Goal: Task Accomplishment & Management: Manage account settings

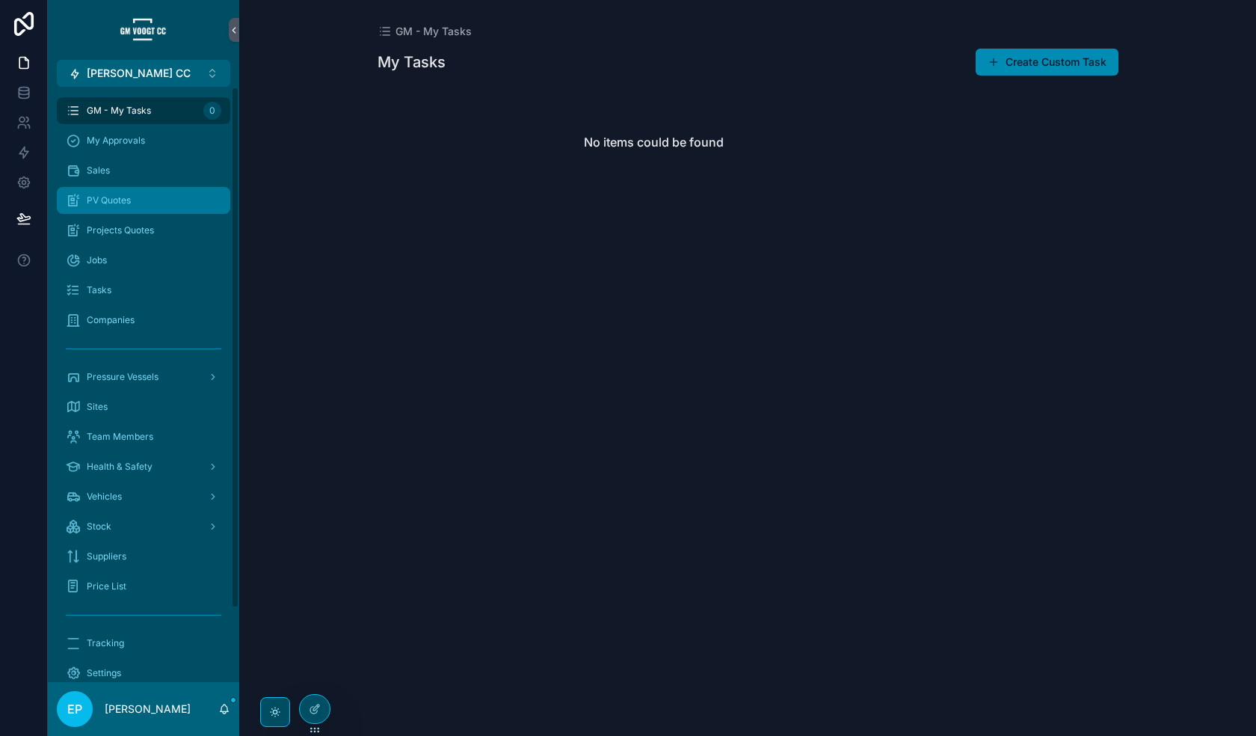
click at [154, 200] on div "PV Quotes" at bounding box center [144, 200] width 156 height 24
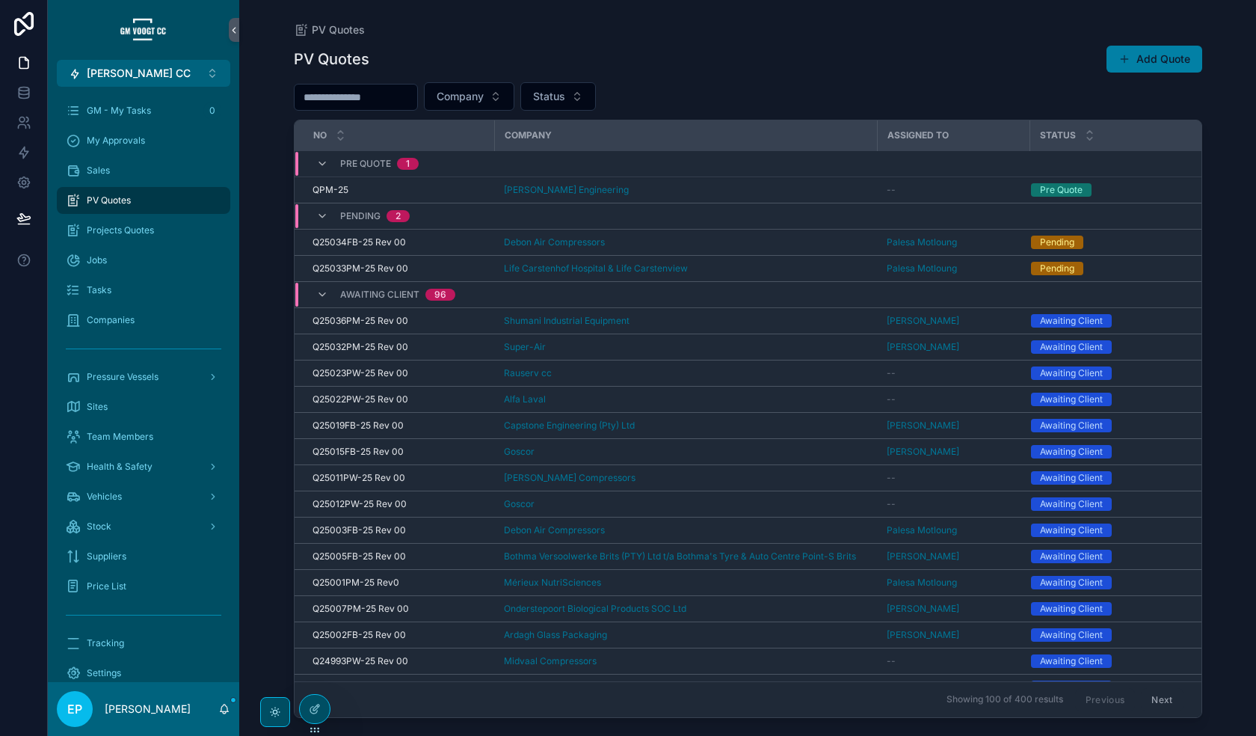
click at [1021, 59] on button "Add Quote" at bounding box center [1155, 59] width 96 height 27
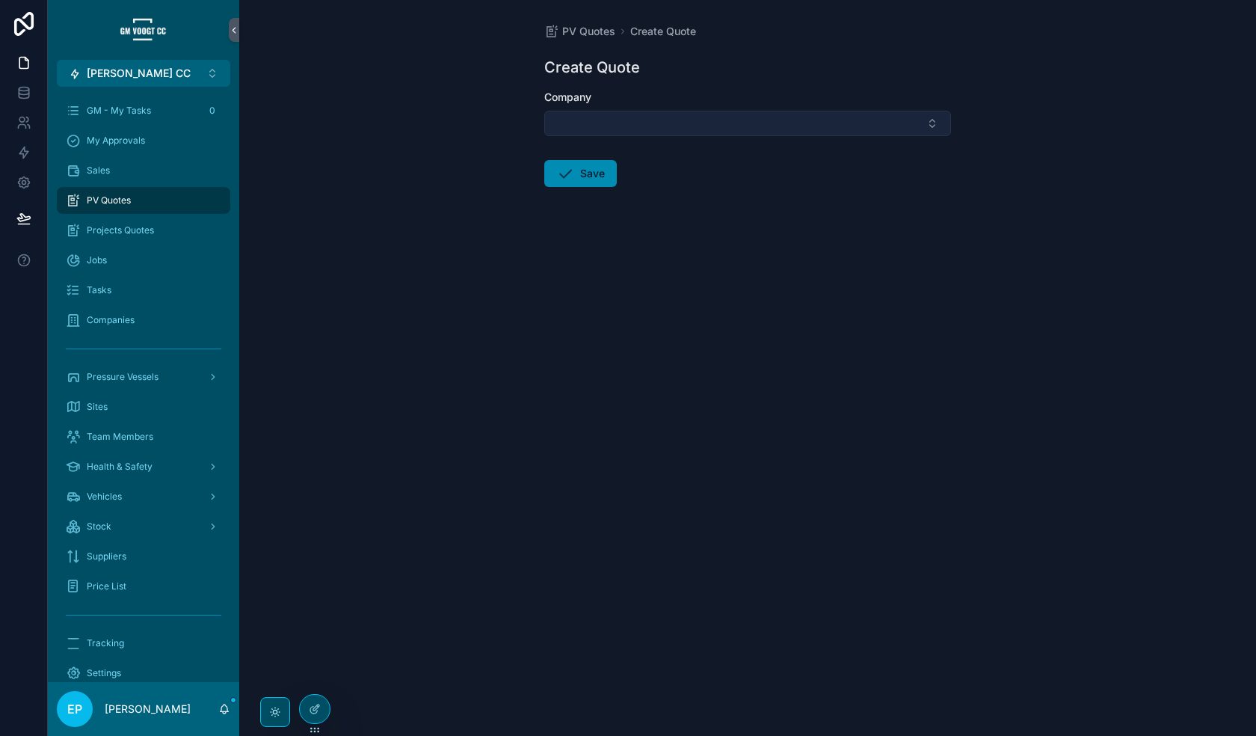
click at [768, 126] on button "Select Button" at bounding box center [747, 123] width 407 height 25
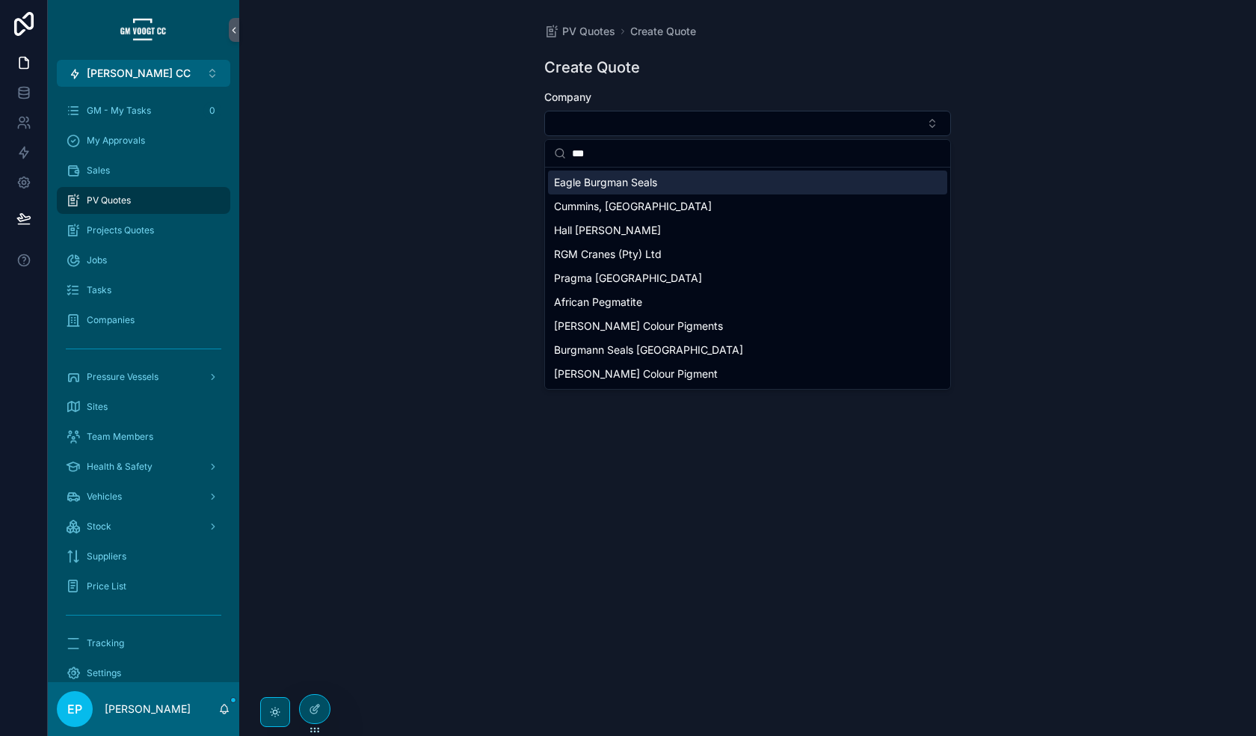
type input "**"
click at [935, 96] on div "Company" at bounding box center [747, 97] width 407 height 15
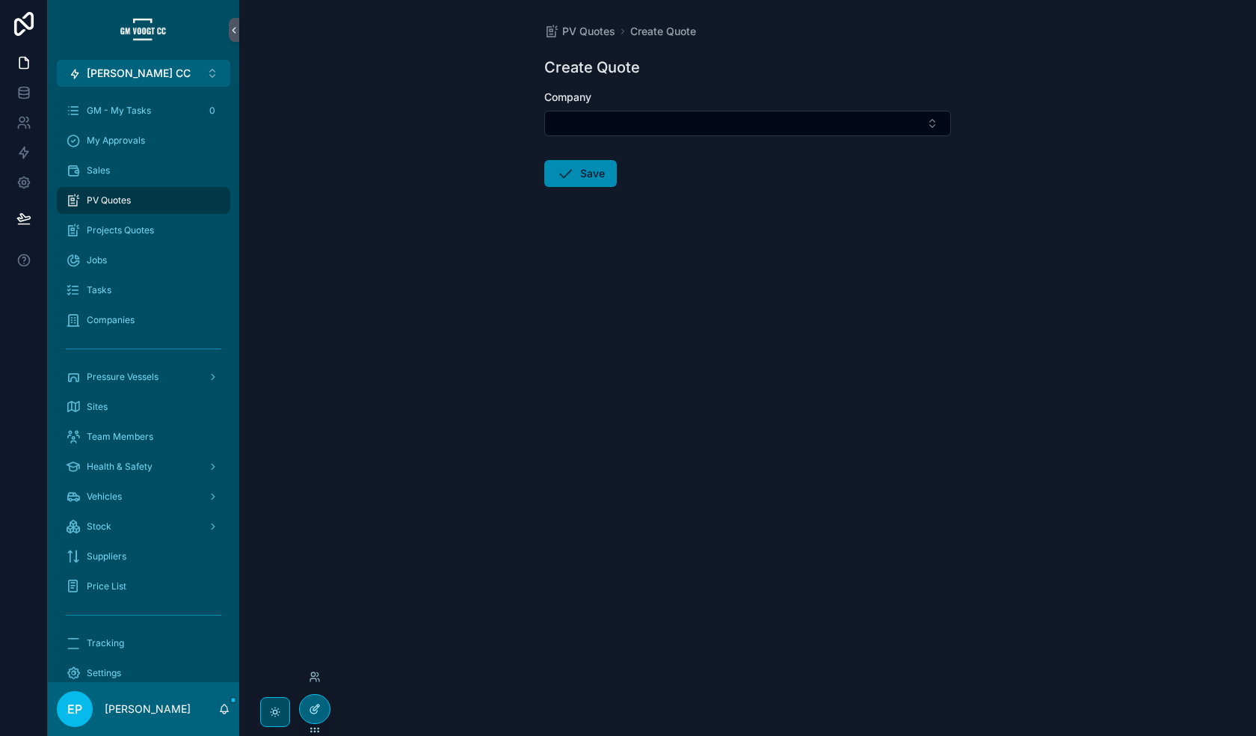
click at [318, 524] on div at bounding box center [315, 709] width 30 height 28
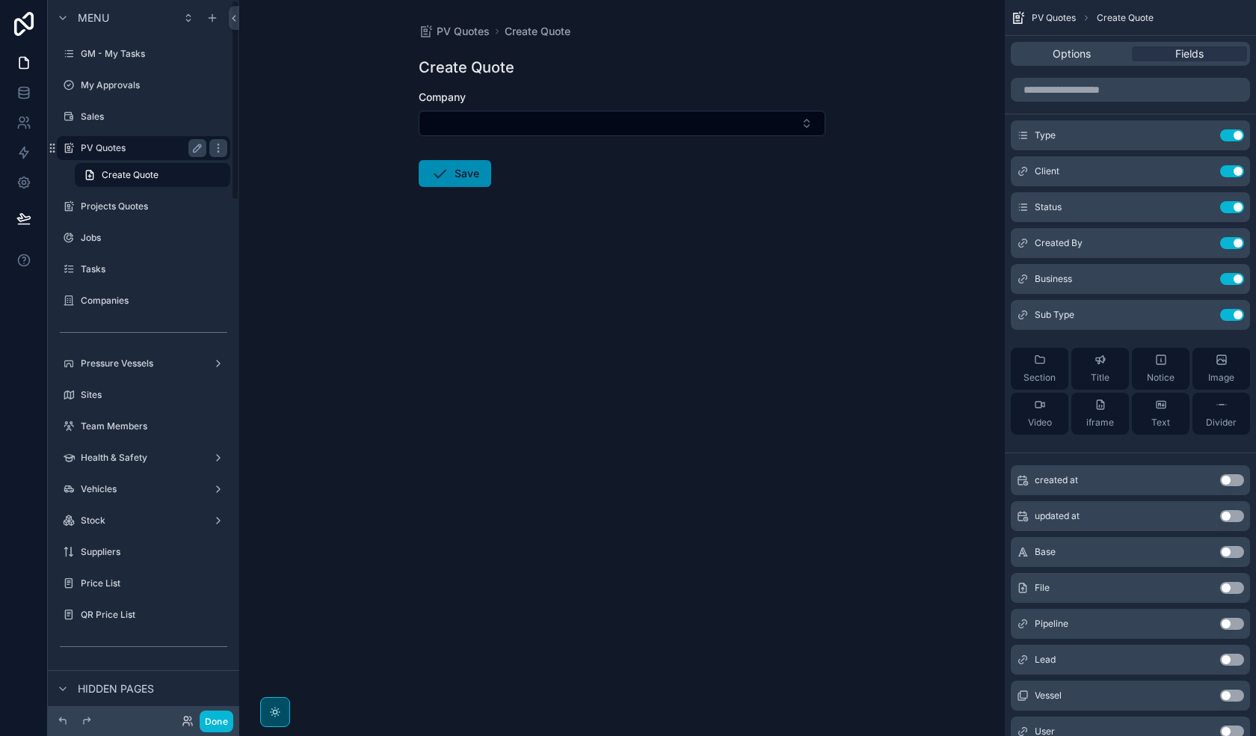
click at [144, 145] on label "PV Quotes" at bounding box center [141, 148] width 120 height 12
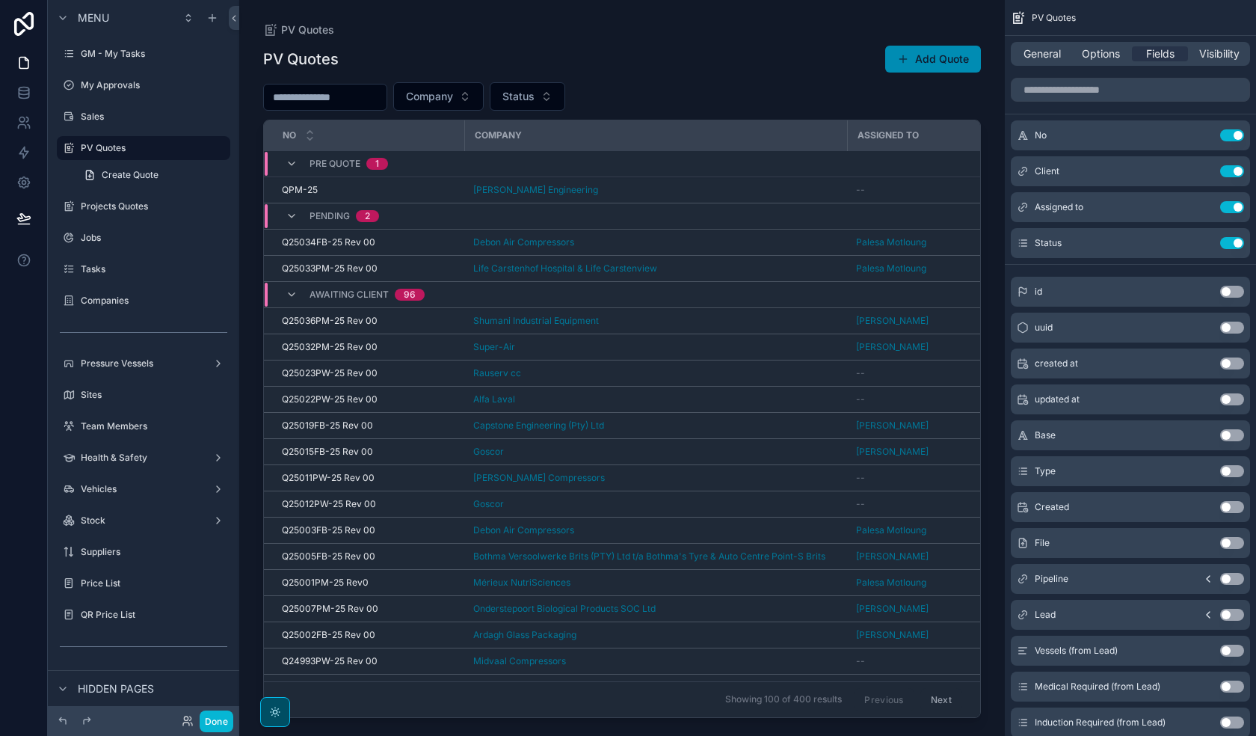
click at [546, 14] on div "scrollable content" at bounding box center [622, 359] width 766 height 718
click at [87, 215] on div "Projects Quotes" at bounding box center [143, 206] width 167 height 24
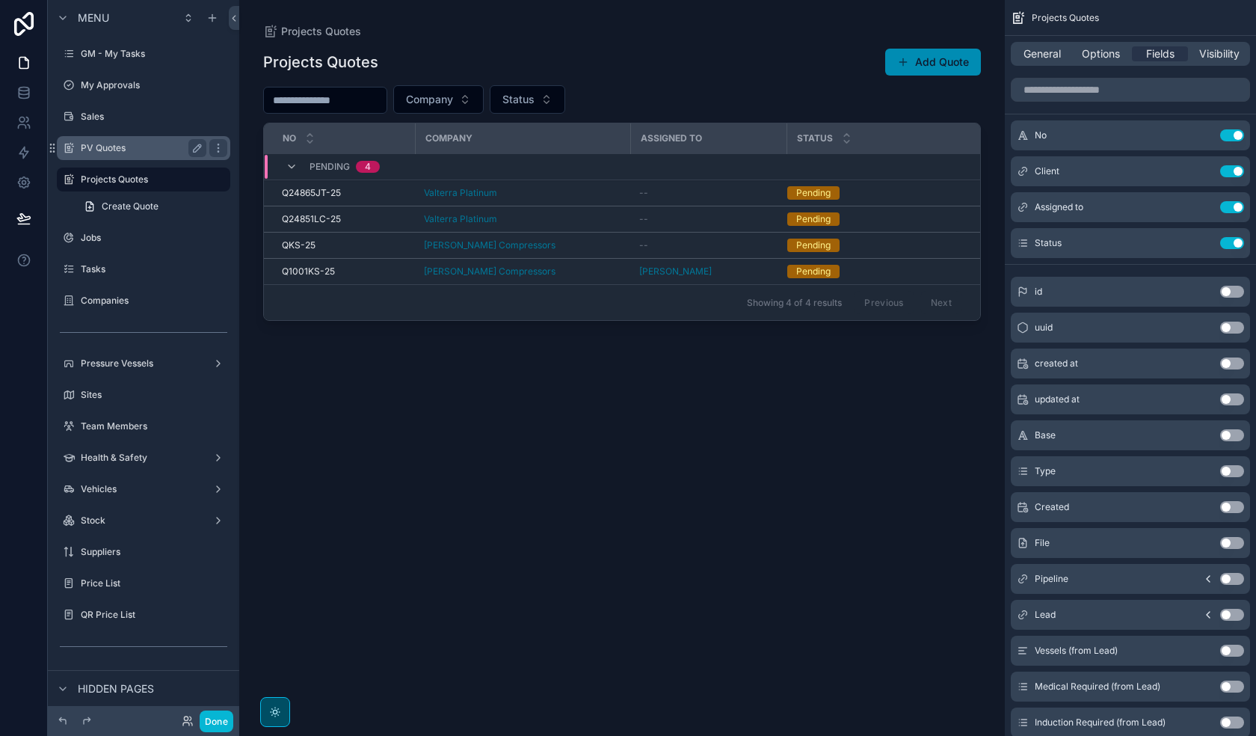
click at [111, 147] on label "PV Quotes" at bounding box center [141, 148] width 120 height 12
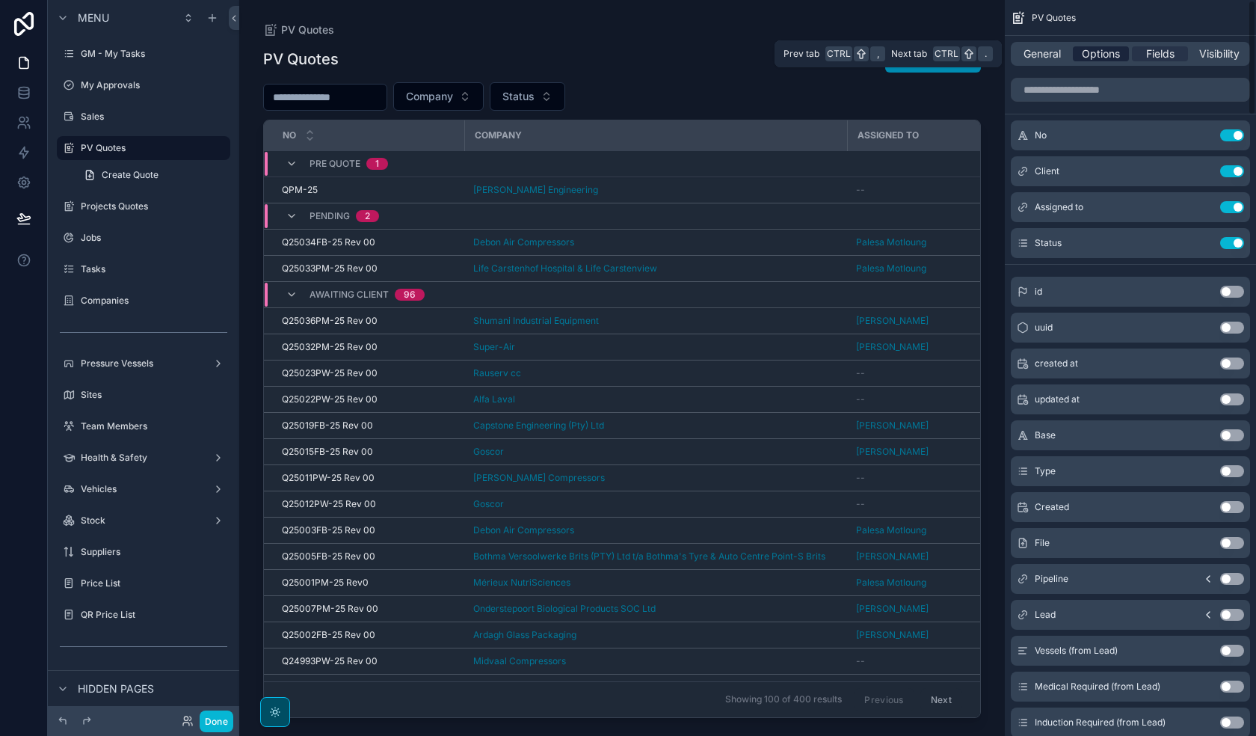
click at [1021, 51] on span "Options" at bounding box center [1101, 53] width 38 height 15
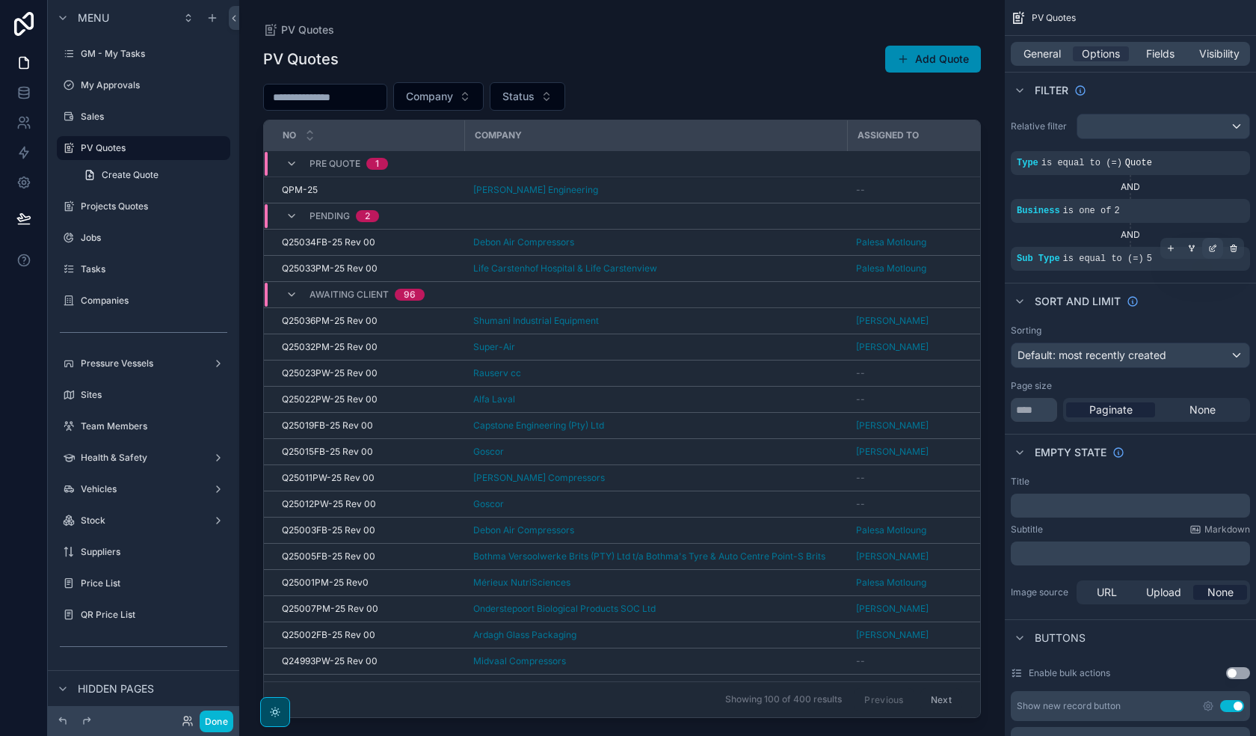
click at [1021, 246] on div "scrollable content" at bounding box center [1212, 248] width 21 height 21
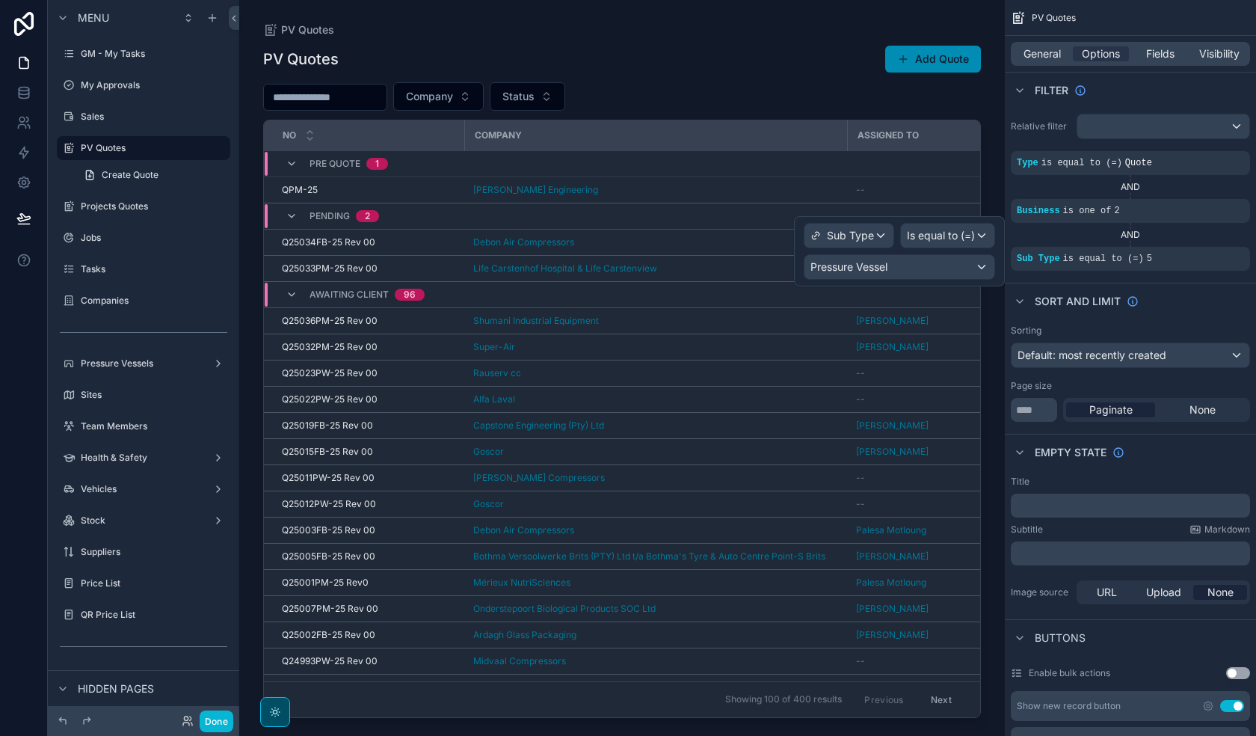
click at [758, 53] on div "PV Quotes Add Quote" at bounding box center [622, 59] width 718 height 28
click at [708, 50] on div "PV Quotes Add Quote" at bounding box center [622, 59] width 718 height 28
click at [1021, 52] on span "General" at bounding box center [1042, 53] width 37 height 15
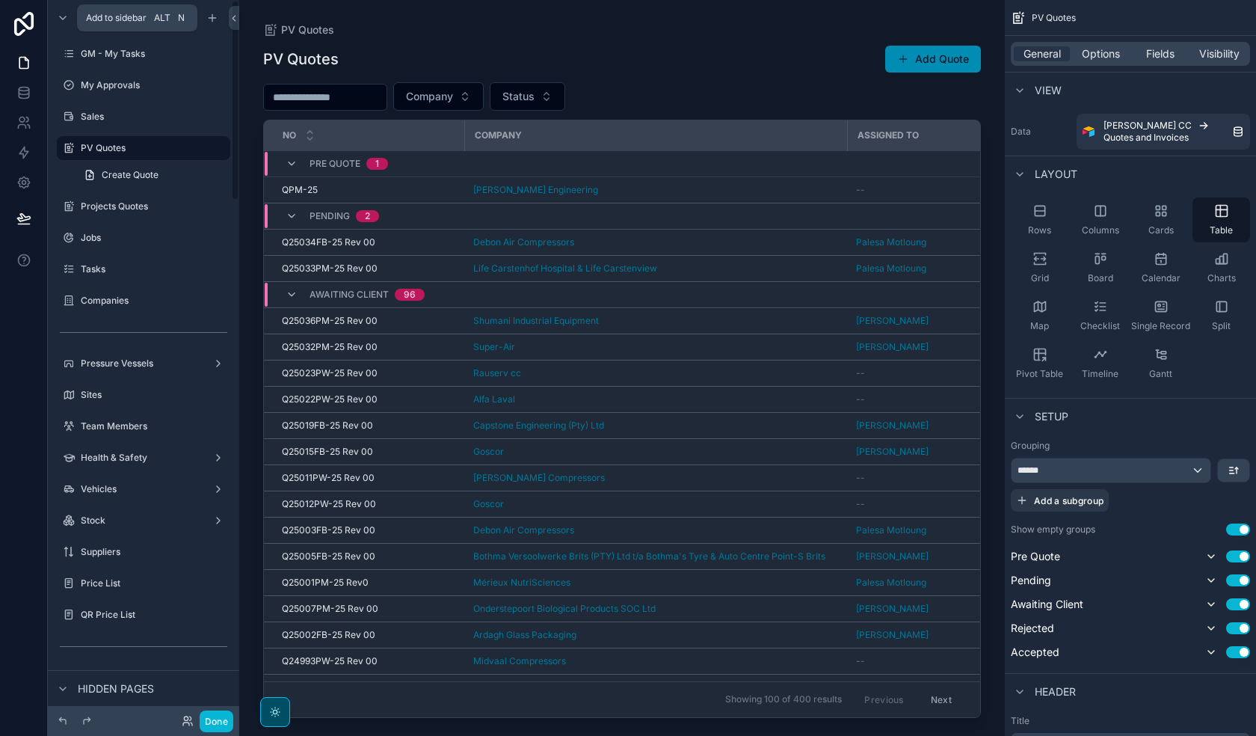
drag, startPoint x: 213, startPoint y: 21, endPoint x: 277, endPoint y: 127, distance: 123.8
click at [213, 21] on icon "scrollable content" at bounding box center [212, 18] width 12 height 12
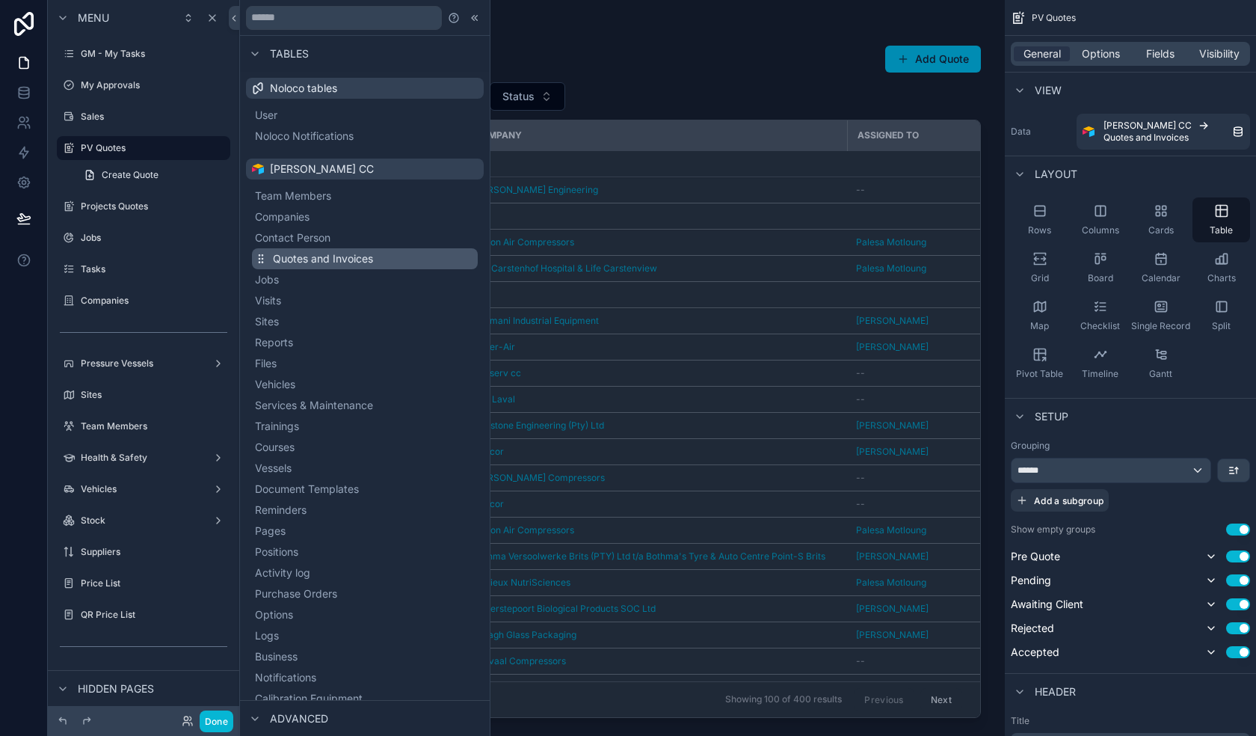
click at [371, 254] on span "Quotes and Invoices" at bounding box center [323, 258] width 100 height 15
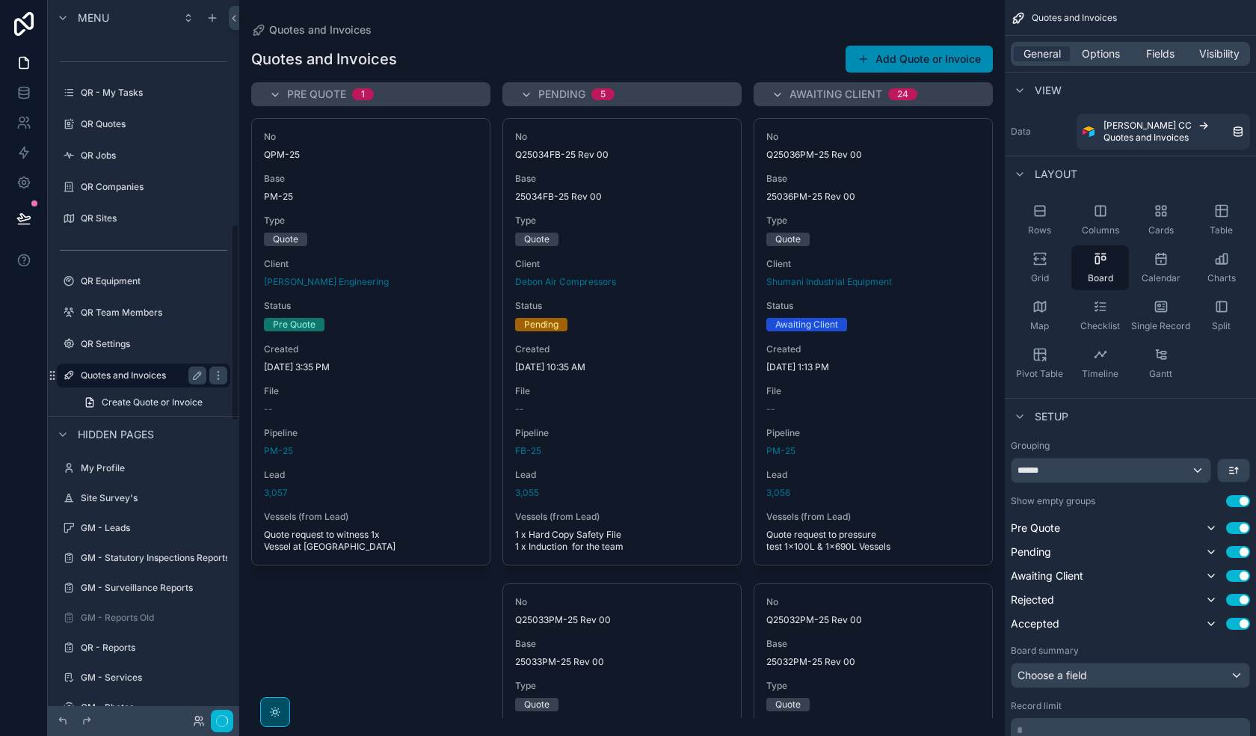
scroll to position [884, 0]
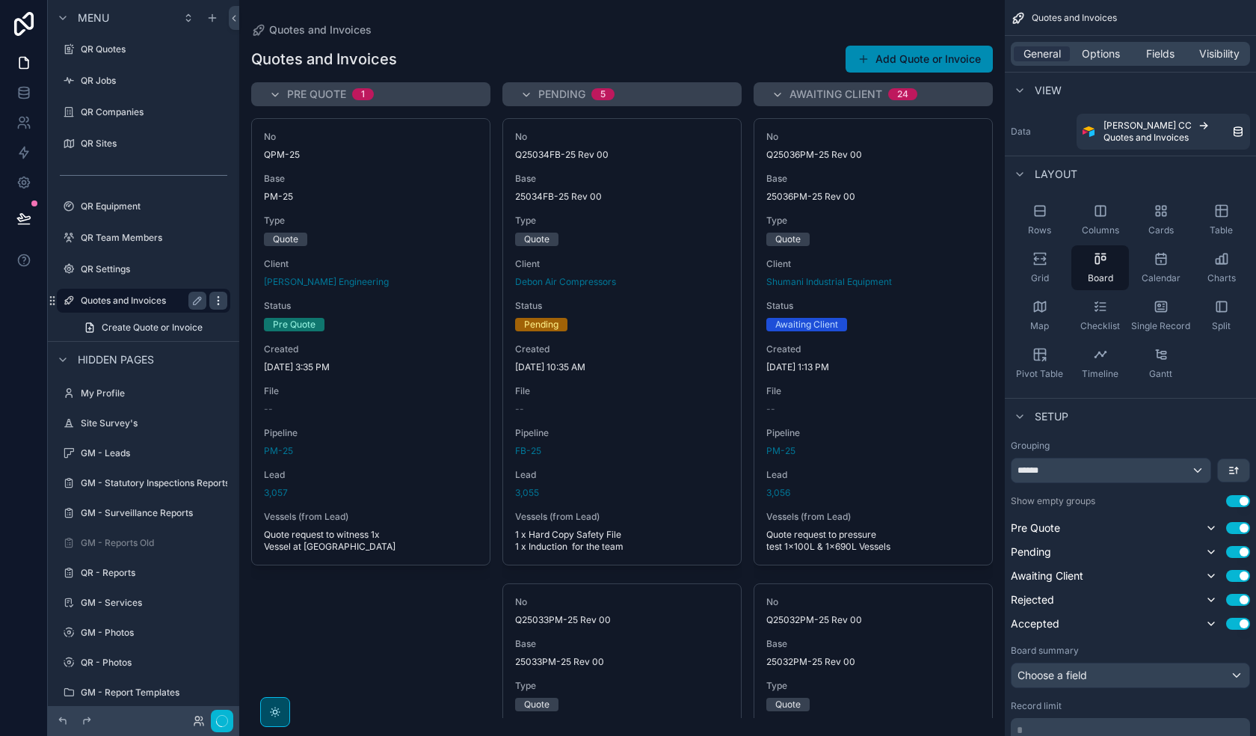
click at [215, 305] on icon "scrollable content" at bounding box center [218, 301] width 12 height 12
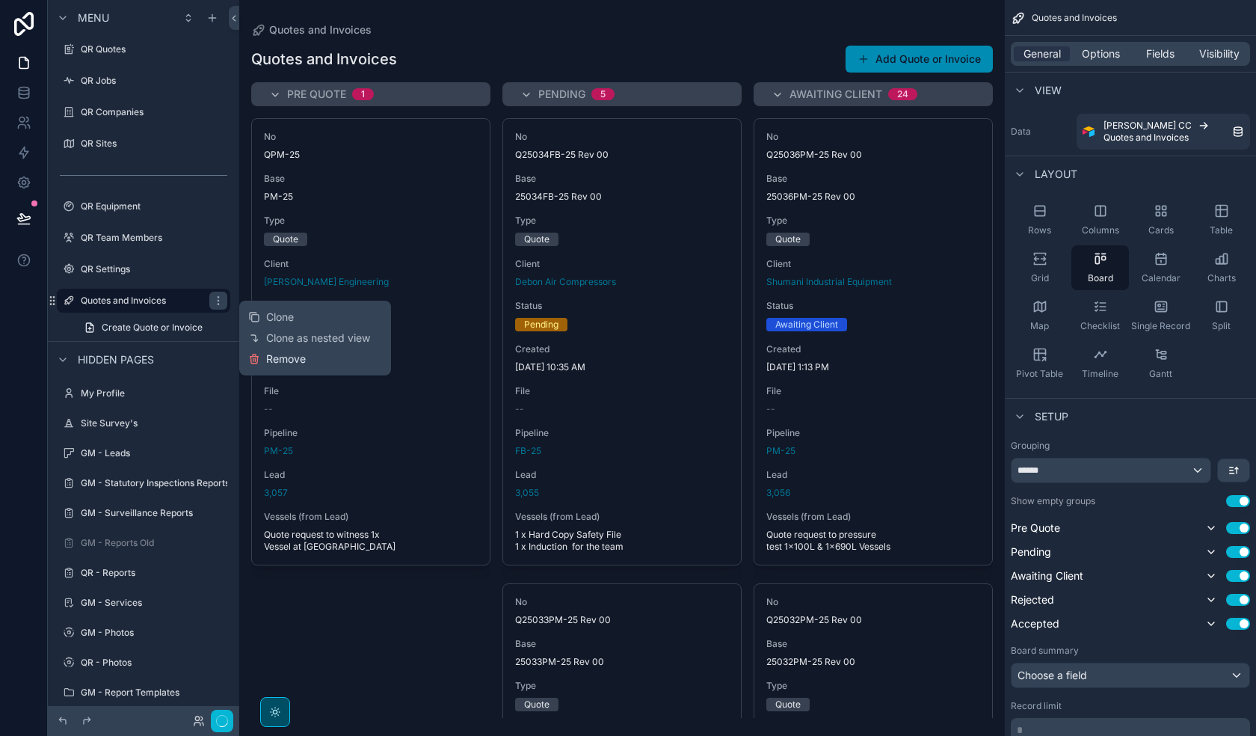
click at [277, 357] on span "Remove" at bounding box center [286, 358] width 40 height 15
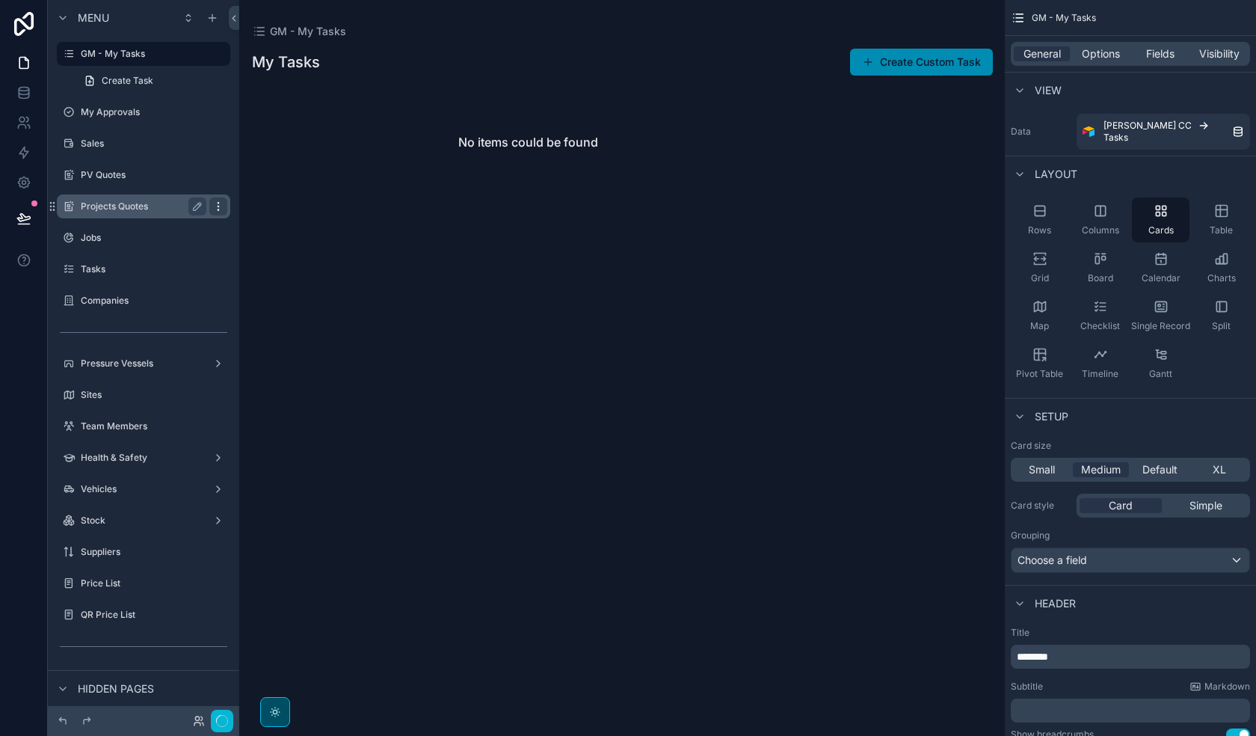
click at [222, 204] on icon "scrollable content" at bounding box center [218, 206] width 12 height 12
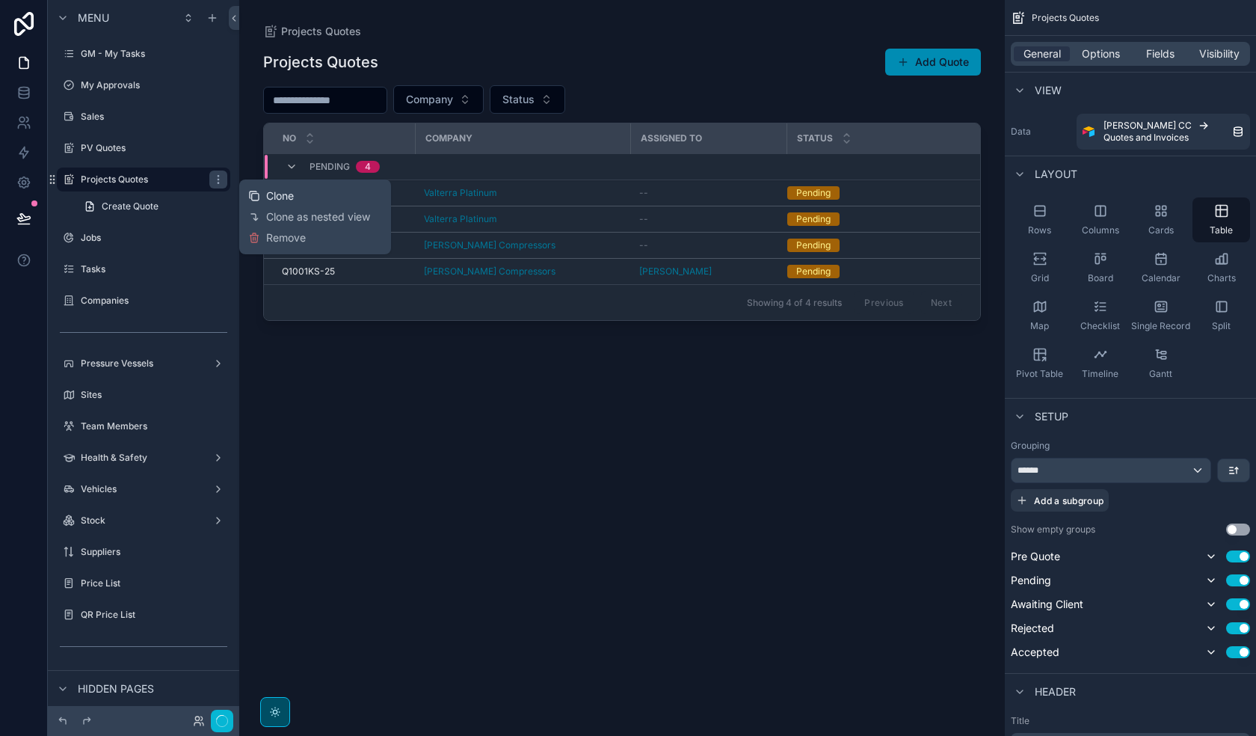
click at [287, 197] on span "Clone" at bounding box center [280, 195] width 28 height 15
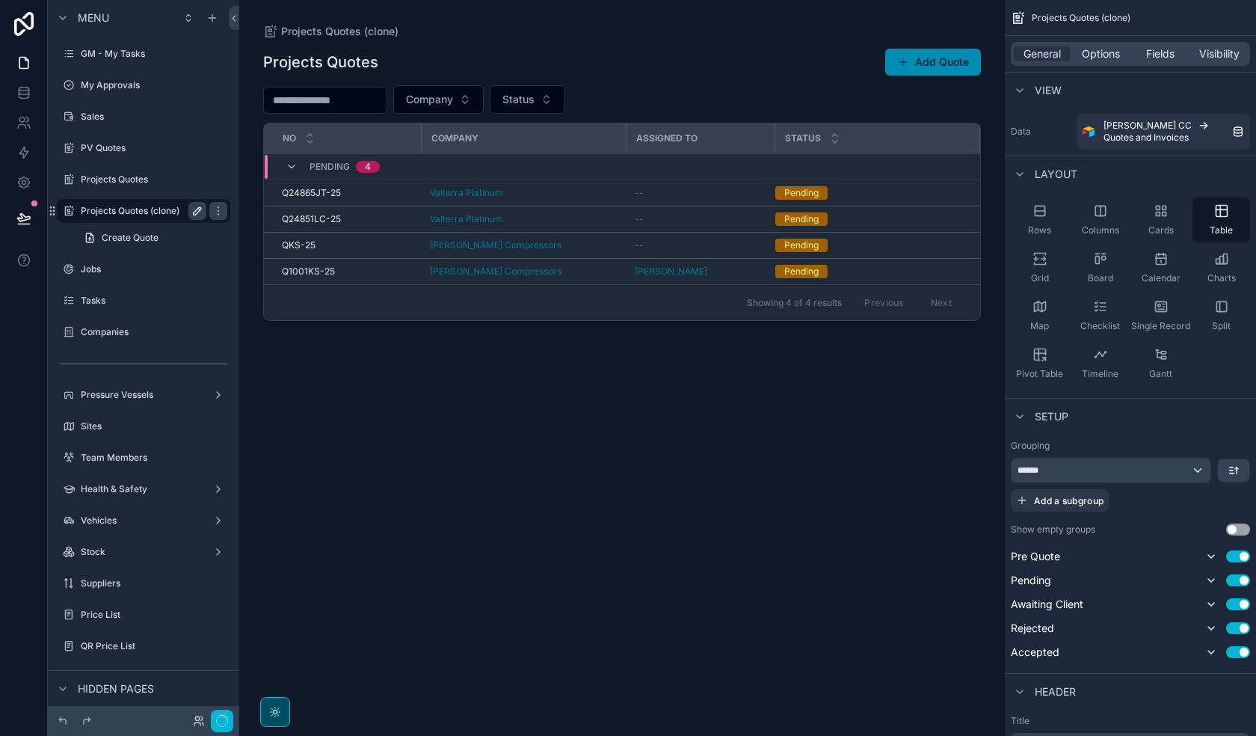
click at [201, 209] on icon "scrollable content" at bounding box center [197, 210] width 7 height 7
click at [166, 209] on input "**********" at bounding box center [132, 211] width 102 height 18
type input "*"
click at [121, 210] on input "scrollable content" at bounding box center [132, 211] width 102 height 18
click at [121, 214] on input "scrollable content" at bounding box center [132, 211] width 102 height 18
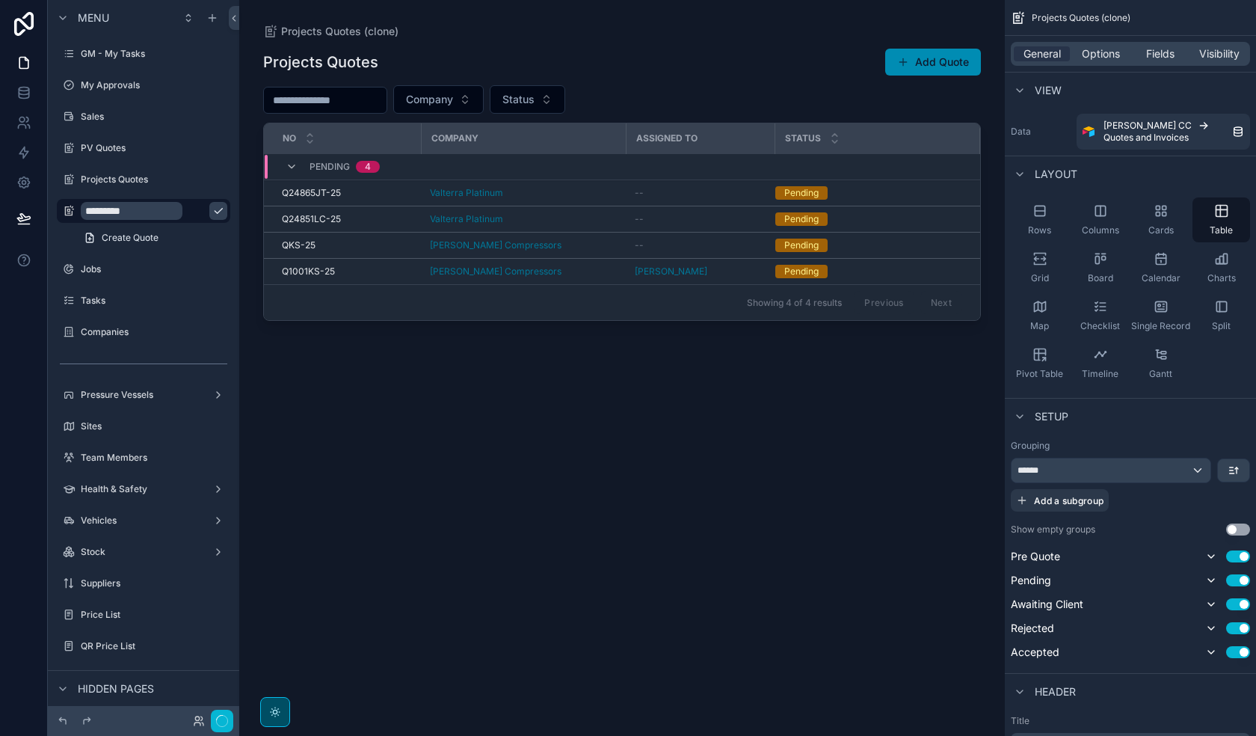
drag, startPoint x: 99, startPoint y: 213, endPoint x: 281, endPoint y: 323, distance: 212.4
click at [101, 213] on input "*********" at bounding box center [132, 211] width 102 height 18
type input "*********"
click at [212, 212] on icon "scrollable content" at bounding box center [218, 211] width 12 height 12
click at [1021, 51] on span "Options" at bounding box center [1101, 53] width 38 height 15
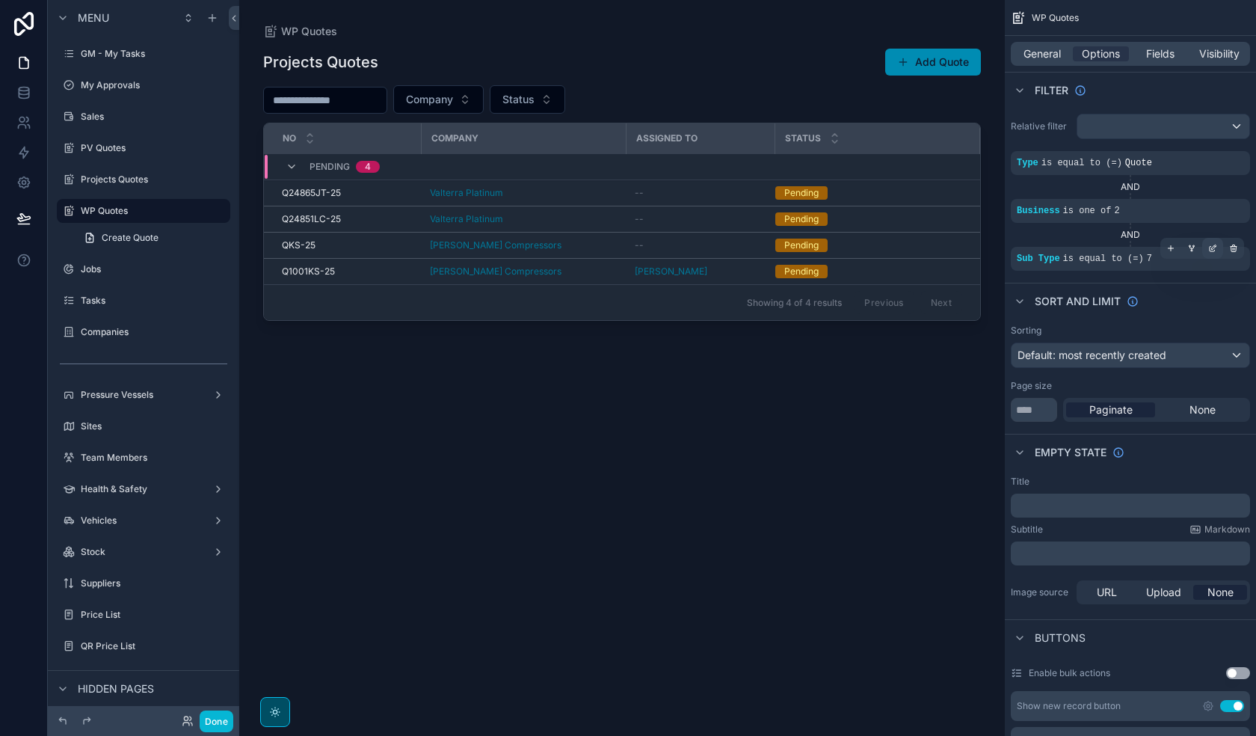
click at [1021, 247] on icon "scrollable content" at bounding box center [1214, 246] width 1 height 1
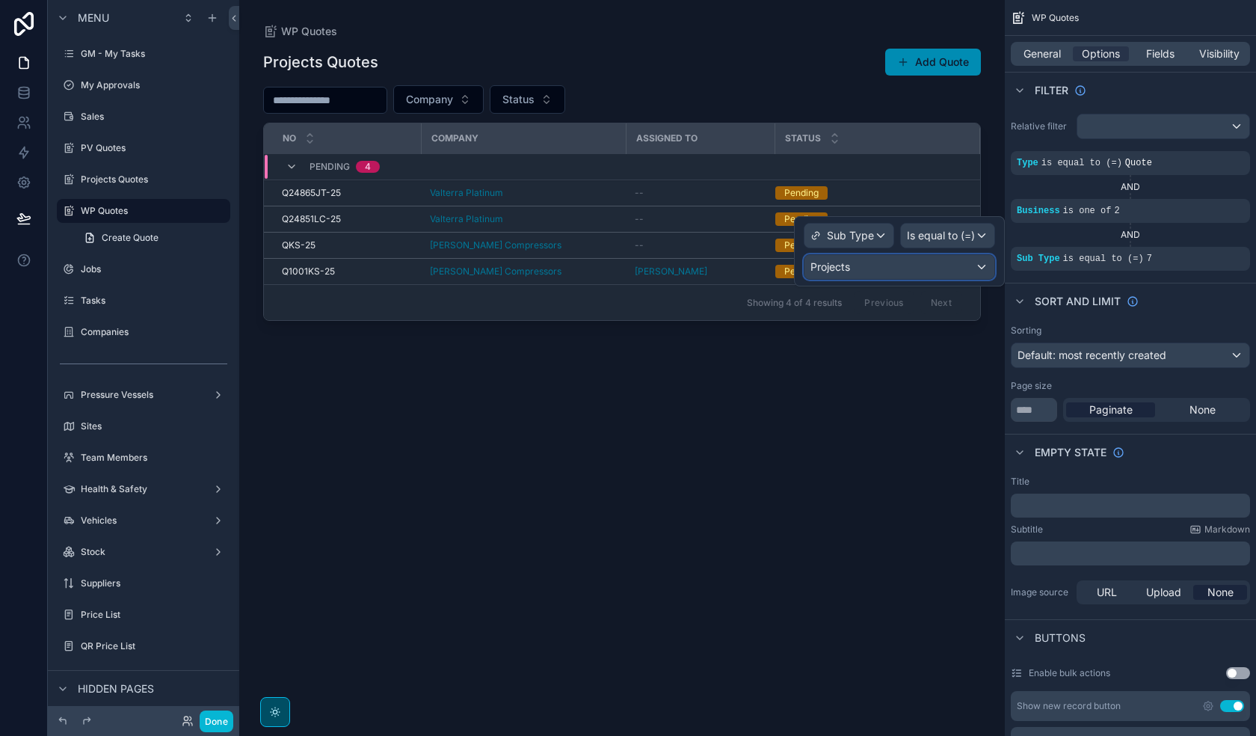
click at [929, 265] on div "Projects" at bounding box center [900, 267] width 190 height 24
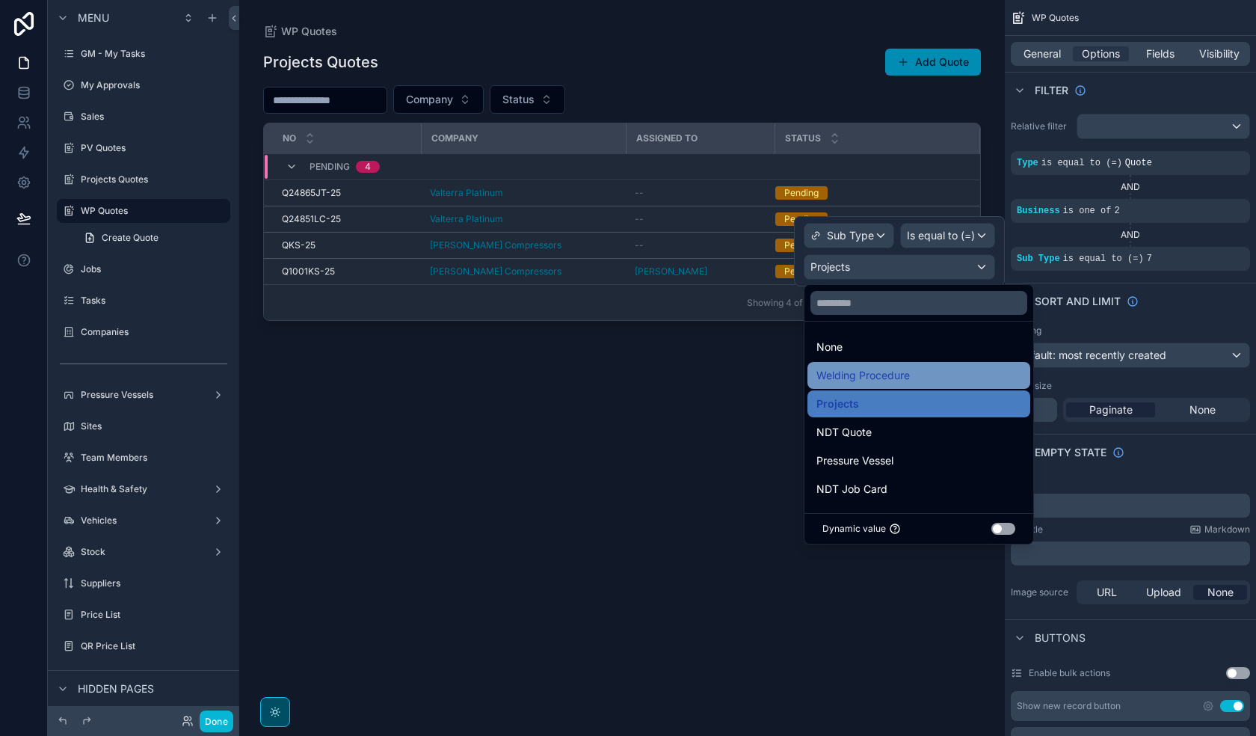
click at [942, 370] on div "Welding Procedure" at bounding box center [919, 375] width 205 height 18
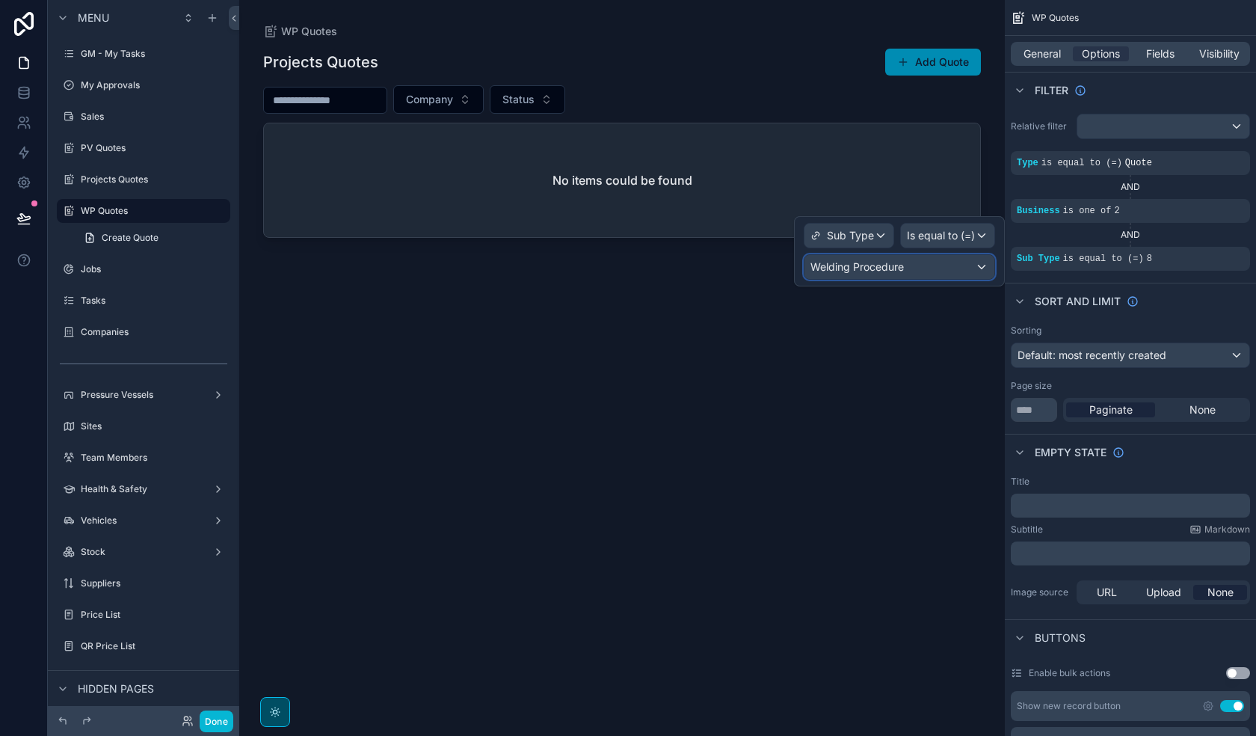
click at [914, 260] on div "Welding Procedure" at bounding box center [900, 267] width 190 height 24
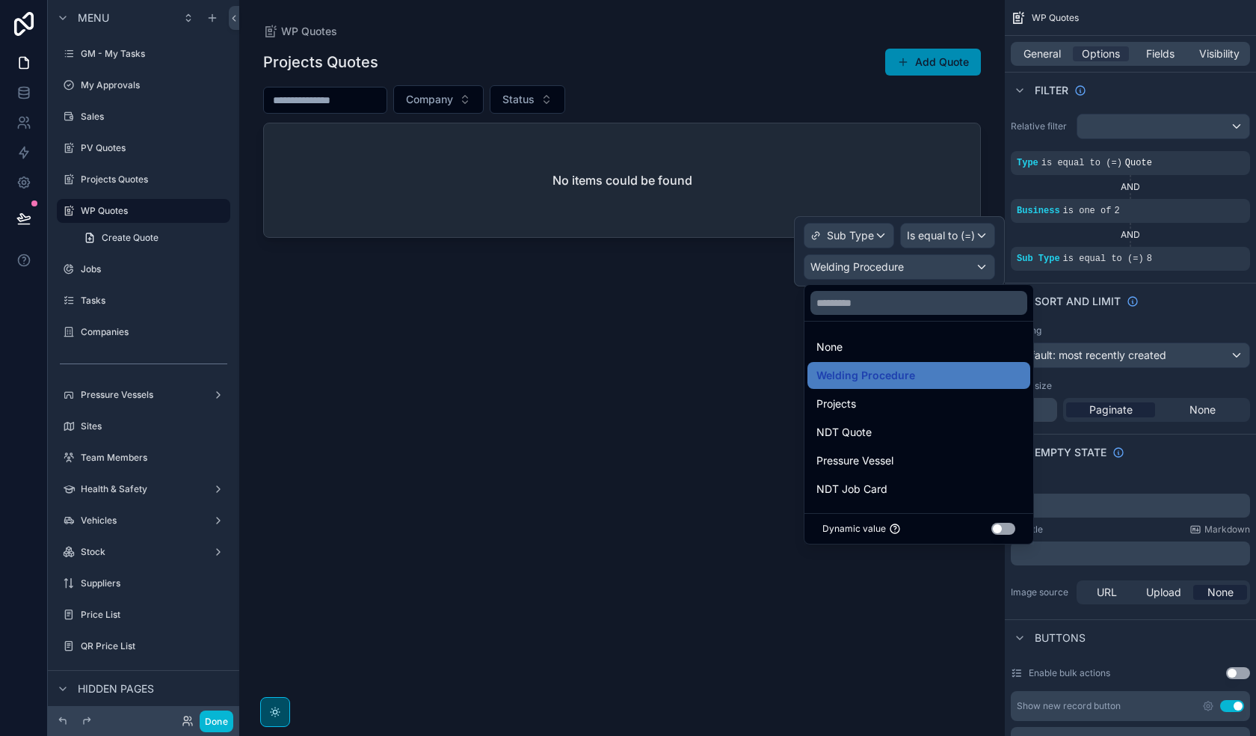
click at [914, 260] on div at bounding box center [899, 251] width 211 height 70
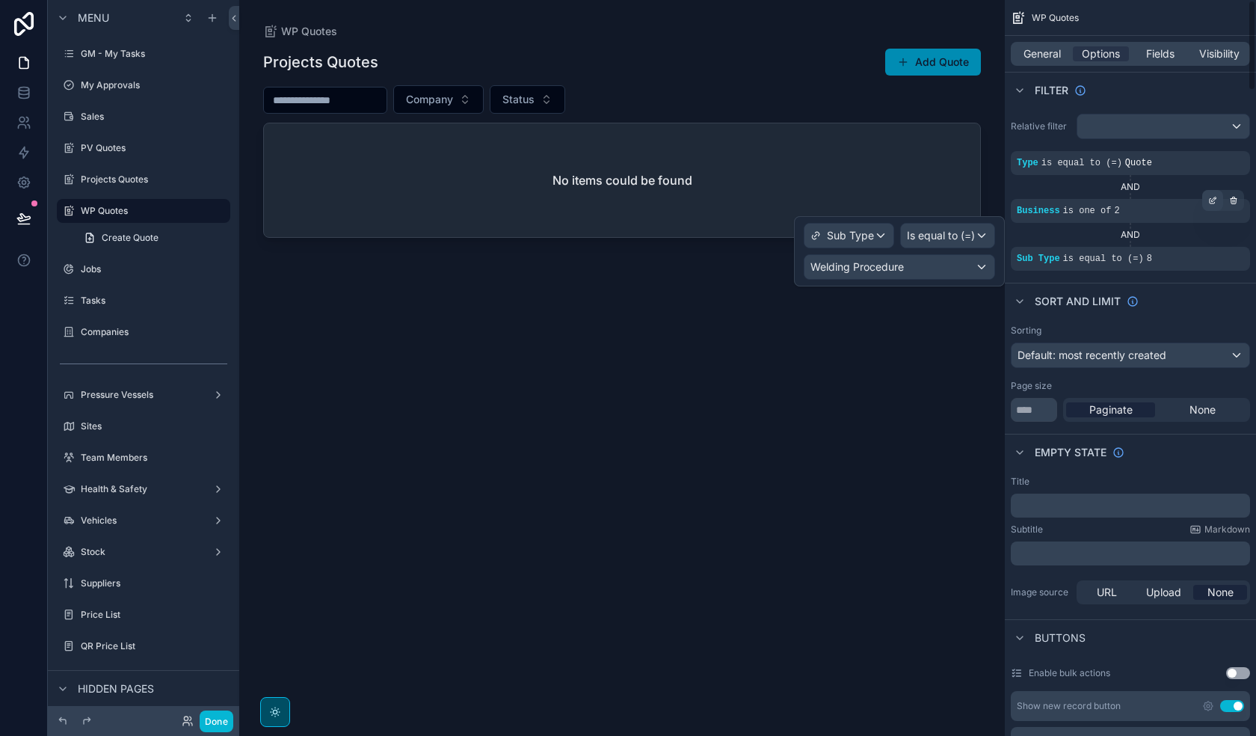
click at [1021, 206] on div "scrollable content" at bounding box center [1212, 200] width 21 height 21
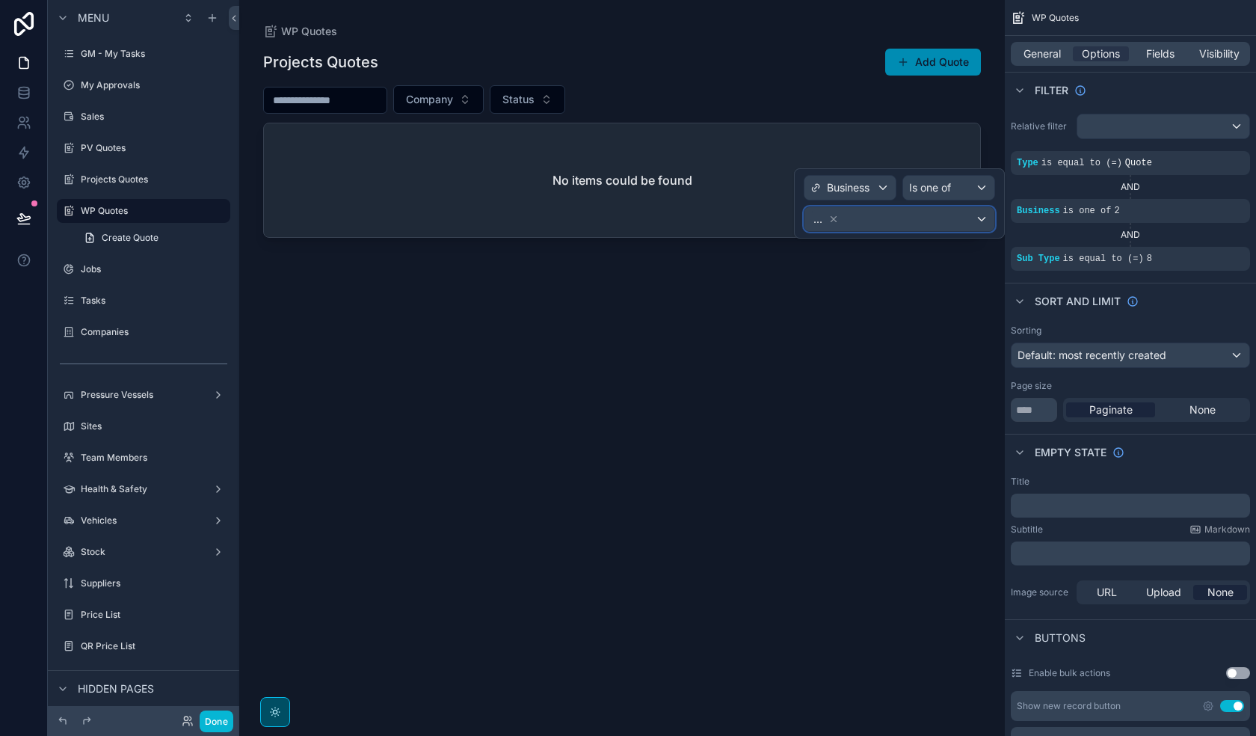
click at [900, 223] on div "..." at bounding box center [900, 219] width 190 height 24
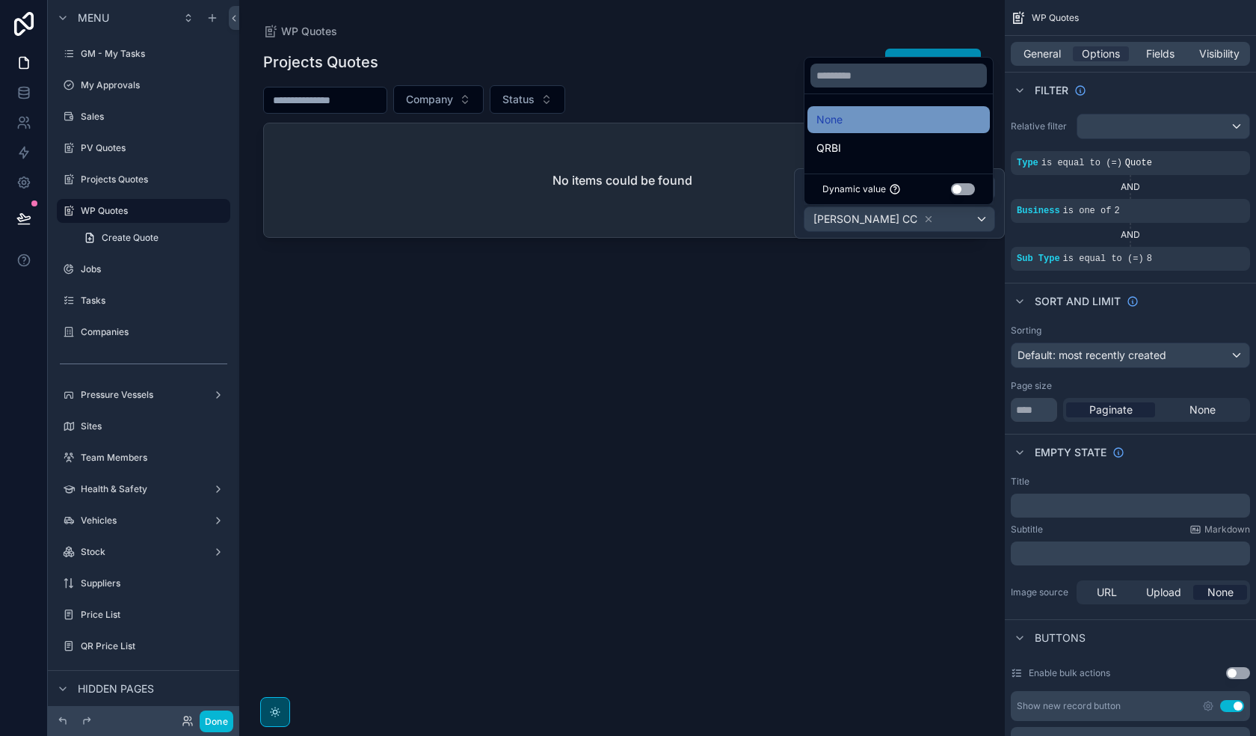
click at [867, 120] on div "None" at bounding box center [899, 120] width 165 height 18
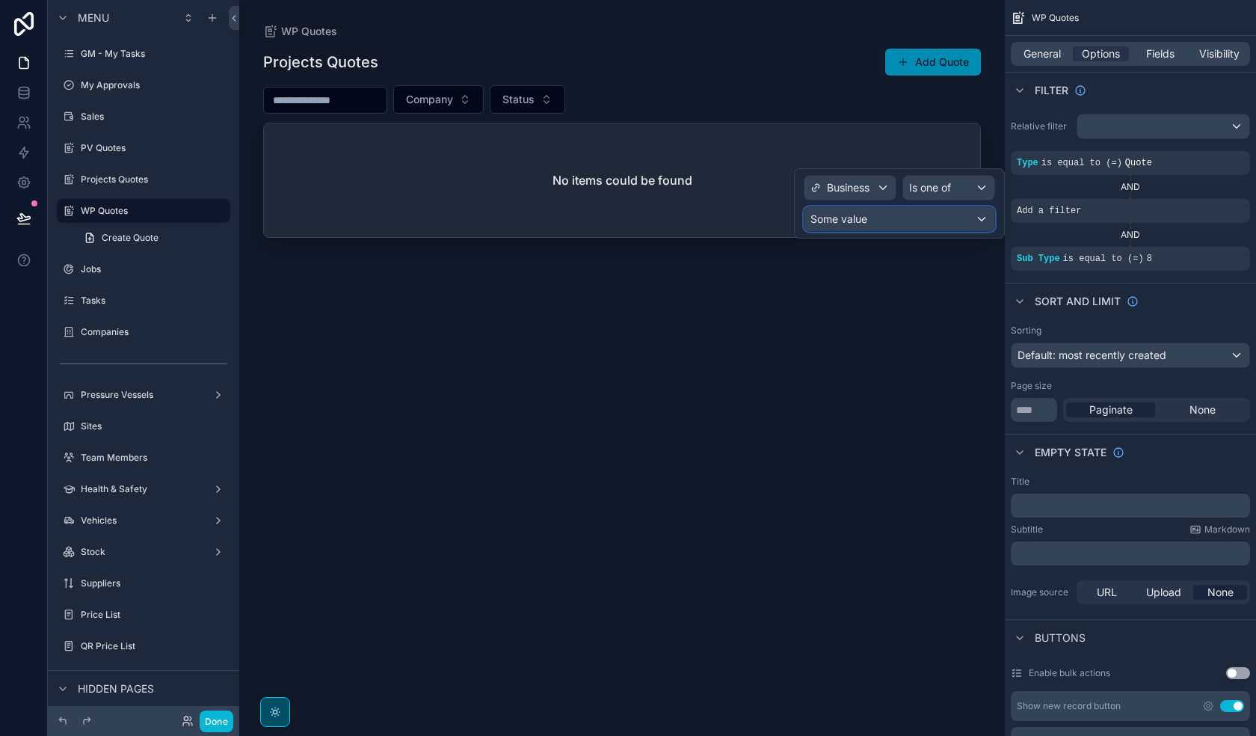
click at [909, 224] on div "Some value" at bounding box center [900, 219] width 190 height 24
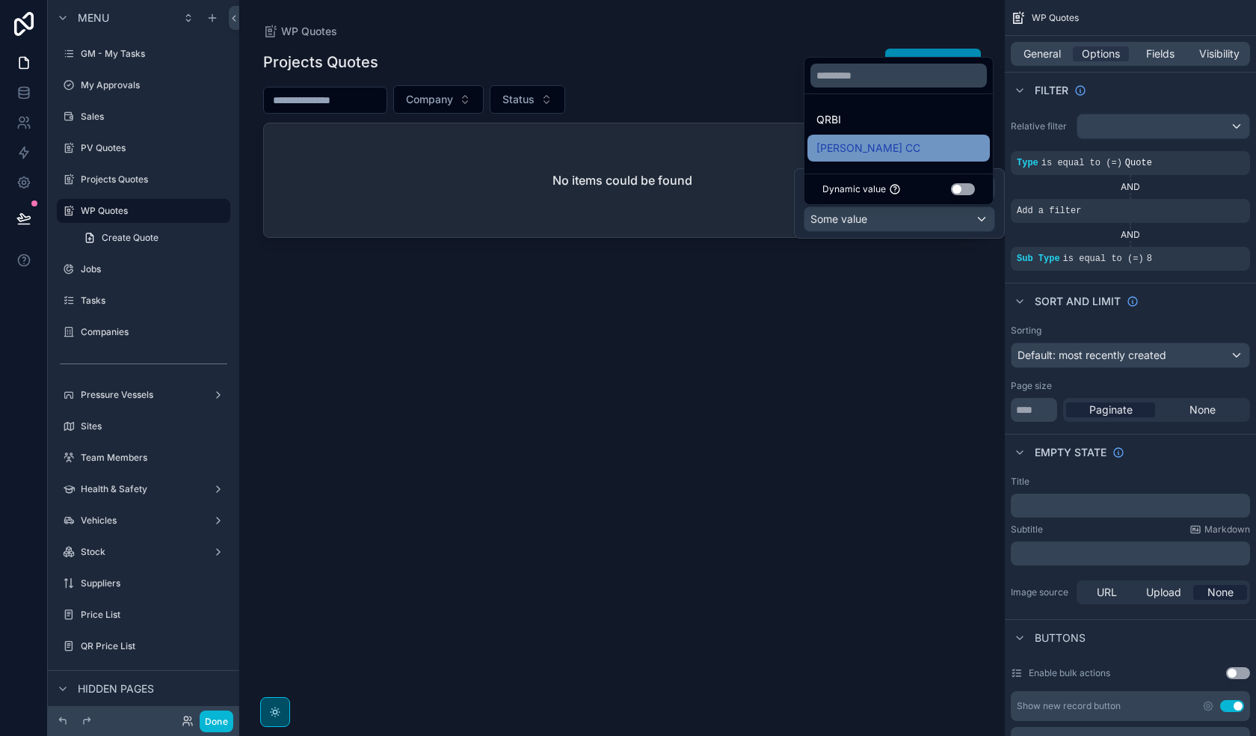
click at [886, 153] on div "[PERSON_NAME] CC" at bounding box center [899, 148] width 165 height 18
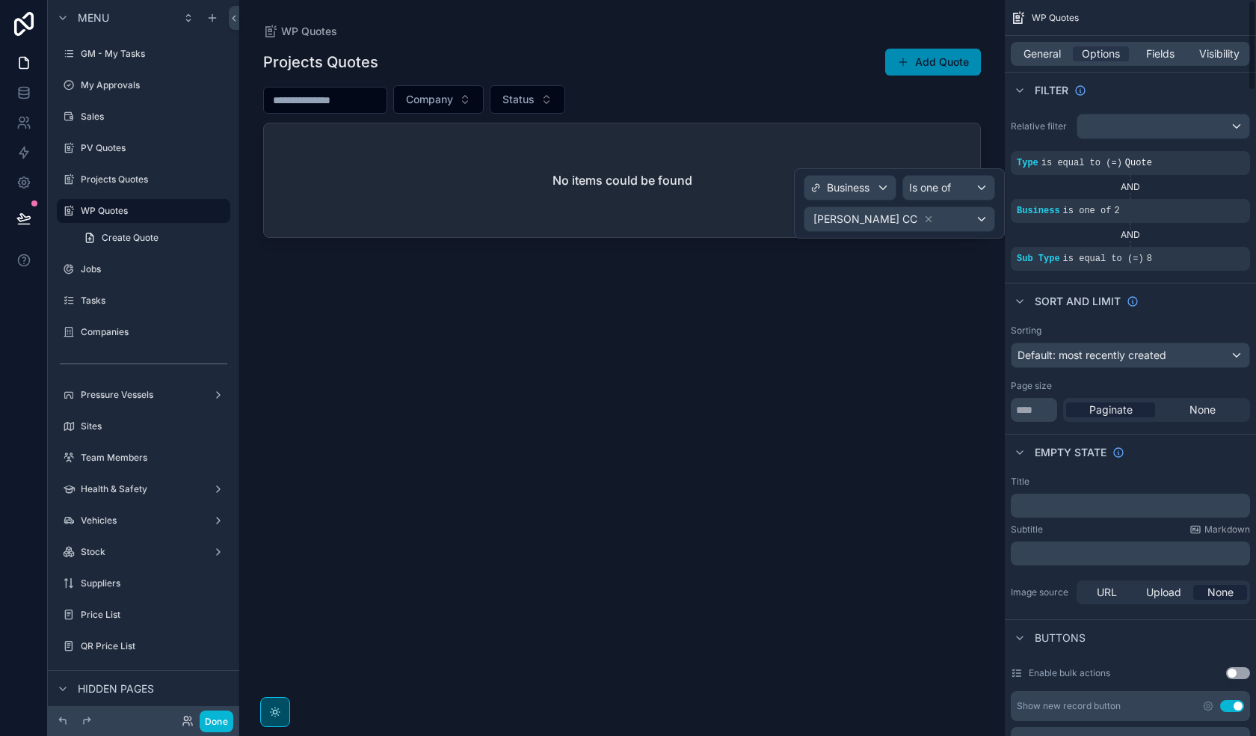
click at [1021, 290] on div "Sort And Limit" at bounding box center [1130, 301] width 251 height 36
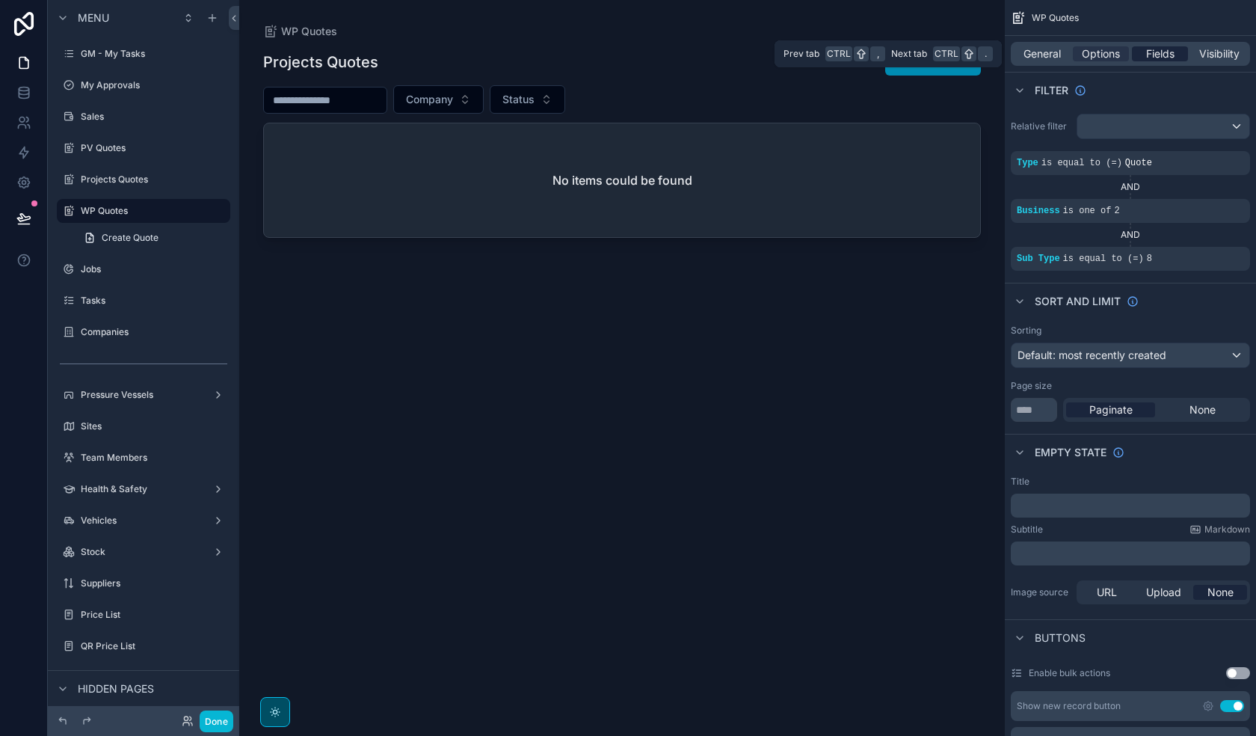
click at [1021, 52] on span "Fields" at bounding box center [1160, 53] width 28 height 15
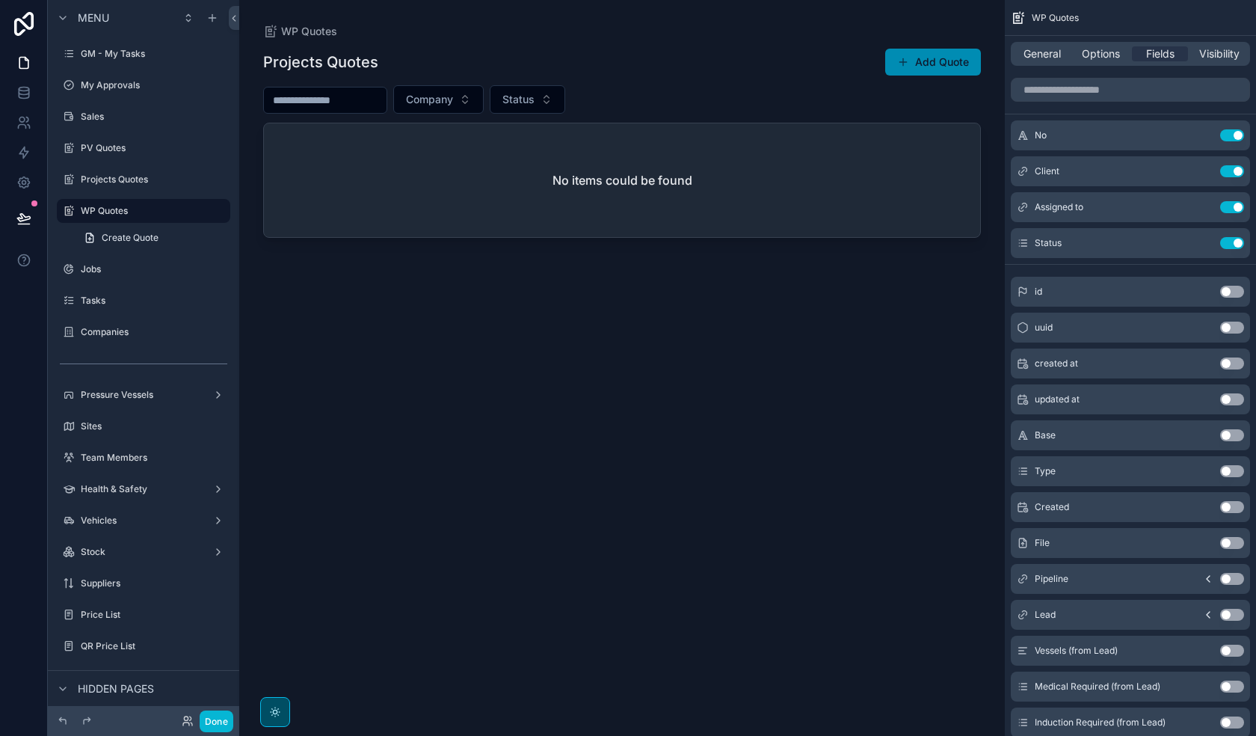
click at [916, 69] on div "scrollable content" at bounding box center [622, 359] width 766 height 718
click at [929, 67] on button "Add Quote" at bounding box center [933, 62] width 96 height 27
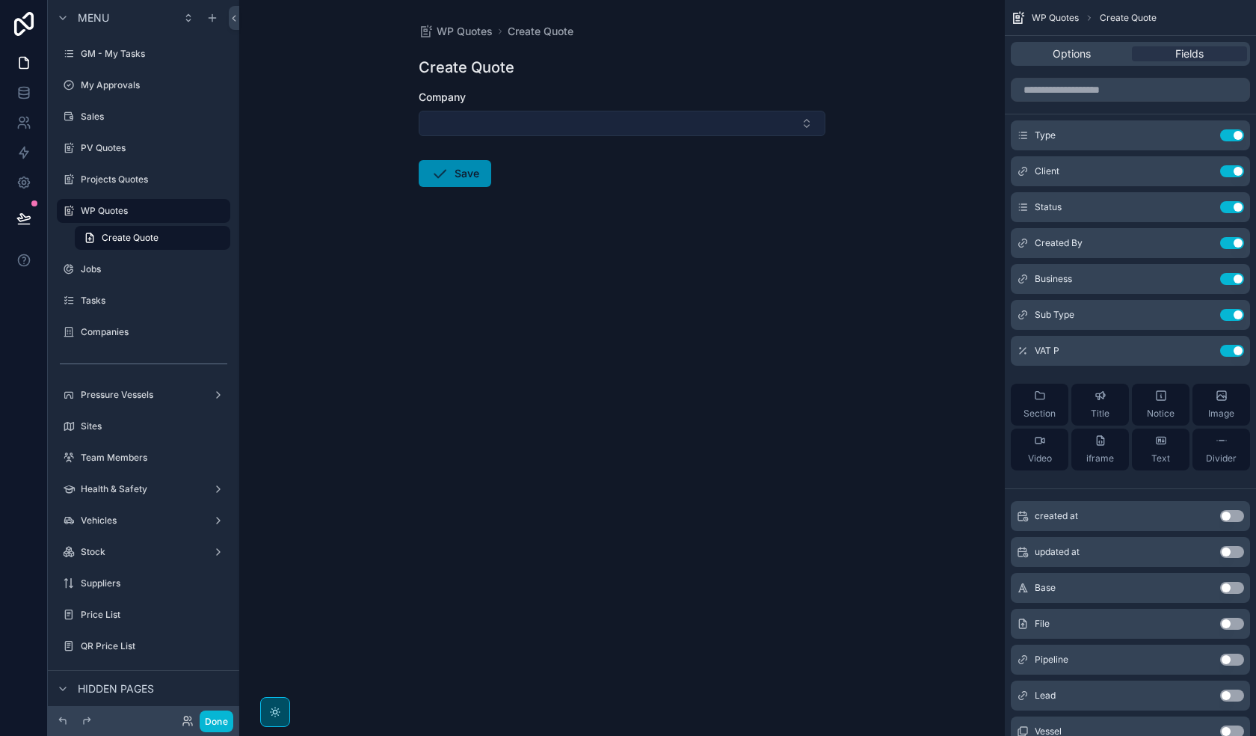
click at [613, 129] on button "Select Button" at bounding box center [622, 123] width 407 height 25
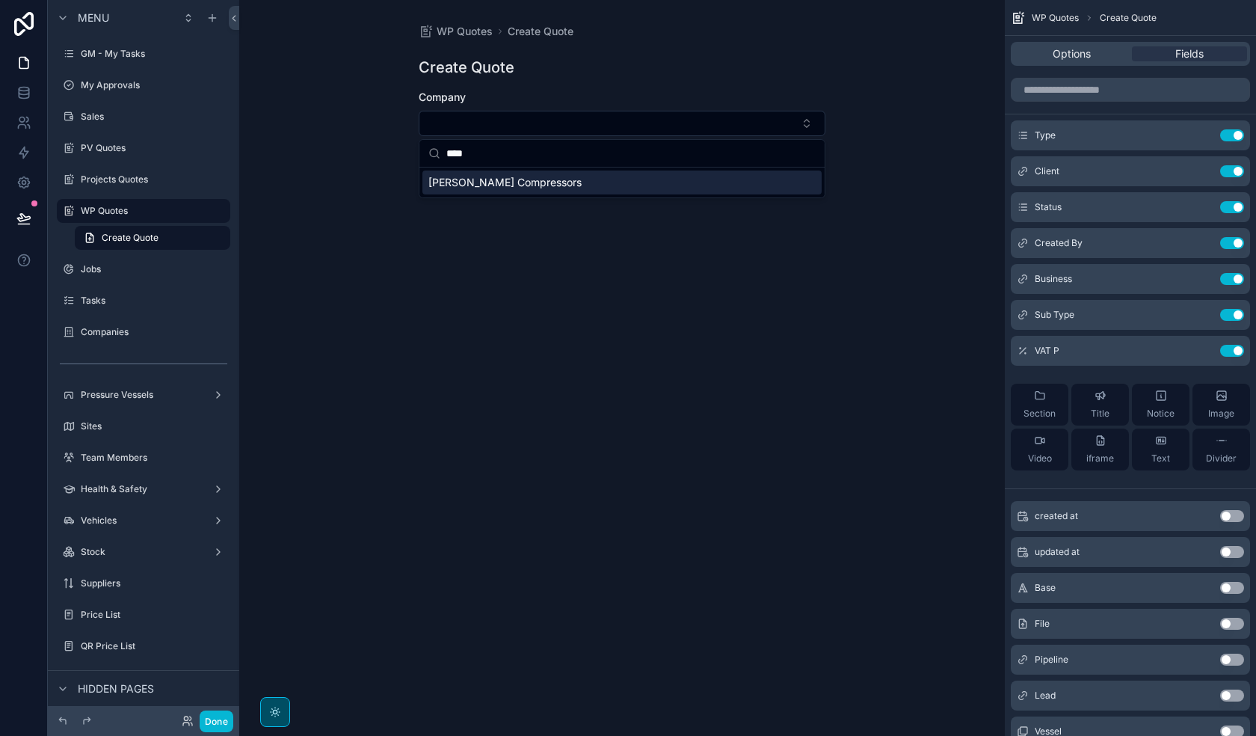
type input "****"
click at [553, 181] on div "[PERSON_NAME] Compressors" at bounding box center [621, 182] width 399 height 24
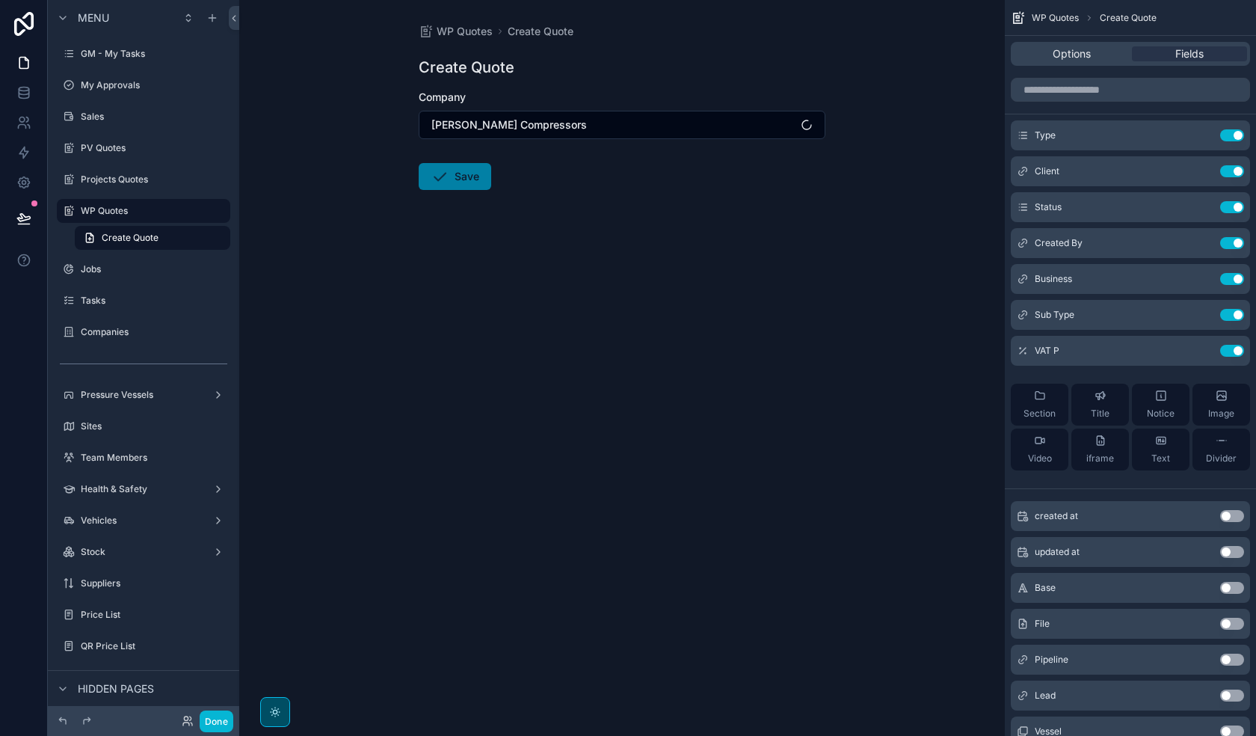
click at [467, 174] on button "Save" at bounding box center [455, 176] width 73 height 27
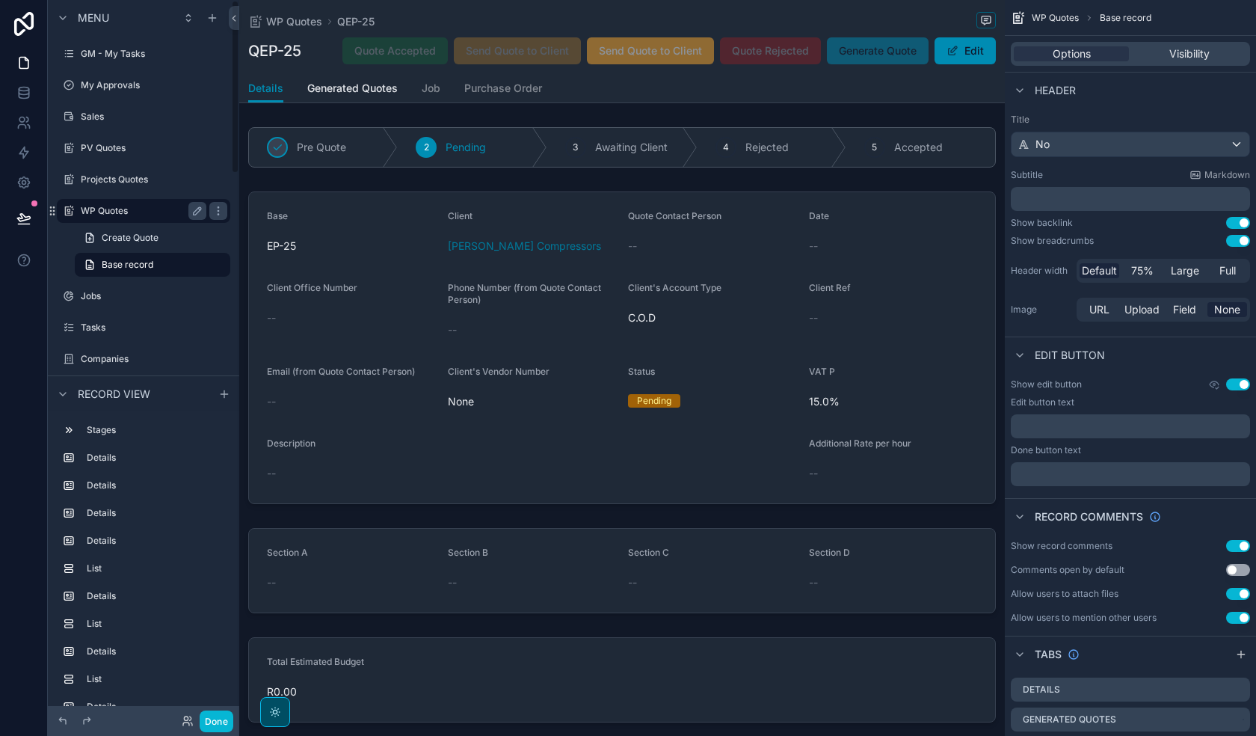
click at [126, 203] on div "WP Quotes" at bounding box center [144, 211] width 126 height 18
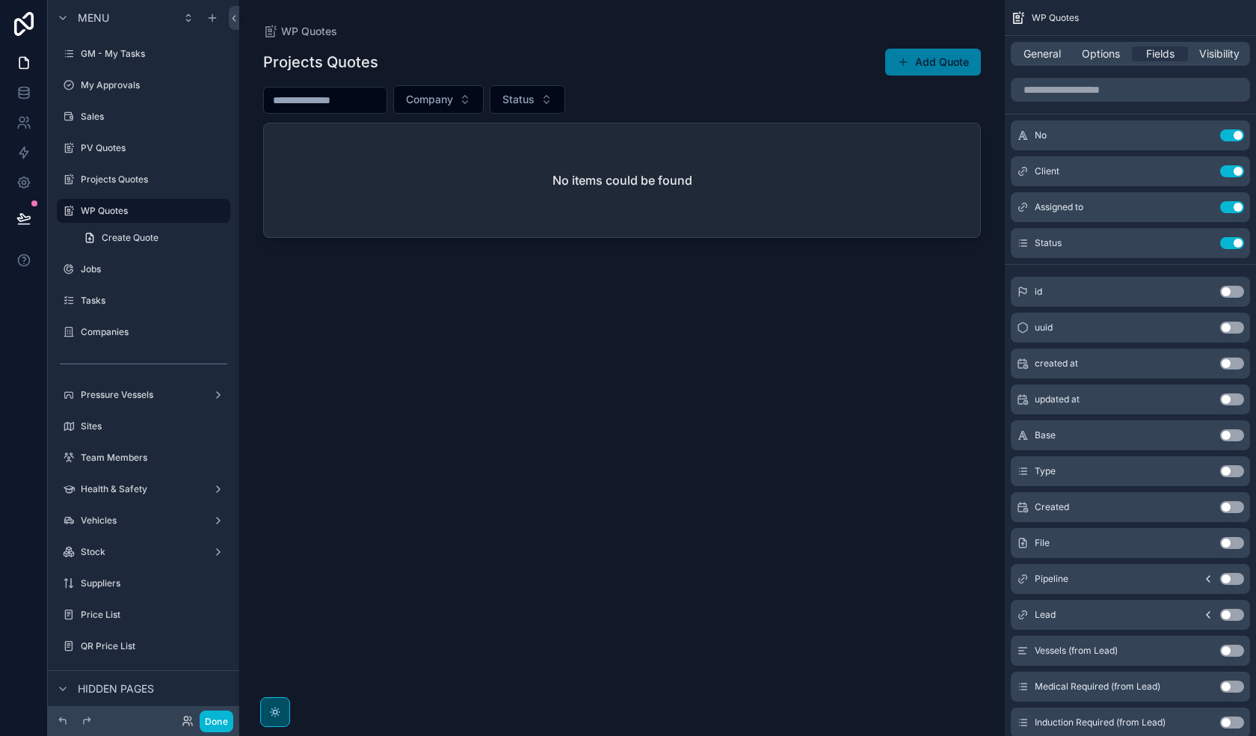
click at [951, 61] on button "Add Quote" at bounding box center [933, 62] width 96 height 27
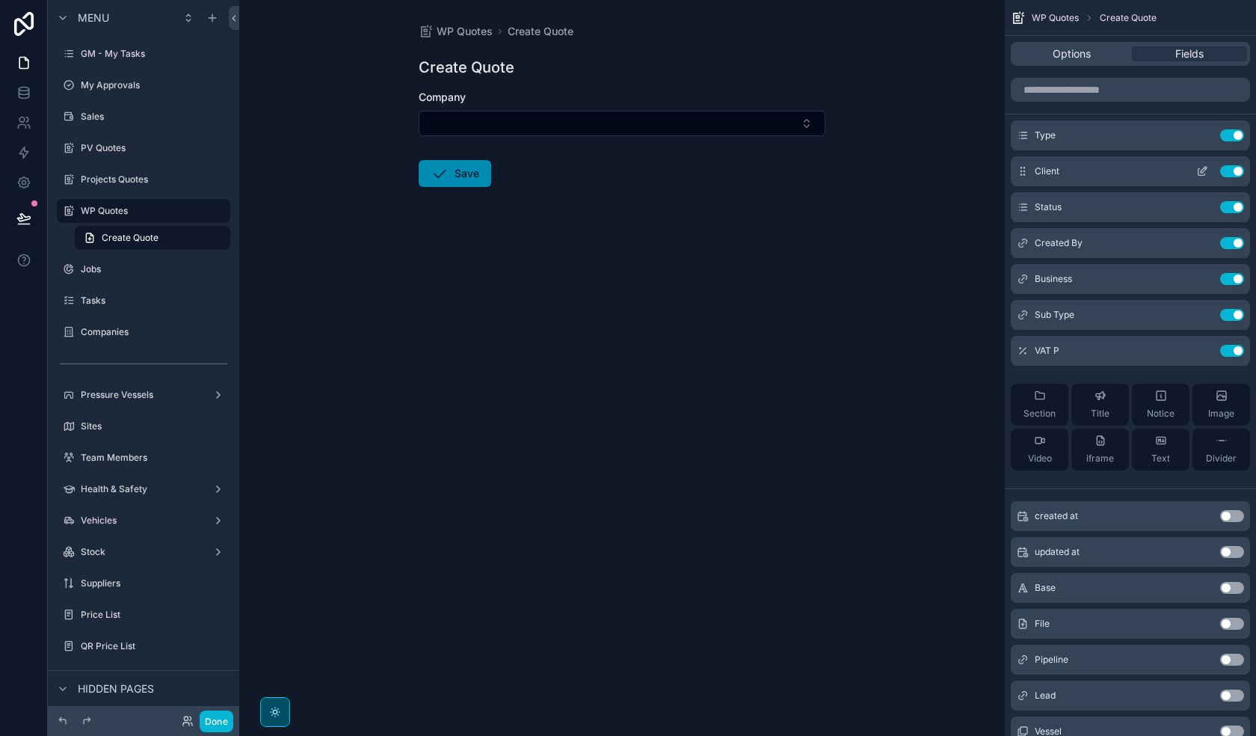
click at [1021, 173] on icon "scrollable content" at bounding box center [1202, 171] width 12 height 12
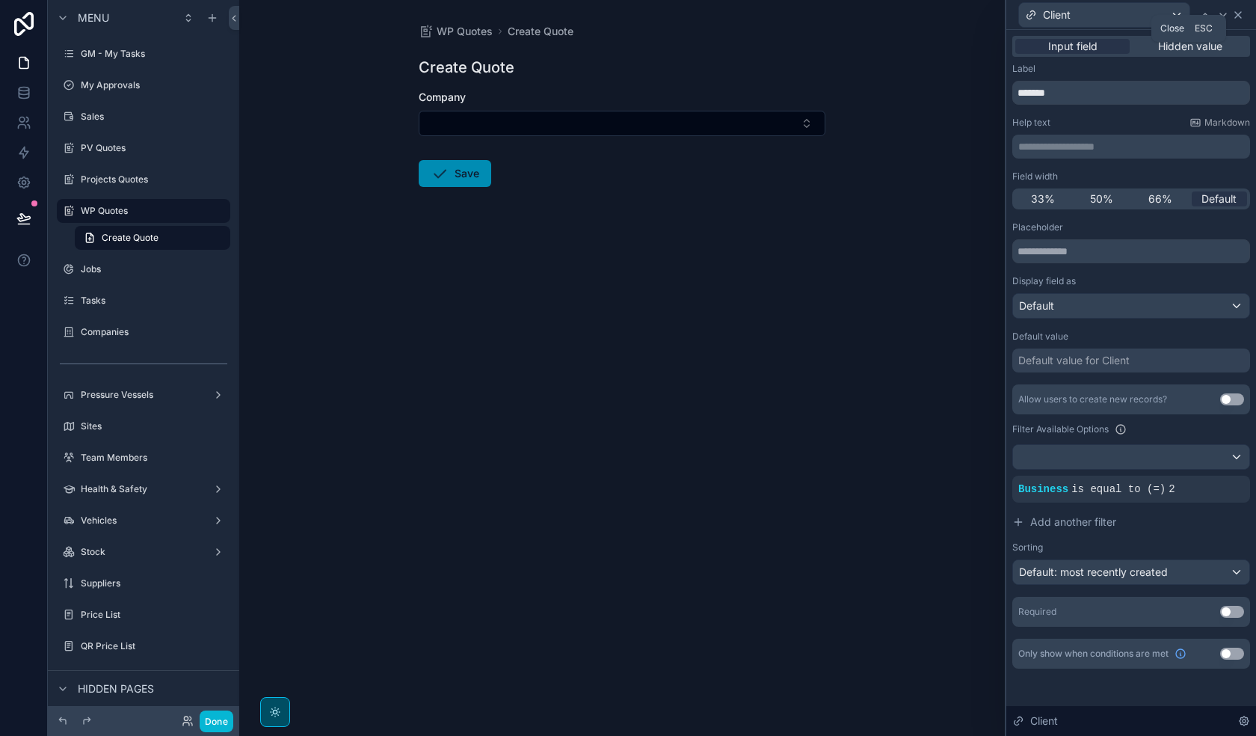
click at [1021, 20] on icon at bounding box center [1238, 15] width 12 height 12
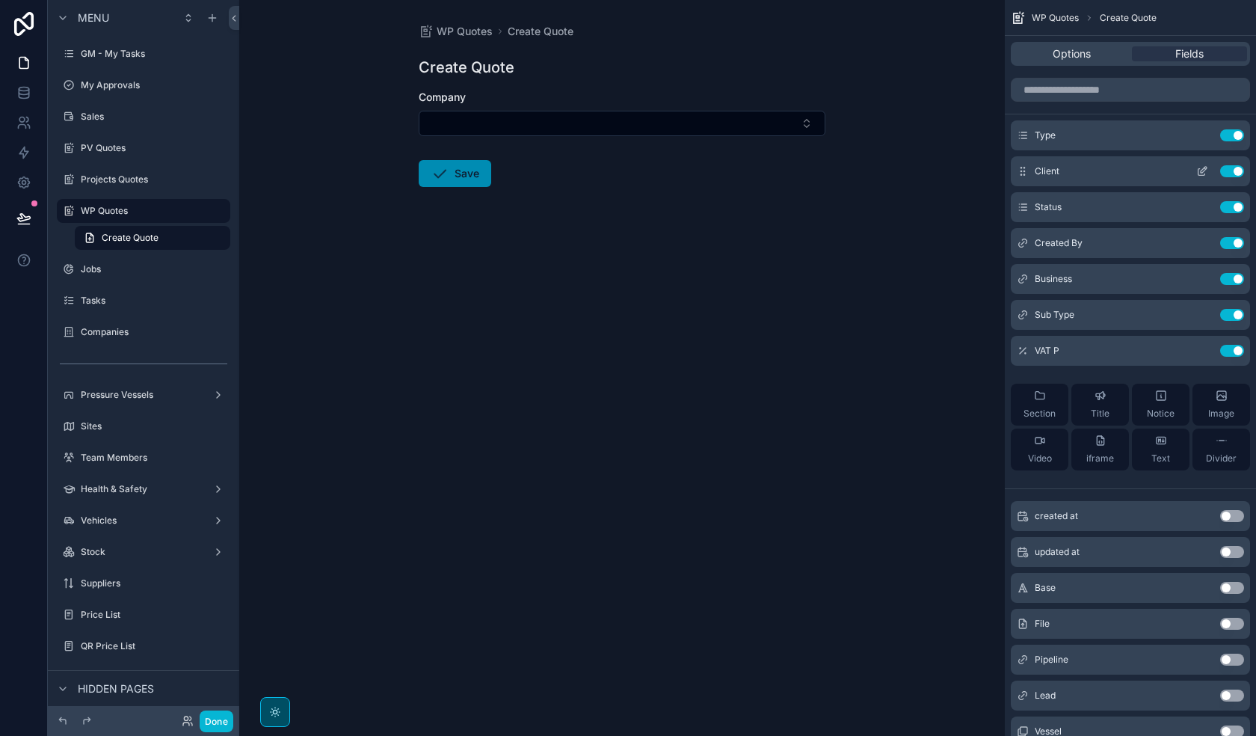
click at [1021, 167] on icon "scrollable content" at bounding box center [1202, 171] width 12 height 12
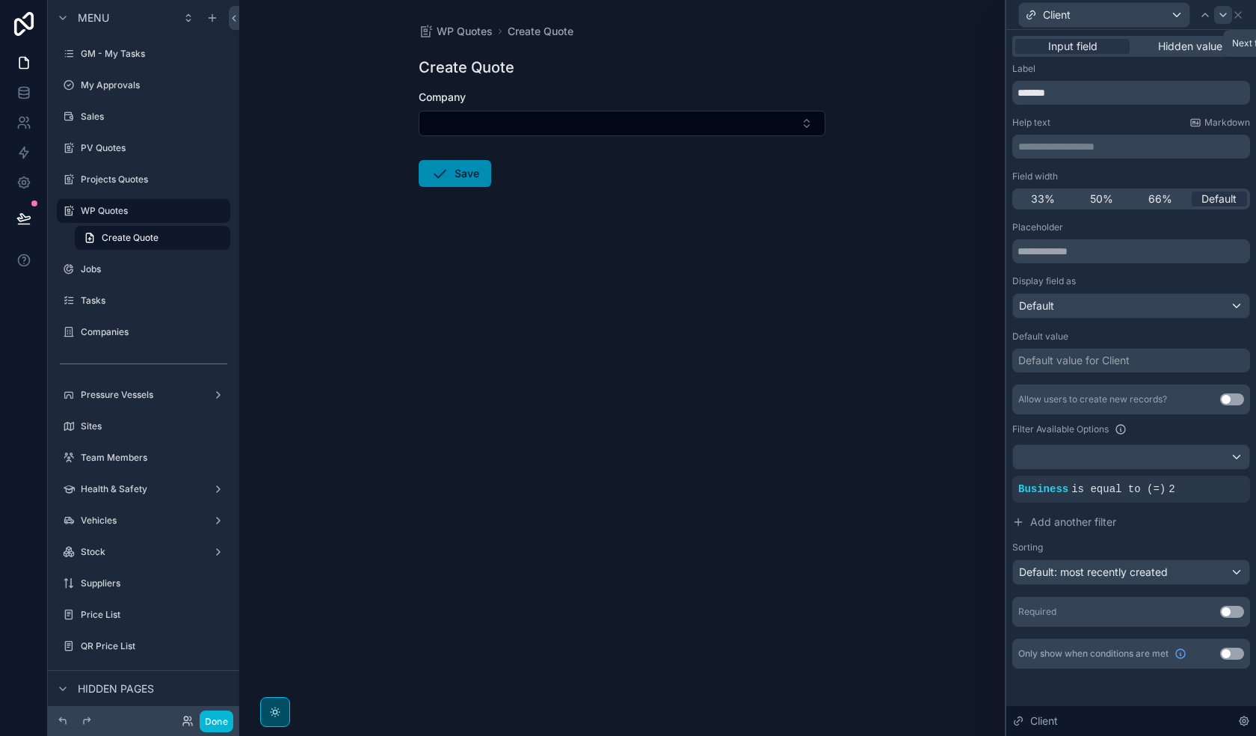
click at [1021, 16] on icon at bounding box center [1223, 14] width 6 height 3
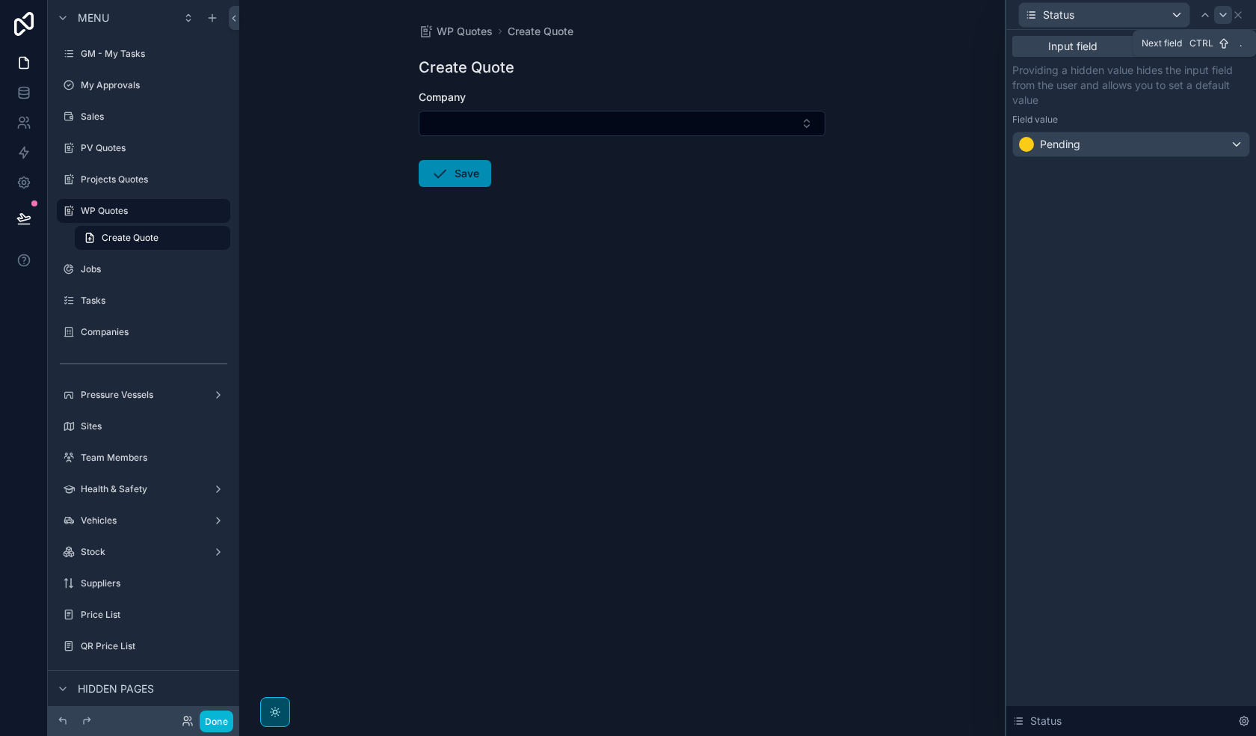
click at [1021, 16] on icon at bounding box center [1223, 14] width 6 height 3
click at [1021, 144] on div "Projects" at bounding box center [1131, 144] width 236 height 24
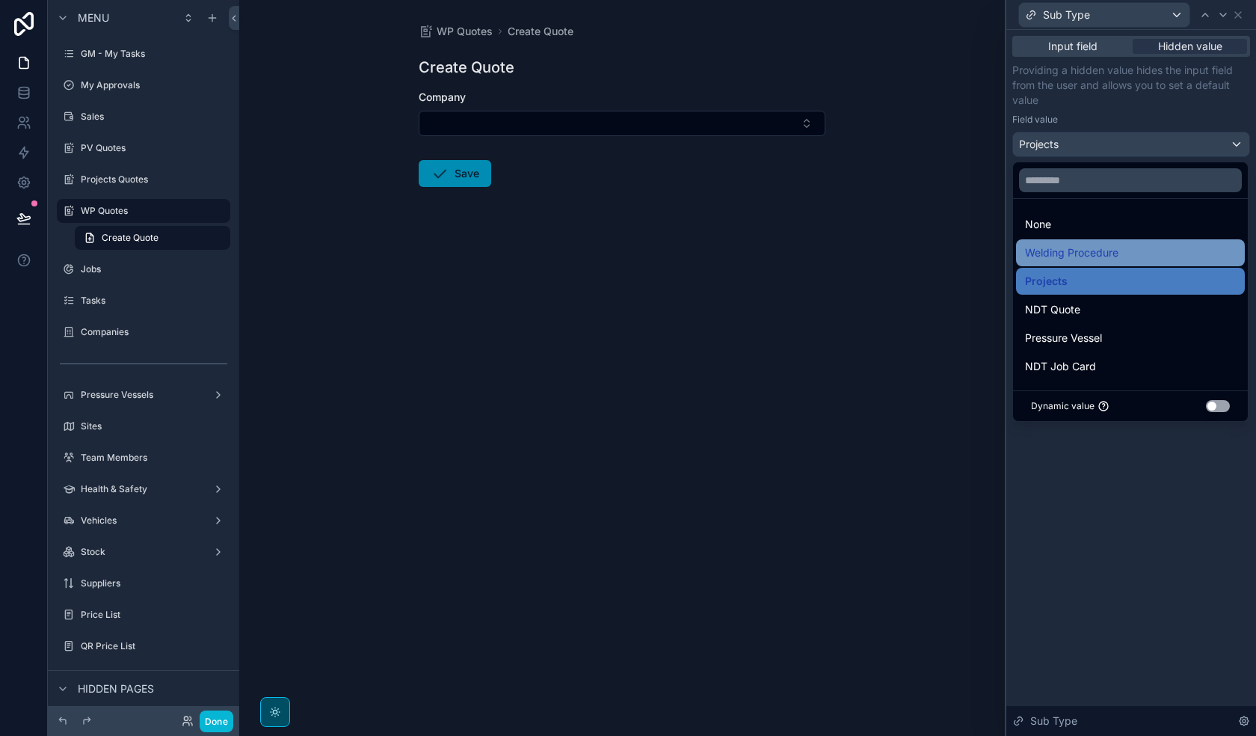
click at [1021, 257] on span "Welding Procedure" at bounding box center [1071, 253] width 93 height 18
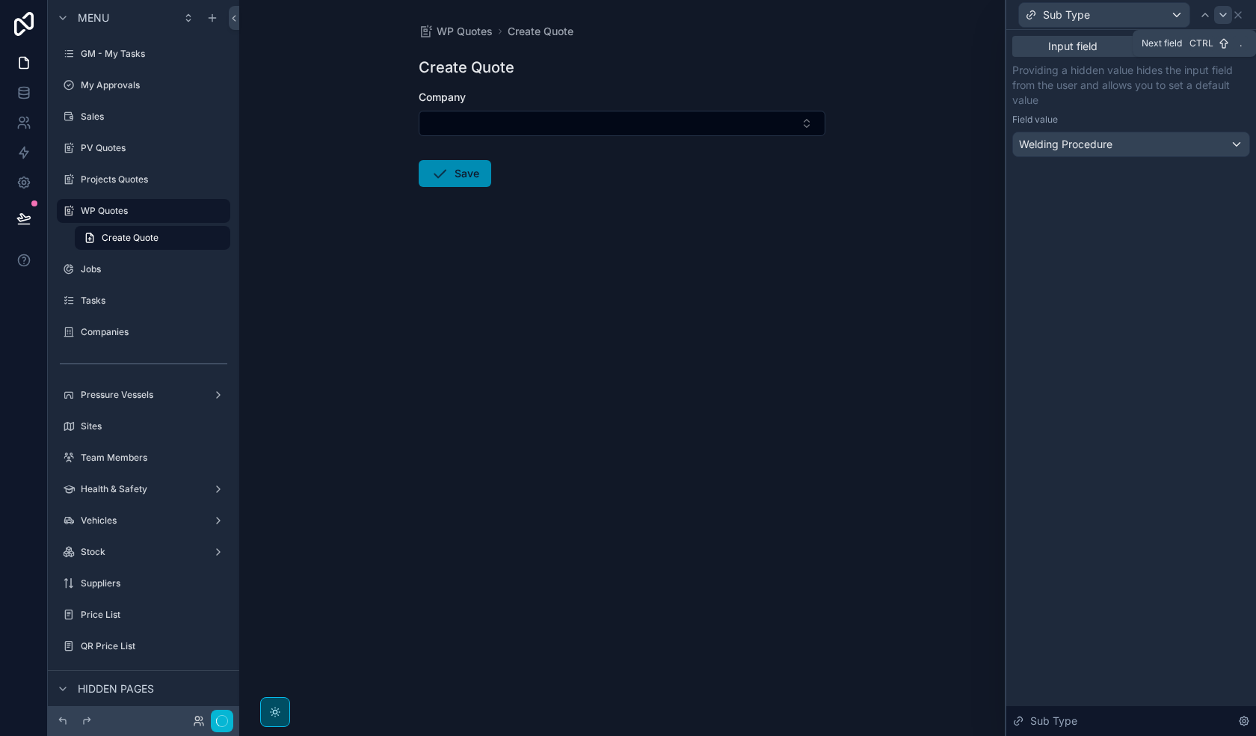
click at [1021, 15] on icon at bounding box center [1223, 14] width 6 height 3
click at [1021, 16] on icon at bounding box center [1223, 15] width 12 height 12
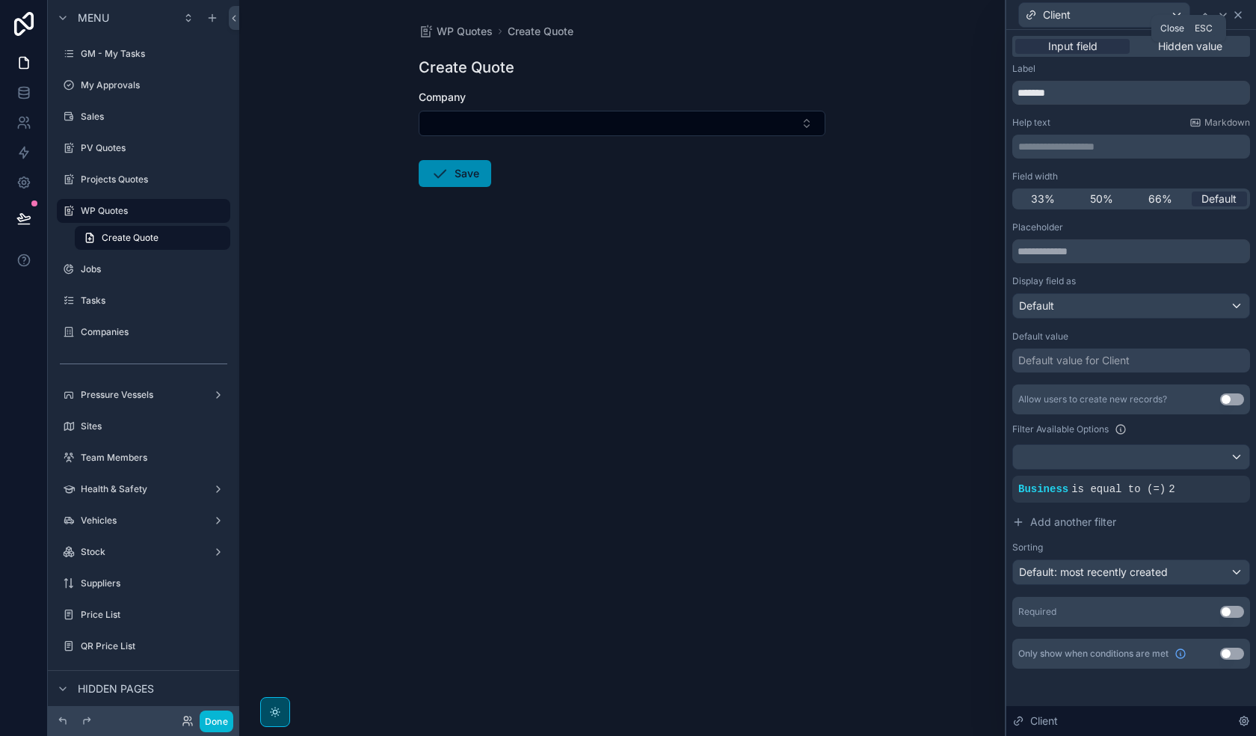
click at [1021, 17] on icon at bounding box center [1238, 15] width 12 height 12
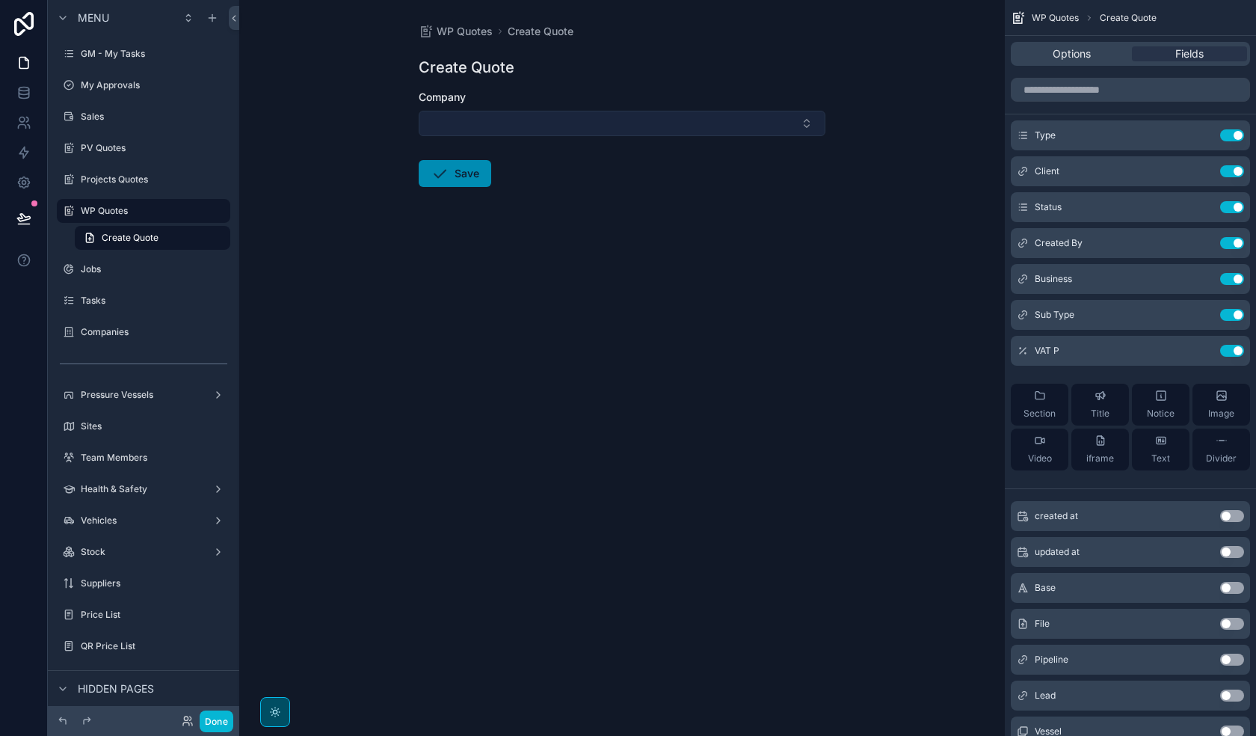
click at [544, 129] on button "Select Button" at bounding box center [622, 123] width 407 height 25
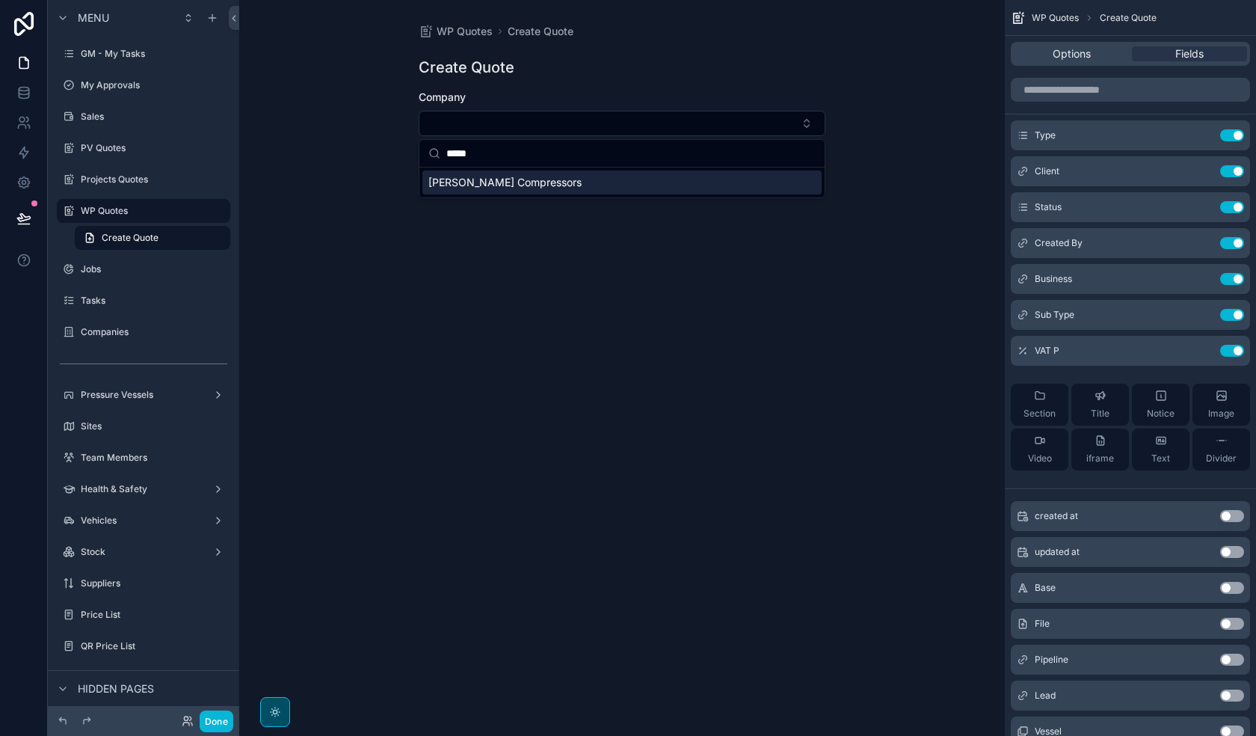
type input "*****"
click at [533, 185] on span "[PERSON_NAME] Compressors" at bounding box center [504, 182] width 153 height 15
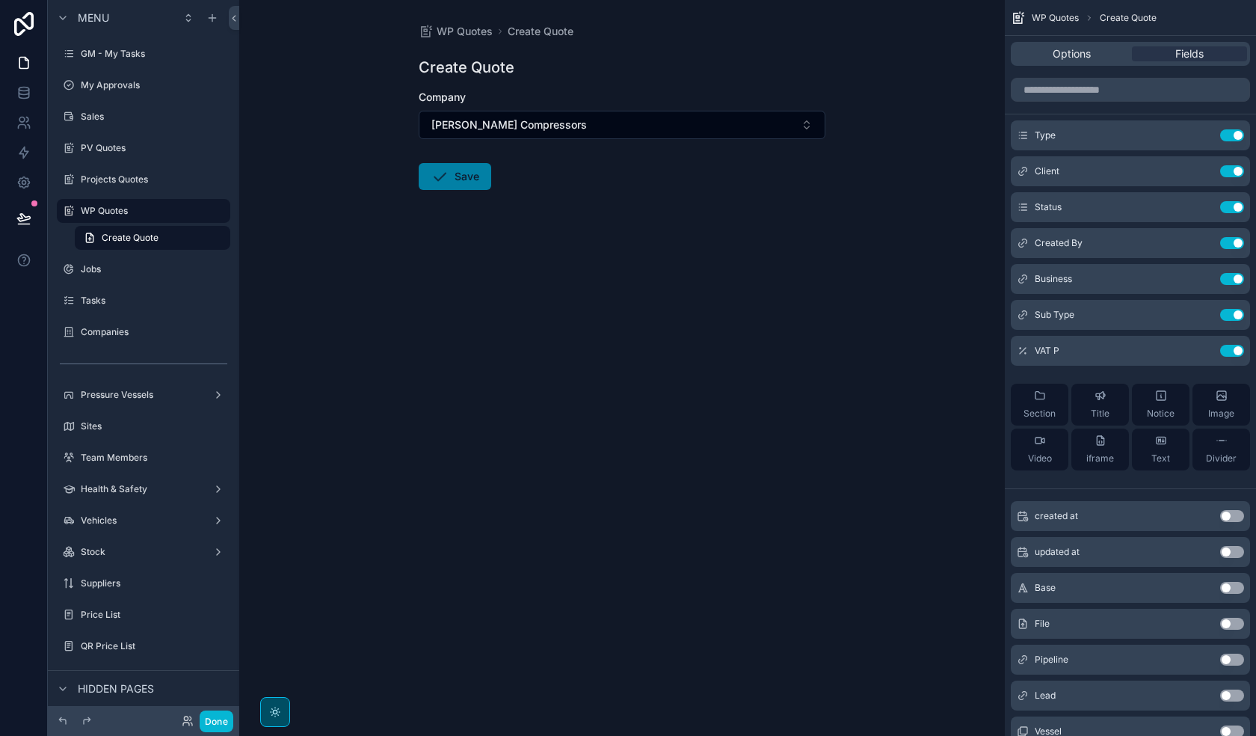
click at [475, 181] on button "Save" at bounding box center [455, 176] width 73 height 27
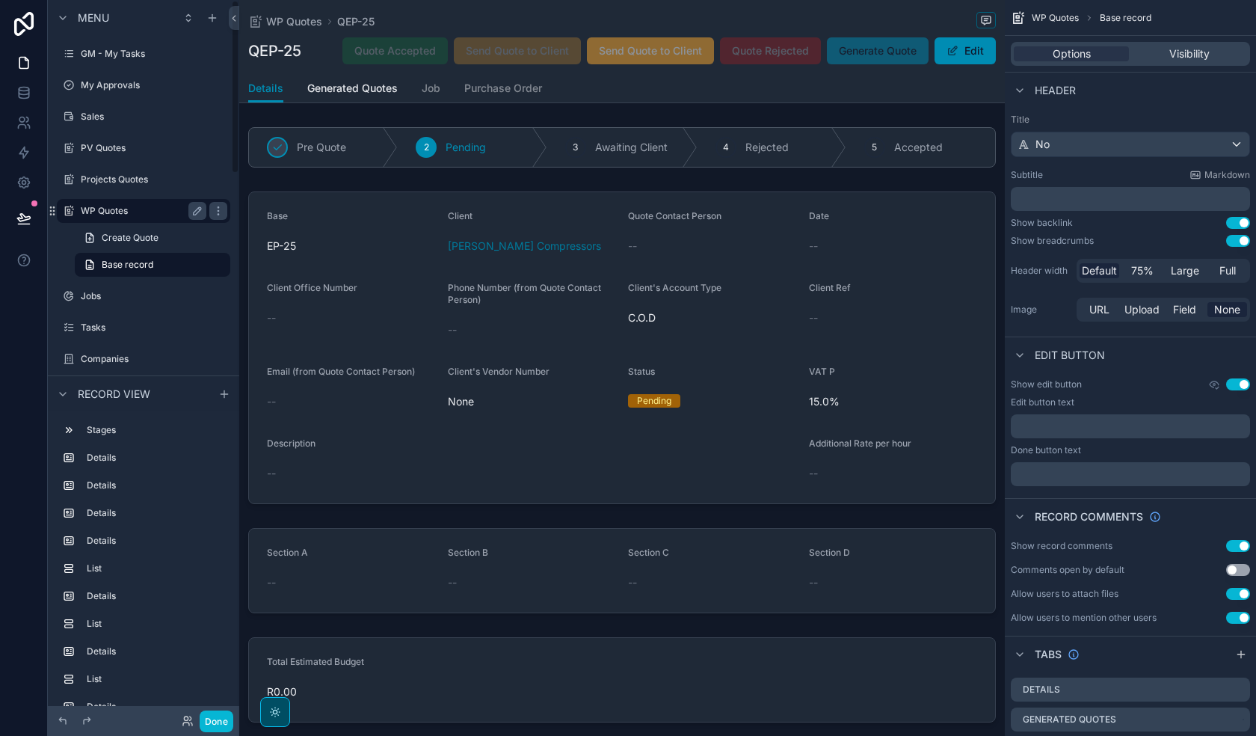
click at [141, 216] on label "WP Quotes" at bounding box center [141, 211] width 120 height 12
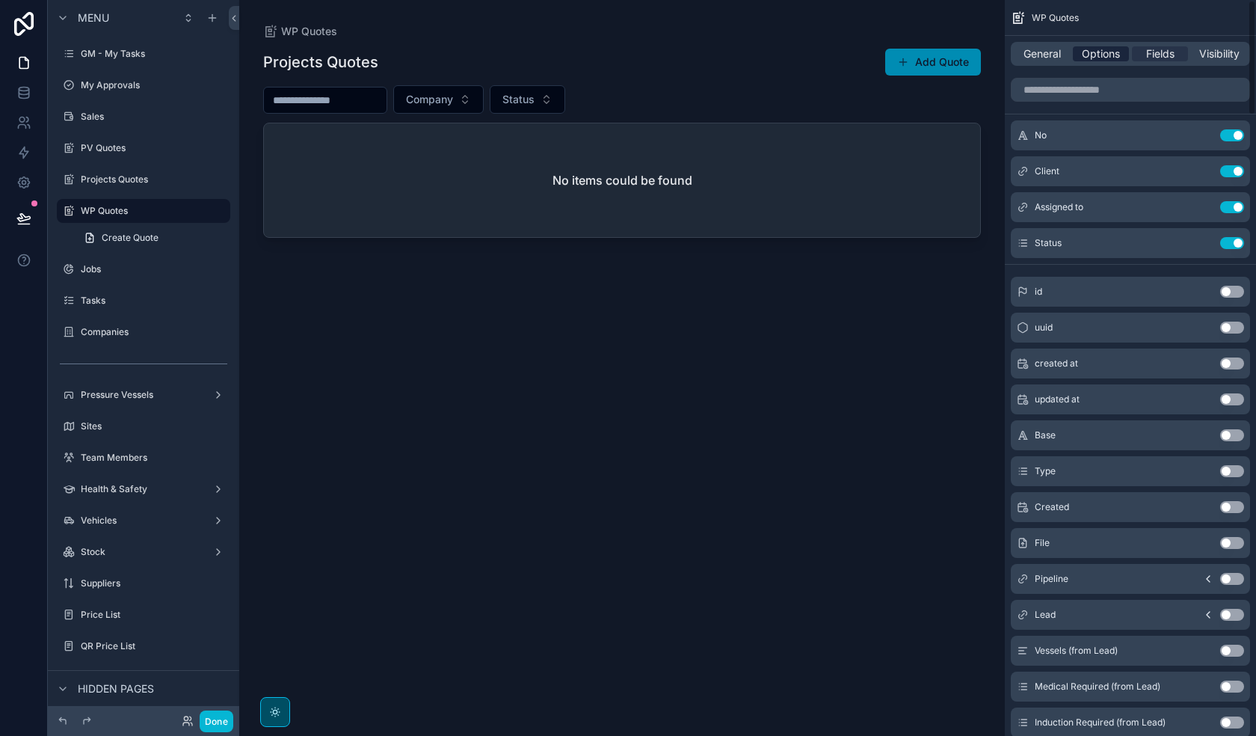
click at [1021, 60] on span "Options" at bounding box center [1101, 53] width 38 height 15
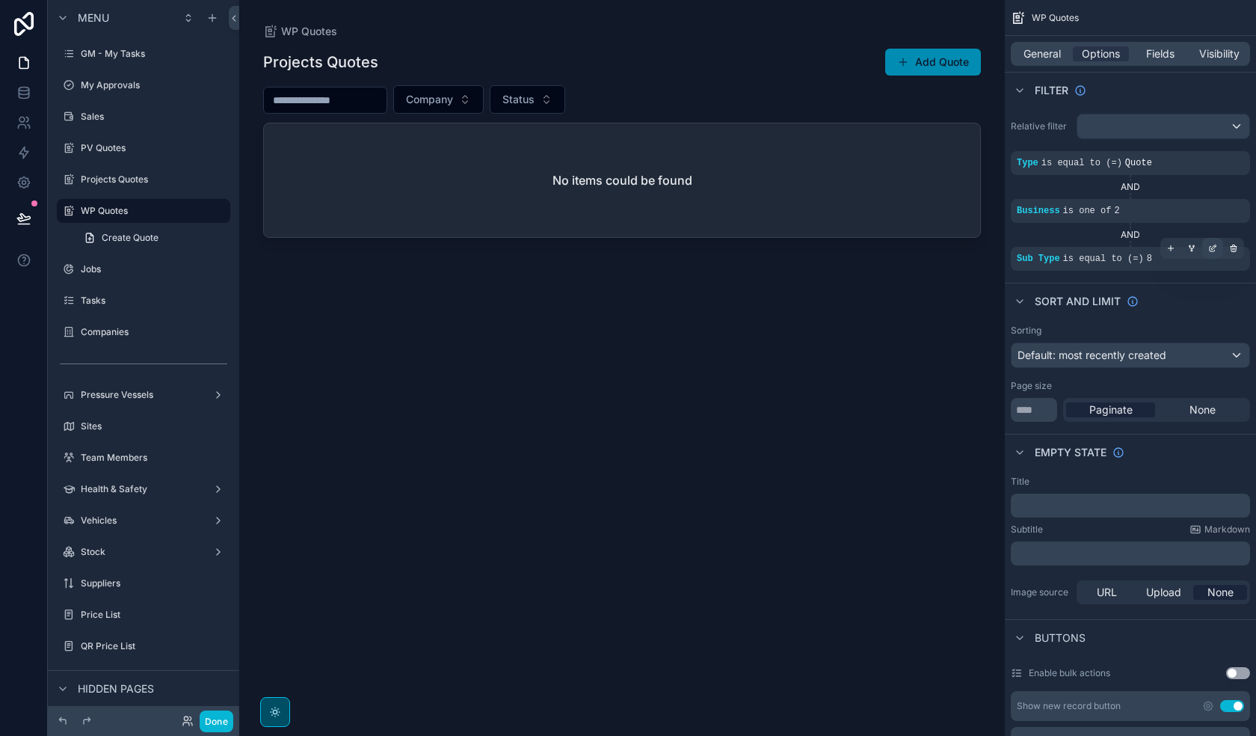
click at [1021, 250] on icon "scrollable content" at bounding box center [1212, 248] width 9 height 9
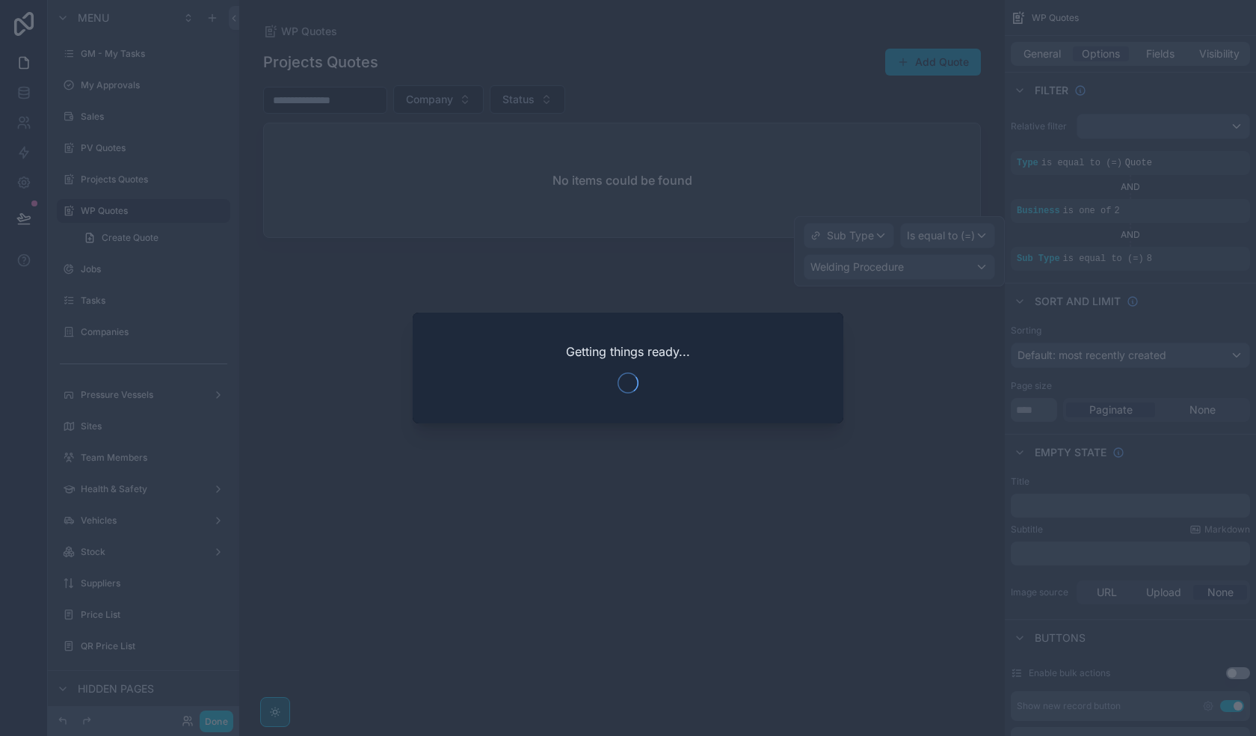
click at [832, 387] on div "Getting things ready..." at bounding box center [628, 368] width 431 height 111
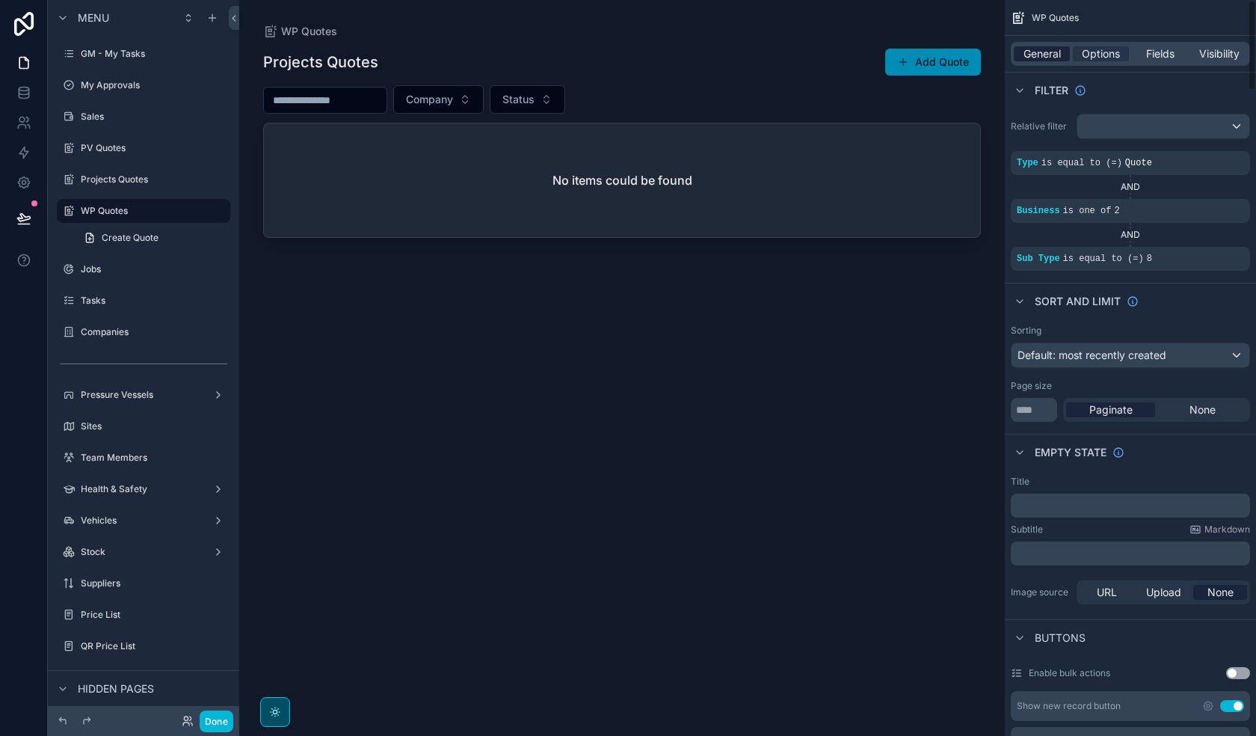
click at [1021, 51] on span "General" at bounding box center [1042, 53] width 37 height 15
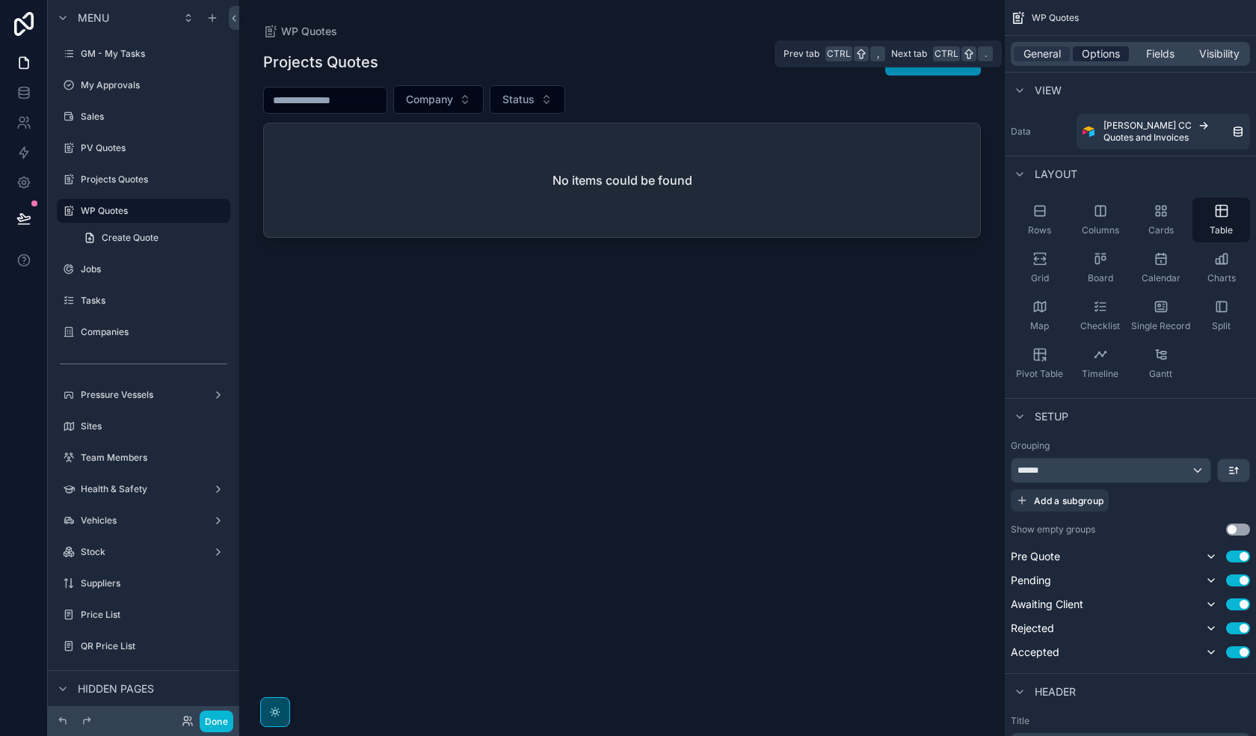
click at [1021, 50] on span "Options" at bounding box center [1101, 53] width 38 height 15
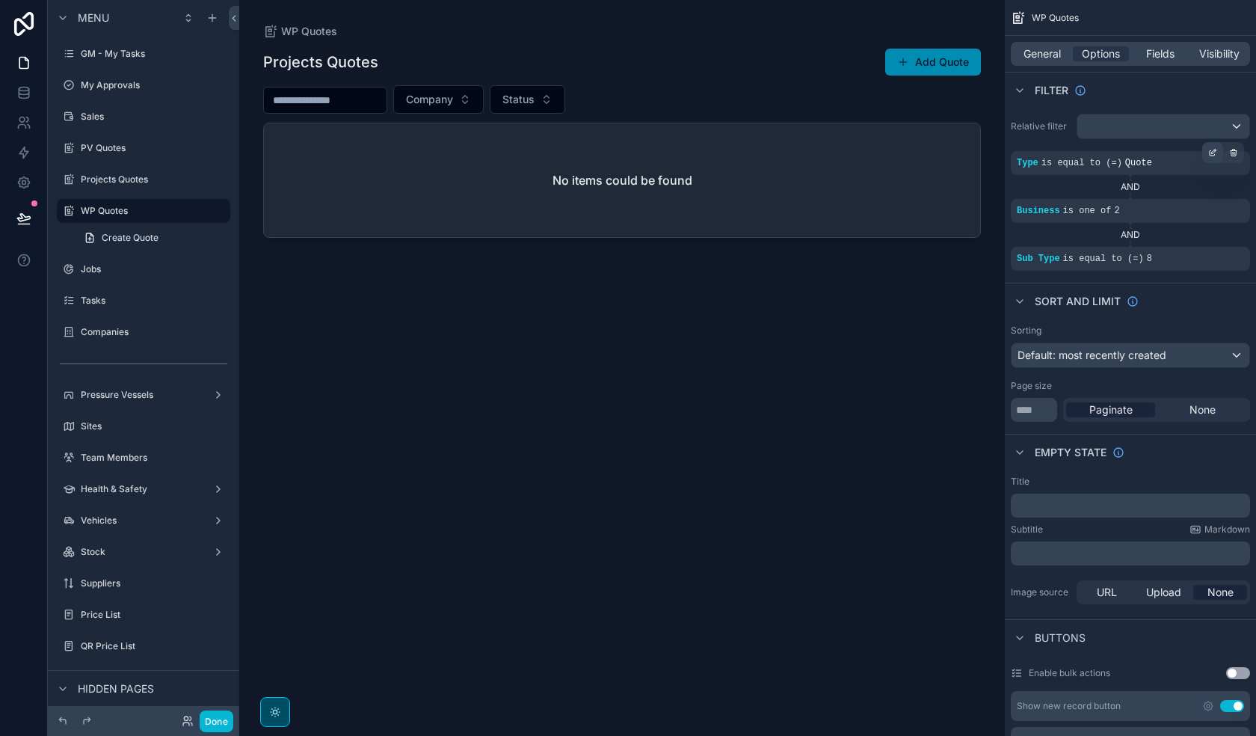
click at [1021, 160] on div "scrollable content" at bounding box center [1212, 152] width 21 height 21
click at [1021, 203] on icon "scrollable content" at bounding box center [1212, 201] width 5 height 5
click at [1021, 250] on icon "scrollable content" at bounding box center [1212, 248] width 9 height 9
click at [915, 511] on div "Projects Quotes Add Quote Company Status No items could be found" at bounding box center [622, 378] width 718 height 679
click at [935, 59] on button "Add Quote" at bounding box center [933, 62] width 96 height 27
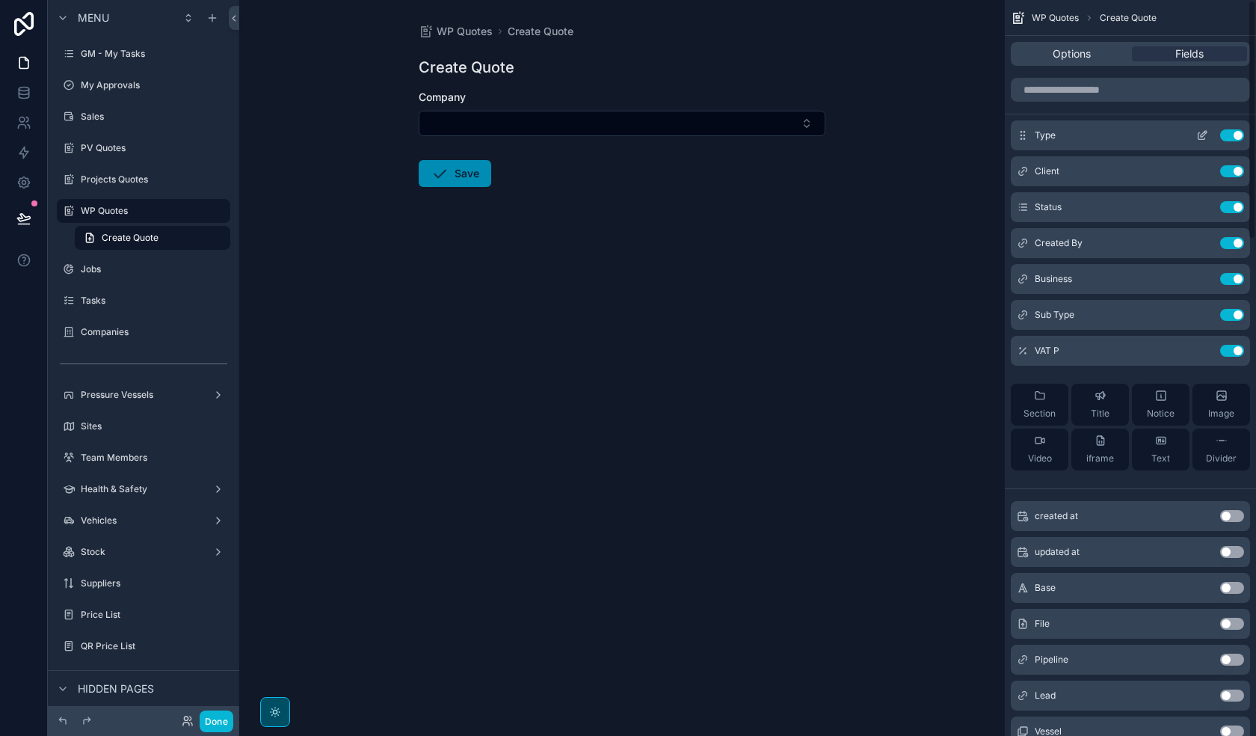
click at [1021, 135] on icon "scrollable content" at bounding box center [1202, 135] width 12 height 12
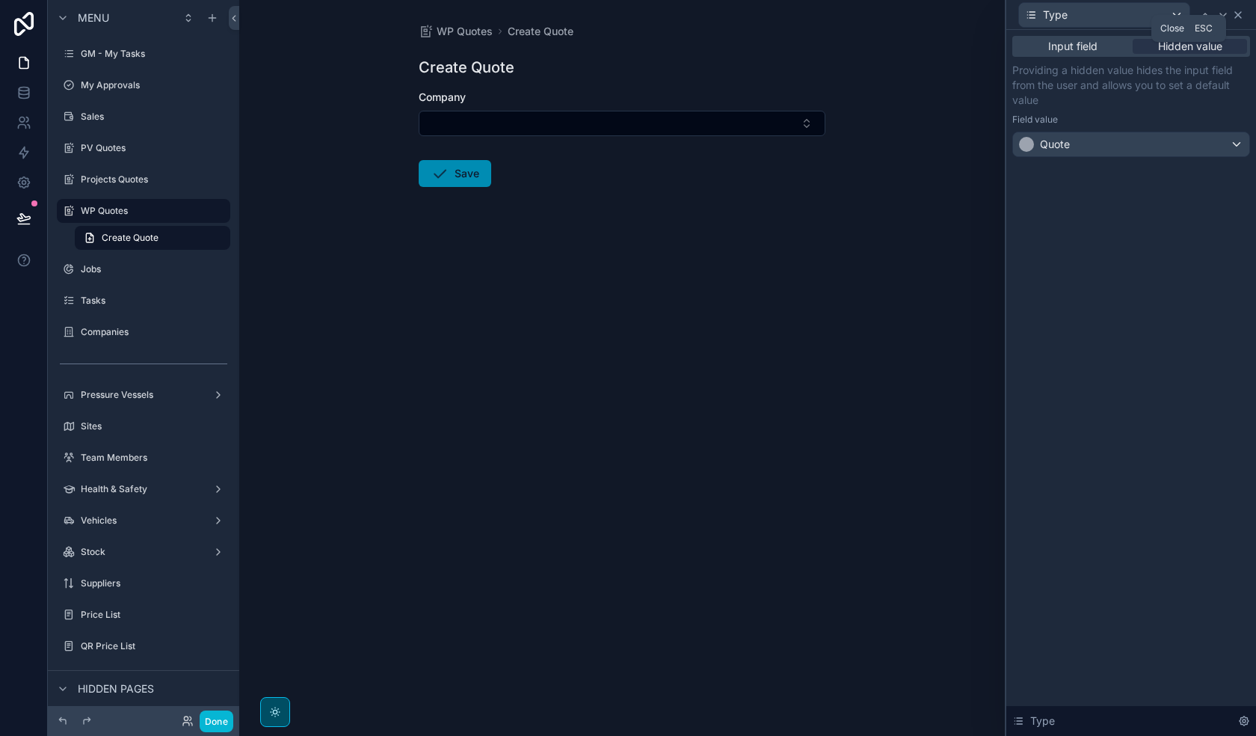
click at [1021, 17] on icon at bounding box center [1238, 15] width 12 height 12
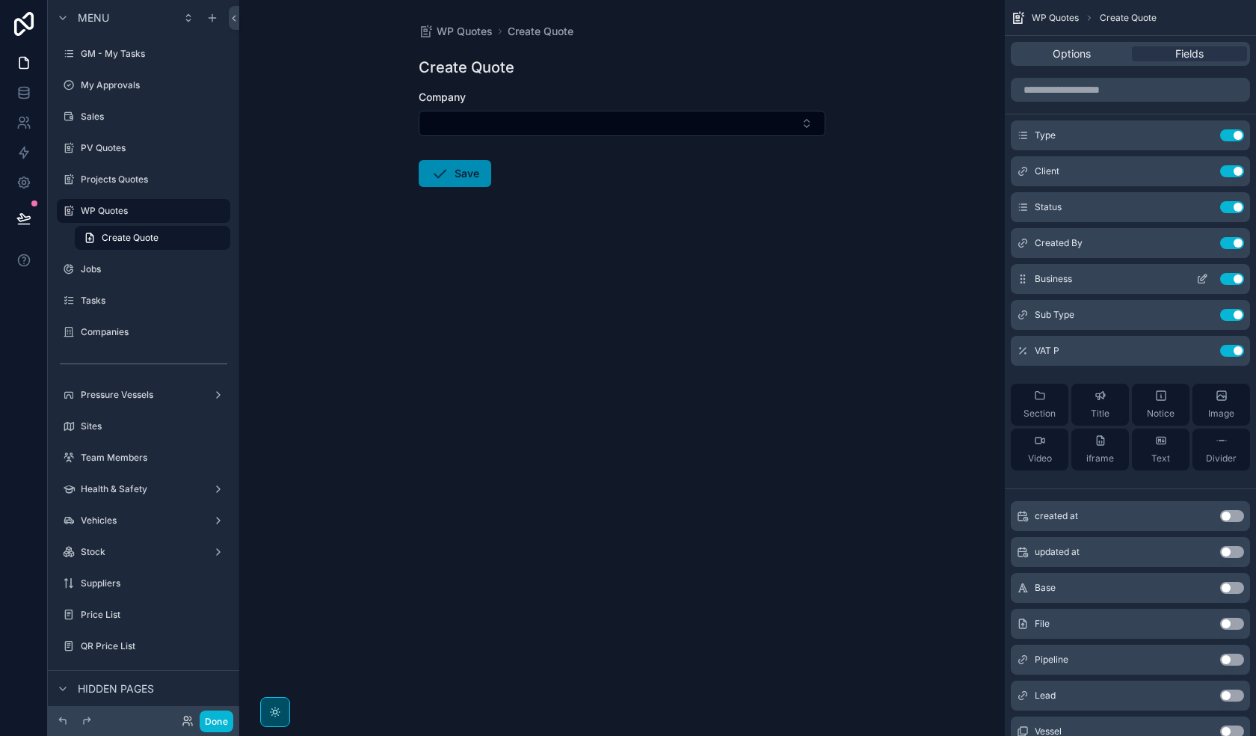
click at [1021, 283] on icon "scrollable content" at bounding box center [1202, 280] width 7 height 7
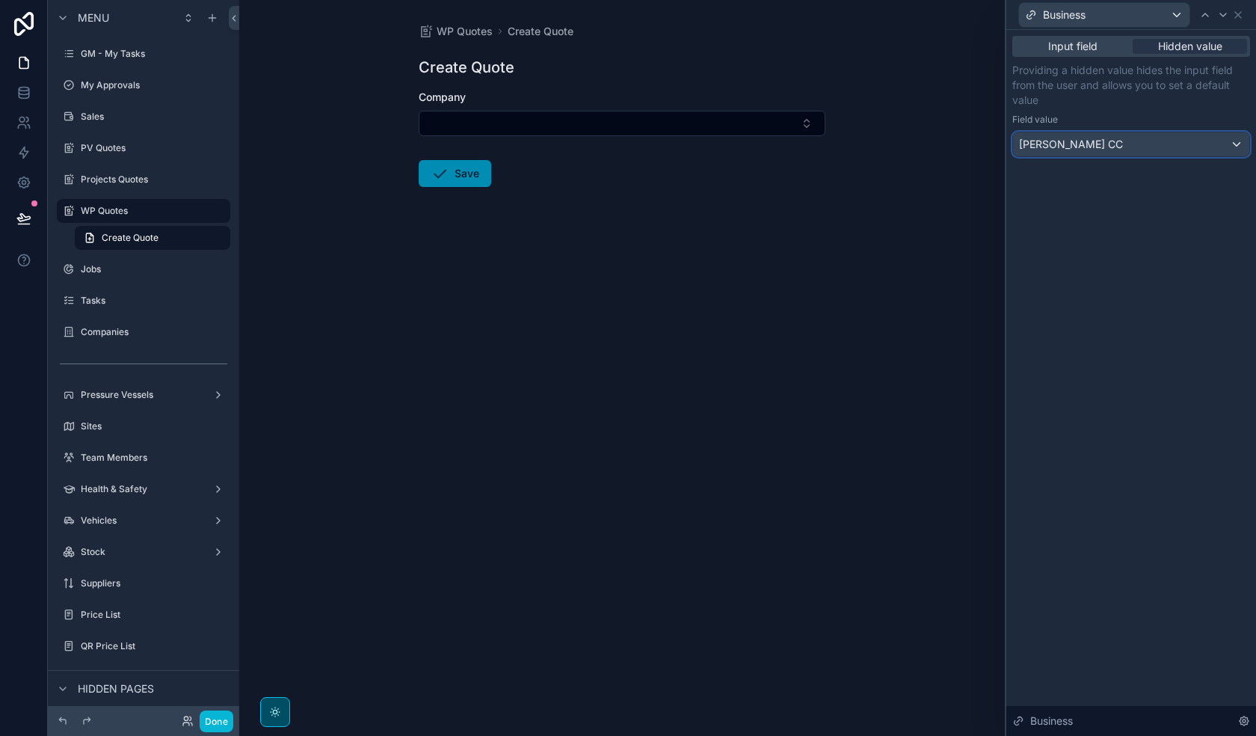
click at [1021, 147] on div "[PERSON_NAME] CC" at bounding box center [1131, 144] width 236 height 24
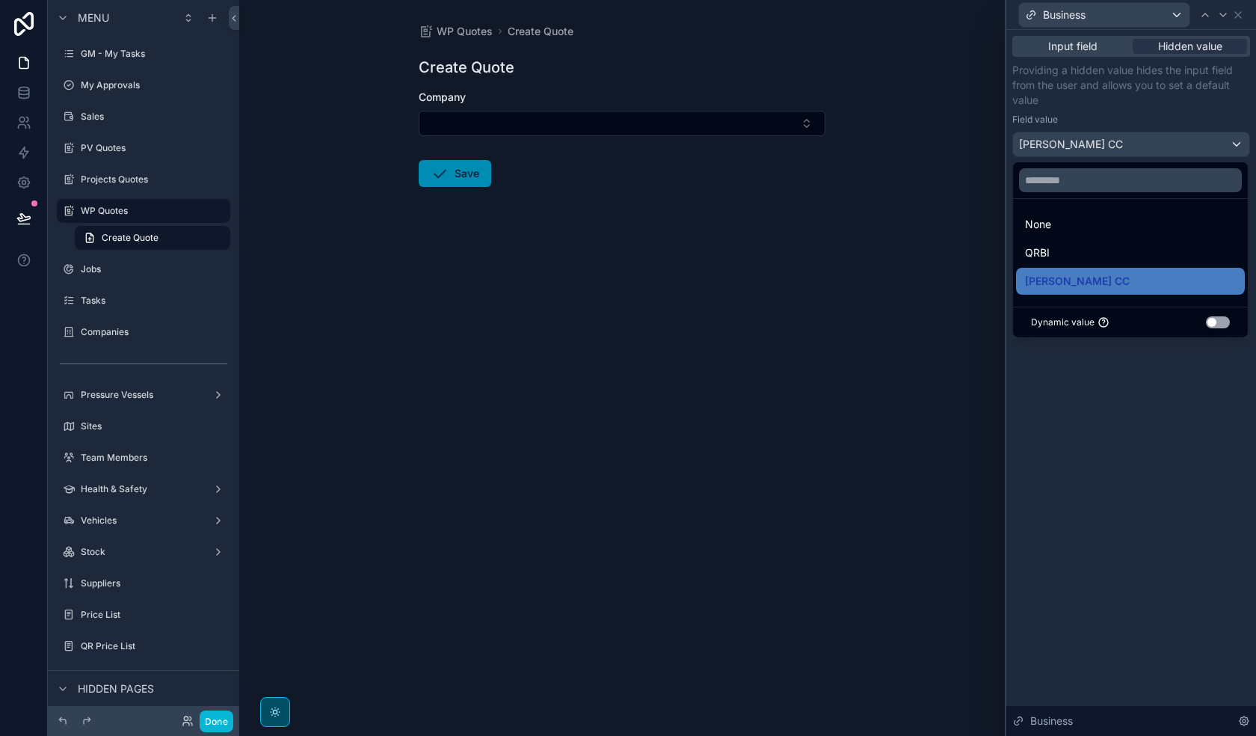
click at [1021, 147] on div at bounding box center [1131, 368] width 250 height 736
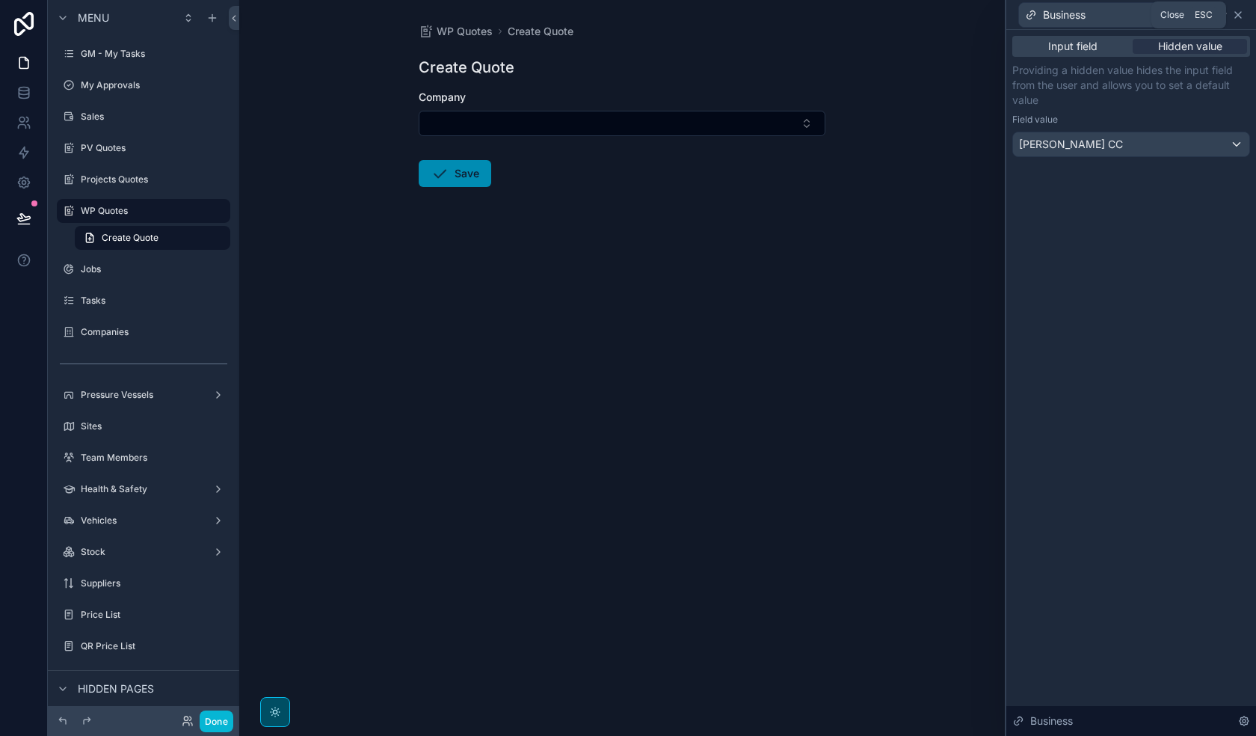
click at [1021, 16] on icon at bounding box center [1238, 15] width 6 height 6
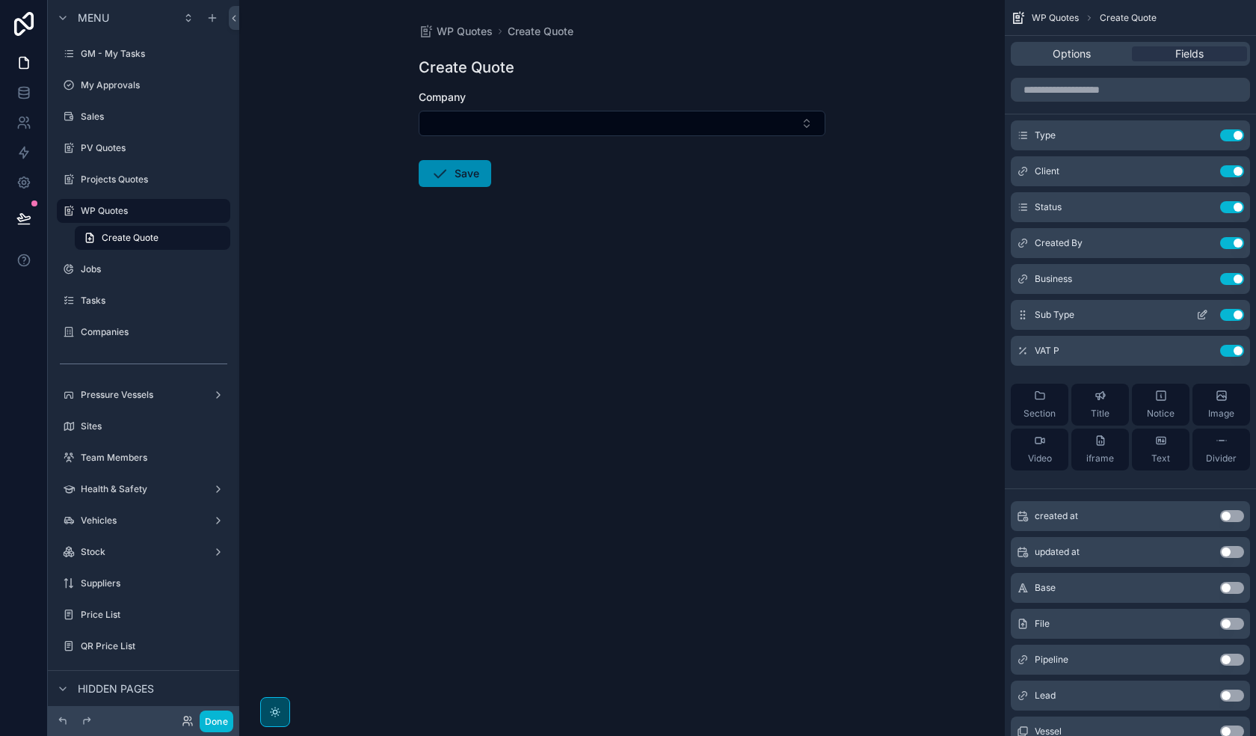
click at [1021, 316] on icon "scrollable content" at bounding box center [1204, 313] width 6 height 6
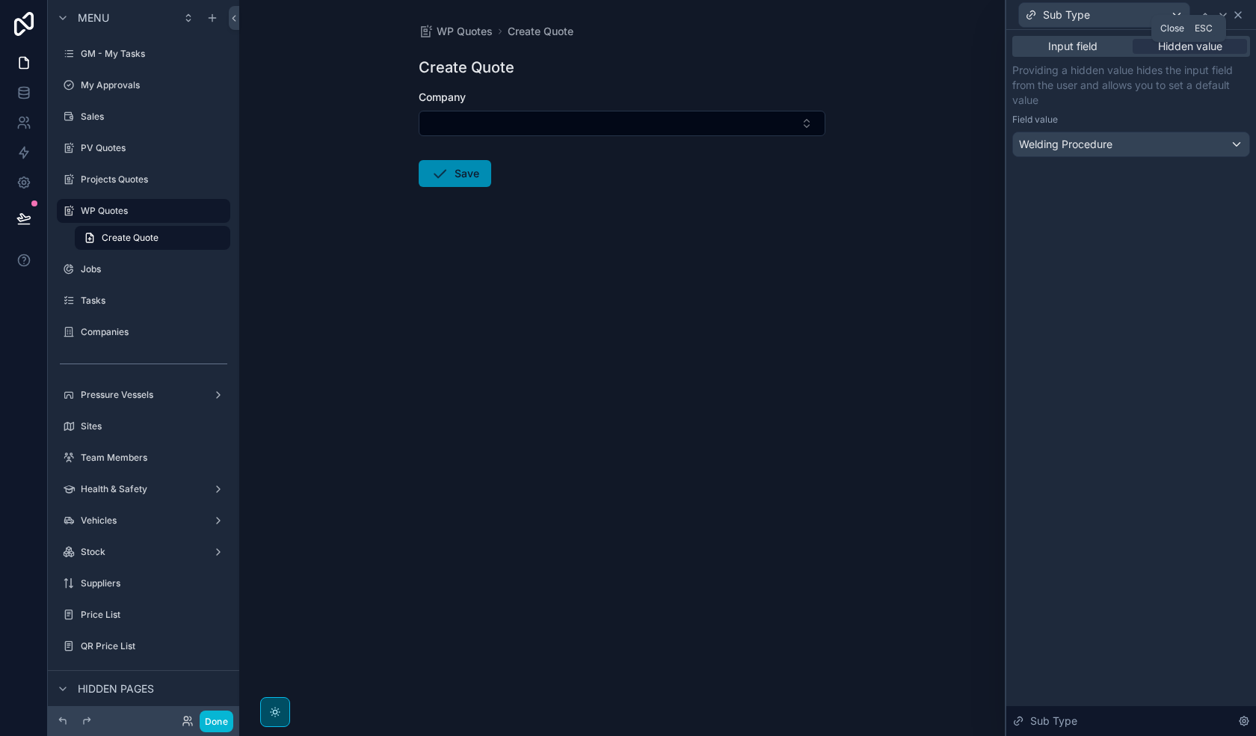
click at [1021, 16] on icon at bounding box center [1238, 15] width 12 height 12
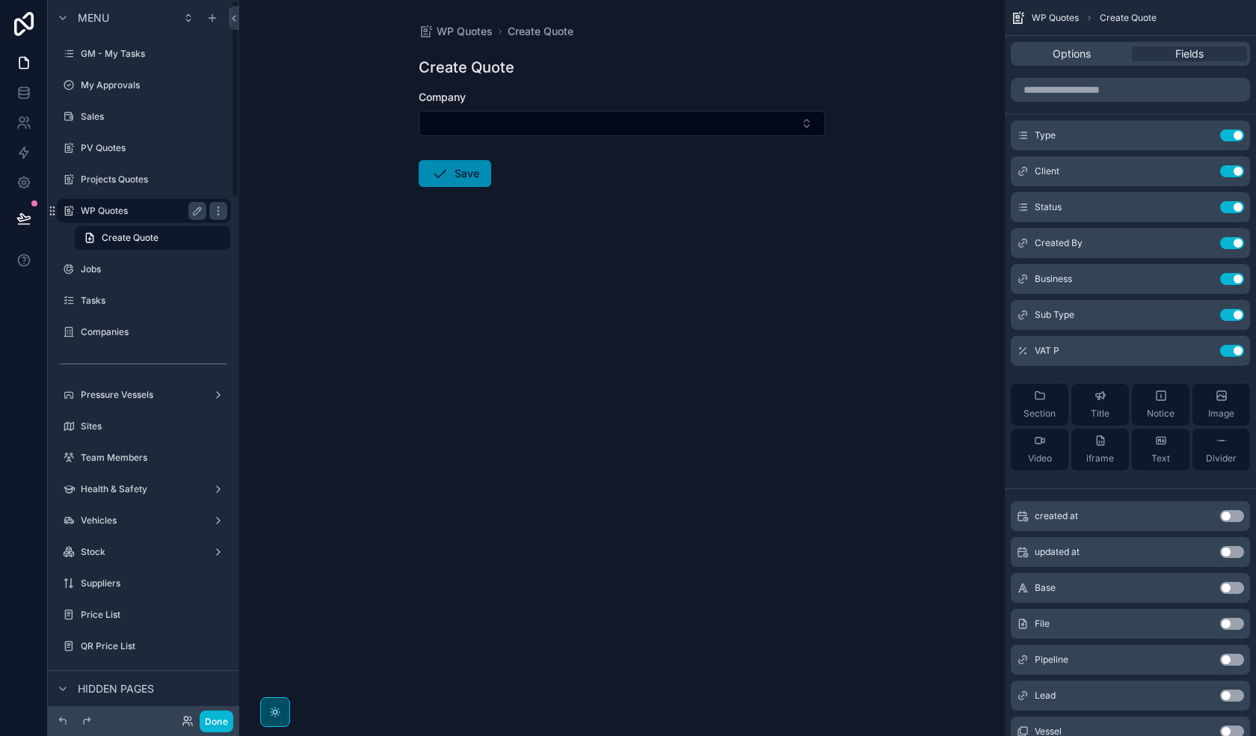
click at [126, 206] on label "WP Quotes" at bounding box center [141, 211] width 120 height 12
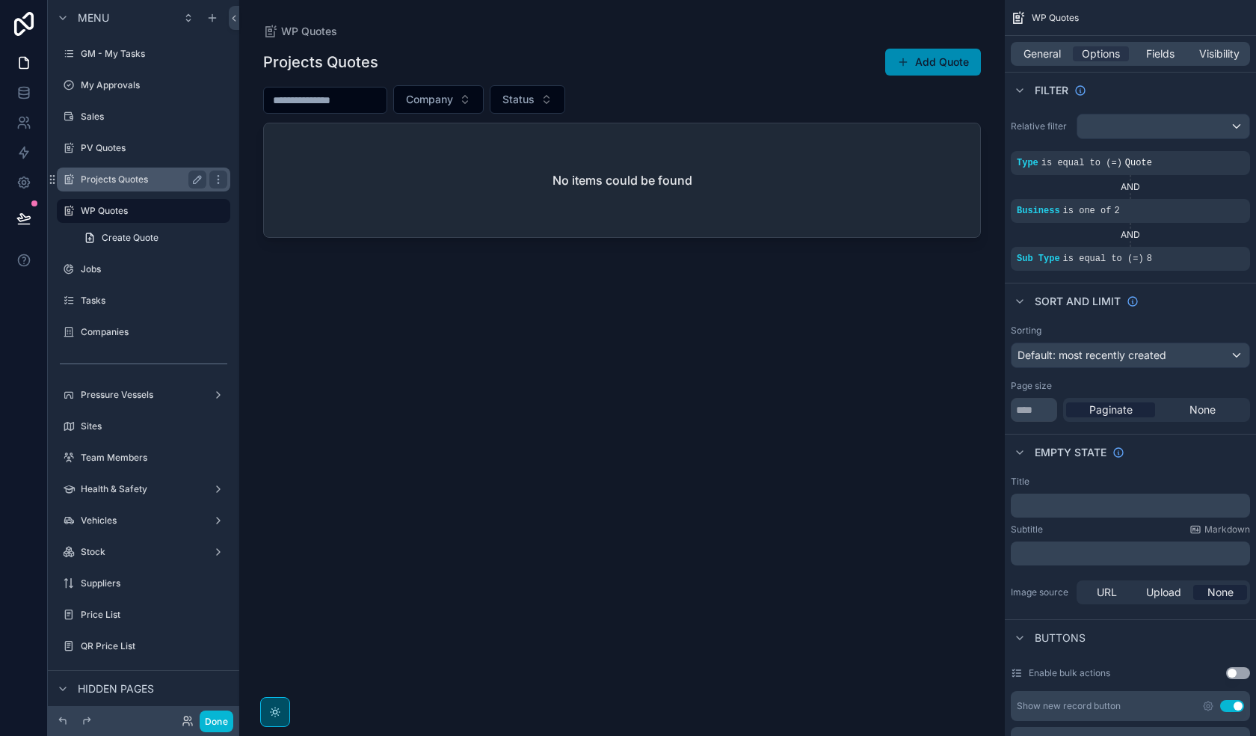
click at [132, 185] on div "Projects Quotes" at bounding box center [144, 179] width 126 height 18
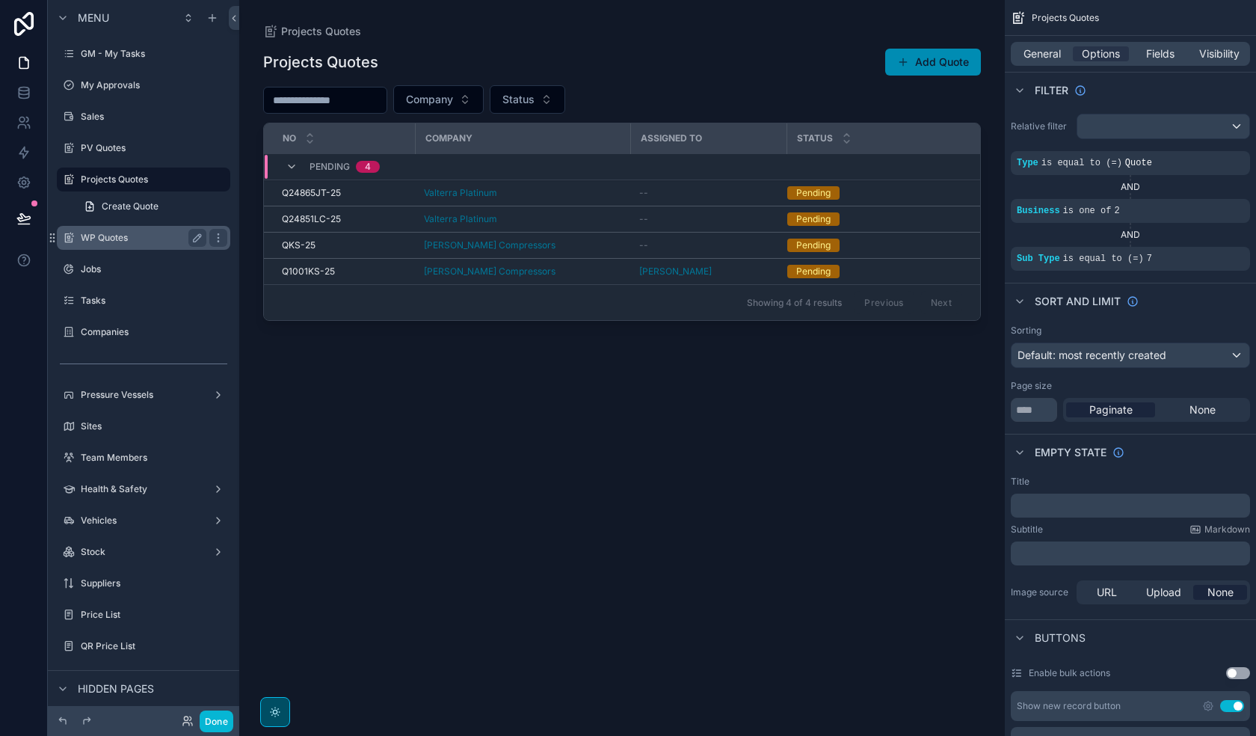
click at [118, 244] on div "WP Quotes" at bounding box center [144, 238] width 126 height 18
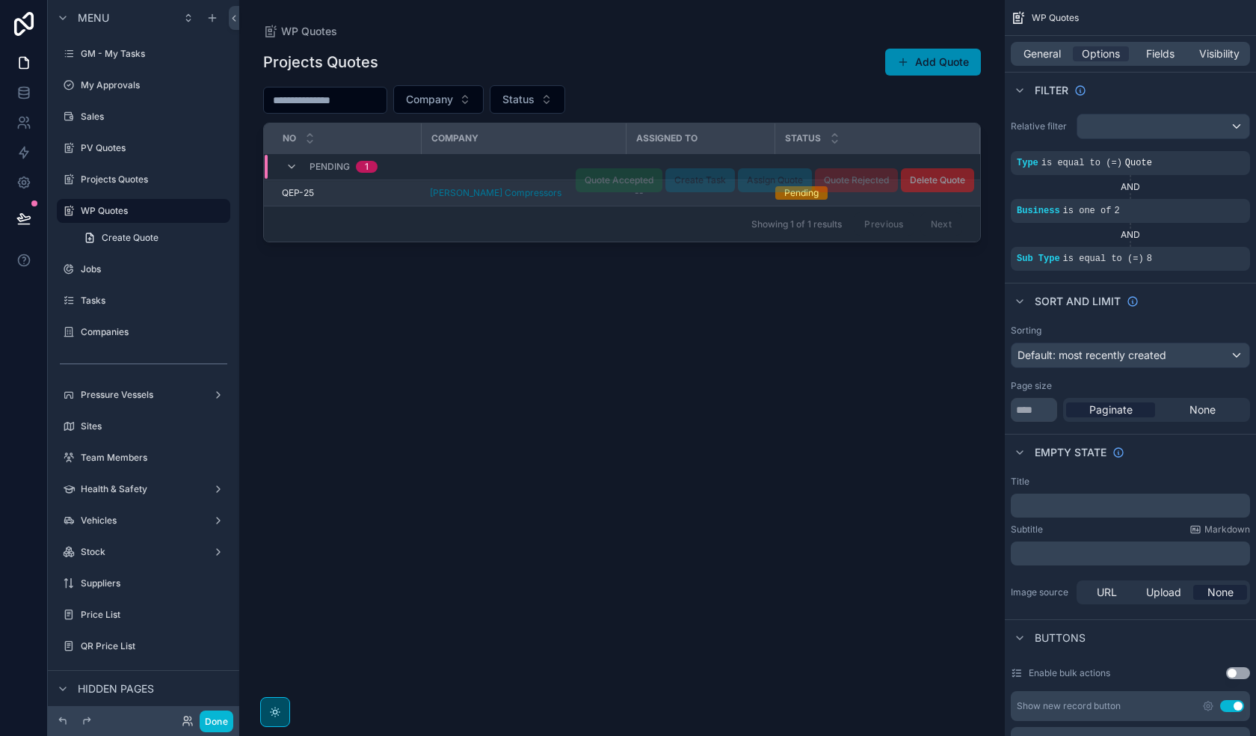
click at [711, 194] on div "--" at bounding box center [700, 193] width 131 height 12
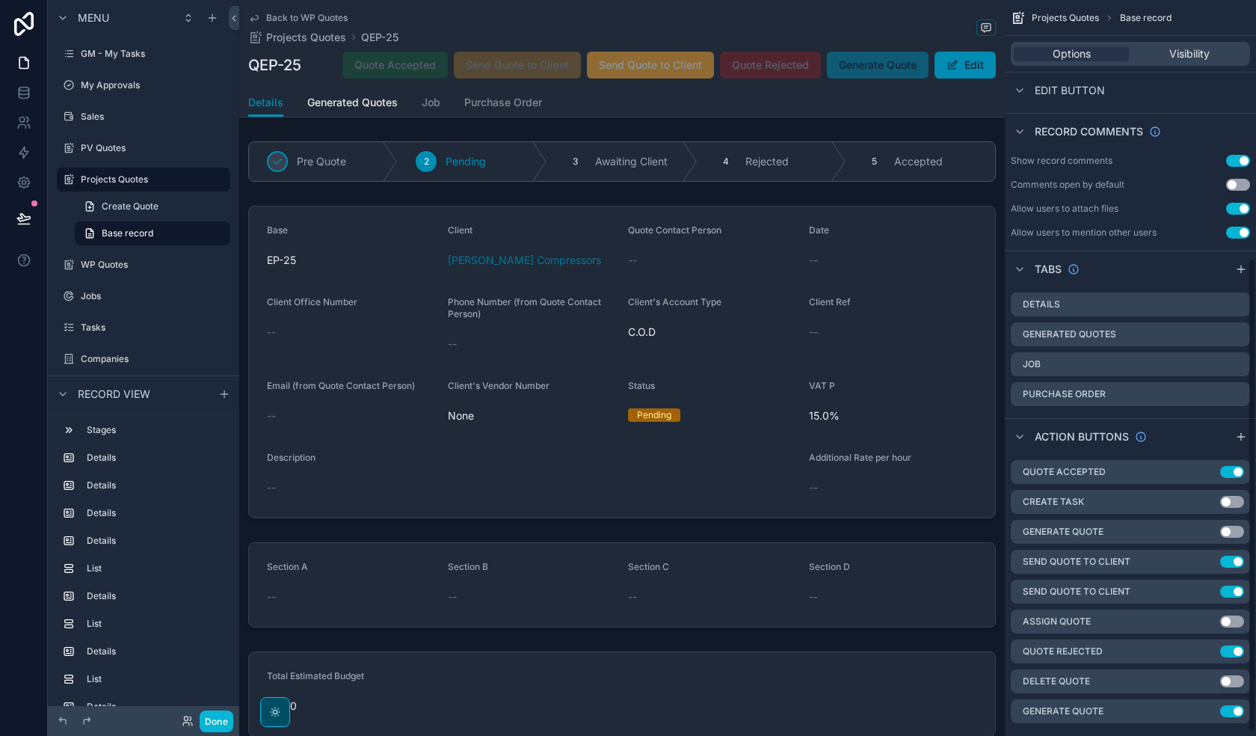
scroll to position [408, 0]
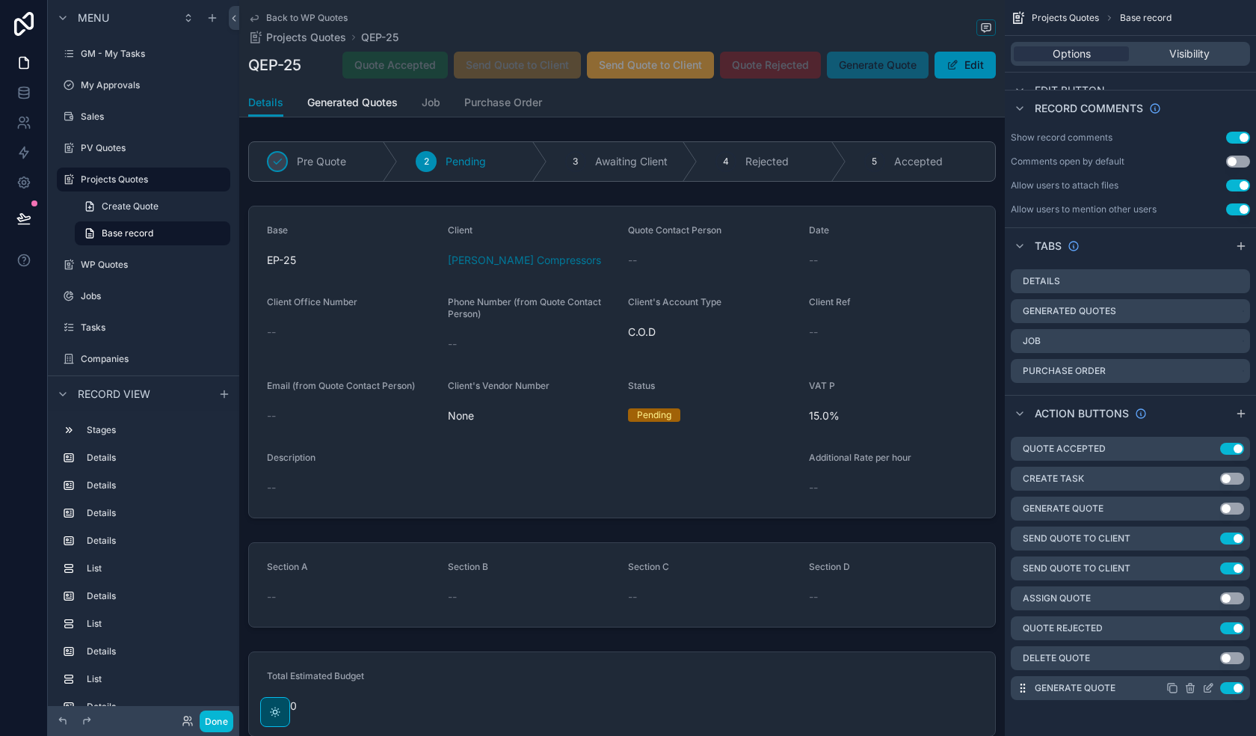
click at [1021, 524] on icon "scrollable content" at bounding box center [1208, 688] width 12 height 12
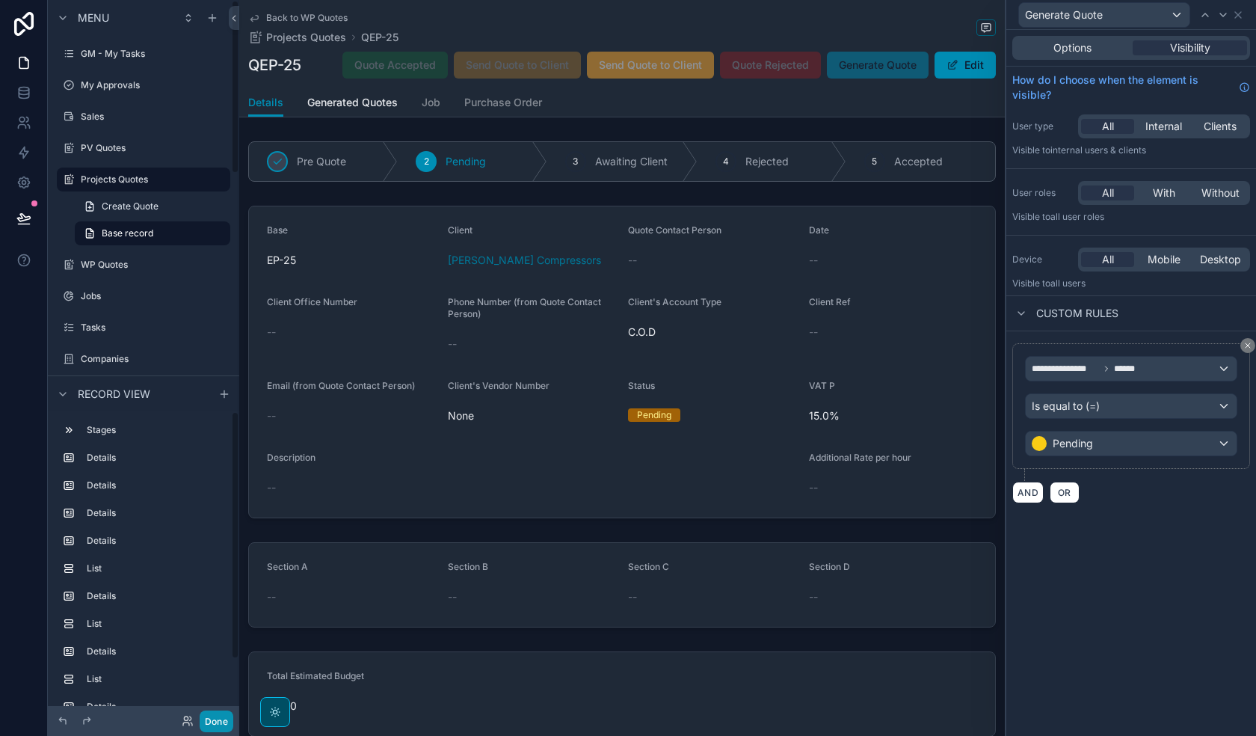
click at [226, 524] on button "Done" at bounding box center [217, 721] width 34 height 22
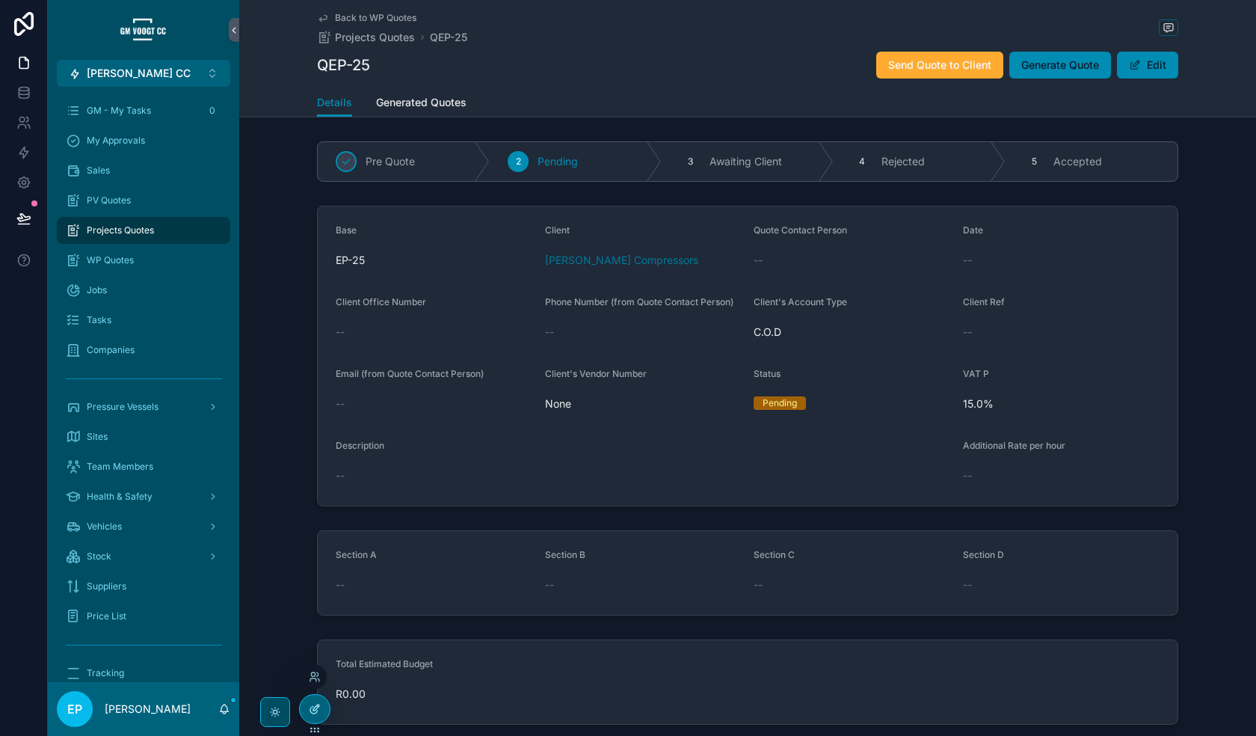
click at [319, 524] on icon at bounding box center [315, 709] width 12 height 12
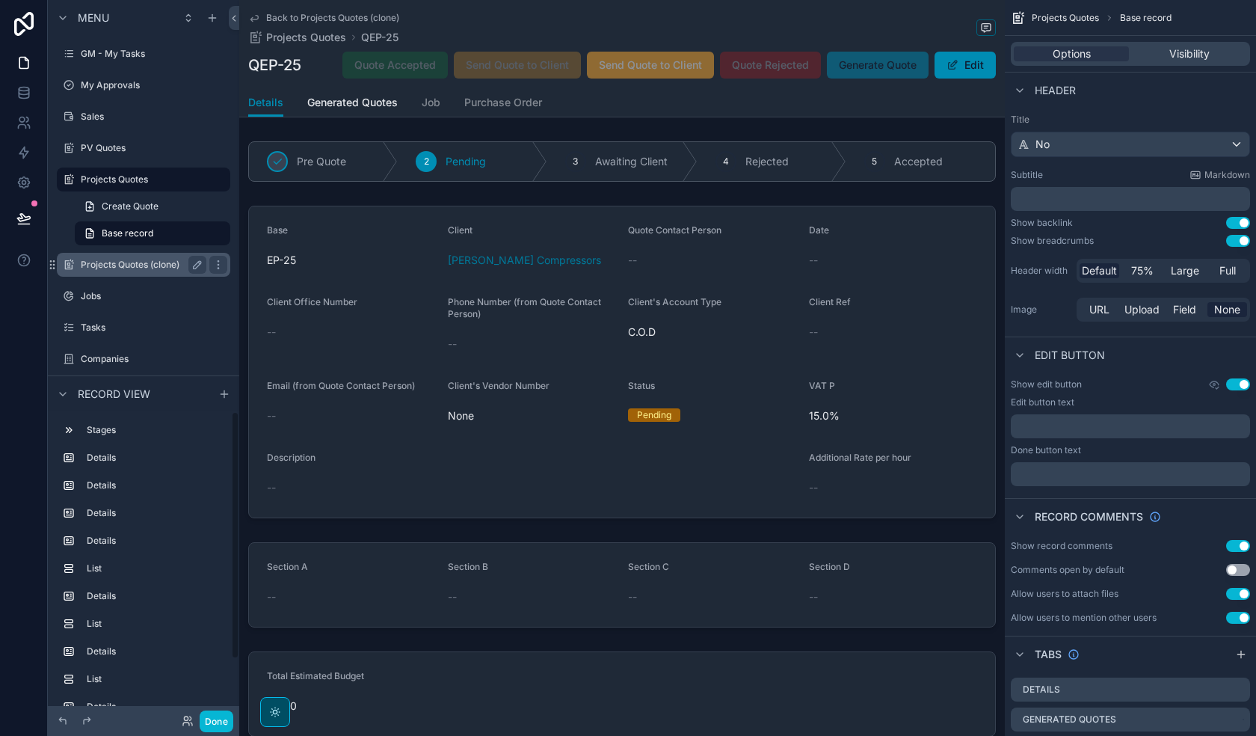
click at [138, 265] on label "Projects Quotes (clone)" at bounding box center [141, 265] width 120 height 12
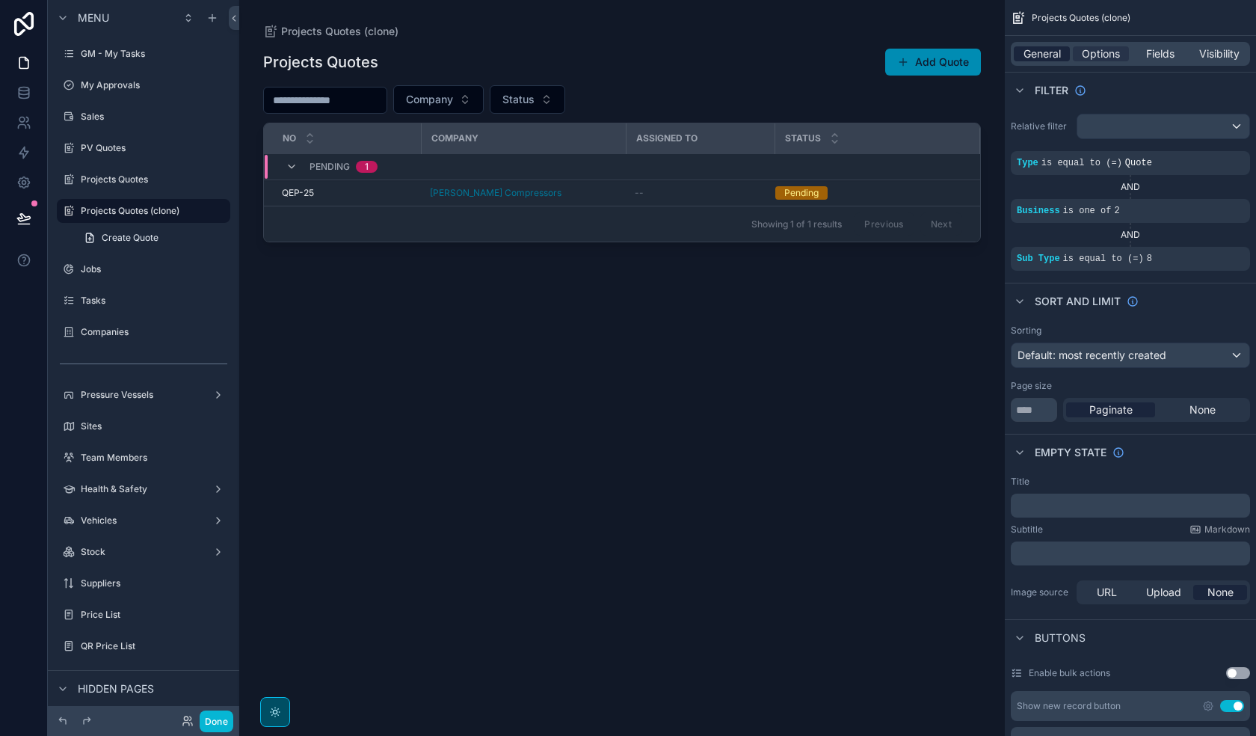
click at [1021, 53] on span "General" at bounding box center [1042, 53] width 37 height 15
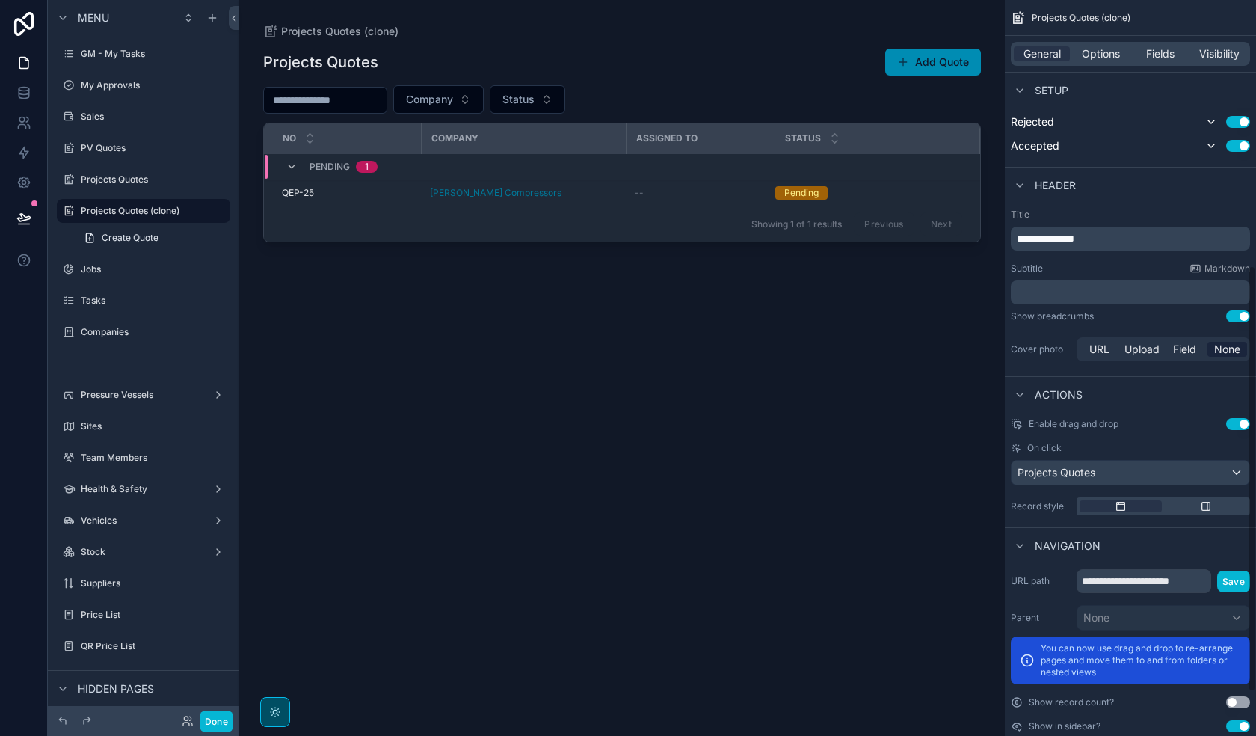
scroll to position [532, 0]
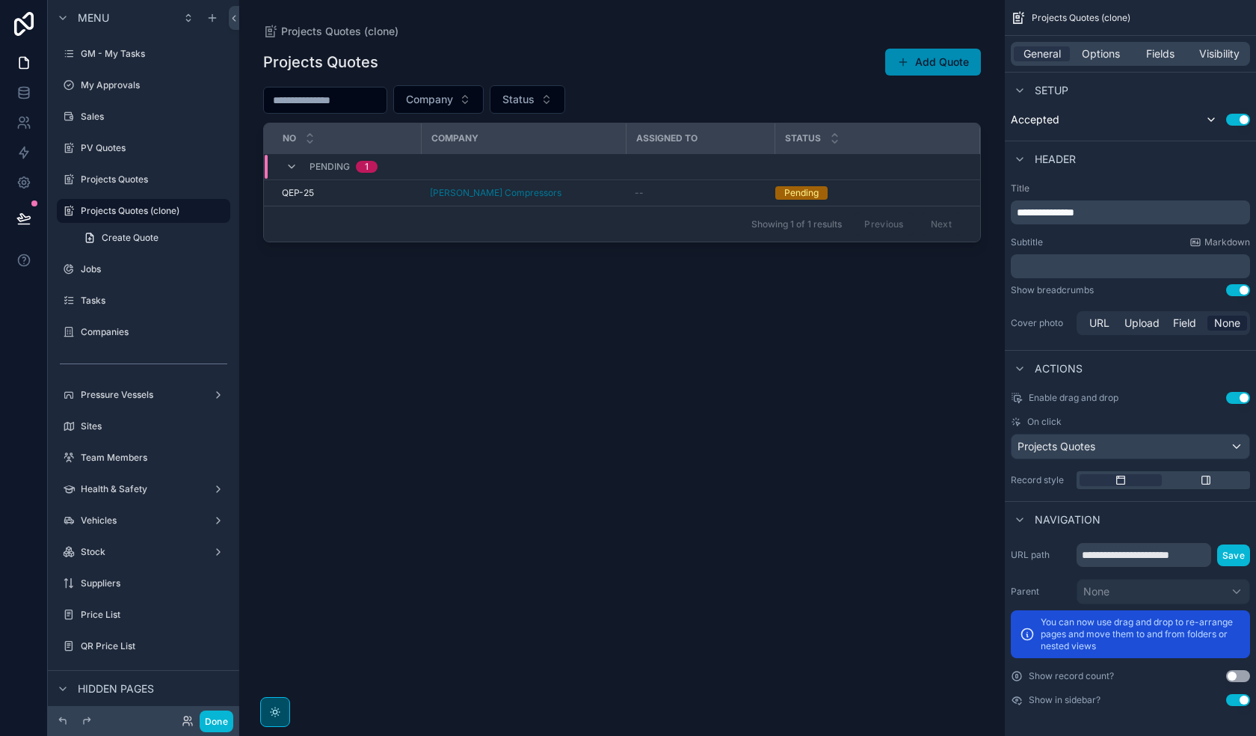
click at [1021, 524] on div "**********" at bounding box center [1130, 624] width 251 height 175
click at [1021, 524] on input "**********" at bounding box center [1144, 555] width 135 height 24
drag, startPoint x: 1208, startPoint y: 556, endPoint x: 1102, endPoint y: 556, distance: 105.4
click at [1021, 524] on input "**********" at bounding box center [1144, 555] width 135 height 24
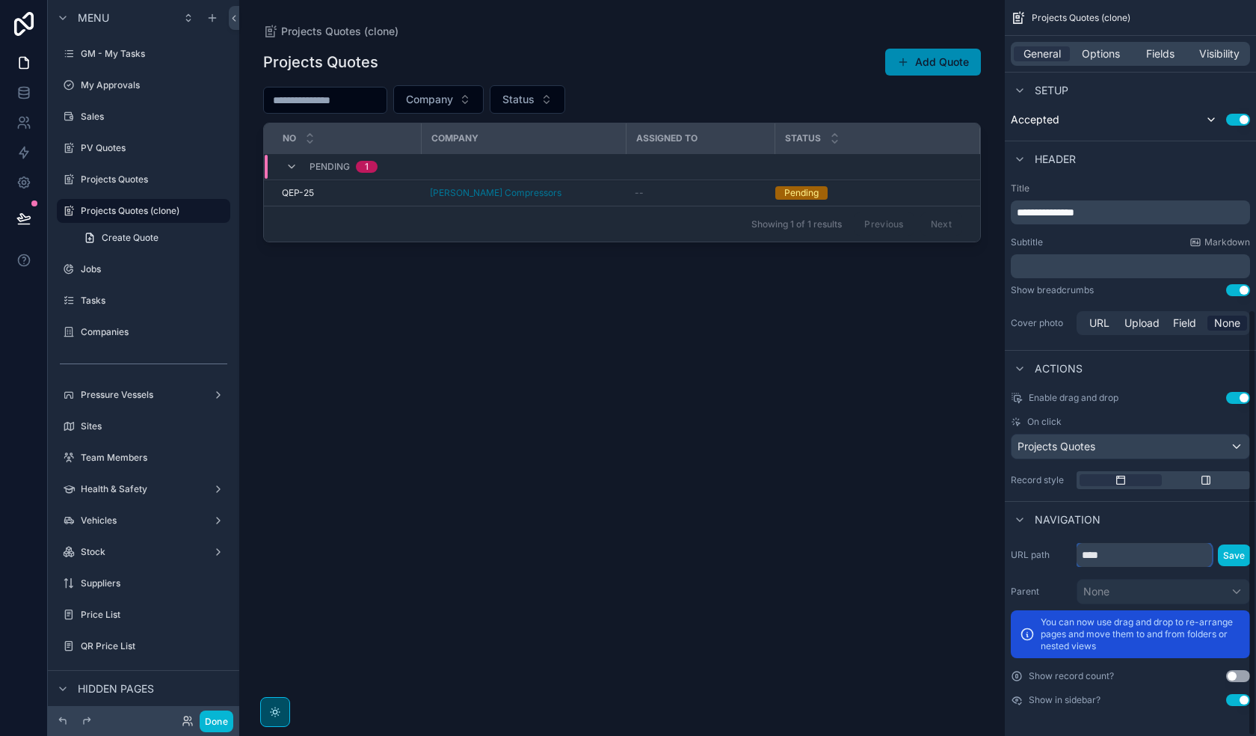
scroll to position [0, 0]
type input "**********"
click at [1021, 524] on button "Save" at bounding box center [1234, 555] width 33 height 22
click at [129, 178] on label "Projects Quotes" at bounding box center [141, 179] width 120 height 12
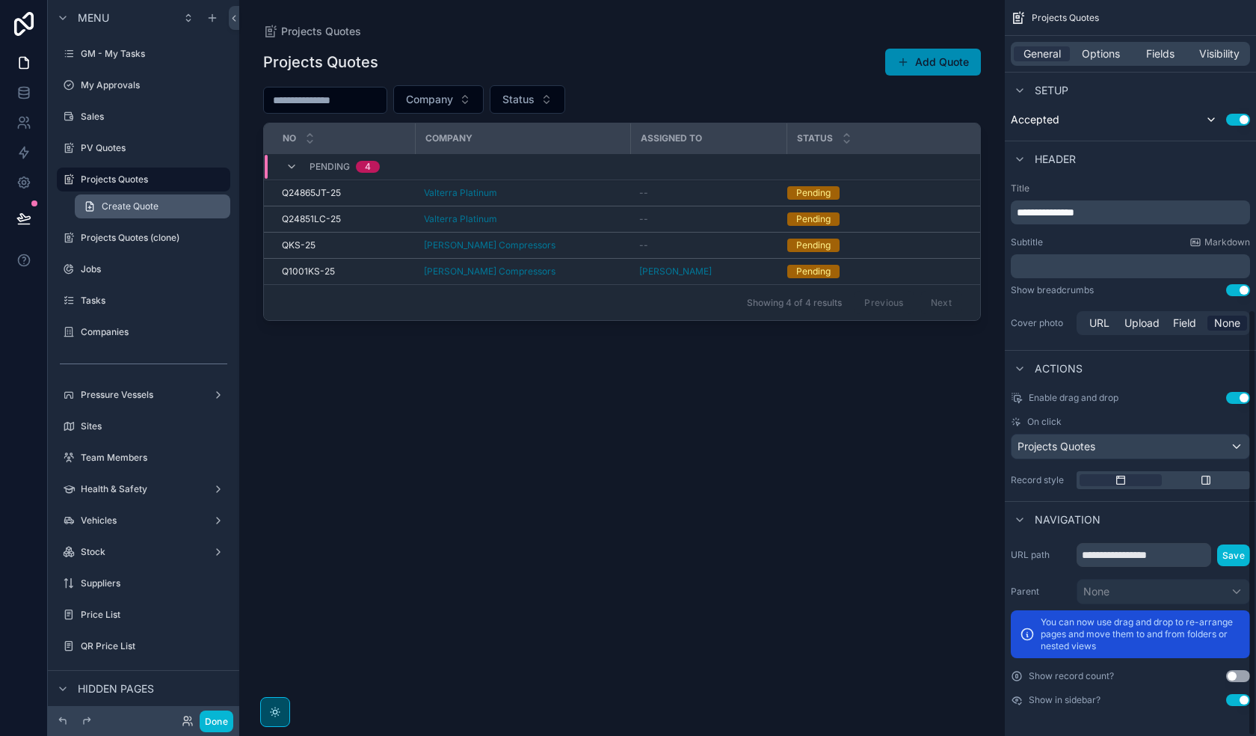
click at [130, 212] on span "Create Quote" at bounding box center [130, 206] width 57 height 12
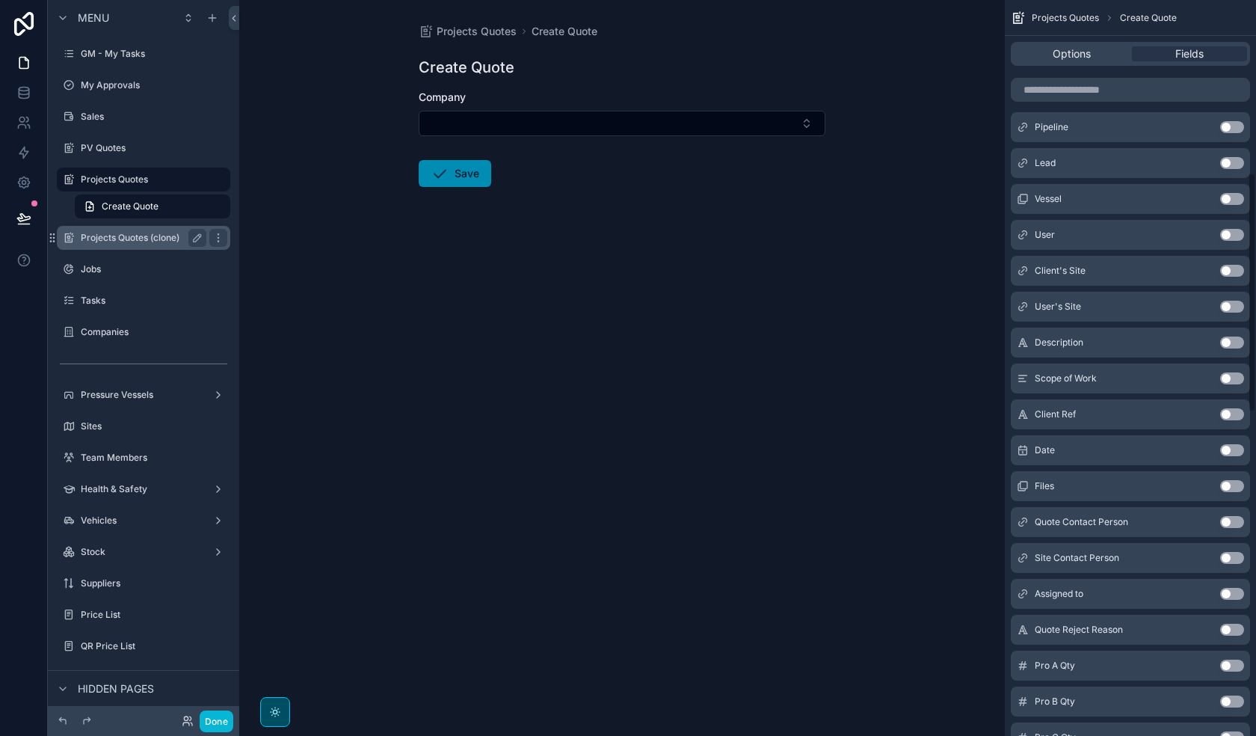
click at [126, 246] on div "Projects Quotes (clone)" at bounding box center [144, 238] width 126 height 18
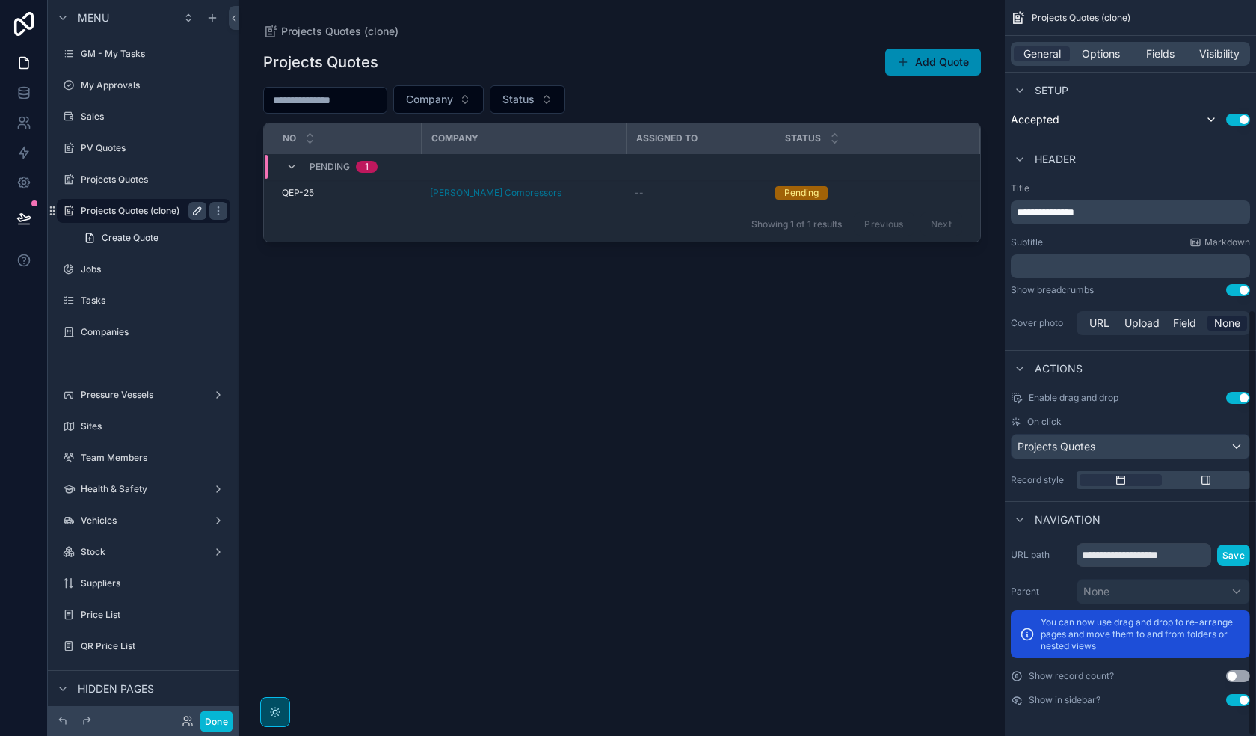
click at [198, 211] on icon "scrollable content" at bounding box center [197, 211] width 12 height 12
click at [165, 211] on input "**********" at bounding box center [132, 211] width 102 height 18
type input "*"
type input "*********"
click at [212, 206] on icon "scrollable content" at bounding box center [218, 211] width 12 height 12
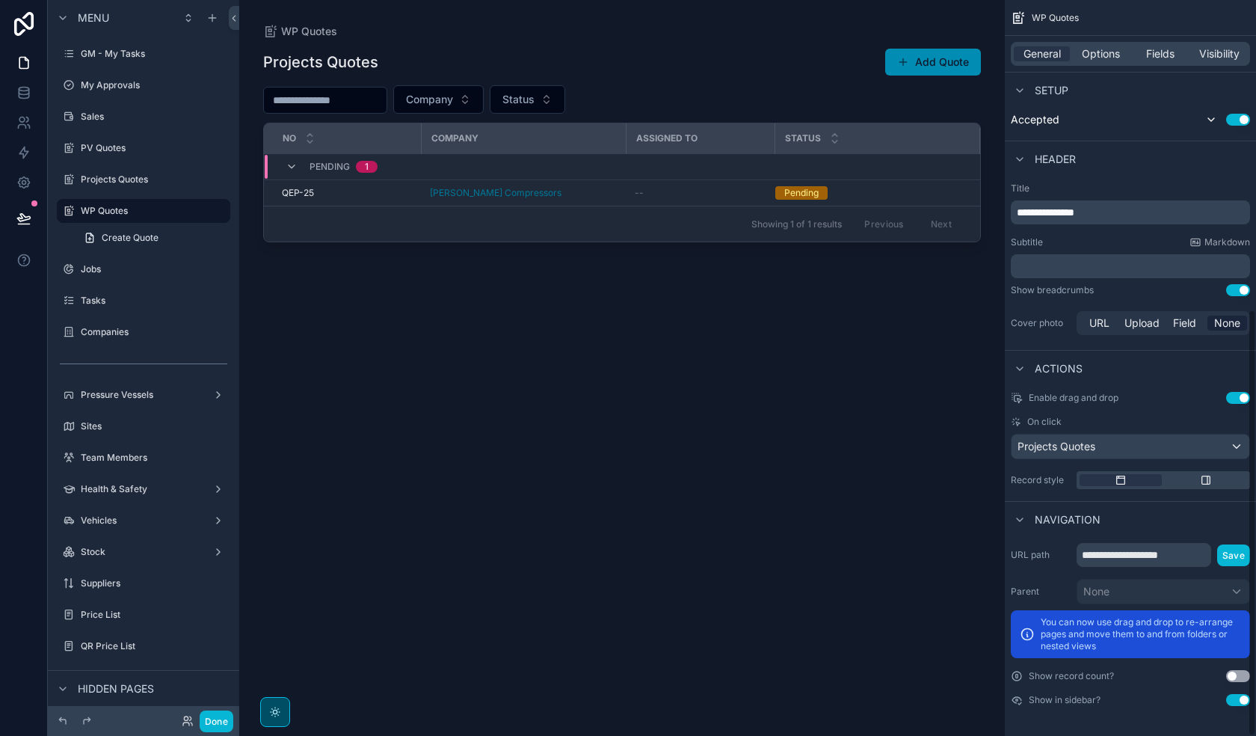
click at [921, 489] on div "scrollable content" at bounding box center [622, 359] width 766 height 718
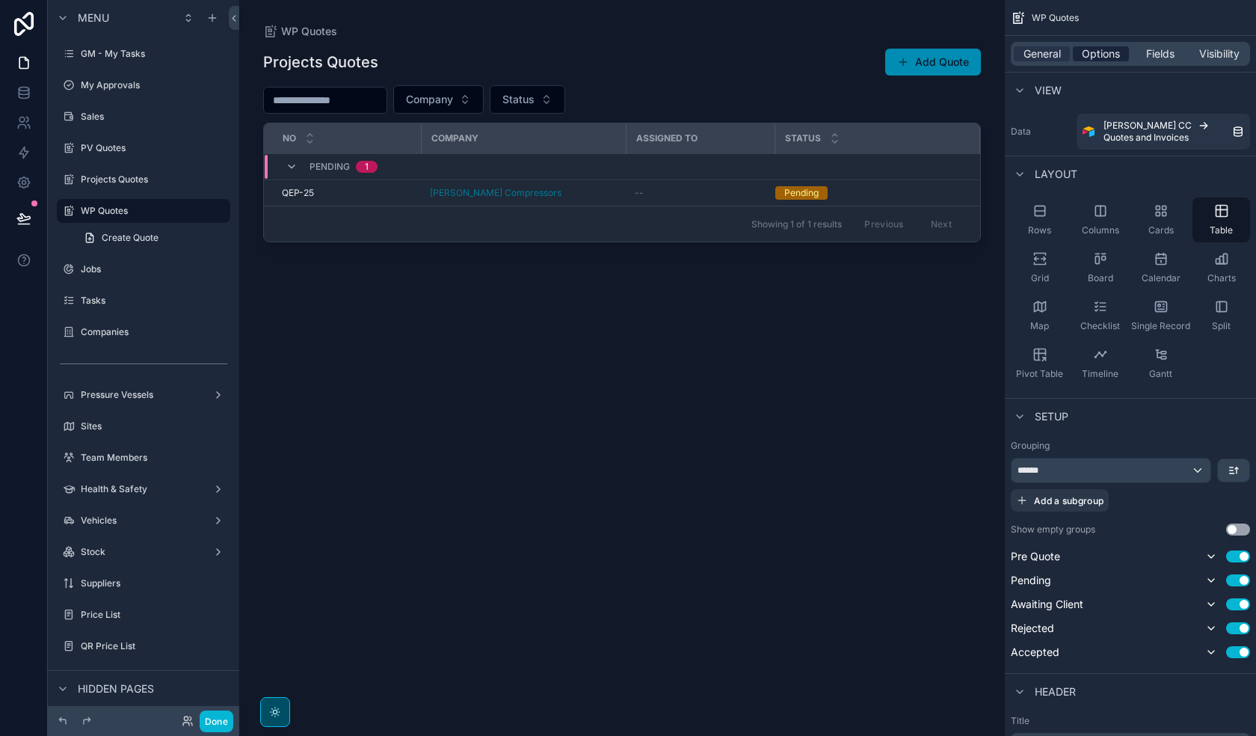
click at [1021, 48] on span "Options" at bounding box center [1101, 53] width 38 height 15
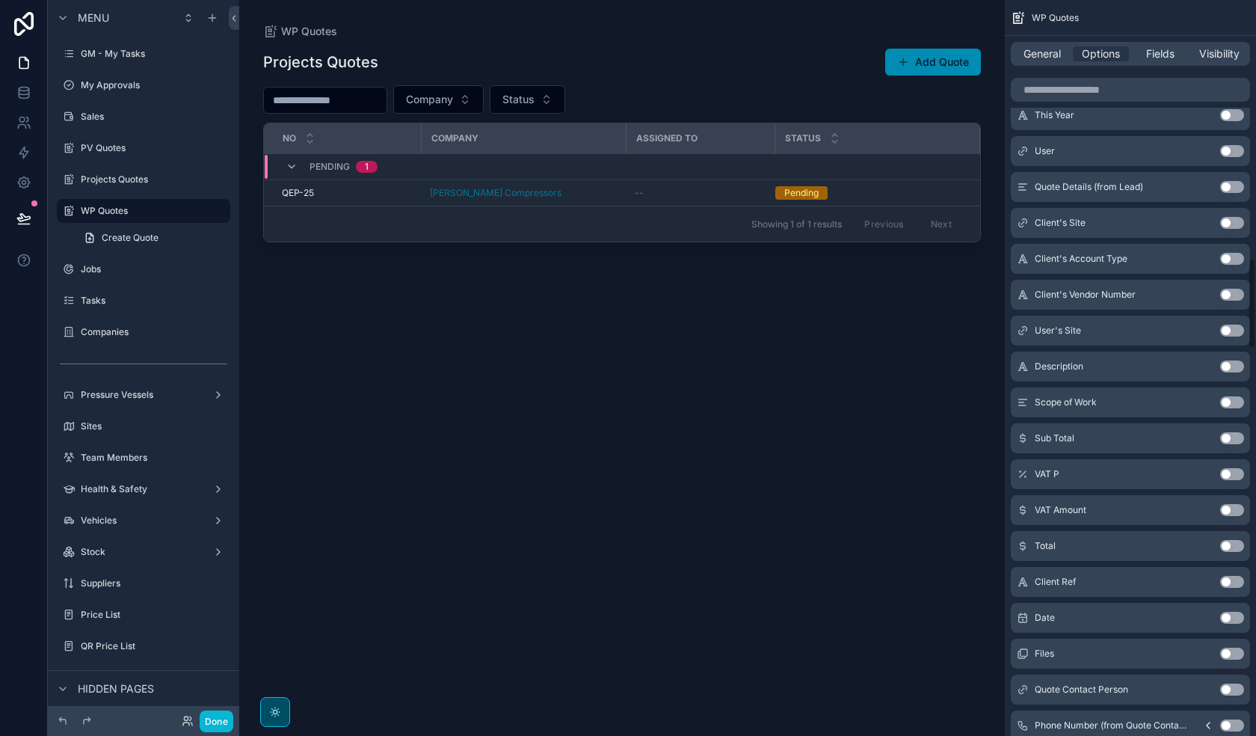
scroll to position [2542, 0]
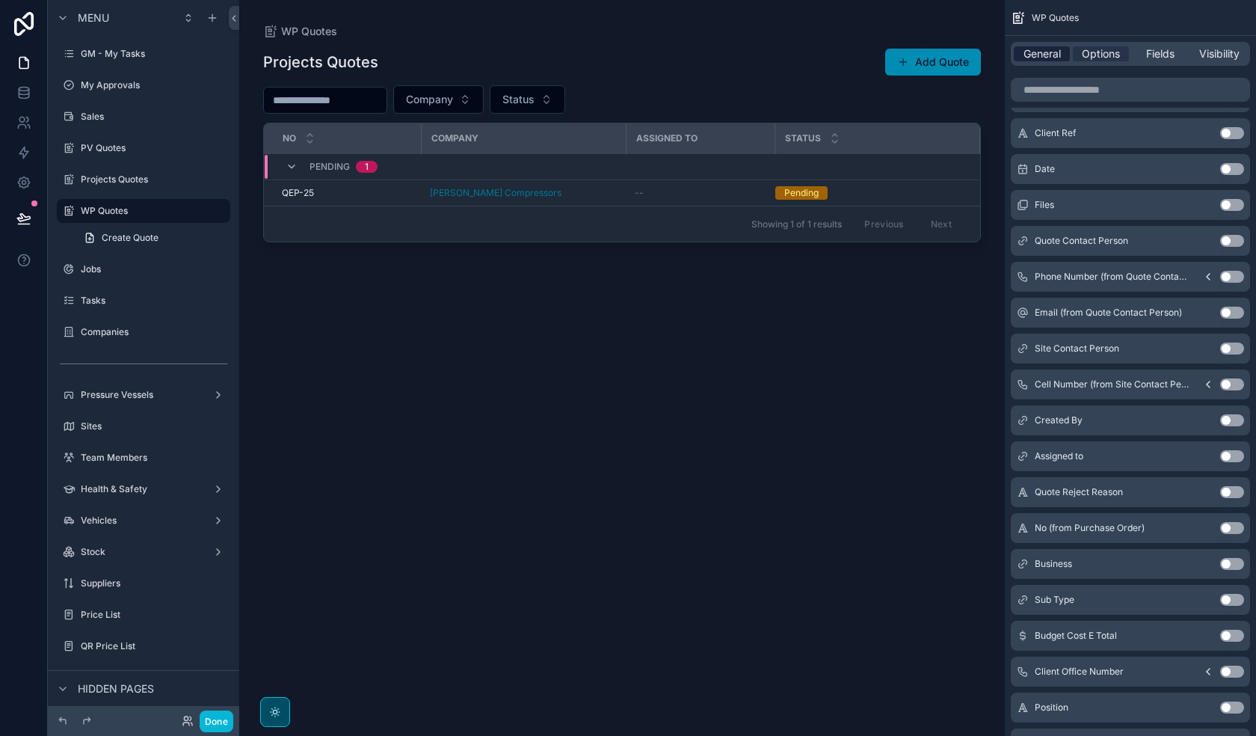
click at [1021, 57] on span "General" at bounding box center [1042, 53] width 37 height 15
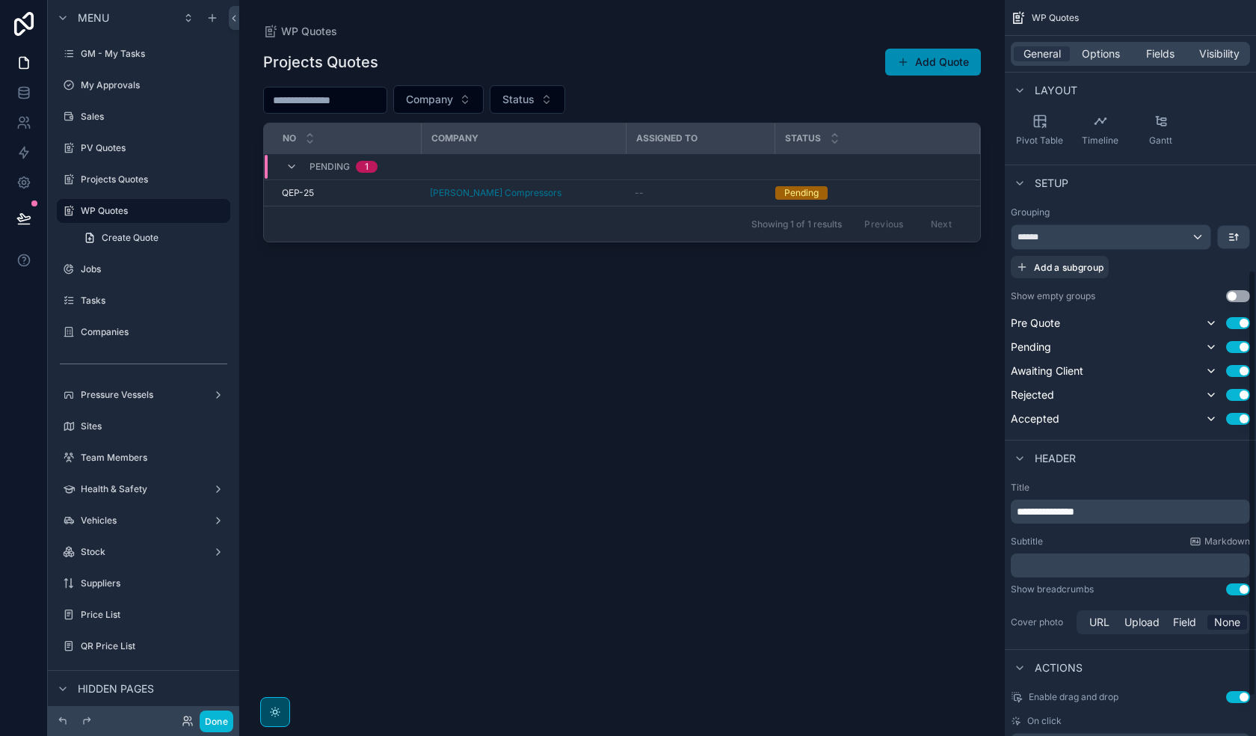
scroll to position [532, 0]
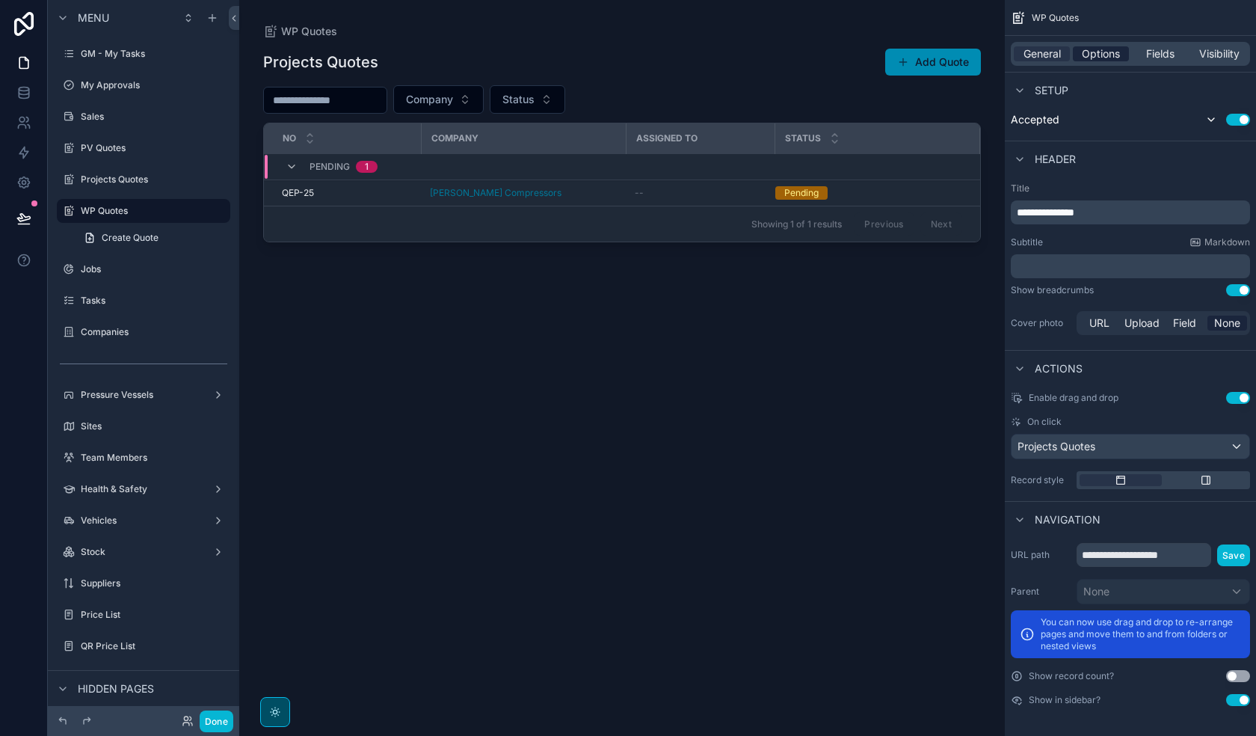
click at [1021, 52] on span "Options" at bounding box center [1101, 53] width 38 height 15
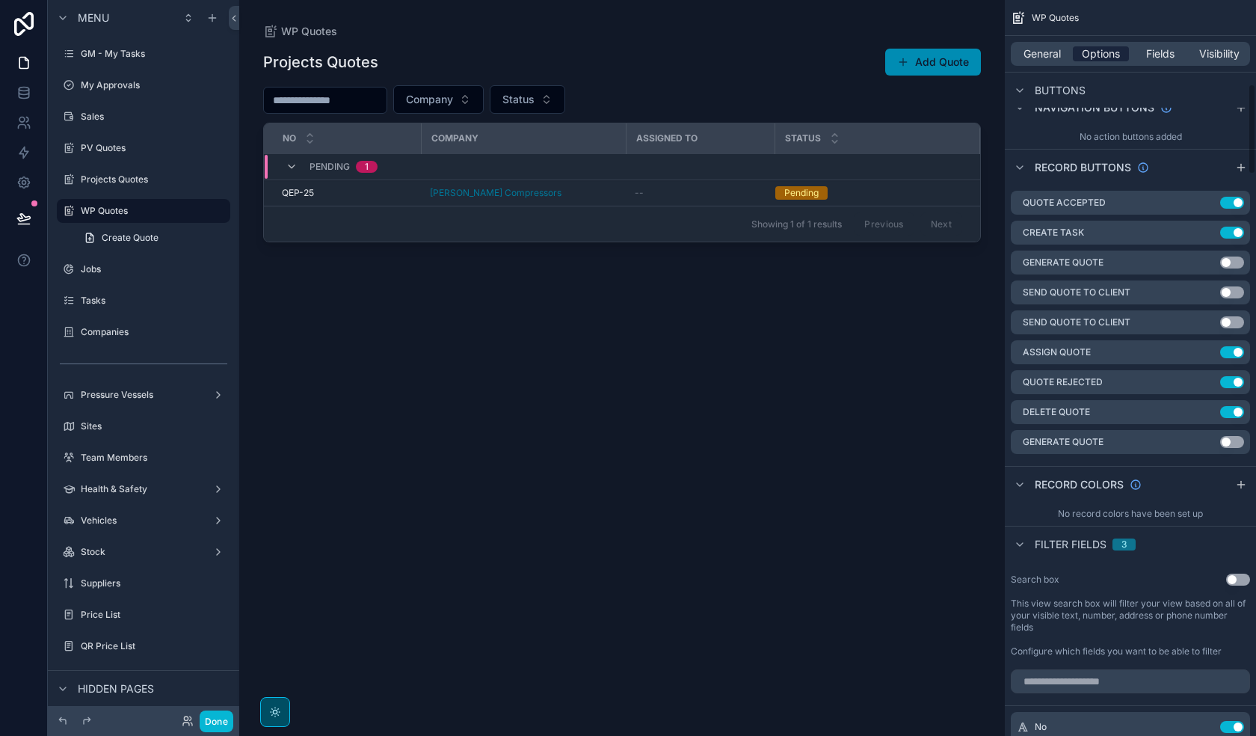
scroll to position [682, 0]
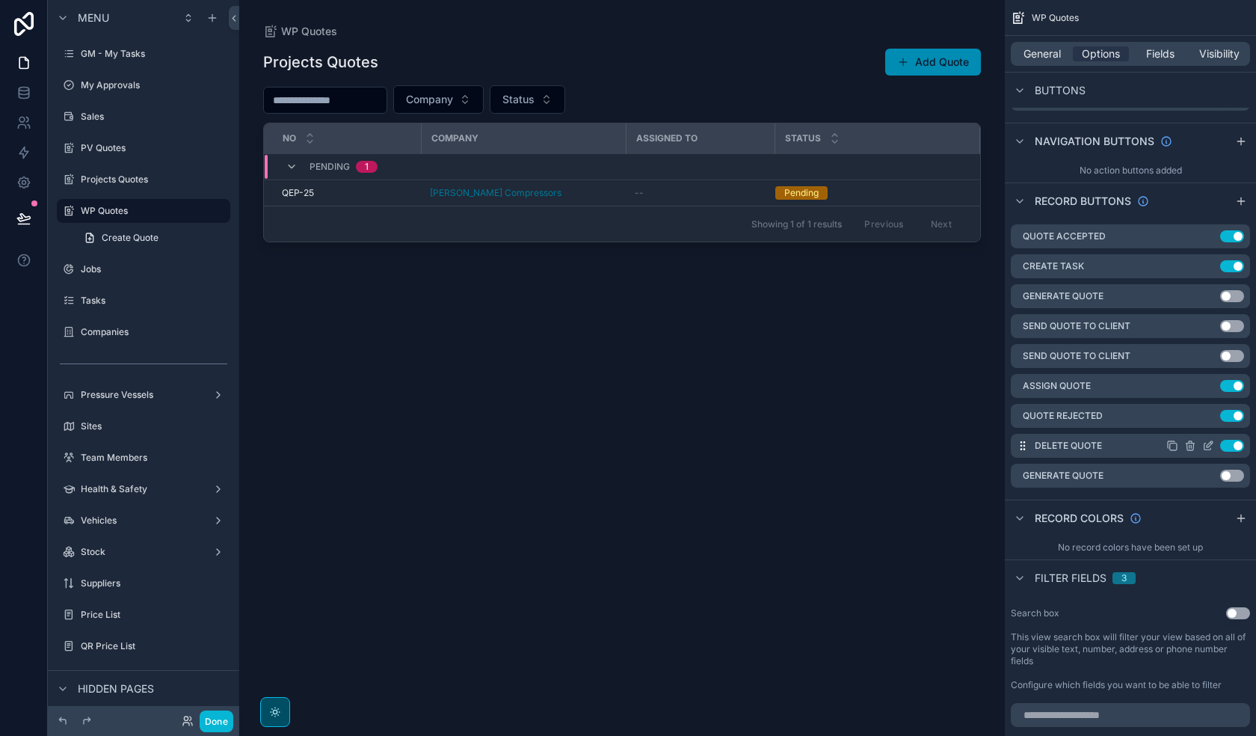
click at [1021, 441] on icon "scrollable content" at bounding box center [1208, 446] width 12 height 12
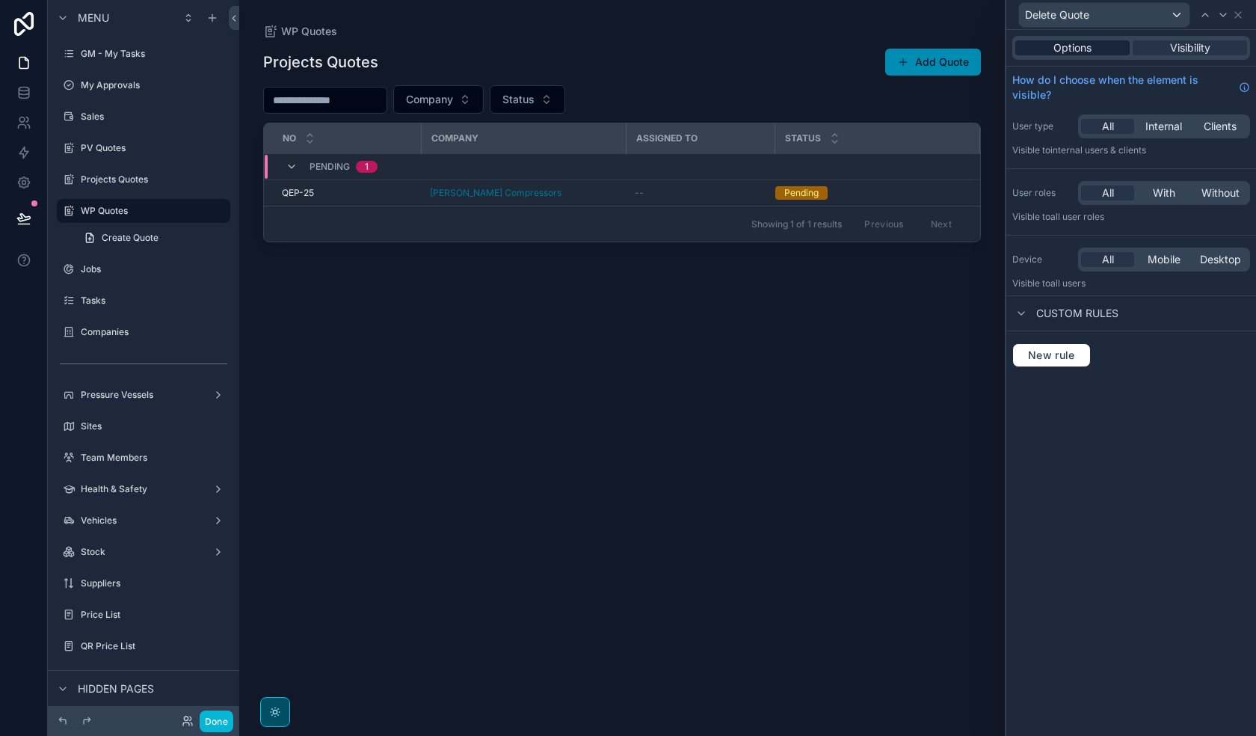
click at [1021, 48] on span "Options" at bounding box center [1073, 47] width 38 height 15
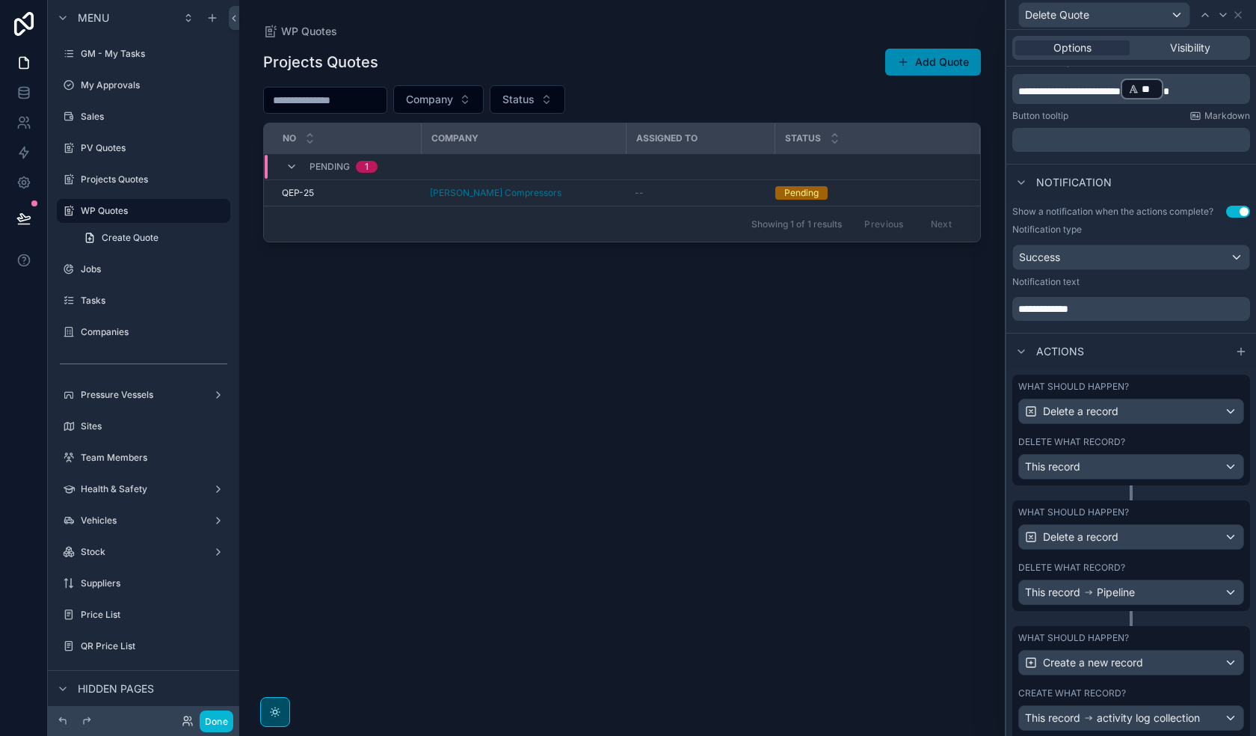
scroll to position [369, 0]
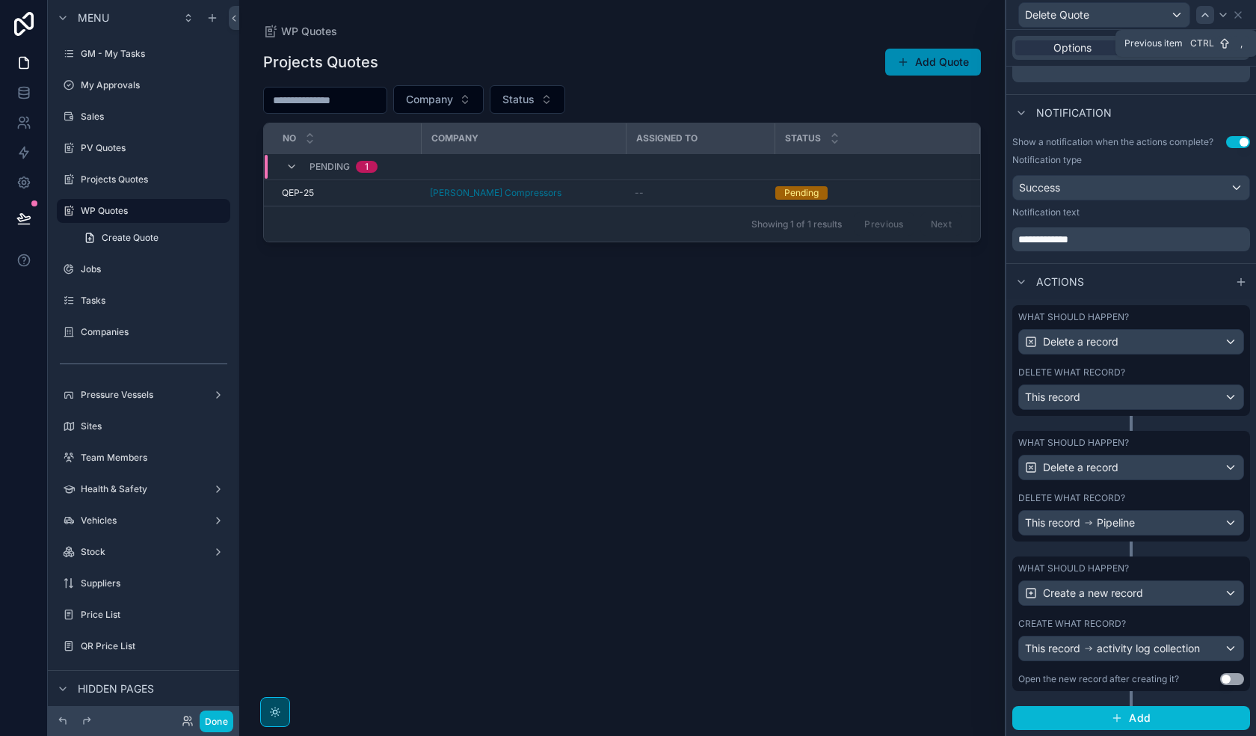
click at [1021, 16] on icon at bounding box center [1205, 14] width 6 height 3
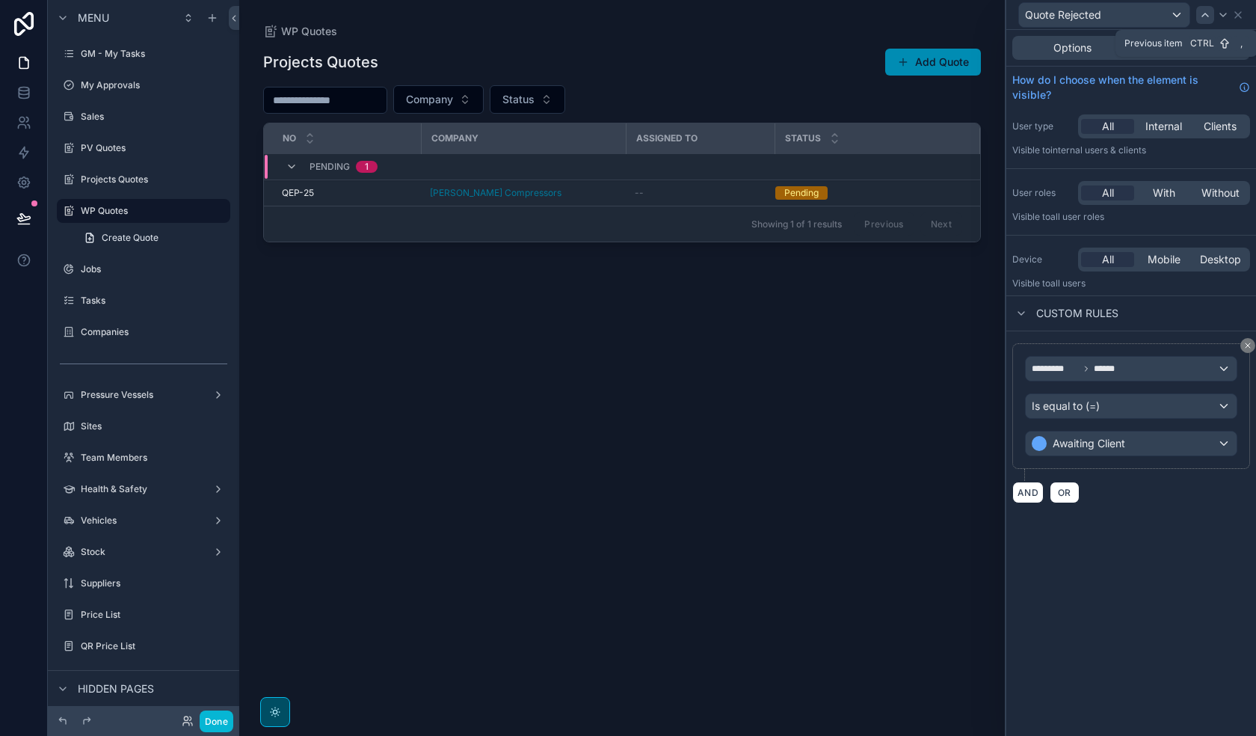
click at [1021, 17] on icon at bounding box center [1205, 15] width 12 height 12
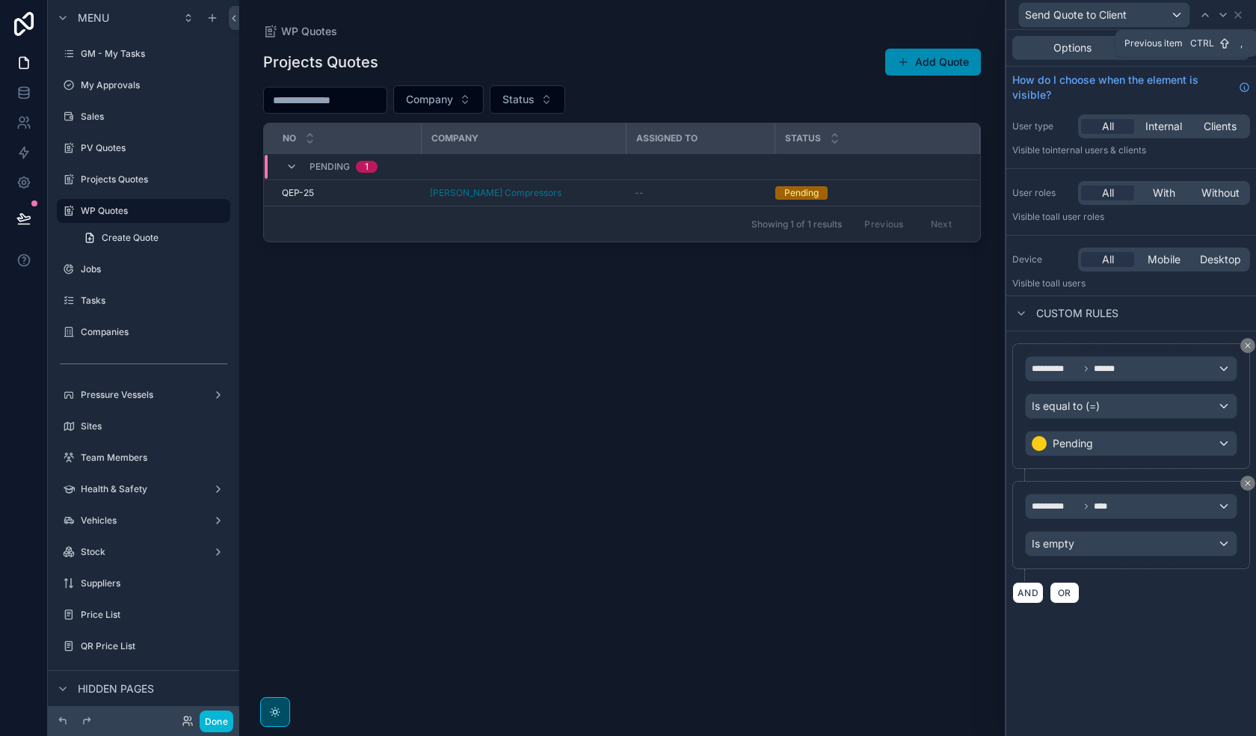
click at [1021, 17] on icon at bounding box center [1205, 15] width 12 height 12
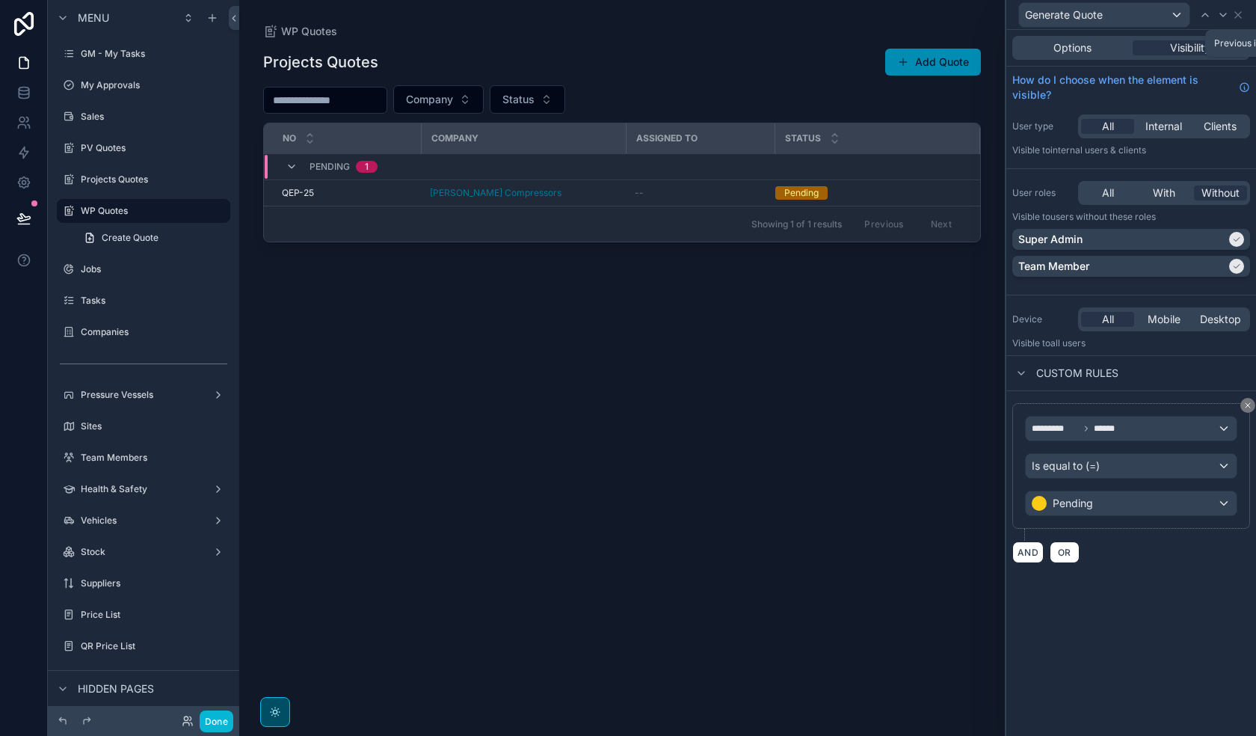
click at [1021, 17] on icon at bounding box center [1205, 15] width 12 height 12
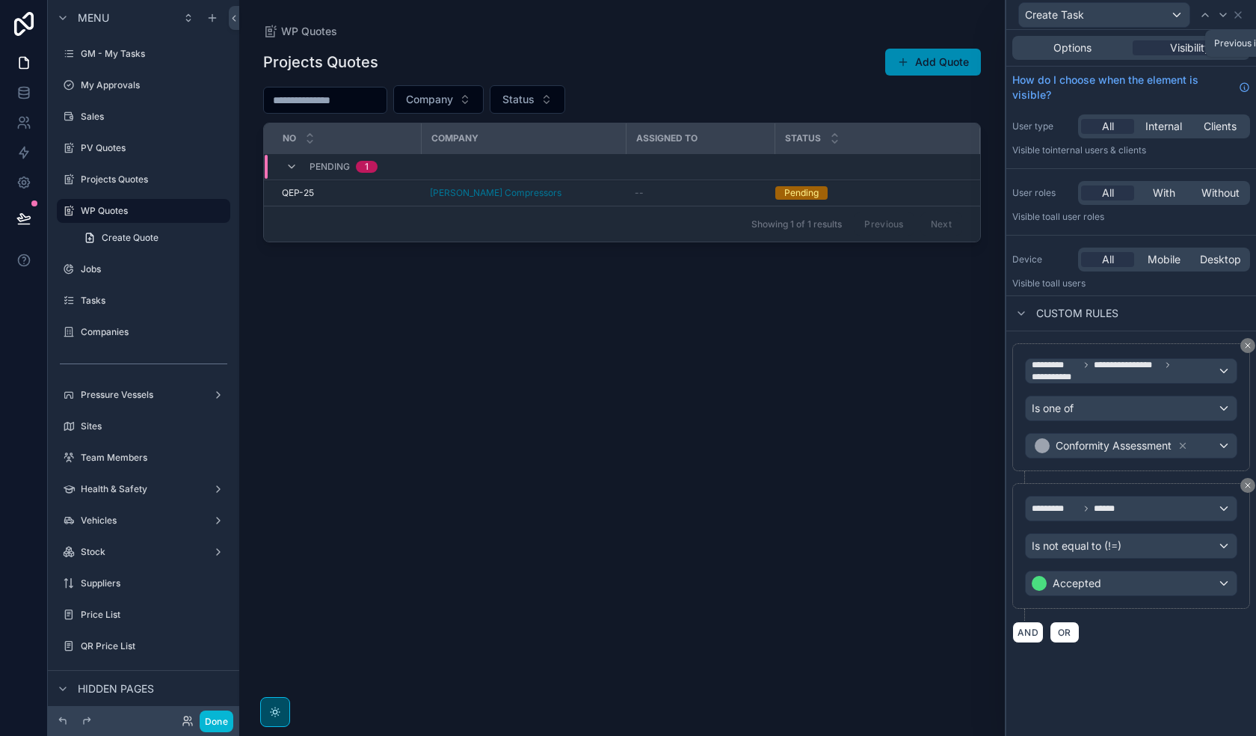
click at [1021, 17] on icon at bounding box center [1205, 15] width 12 height 12
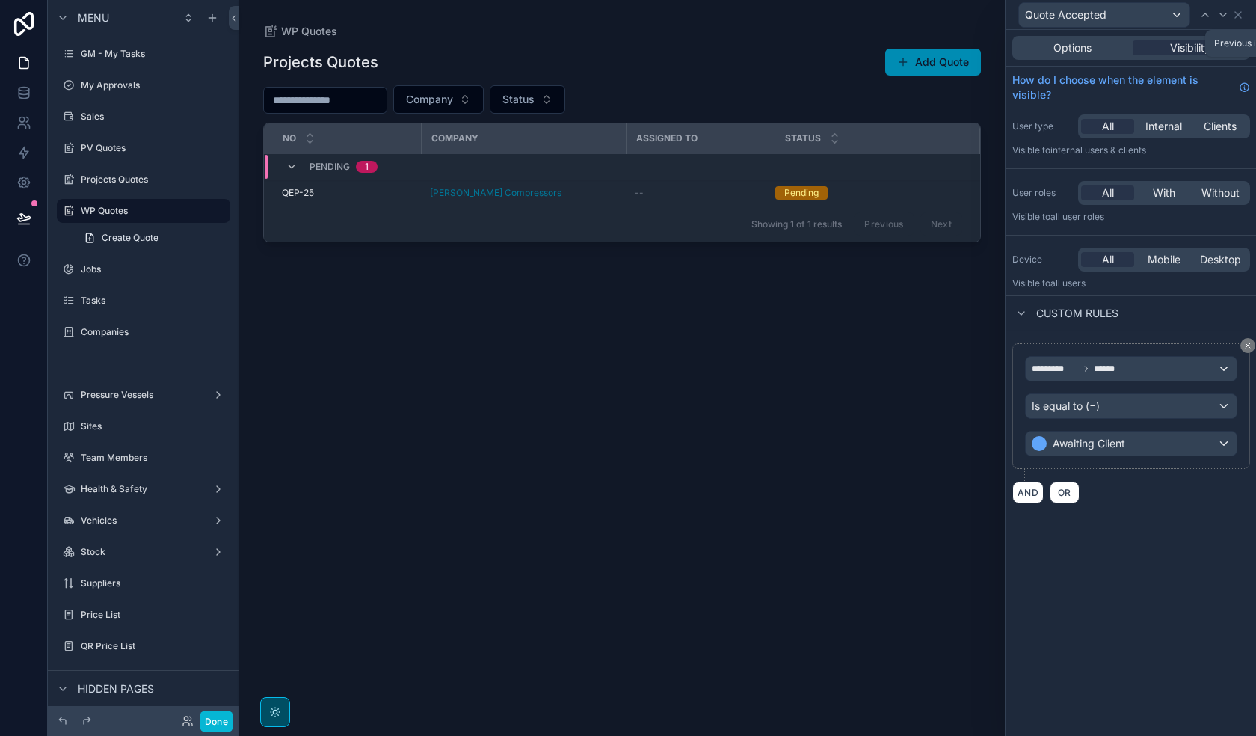
click at [1021, 17] on icon at bounding box center [1205, 15] width 12 height 12
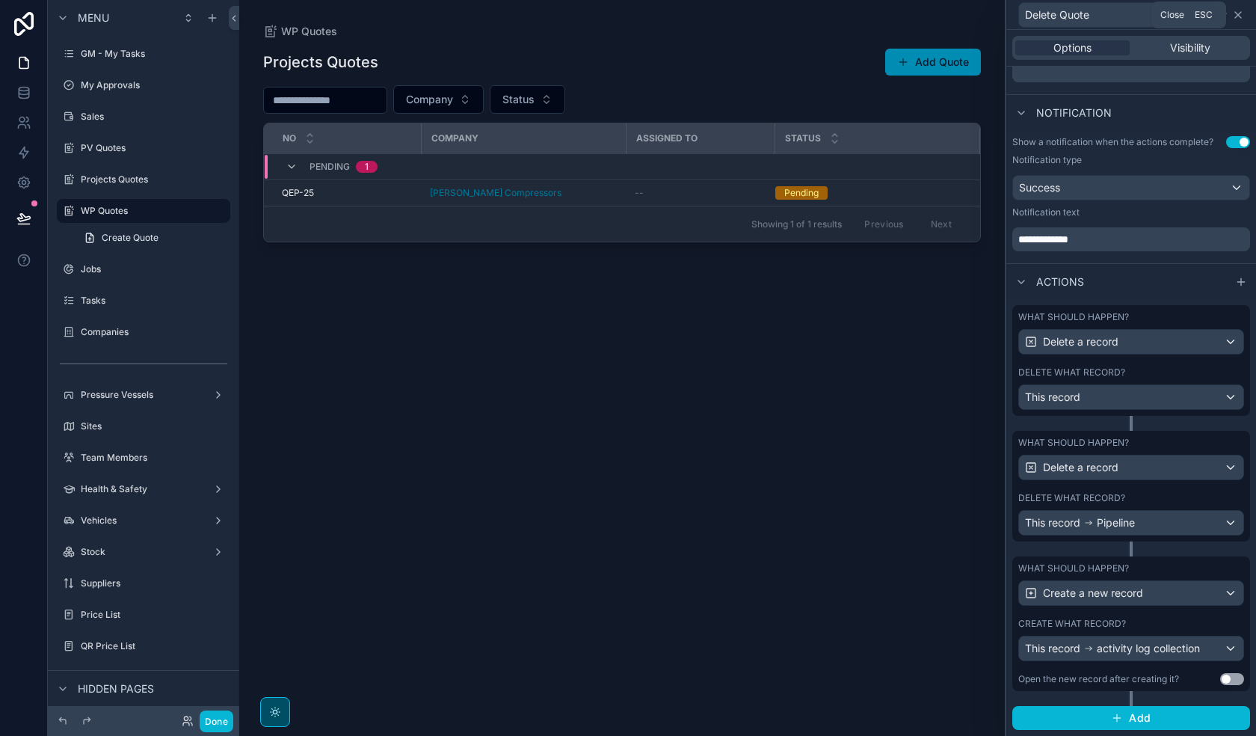
click at [1021, 15] on icon at bounding box center [1238, 15] width 12 height 12
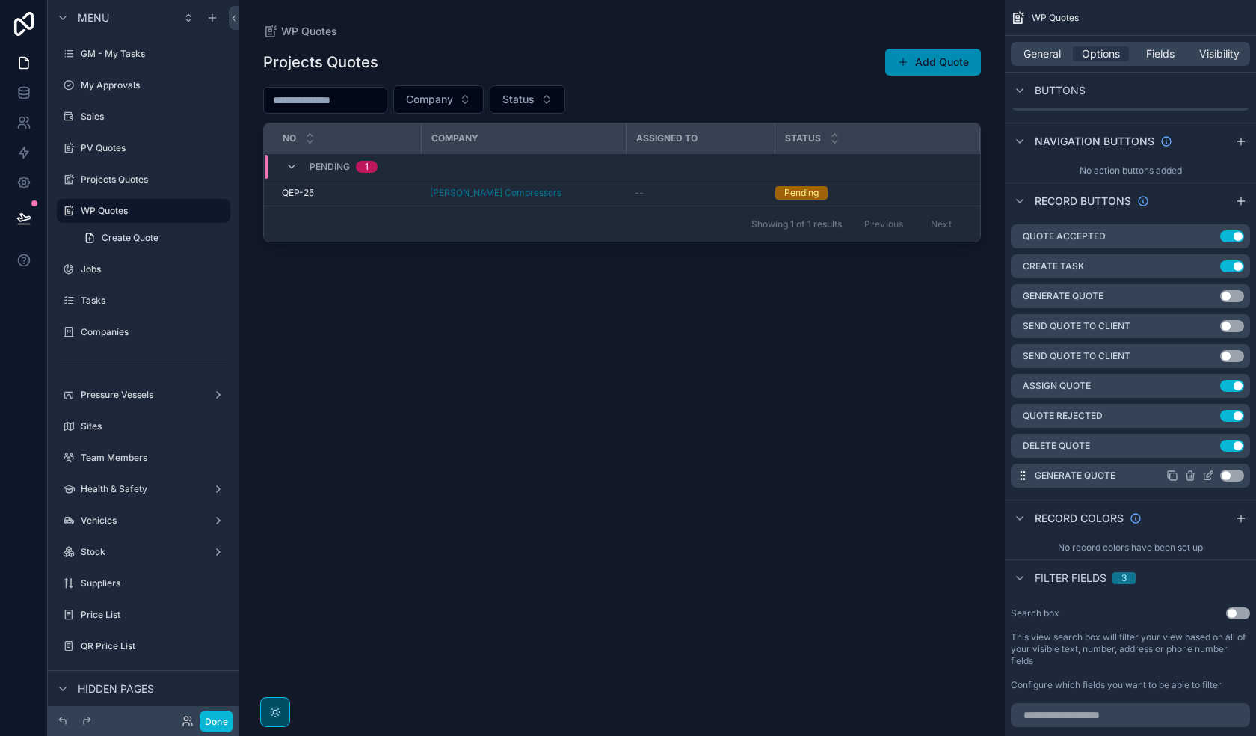
click at [1021, 476] on icon "scrollable content" at bounding box center [1208, 476] width 12 height 12
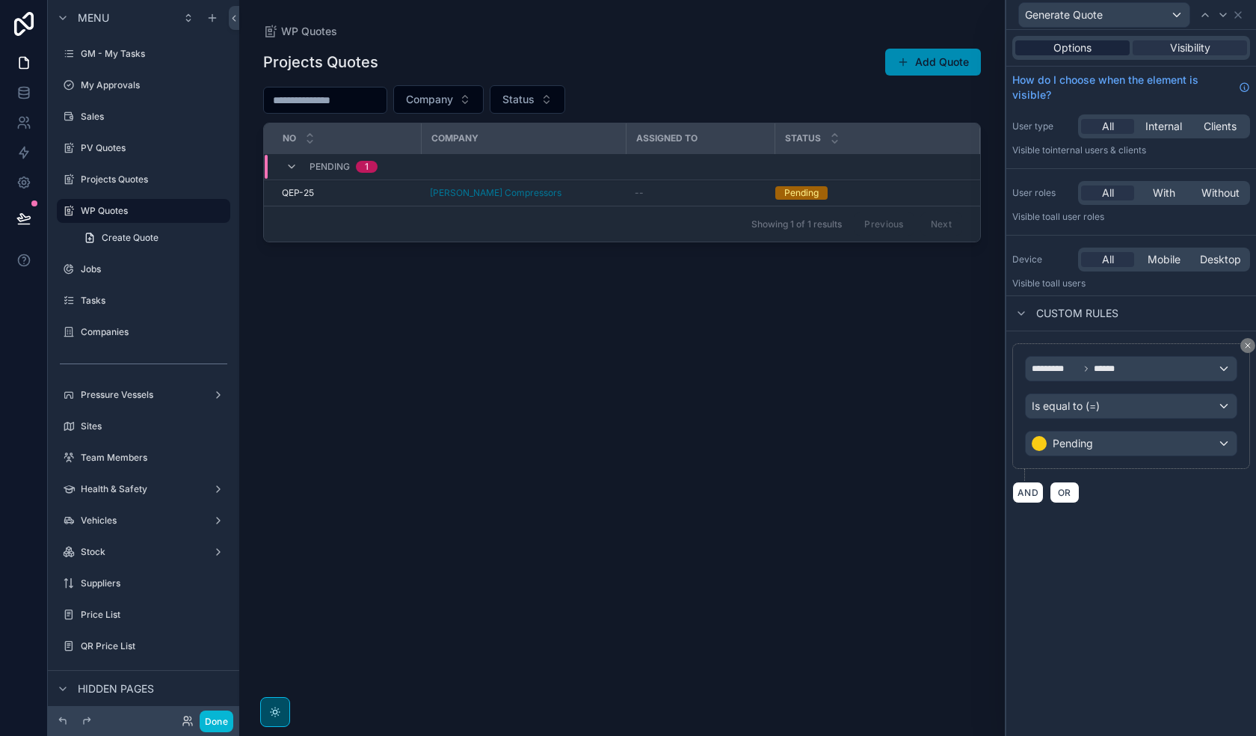
click at [1021, 49] on span "Options" at bounding box center [1073, 47] width 38 height 15
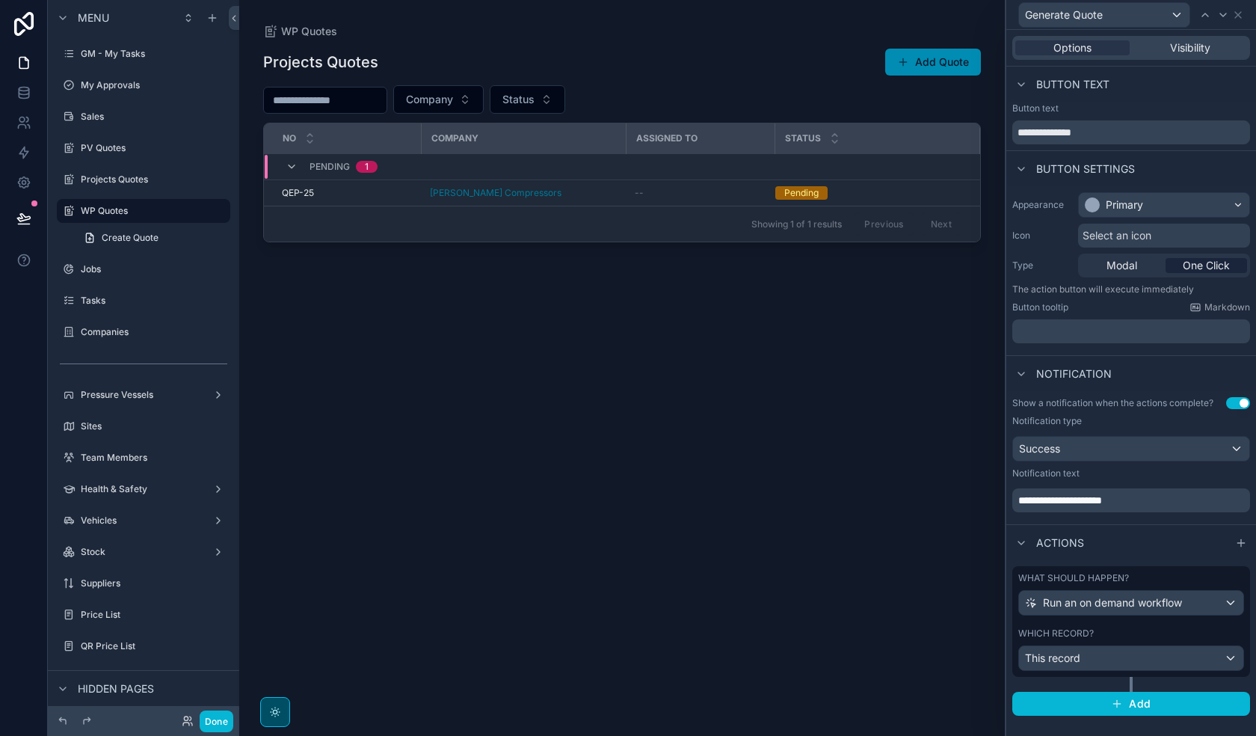
scroll to position [1280, 0]
click at [1021, 524] on span "Run an on demand workflow" at bounding box center [1112, 602] width 139 height 15
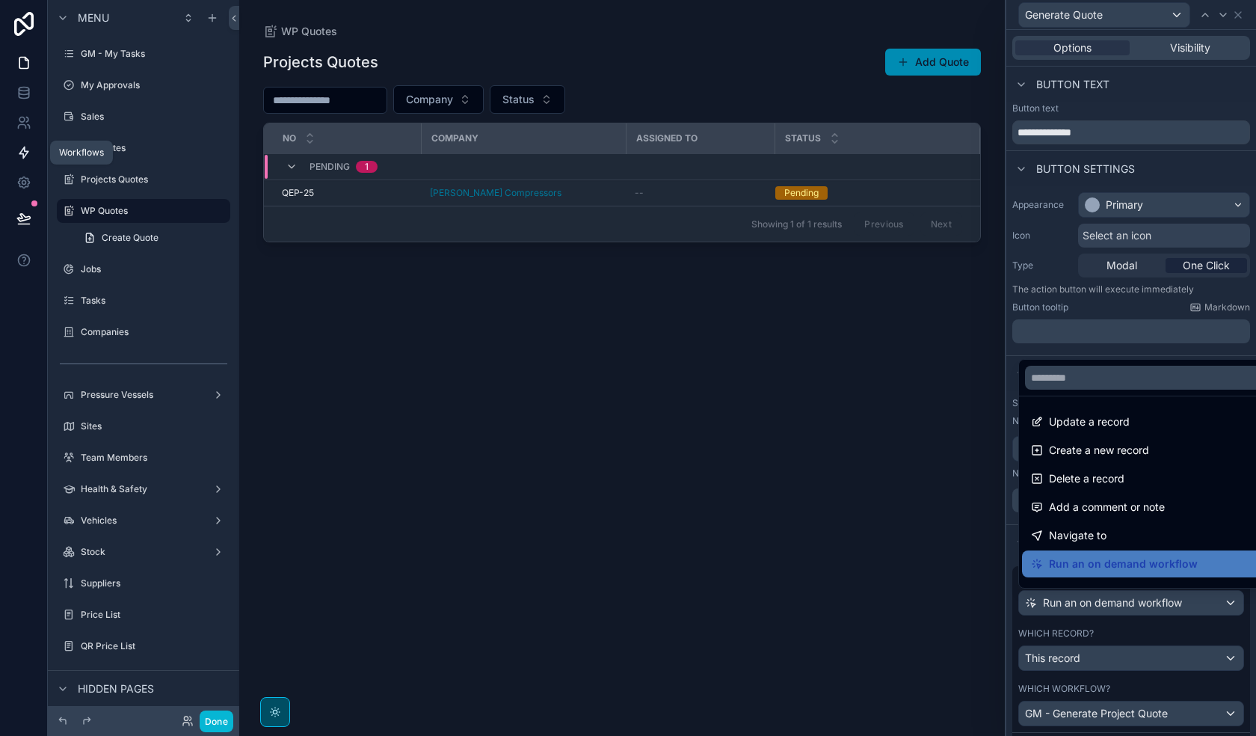
click at [28, 153] on icon at bounding box center [23, 152] width 15 height 15
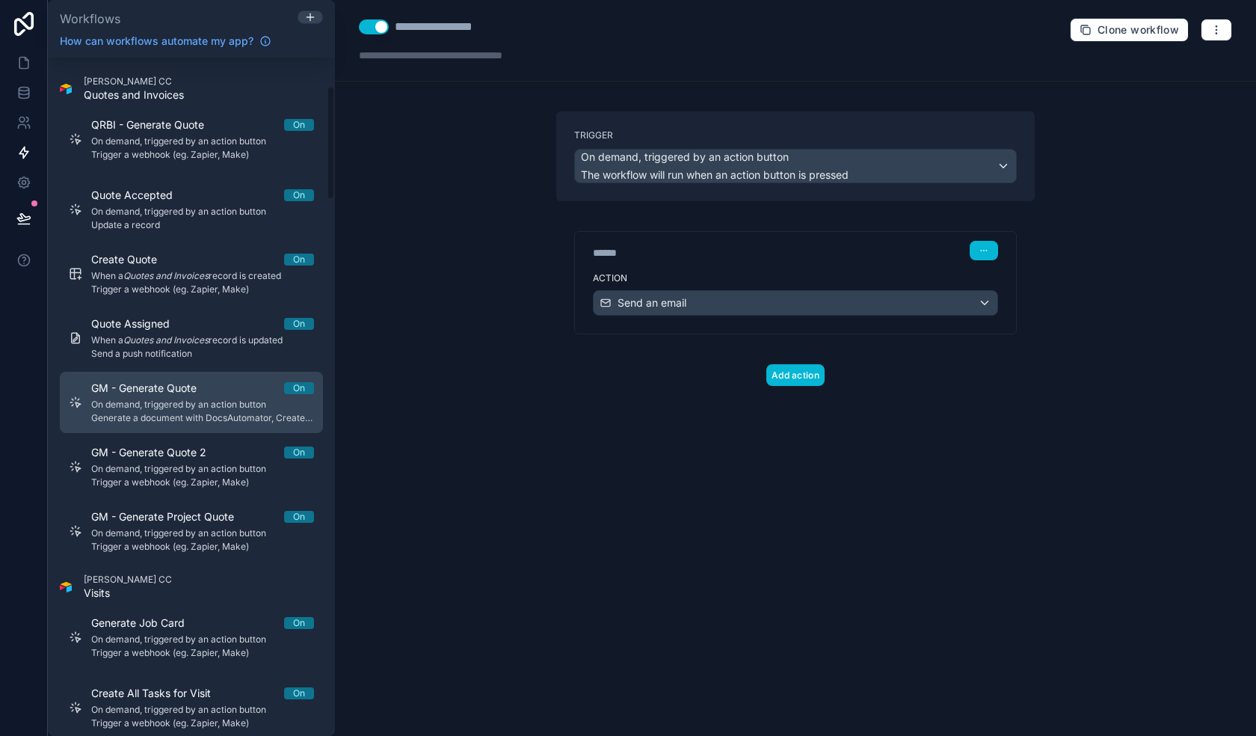
scroll to position [224, 0]
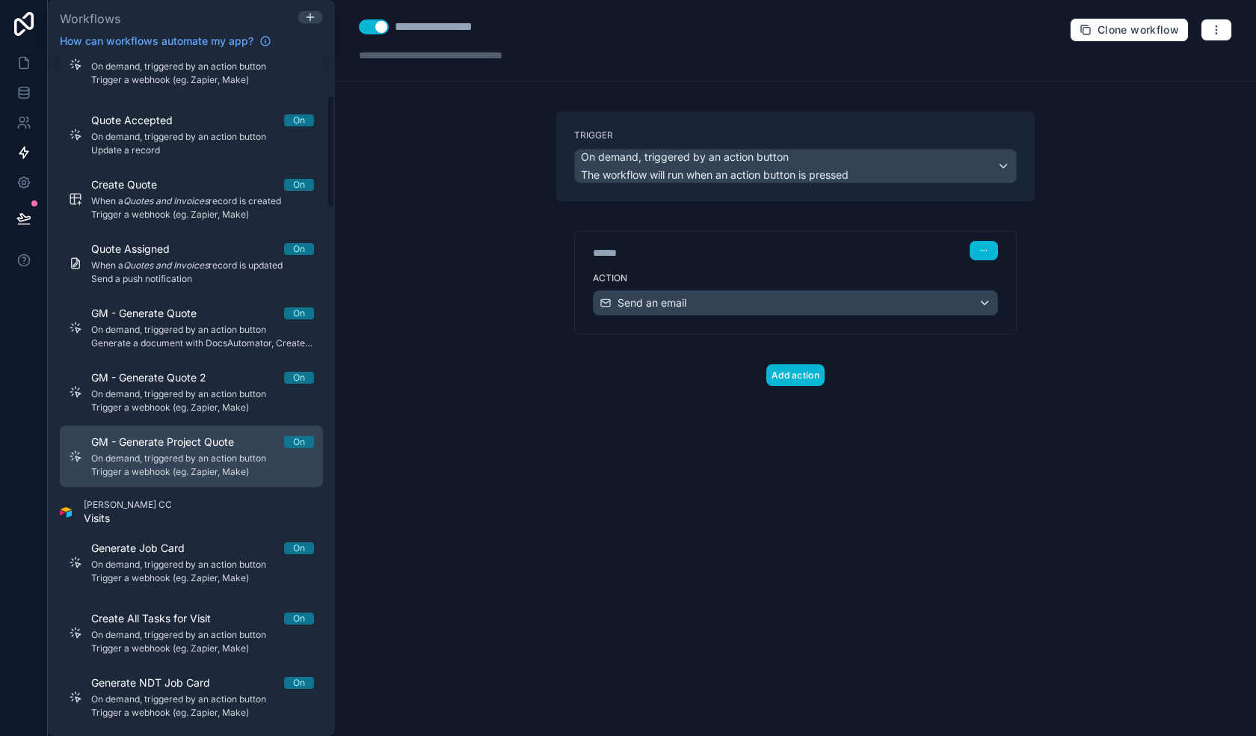
click at [227, 464] on span "On demand, triggered by an action button" at bounding box center [202, 458] width 223 height 12
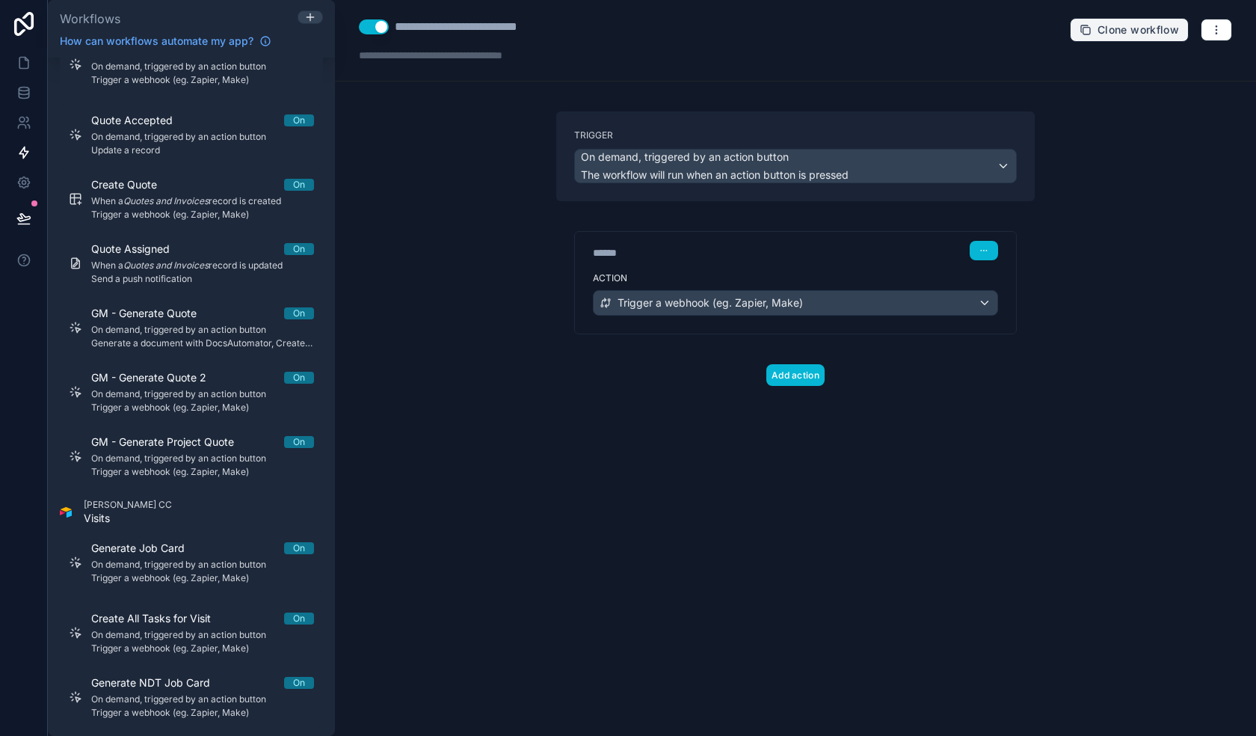
click at [1021, 33] on span "Clone workflow" at bounding box center [1139, 29] width 82 height 13
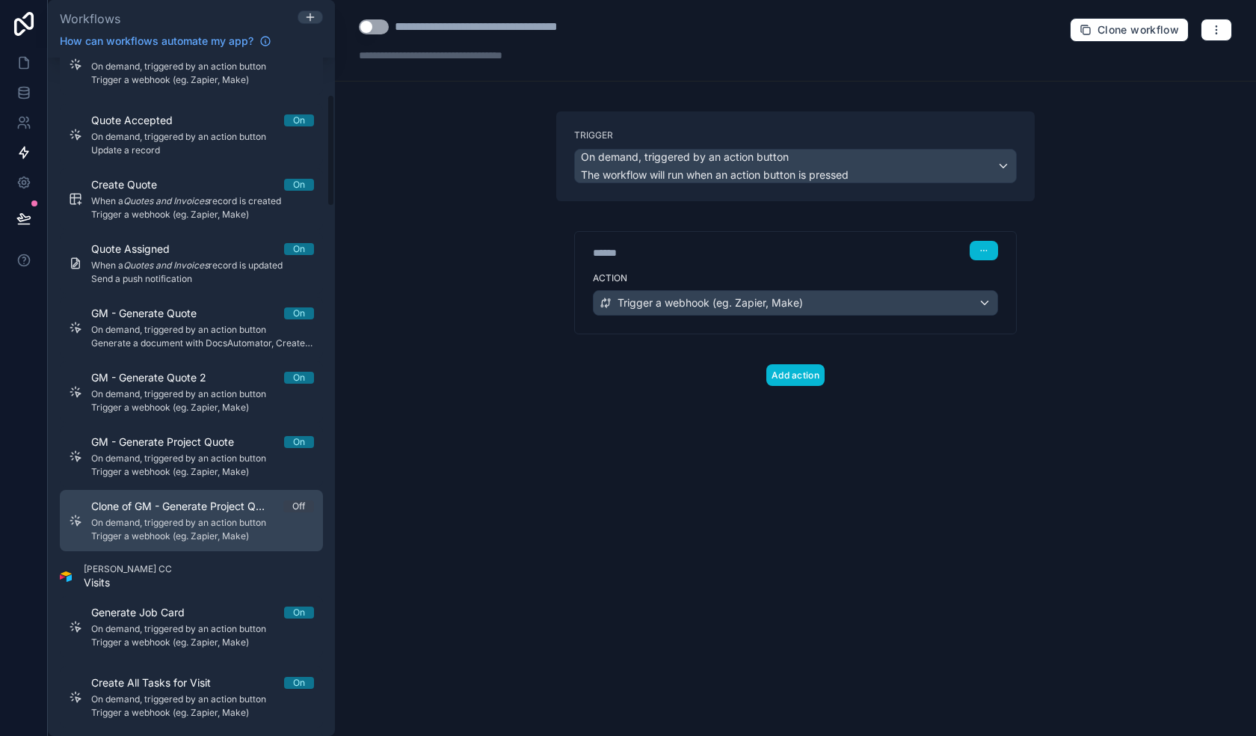
click at [197, 520] on span "On demand, triggered by an action button" at bounding box center [202, 523] width 223 height 12
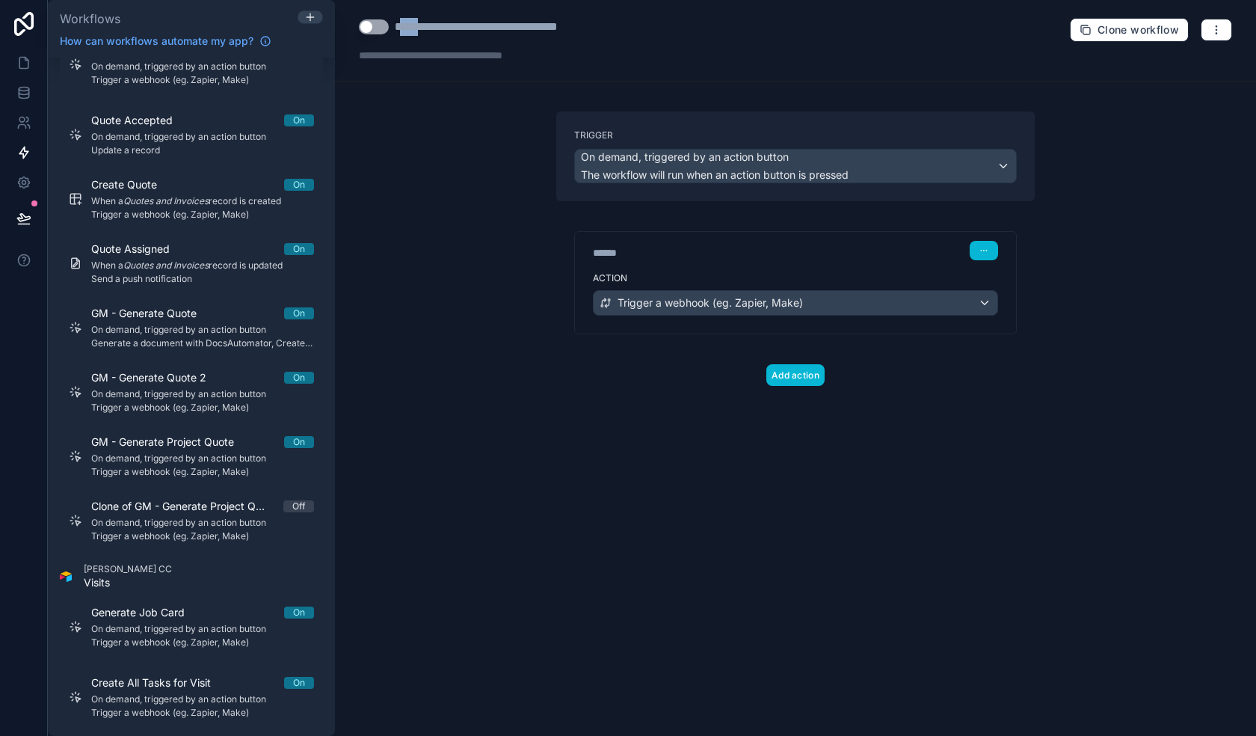
drag, startPoint x: 426, startPoint y: 25, endPoint x: 399, endPoint y: 22, distance: 27.1
click at [399, 22] on div "**********" at bounding box center [509, 27] width 228 height 18
drag, startPoint x: 448, startPoint y: 33, endPoint x: 390, endPoint y: 27, distance: 57.9
click at [390, 27] on div "**********" at bounding box center [491, 27] width 264 height 18
click at [569, 31] on div "**********" at bounding box center [483, 27] width 176 height 18
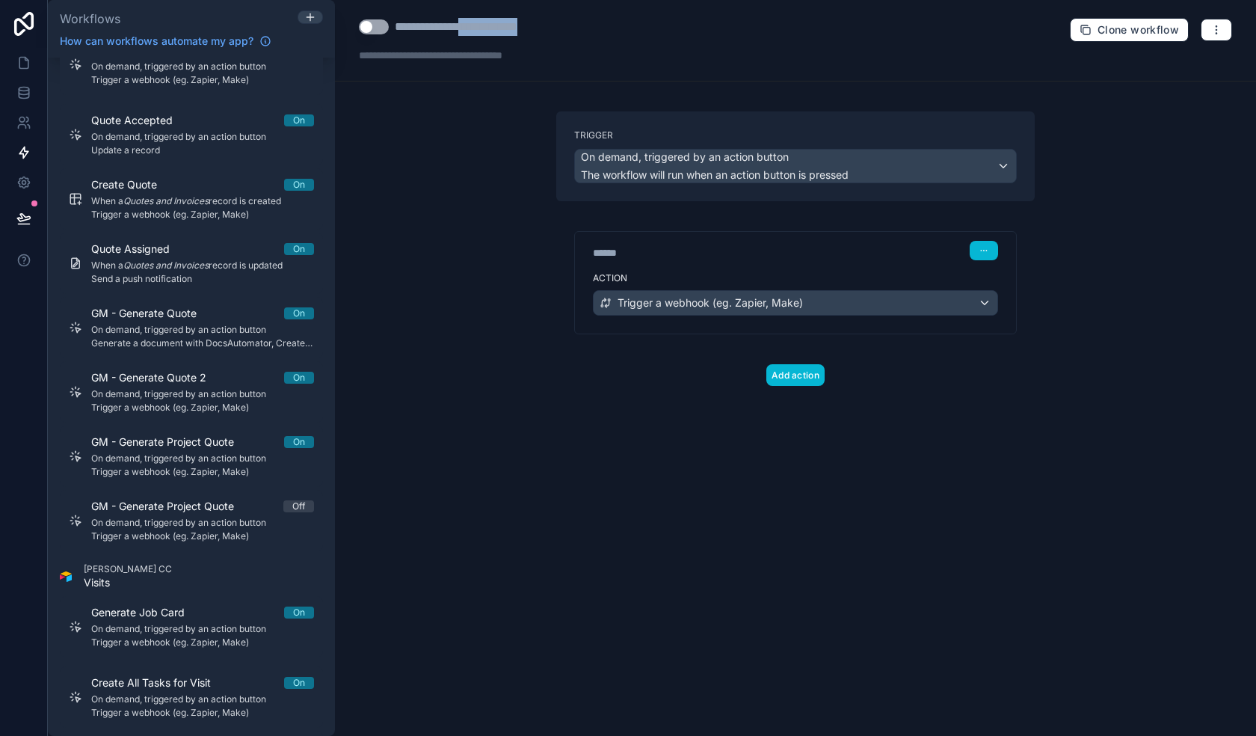
drag, startPoint x: 571, startPoint y: 31, endPoint x: 485, endPoint y: 22, distance: 87.2
click at [485, 22] on div "**********" at bounding box center [795, 41] width 921 height 82
click at [485, 22] on div "**********" at bounding box center [483, 27] width 176 height 18
click at [501, 29] on div "**********" at bounding box center [483, 27] width 176 height 18
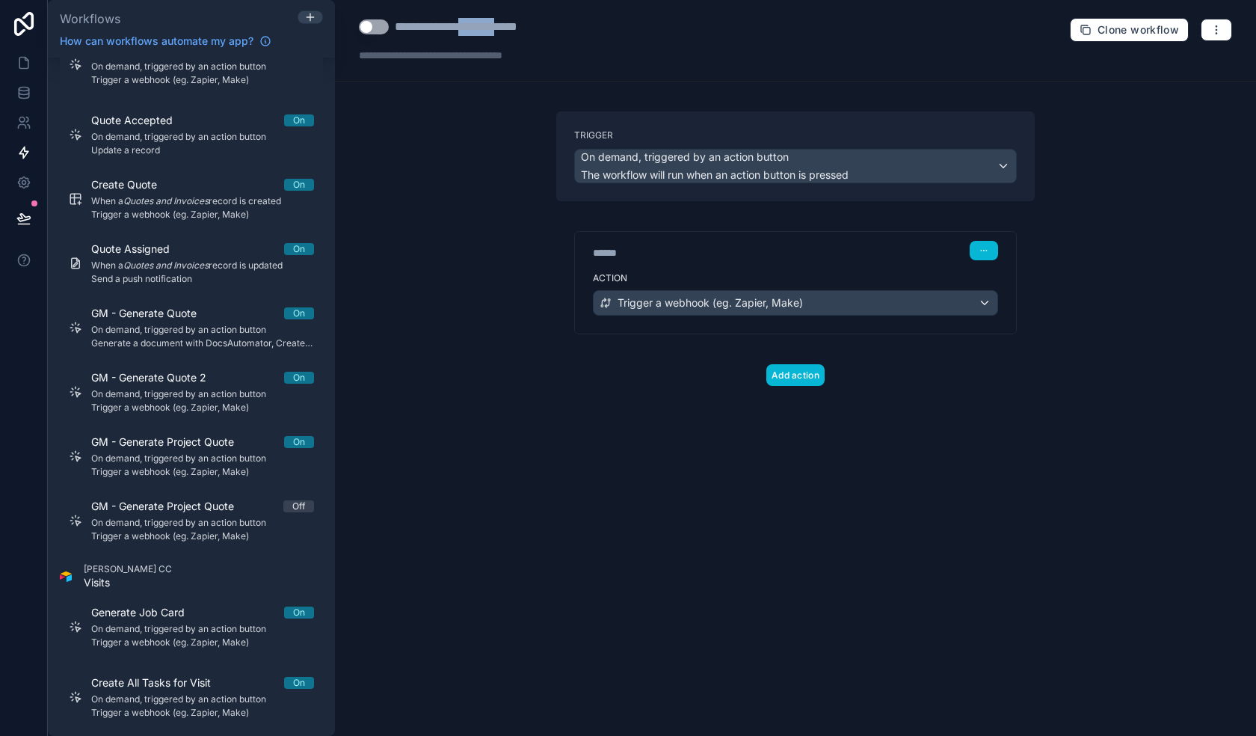
type div "**********"
click at [844, 305] on div "Trigger a webhook (eg. Zapier, Make)" at bounding box center [796, 303] width 404 height 24
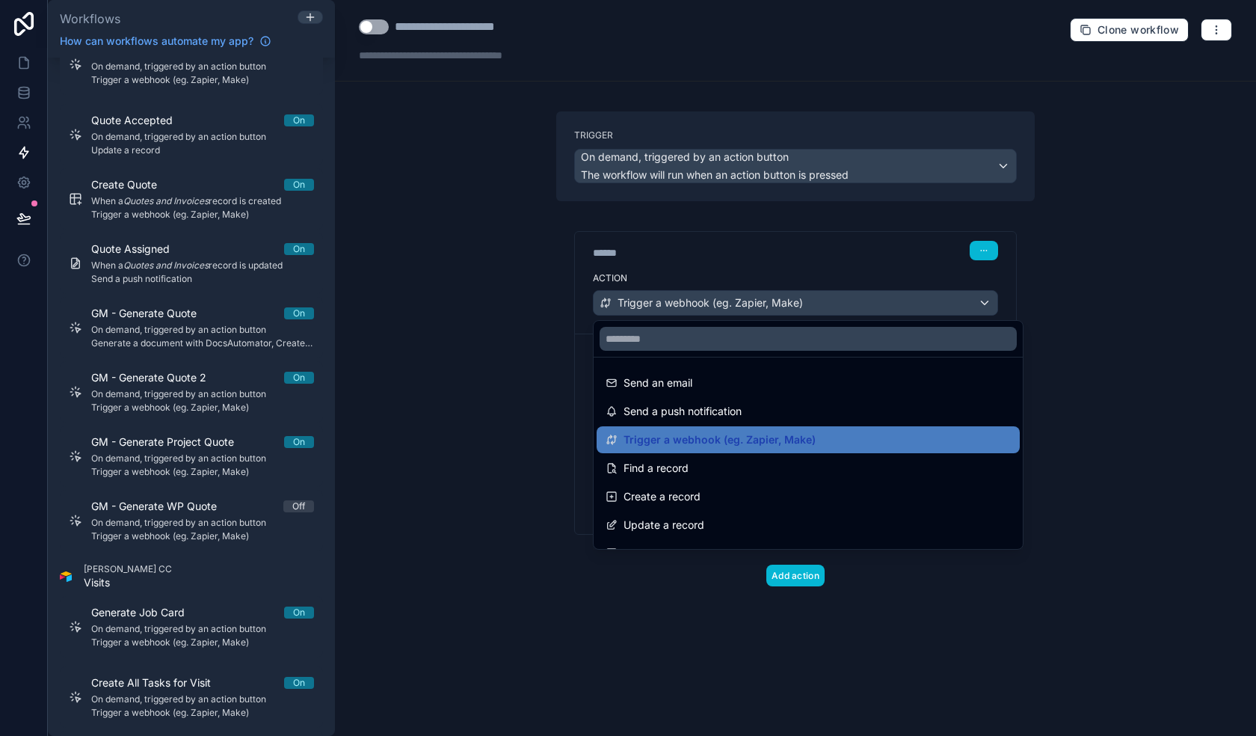
click at [844, 305] on div at bounding box center [628, 368] width 1256 height 736
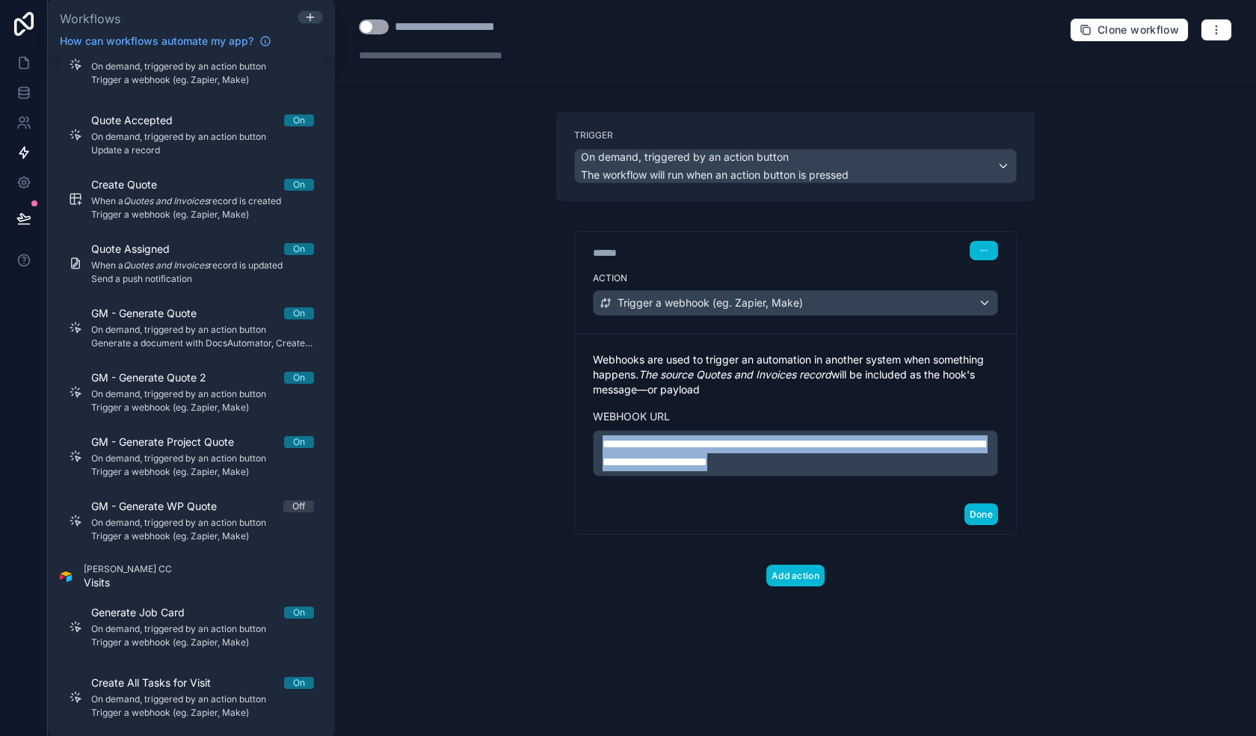
drag, startPoint x: 932, startPoint y: 465, endPoint x: 533, endPoint y: 434, distance: 399.8
click at [533, 434] on div "**********" at bounding box center [795, 368] width 921 height 736
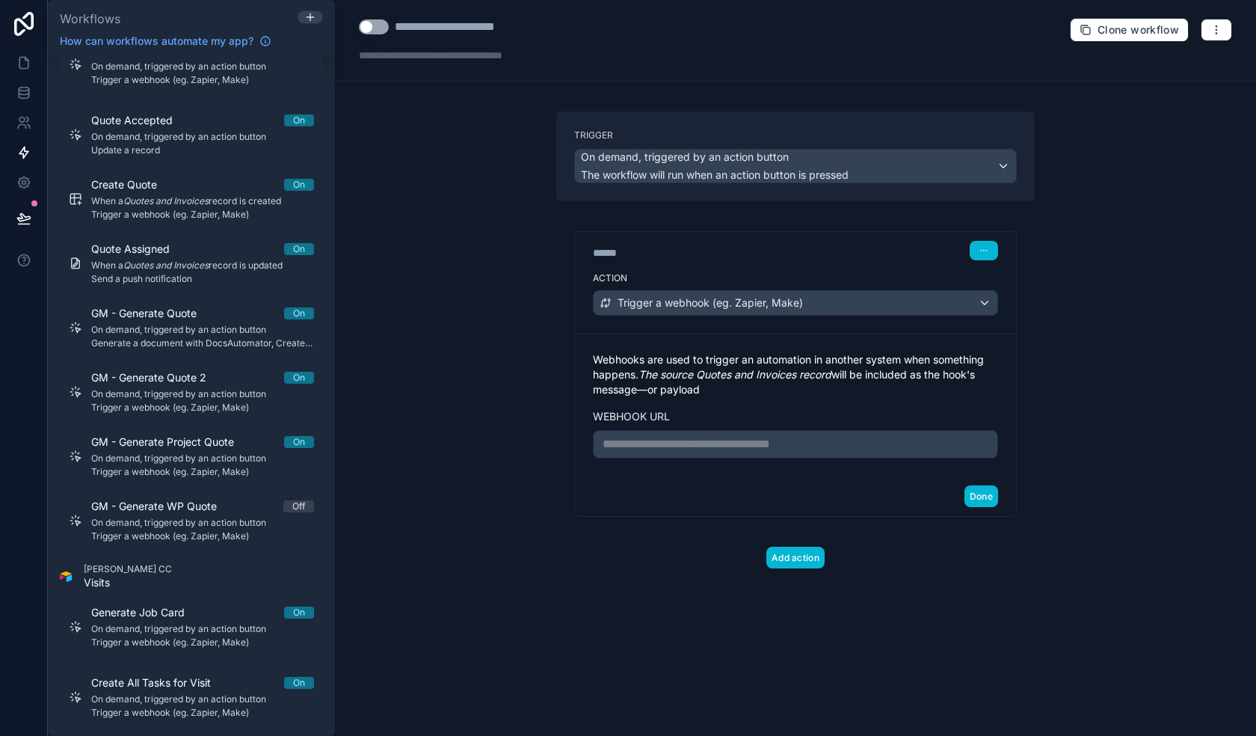
click at [731, 446] on p "**********" at bounding box center [796, 444] width 386 height 18
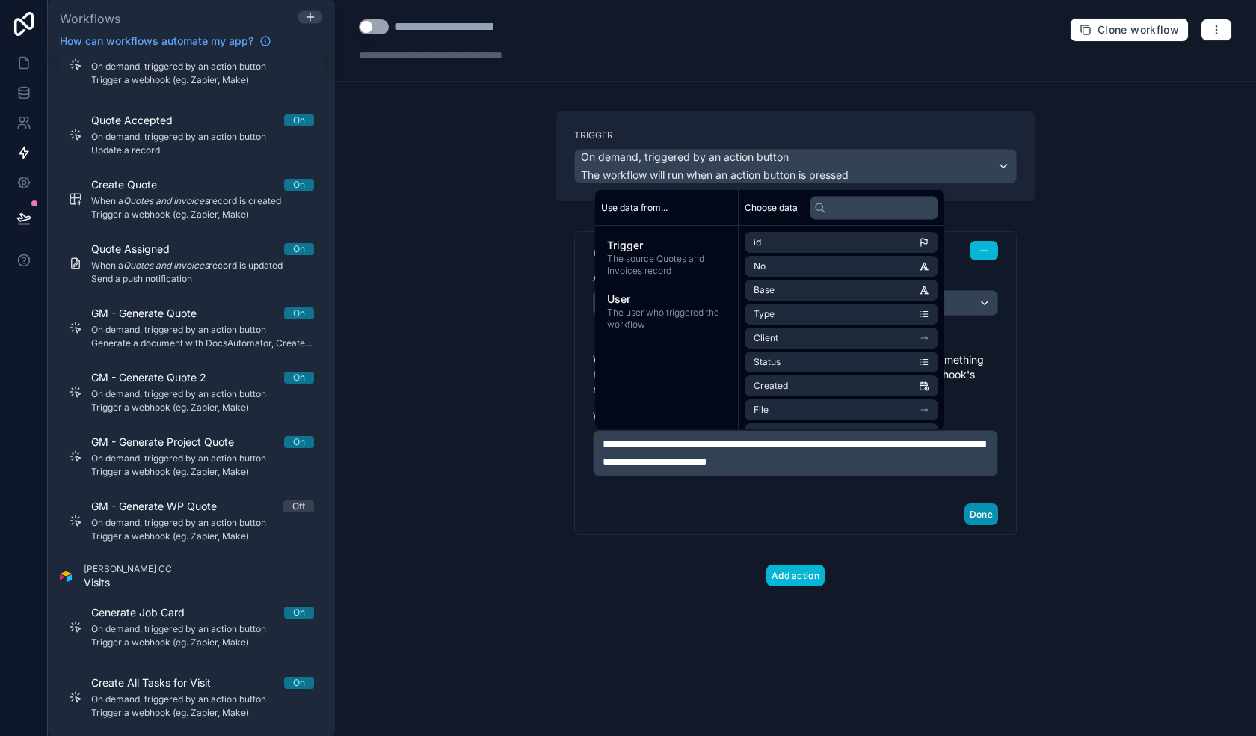
click at [980, 514] on button "Done" at bounding box center [982, 514] width 34 height 22
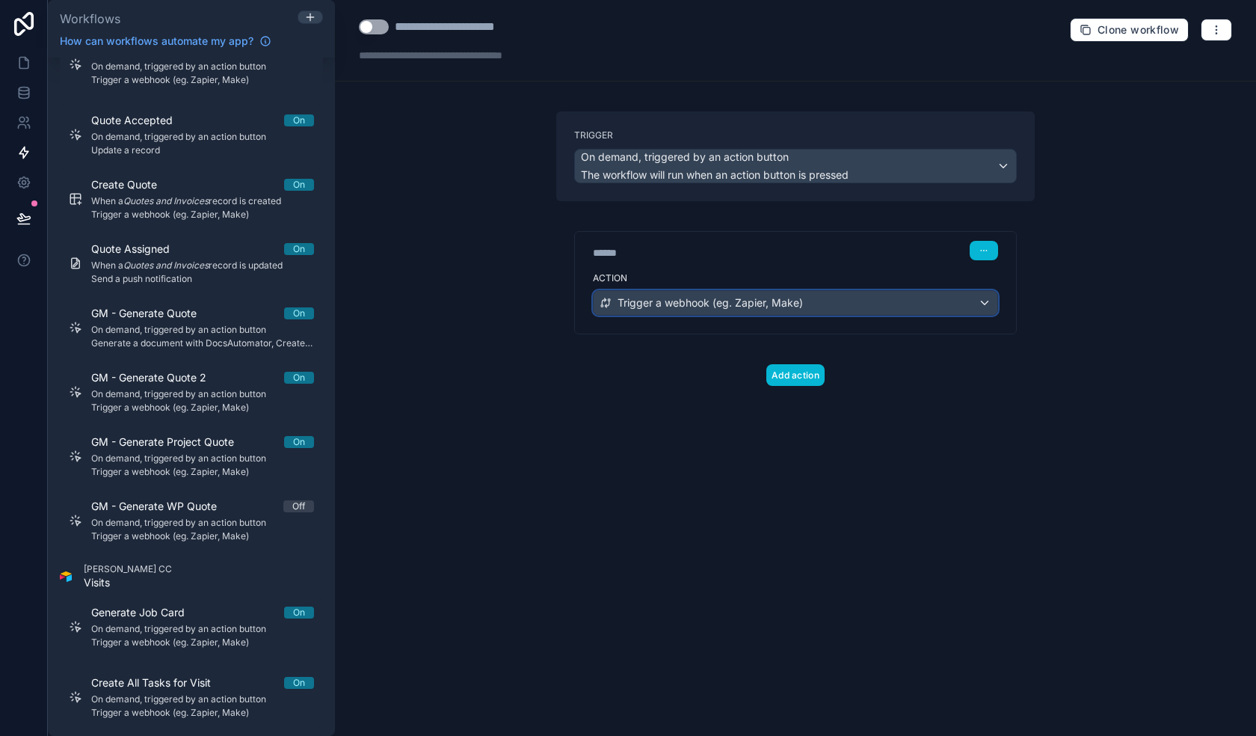
click at [861, 310] on div "Trigger a webhook (eg. Zapier, Make)" at bounding box center [796, 303] width 404 height 24
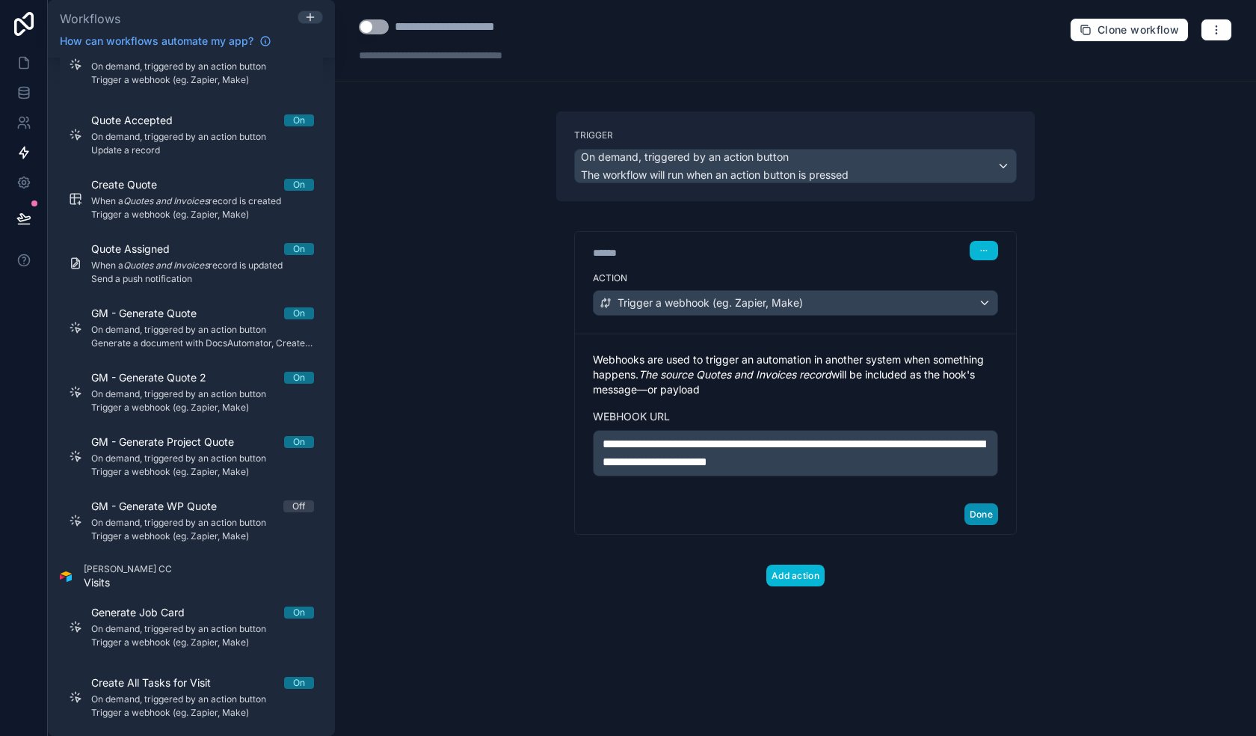
click at [986, 514] on button "Done" at bounding box center [982, 514] width 34 height 22
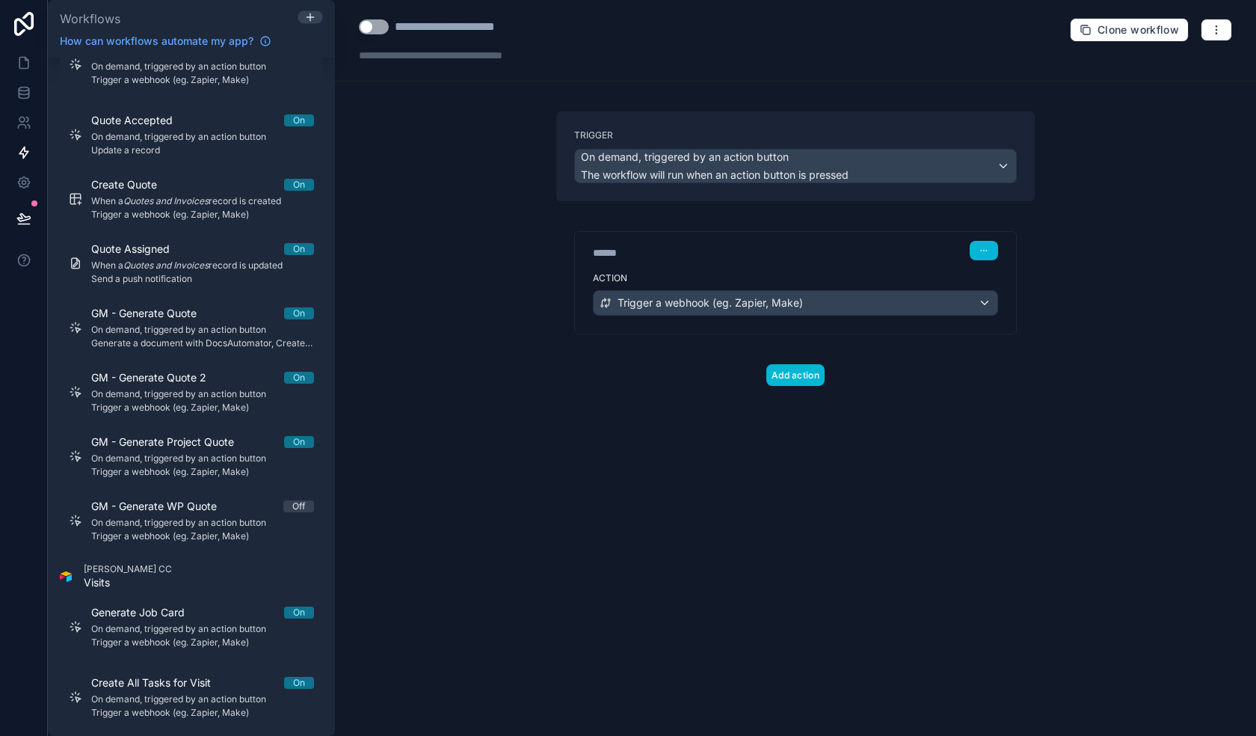
click at [375, 24] on button "Use setting" at bounding box center [374, 26] width 30 height 15
click at [22, 67] on icon at bounding box center [23, 62] width 15 height 15
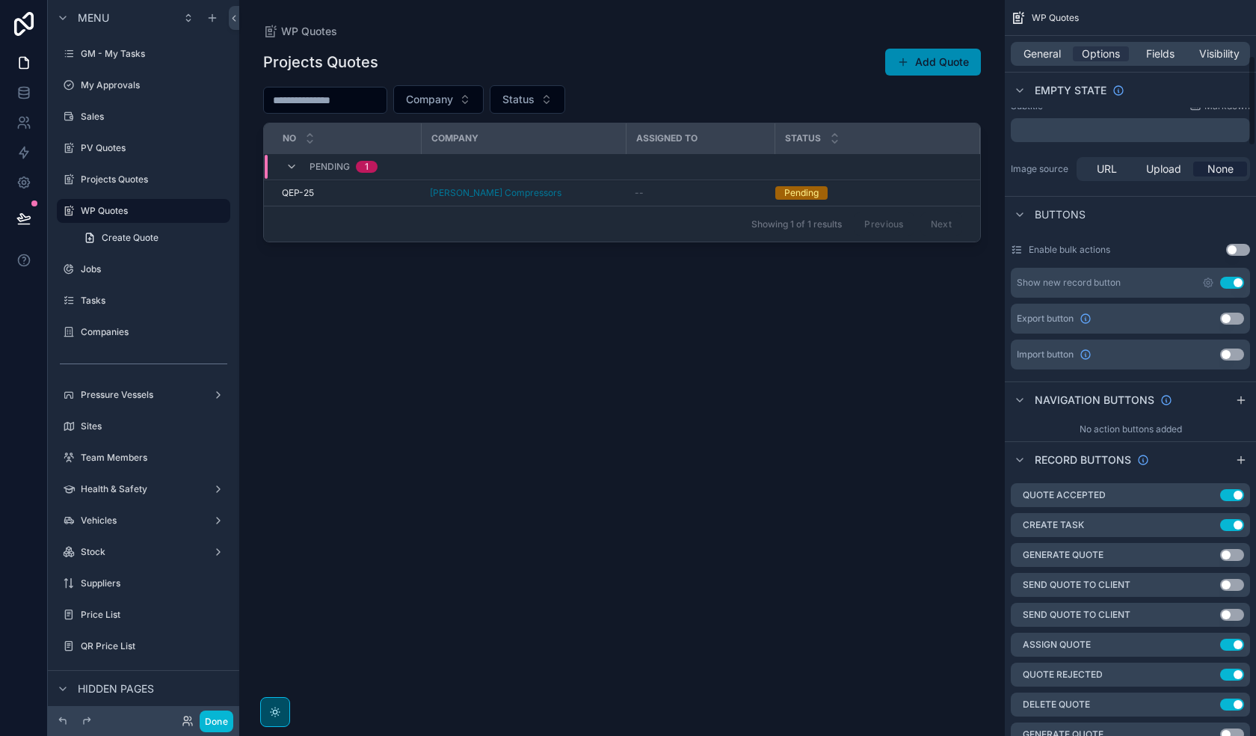
scroll to position [449, 0]
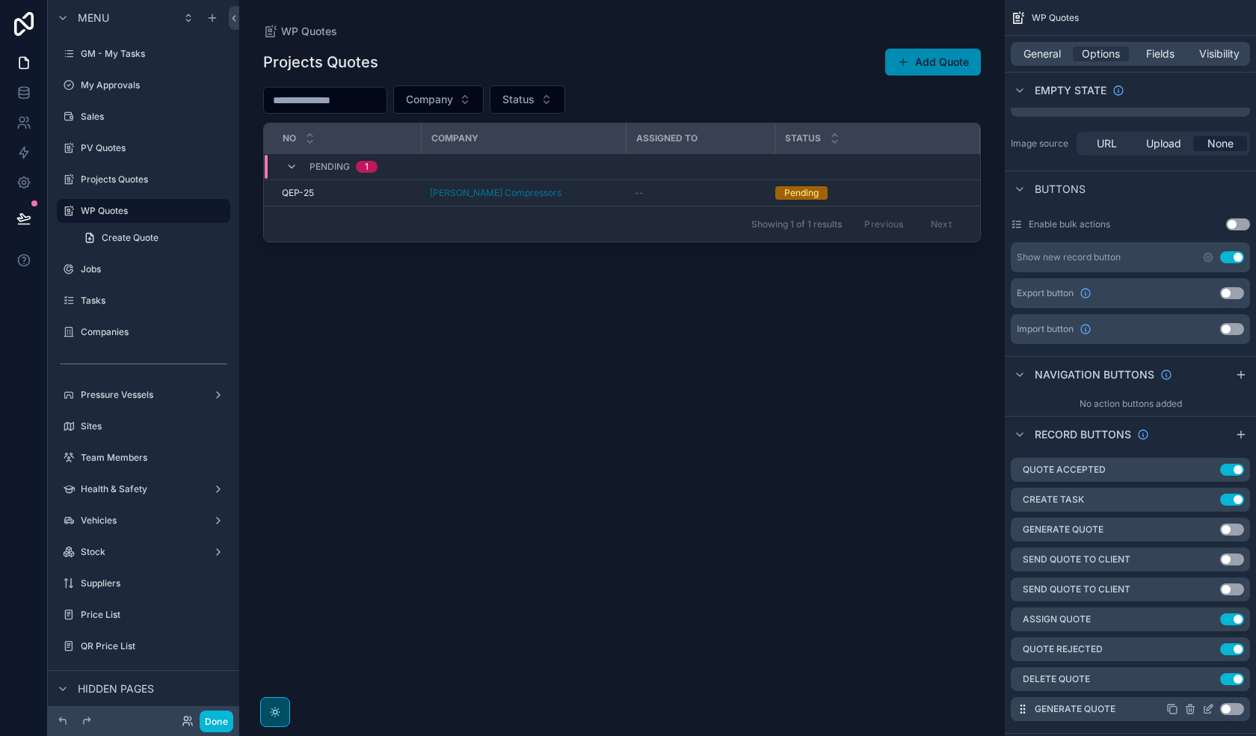
click at [1021, 524] on icon "scrollable content" at bounding box center [1211, 705] width 1 height 1
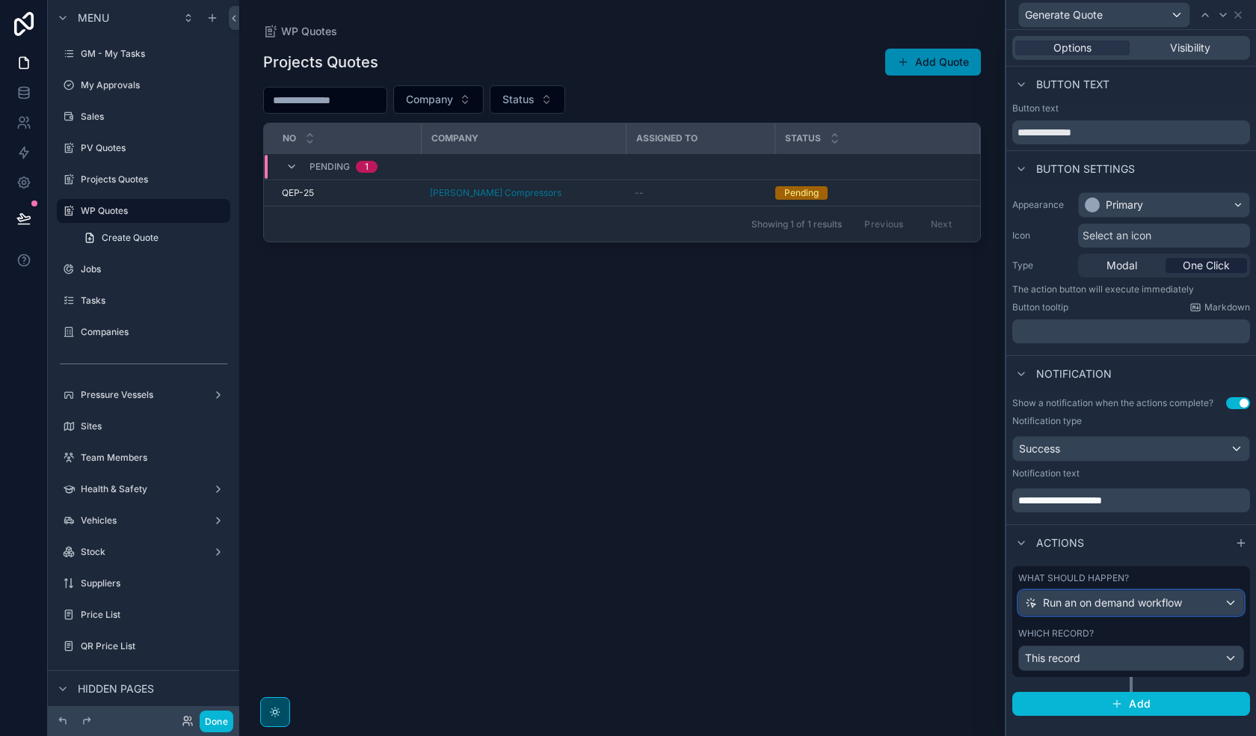
click at [1021, 524] on span "Run an on demand workflow" at bounding box center [1112, 602] width 139 height 15
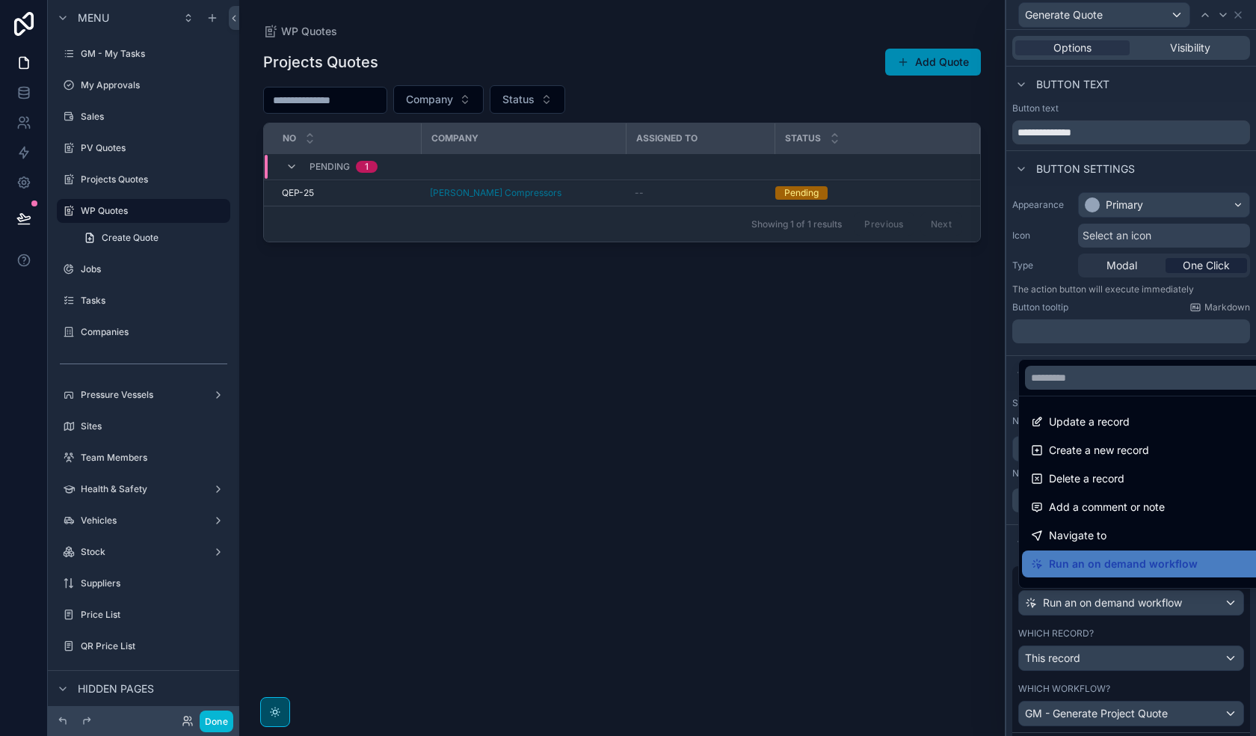
click at [1021, 524] on div at bounding box center [1131, 368] width 250 height 736
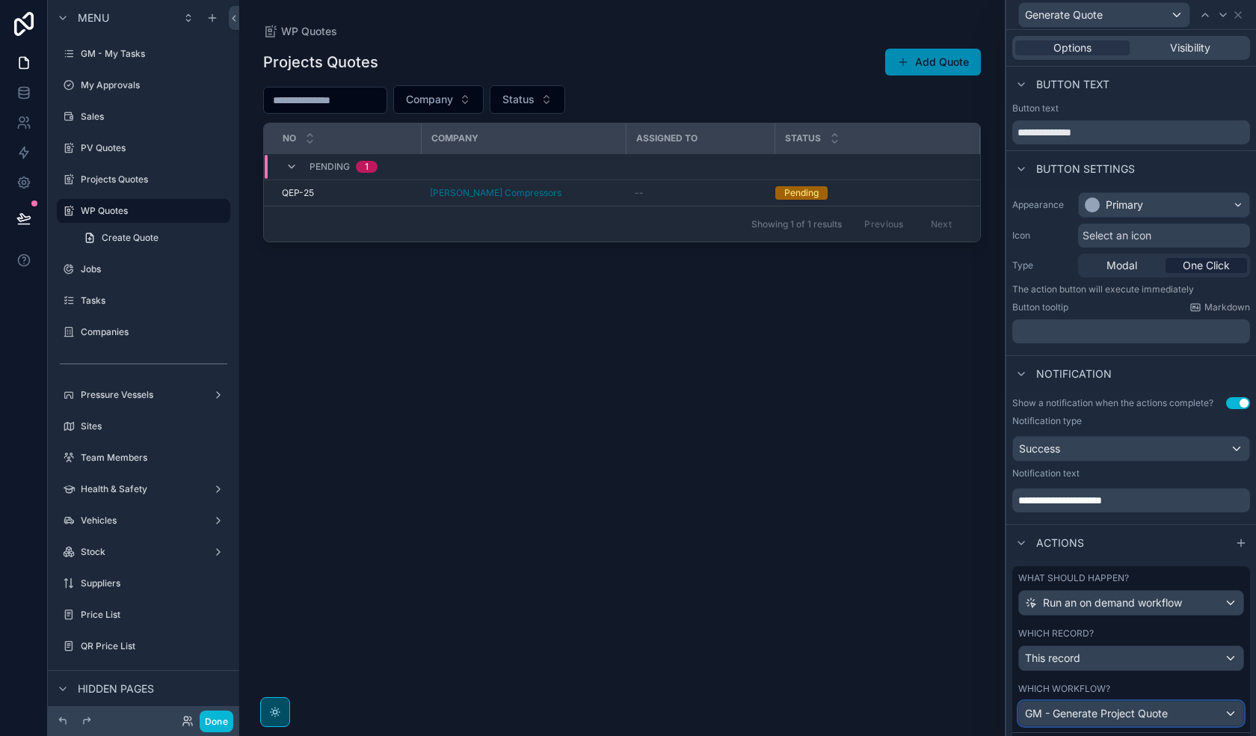
click at [1021, 524] on span "GM - Generate Project Quote" at bounding box center [1096, 713] width 143 height 15
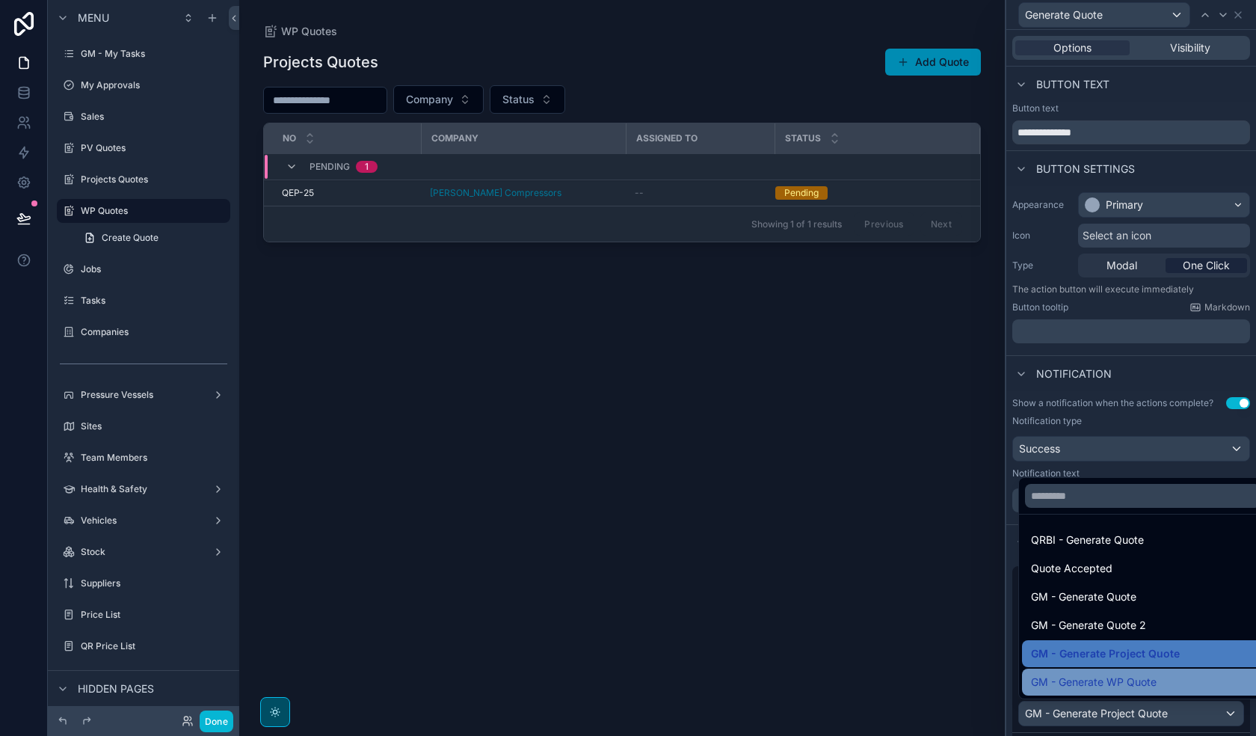
click at [1021, 524] on span "GM - Generate WP Quote" at bounding box center [1094, 682] width 126 height 18
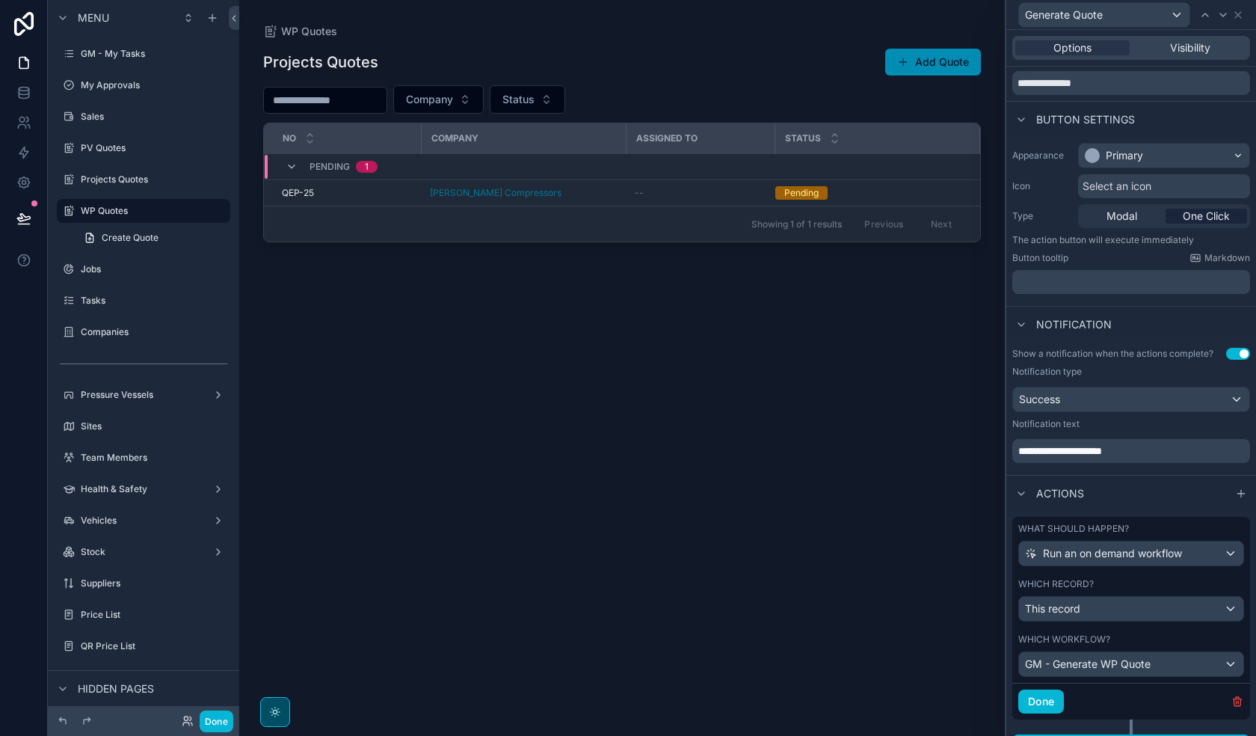
scroll to position [77, 0]
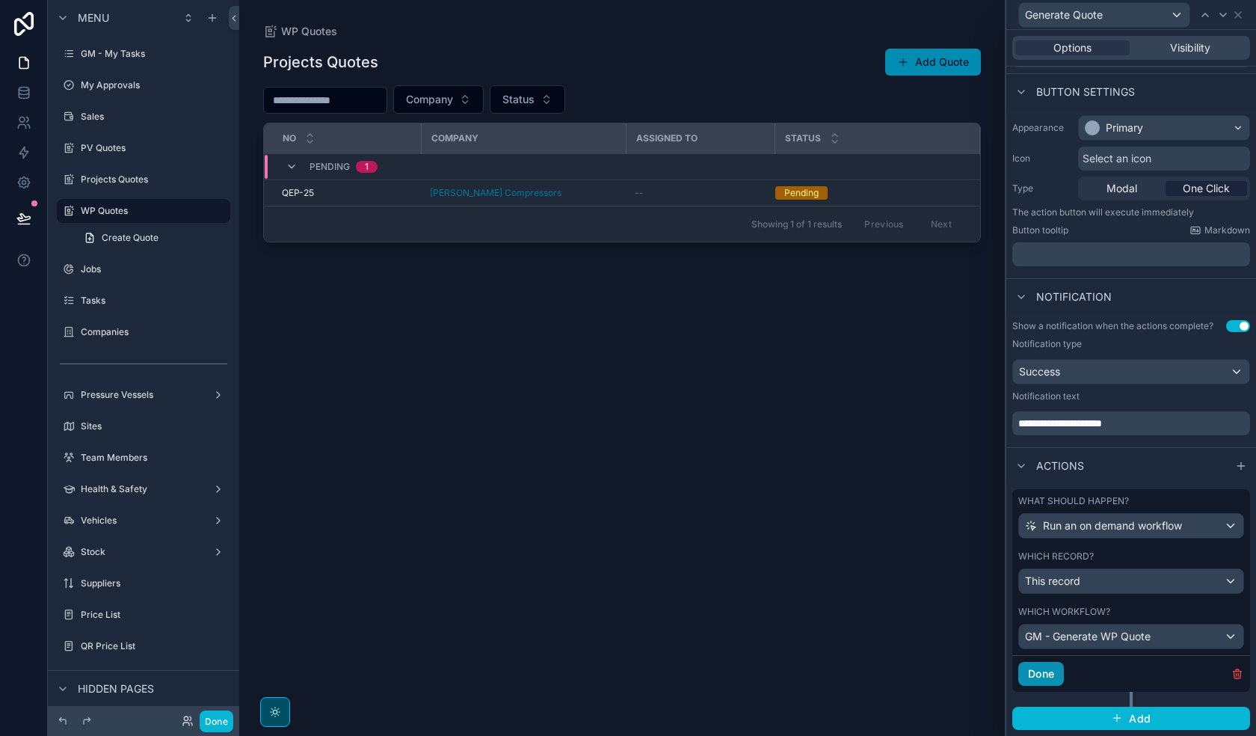
click at [1021, 524] on button "Done" at bounding box center [1041, 674] width 46 height 24
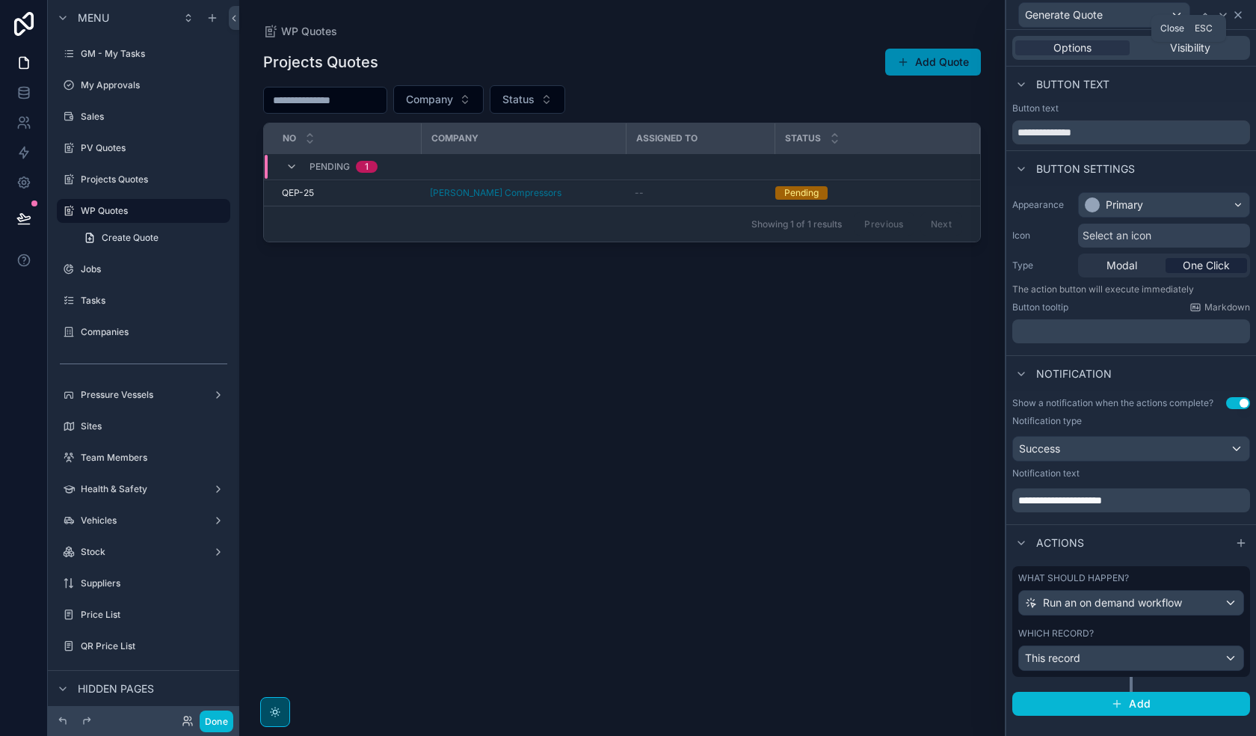
click at [1021, 13] on icon at bounding box center [1238, 15] width 12 height 12
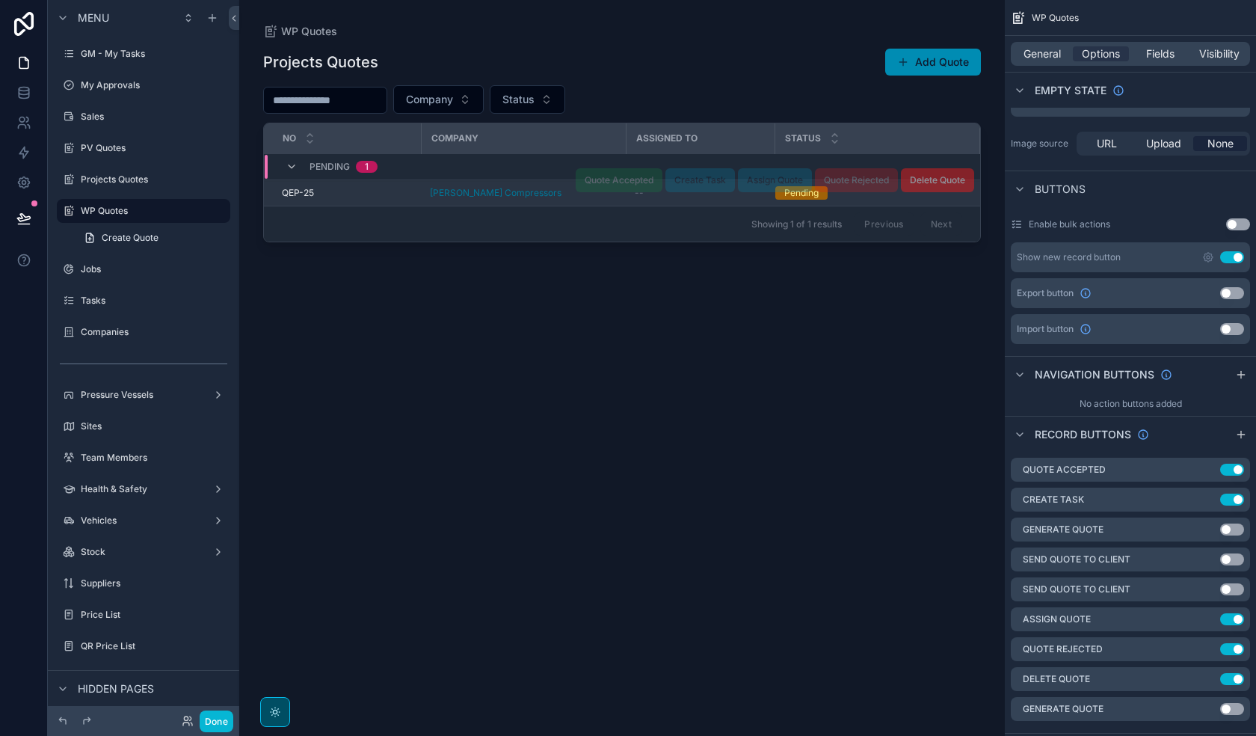
click at [576, 191] on div "Quote Accepted" at bounding box center [619, 180] width 87 height 24
click at [538, 196] on div "[PERSON_NAME] Compressors" at bounding box center [523, 193] width 187 height 12
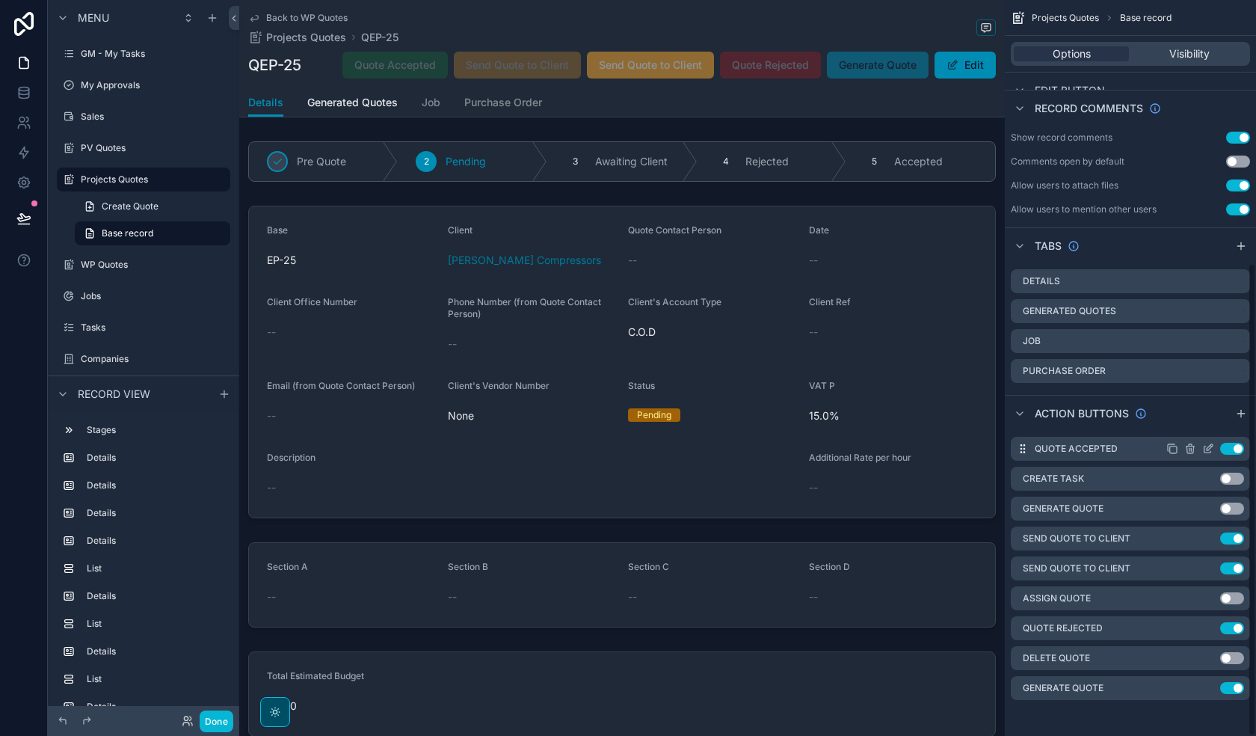
scroll to position [408, 0]
click at [1021, 524] on icon "scrollable content" at bounding box center [1210, 686] width 6 height 6
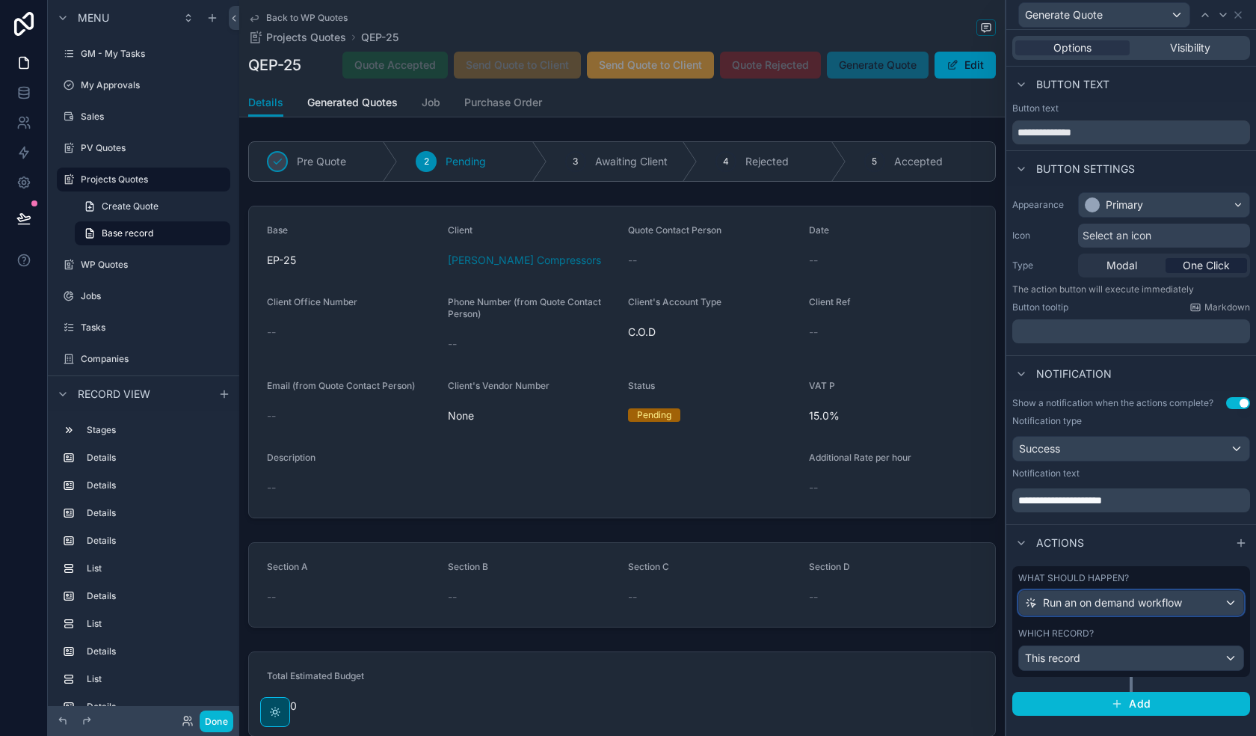
click at [1021, 524] on span "Run an on demand workflow" at bounding box center [1112, 602] width 139 height 15
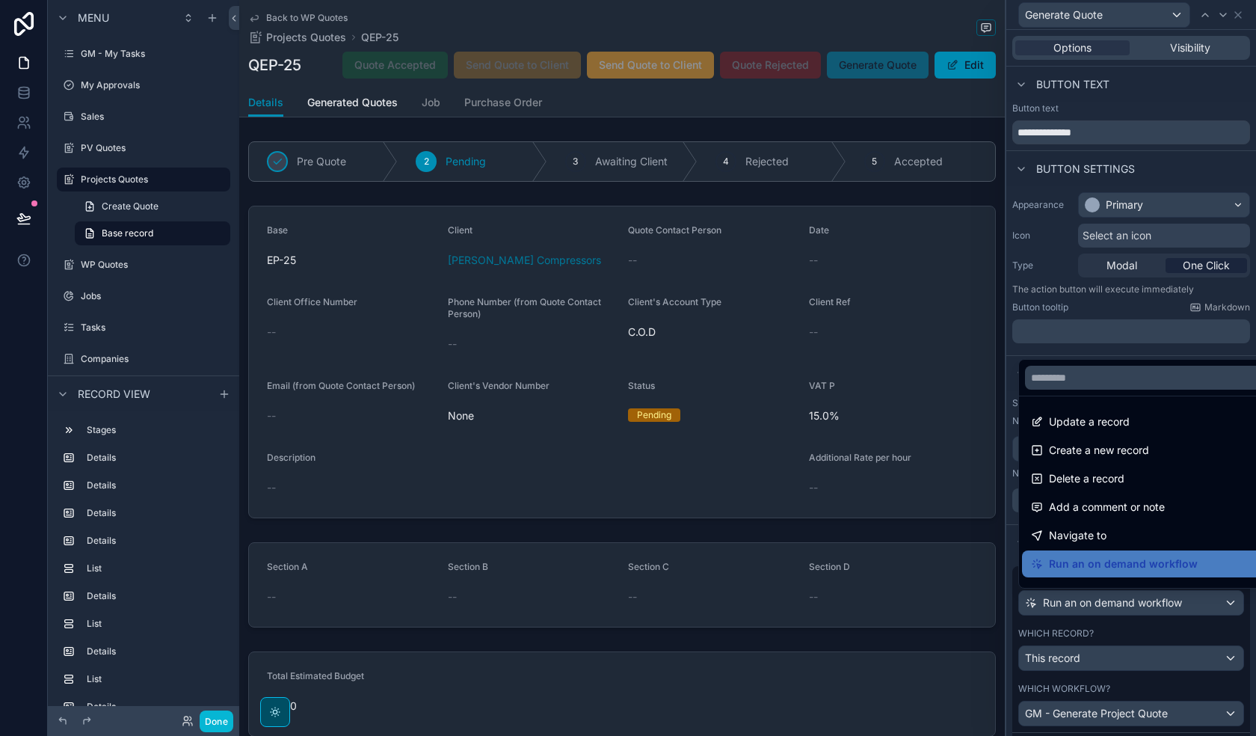
click at [1021, 524] on div at bounding box center [1131, 368] width 250 height 736
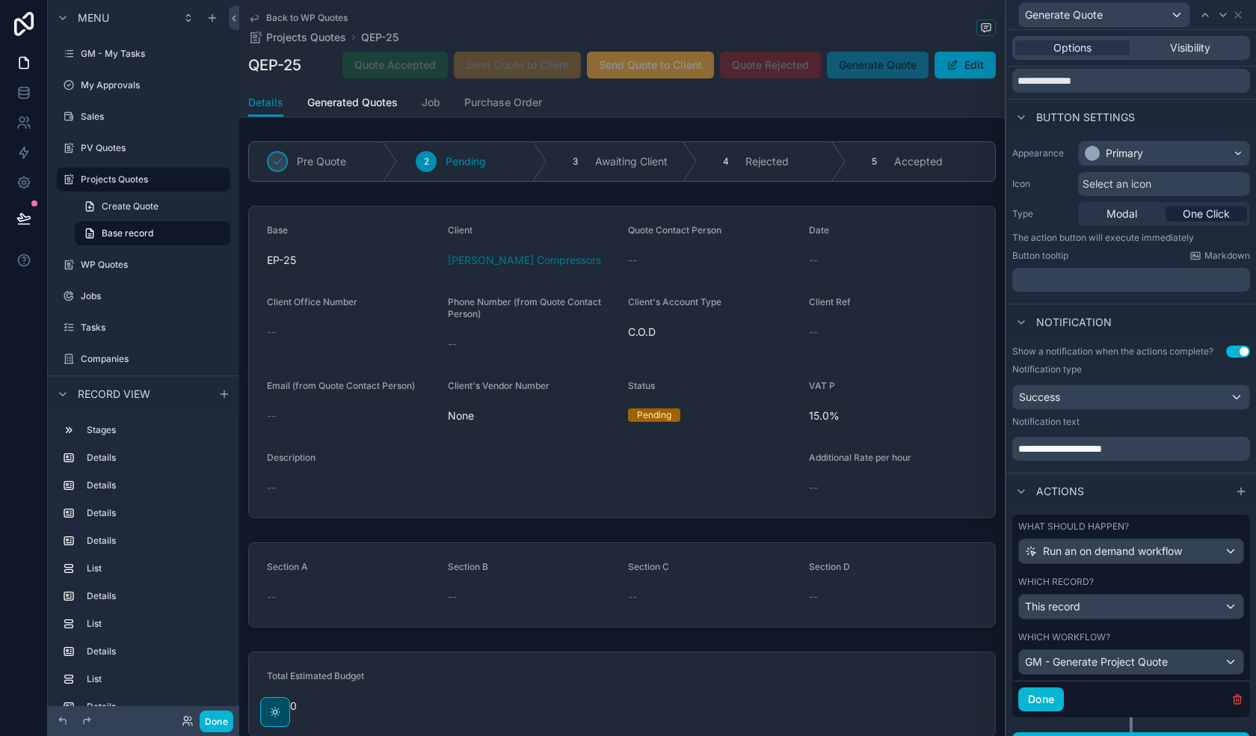
scroll to position [77, 0]
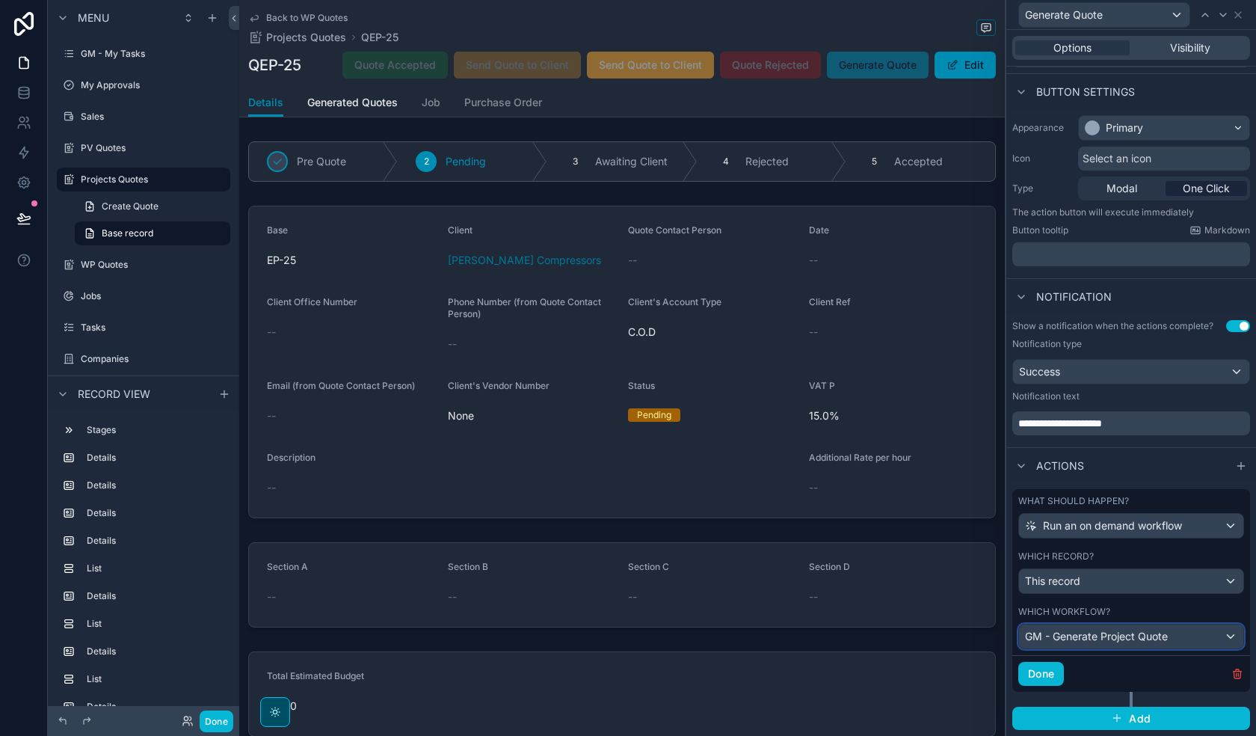
click at [1021, 524] on span "GM - Generate Project Quote" at bounding box center [1096, 636] width 143 height 15
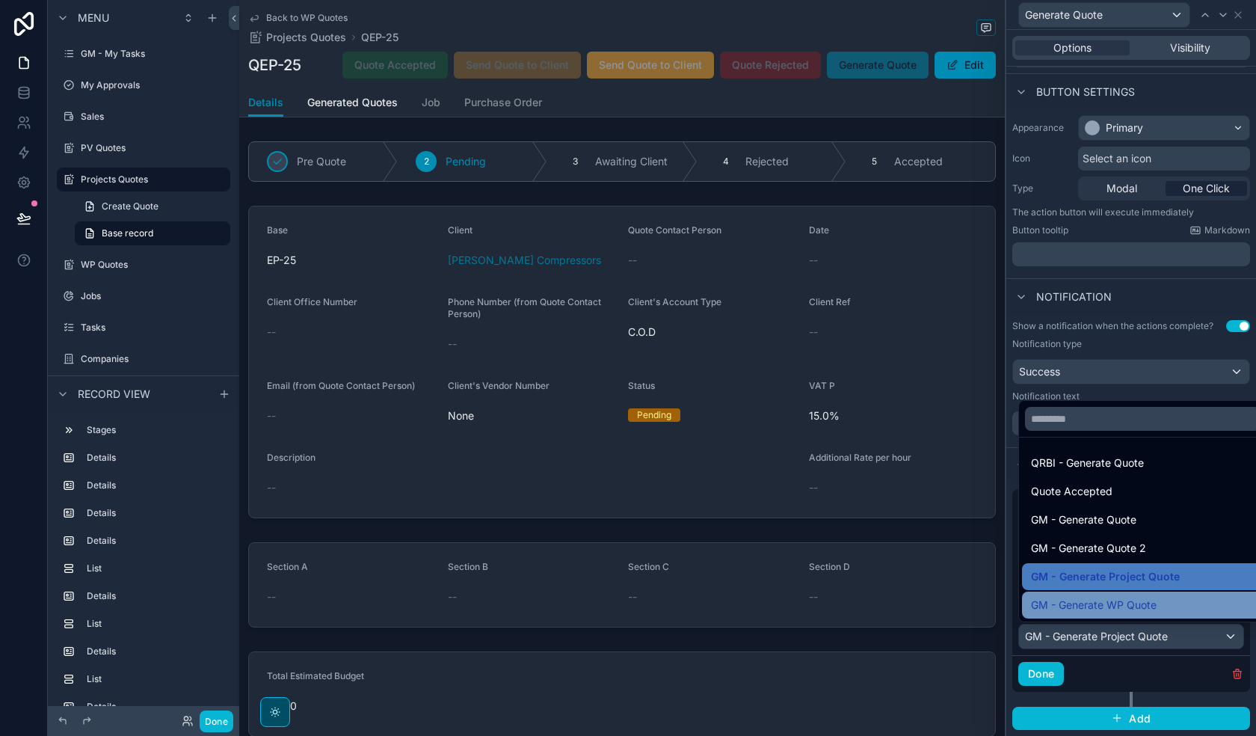
click at [1021, 524] on span "GM - Generate WP Quote" at bounding box center [1094, 605] width 126 height 18
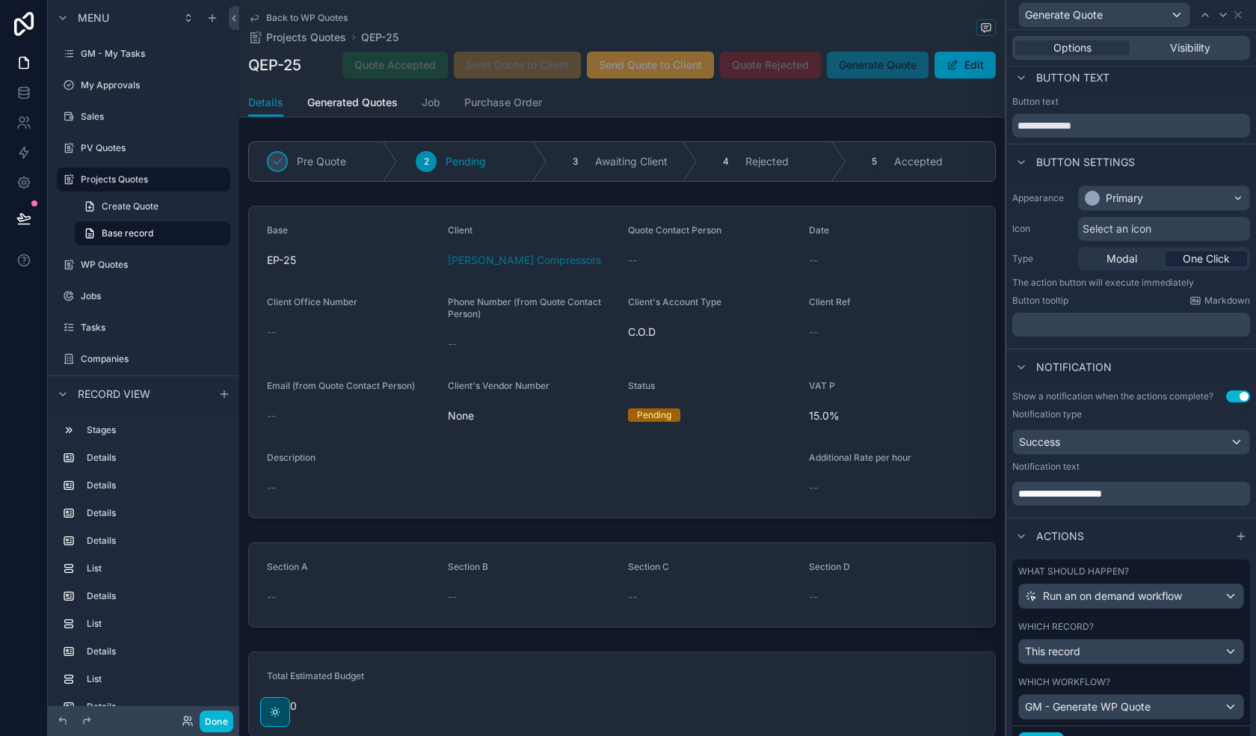
scroll to position [0, 0]
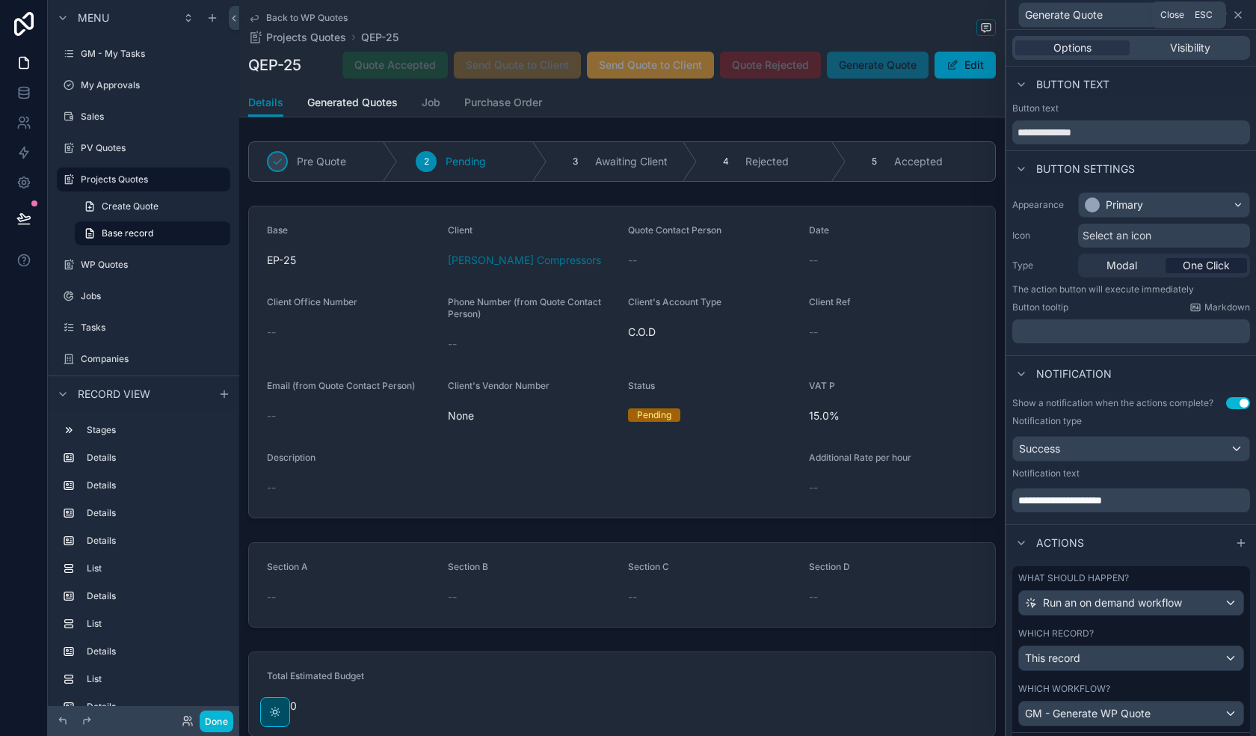
click at [1021, 17] on icon at bounding box center [1238, 15] width 6 height 6
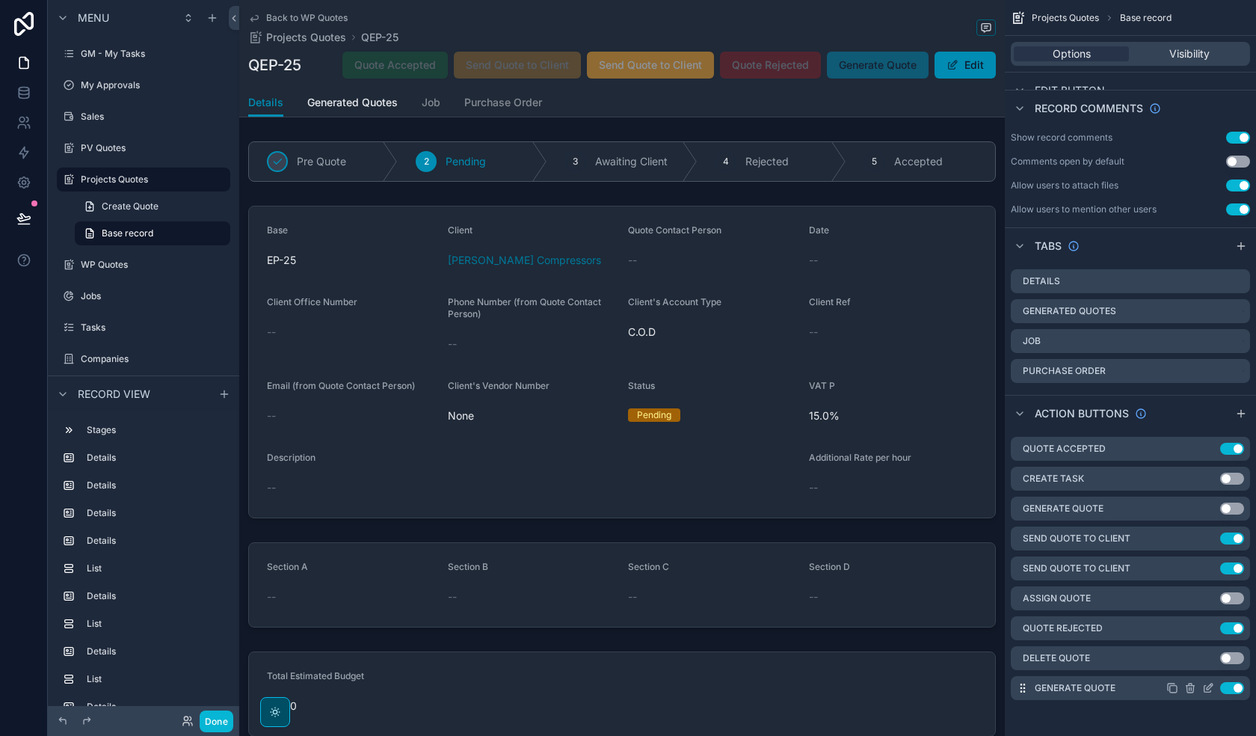
click at [1021, 524] on icon "scrollable content" at bounding box center [1208, 689] width 7 height 7
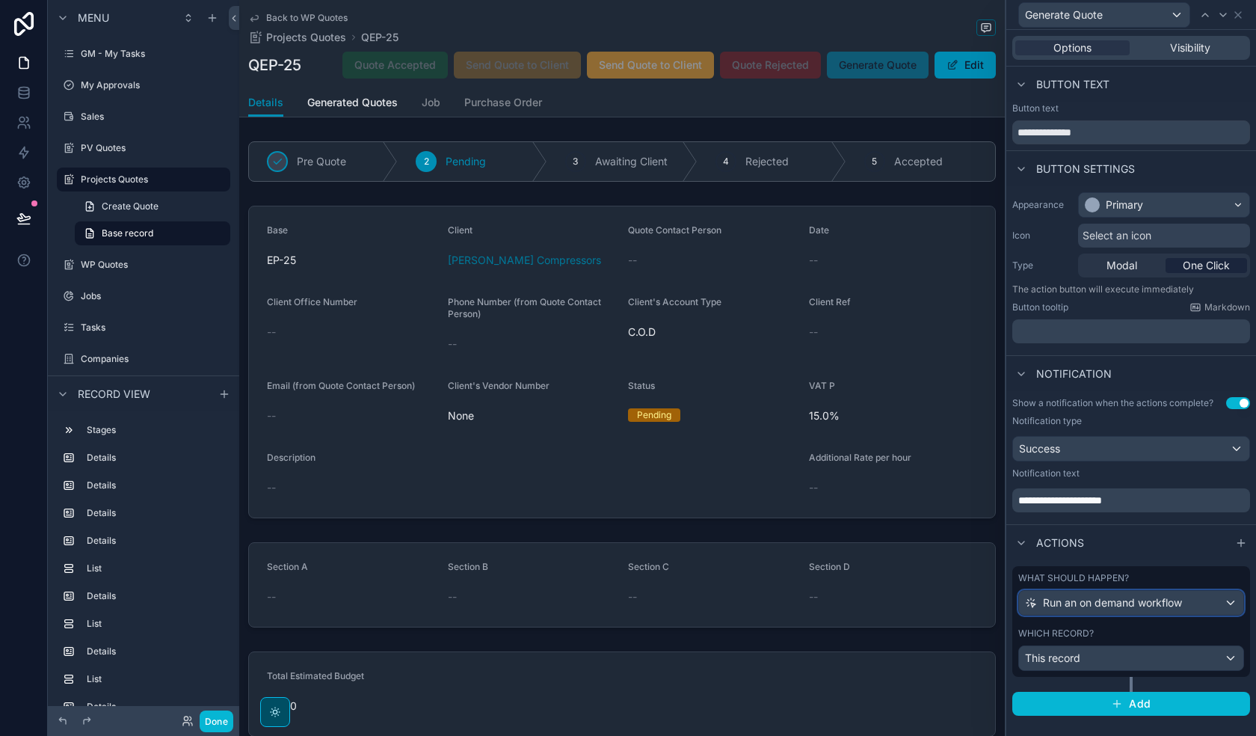
click at [1021, 524] on span "Run an on demand workflow" at bounding box center [1112, 602] width 139 height 15
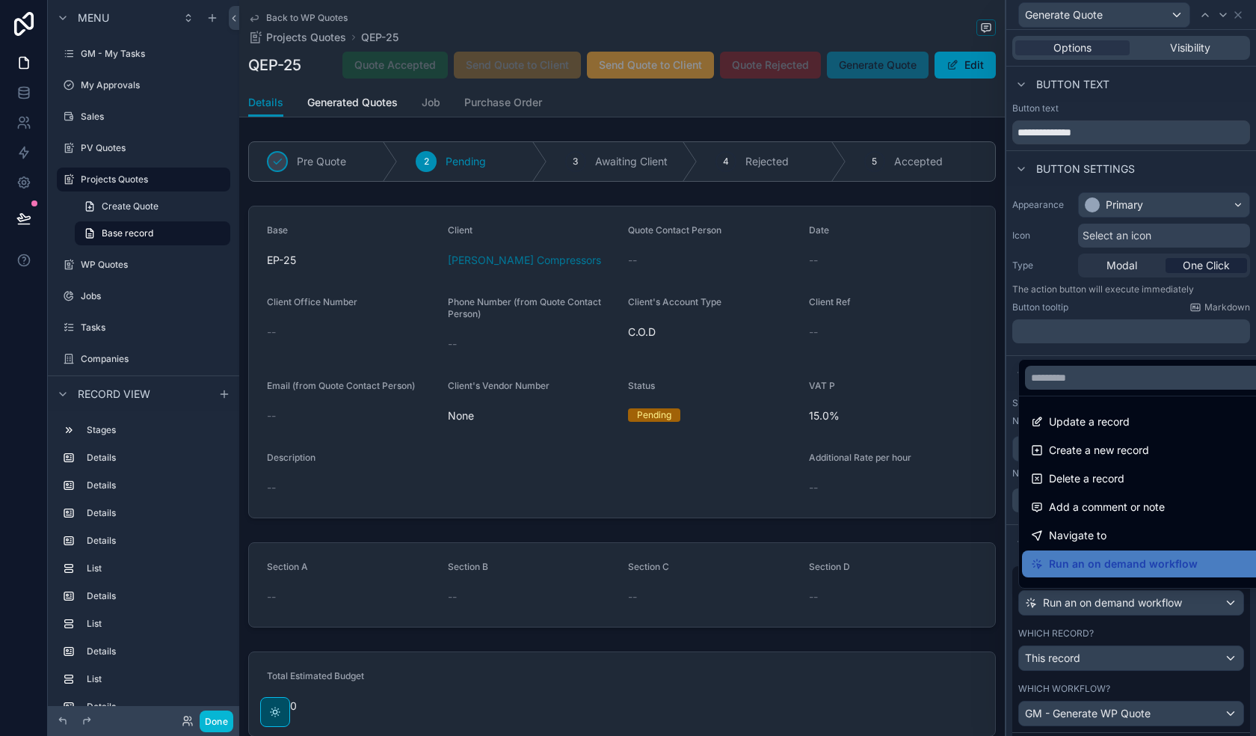
click at [1021, 524] on div at bounding box center [1131, 368] width 250 height 736
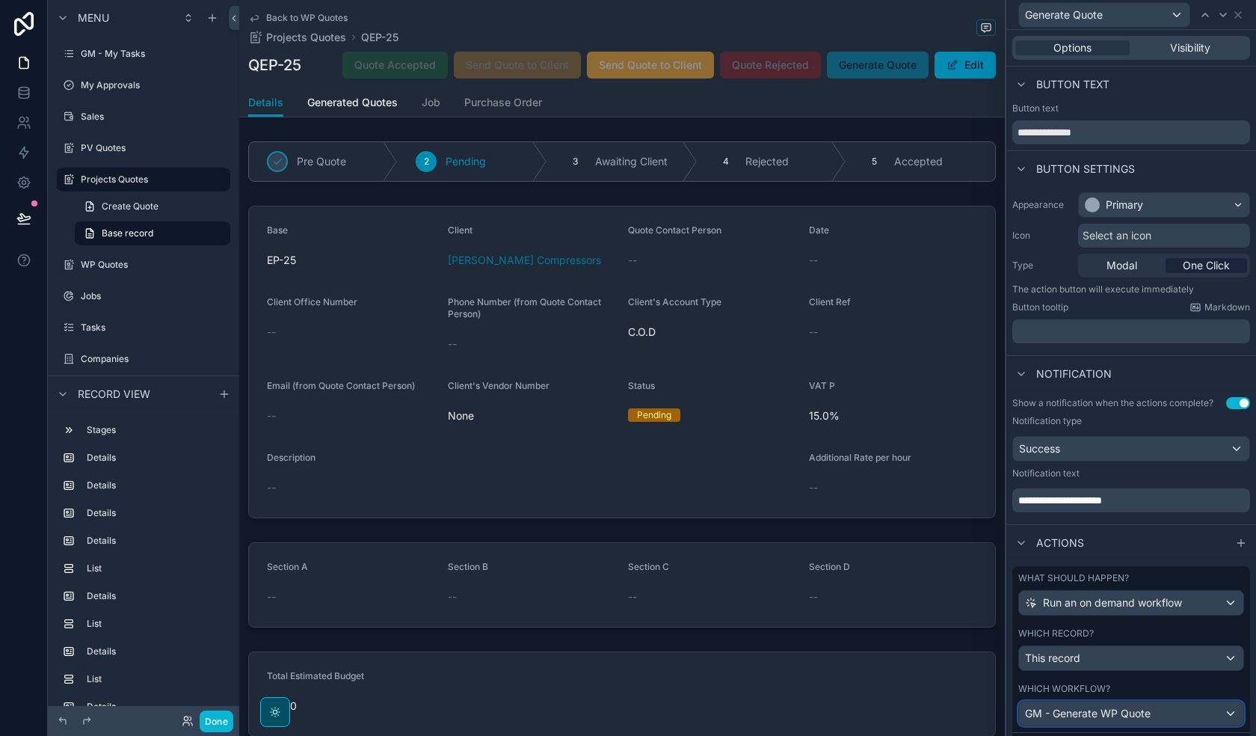
click at [1021, 524] on span "GM - Generate WP Quote" at bounding box center [1088, 713] width 126 height 15
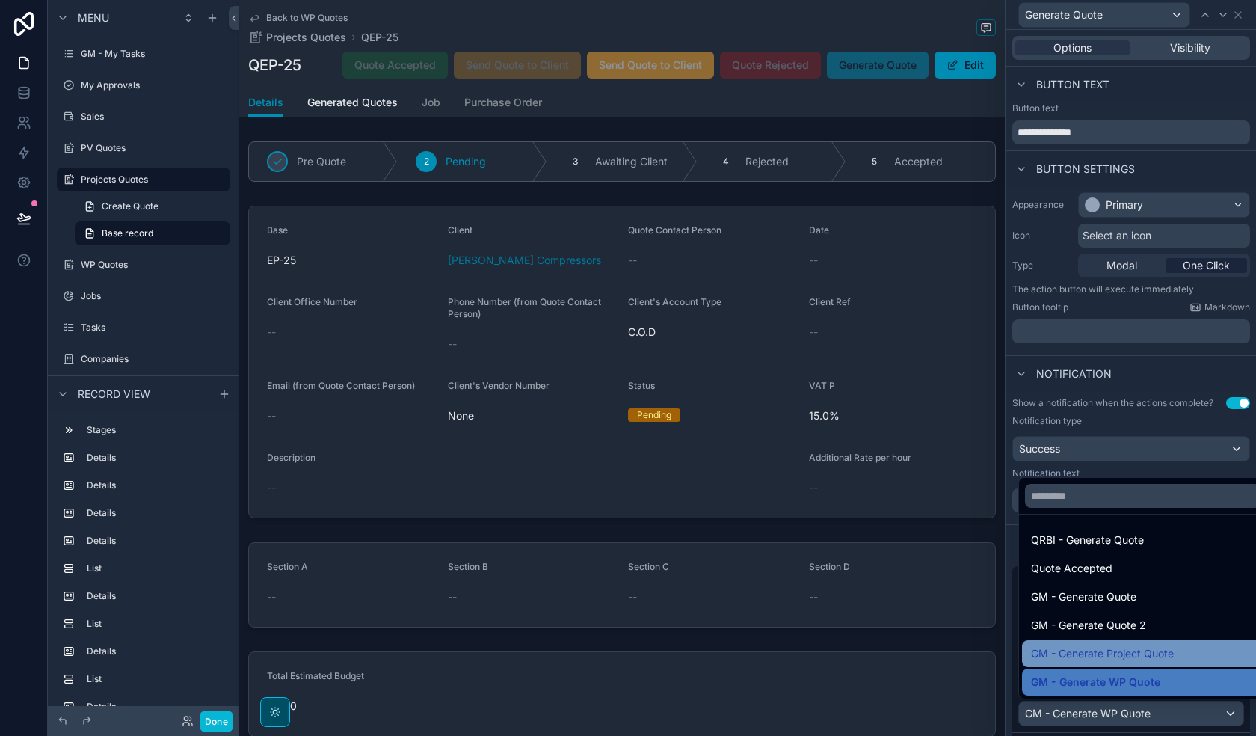
click at [1021, 524] on span "GM - Generate Project Quote" at bounding box center [1102, 654] width 143 height 18
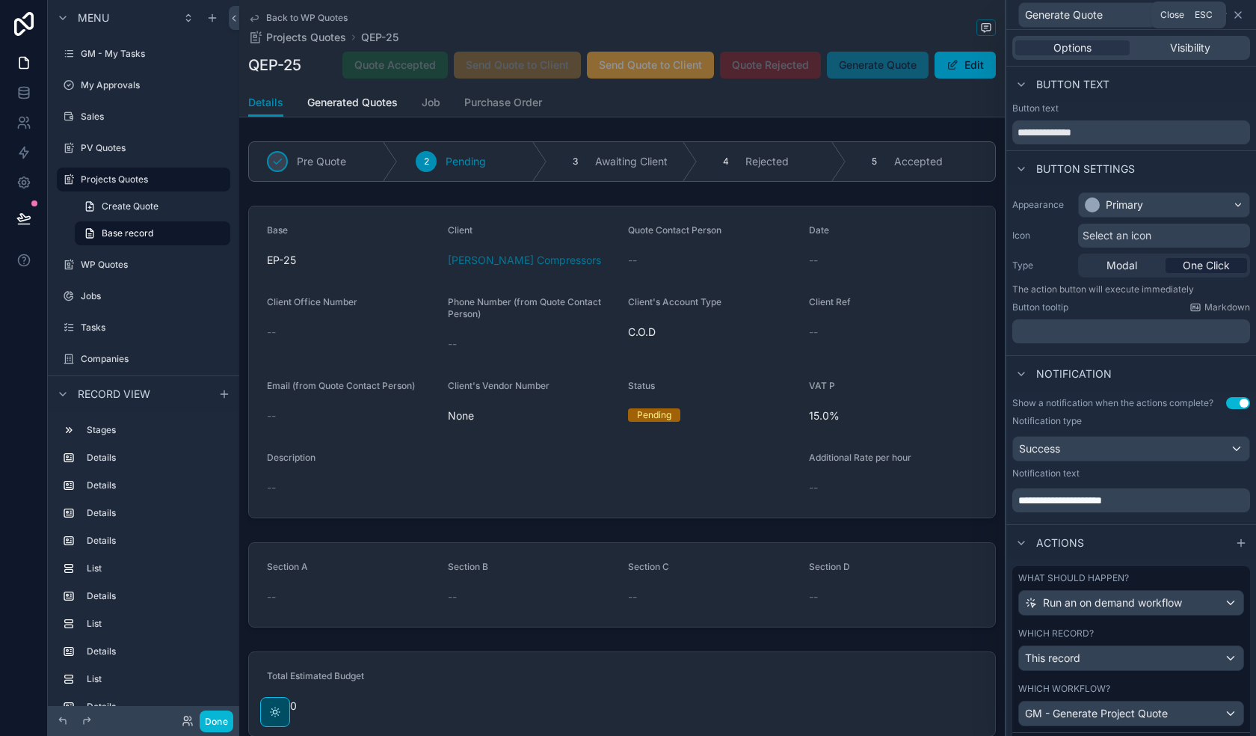
click at [1021, 16] on icon at bounding box center [1238, 15] width 6 height 6
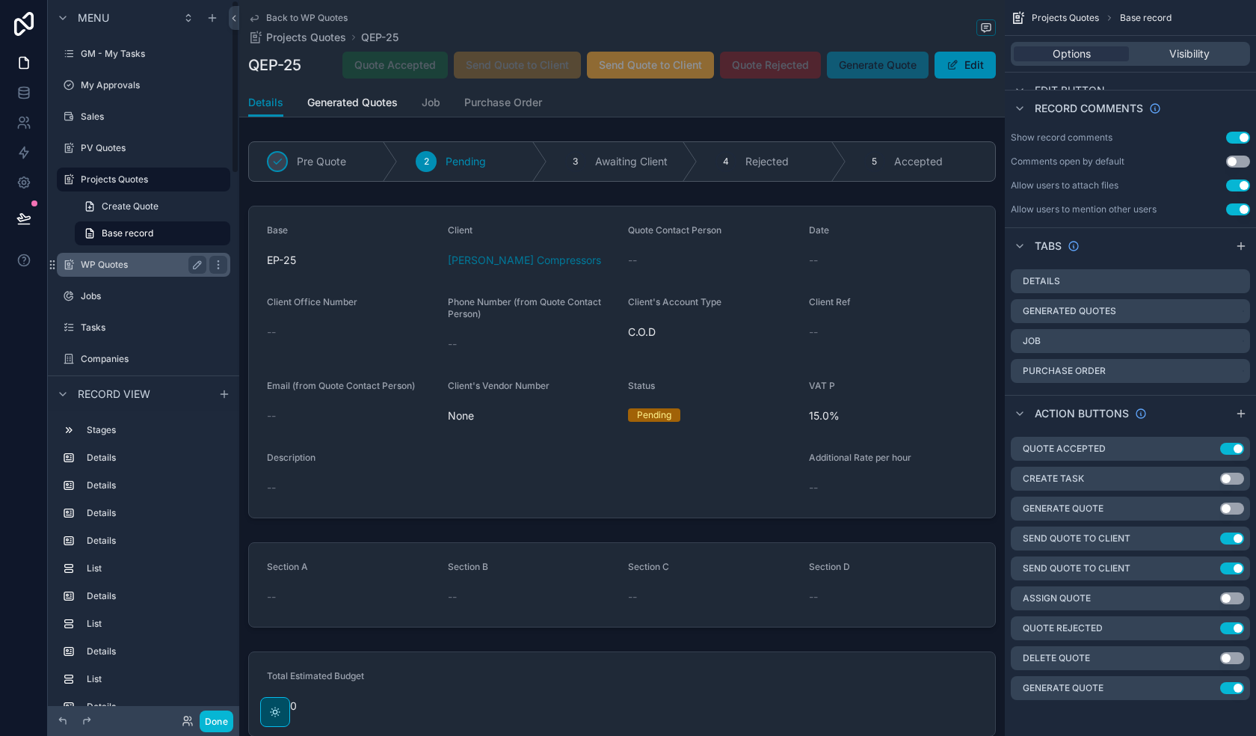
click at [111, 259] on label "WP Quotes" at bounding box center [141, 265] width 120 height 12
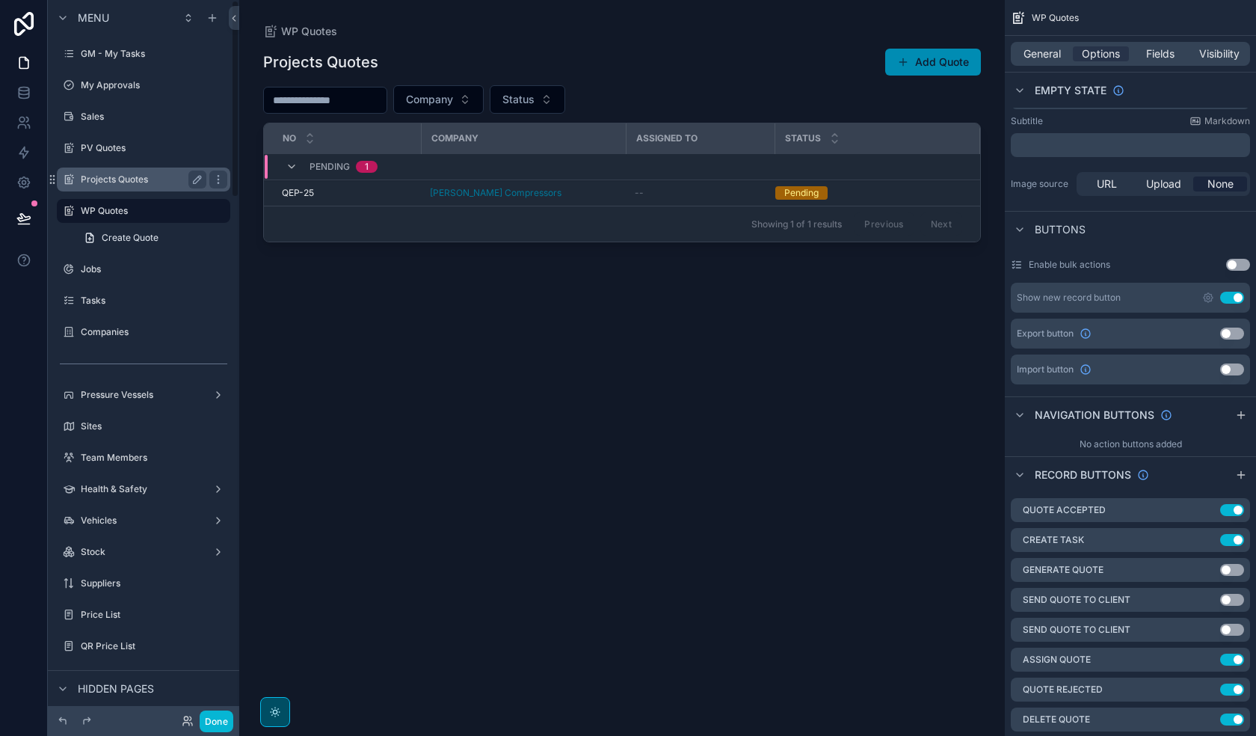
click at [102, 167] on div "Projects Quotes" at bounding box center [143, 179] width 167 height 24
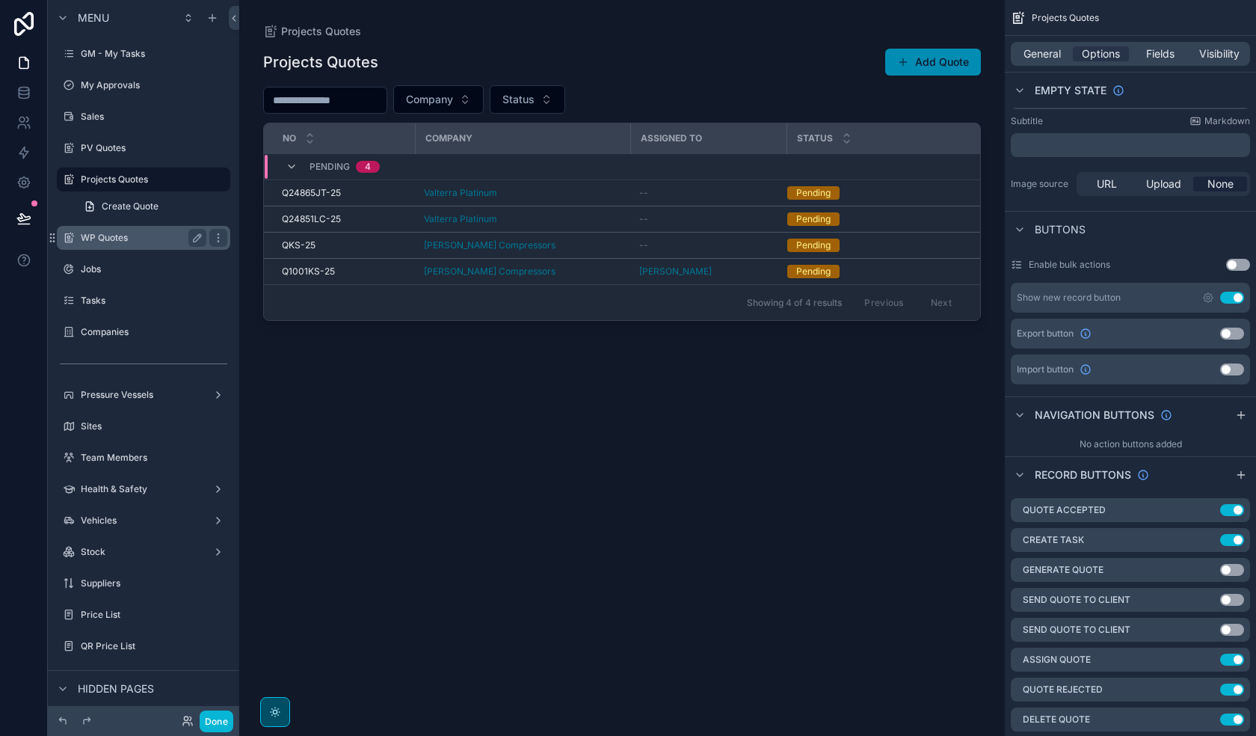
click at [115, 238] on label "WP Quotes" at bounding box center [141, 238] width 120 height 12
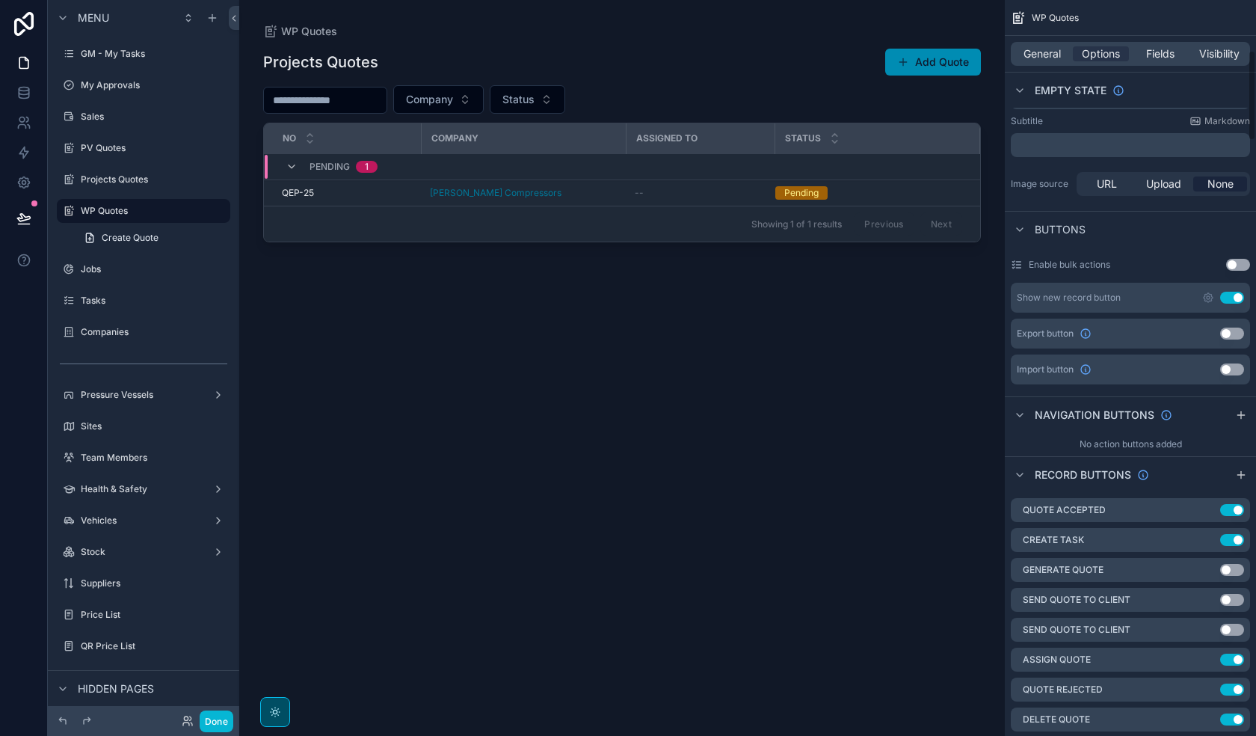
click at [1021, 46] on div "General Options Fields Visibility" at bounding box center [1130, 54] width 239 height 24
click at [1021, 52] on span "General" at bounding box center [1042, 53] width 37 height 15
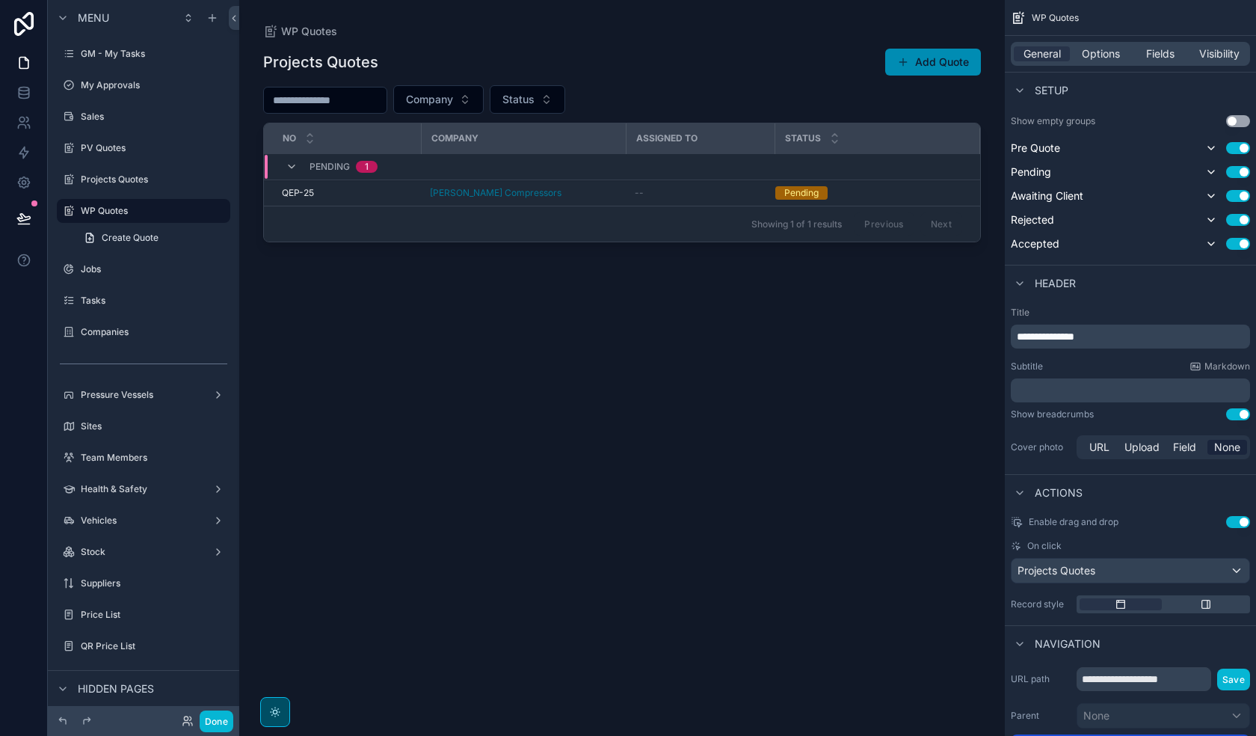
click at [1021, 340] on span "**********" at bounding box center [1046, 336] width 58 height 10
click at [1021, 360] on div "**********" at bounding box center [1130, 384] width 251 height 167
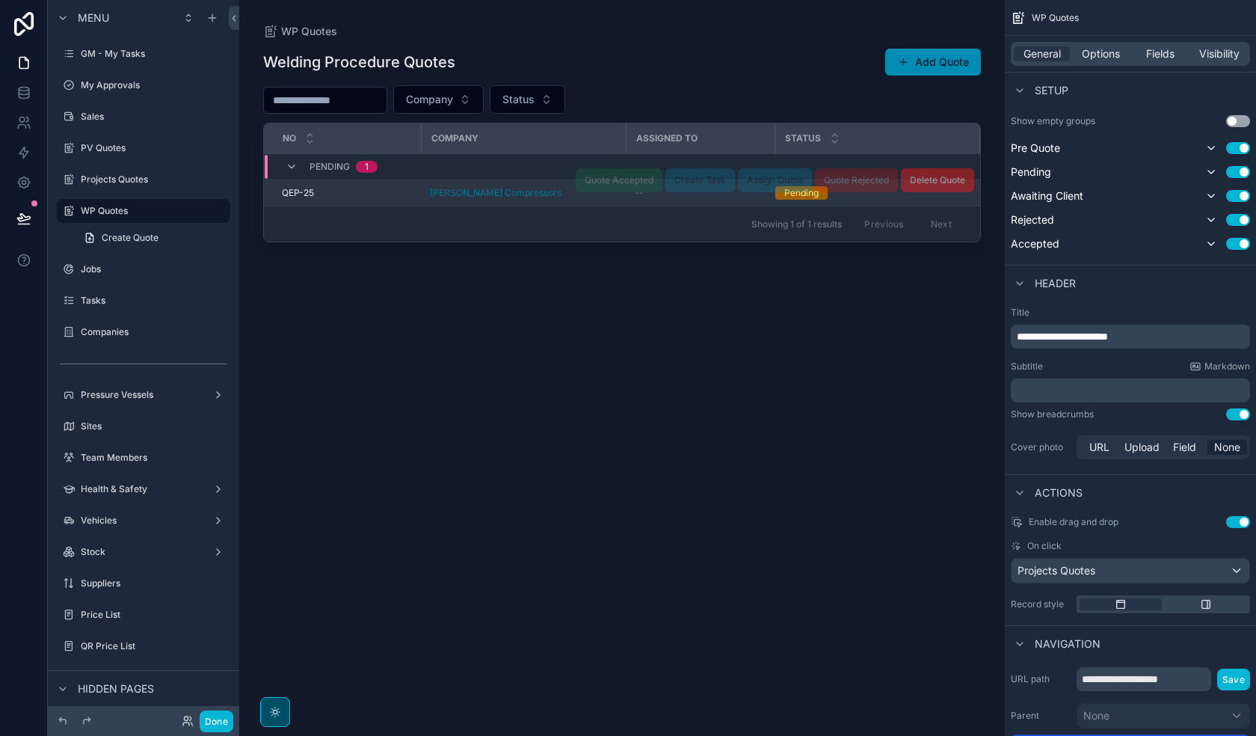
click at [550, 195] on div "[PERSON_NAME] Compressors" at bounding box center [523, 193] width 187 height 12
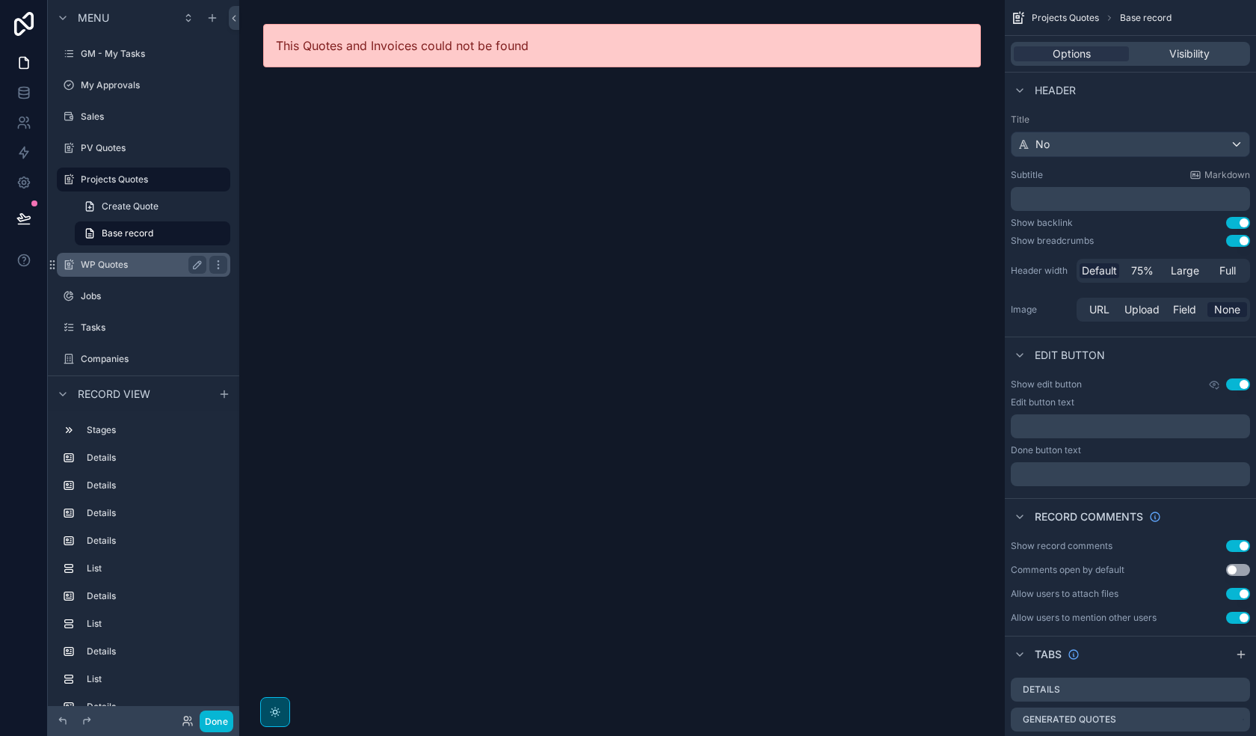
click at [113, 265] on label "WP Quotes" at bounding box center [141, 265] width 120 height 12
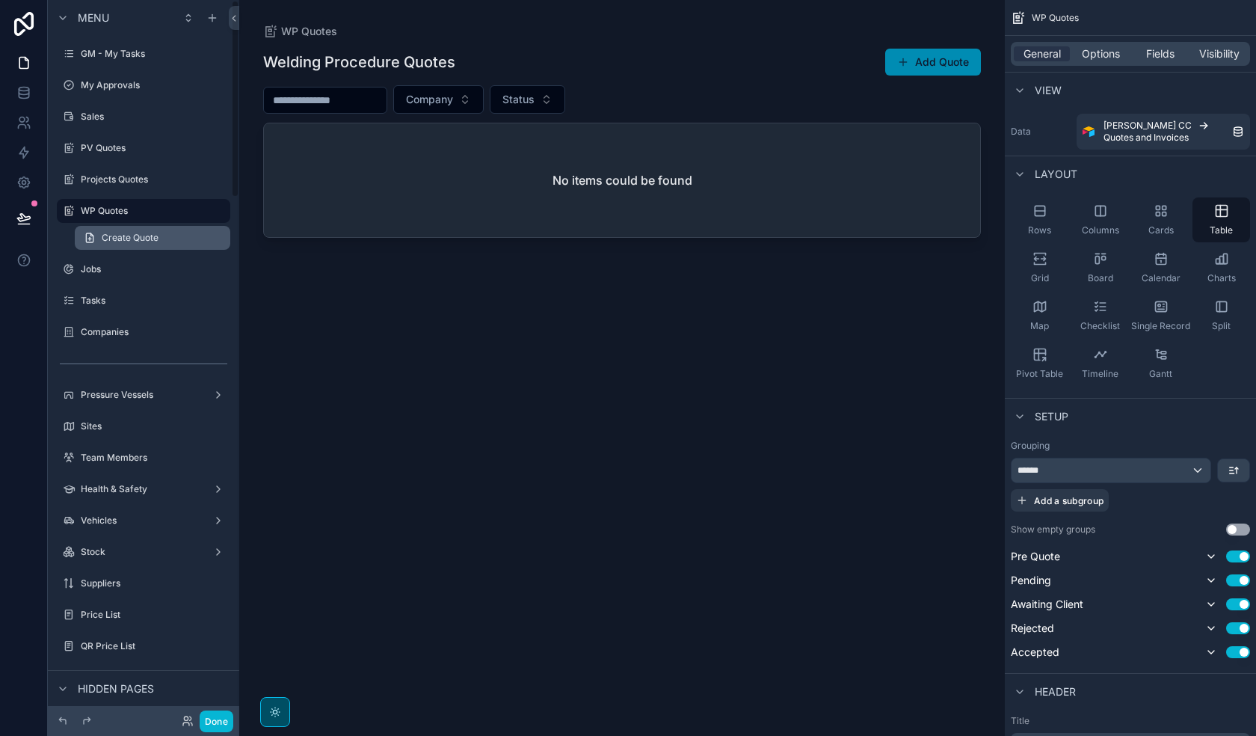
click at [141, 234] on span "Create Quote" at bounding box center [130, 238] width 57 height 12
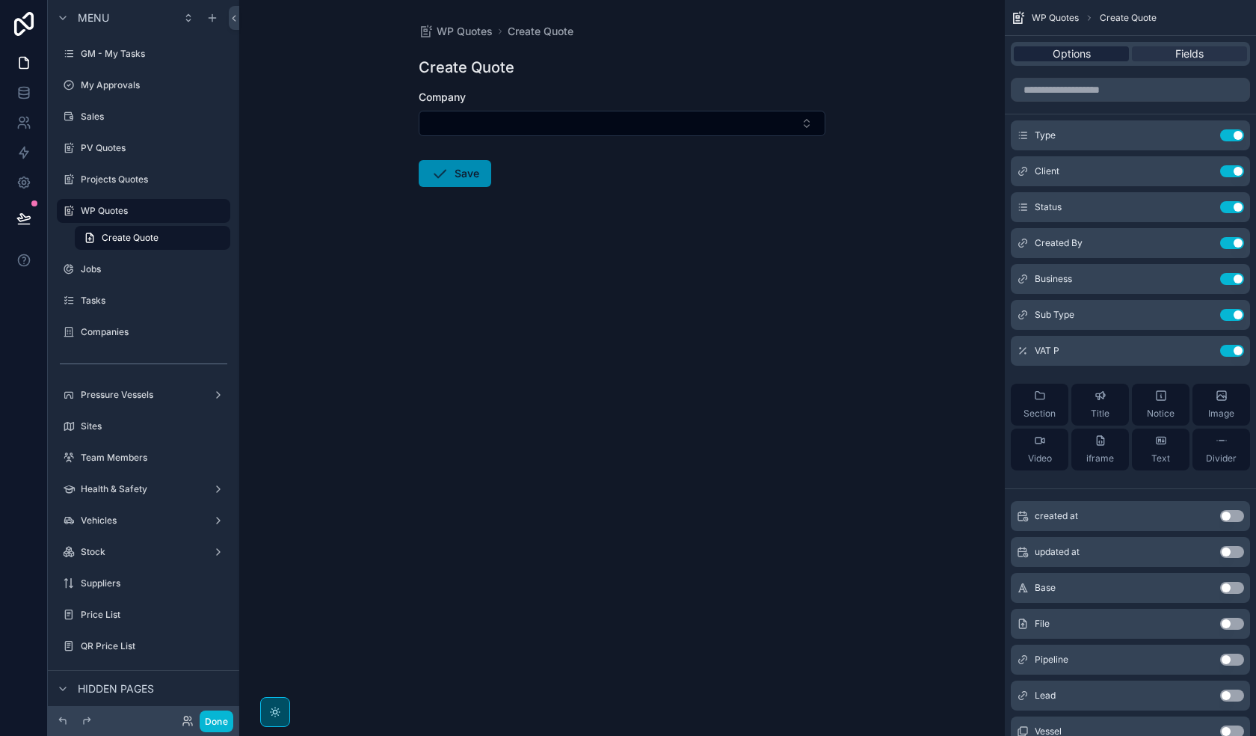
click at [1021, 53] on span "Options" at bounding box center [1072, 53] width 38 height 15
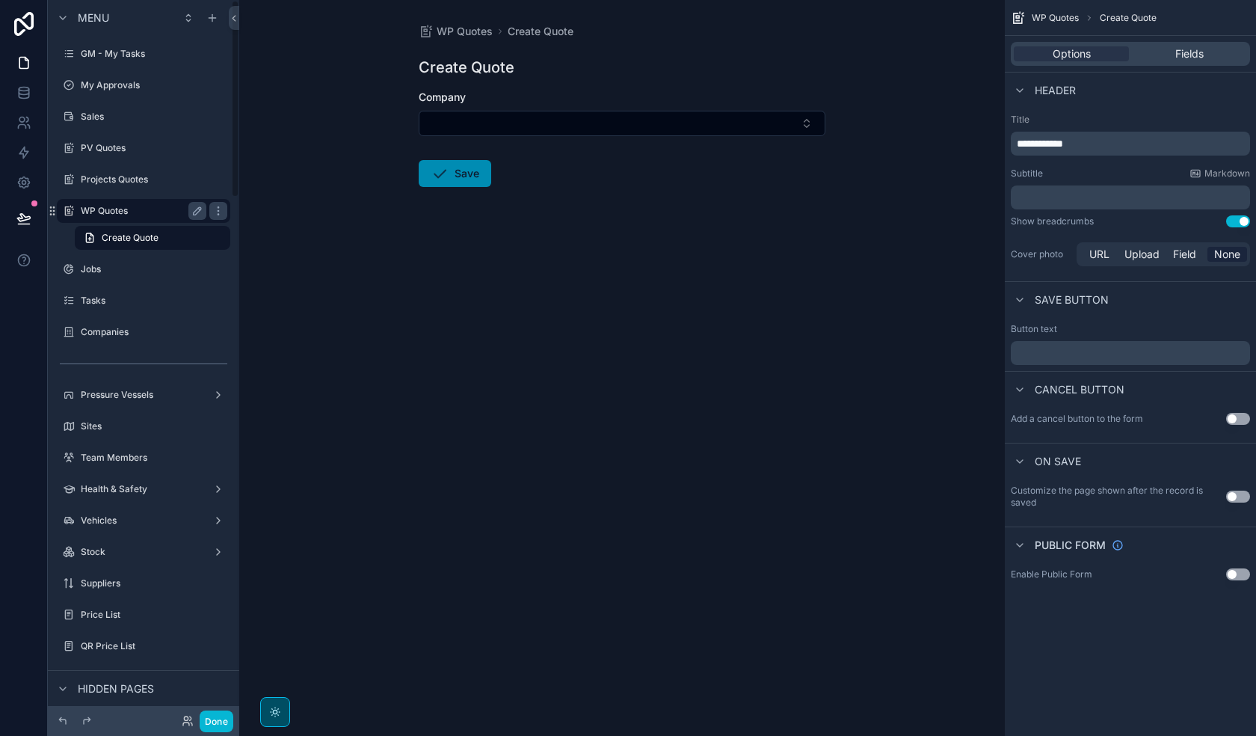
click at [135, 218] on div "WP Quotes" at bounding box center [144, 211] width 126 height 18
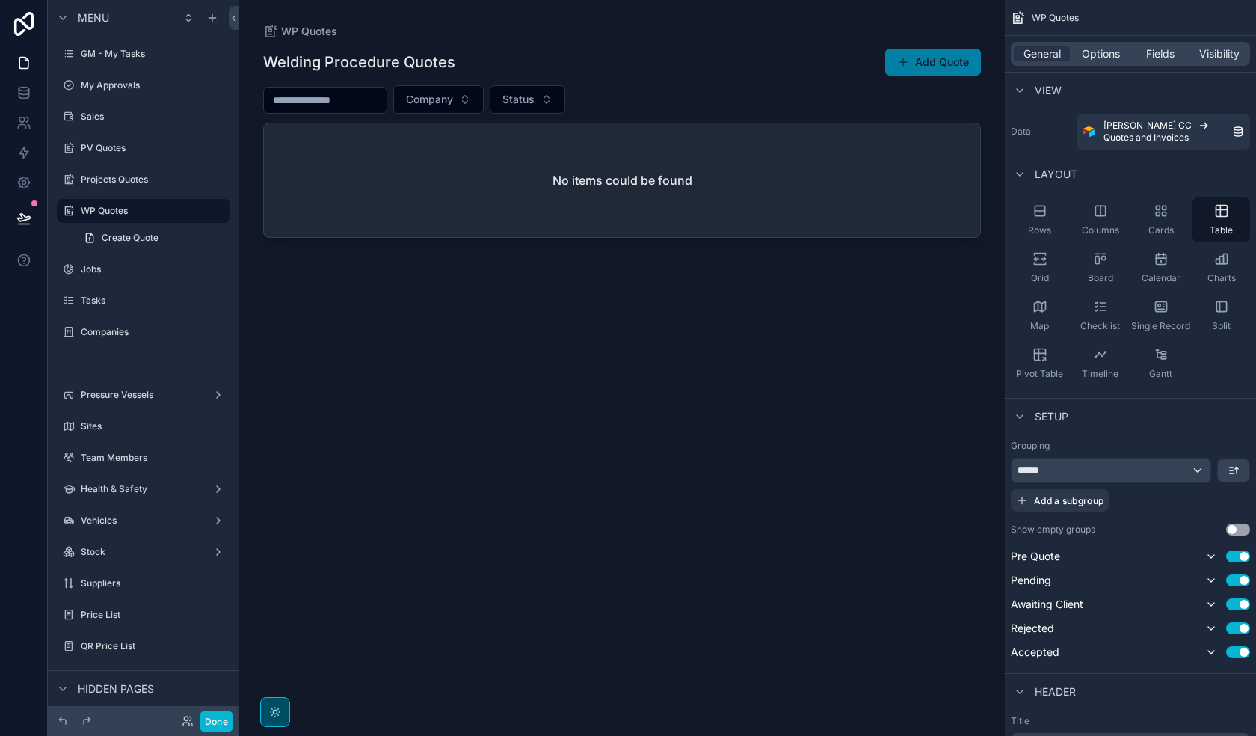
click at [935, 63] on button "Add Quote" at bounding box center [933, 62] width 96 height 27
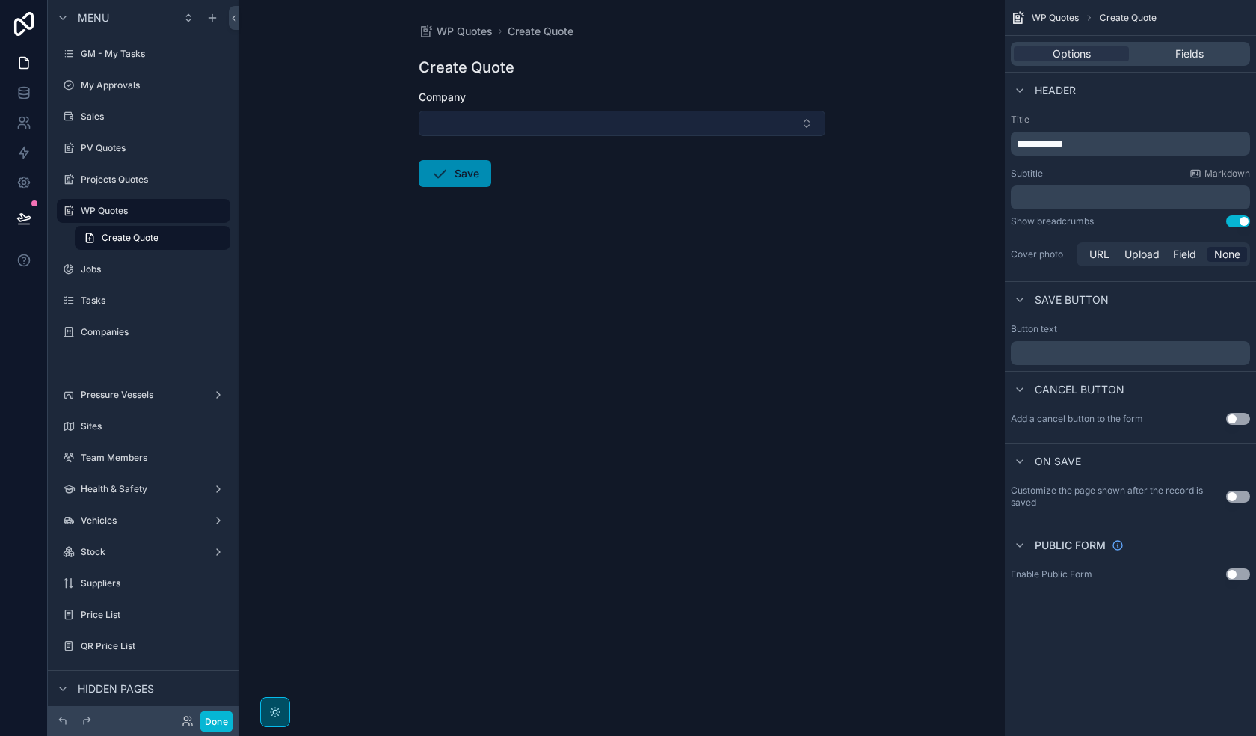
click at [522, 129] on button "Select Button" at bounding box center [622, 123] width 407 height 25
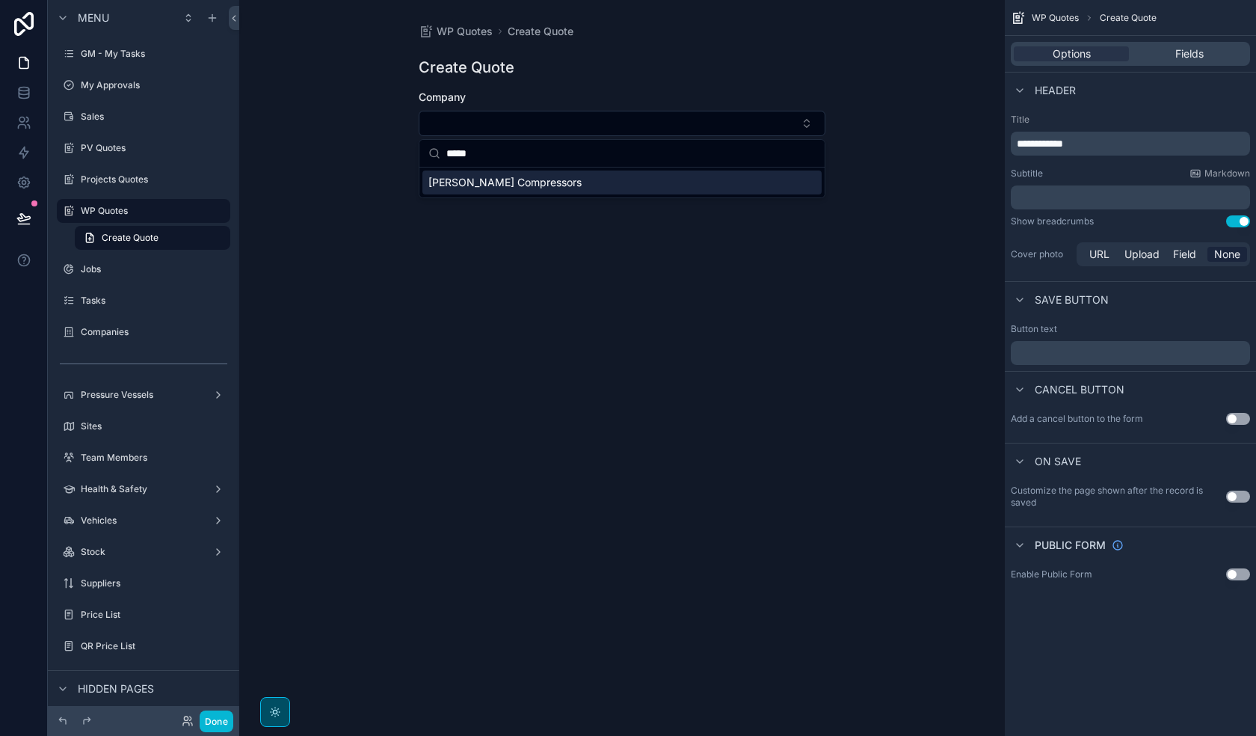
type input "*****"
click at [518, 174] on div "[PERSON_NAME] Compressors" at bounding box center [621, 182] width 399 height 24
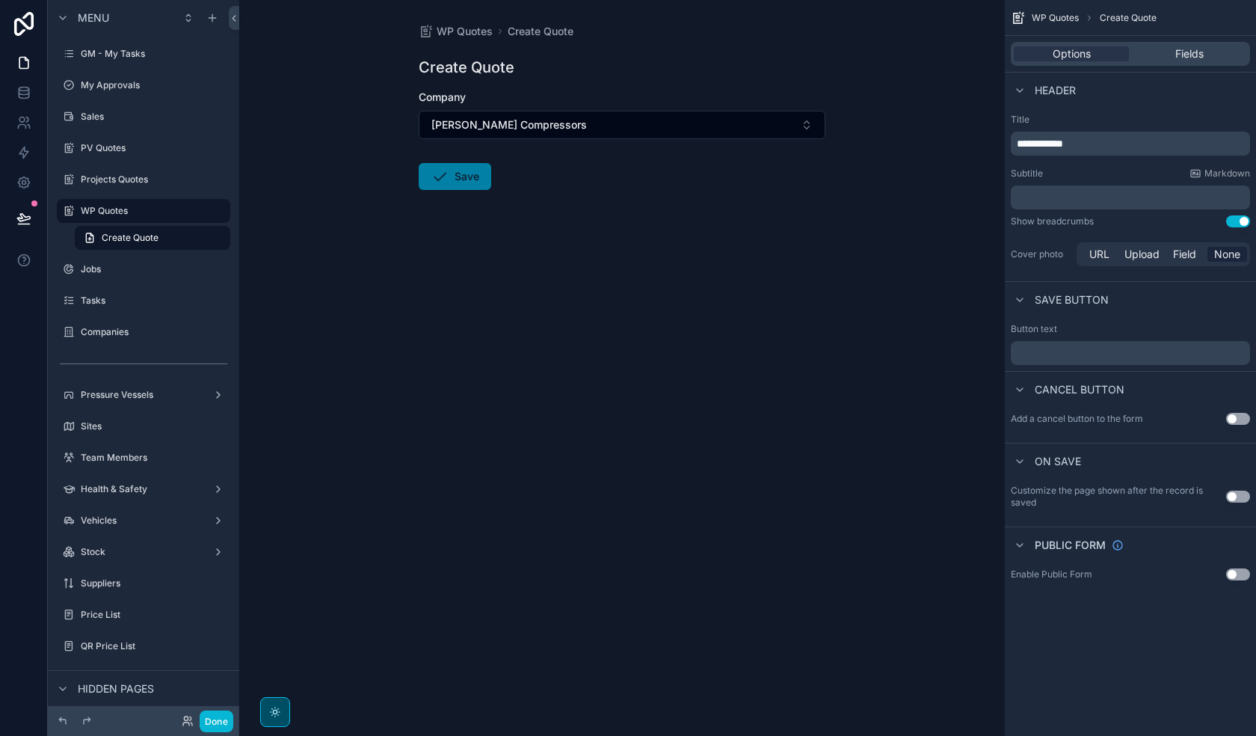
click at [434, 175] on icon "scrollable content" at bounding box center [440, 176] width 18 height 18
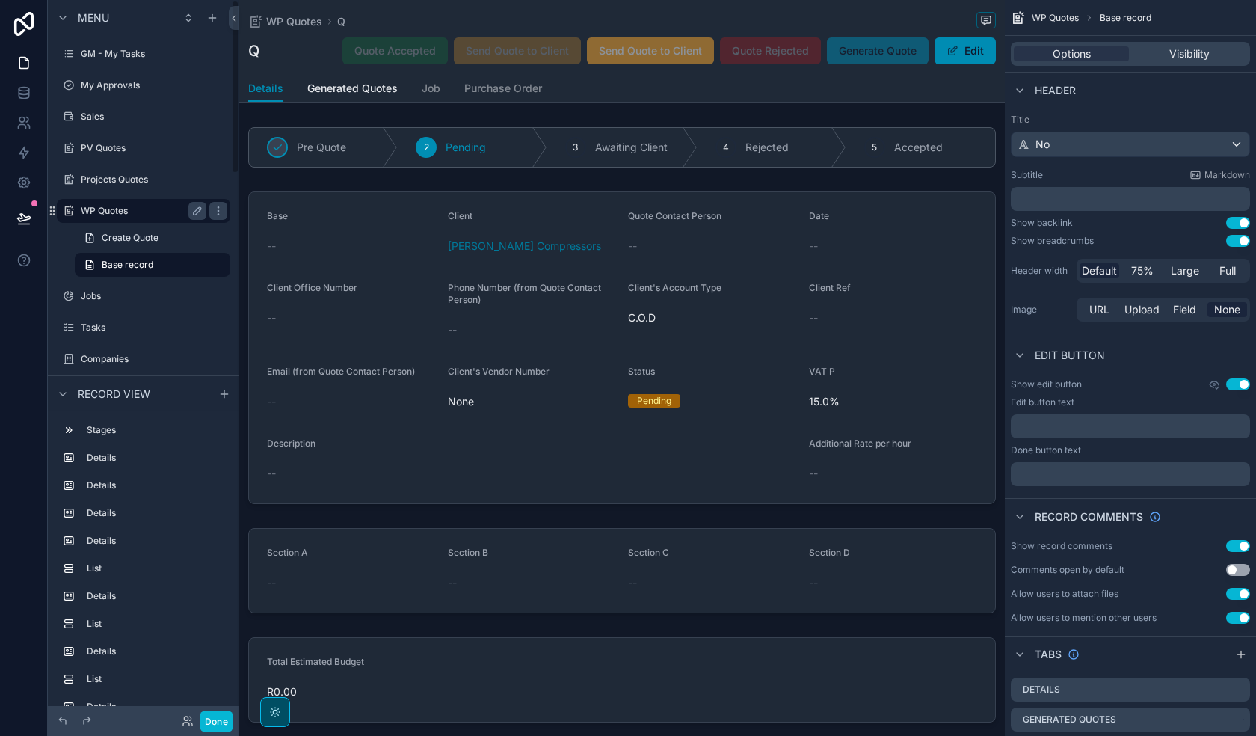
click at [123, 207] on label "WP Quotes" at bounding box center [141, 211] width 120 height 12
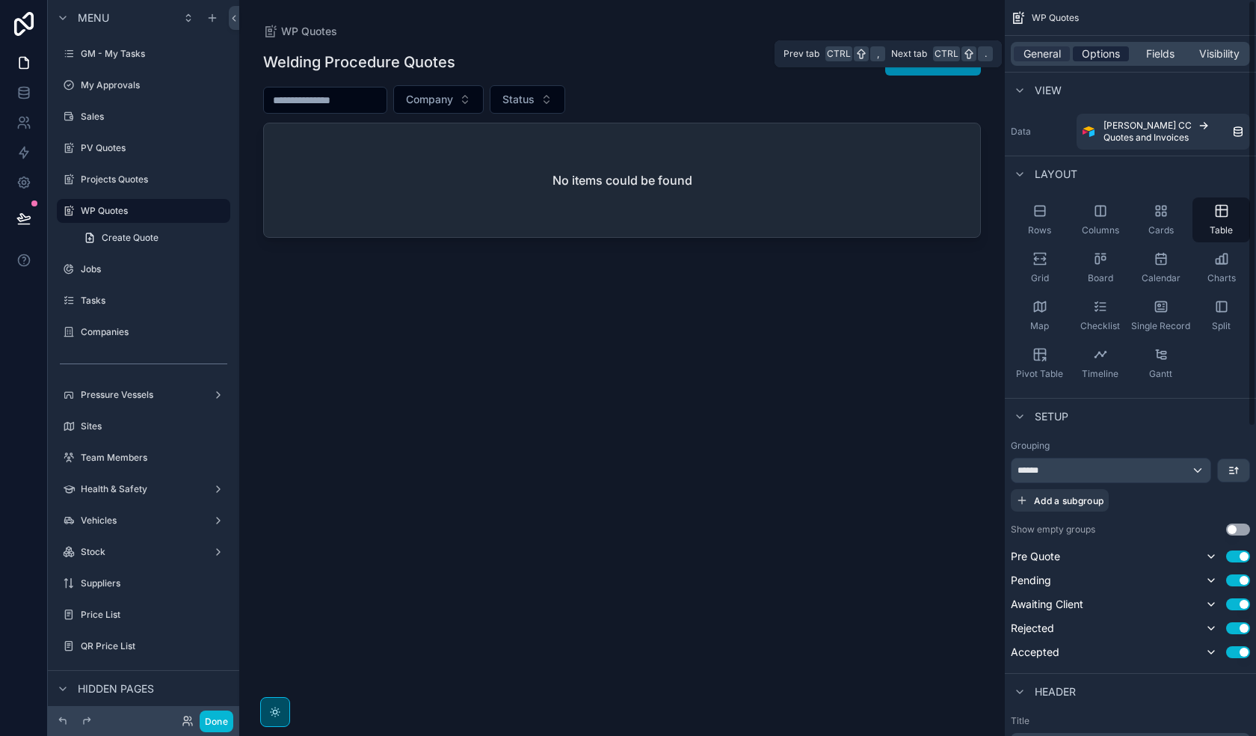
click at [1021, 55] on span "Options" at bounding box center [1101, 53] width 38 height 15
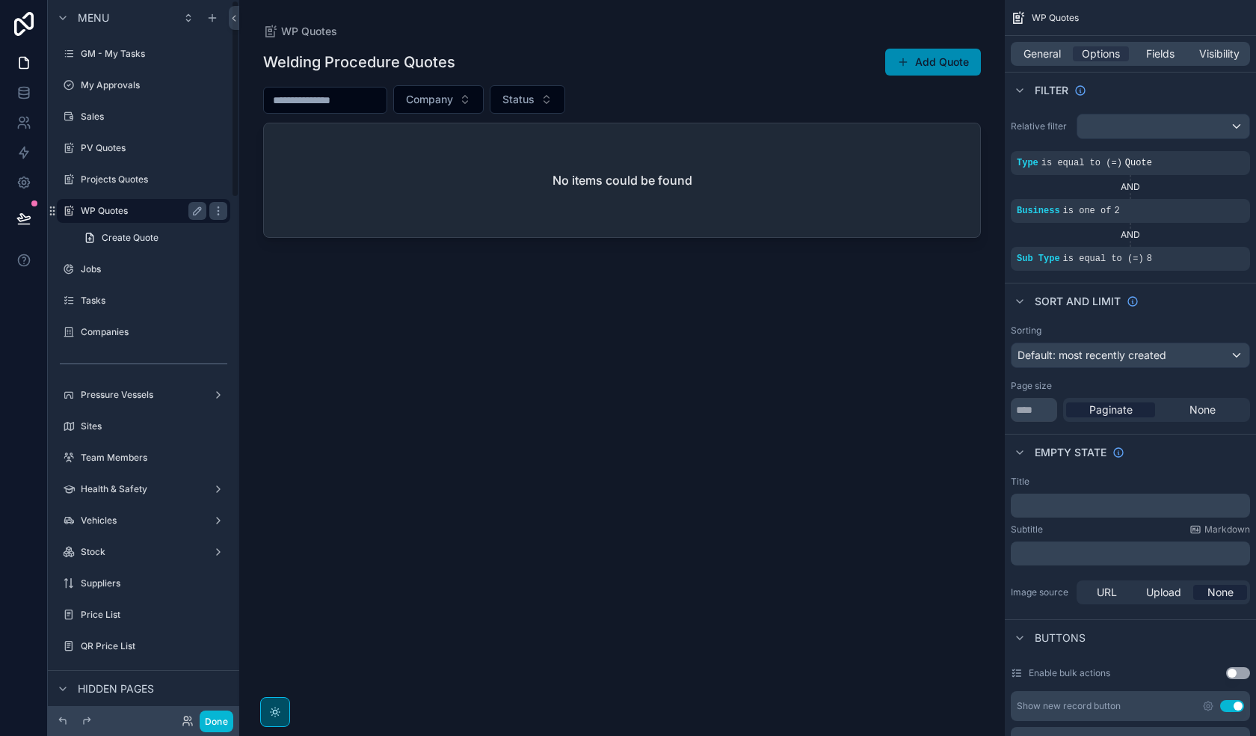
click at [111, 212] on label "WP Quotes" at bounding box center [141, 211] width 120 height 12
click at [126, 174] on label "Projects Quotes" at bounding box center [141, 179] width 120 height 12
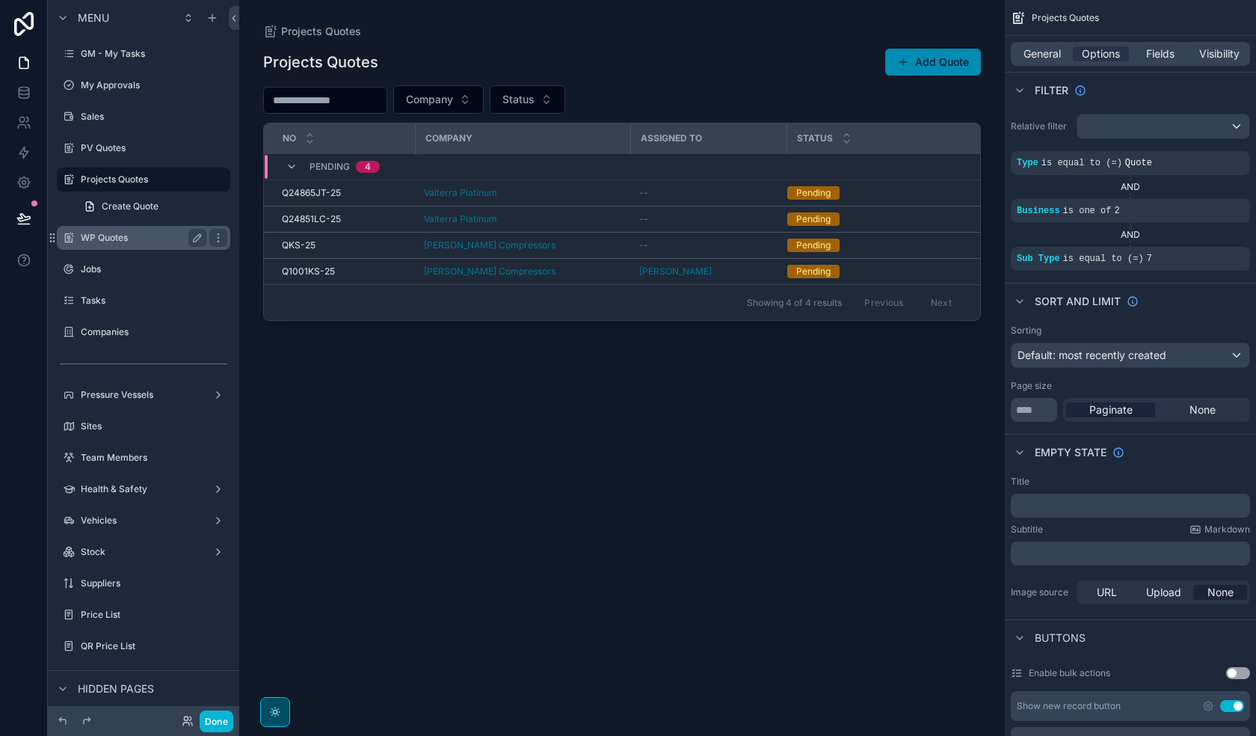
click at [139, 236] on label "WP Quotes" at bounding box center [141, 238] width 120 height 12
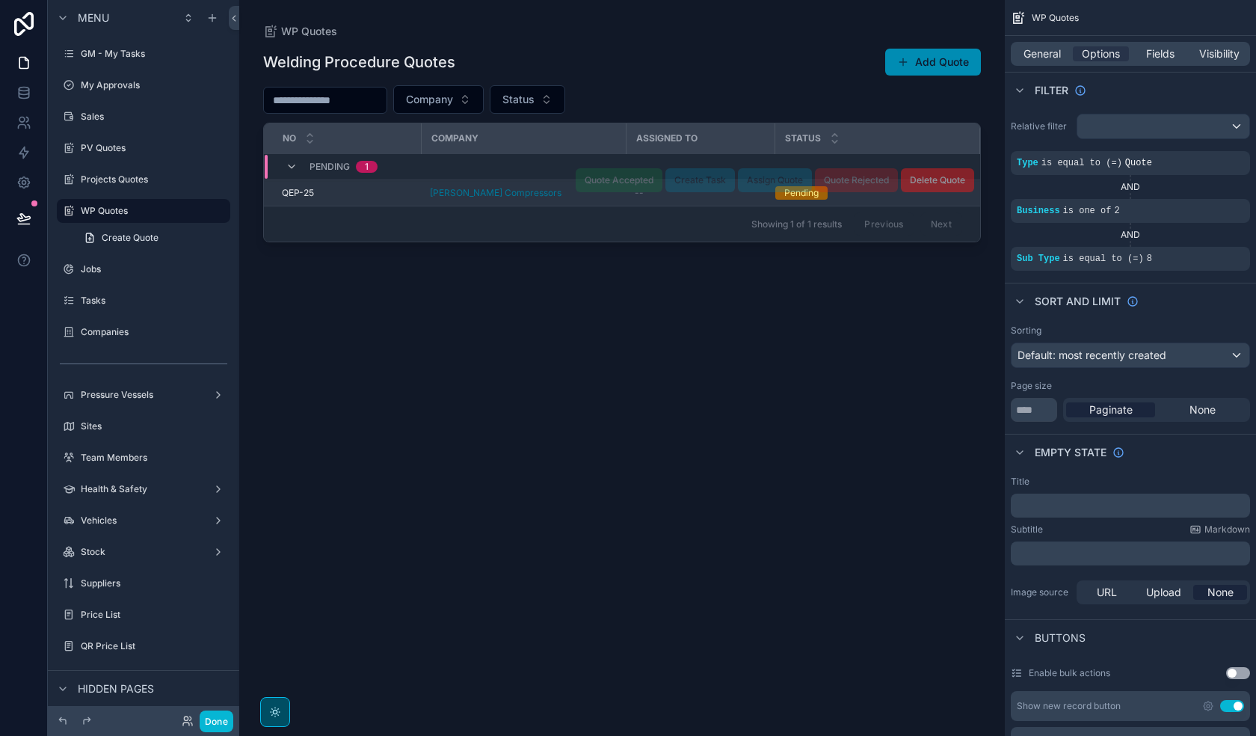
click at [556, 197] on div "[PERSON_NAME] Compressors" at bounding box center [523, 193] width 187 height 12
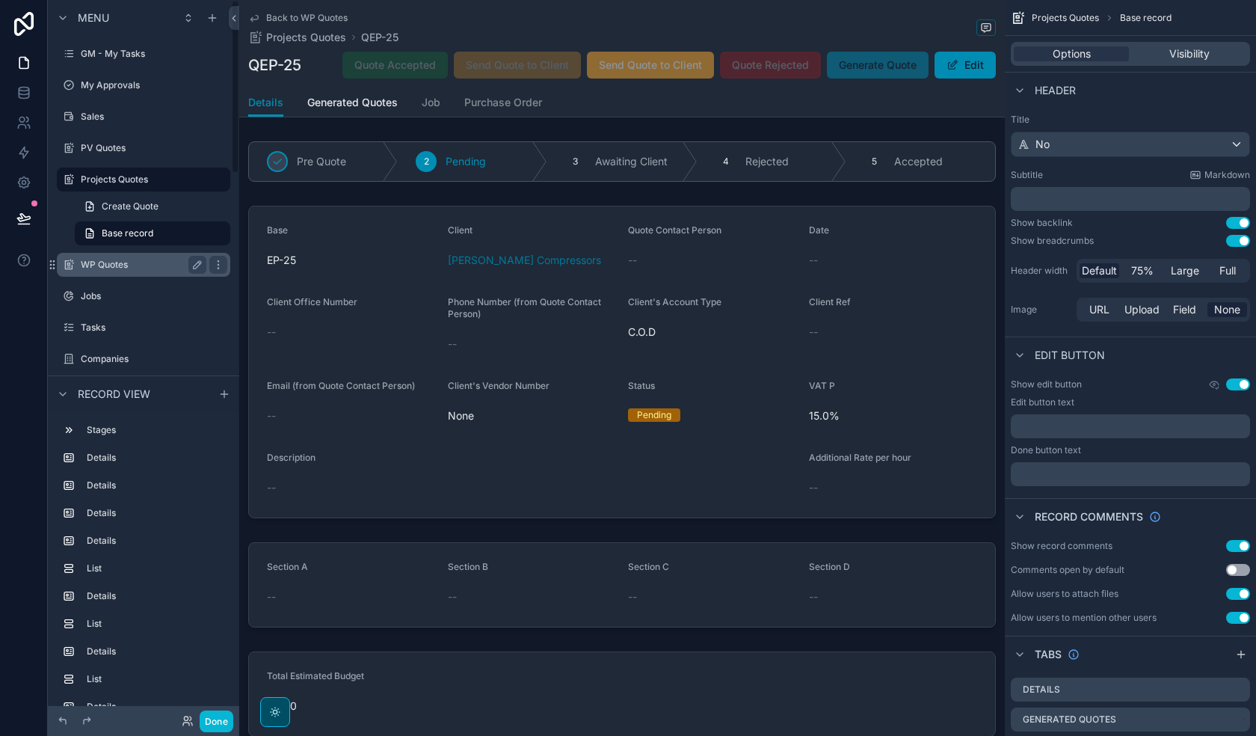
click at [129, 268] on label "WP Quotes" at bounding box center [141, 265] width 120 height 12
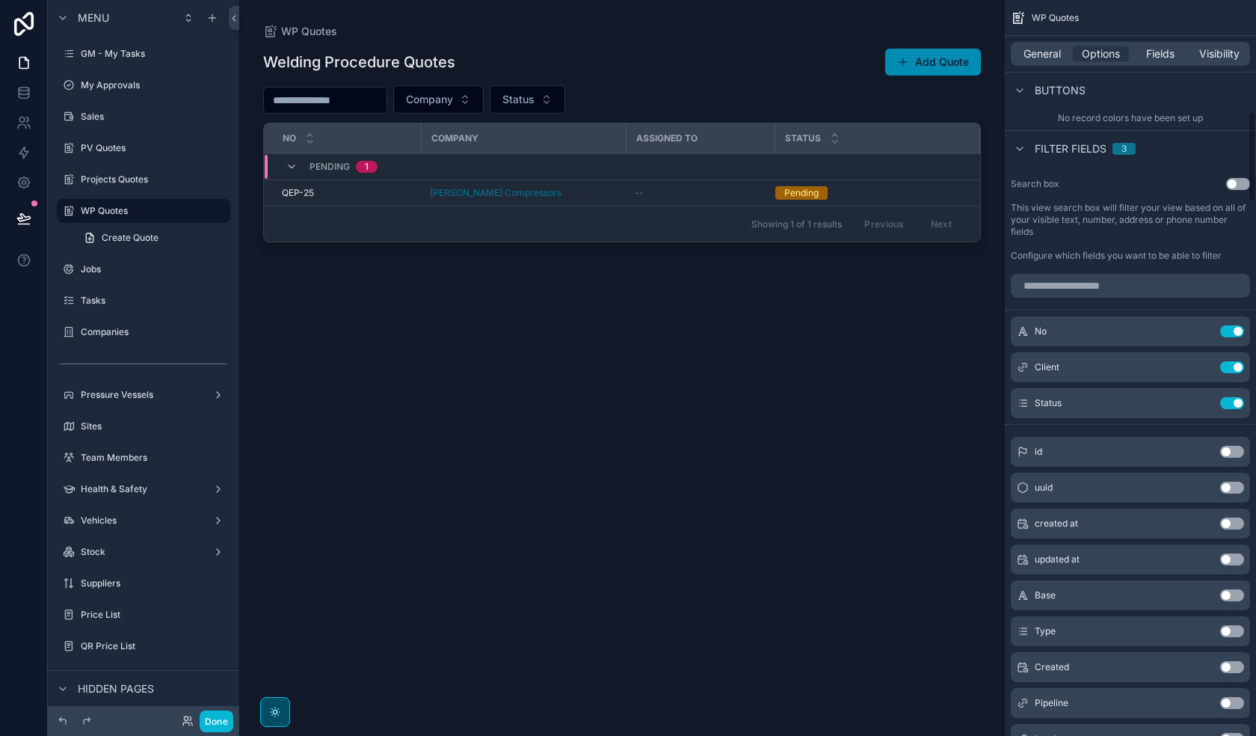
scroll to position [897, 0]
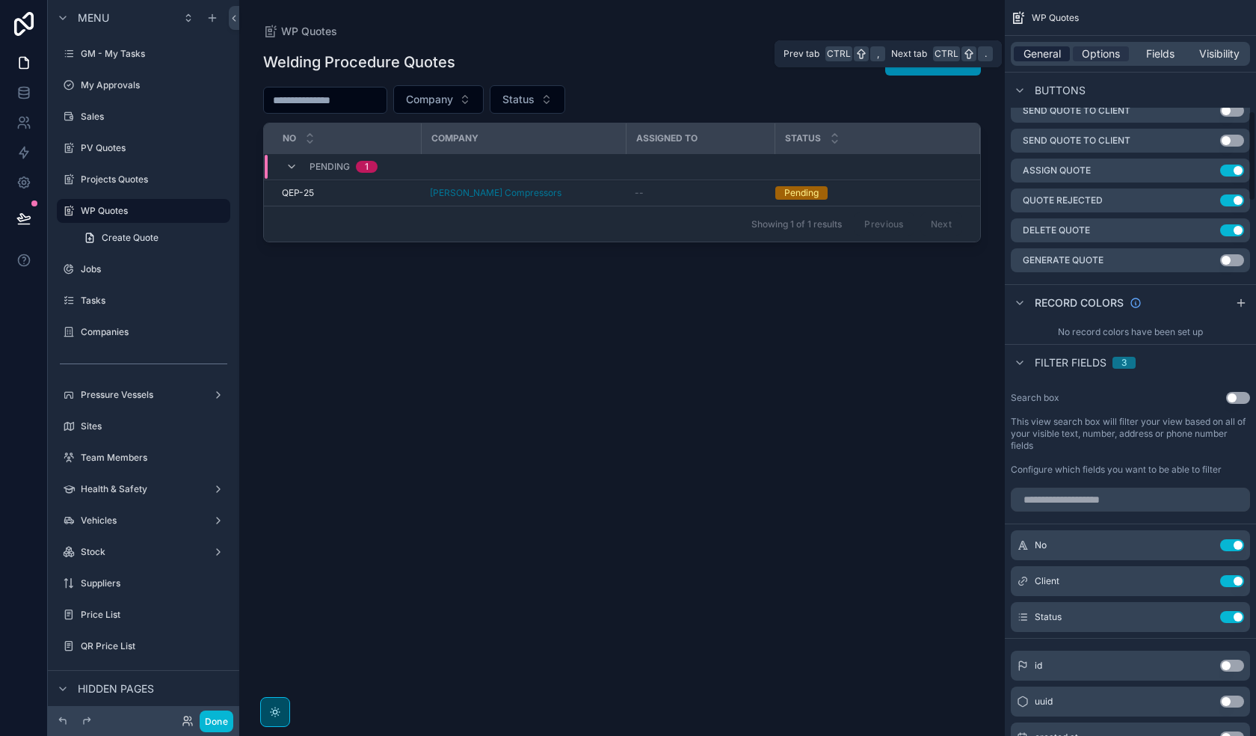
click at [1021, 55] on span "General" at bounding box center [1042, 53] width 37 height 15
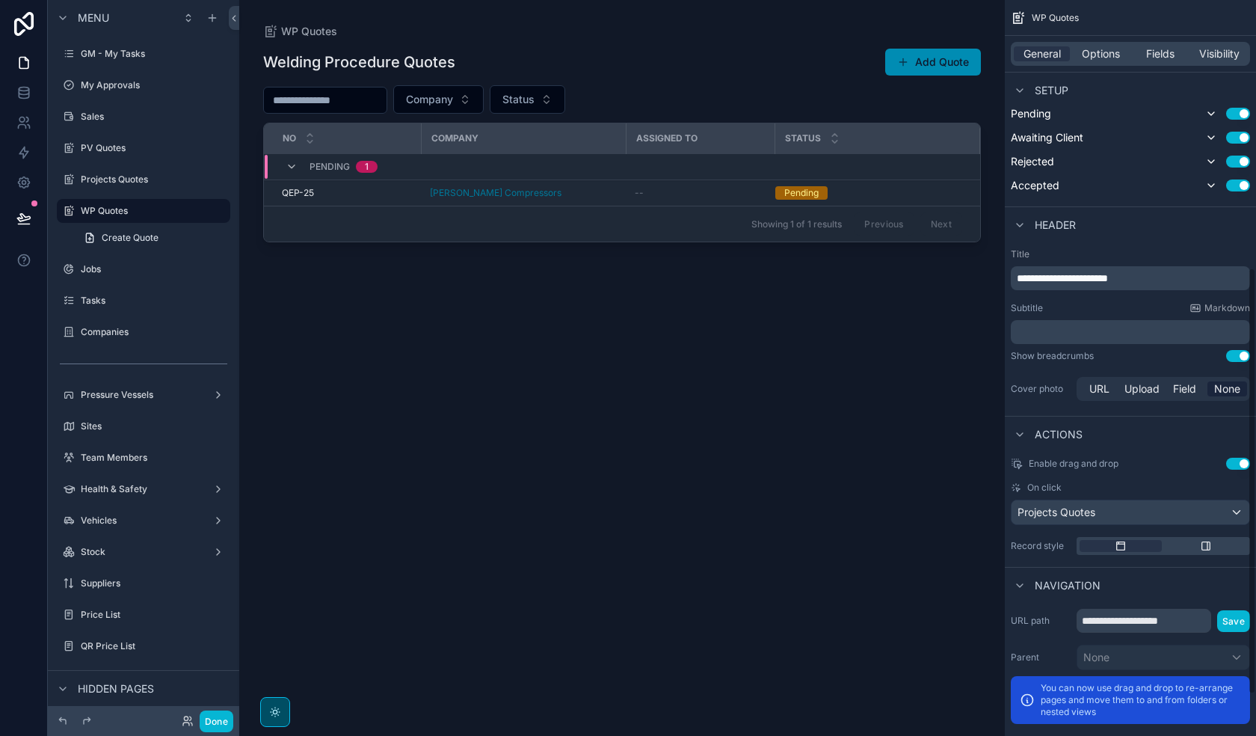
scroll to position [458, 0]
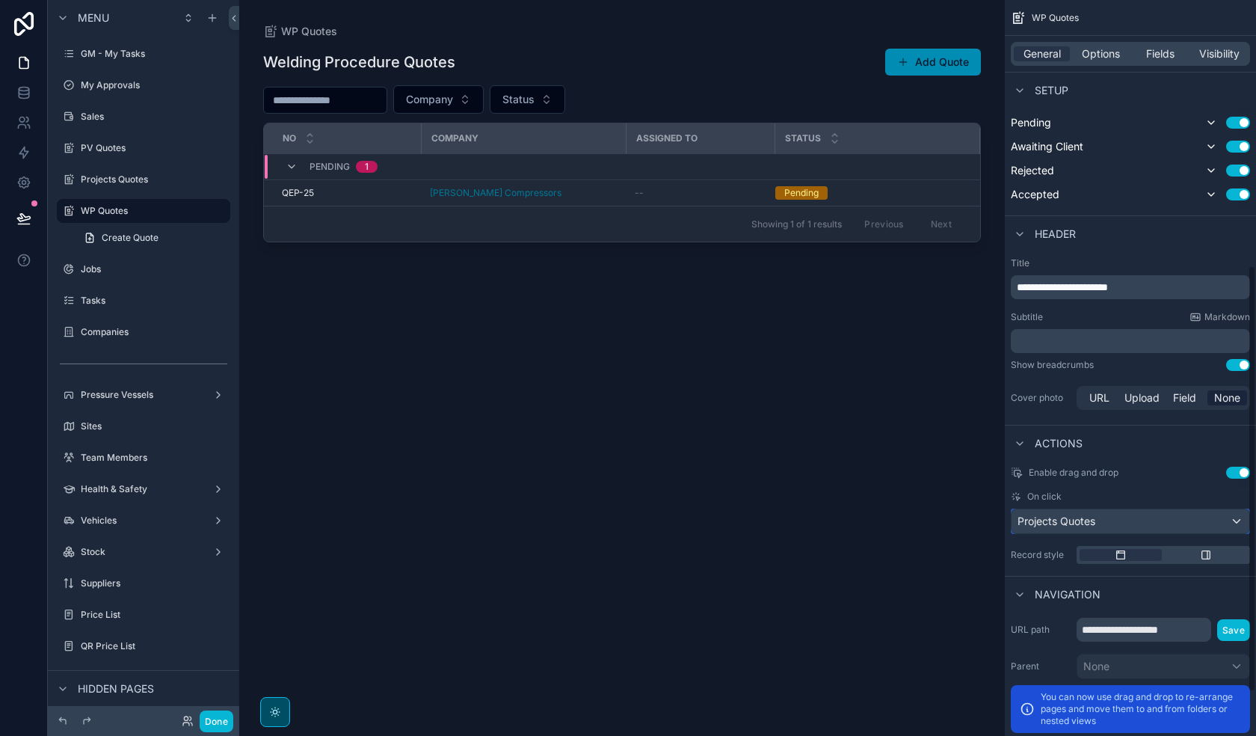
click at [1021, 524] on div "Projects Quotes" at bounding box center [1131, 521] width 238 height 24
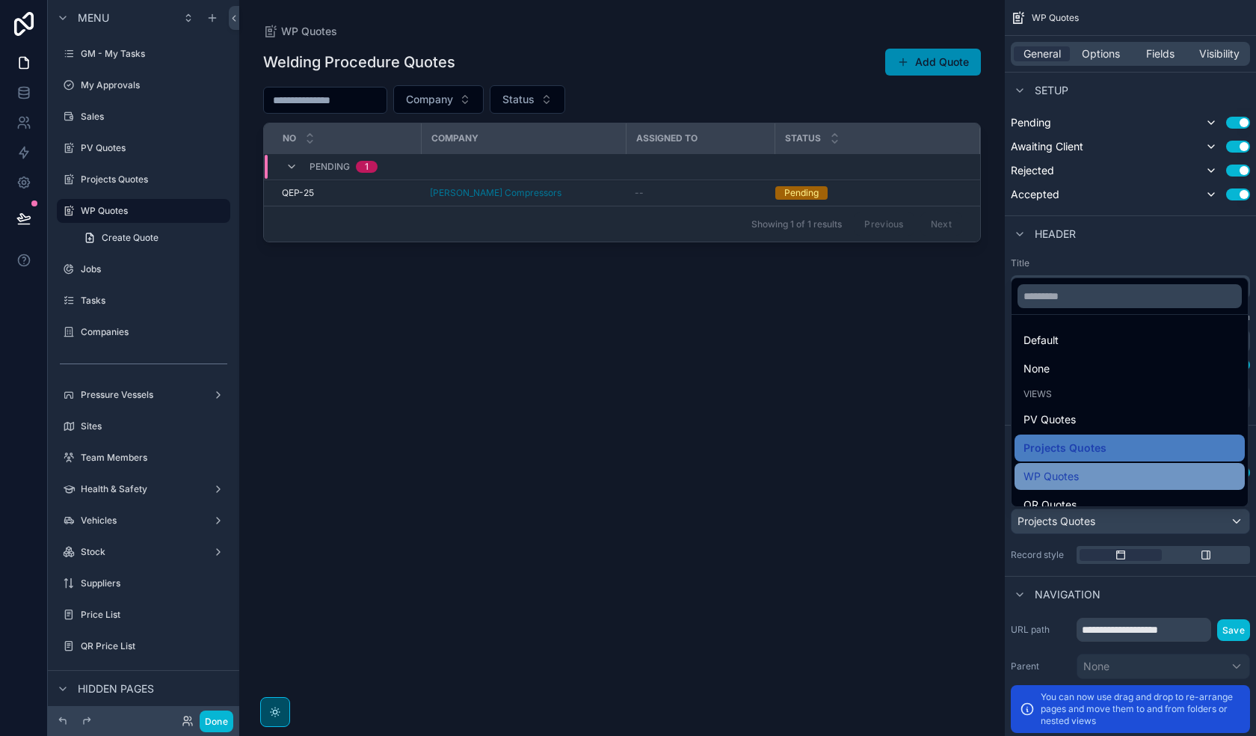
click at [1021, 475] on div "WP Quotes" at bounding box center [1130, 476] width 212 height 18
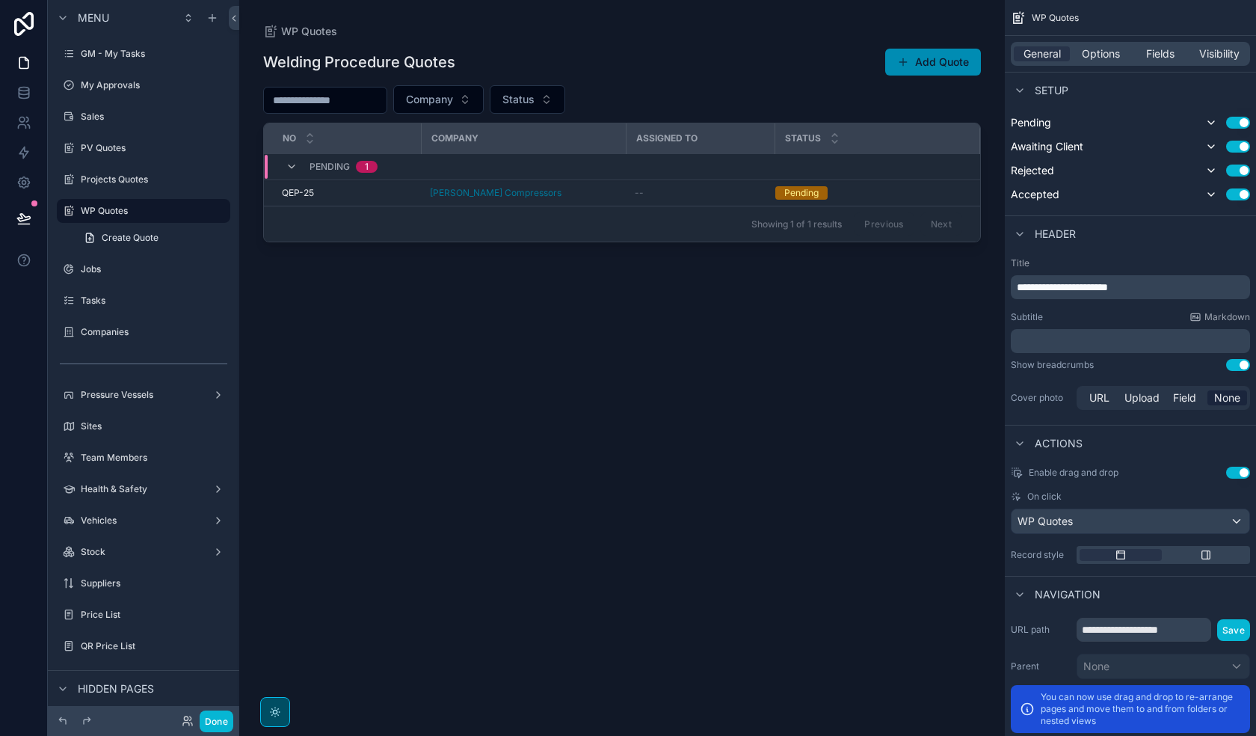
click at [702, 456] on div "Welding Procedure Quotes Add Quote Company Status No Company Assigned to Status…" at bounding box center [622, 378] width 718 height 679
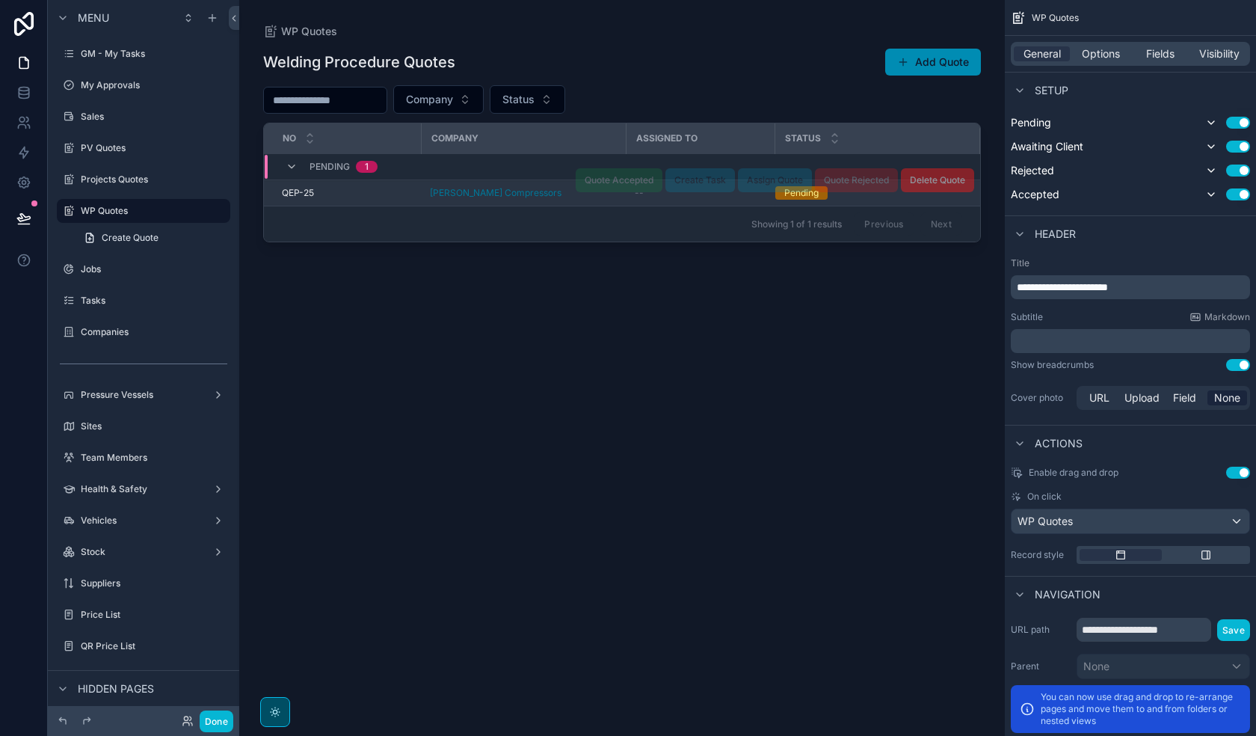
click at [555, 194] on div "[PERSON_NAME] Compressors" at bounding box center [523, 193] width 187 height 12
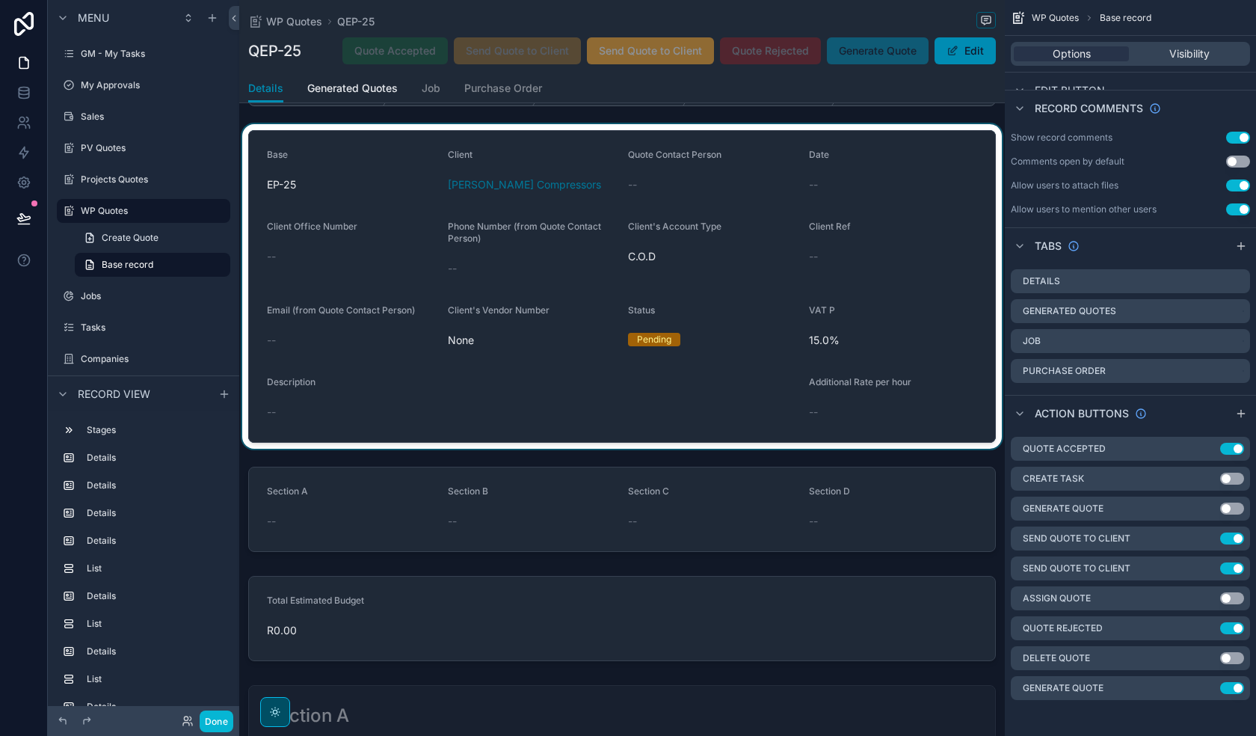
scroll to position [75, 0]
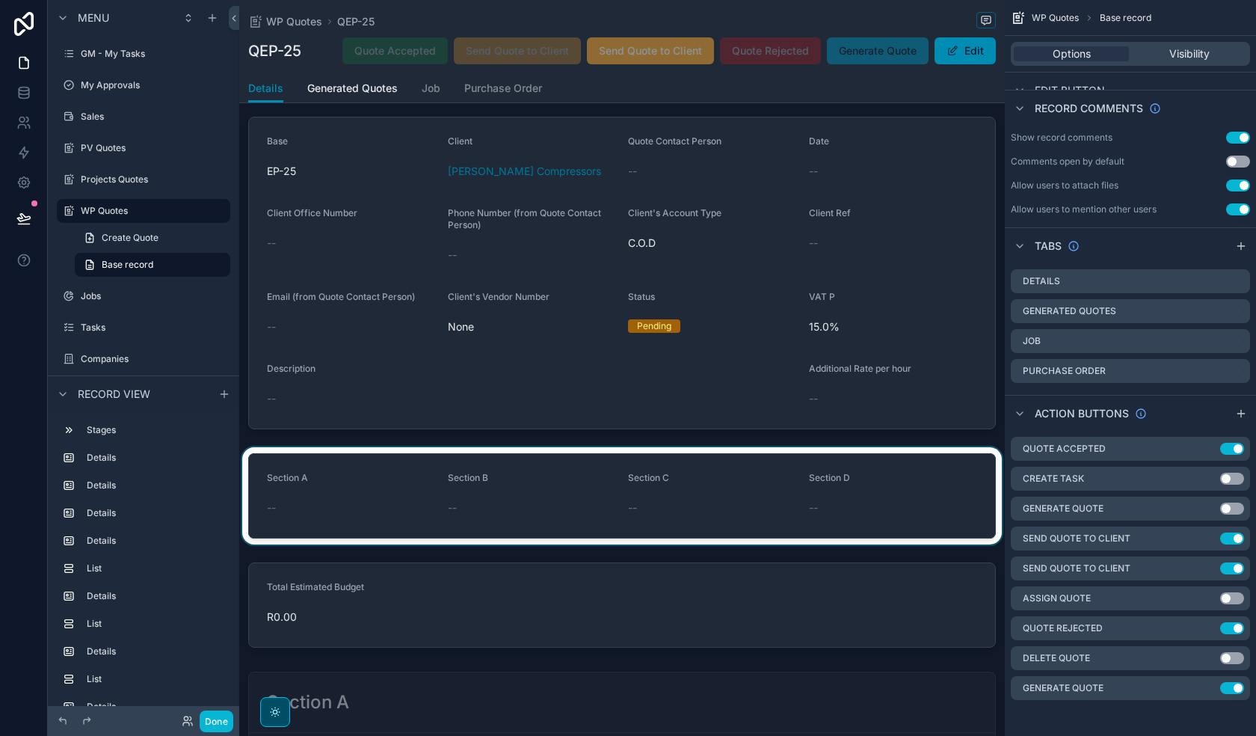
click at [561, 472] on div "scrollable content" at bounding box center [622, 495] width 766 height 97
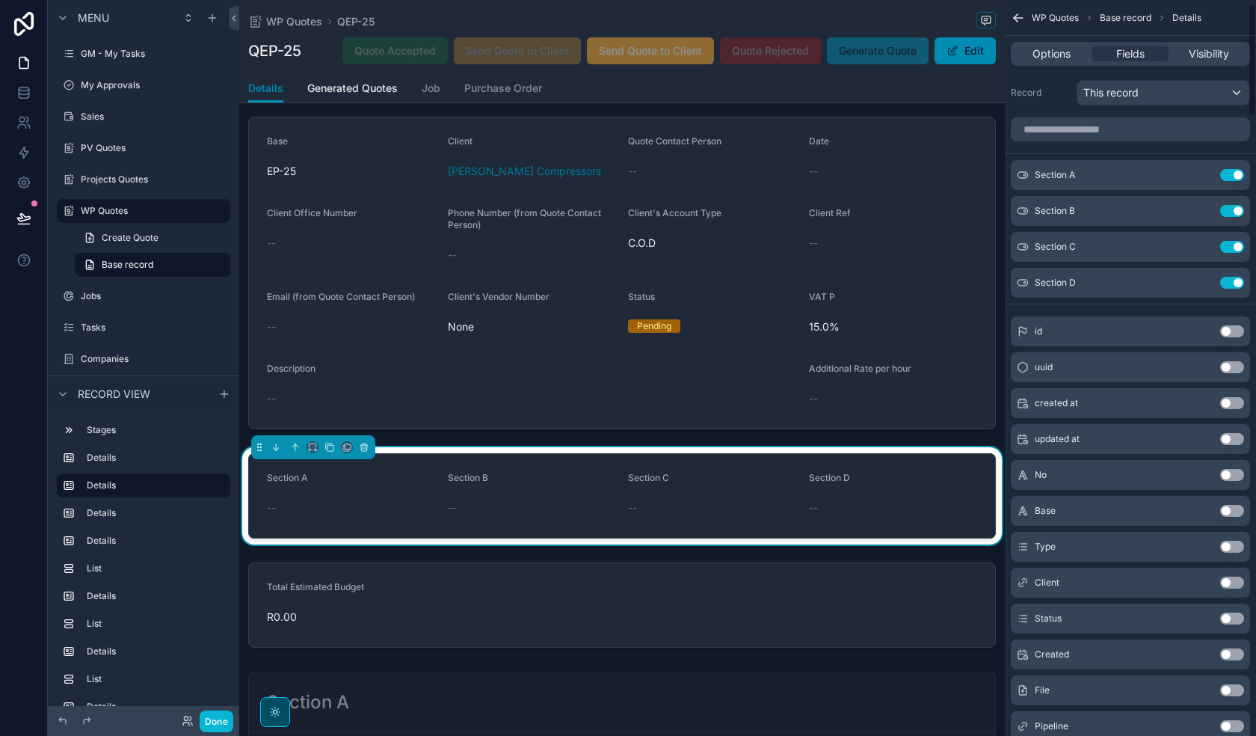
scroll to position [0, 0]
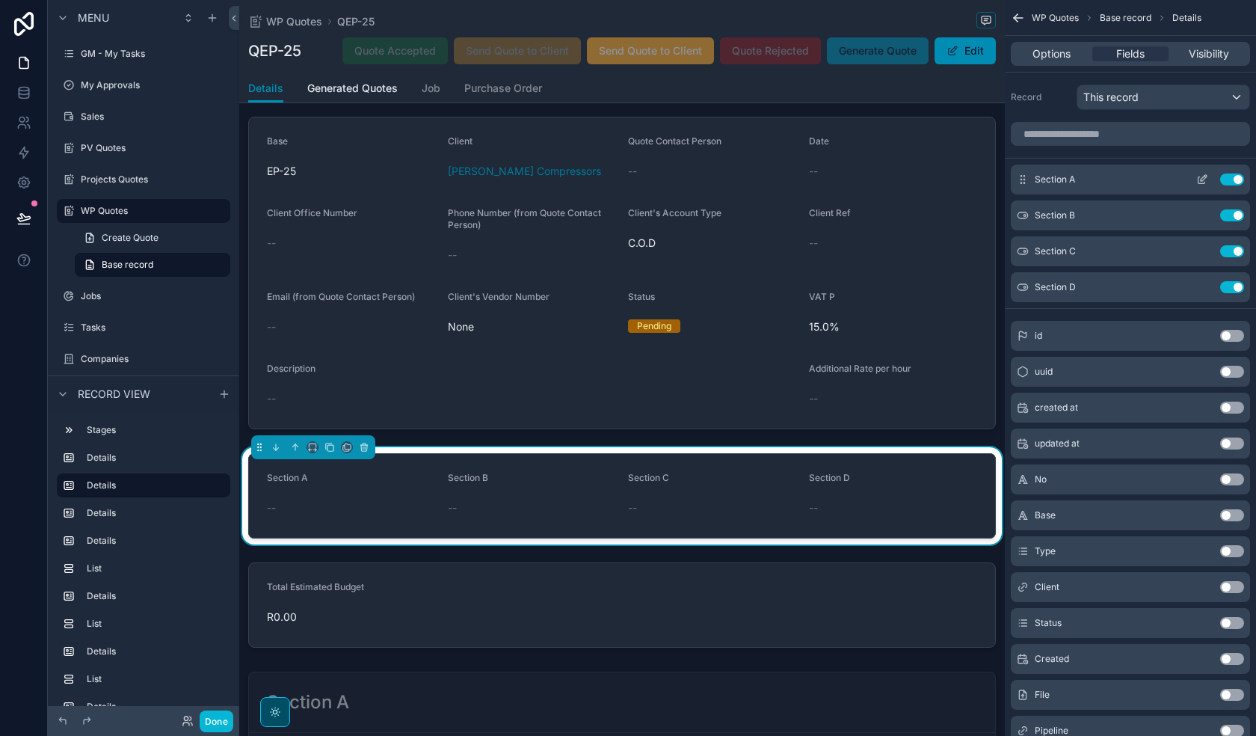
click at [1021, 175] on button "Use setting" at bounding box center [1232, 179] width 24 height 12
click at [1021, 209] on button "Use setting" at bounding box center [1232, 215] width 24 height 12
click at [1021, 245] on button "Use setting" at bounding box center [1232, 251] width 24 height 12
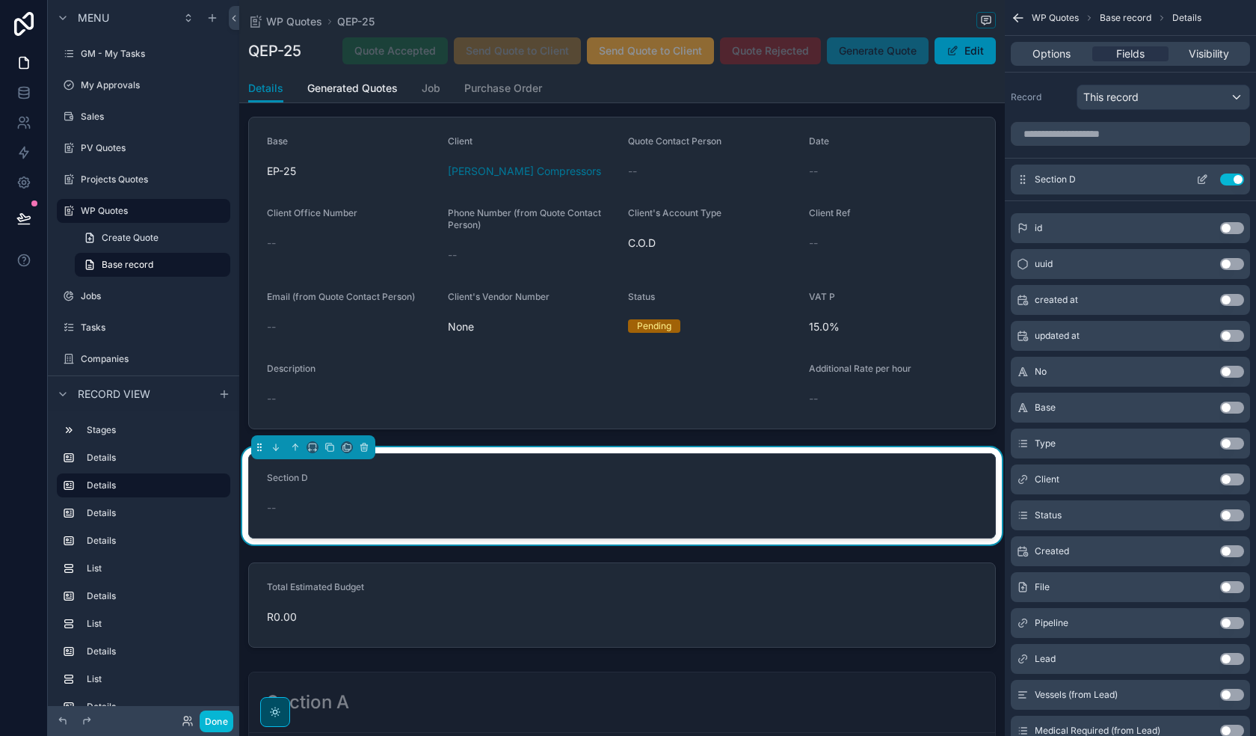
click at [1021, 181] on button "Use setting" at bounding box center [1232, 179] width 24 height 12
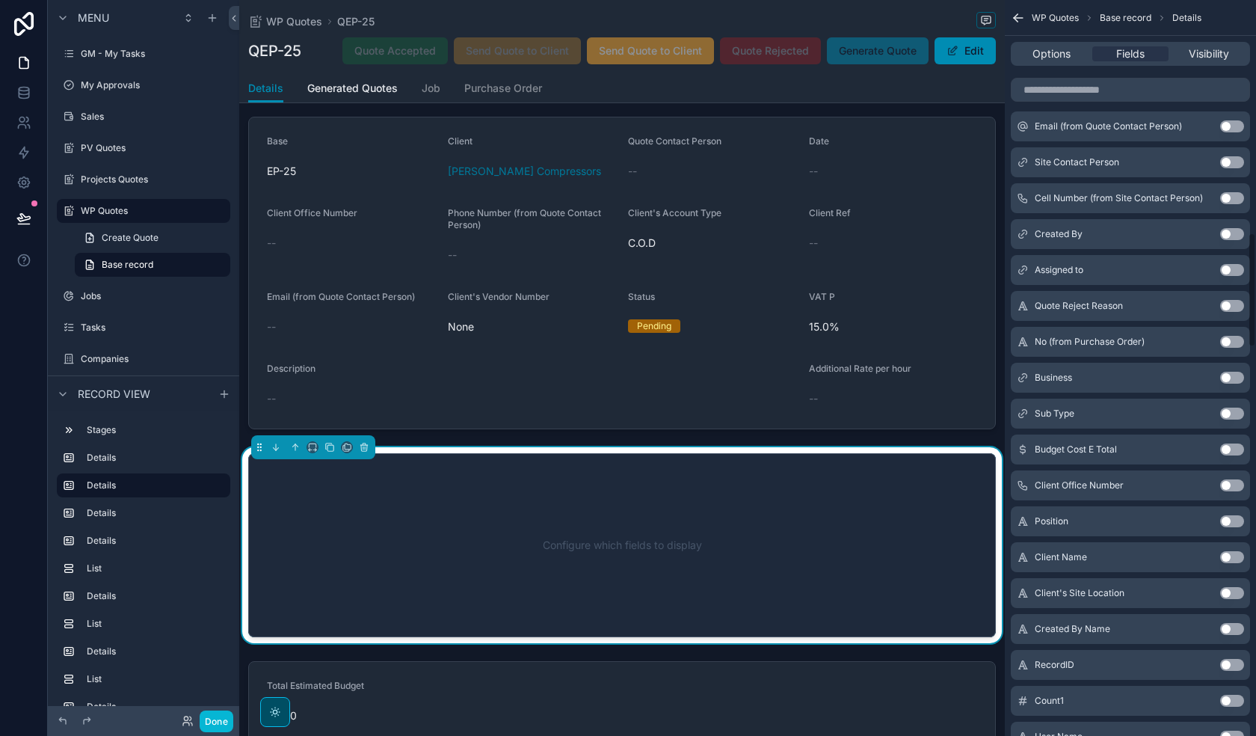
scroll to position [1496, 0]
click at [1021, 90] on input "scrollable content" at bounding box center [1130, 90] width 239 height 24
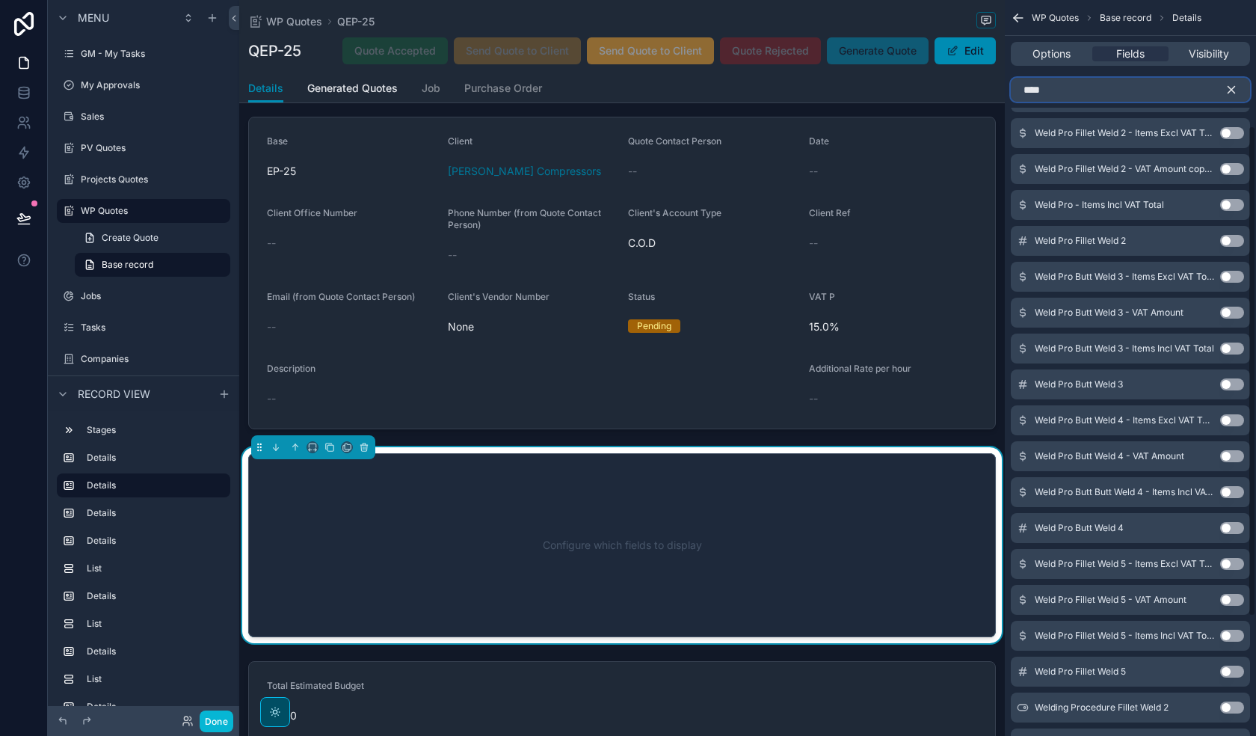
scroll to position [144, 0]
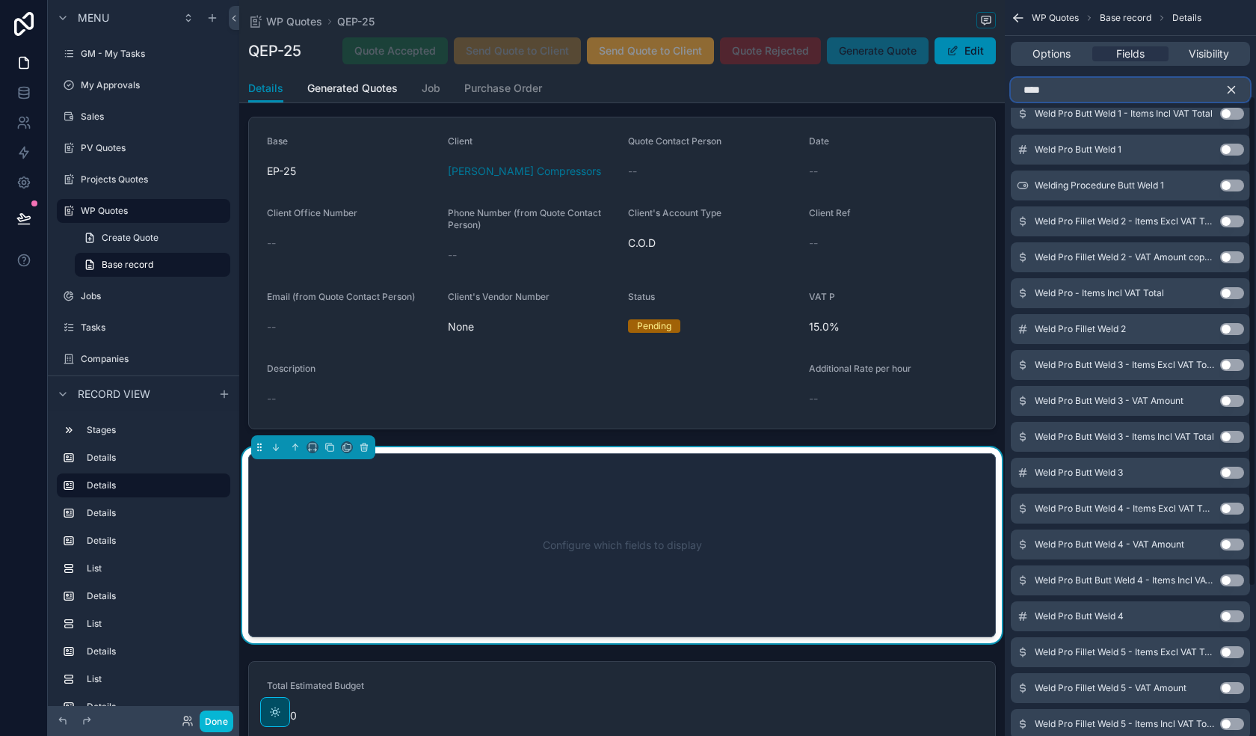
type input "****"
drag, startPoint x: 1229, startPoint y: 185, endPoint x: 1230, endPoint y: 574, distance: 388.8
click at [1021, 185] on button "Use setting" at bounding box center [1232, 185] width 24 height 12
click at [1021, 524] on div "Weld Pro Butt Butt Weld 4 - Items Incl VAT Total Use setting" at bounding box center [1130, 580] width 239 height 30
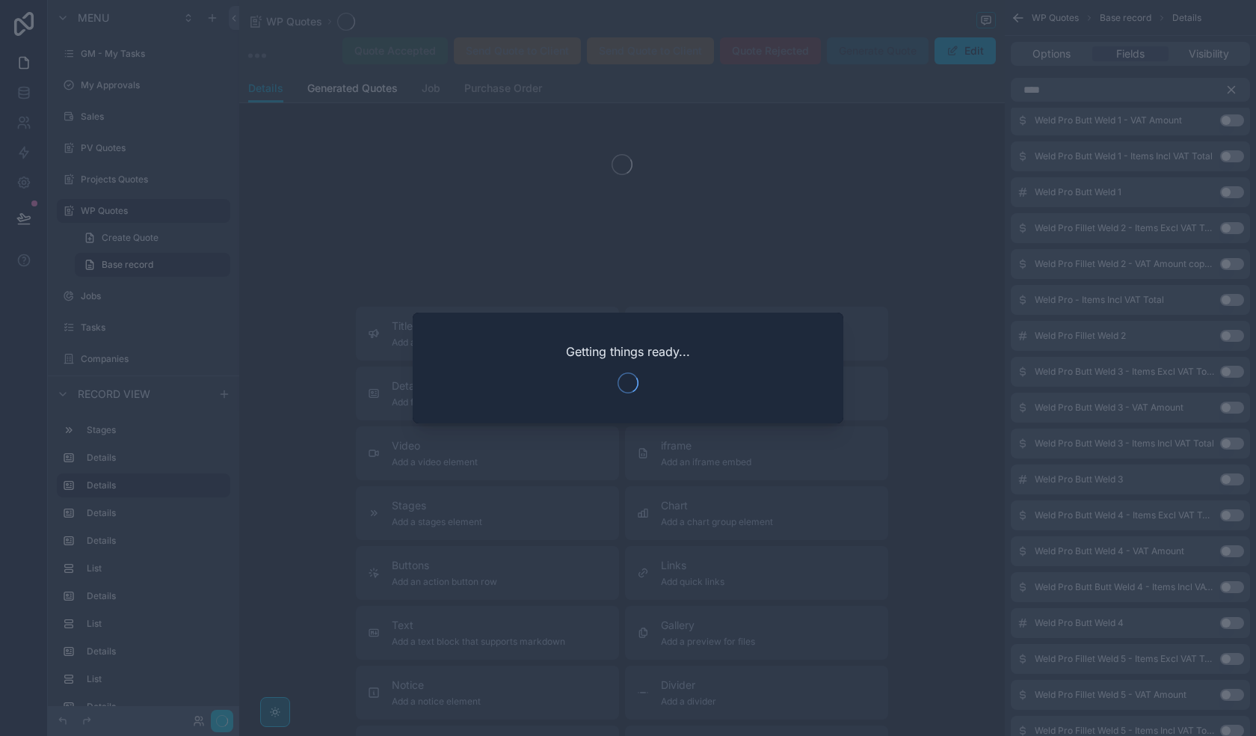
scroll to position [368, 0]
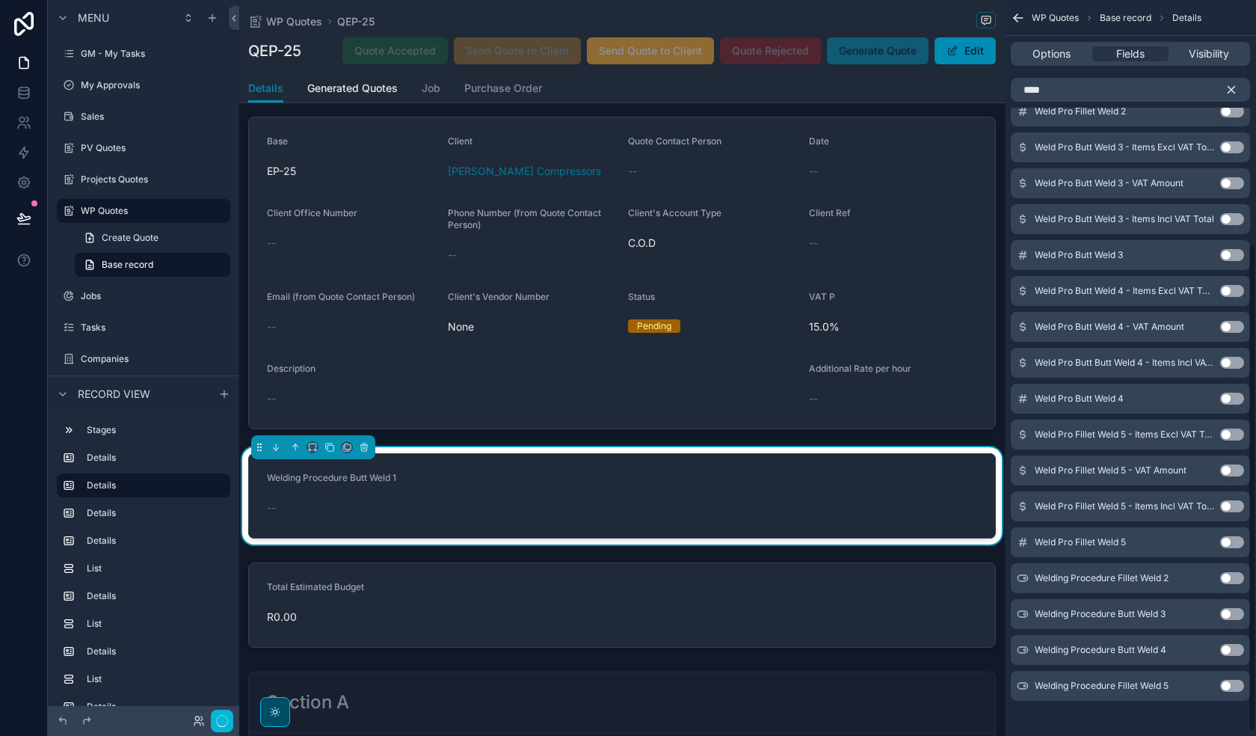
click at [1021, 524] on button "Use setting" at bounding box center [1232, 578] width 24 height 12
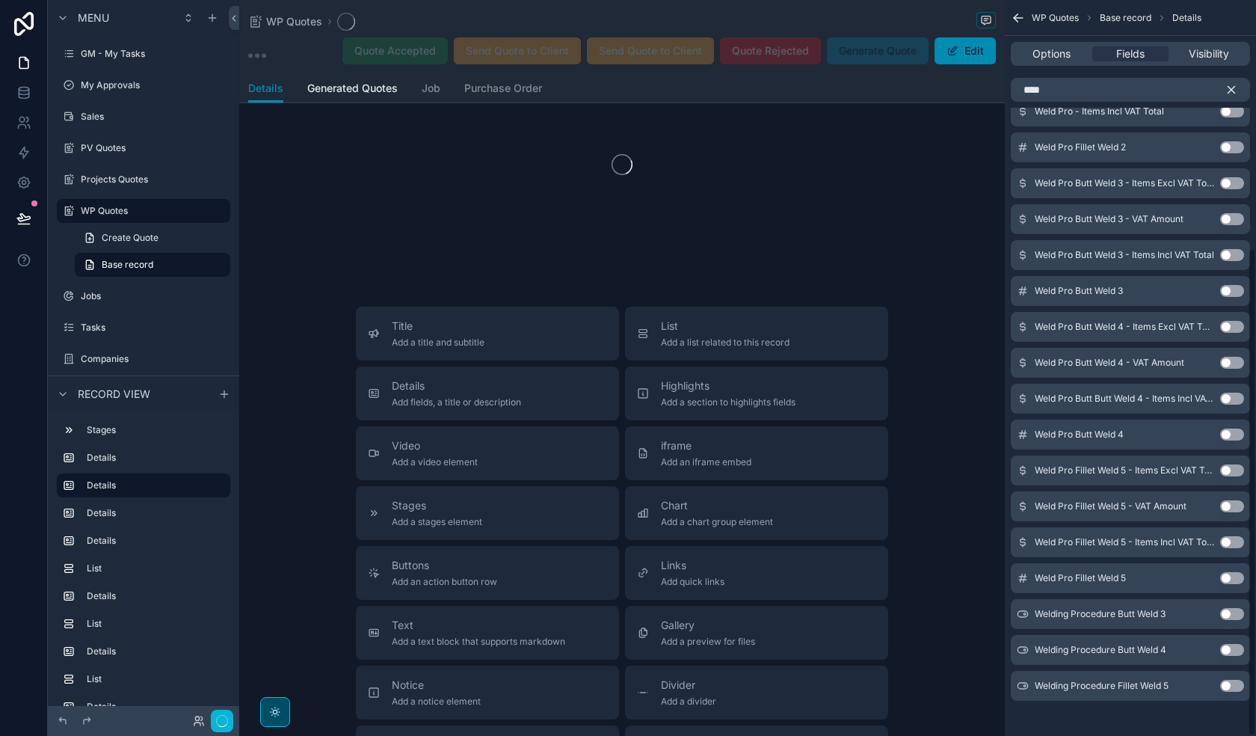
scroll to position [375, 0]
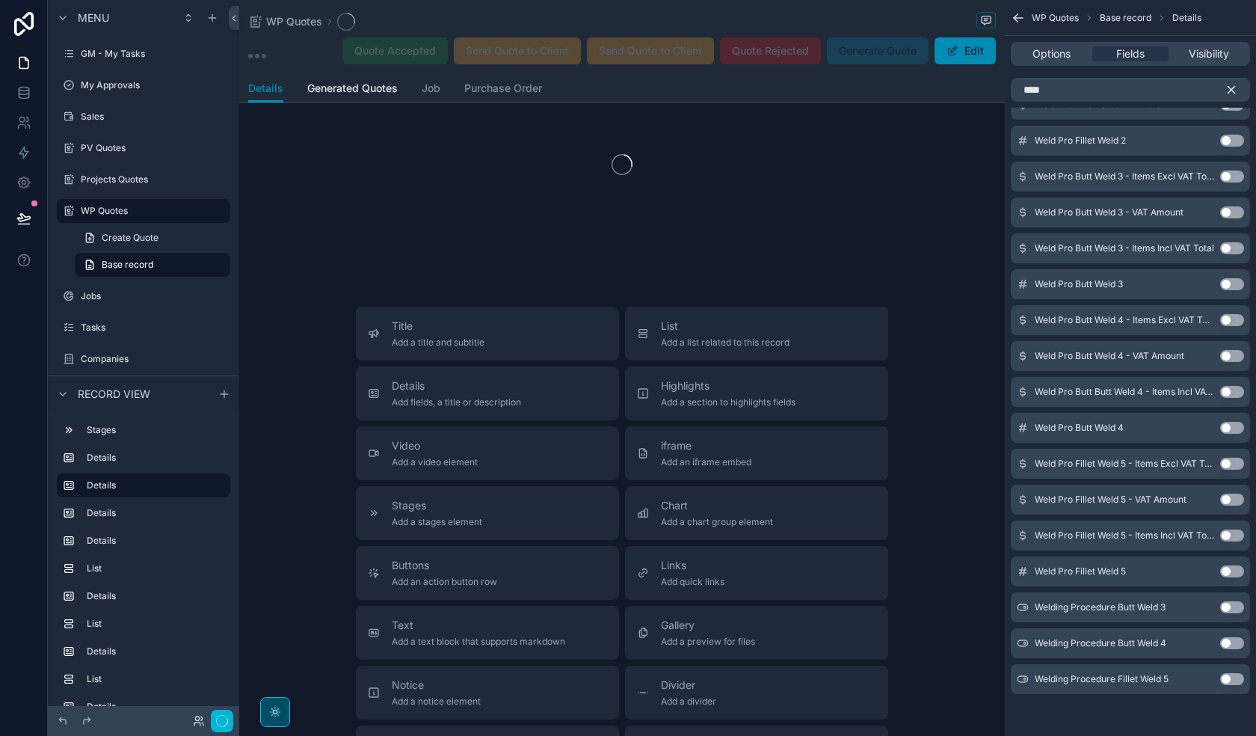
click at [1021, 524] on button "Use setting" at bounding box center [1232, 607] width 24 height 12
click at [1021, 524] on button "Use setting" at bounding box center [1232, 643] width 24 height 12
click at [1021, 524] on button "Use setting" at bounding box center [1232, 679] width 24 height 12
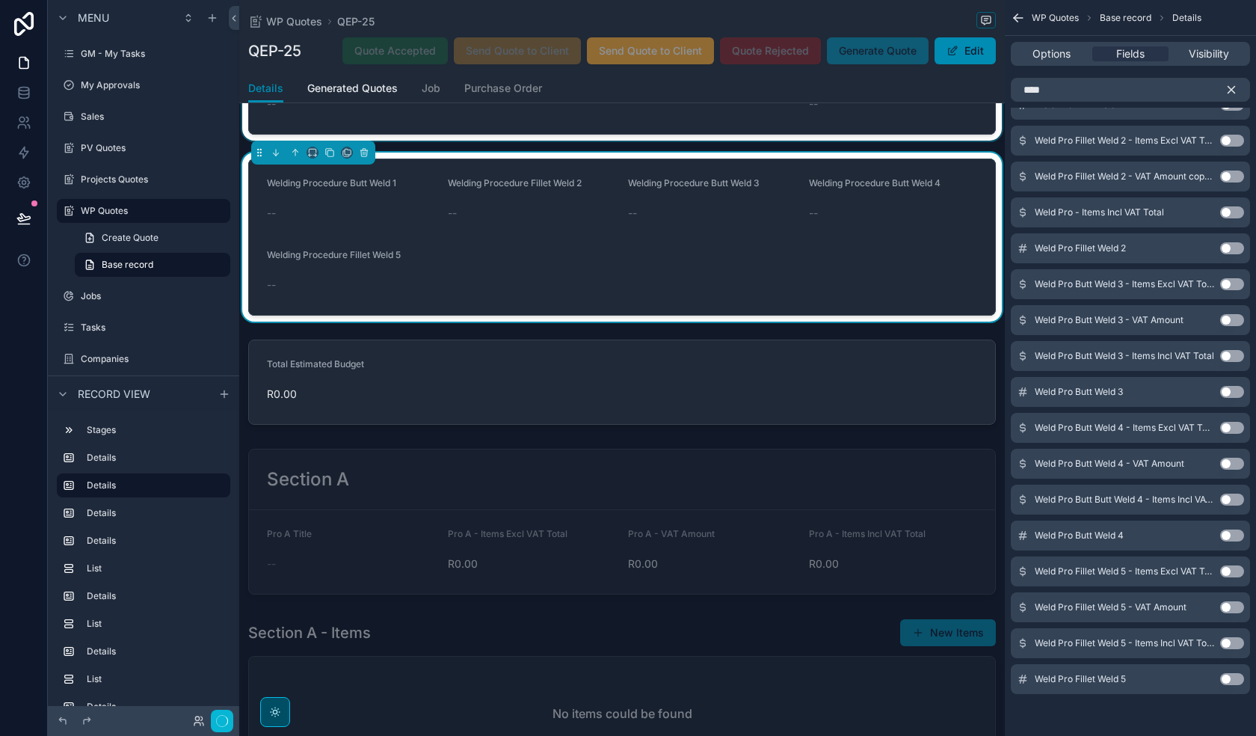
scroll to position [449, 0]
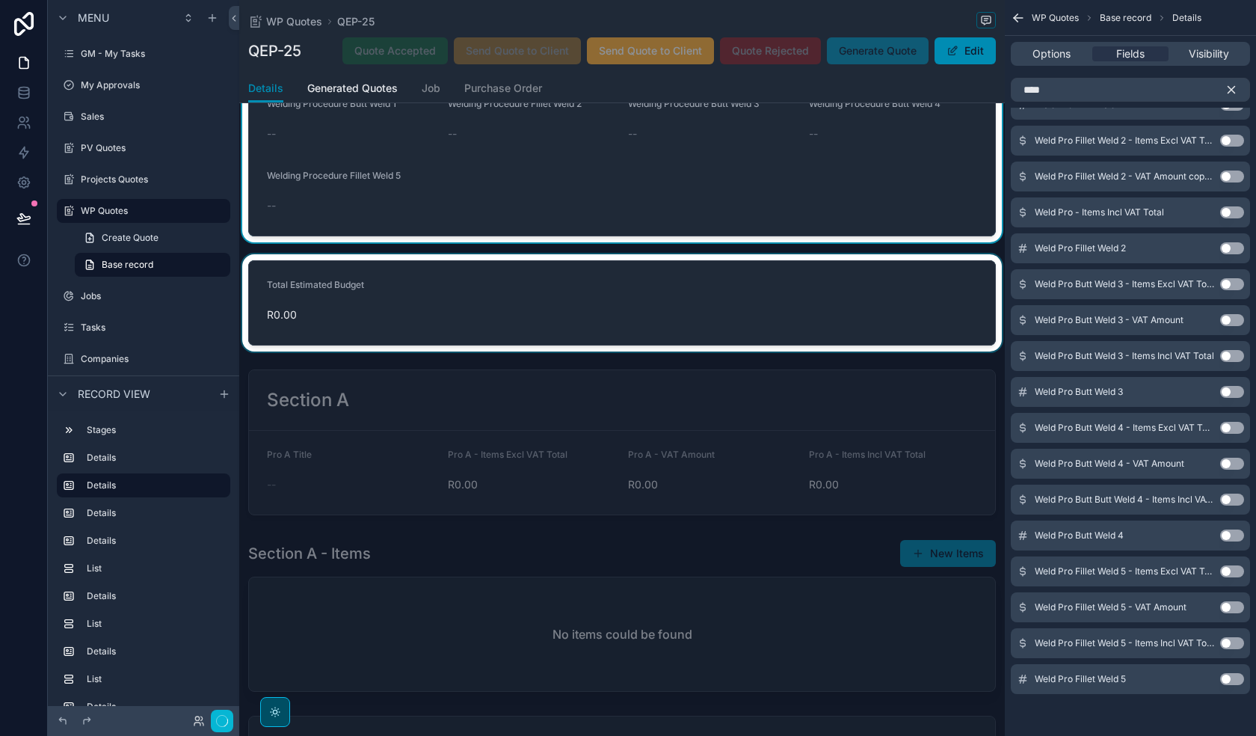
click at [828, 306] on div "scrollable content" at bounding box center [622, 302] width 766 height 97
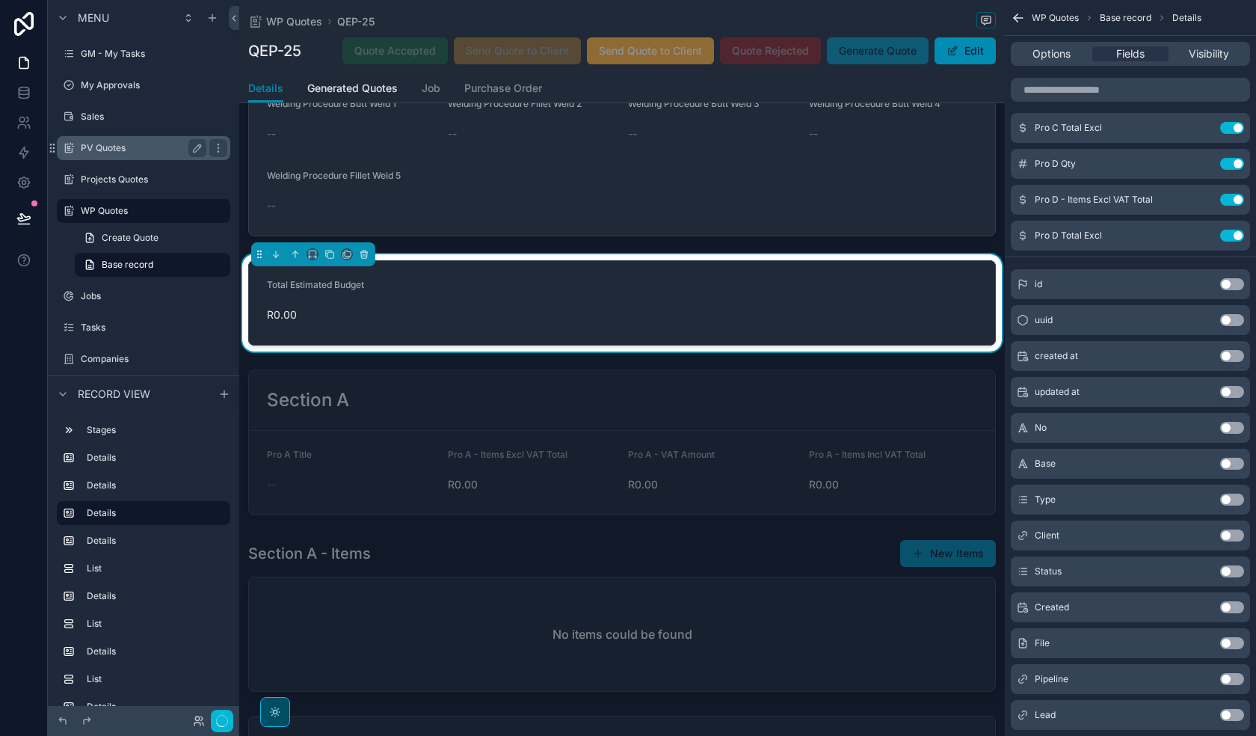
click at [116, 152] on label "PV Quotes" at bounding box center [141, 148] width 120 height 12
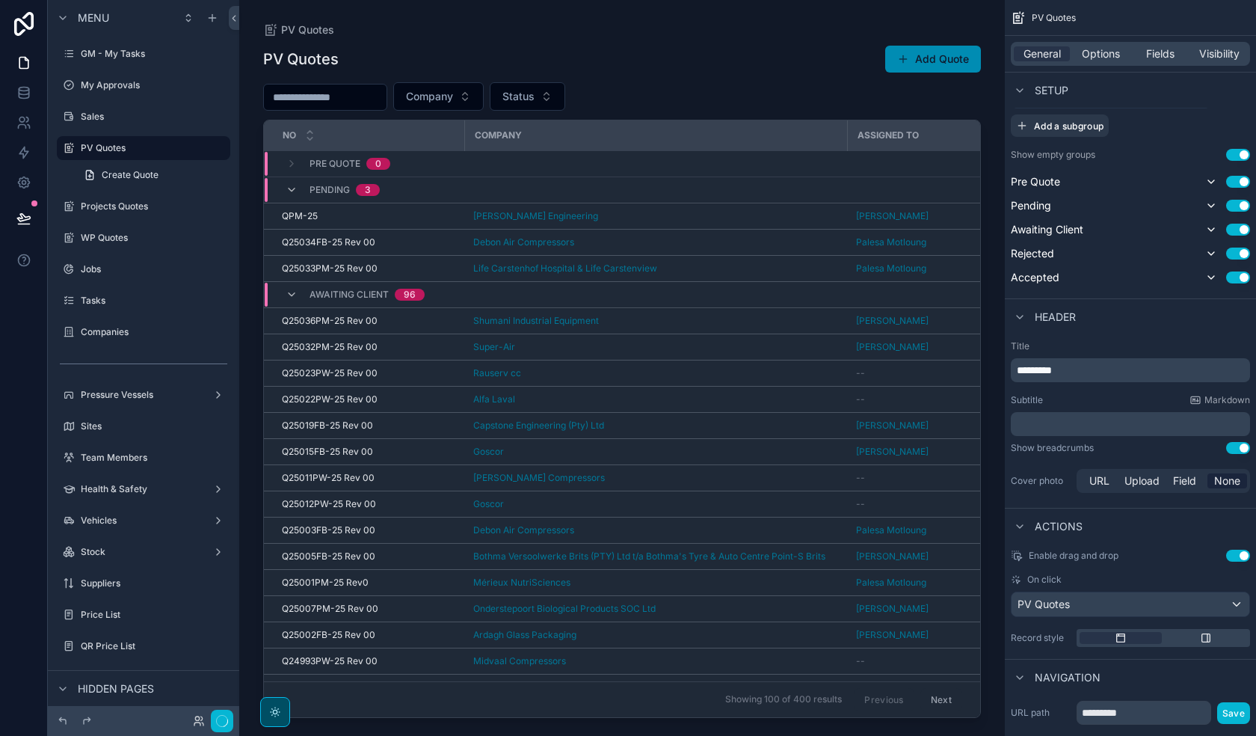
click at [606, 215] on div "scrollable content" at bounding box center [622, 359] width 766 height 718
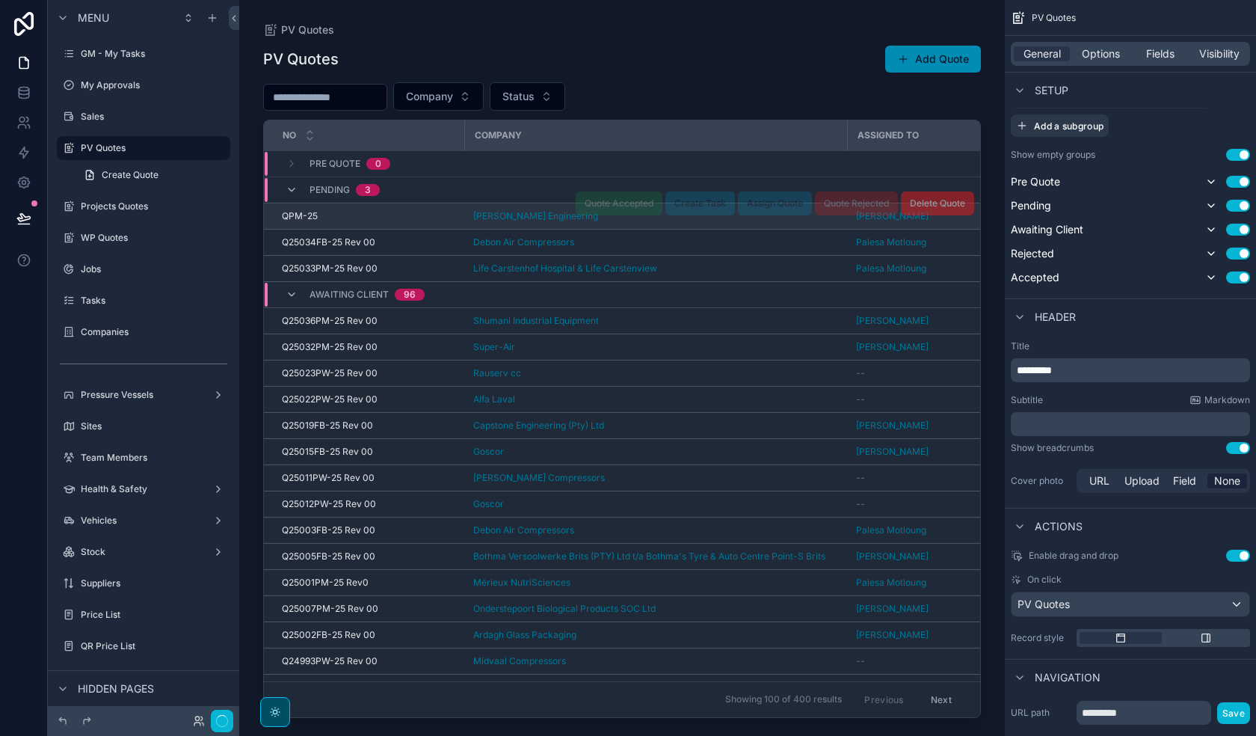
click at [425, 212] on div "QPM-25 QPM-25" at bounding box center [368, 216] width 173 height 12
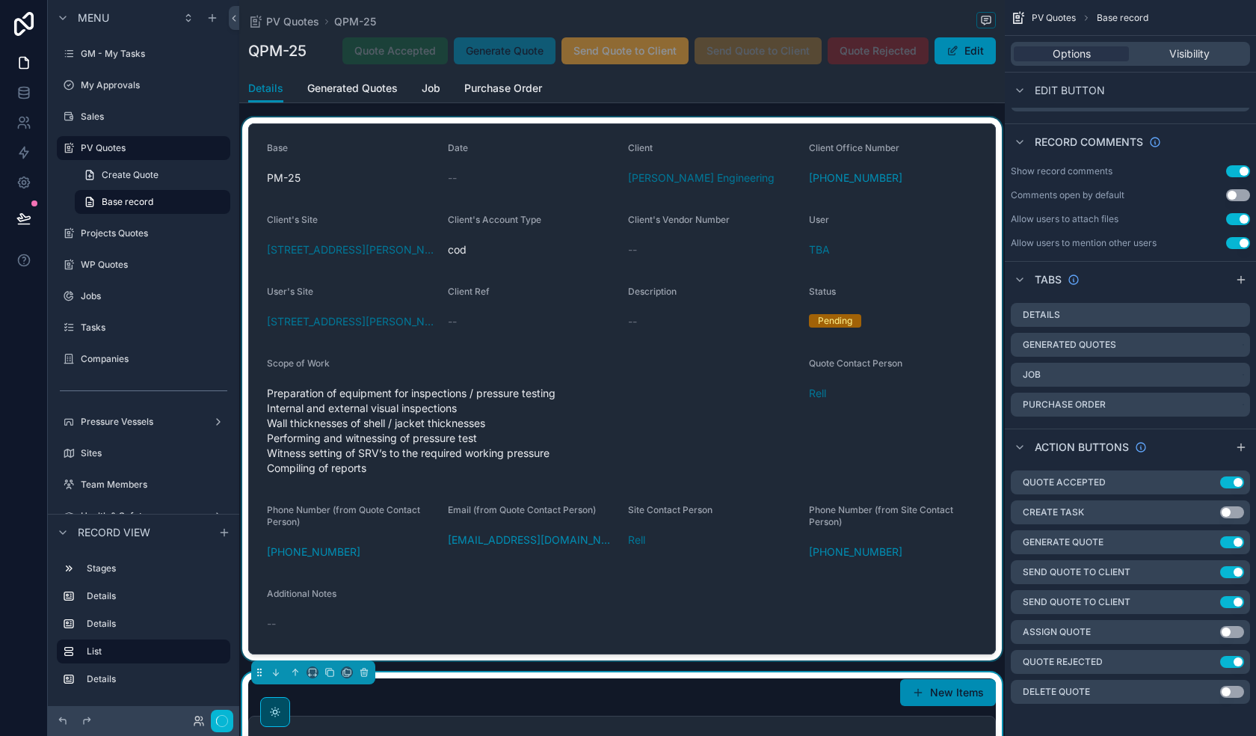
scroll to position [374, 0]
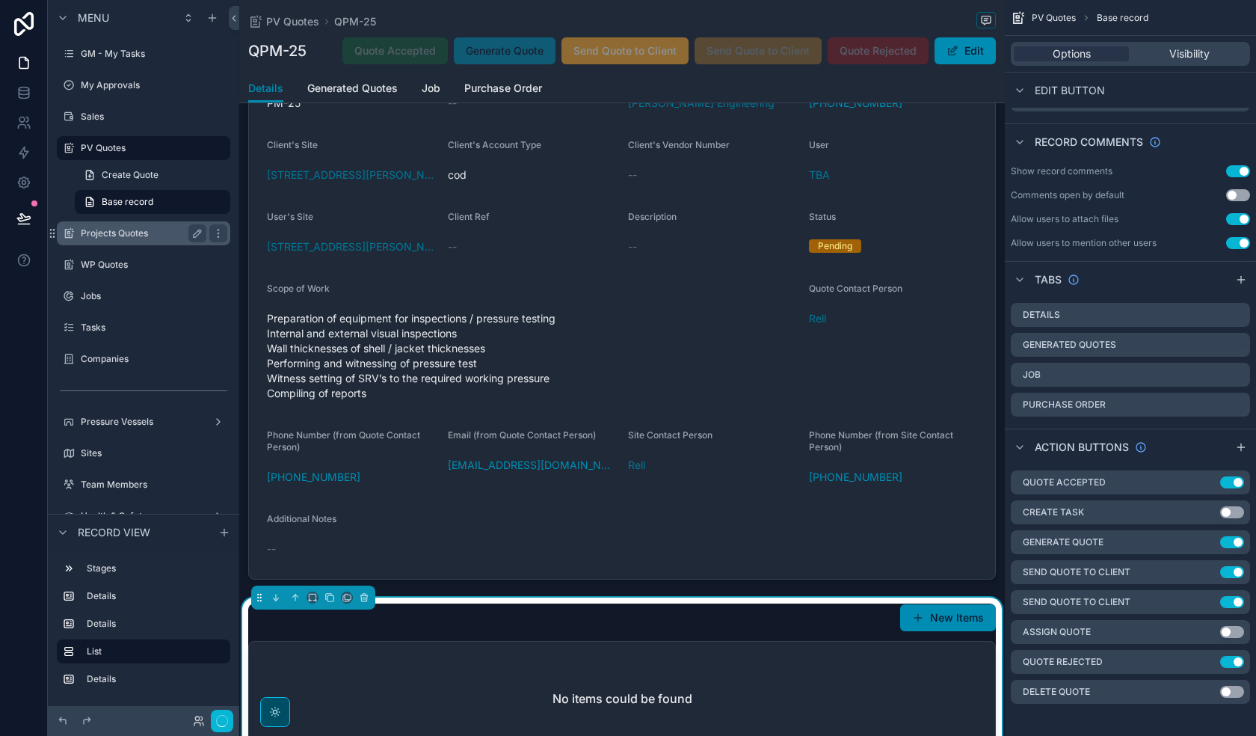
click at [116, 231] on label "Projects Quotes" at bounding box center [141, 233] width 120 height 12
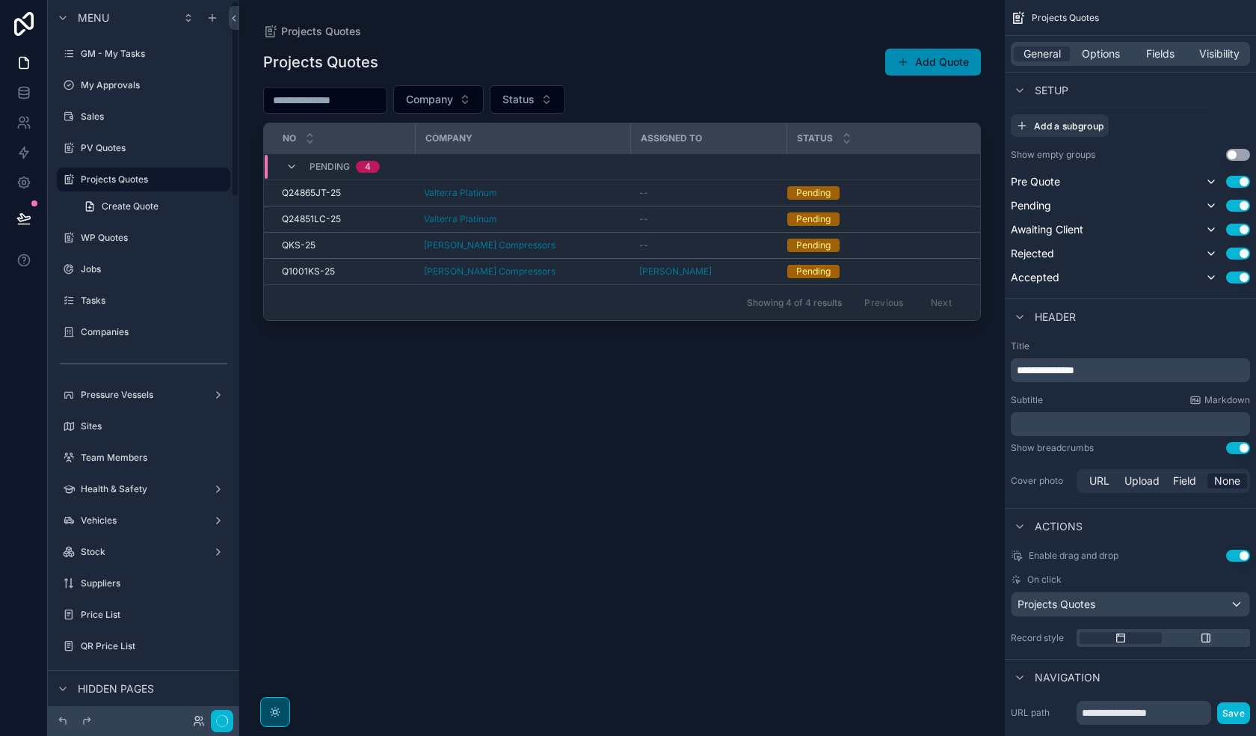
click at [565, 193] on div "scrollable content" at bounding box center [622, 359] width 766 height 718
click at [565, 197] on div "Valterra Platinum" at bounding box center [522, 193] width 197 height 12
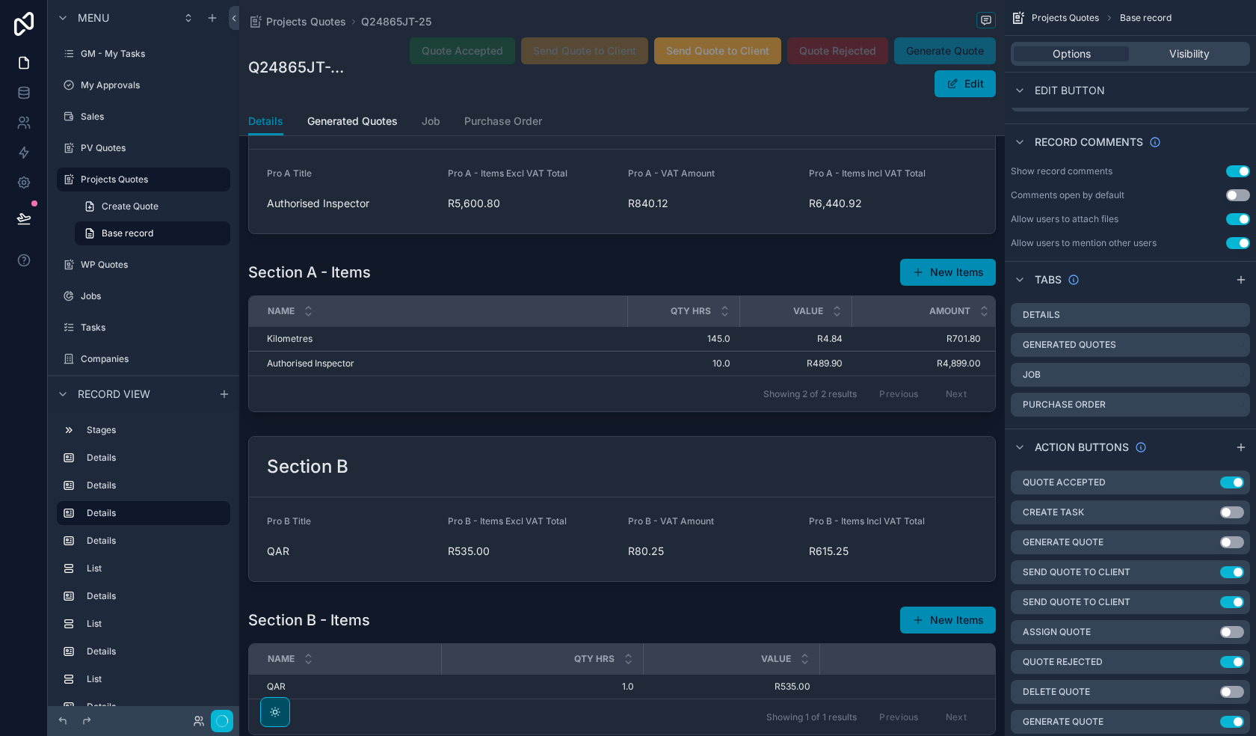
scroll to position [823, 0]
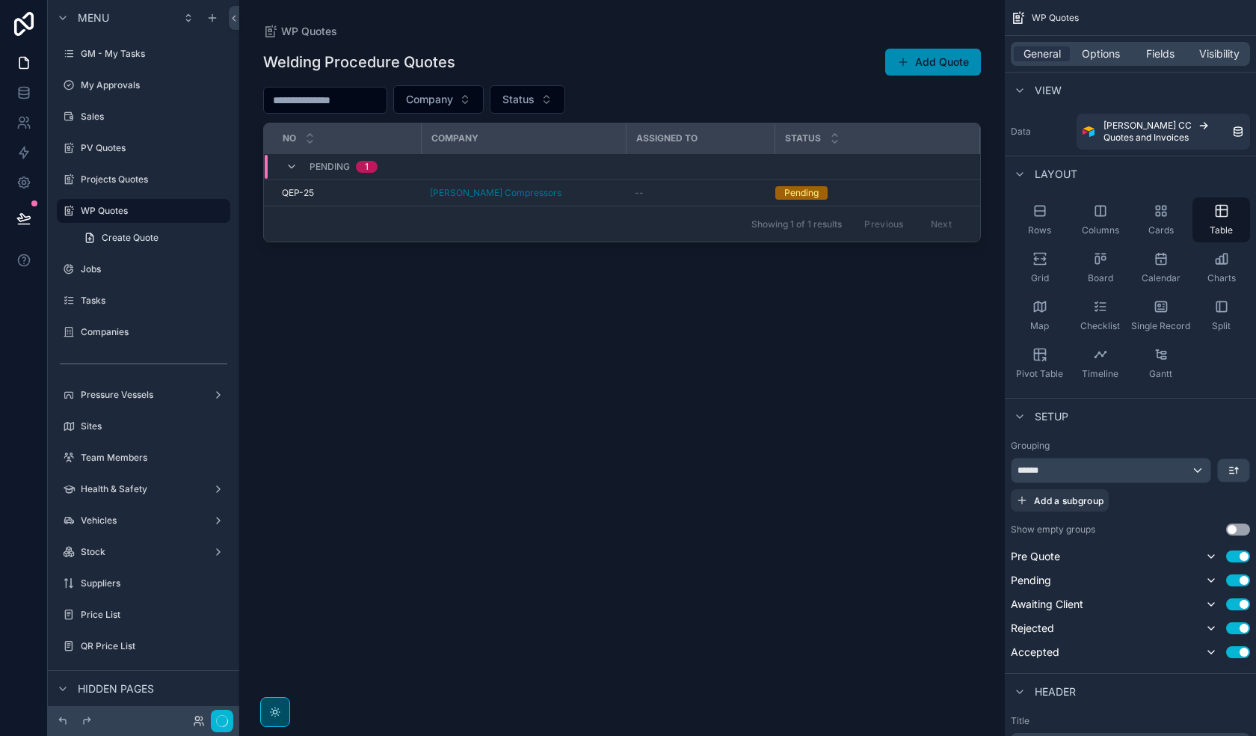
scroll to position [375, 0]
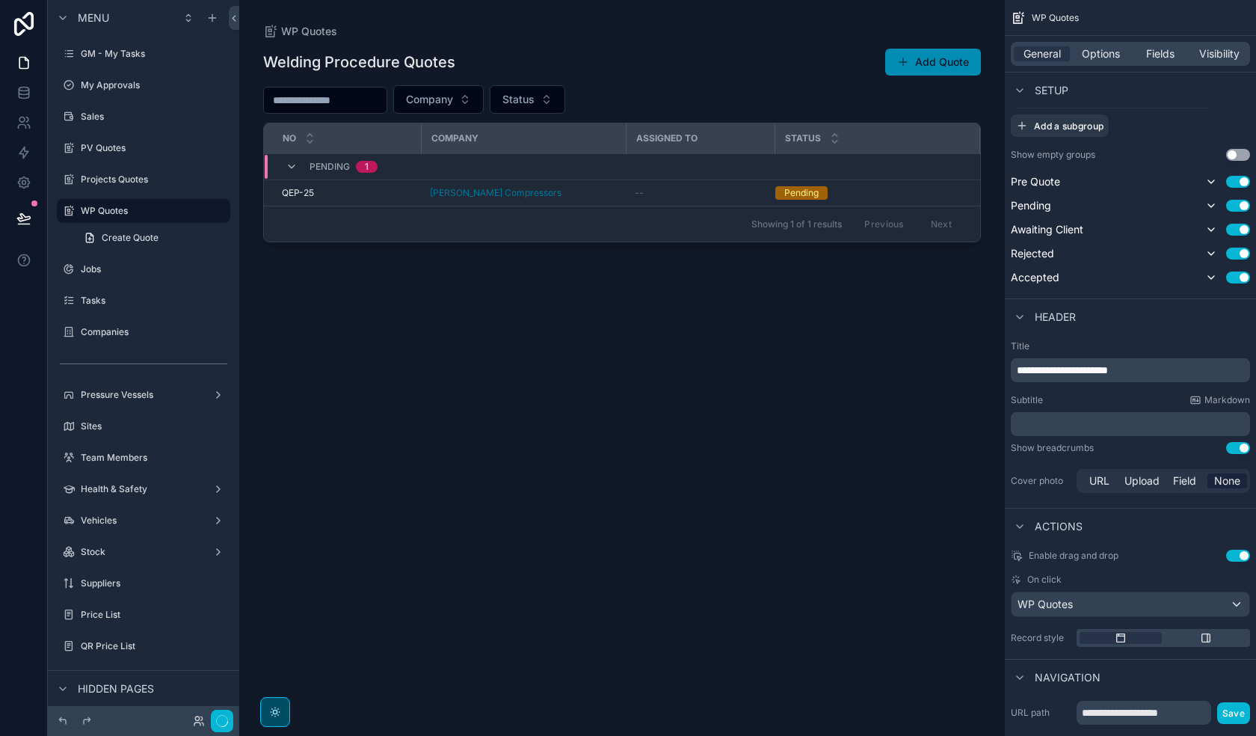
click at [576, 193] on div "scrollable content" at bounding box center [622, 359] width 766 height 718
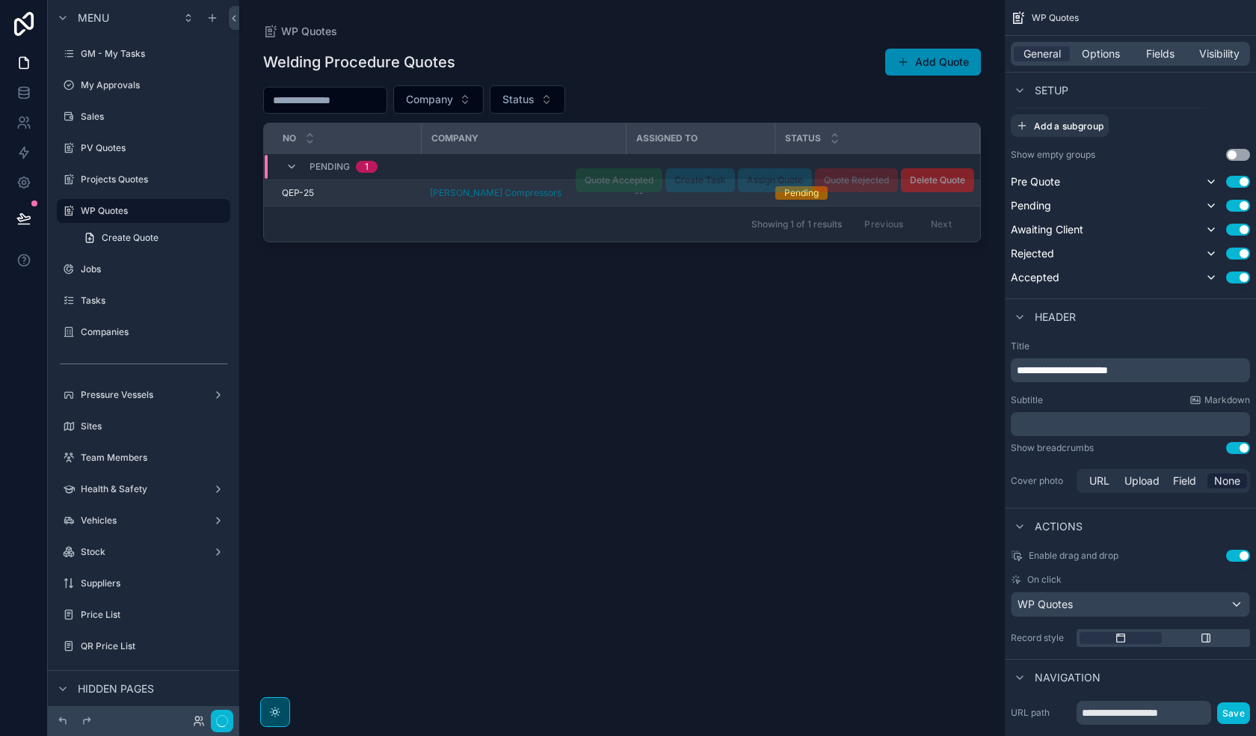
click at [558, 194] on div "[PERSON_NAME] Compressors" at bounding box center [523, 193] width 187 height 12
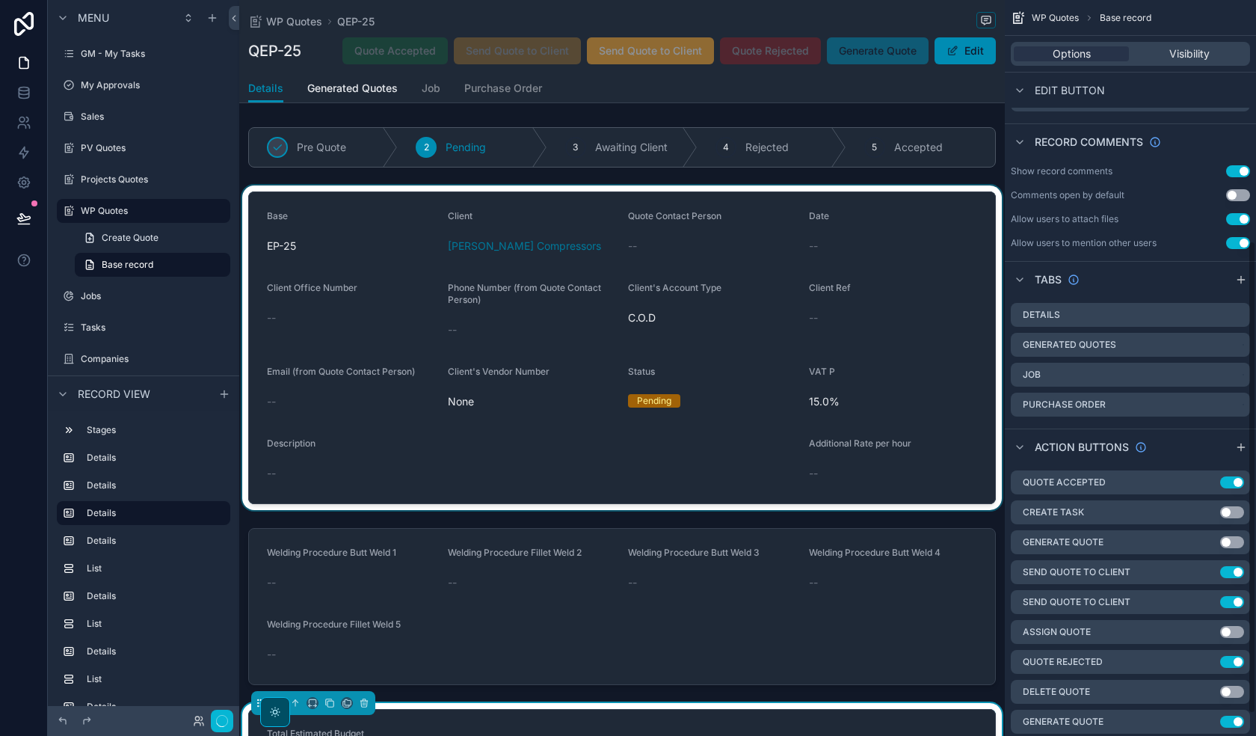
click at [769, 375] on div "scrollable content" at bounding box center [622, 347] width 766 height 325
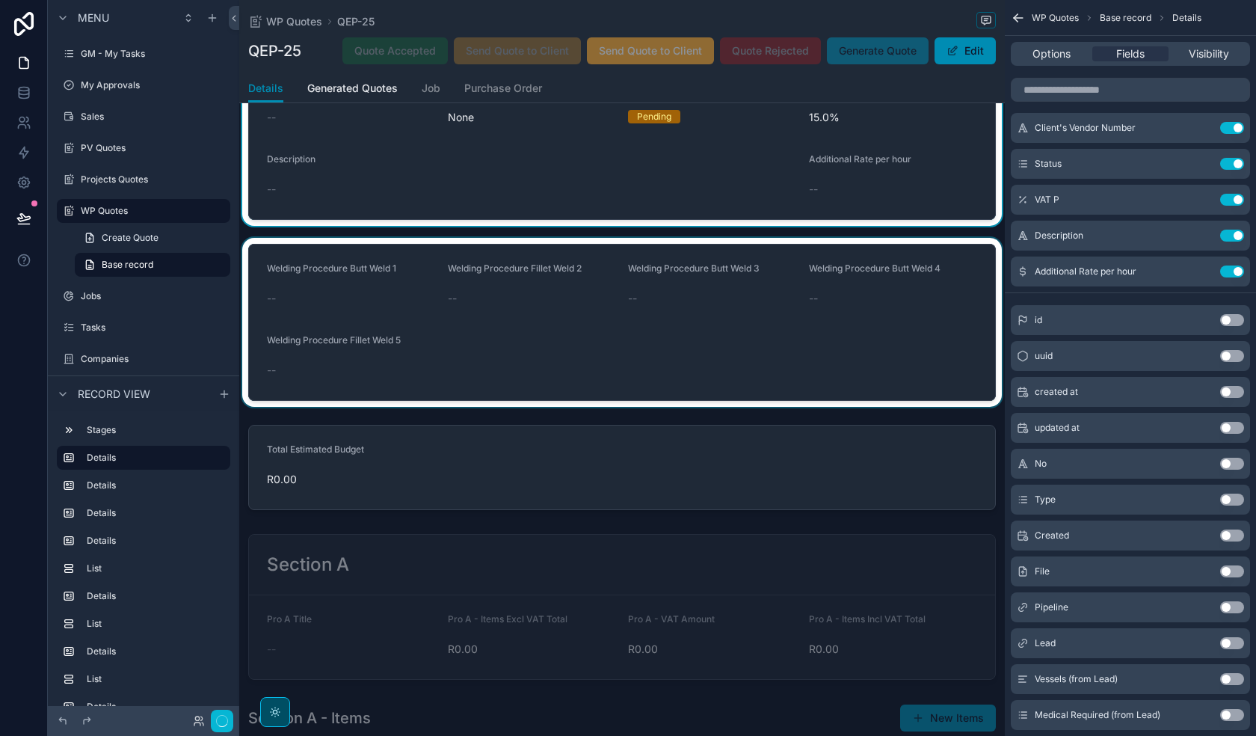
scroll to position [299, 0]
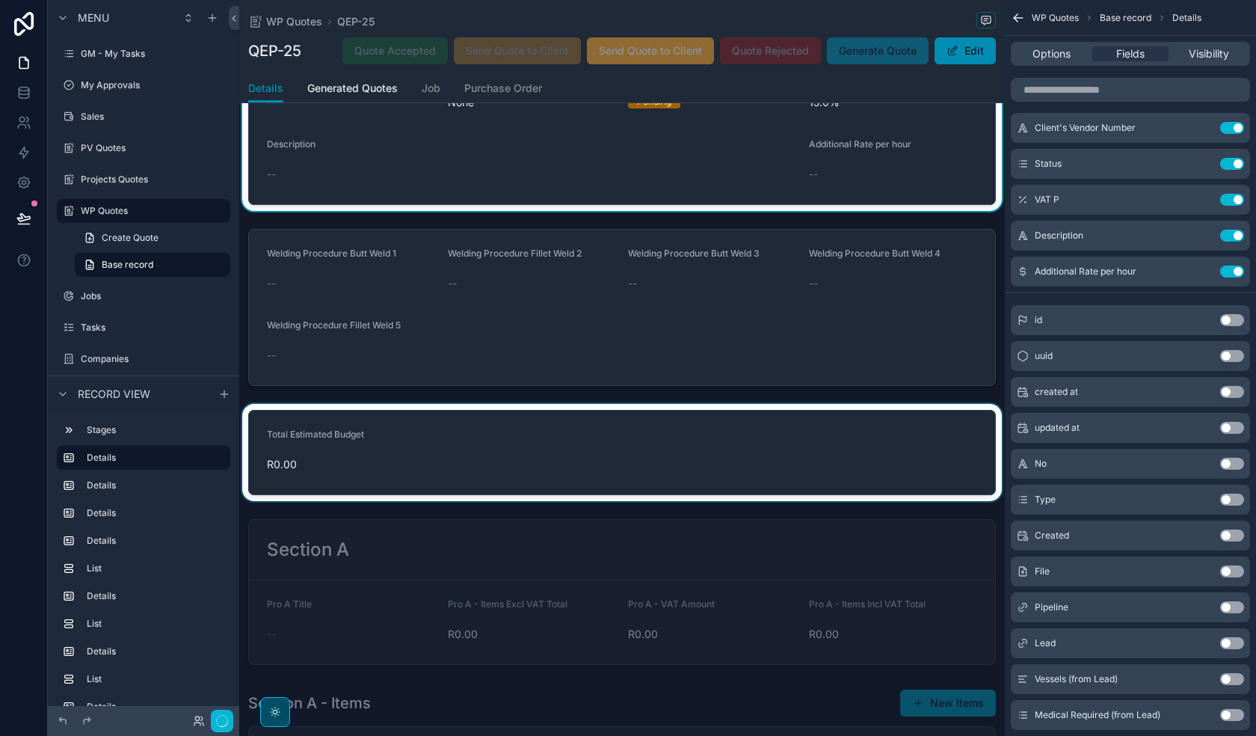
click at [734, 452] on div "scrollable content" at bounding box center [622, 452] width 766 height 97
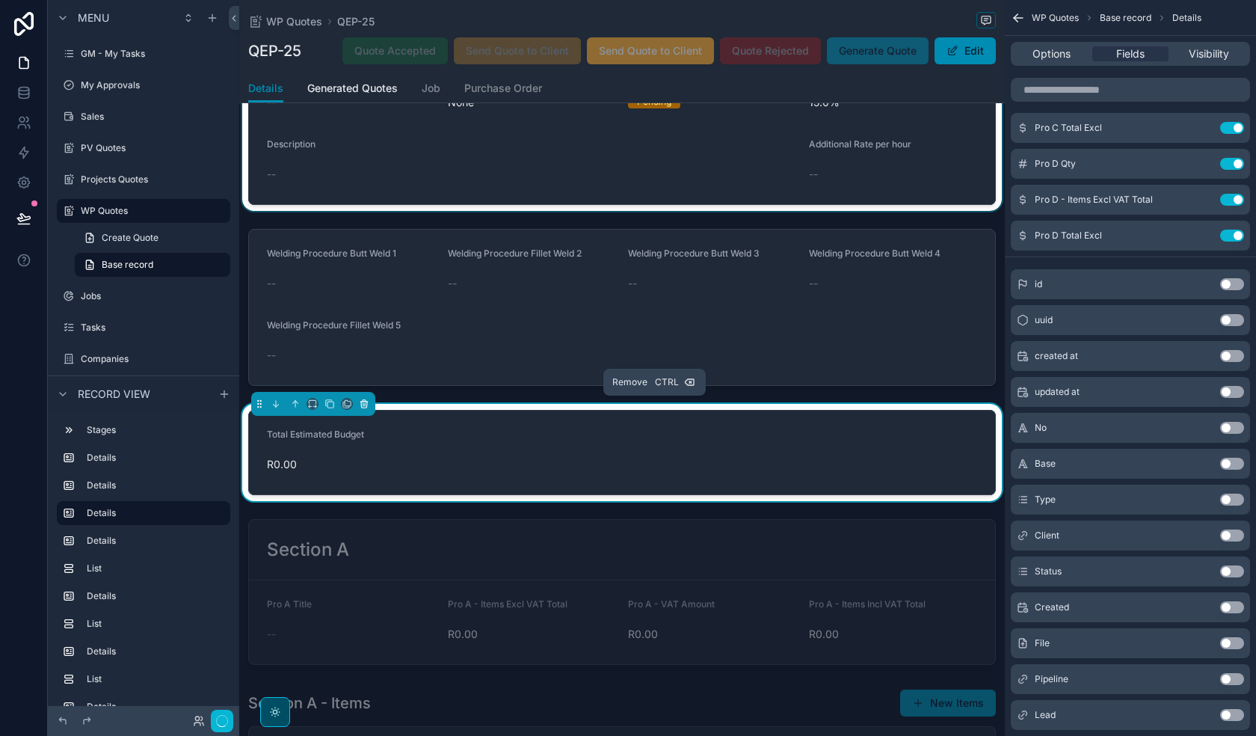
click at [363, 402] on icon "scrollable content" at bounding box center [364, 404] width 10 height 10
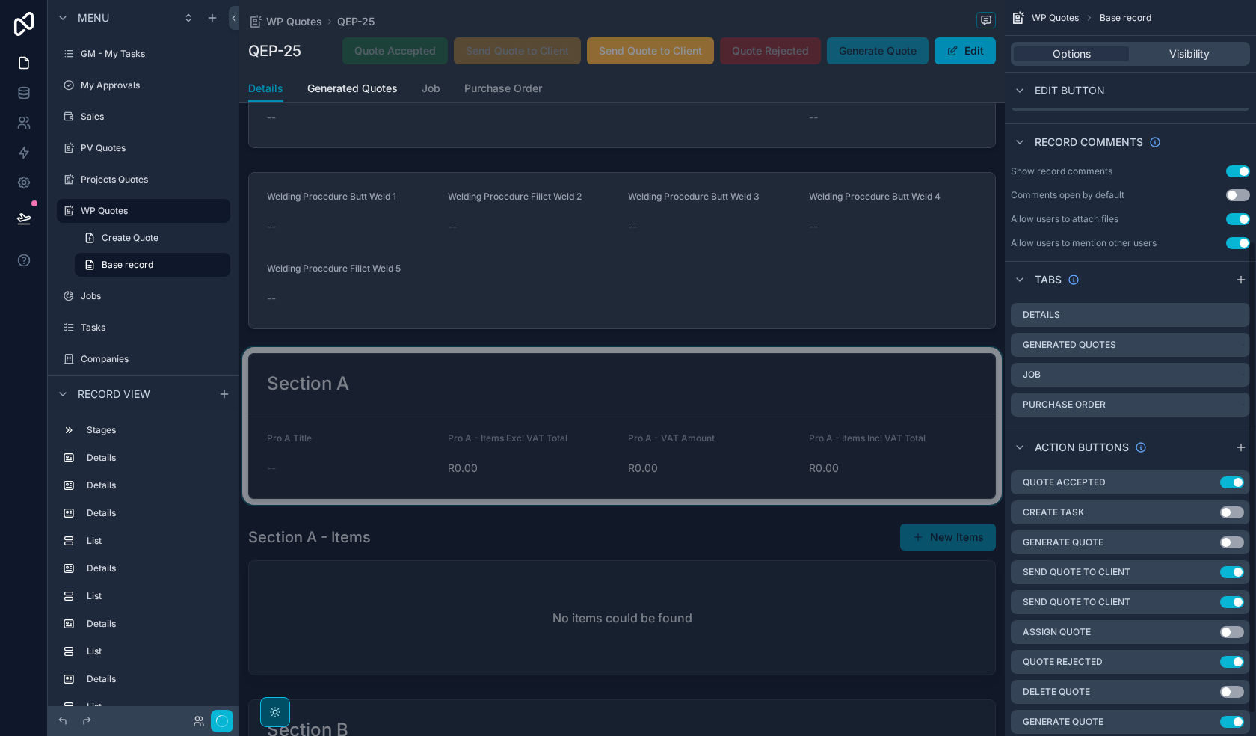
scroll to position [374, 0]
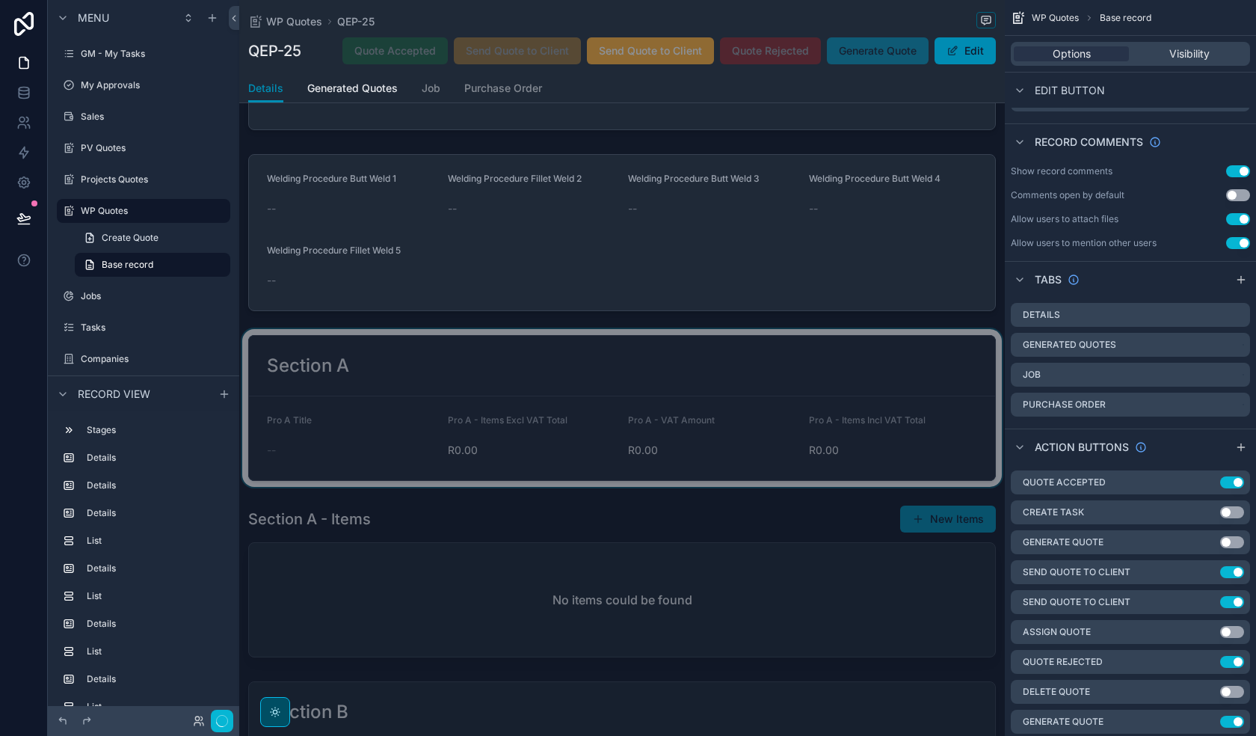
click at [776, 363] on div "scrollable content" at bounding box center [622, 408] width 766 height 158
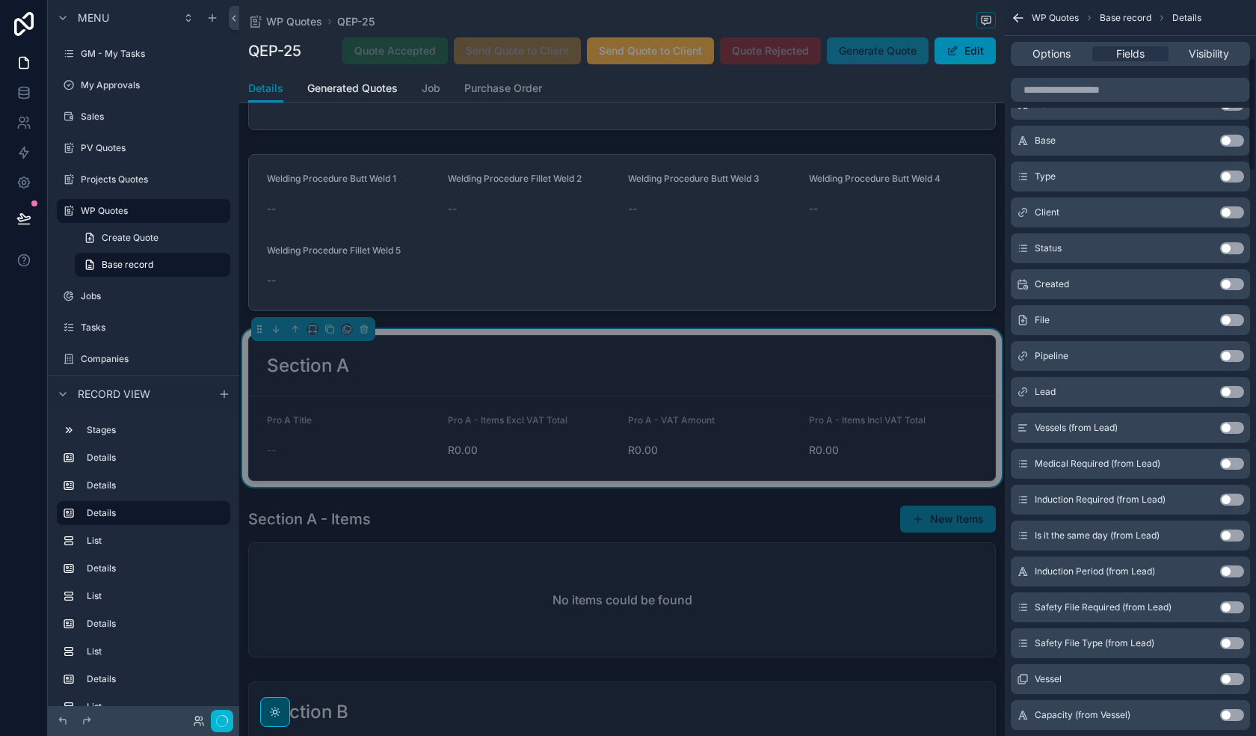
click at [1053, 61] on div "Options Fields Visibility" at bounding box center [1130, 54] width 239 height 24
click at [1055, 49] on span "Options" at bounding box center [1052, 53] width 38 height 15
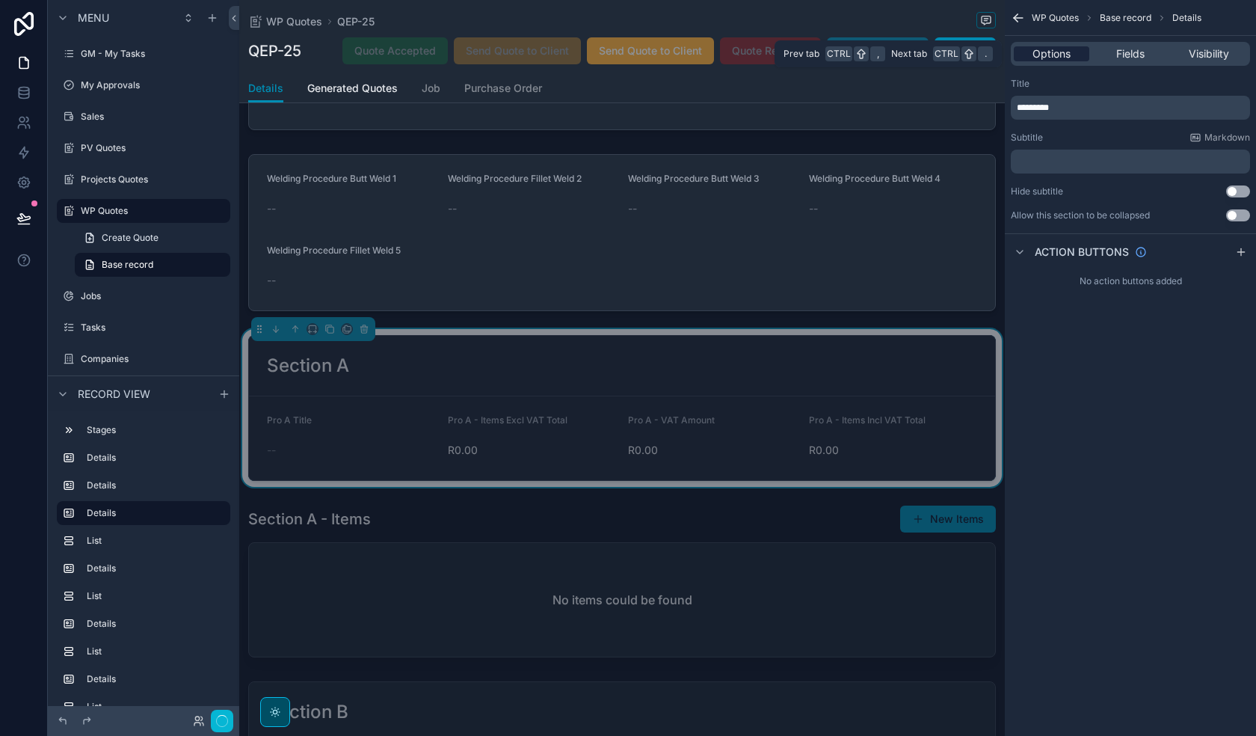
scroll to position [0, 0]
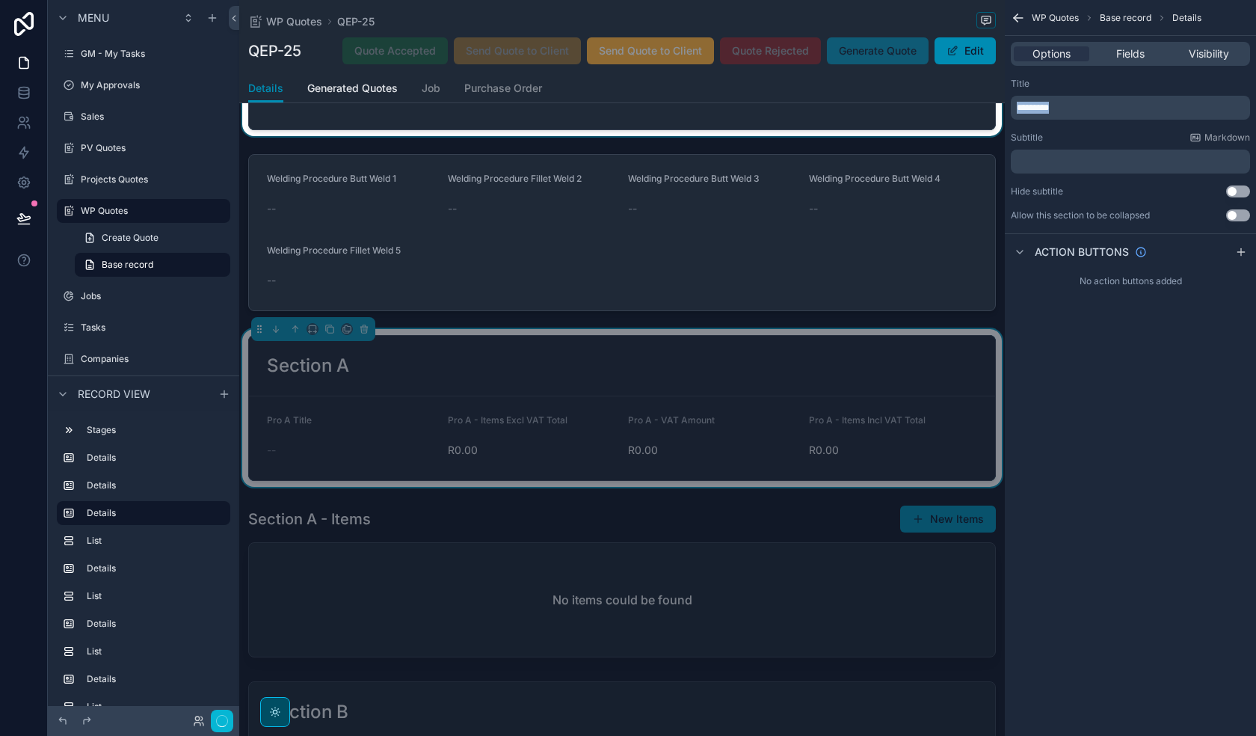
drag, startPoint x: 1072, startPoint y: 108, endPoint x: 964, endPoint y: 108, distance: 107.7
click at [964, 108] on div "[PERSON_NAME] CC Alt 1 GM - My Tasks 0 My Approvals Sales PV Quotes Projects Qu…" at bounding box center [747, 368] width 1017 height 736
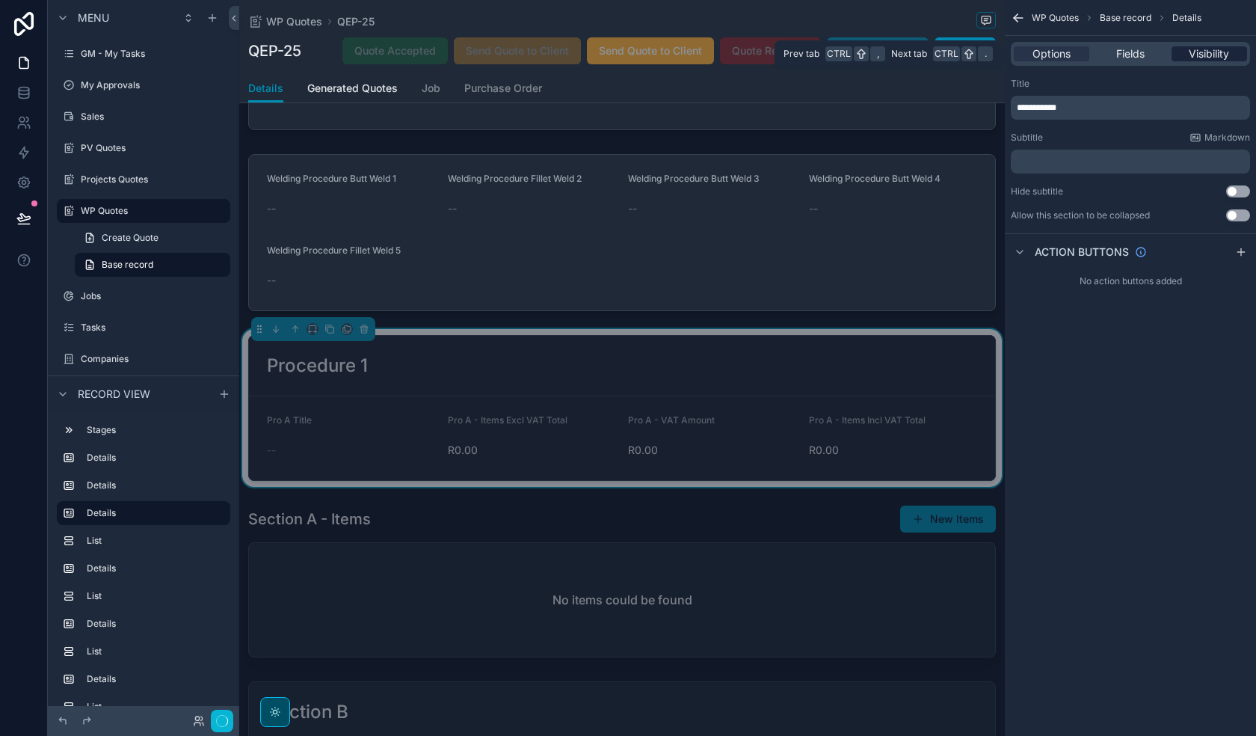
click at [1211, 54] on span "Visibility" at bounding box center [1209, 53] width 40 height 15
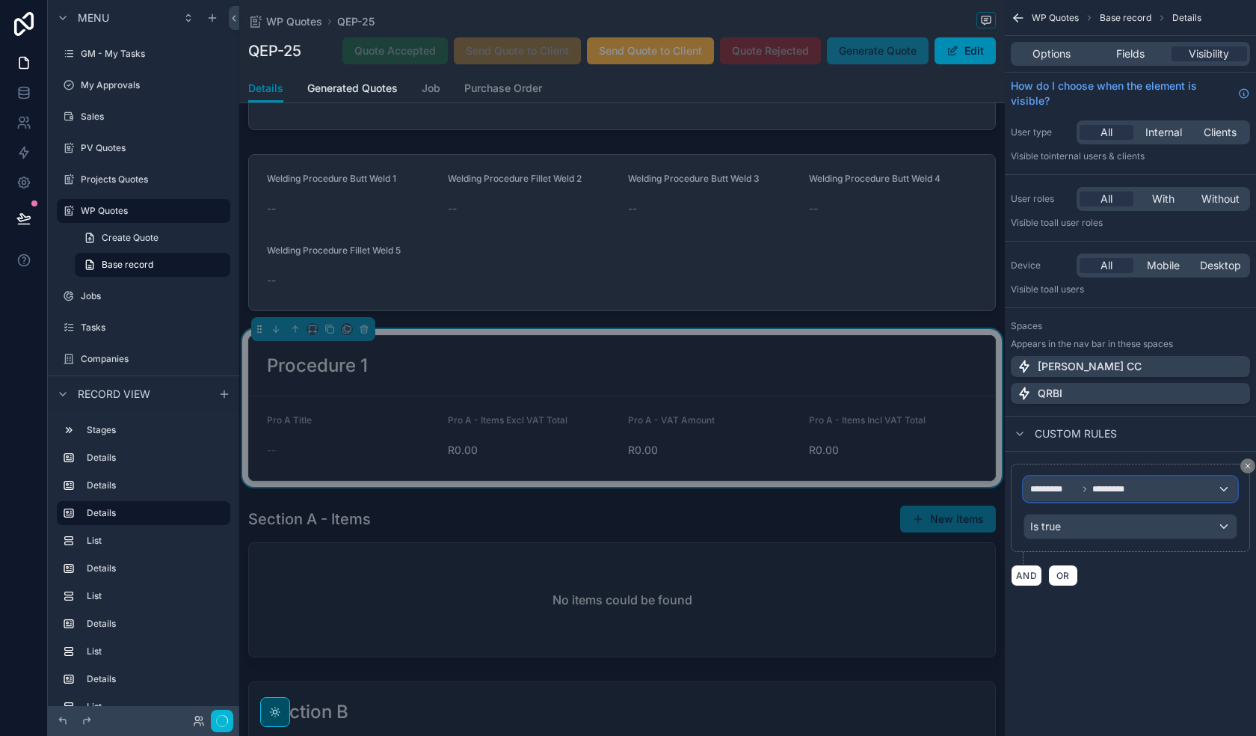
click at [1156, 494] on div "********* *********" at bounding box center [1130, 489] width 212 height 24
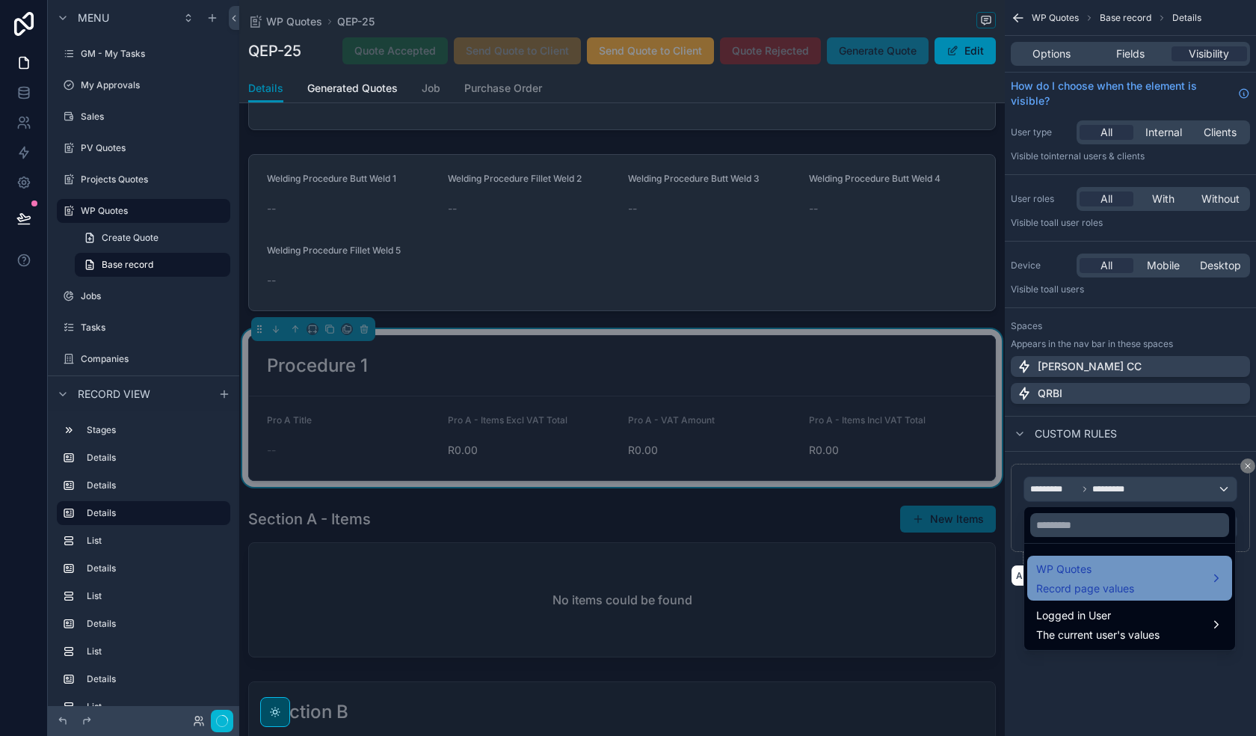
click at [1152, 579] on div "WP Quotes Record page values" at bounding box center [1129, 578] width 187 height 36
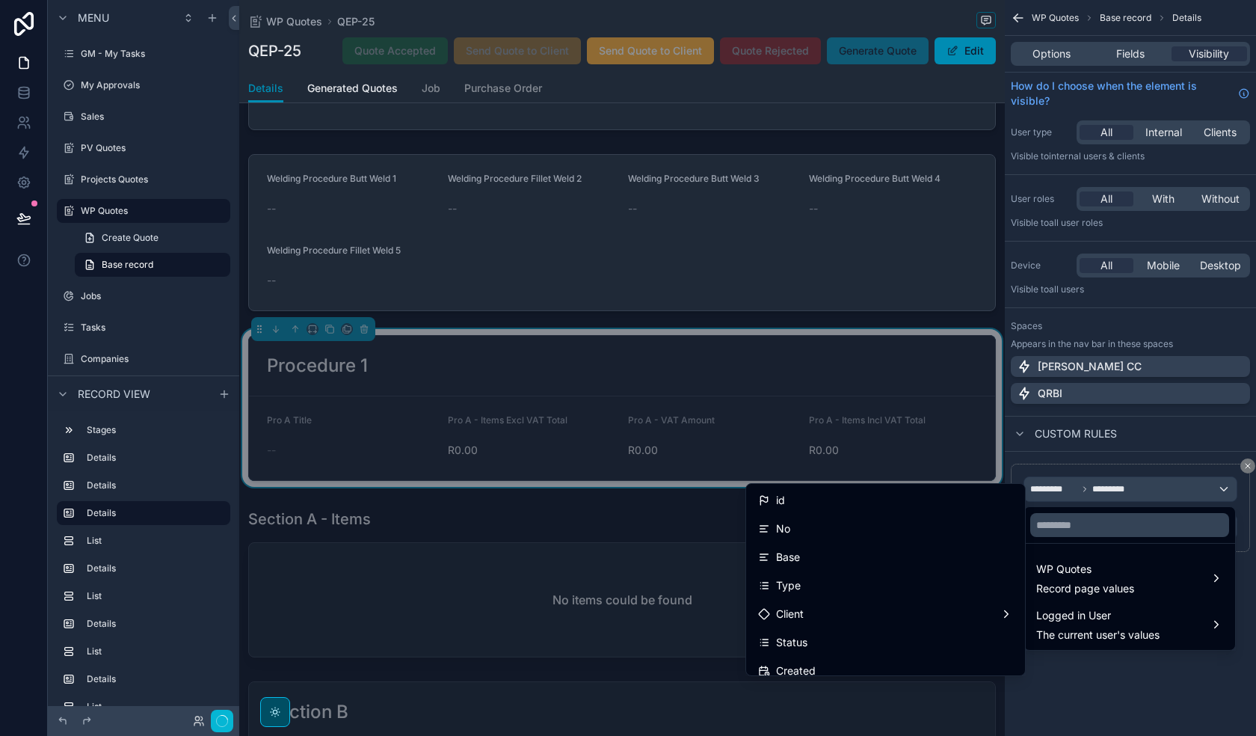
click at [1112, 491] on div "scrollable content" at bounding box center [628, 368] width 1256 height 736
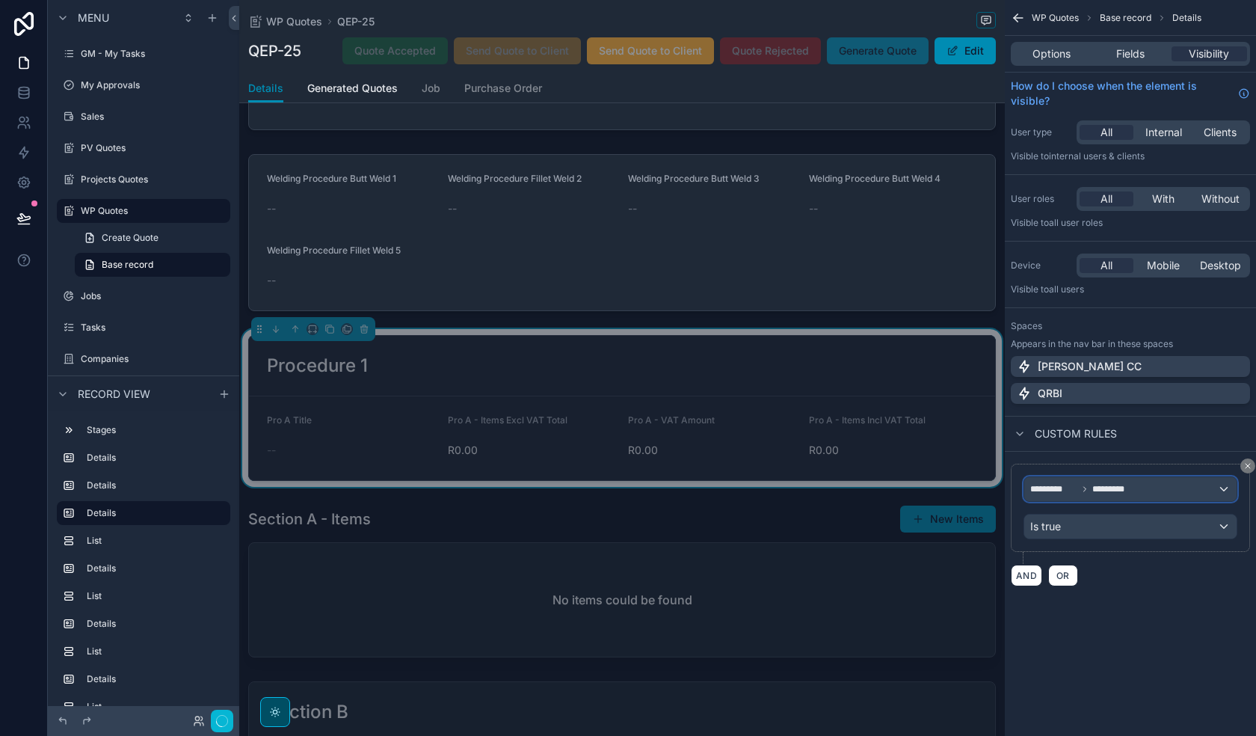
click at [1110, 492] on span "*********" at bounding box center [1112, 489] width 40 height 12
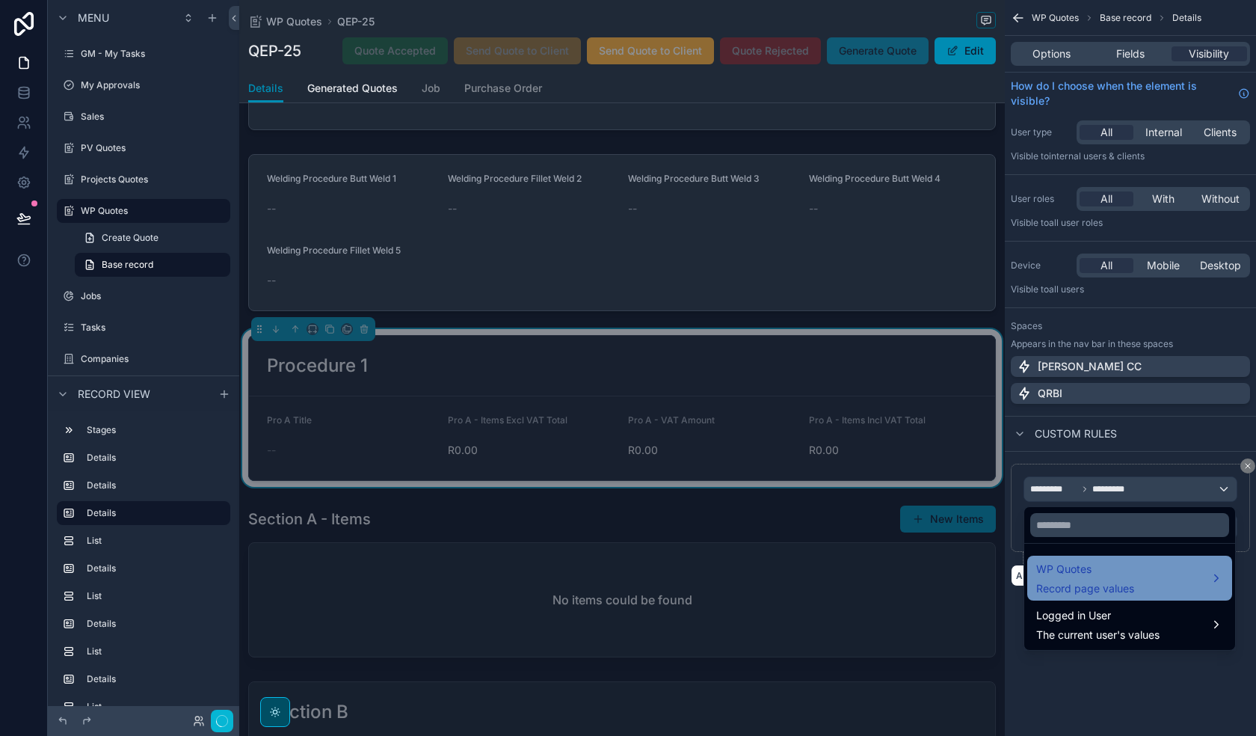
click at [1122, 596] on div "WP Quotes Record page values" at bounding box center [1129, 578] width 205 height 45
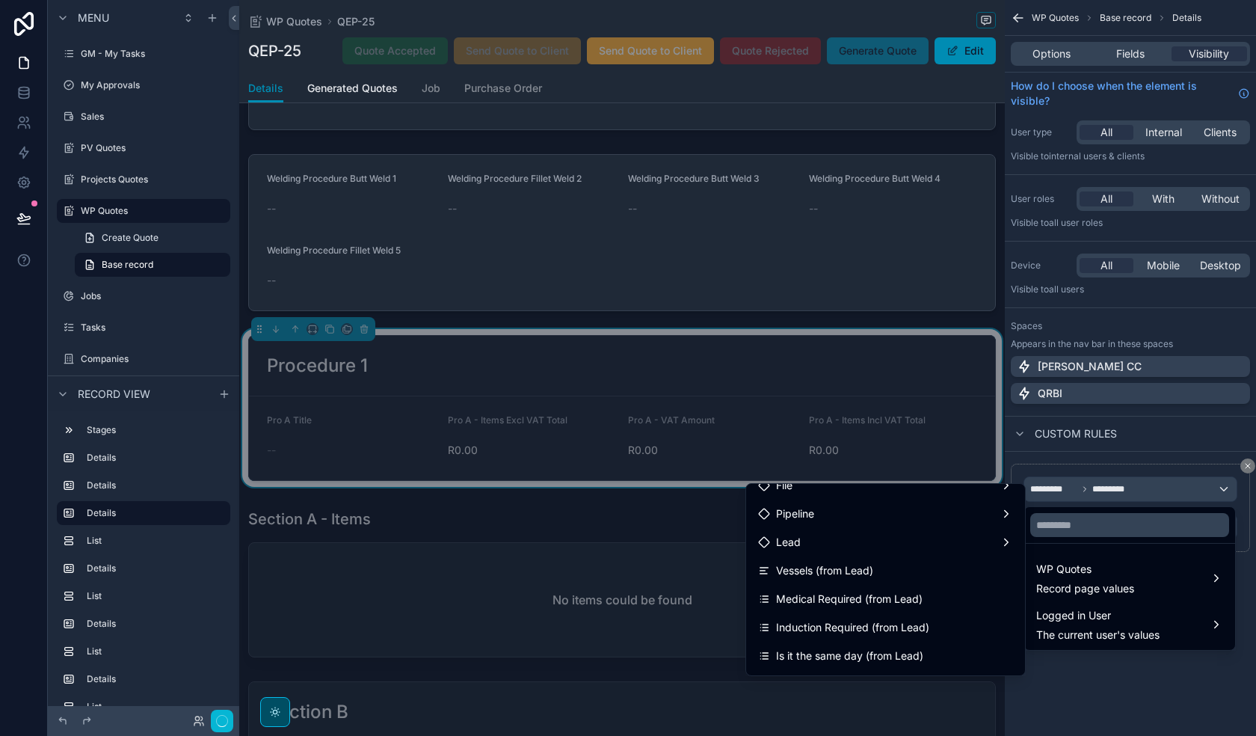
scroll to position [299, 0]
click at [1068, 517] on input "text" at bounding box center [1129, 525] width 199 height 24
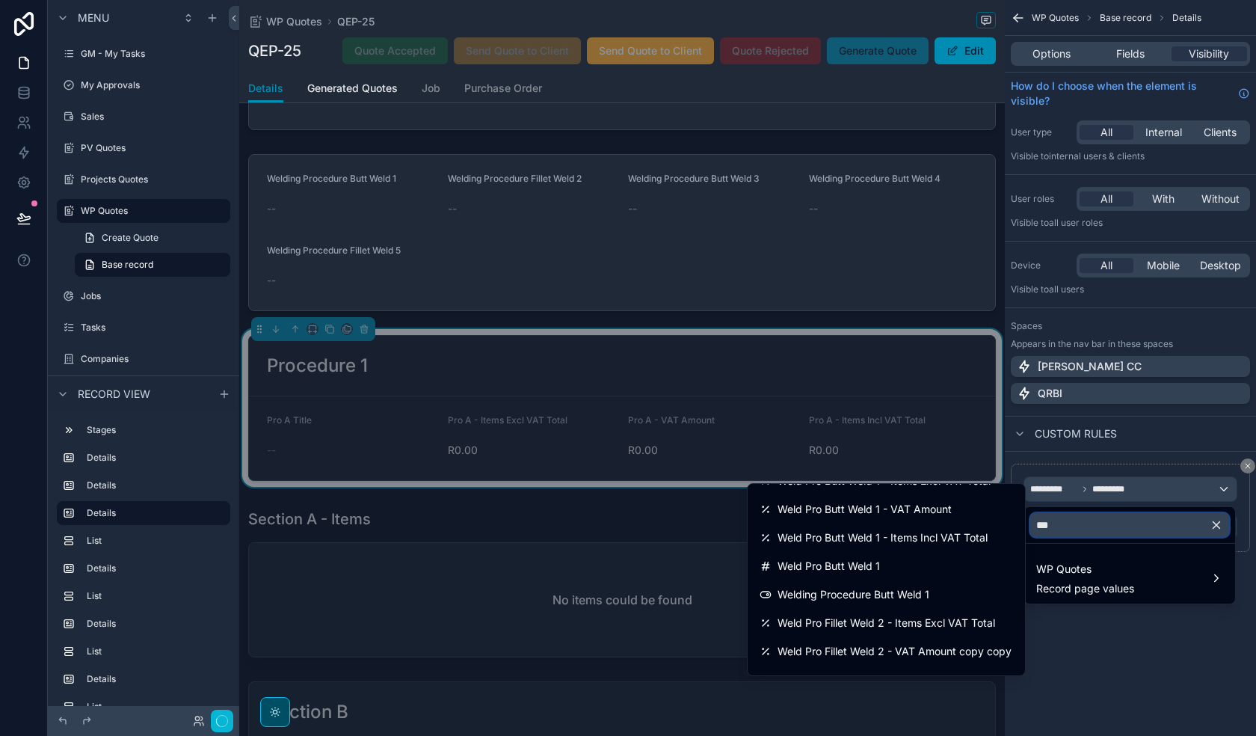
scroll to position [0, 0]
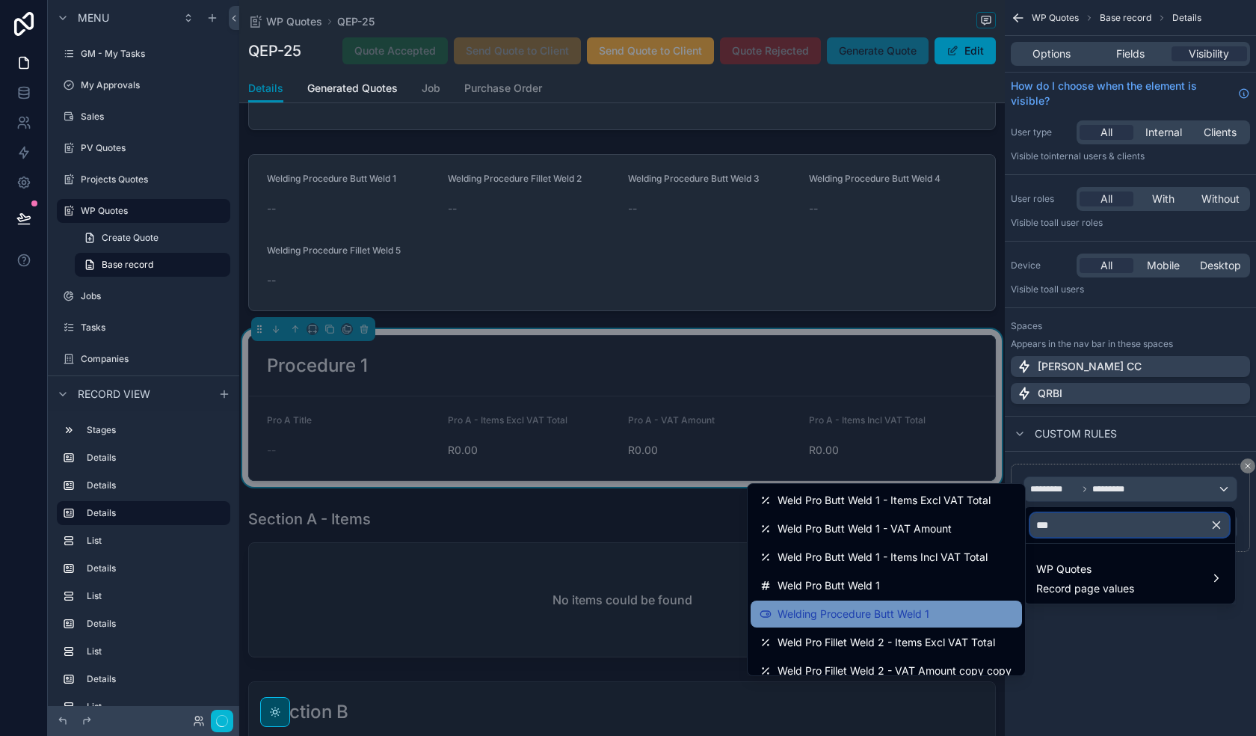
type input "***"
click at [912, 614] on span "Welding Procedure Butt Weld 1" at bounding box center [854, 614] width 152 height 18
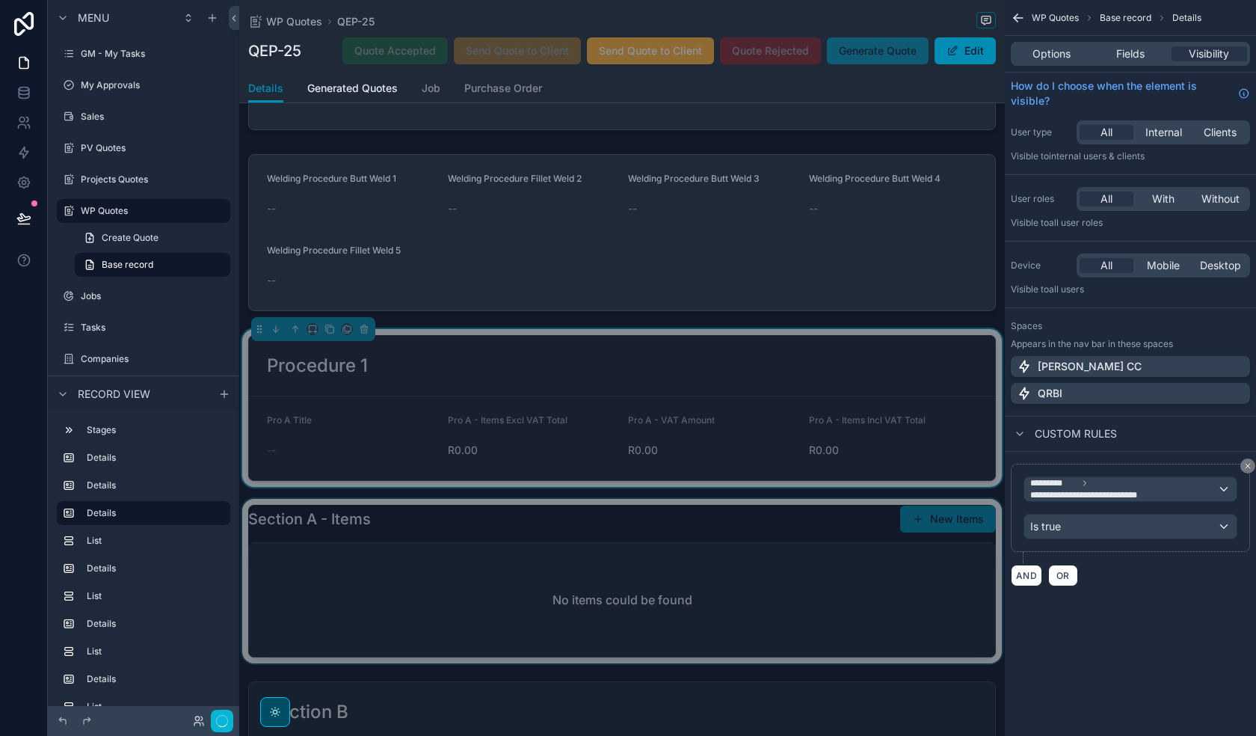
click at [564, 627] on div "scrollable content" at bounding box center [622, 581] width 766 height 165
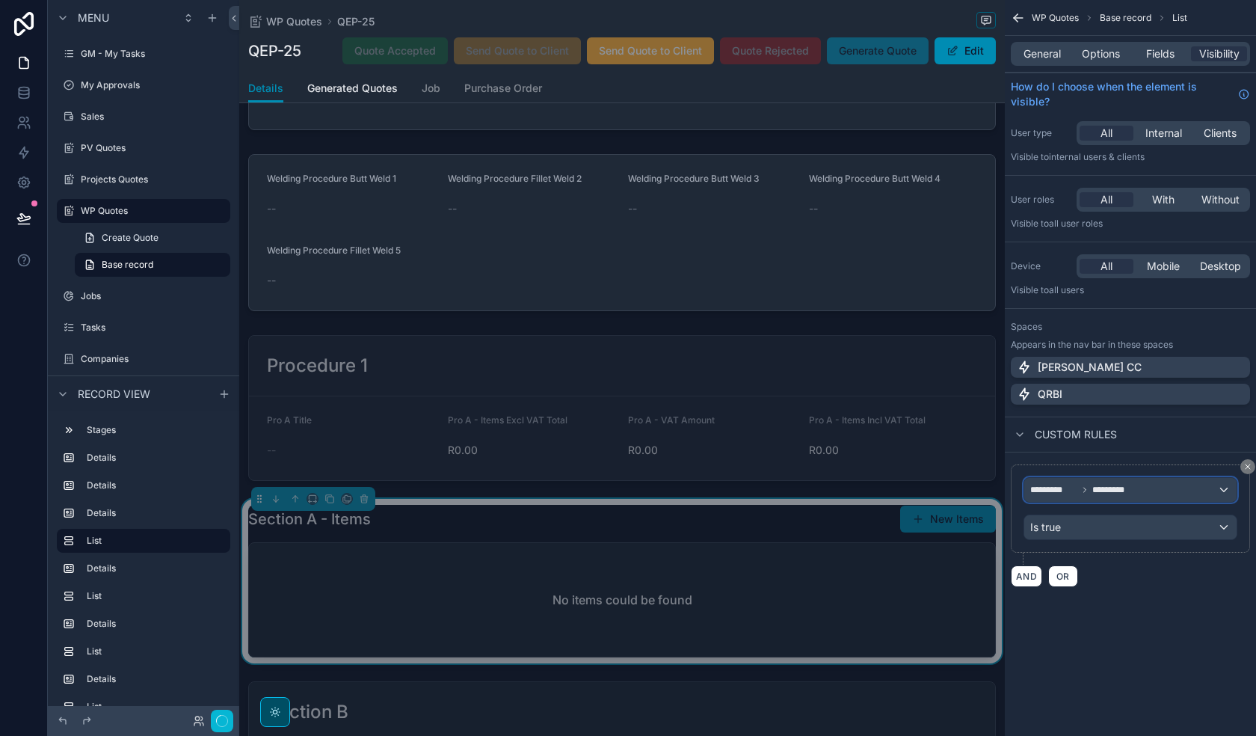
click at [1140, 492] on div "********* *********" at bounding box center [1130, 490] width 212 height 24
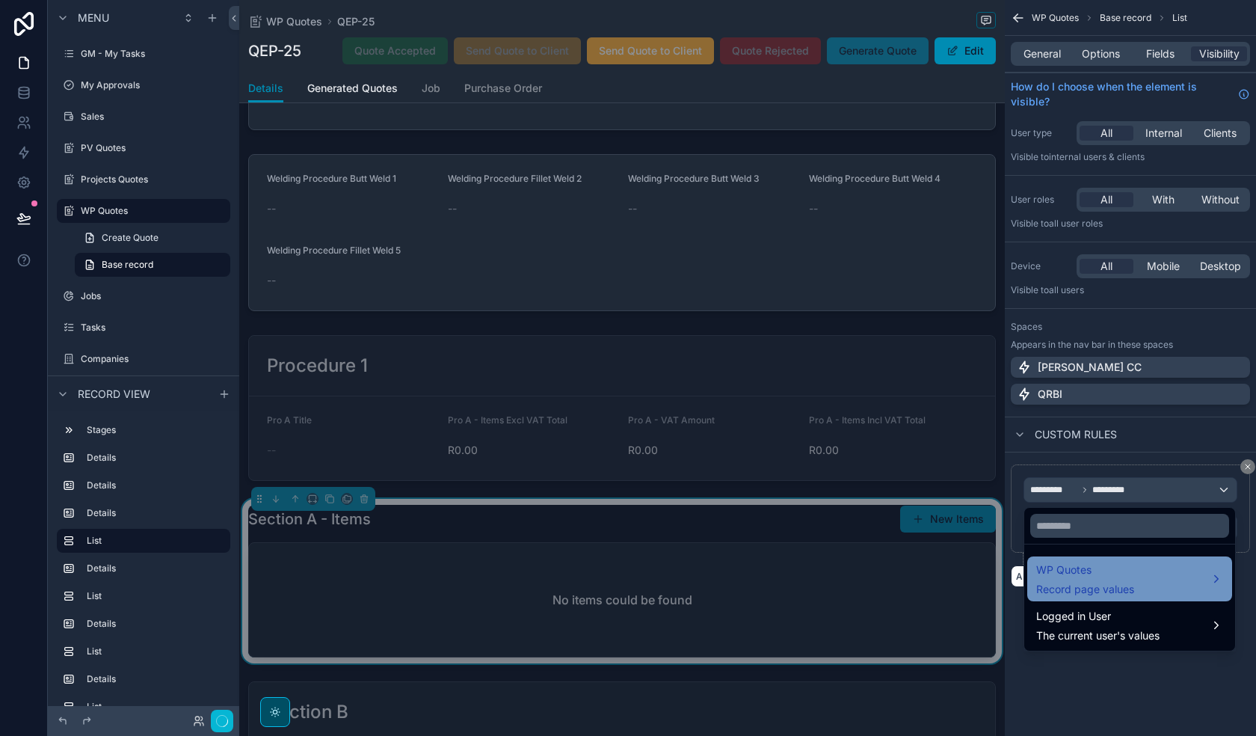
click at [1108, 580] on div "WP Quotes Record page values" at bounding box center [1085, 579] width 98 height 36
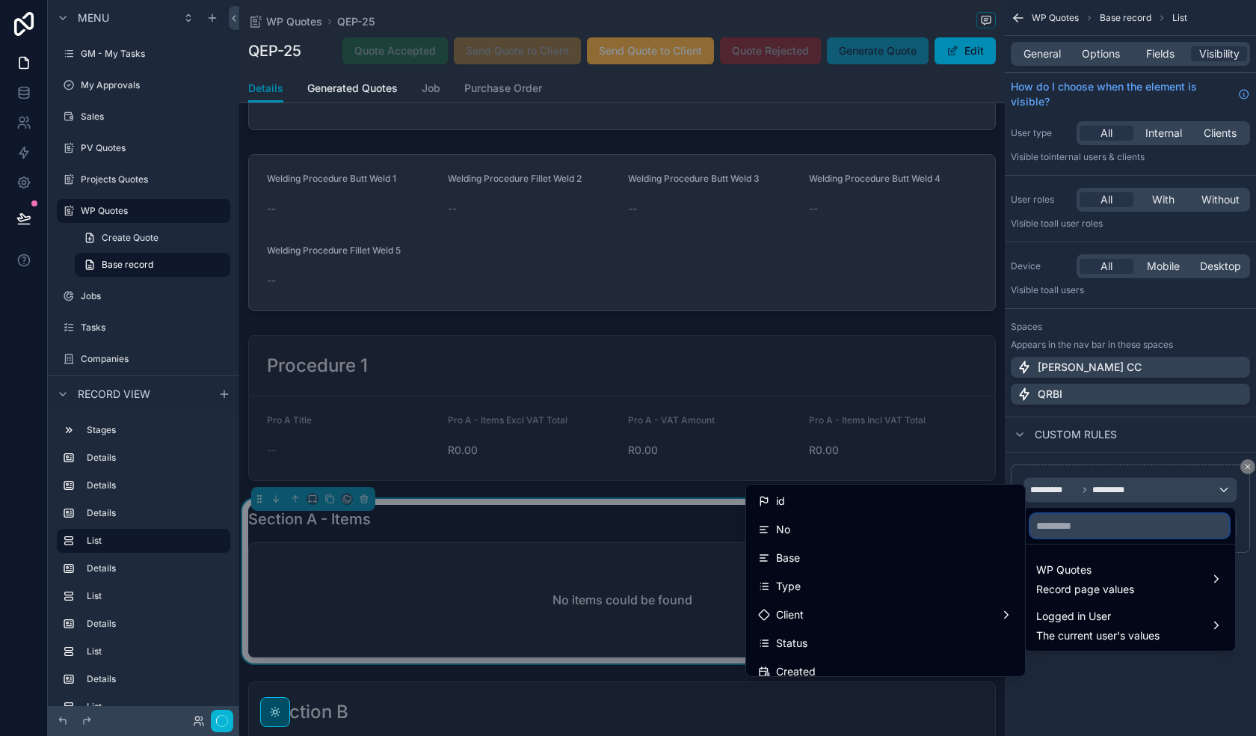
click at [1097, 530] on input "text" at bounding box center [1129, 526] width 199 height 24
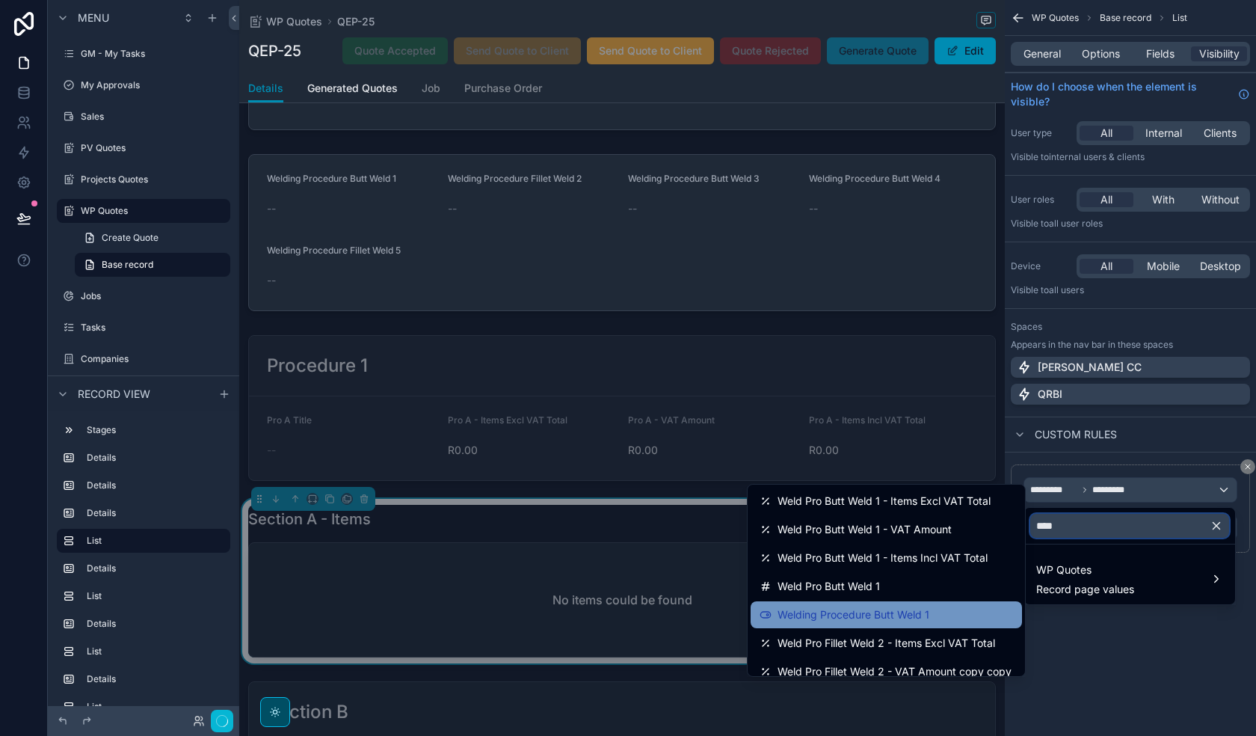
type input "****"
click at [923, 614] on div "Welding Procedure Butt Weld 1" at bounding box center [886, 615] width 253 height 18
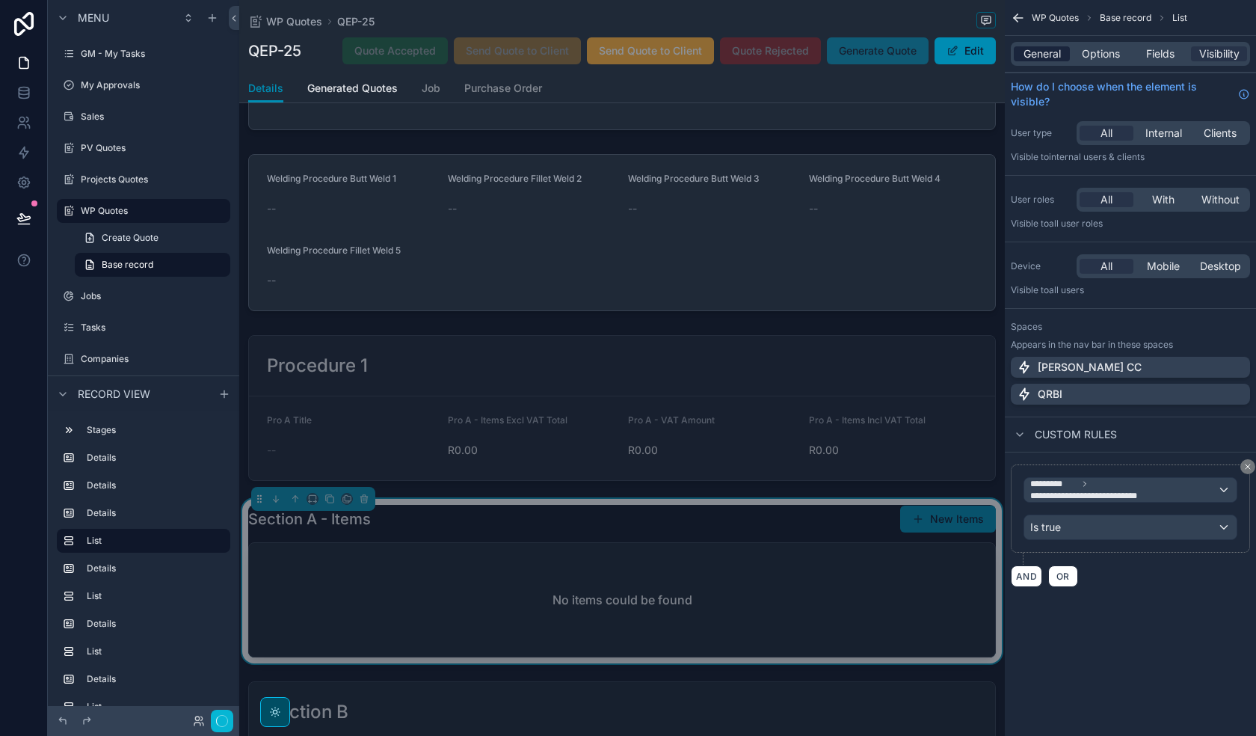
click at [1046, 56] on span "General" at bounding box center [1042, 53] width 37 height 15
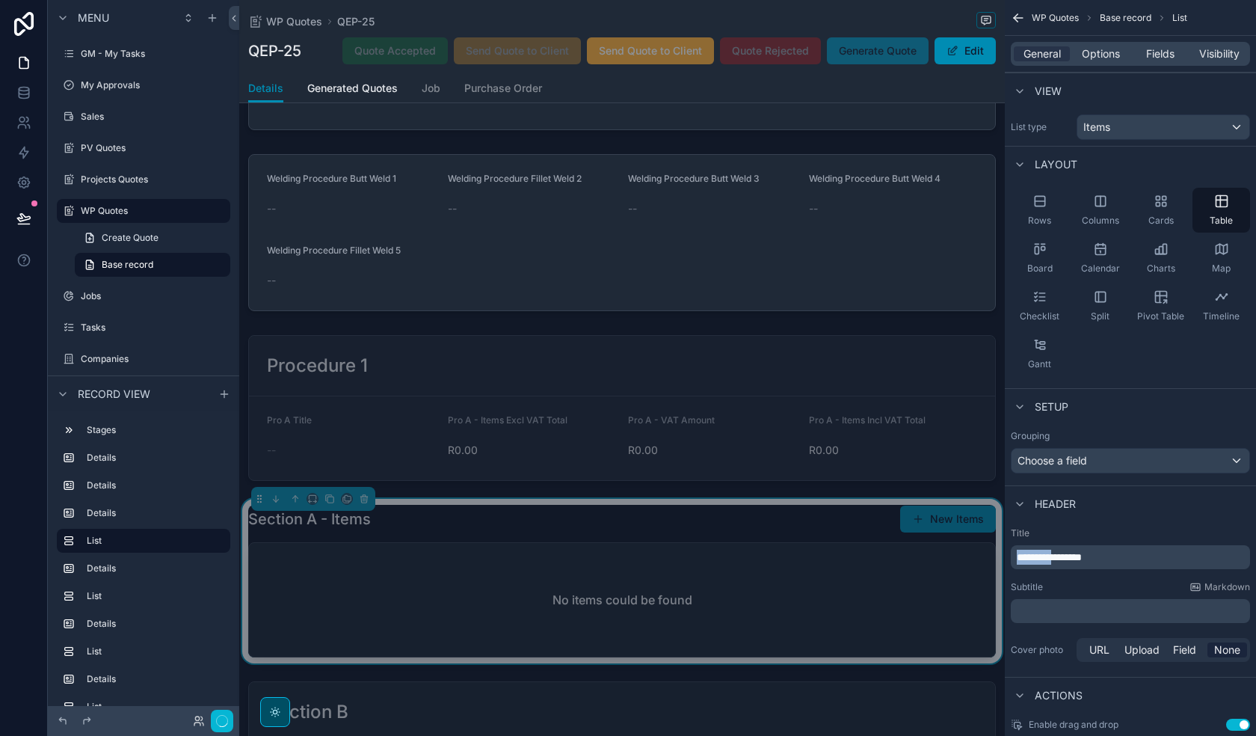
drag, startPoint x: 1063, startPoint y: 557, endPoint x: 969, endPoint y: 552, distance: 94.4
click at [969, 552] on div "[PERSON_NAME] CC Alt 1 GM - My Tasks 0 My Approvals Sales PV Quotes Projects Qu…" at bounding box center [747, 368] width 1017 height 736
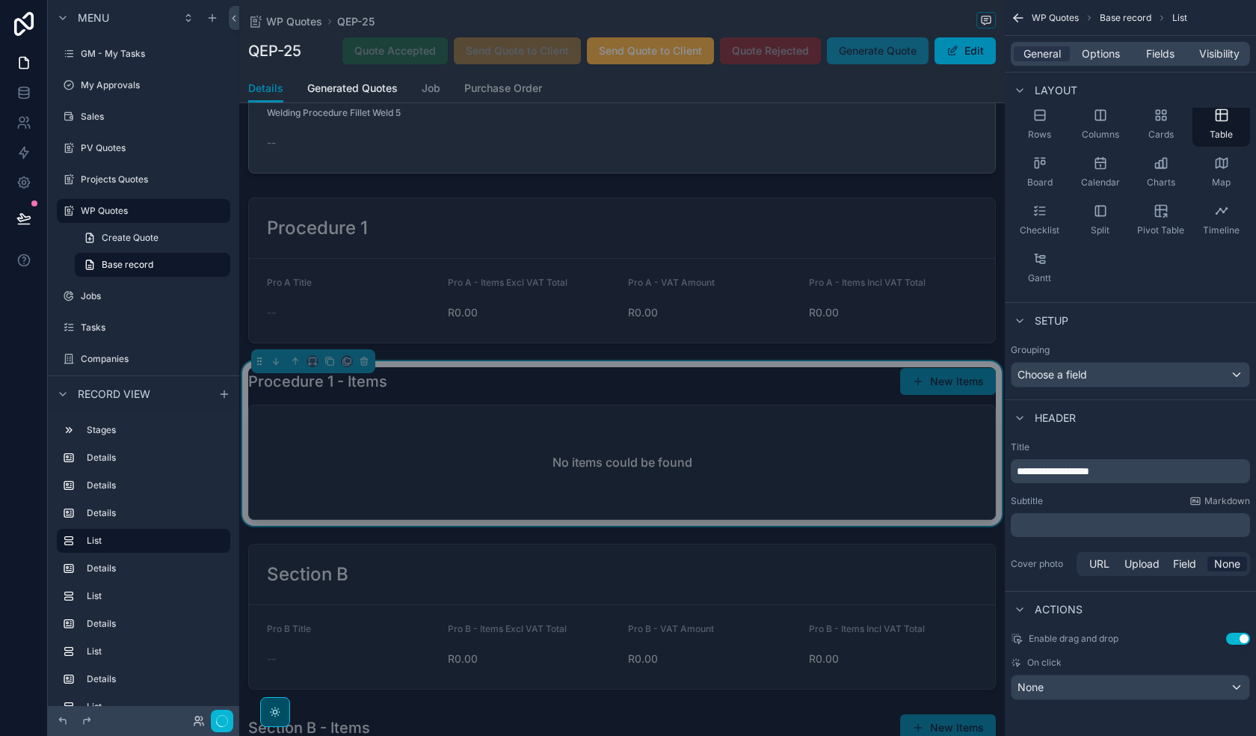
scroll to position [523, 0]
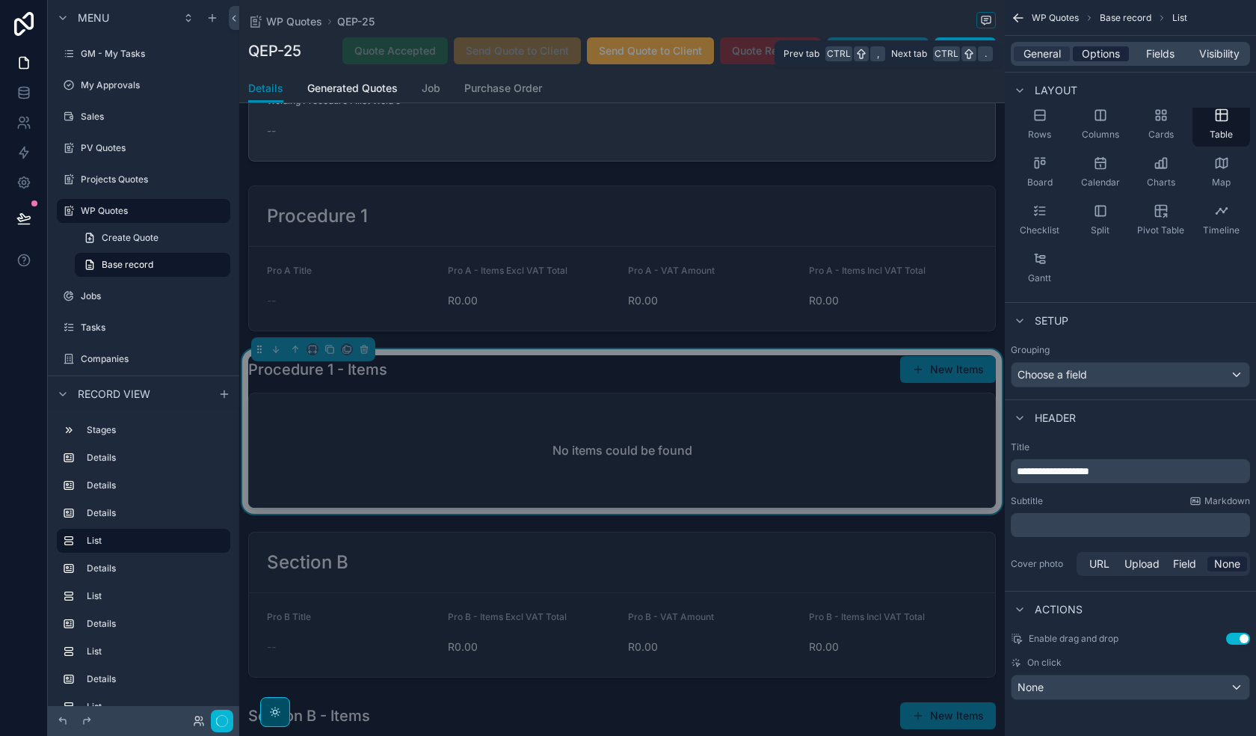
click at [1097, 50] on span "Options" at bounding box center [1101, 53] width 38 height 15
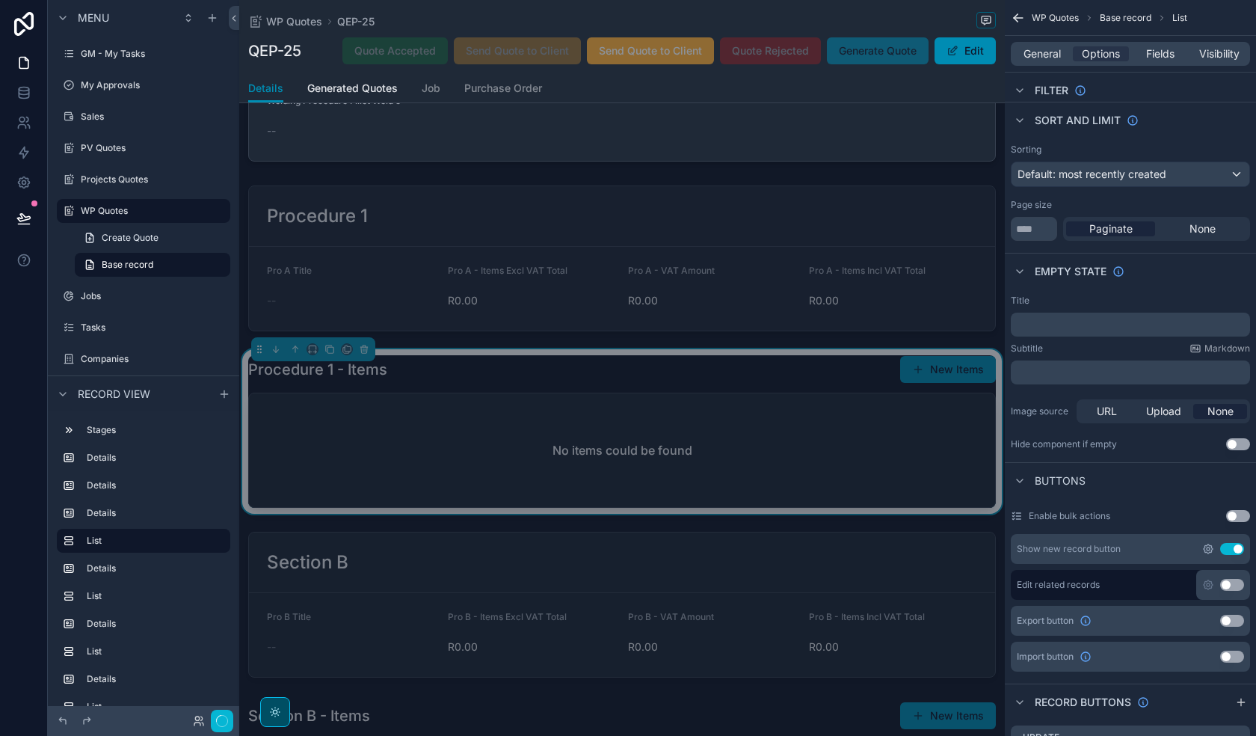
click at [1210, 547] on icon "scrollable content" at bounding box center [1208, 549] width 12 height 12
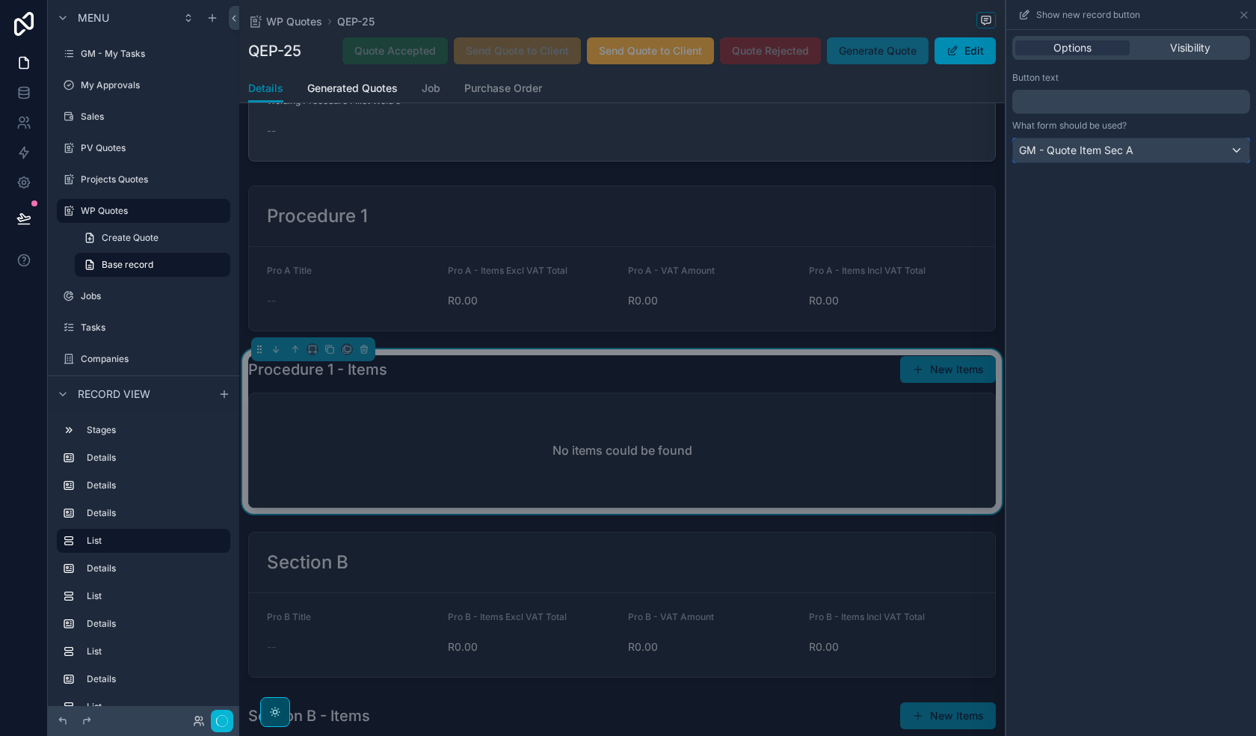
click at [1190, 154] on div "GM - Quote Item Sec A" at bounding box center [1131, 150] width 236 height 24
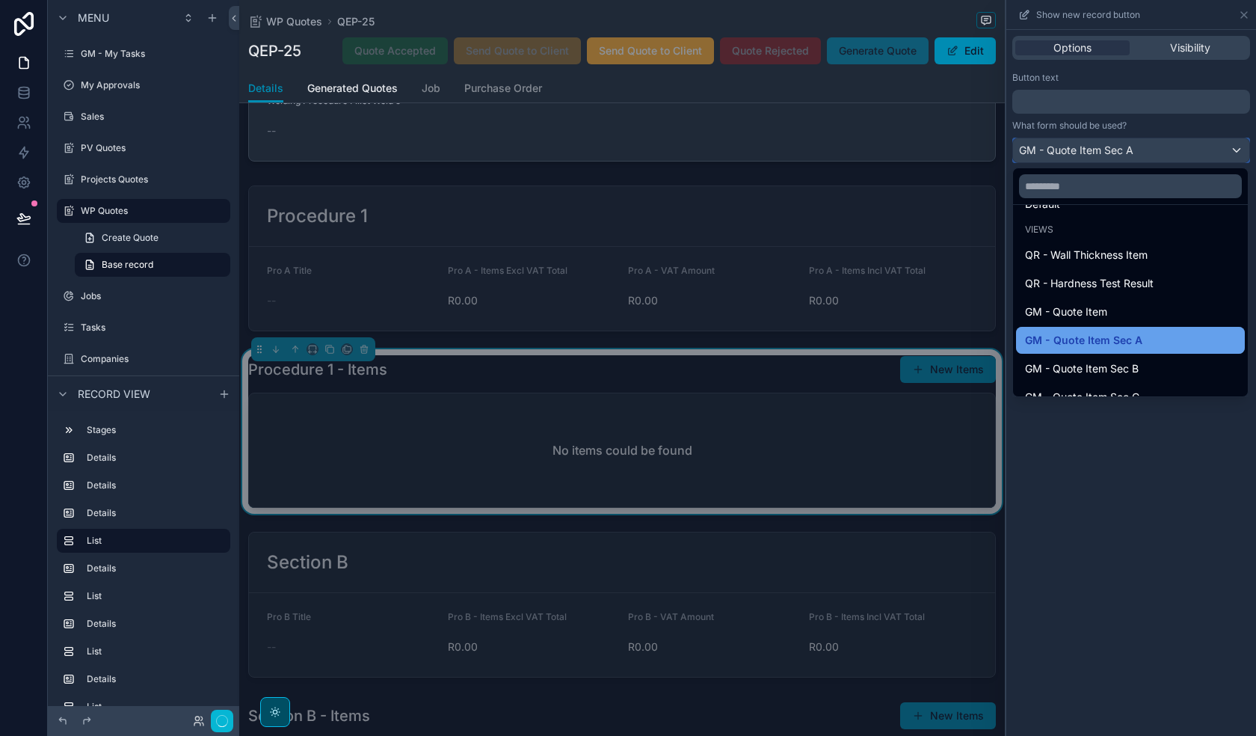
scroll to position [0, 0]
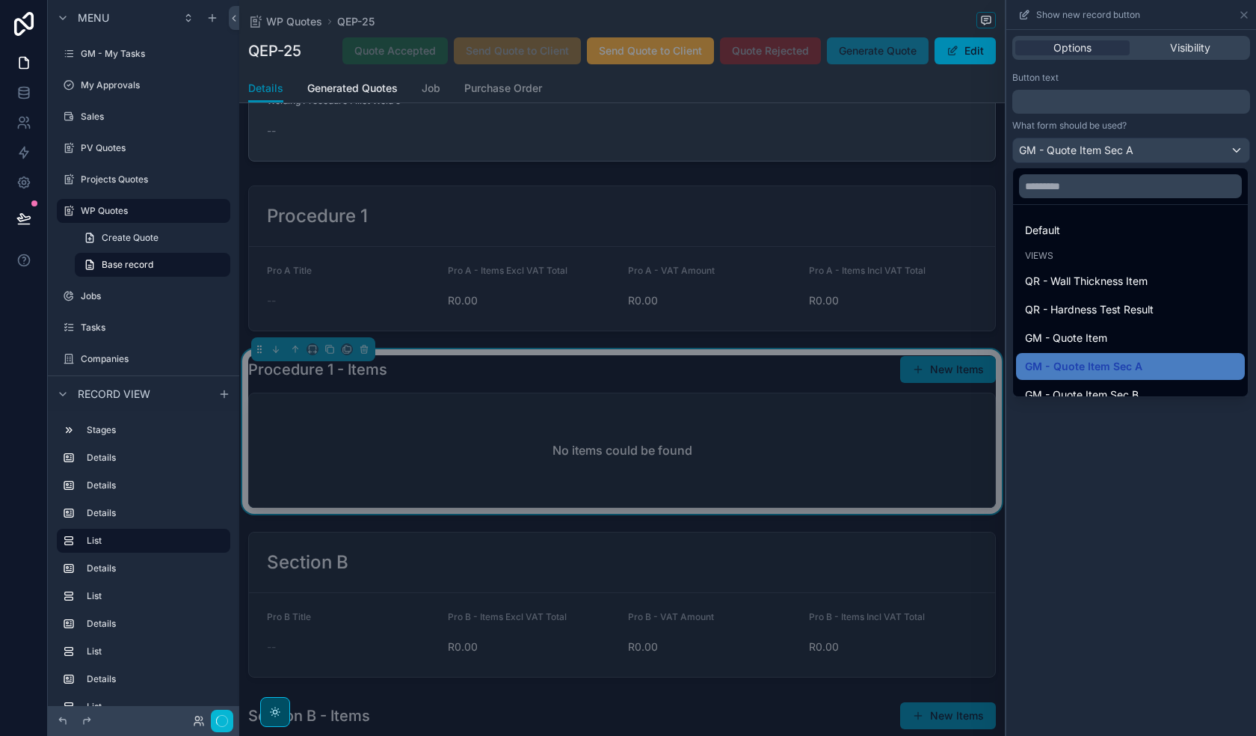
click at [1244, 16] on div at bounding box center [1131, 368] width 250 height 736
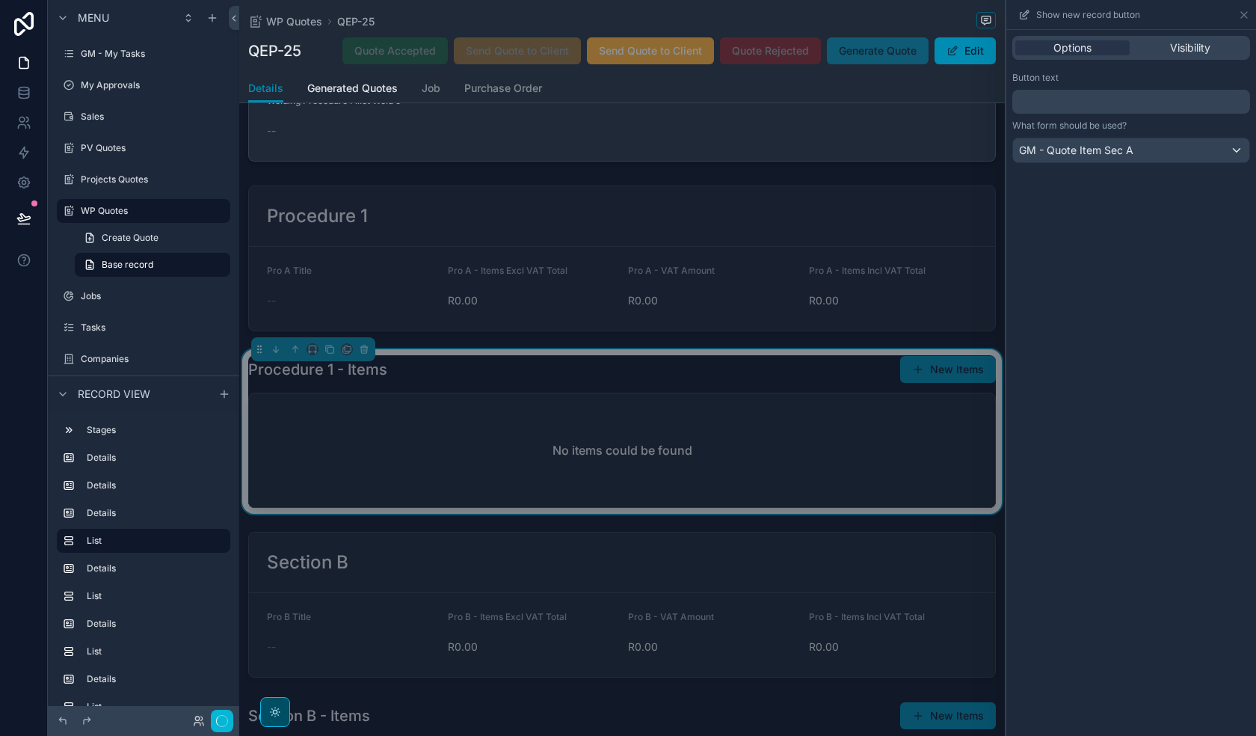
click at [529, 408] on div "No items could be found" at bounding box center [622, 450] width 746 height 114
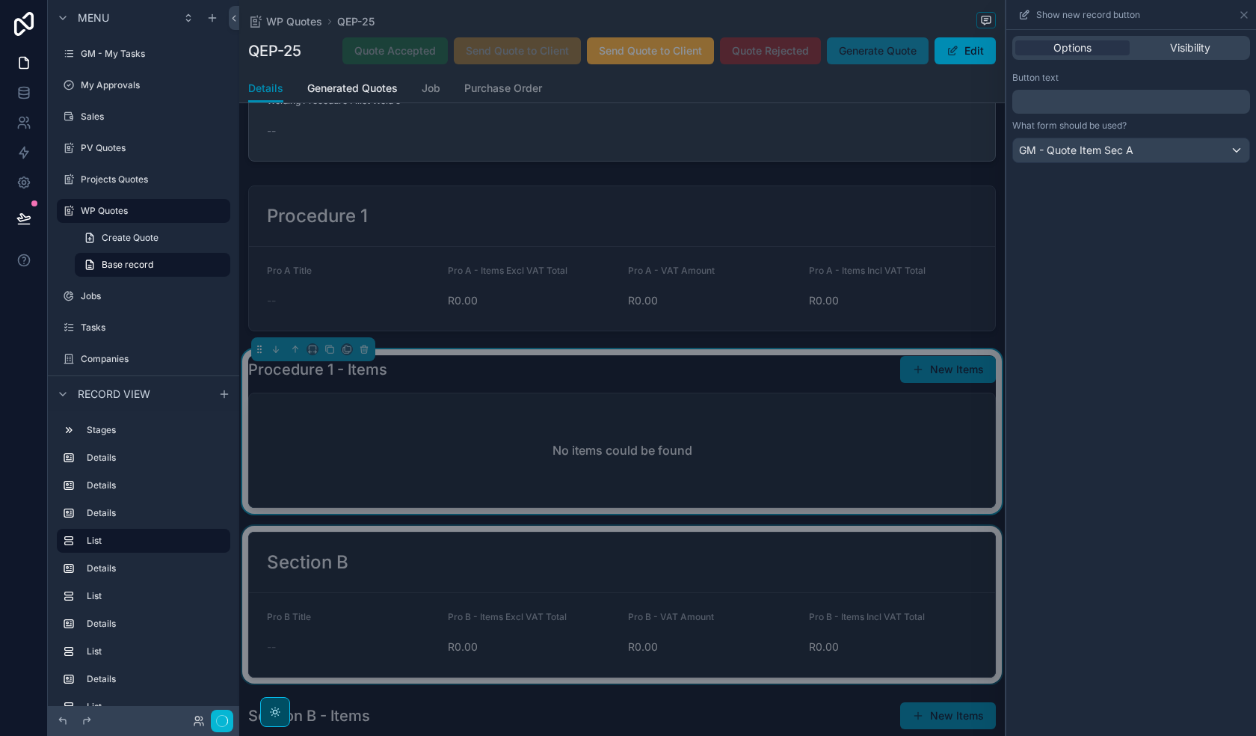
click at [541, 610] on div "scrollable content" at bounding box center [622, 605] width 766 height 158
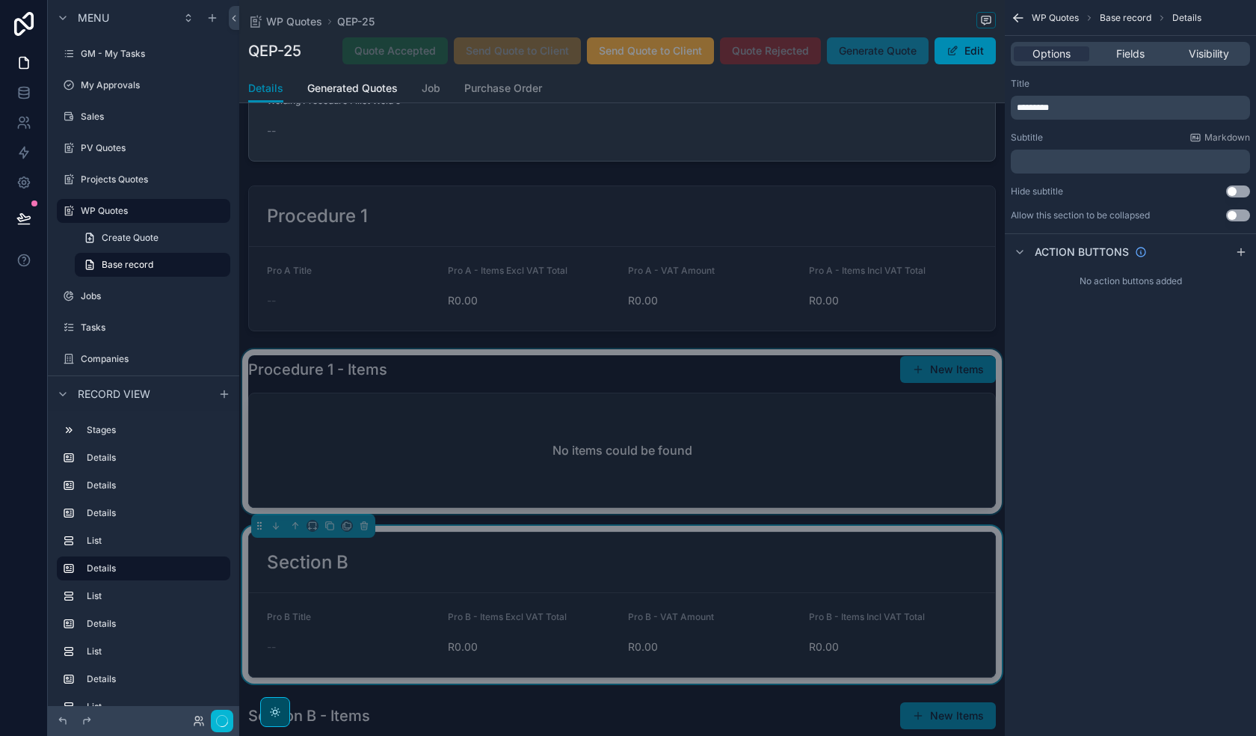
click at [470, 381] on div "scrollable content" at bounding box center [622, 431] width 766 height 165
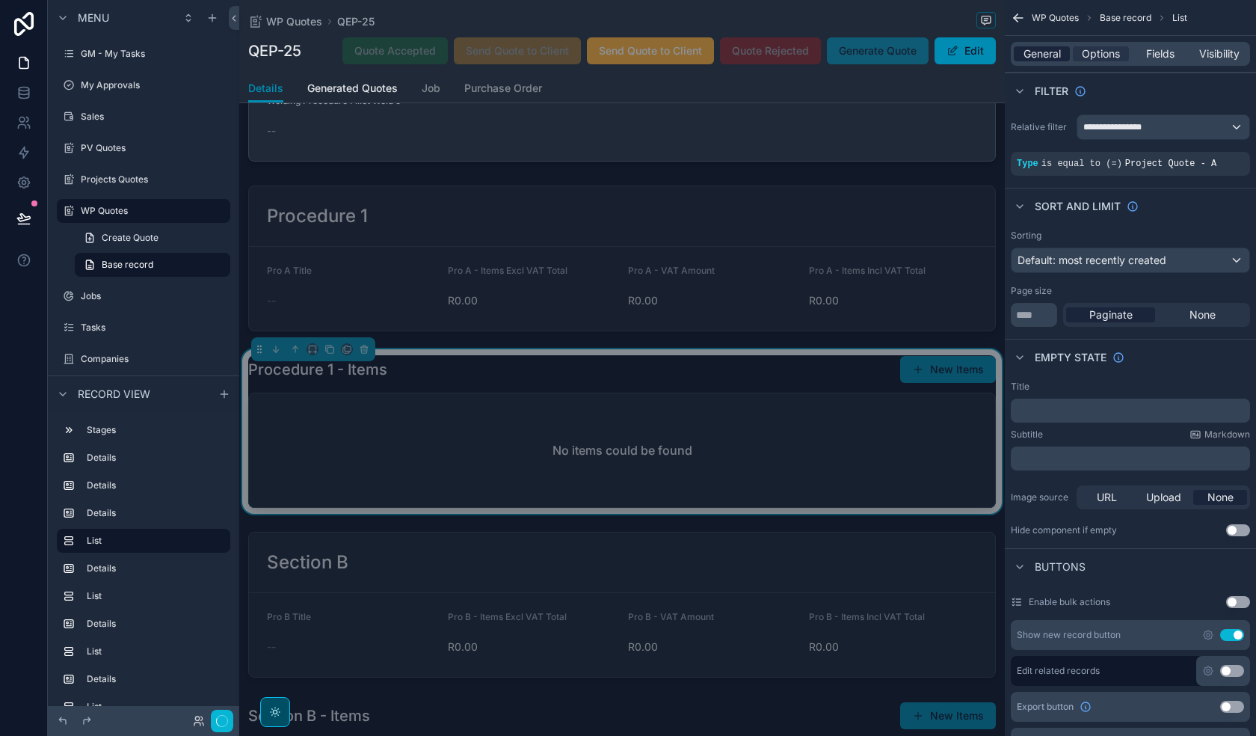
click at [1054, 59] on span "General" at bounding box center [1042, 53] width 37 height 15
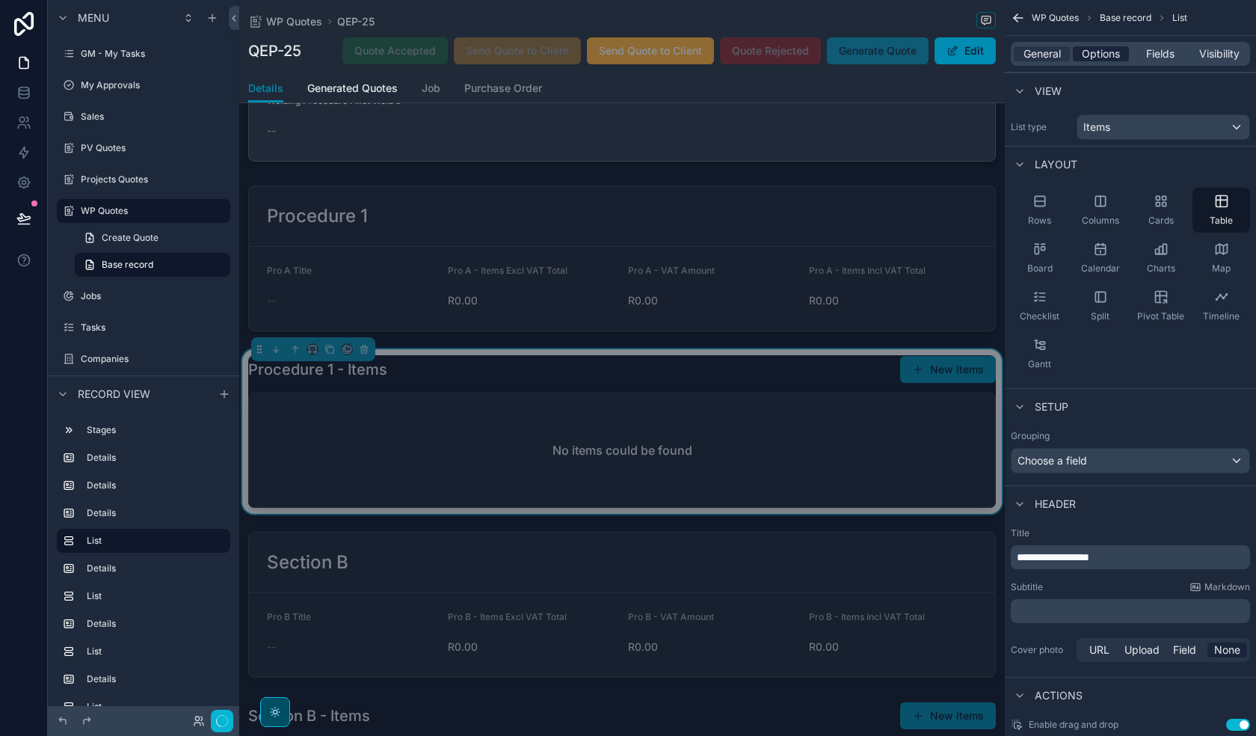
click at [1111, 49] on span "Options" at bounding box center [1101, 53] width 38 height 15
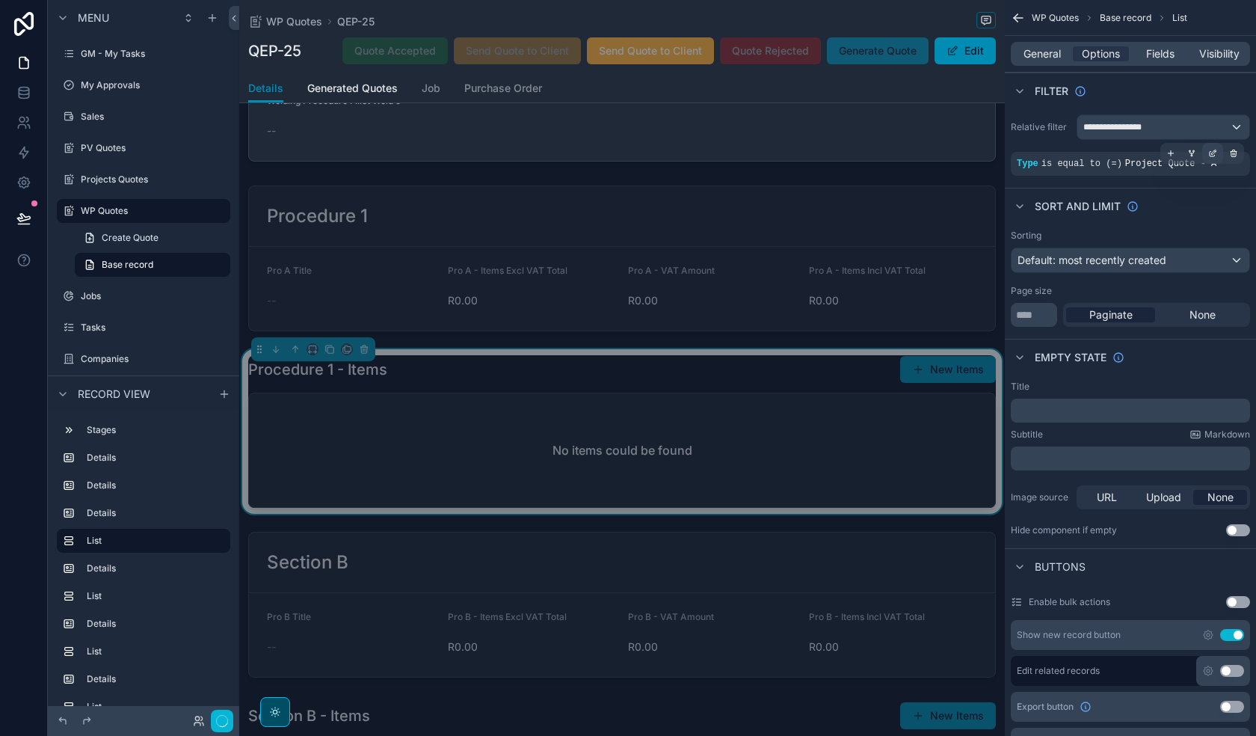
click at [1213, 156] on icon "scrollable content" at bounding box center [1212, 154] width 5 height 5
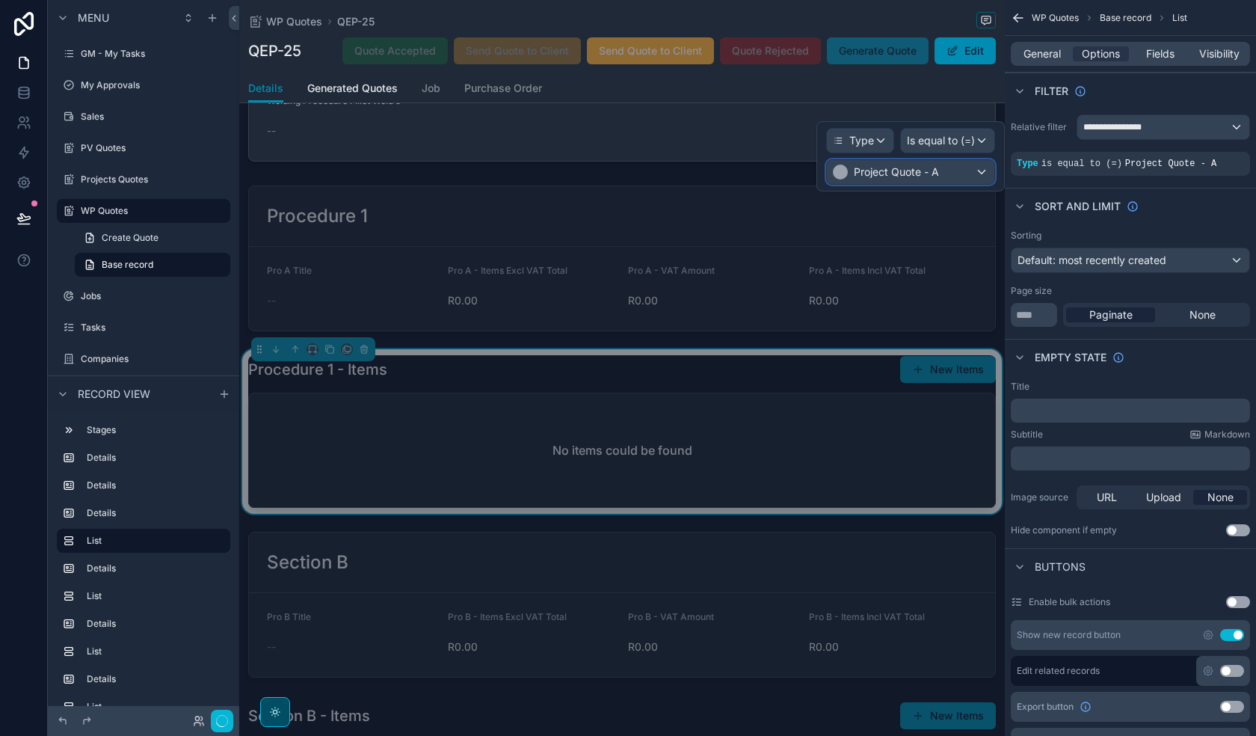
click at [919, 171] on span "Project Quote - A" at bounding box center [896, 172] width 85 height 15
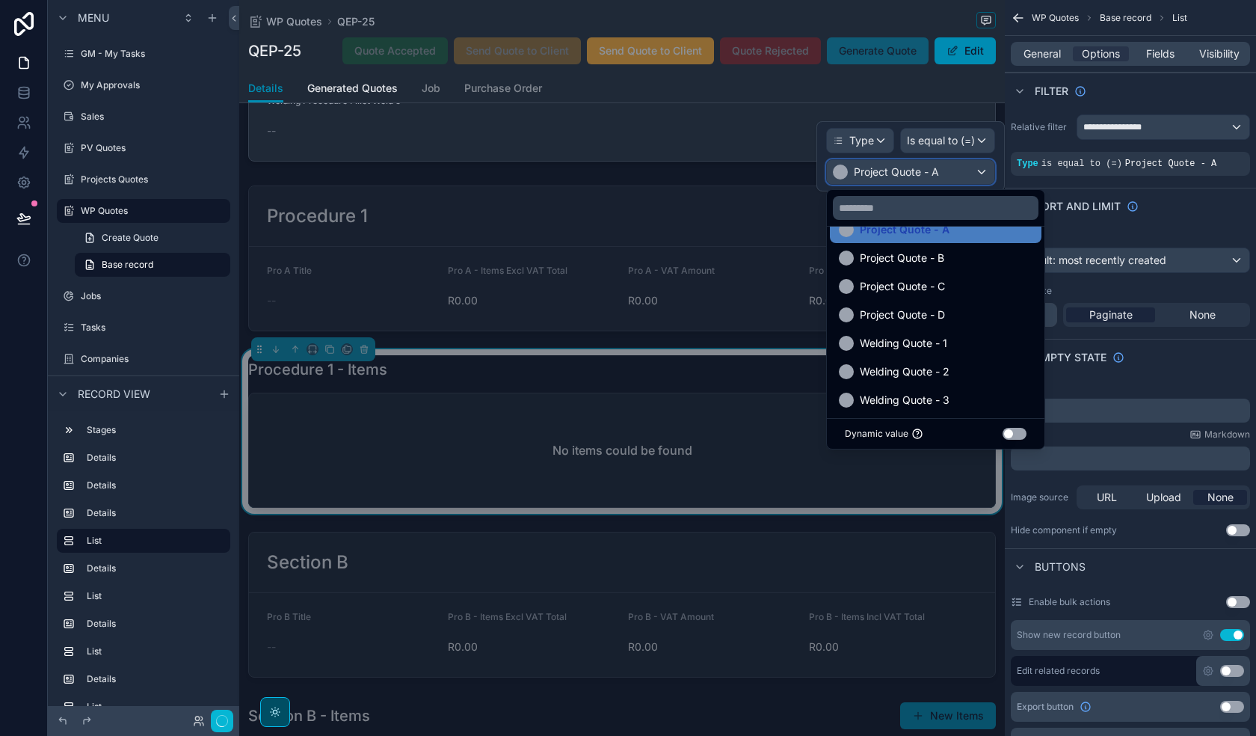
scroll to position [428, 0]
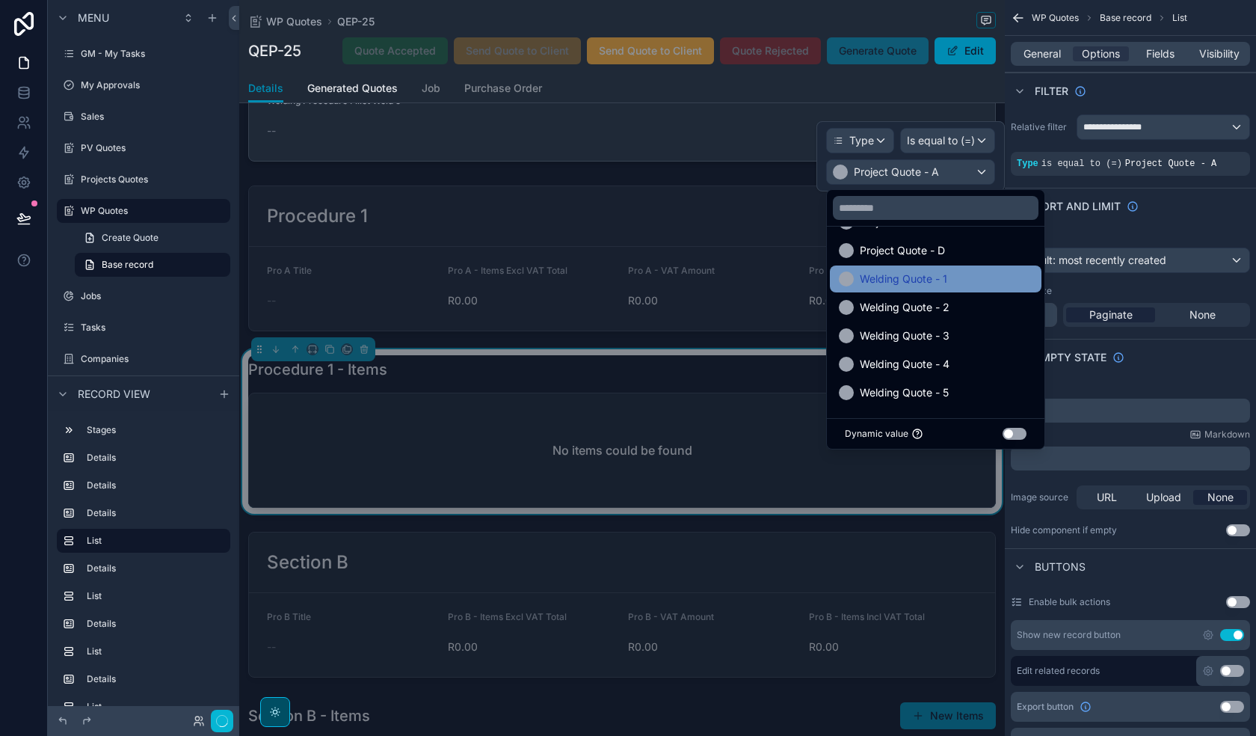
click at [961, 275] on div "Welding Quote - 1" at bounding box center [936, 279] width 194 height 18
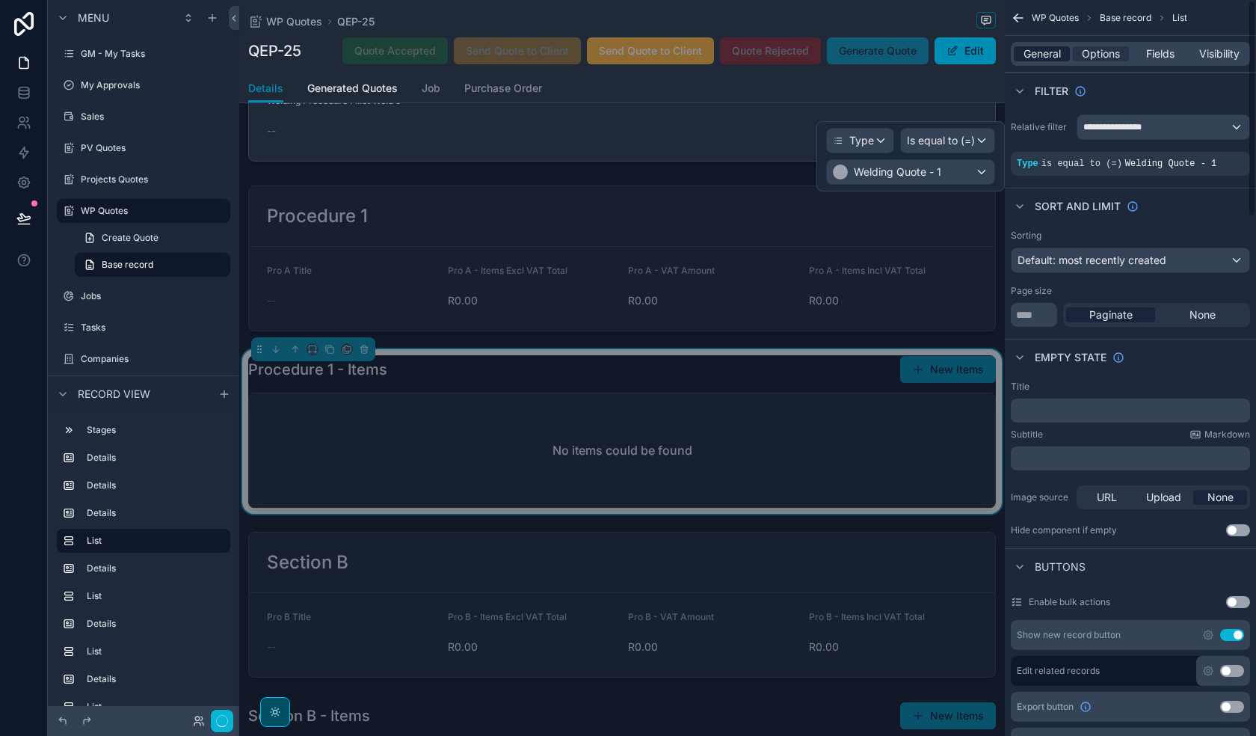
click at [1066, 55] on div "General" at bounding box center [1042, 53] width 56 height 15
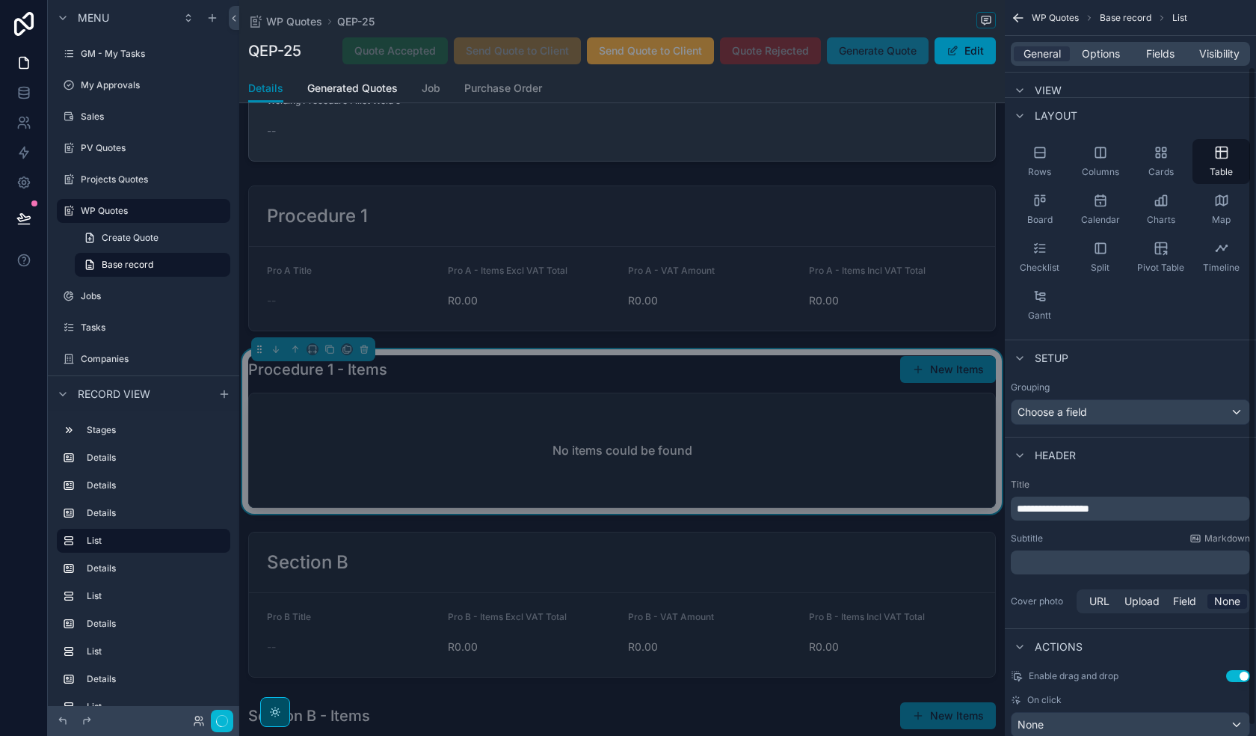
scroll to position [75, 0]
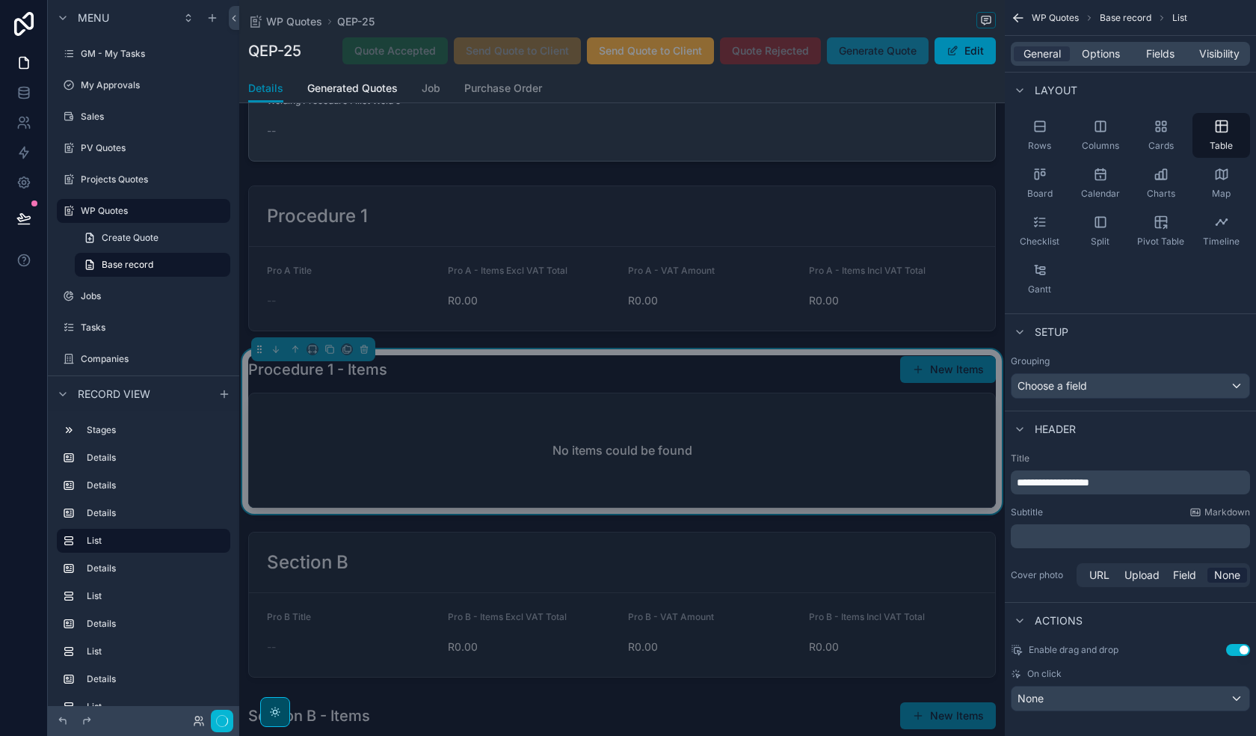
click at [1075, 482] on span "**********" at bounding box center [1053, 482] width 73 height 10
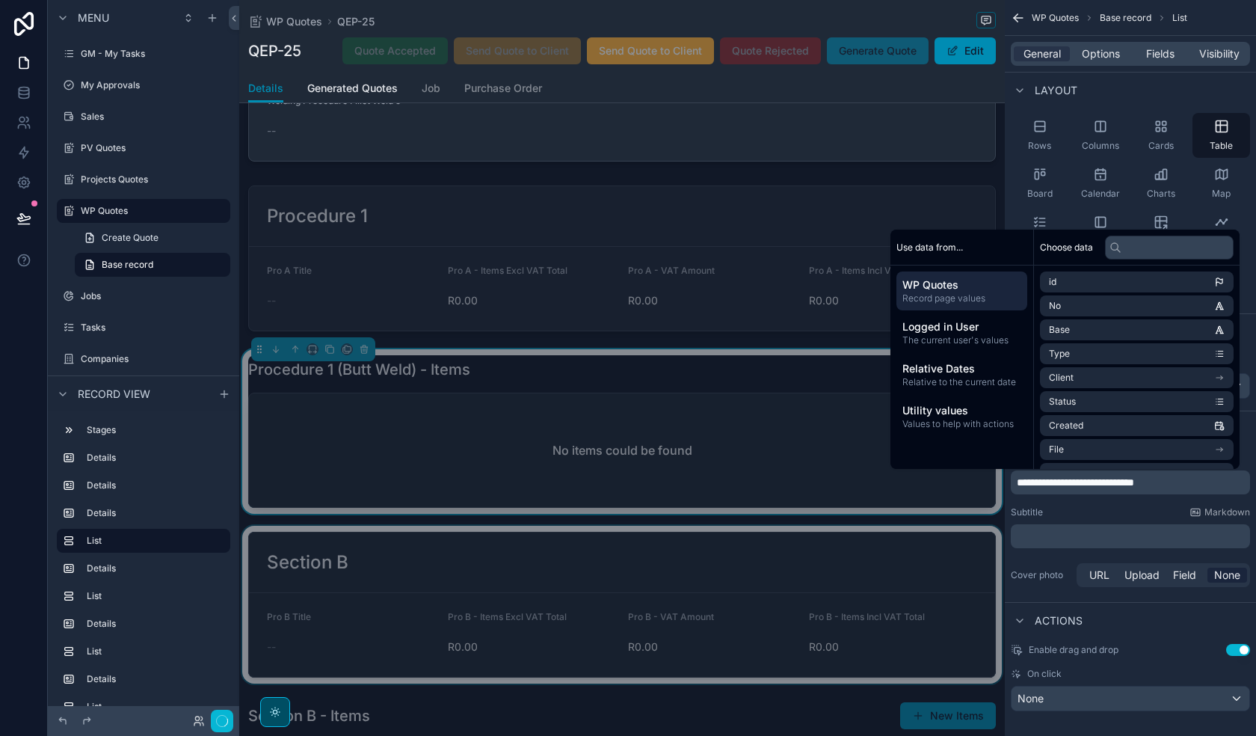
click at [583, 605] on div "scrollable content" at bounding box center [622, 605] width 766 height 158
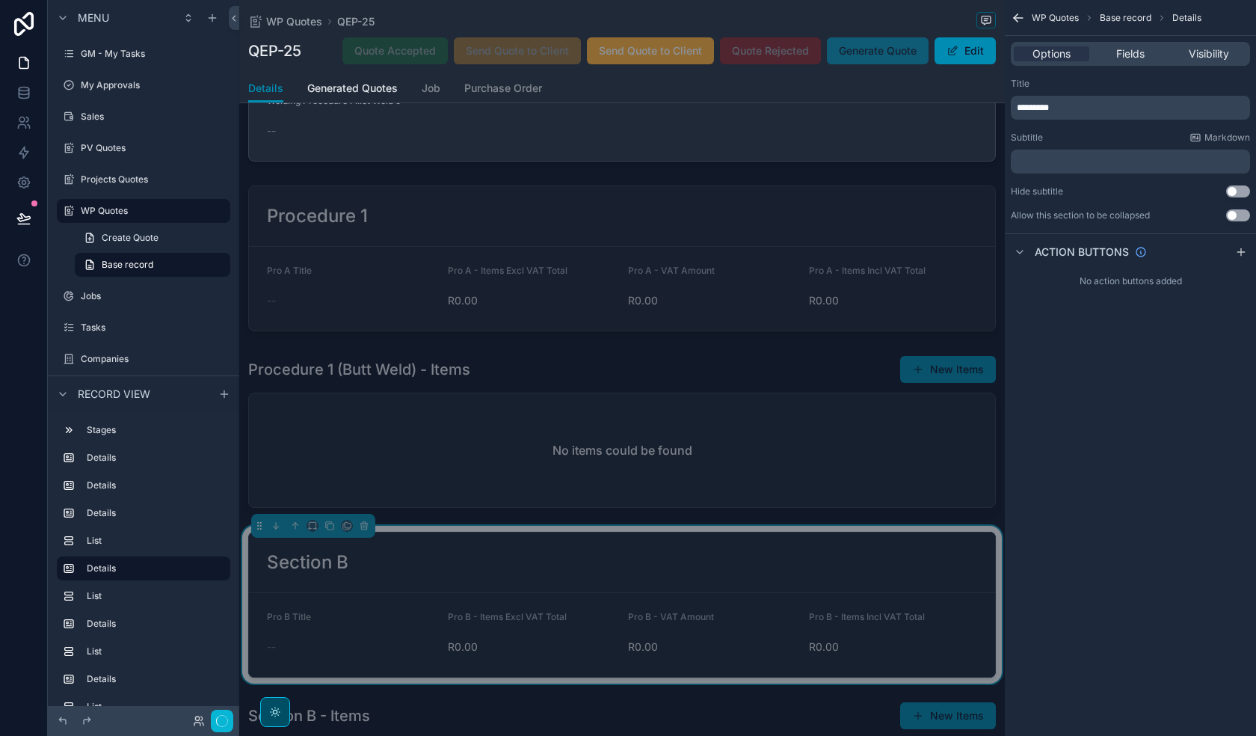
scroll to position [0, 0]
drag, startPoint x: 1079, startPoint y: 108, endPoint x: 885, endPoint y: 124, distance: 194.3
click at [886, 123] on div "[PERSON_NAME] CC Alt 1 GM - My Tasks 0 My Approvals Sales PV Quotes Projects Qu…" at bounding box center [747, 368] width 1017 height 736
click at [691, 571] on div "Procedure 2" at bounding box center [622, 562] width 710 height 24
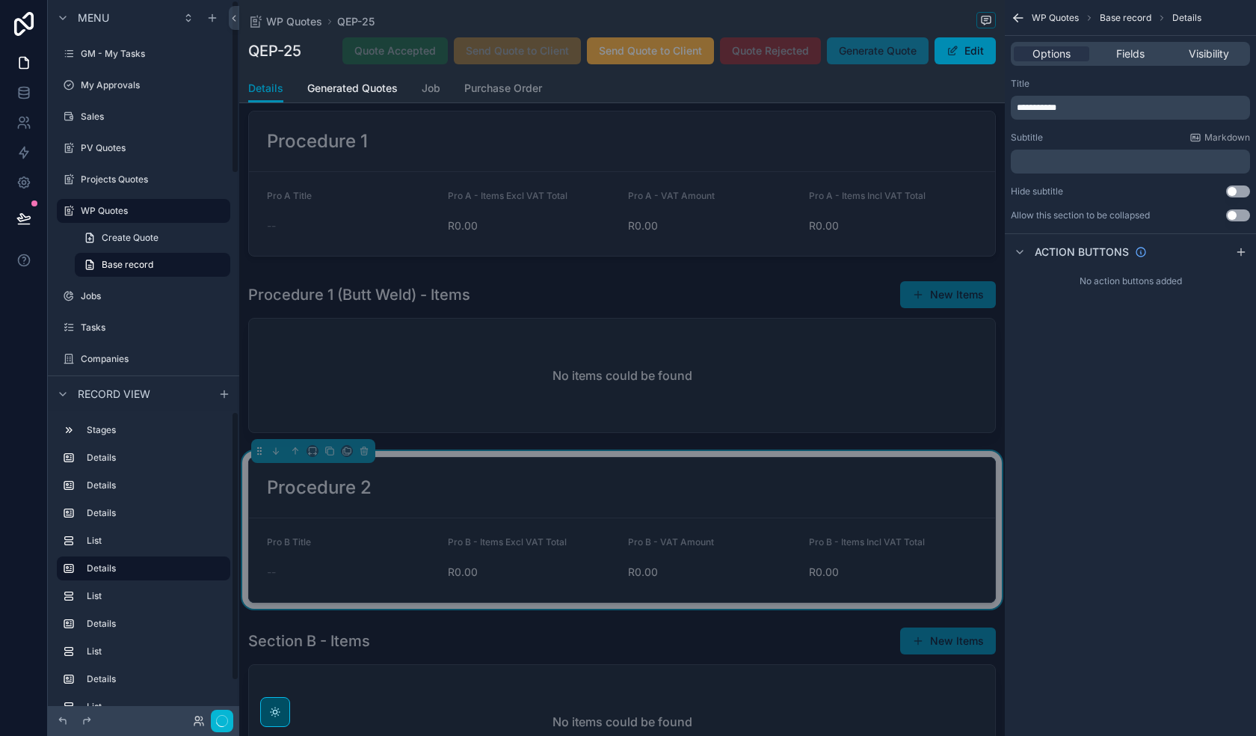
scroll to position [748, 0]
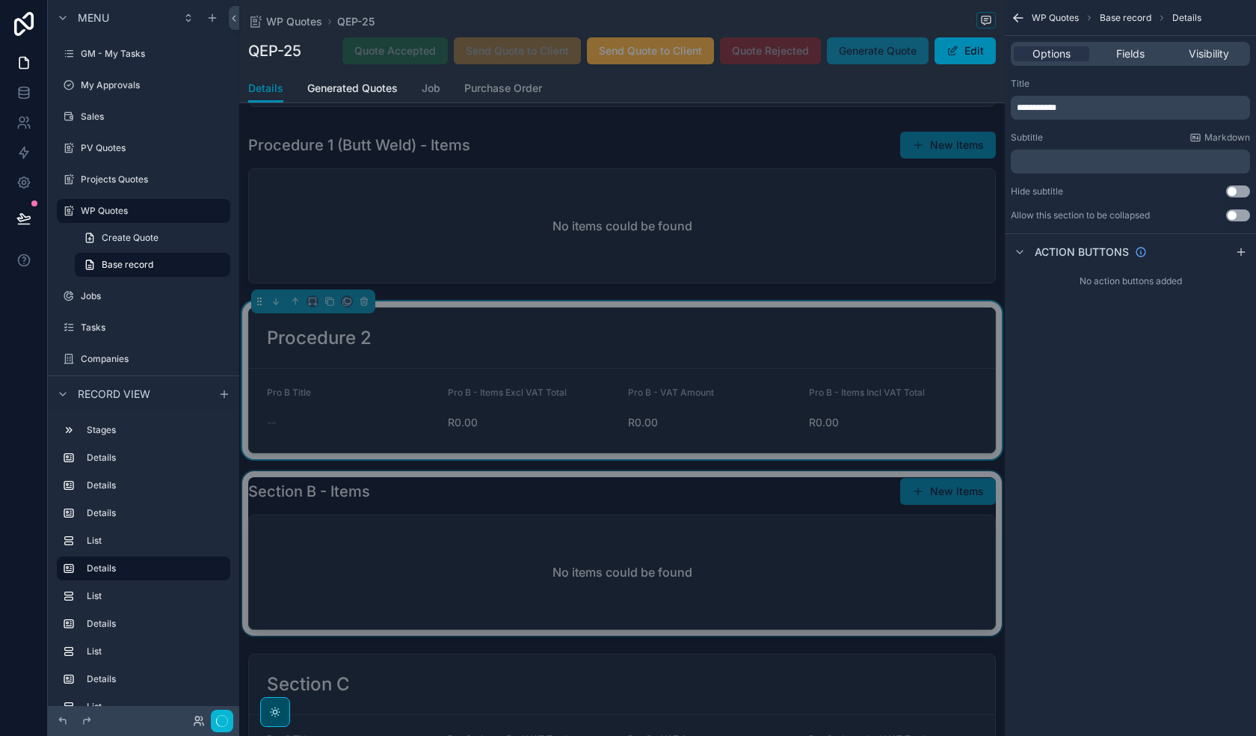
click at [668, 511] on div "scrollable content" at bounding box center [622, 553] width 766 height 165
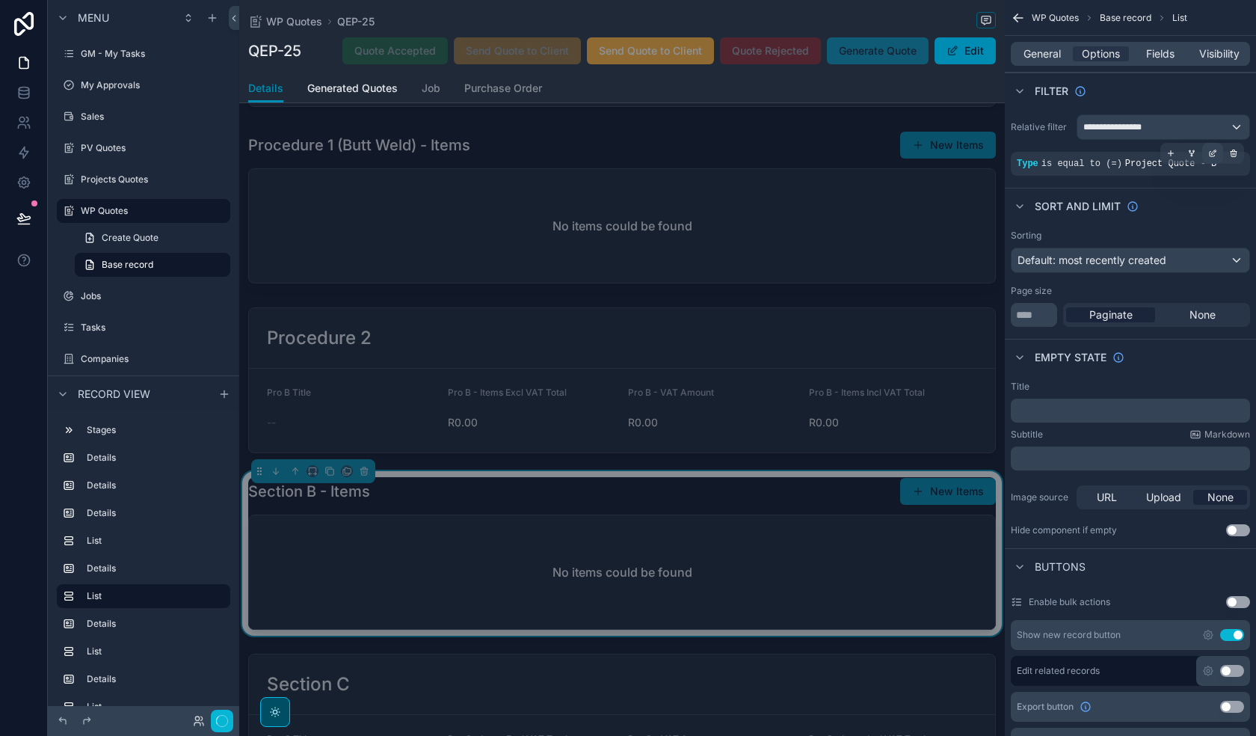
click at [1217, 157] on div "scrollable content" at bounding box center [1212, 153] width 21 height 21
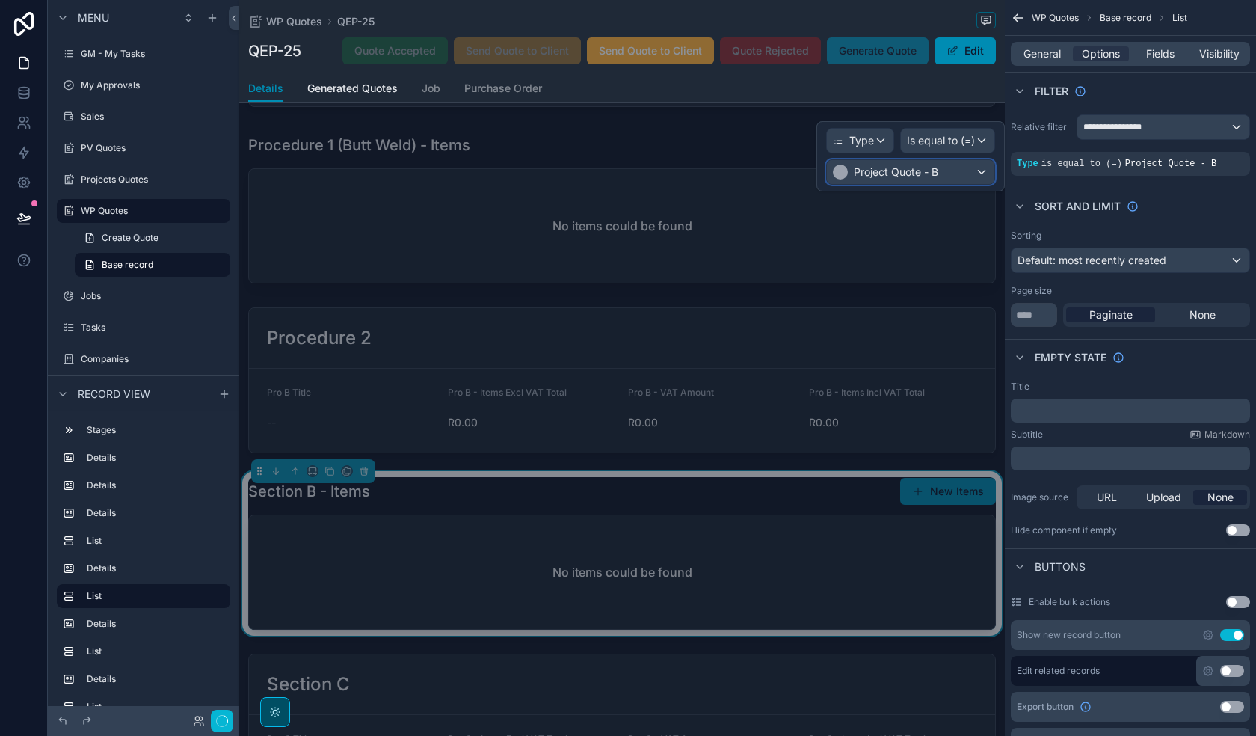
click at [923, 171] on span "Project Quote - B" at bounding box center [896, 172] width 84 height 15
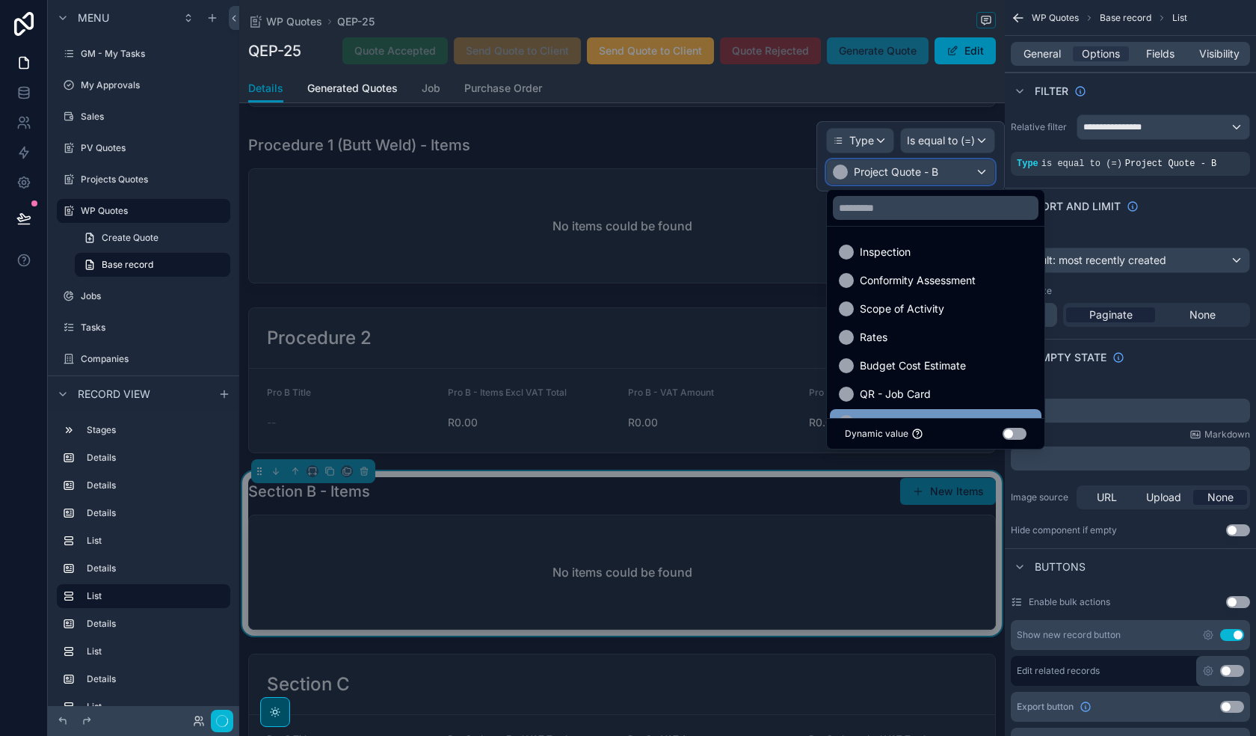
scroll to position [428, 0]
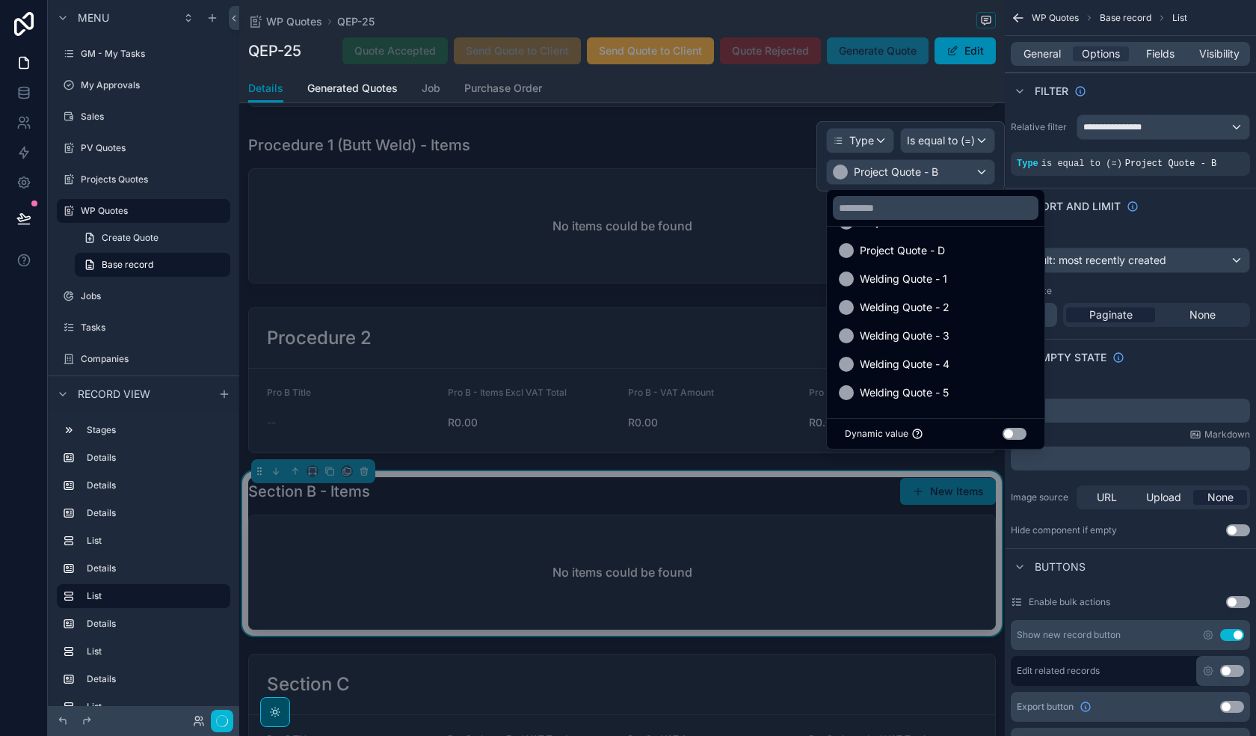
drag, startPoint x: 983, startPoint y: 304, endPoint x: 1051, endPoint y: 87, distance: 228.0
click at [983, 304] on div "Welding Quote - 2" at bounding box center [936, 307] width 194 height 18
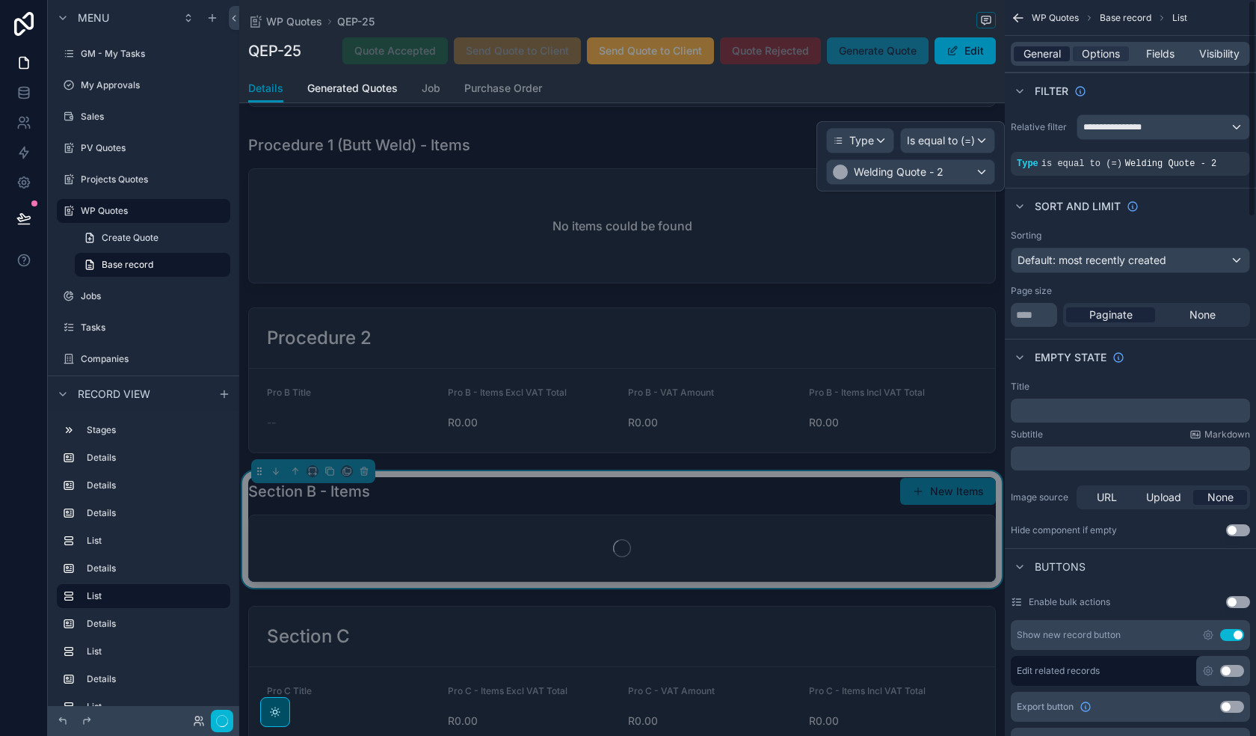
click at [1044, 55] on span "General" at bounding box center [1042, 53] width 37 height 15
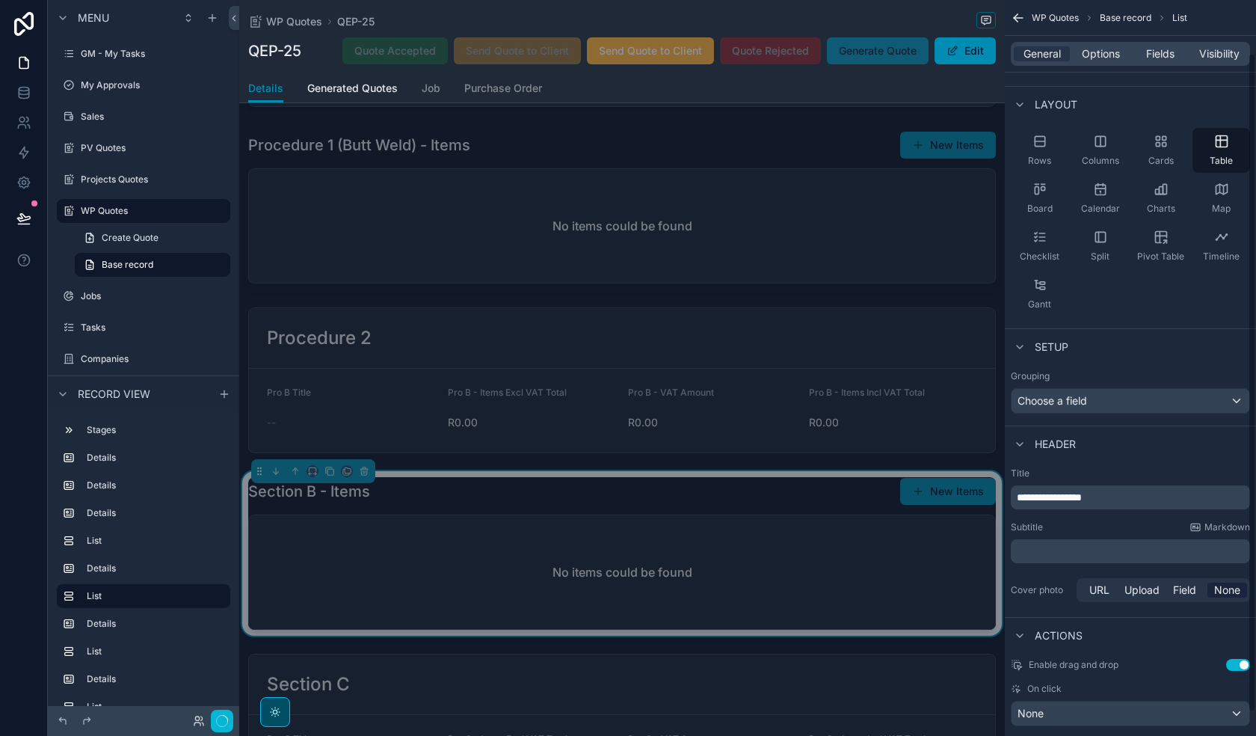
scroll to position [75, 0]
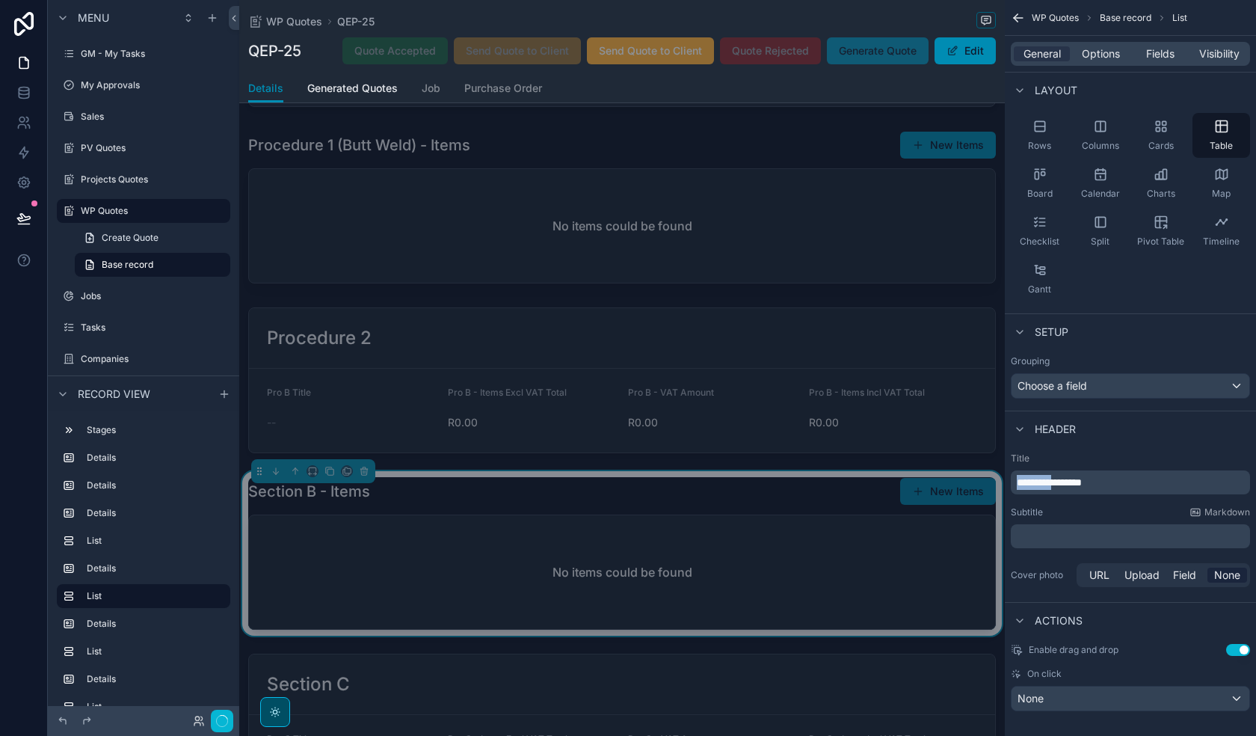
drag, startPoint x: 1064, startPoint y: 486, endPoint x: 969, endPoint y: 489, distance: 95.0
click at [969, 489] on div "[PERSON_NAME] CC Alt 1 GM - My Tasks 0 My Approvals Sales PV Quotes Projects Qu…" at bounding box center [747, 368] width 1017 height 736
click at [1101, 57] on span "Options" at bounding box center [1101, 53] width 38 height 15
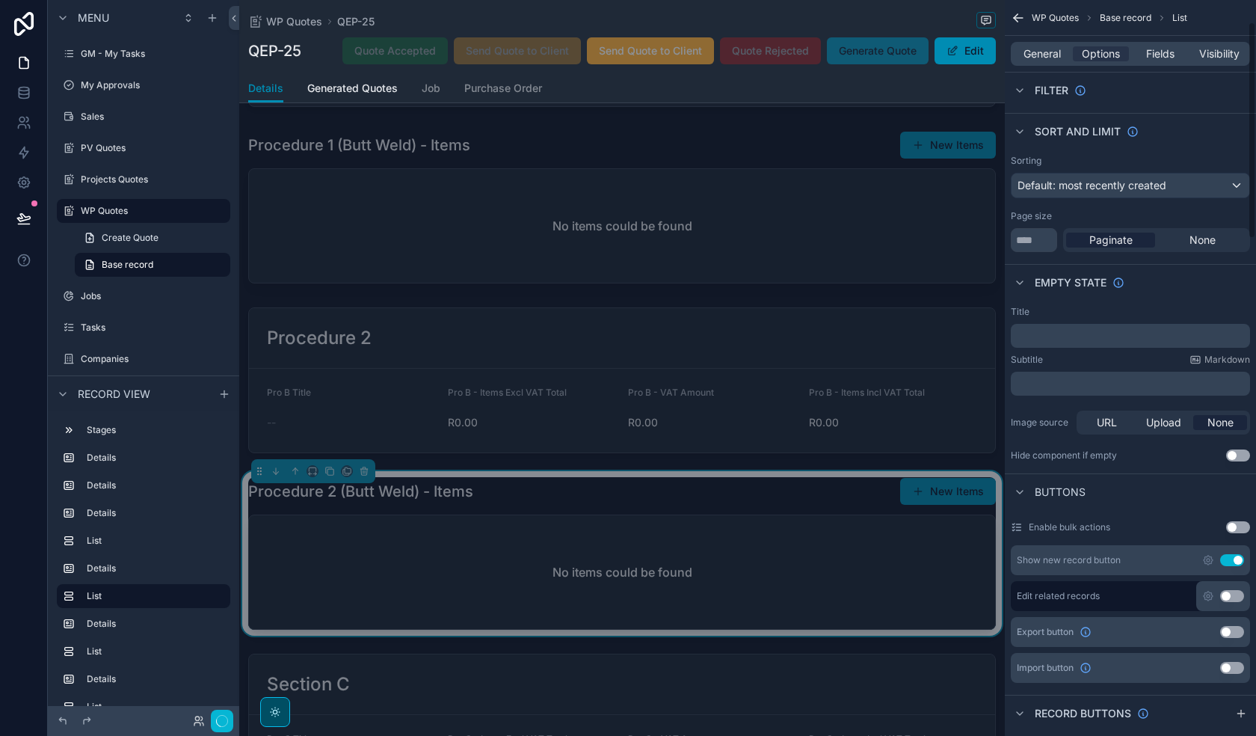
scroll to position [0, 0]
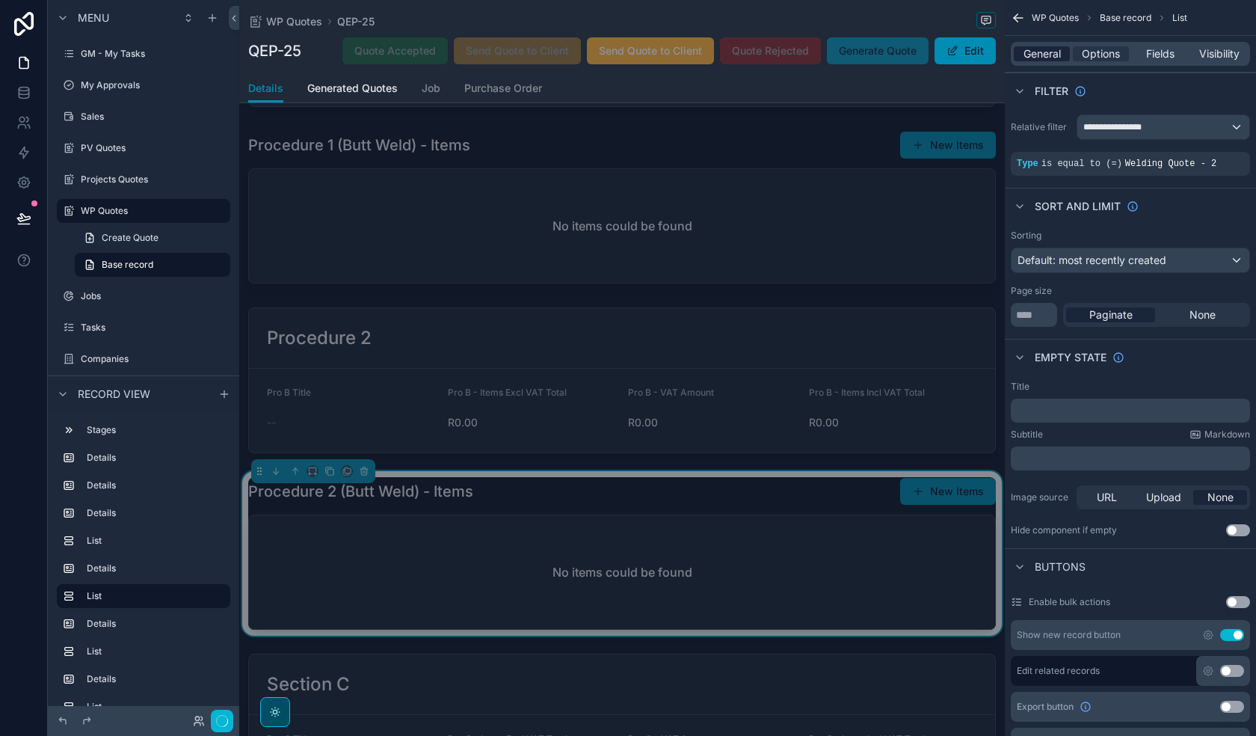
click at [1052, 50] on span "General" at bounding box center [1042, 53] width 37 height 15
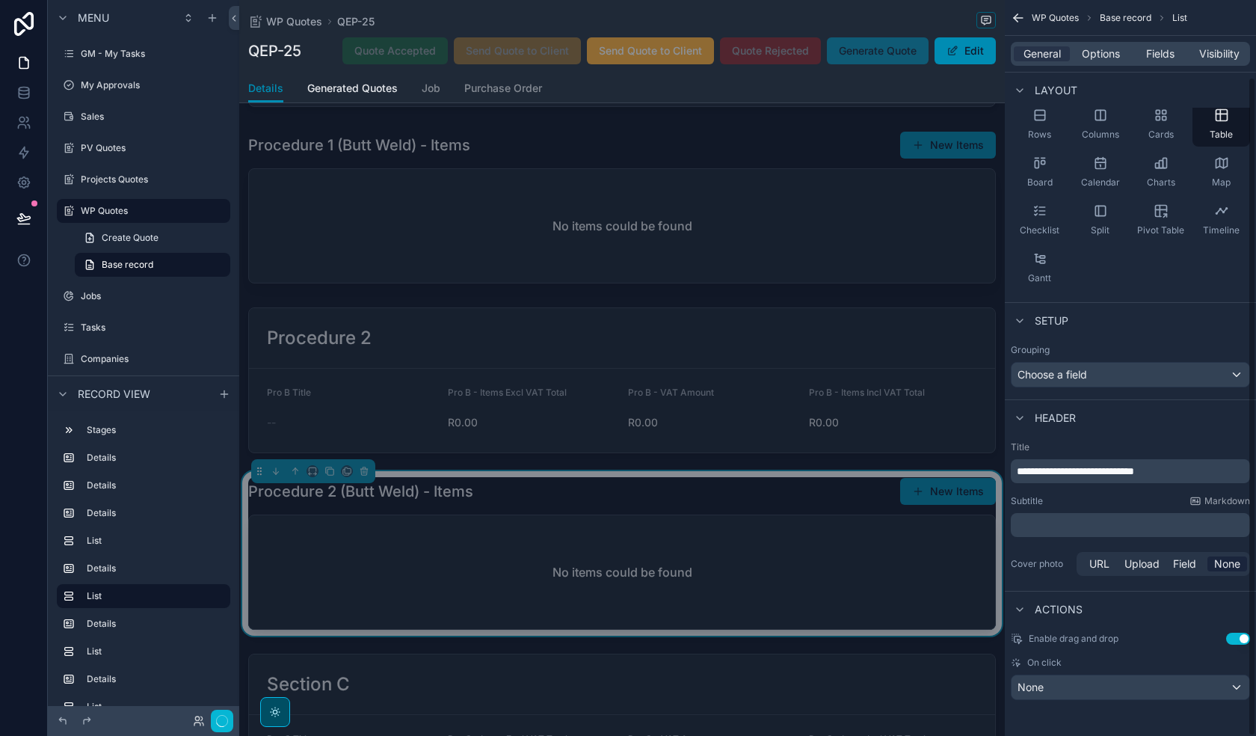
scroll to position [897, 0]
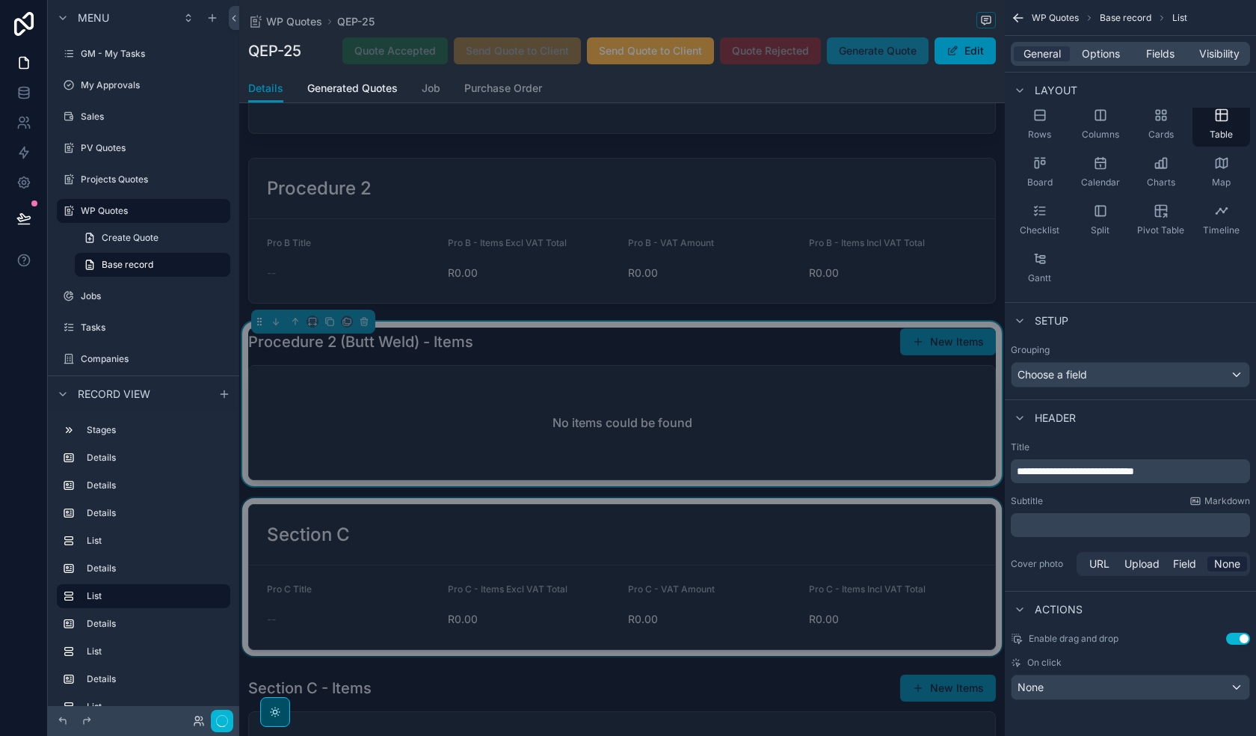
click at [608, 593] on div "scrollable content" at bounding box center [622, 577] width 766 height 158
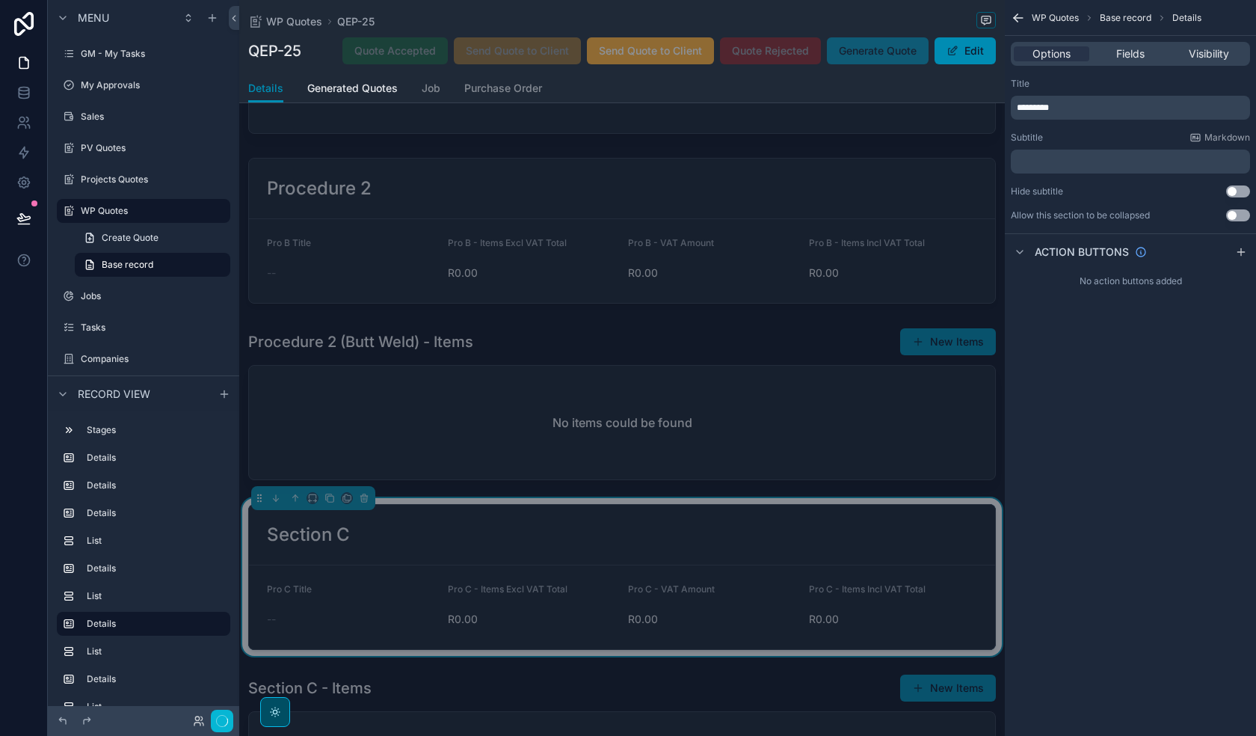
scroll to position [0, 0]
click at [1066, 105] on p "*********" at bounding box center [1132, 108] width 230 height 12
drag, startPoint x: 1078, startPoint y: 106, endPoint x: 974, endPoint y: 105, distance: 104.7
click at [974, 105] on div "[PERSON_NAME] CC Alt 1 GM - My Tasks 0 My Approvals Sales PV Quotes Projects Qu…" at bounding box center [747, 368] width 1017 height 736
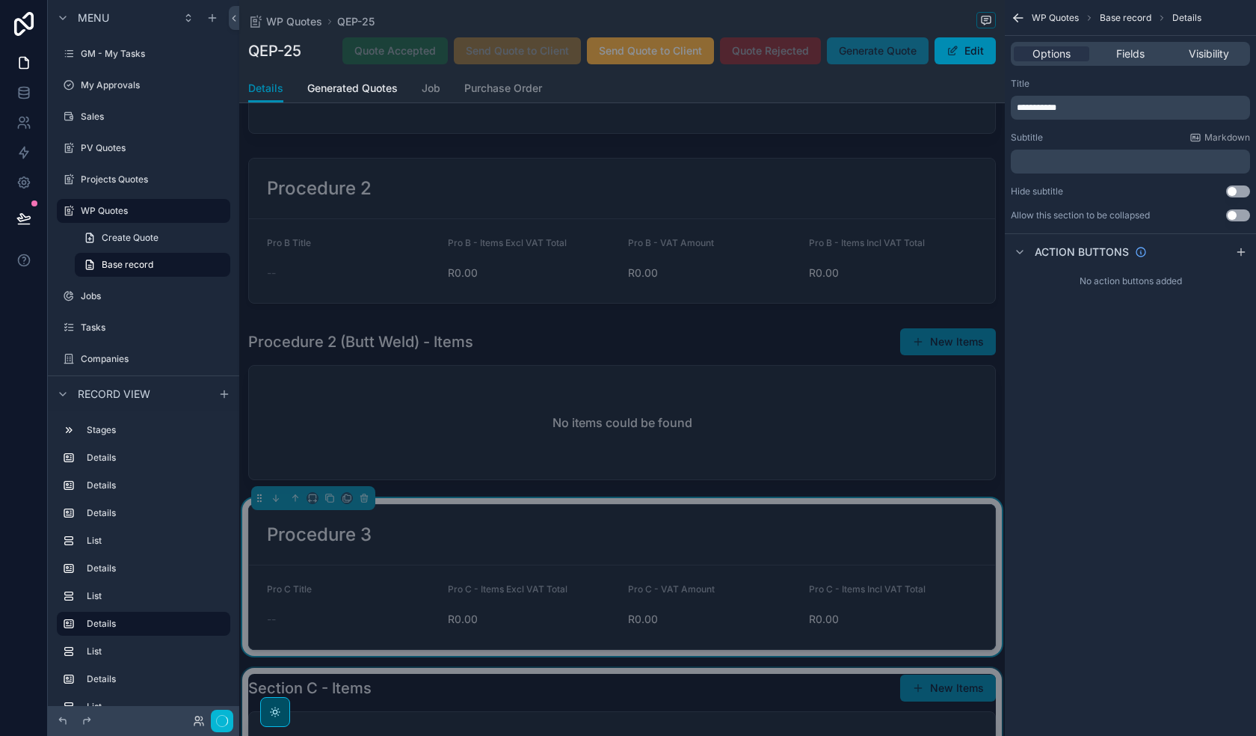
scroll to position [1122, 0]
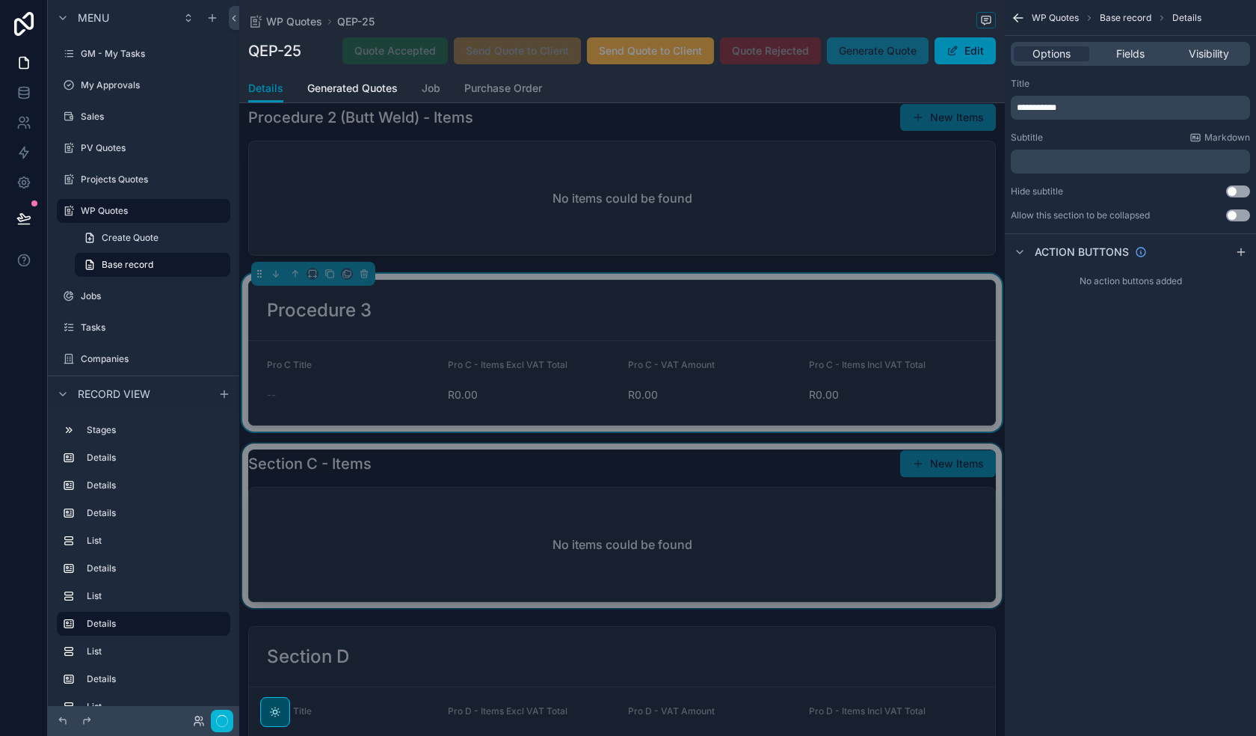
click at [637, 529] on div "scrollable content" at bounding box center [622, 525] width 766 height 165
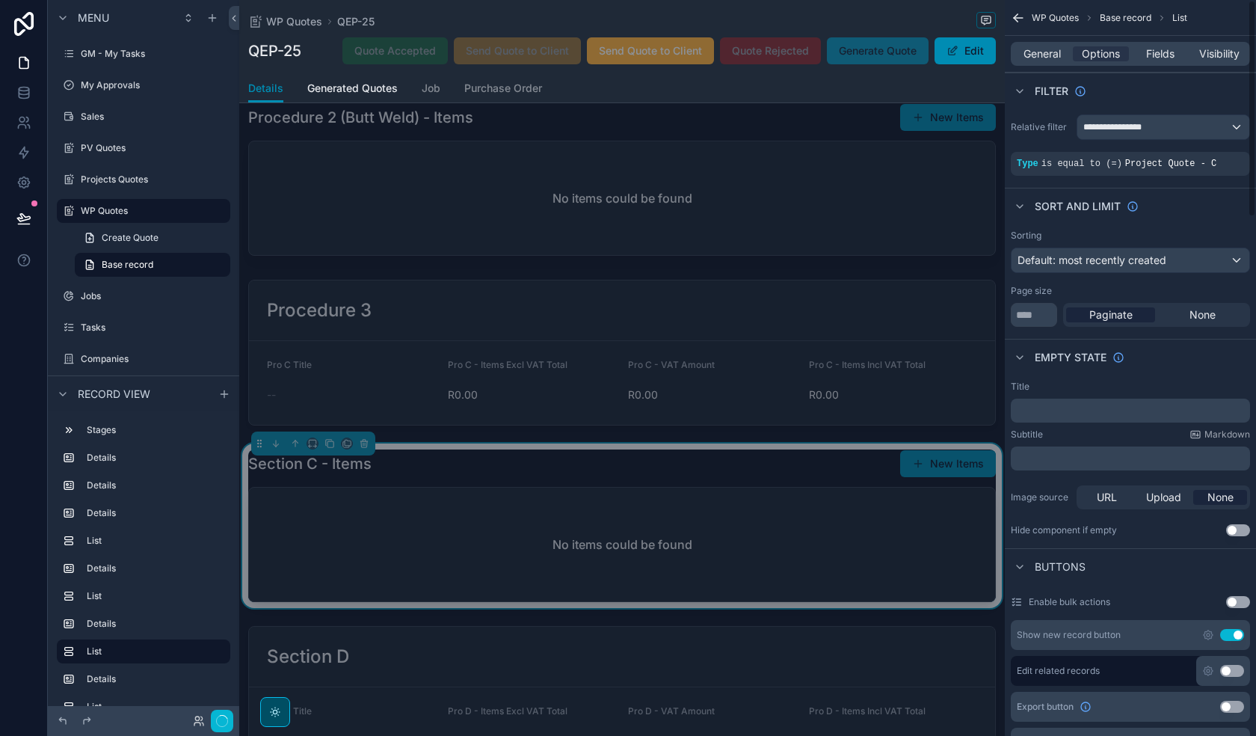
click at [0, 0] on icon "scrollable content" at bounding box center [0, 0] width 0 height 0
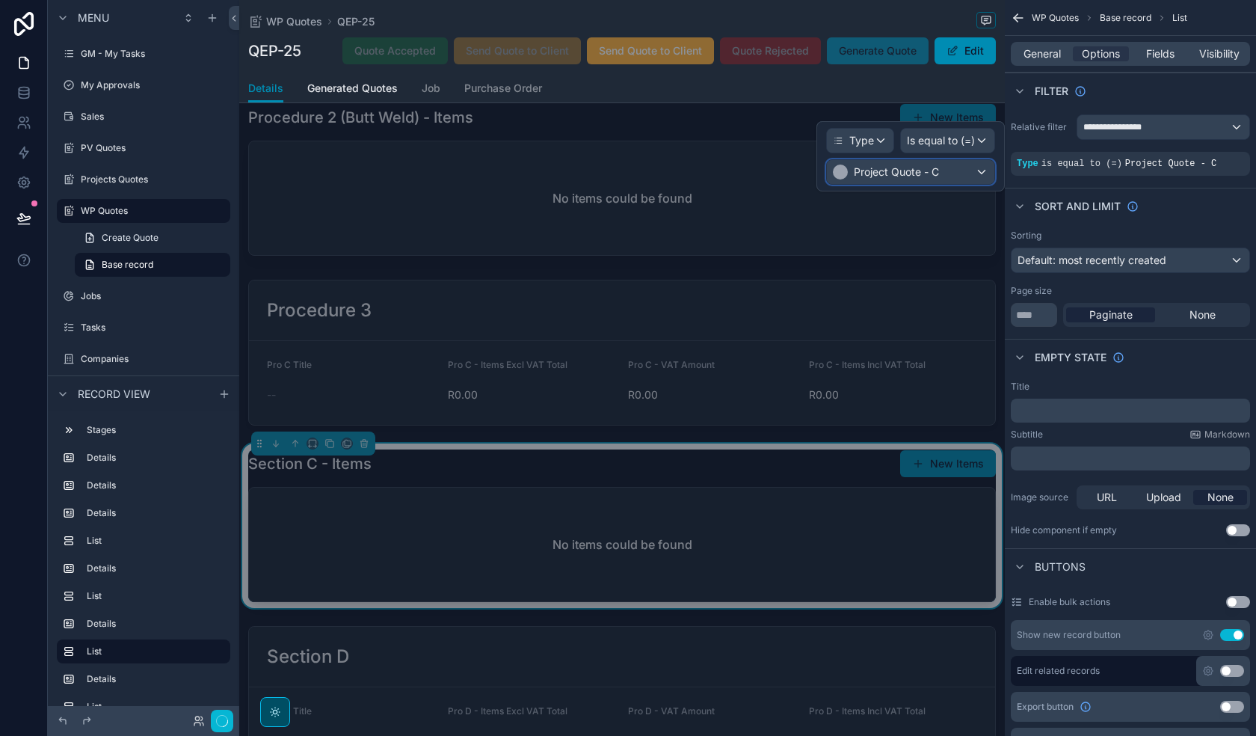
click at [973, 175] on div "Project Quote - C" at bounding box center [910, 172] width 167 height 24
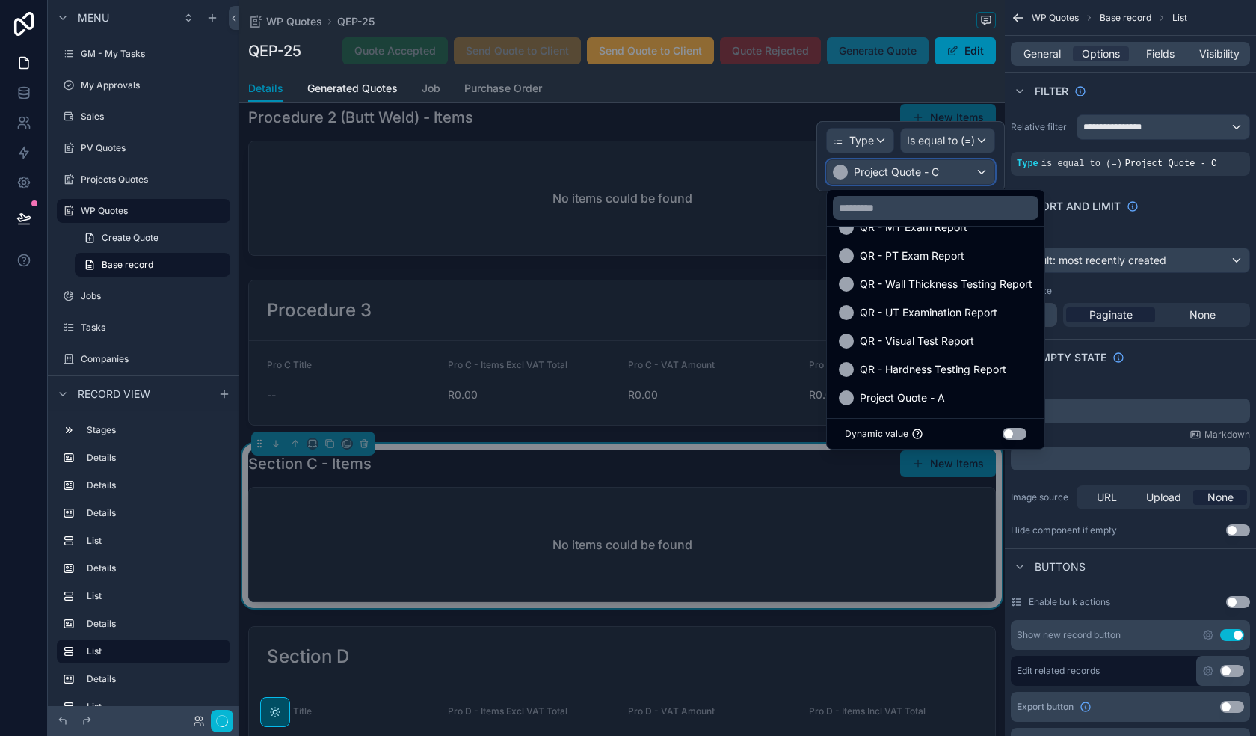
scroll to position [428, 0]
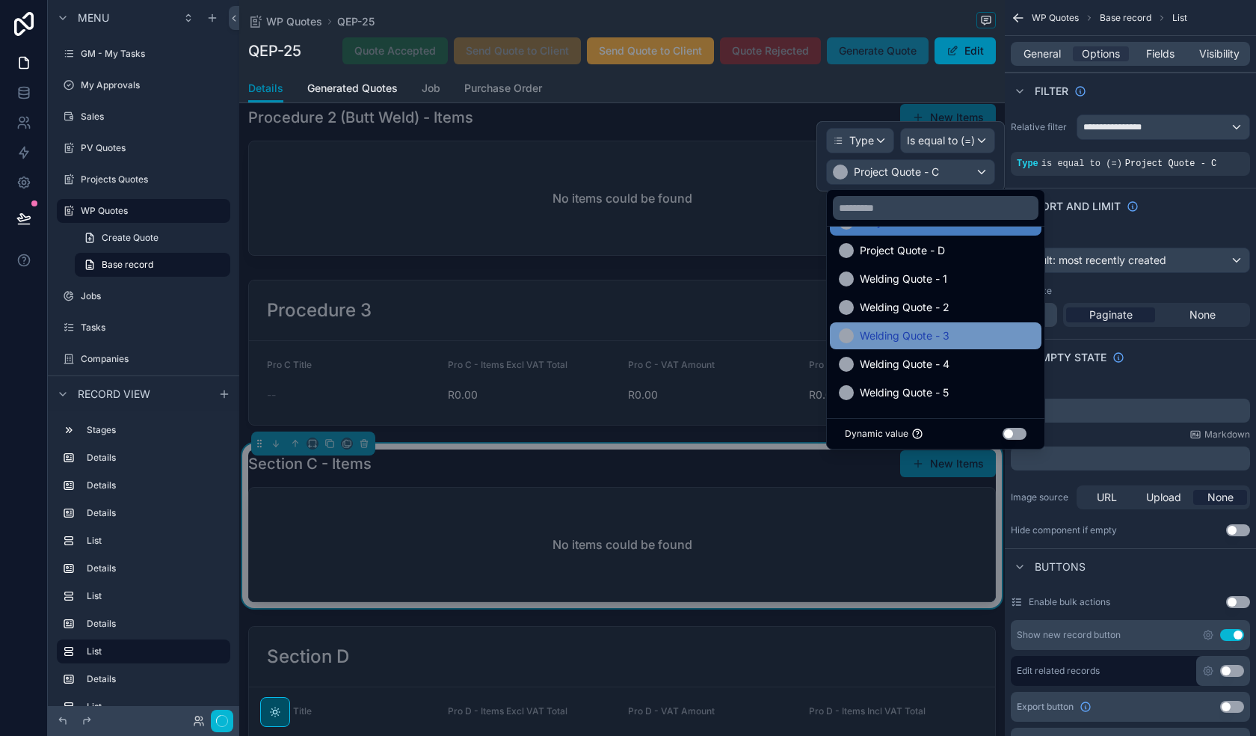
click at [967, 343] on div "Welding Quote - 3" at bounding box center [936, 336] width 194 height 18
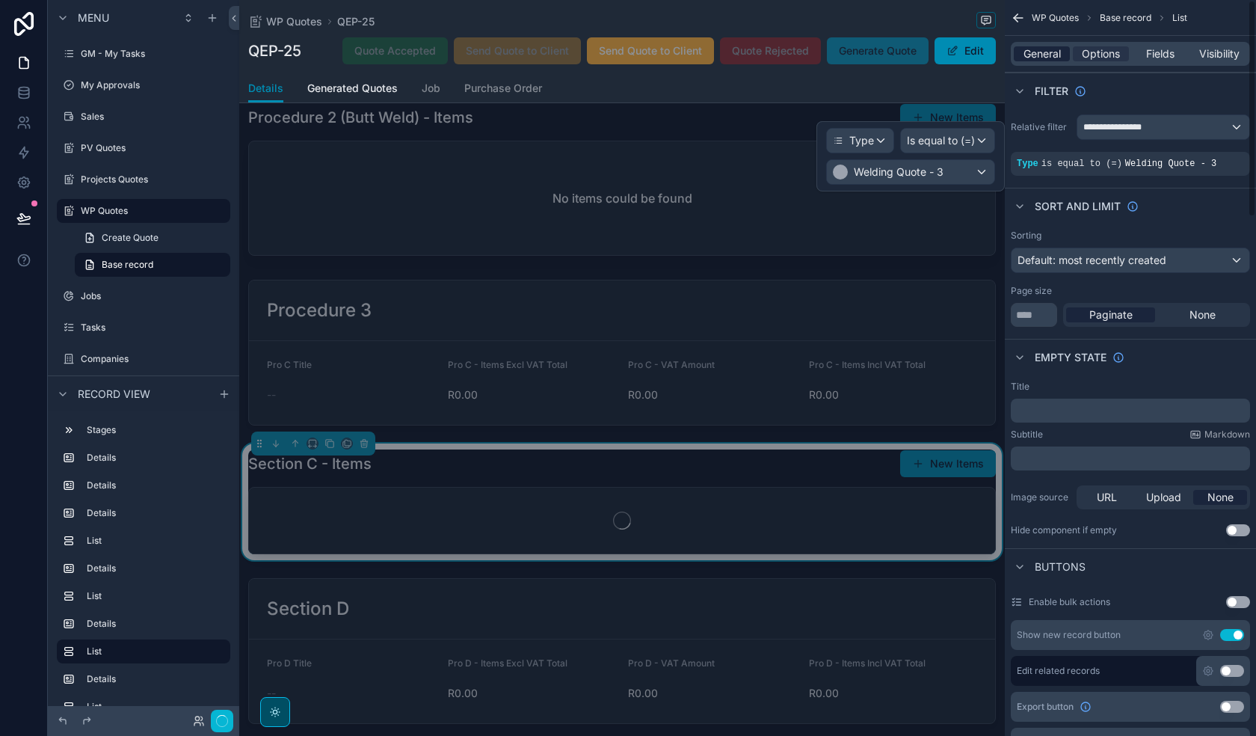
click at [1053, 53] on span "General" at bounding box center [1042, 53] width 37 height 15
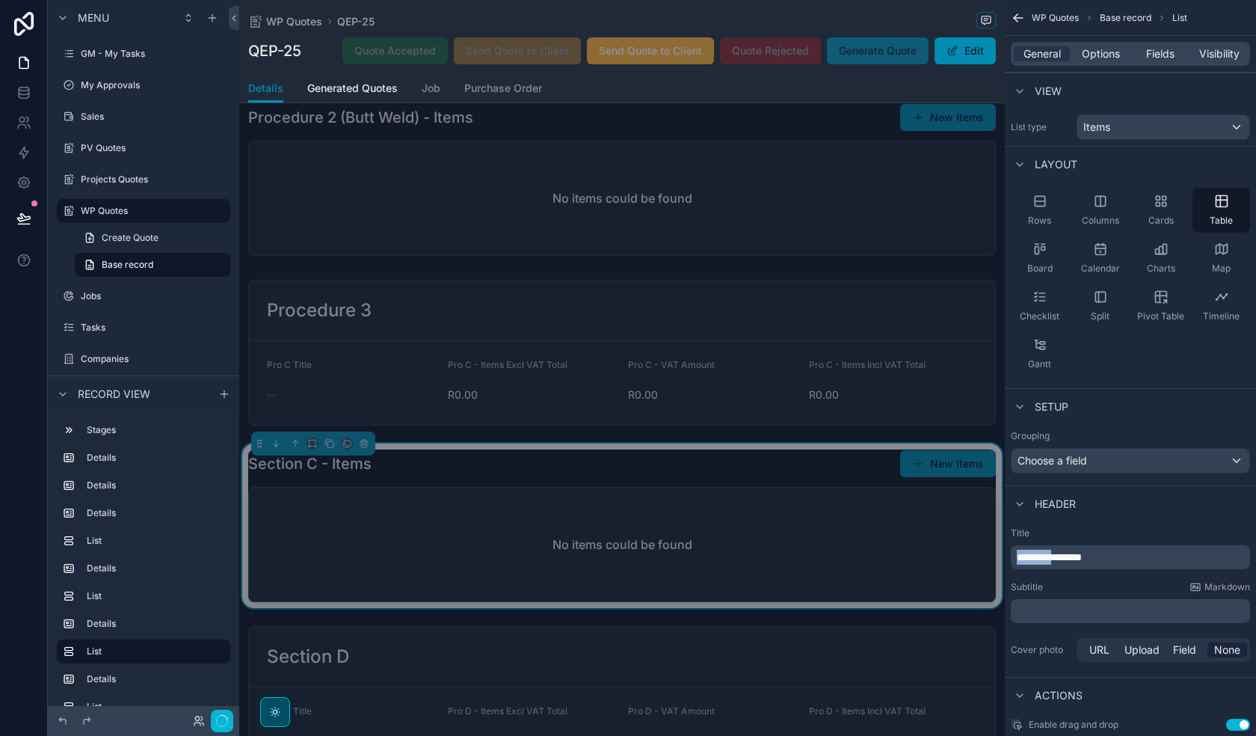
drag, startPoint x: 1066, startPoint y: 558, endPoint x: 1008, endPoint y: 566, distance: 58.2
click at [1008, 566] on div "**********" at bounding box center [1130, 596] width 251 height 150
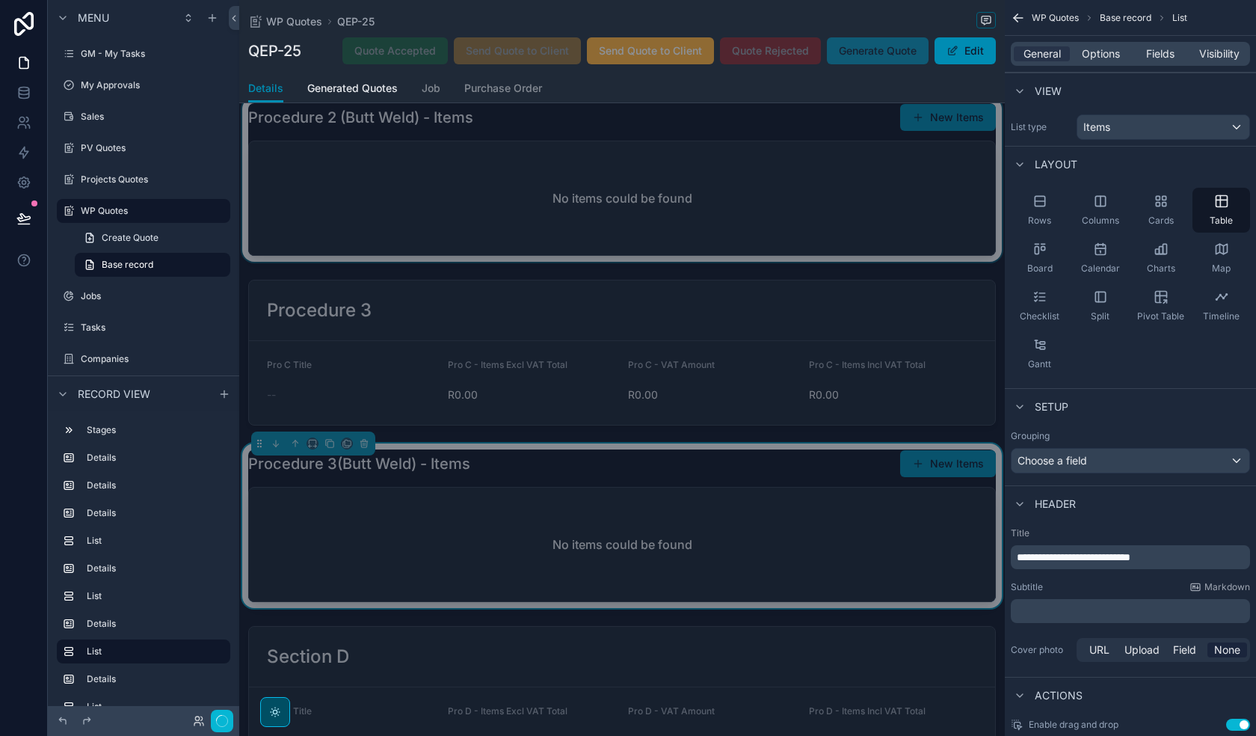
click at [612, 233] on div "scrollable content" at bounding box center [622, 179] width 766 height 165
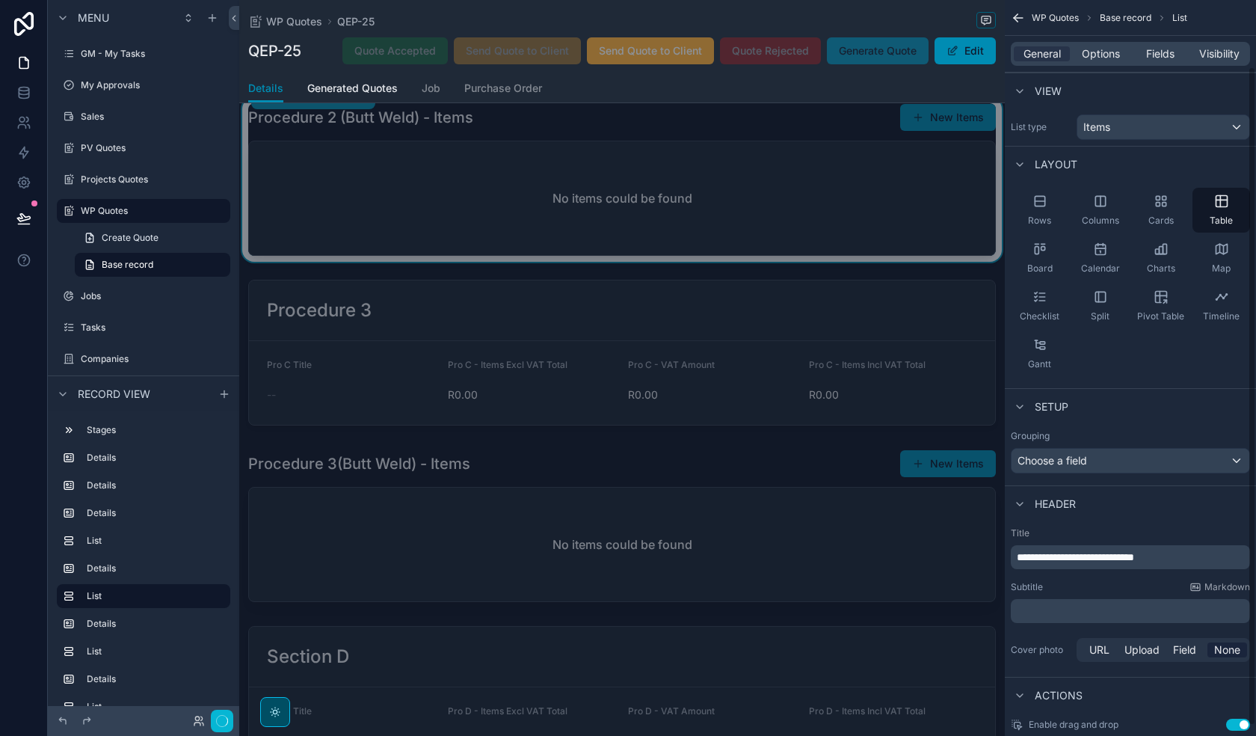
scroll to position [75, 0]
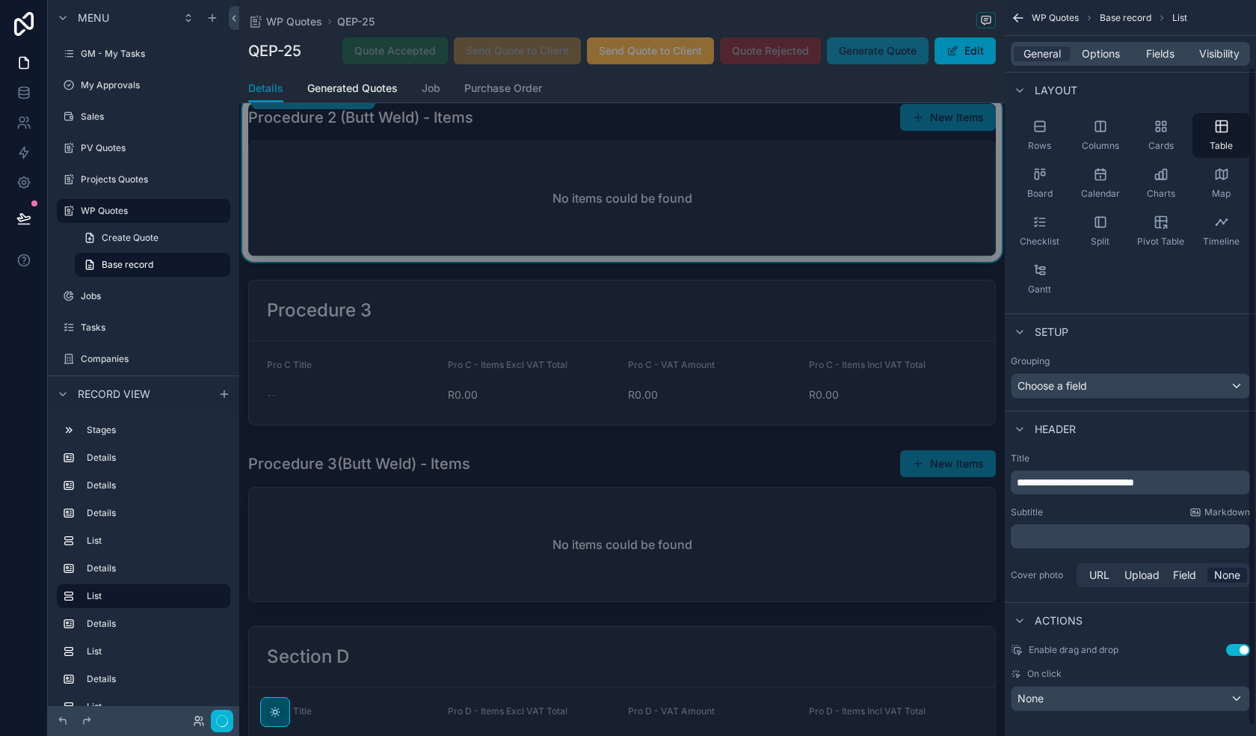
click at [1097, 482] on span "**********" at bounding box center [1075, 482] width 117 height 10
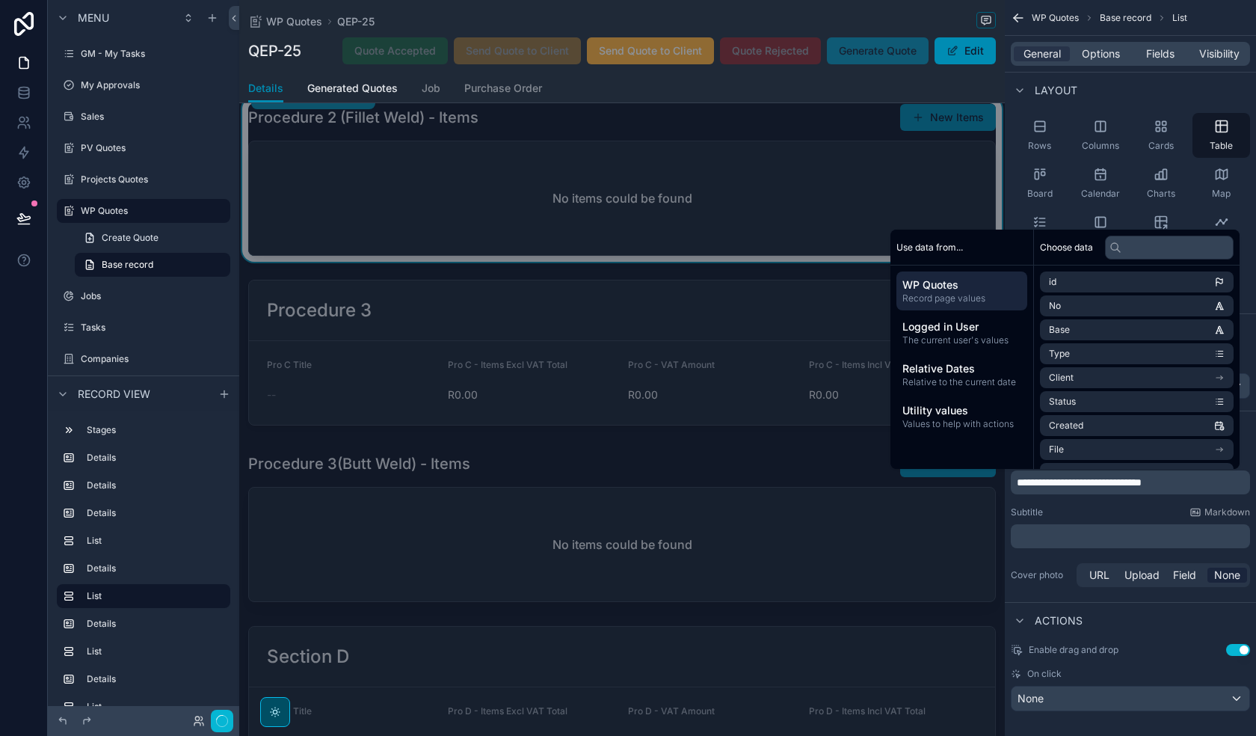
click at [1129, 507] on div "Subtitle Markdown" at bounding box center [1130, 512] width 239 height 12
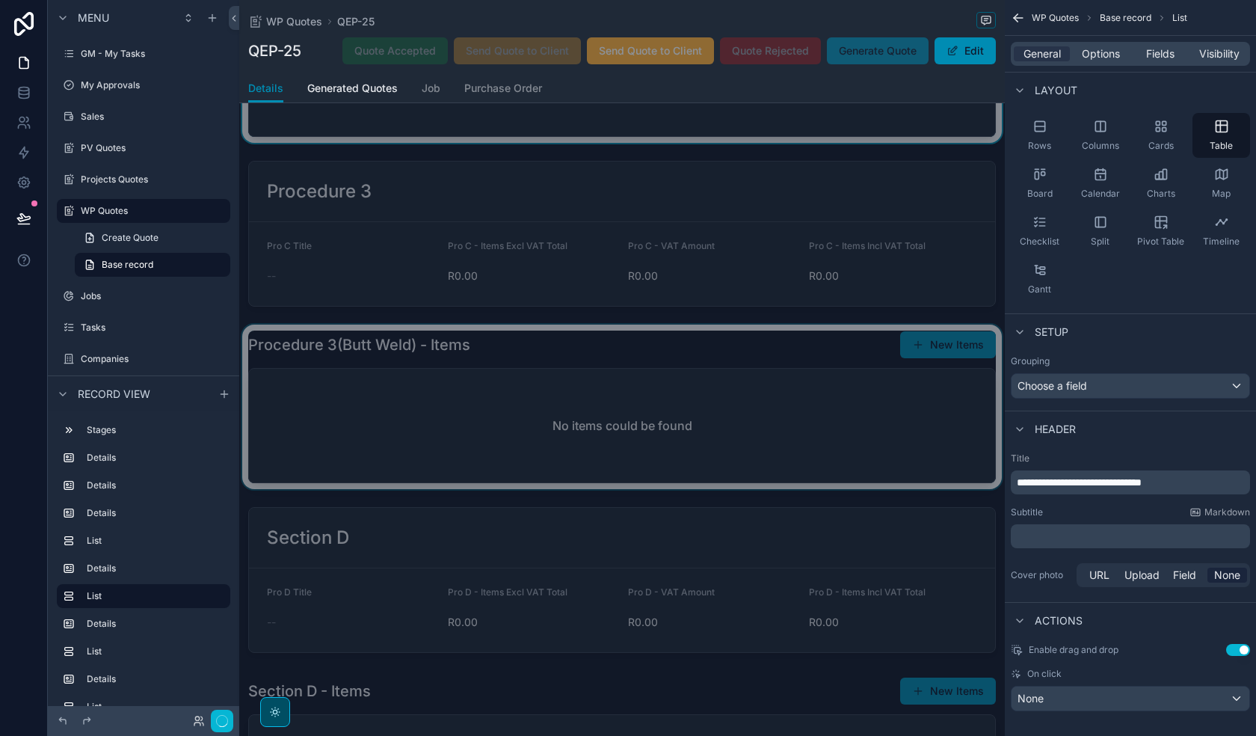
scroll to position [1271, 0]
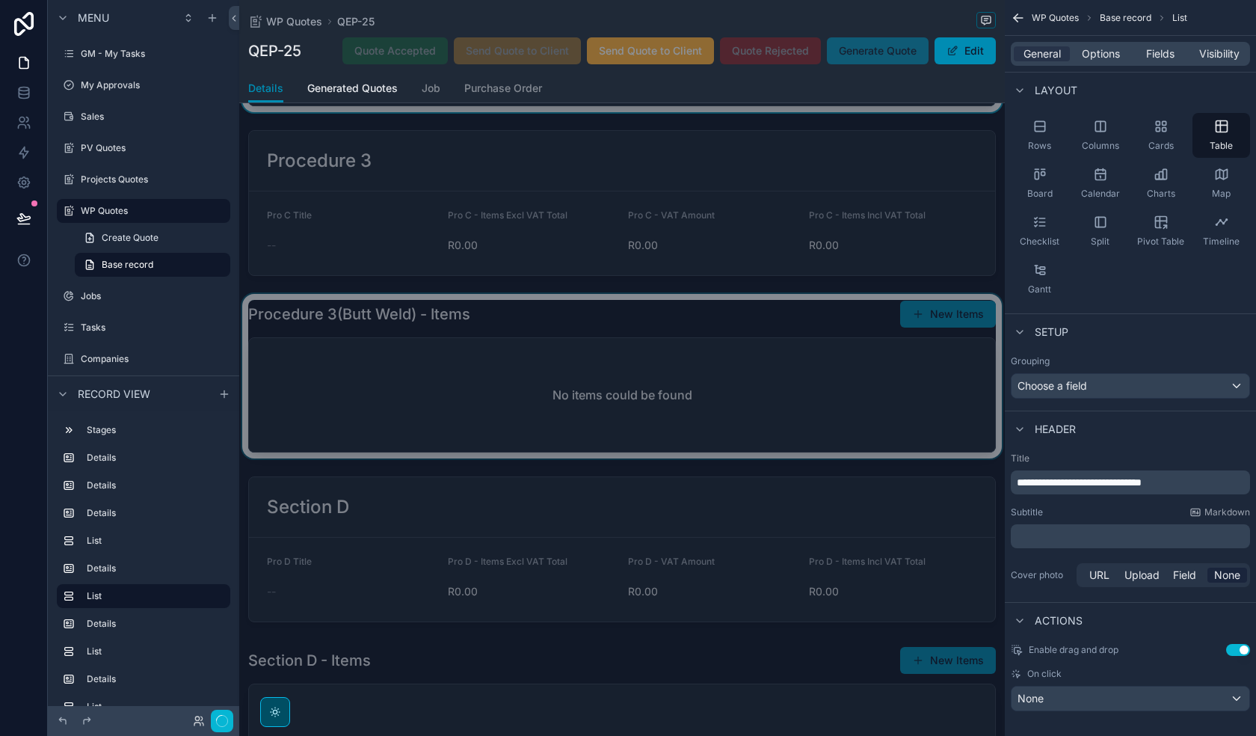
click at [609, 380] on div "scrollable content" at bounding box center [622, 376] width 766 height 165
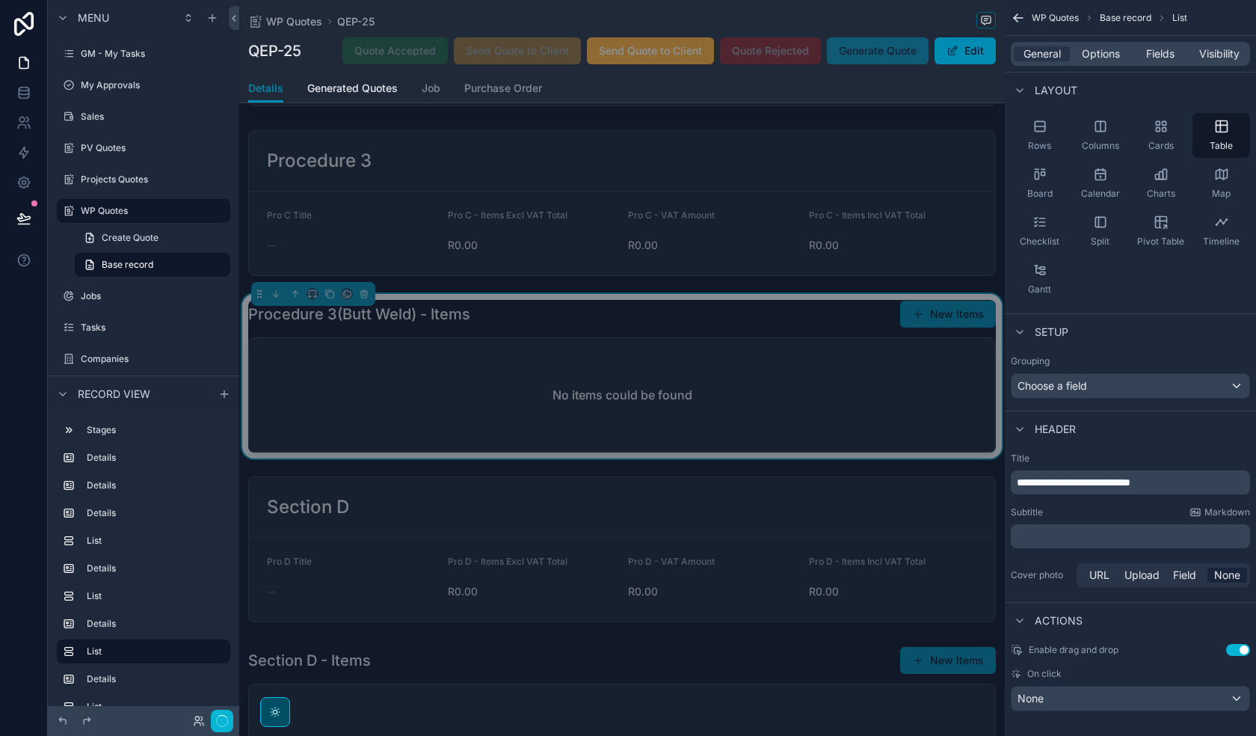
click at [1078, 481] on span "**********" at bounding box center [1074, 482] width 114 height 10
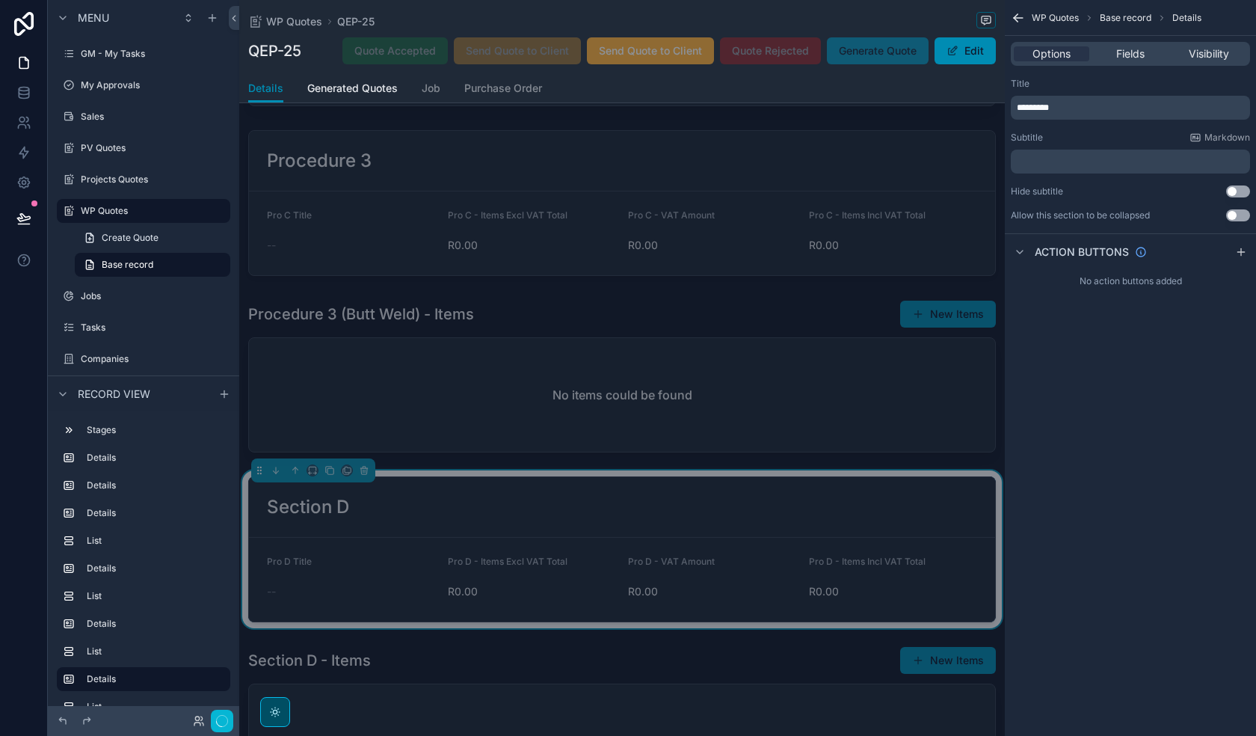
scroll to position [0, 0]
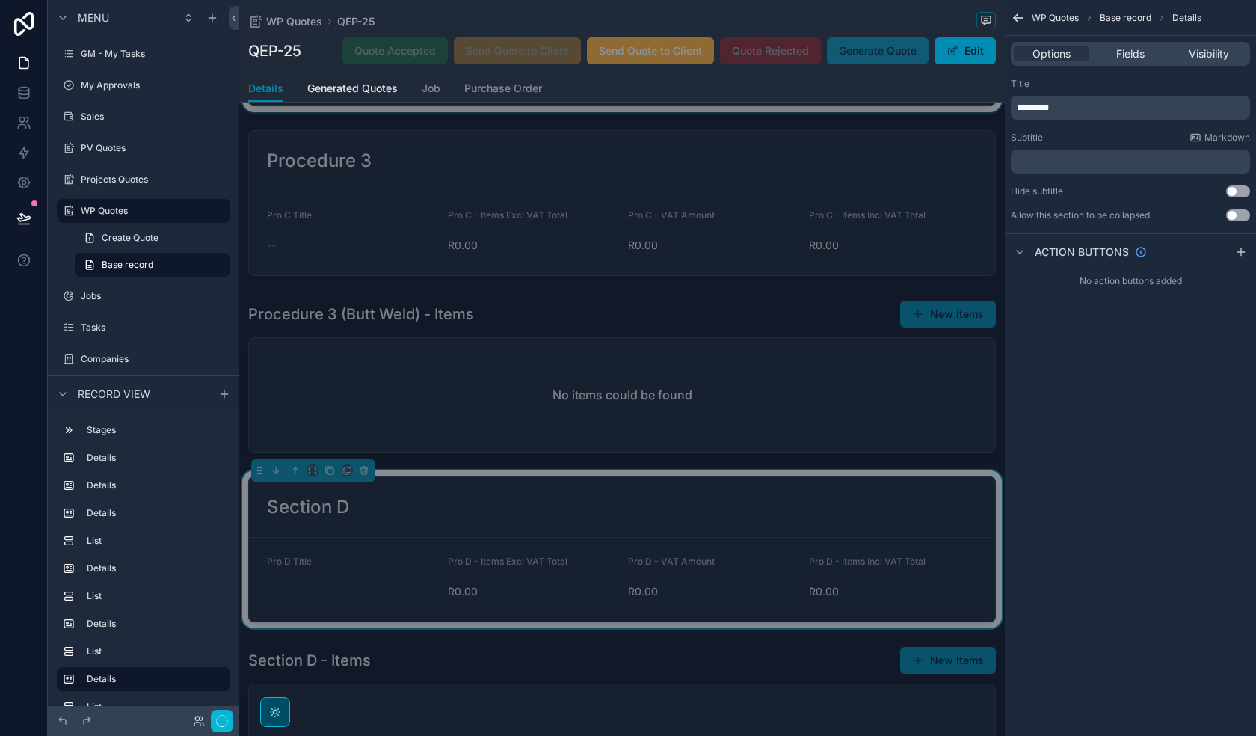
click at [989, 107] on div "[PERSON_NAME] CC Alt 1 GM - My Tasks 0 My Approvals Sales PV Quotes Projects Qu…" at bounding box center [747, 368] width 1017 height 736
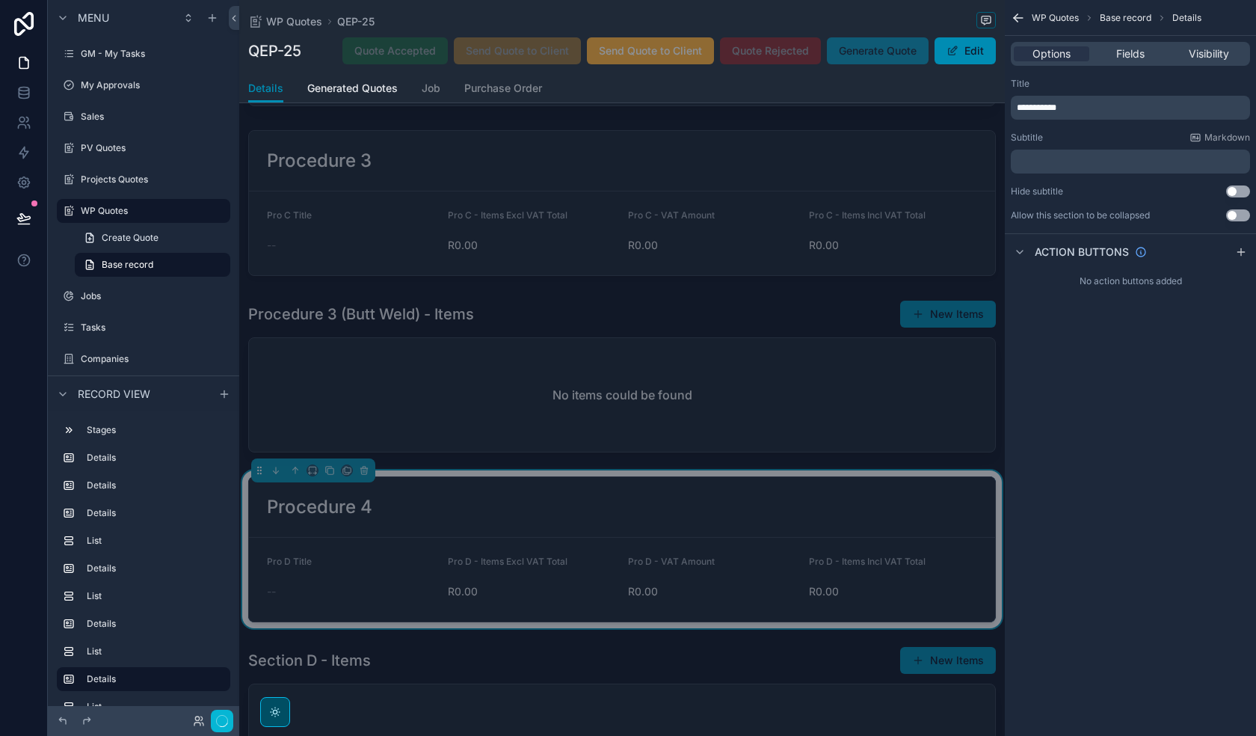
scroll to position [1421, 0]
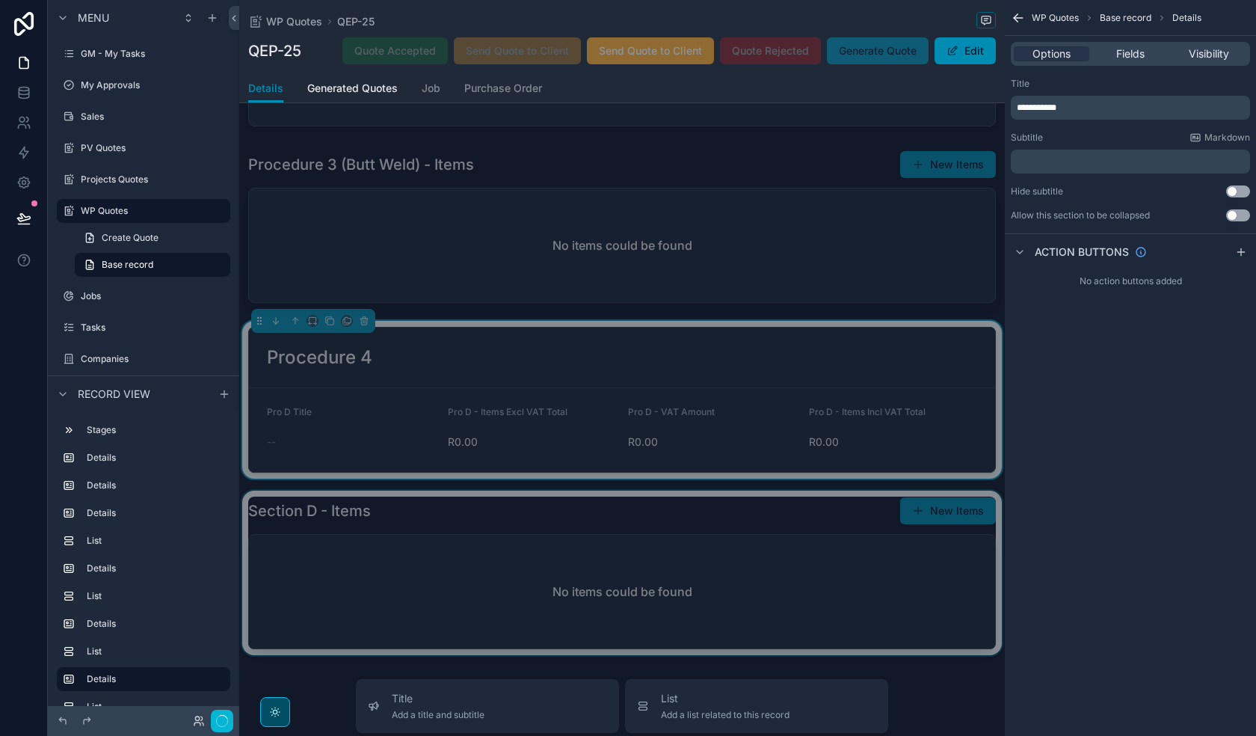
click at [746, 579] on div "scrollable content" at bounding box center [622, 573] width 766 height 165
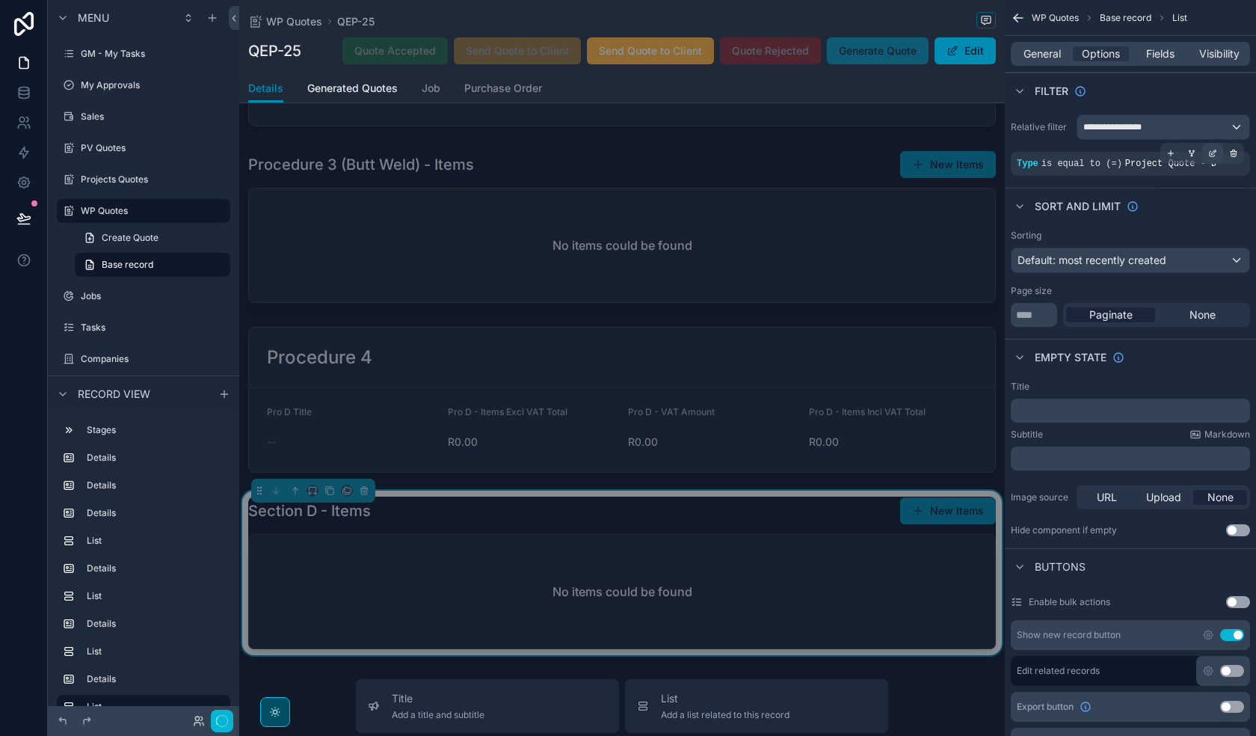
click at [1215, 155] on icon "scrollable content" at bounding box center [1212, 153] width 9 height 9
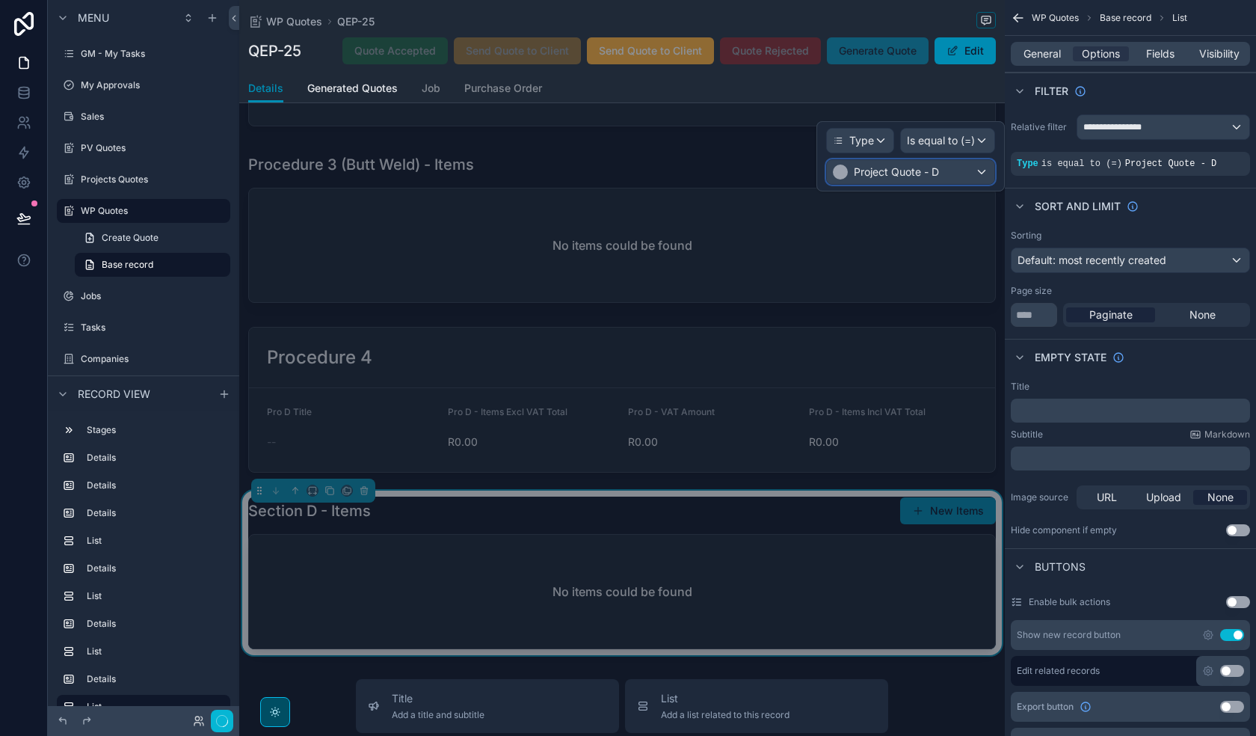
click at [953, 165] on div "Project Quote - D" at bounding box center [910, 172] width 167 height 24
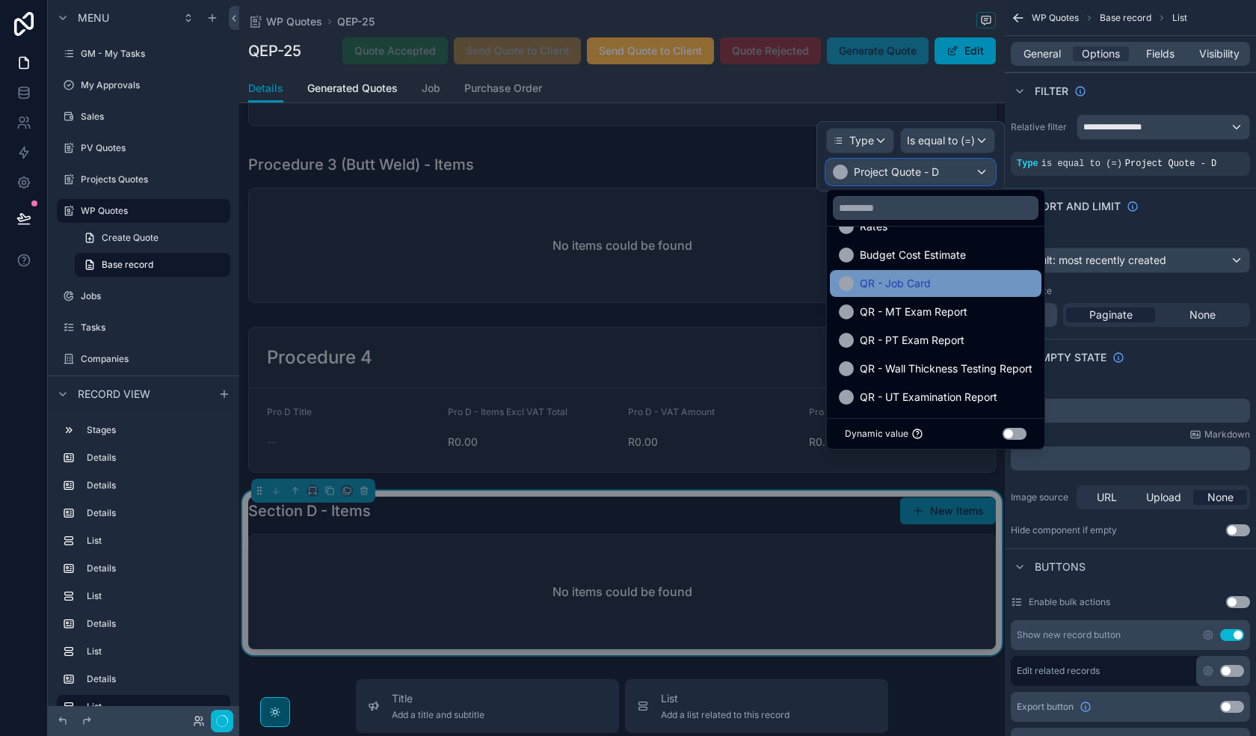
scroll to position [428, 0]
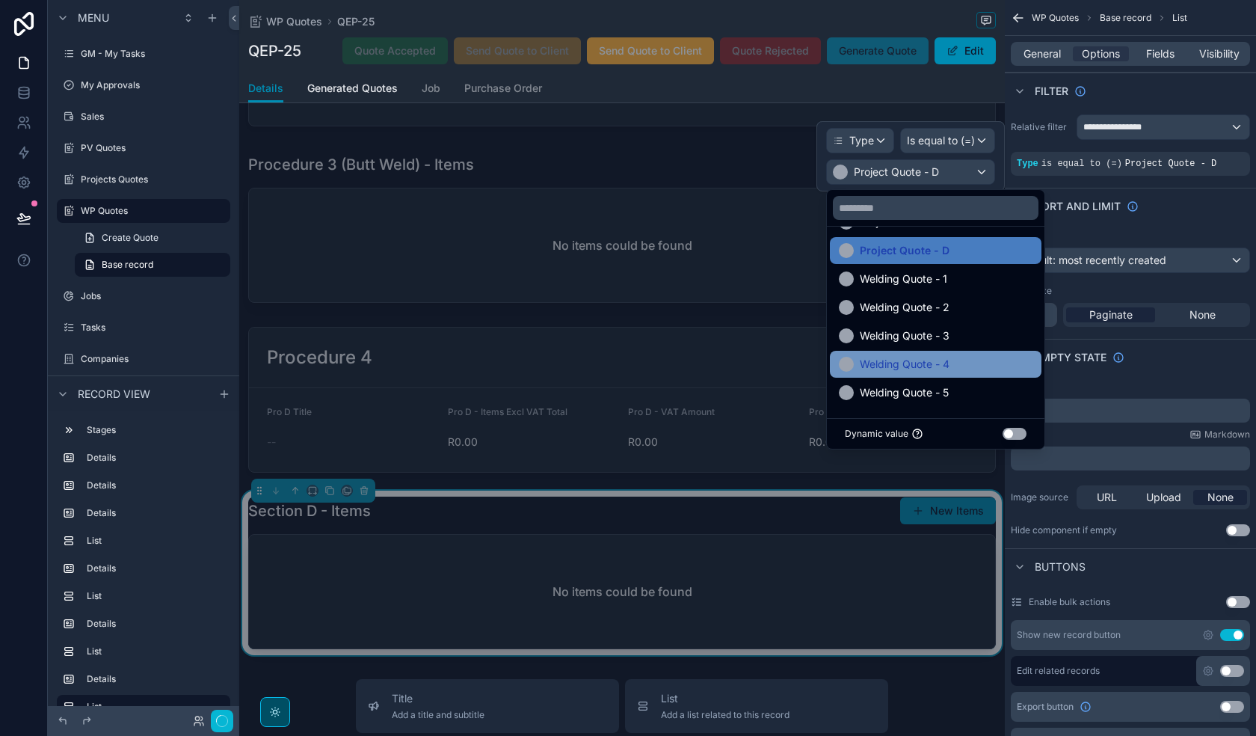
click at [989, 362] on div "Welding Quote - 4" at bounding box center [936, 364] width 194 height 18
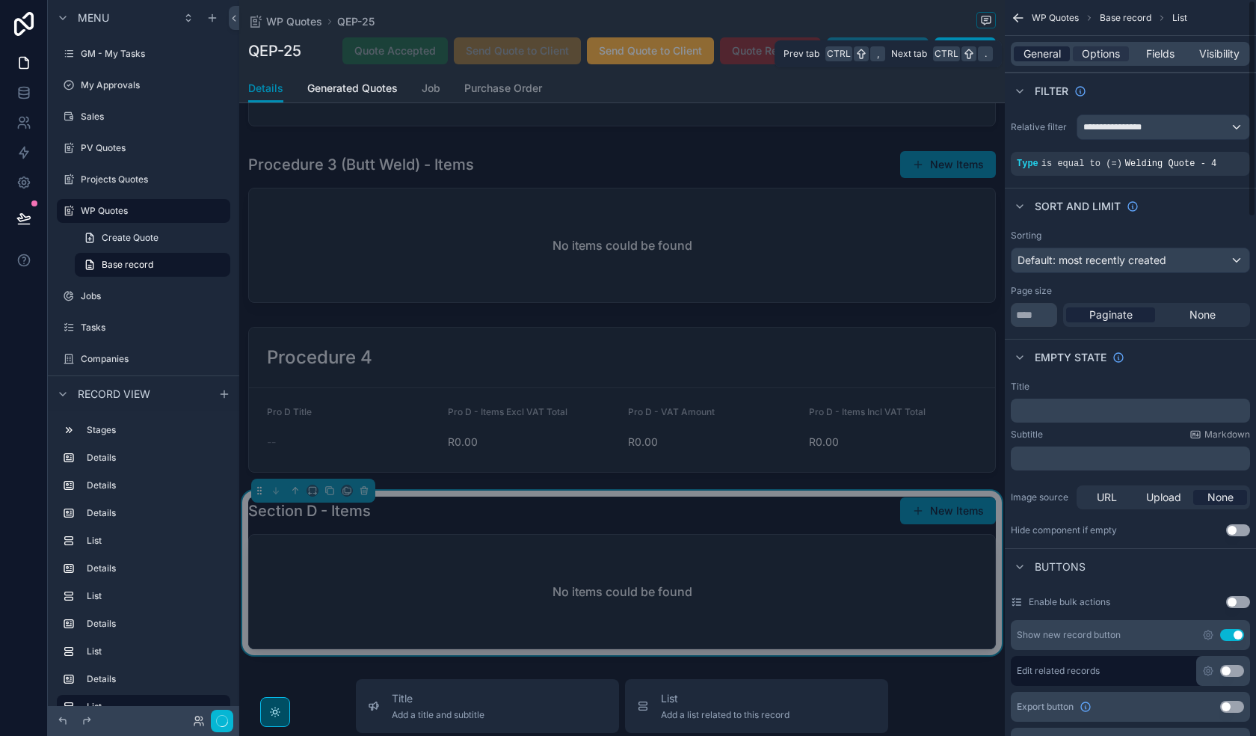
click at [1057, 49] on span "General" at bounding box center [1042, 53] width 37 height 15
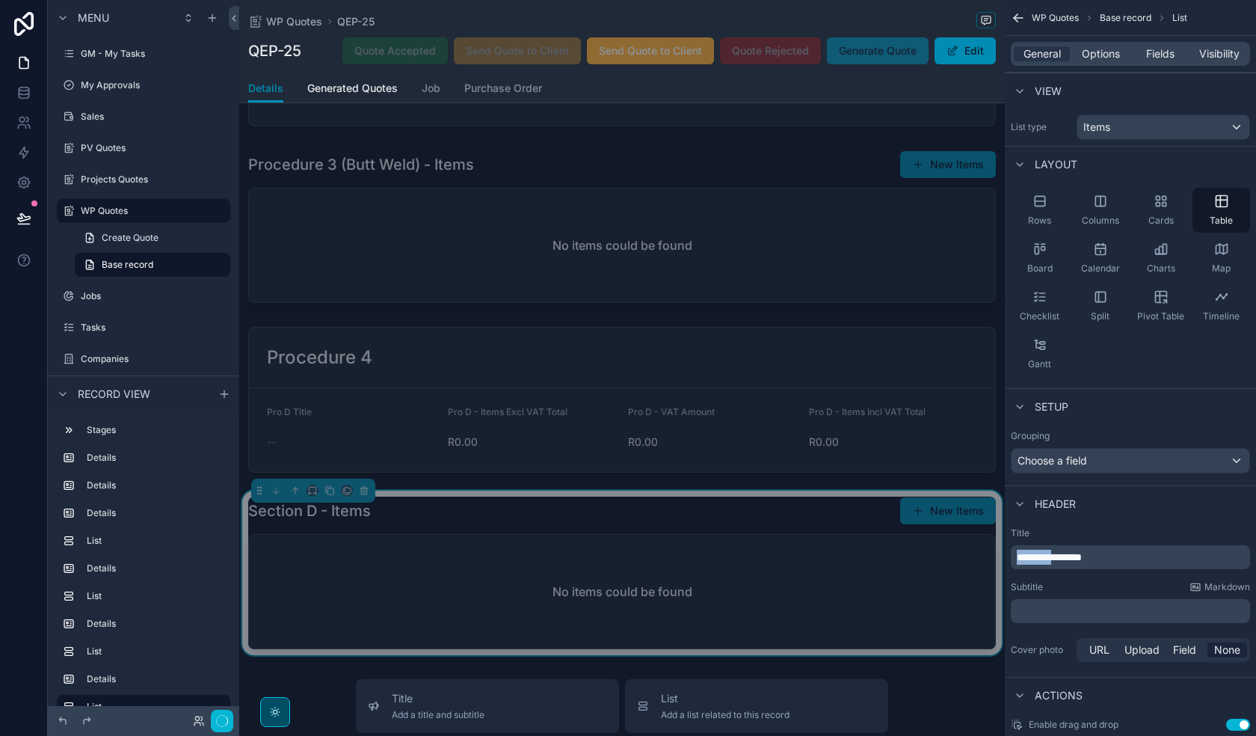
drag, startPoint x: 1063, startPoint y: 556, endPoint x: 1012, endPoint y: 554, distance: 50.1
click at [1012, 554] on div "**********" at bounding box center [1130, 557] width 239 height 24
drag, startPoint x: 1078, startPoint y: 556, endPoint x: 1126, endPoint y: 624, distance: 83.6
click at [1078, 556] on span "**********" at bounding box center [1053, 557] width 73 height 10
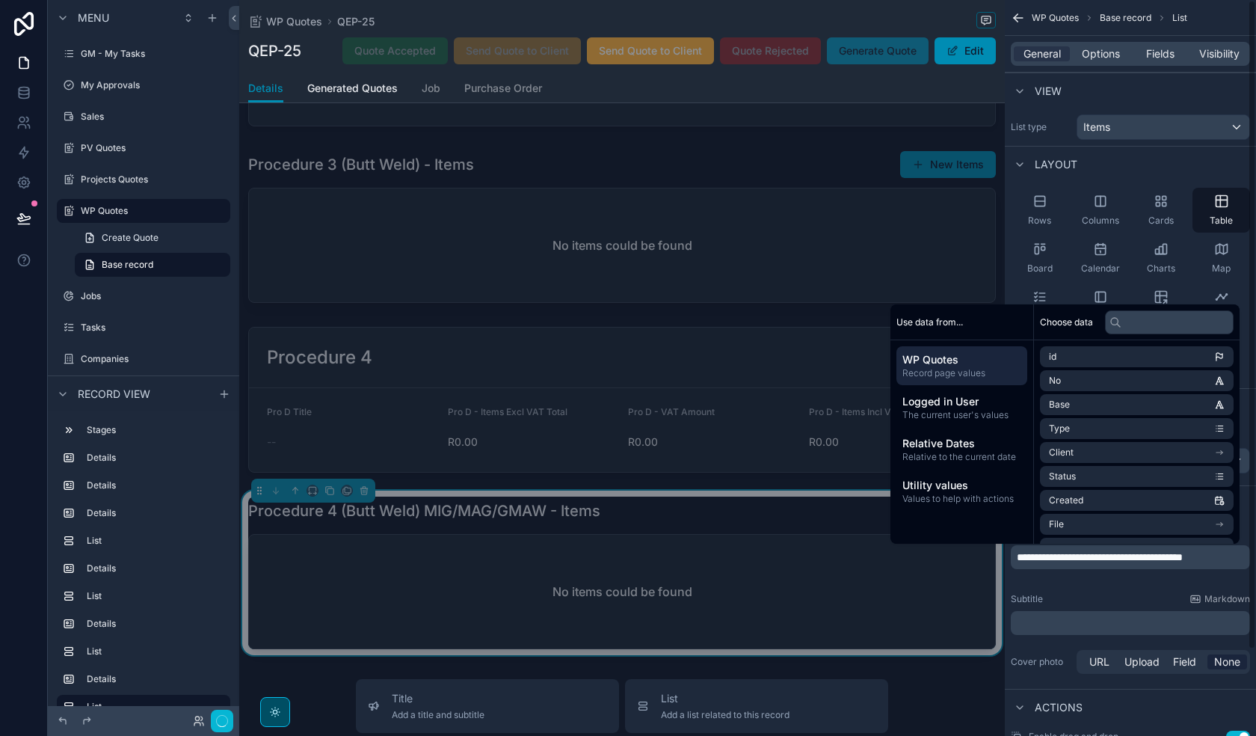
click at [1067, 593] on div "Subtitle Markdown" at bounding box center [1130, 599] width 239 height 12
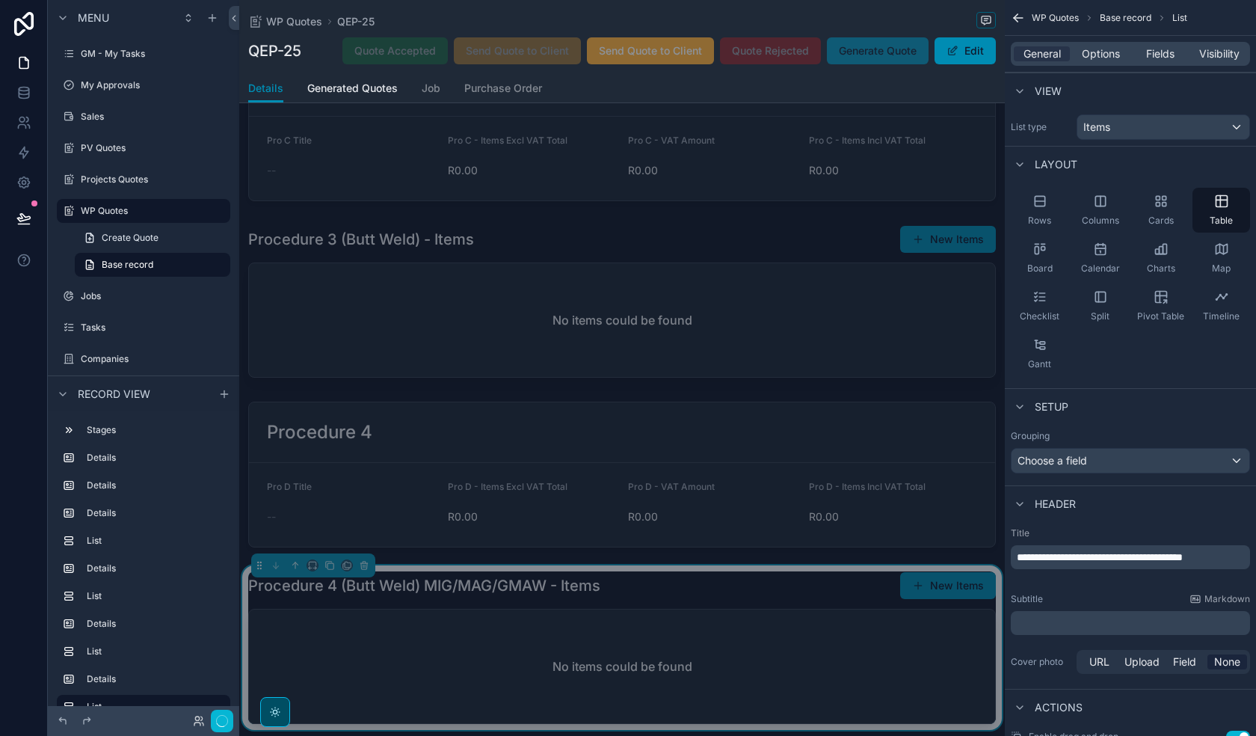
scroll to position [1496, 0]
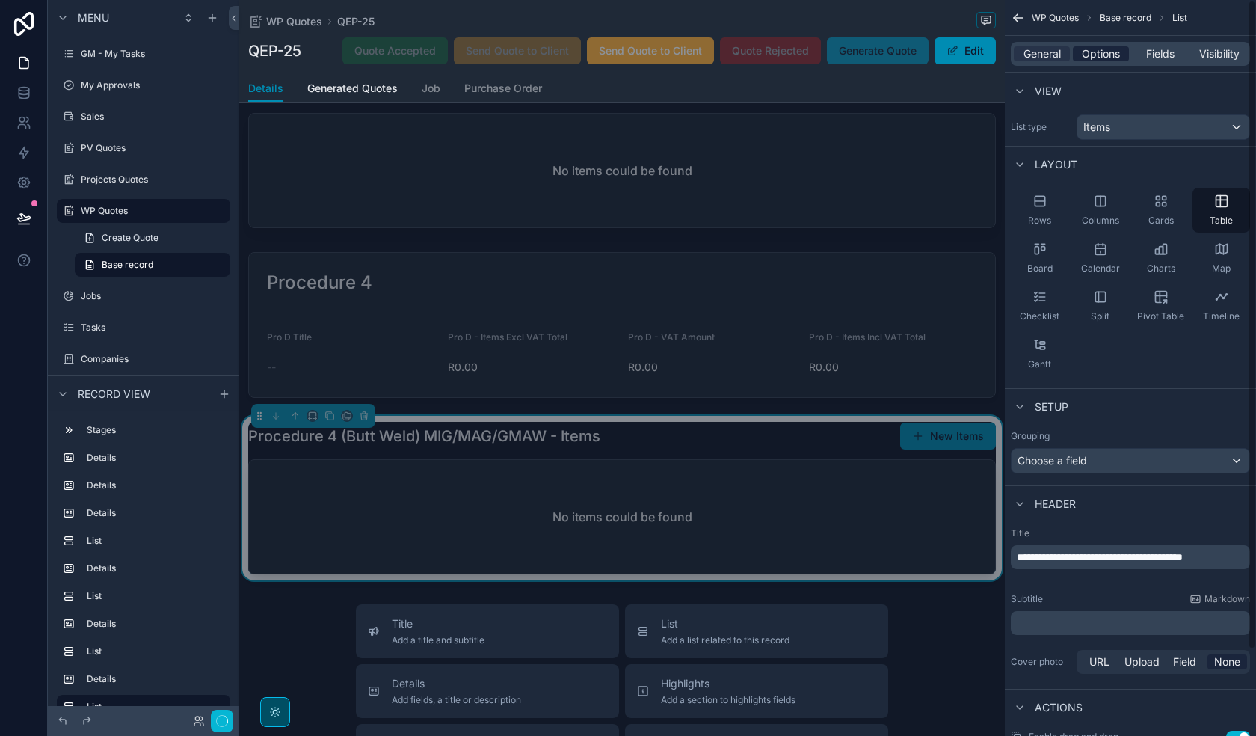
click at [1104, 50] on span "Options" at bounding box center [1101, 53] width 38 height 15
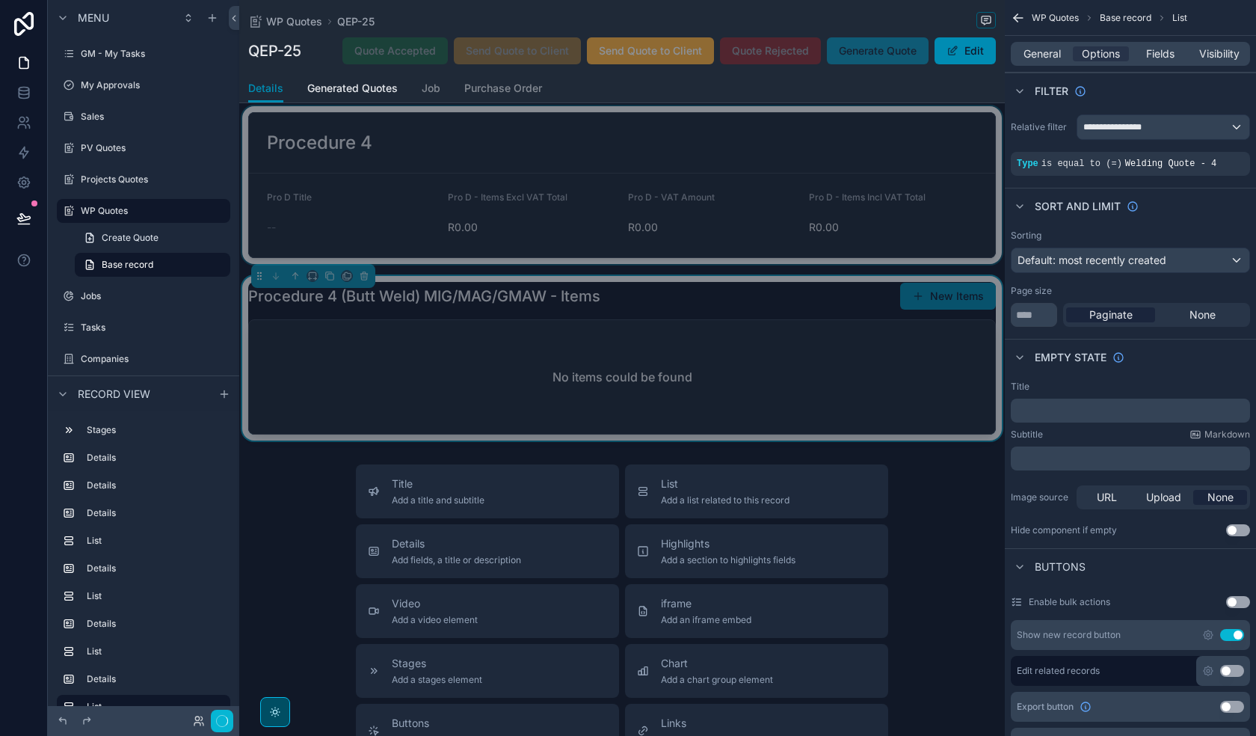
scroll to position [1645, 0]
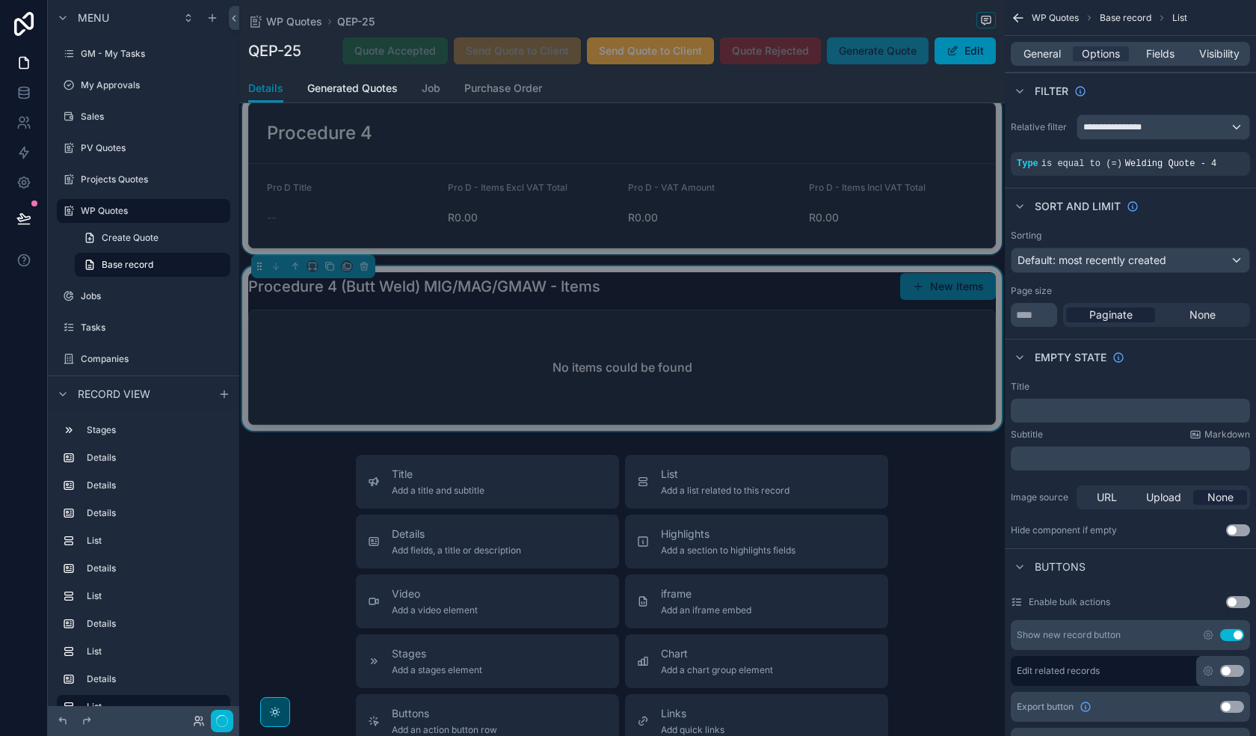
click at [722, 215] on div "scrollable content" at bounding box center [622, 175] width 766 height 158
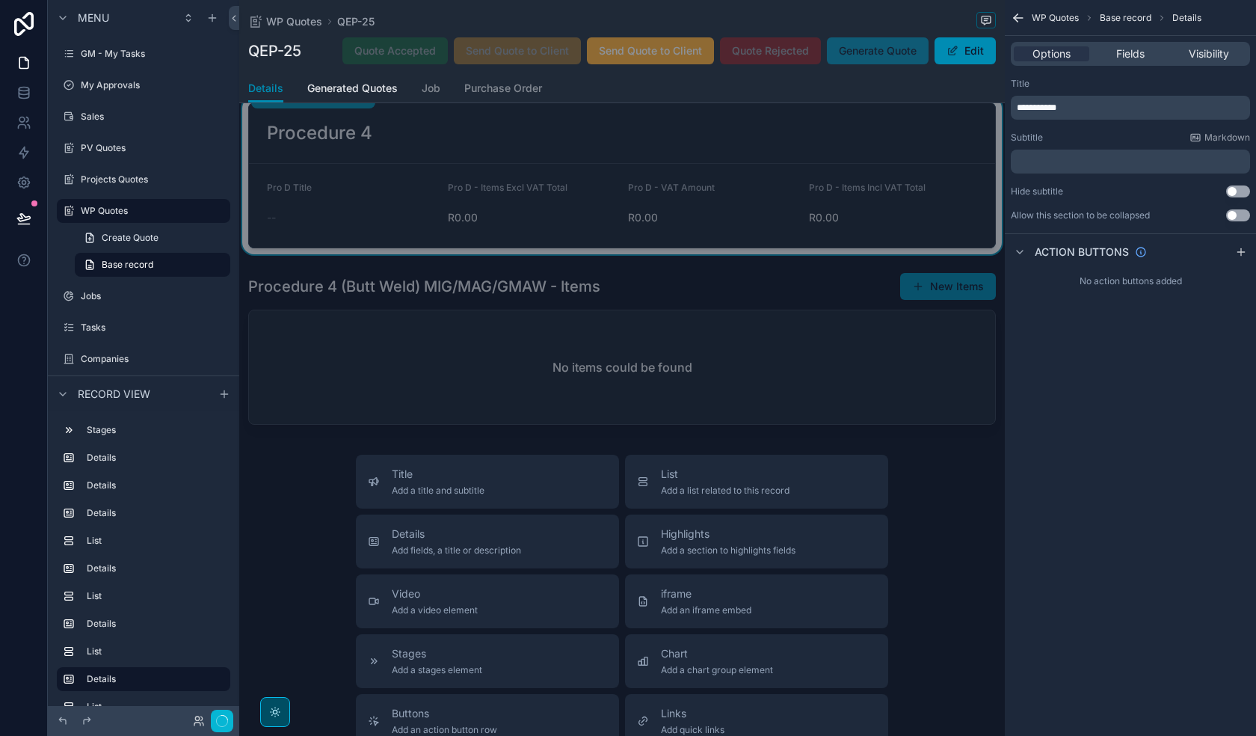
scroll to position [1570, 0]
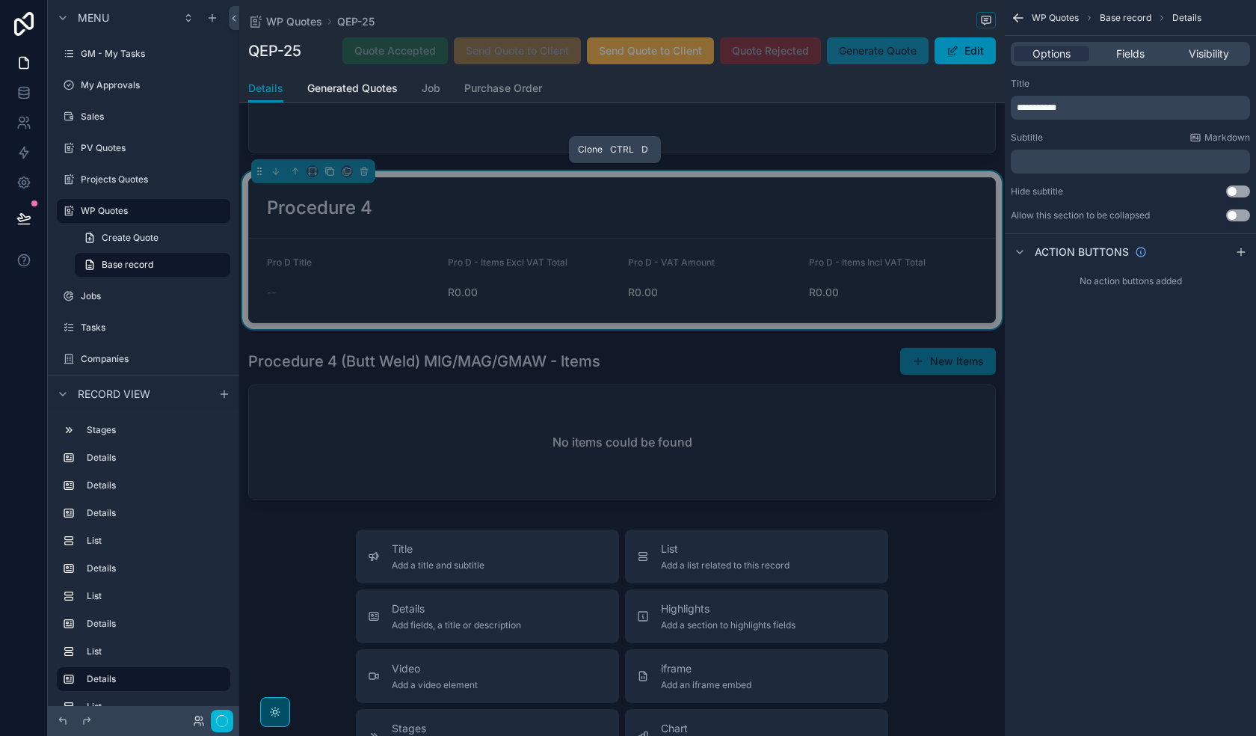
click at [330, 173] on icon "scrollable content" at bounding box center [330, 171] width 10 height 10
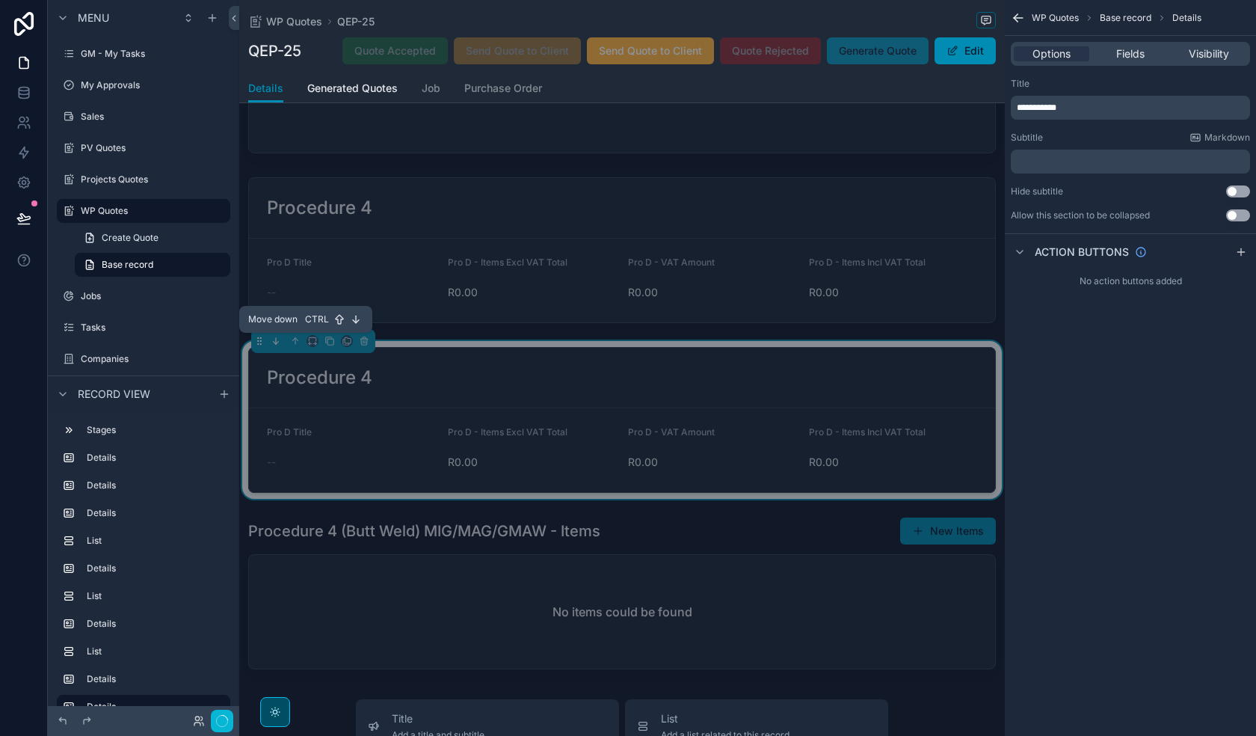
click at [272, 341] on icon "scrollable content" at bounding box center [276, 341] width 10 height 10
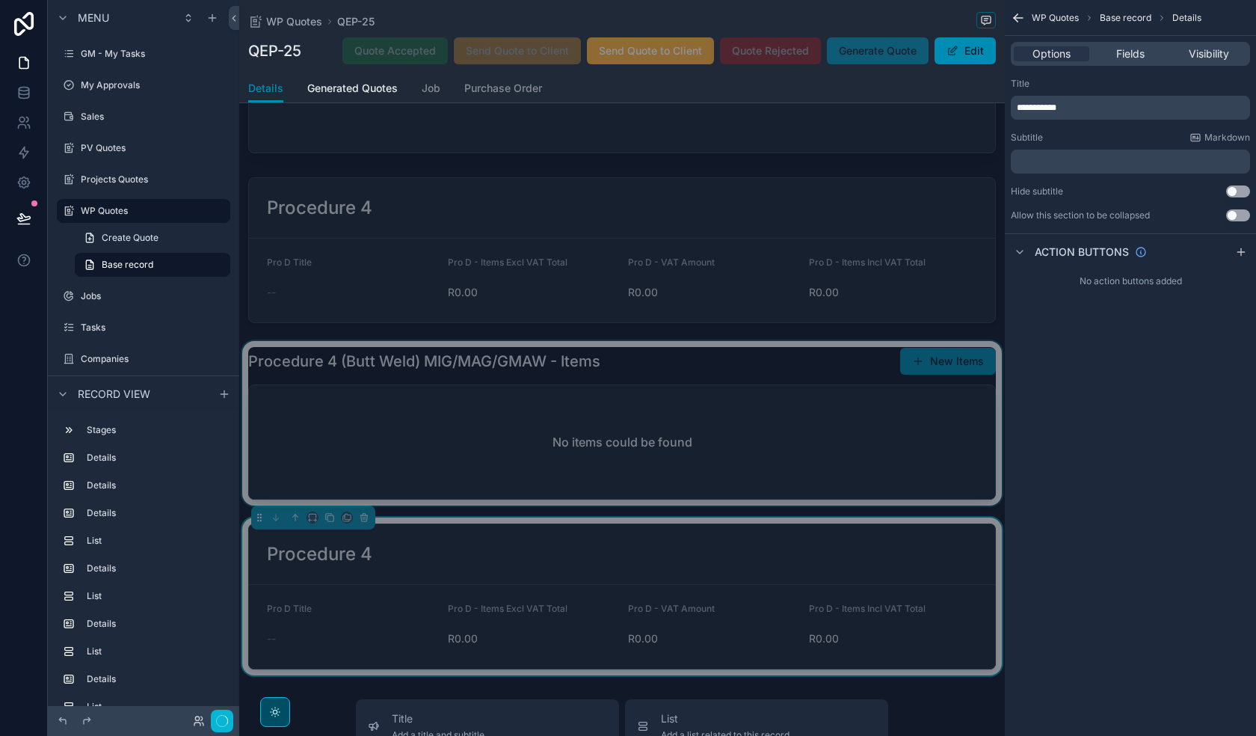
click at [452, 423] on div "scrollable content" at bounding box center [622, 423] width 766 height 165
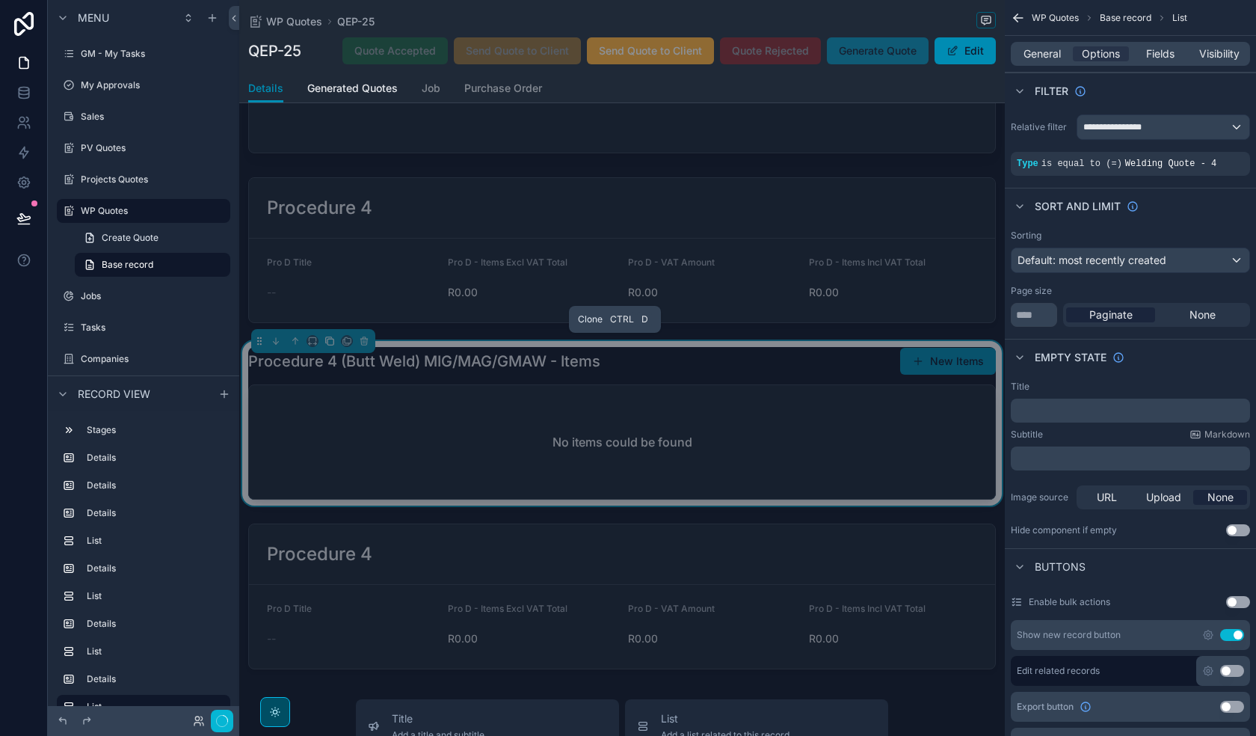
click at [329, 340] on icon "scrollable content" at bounding box center [330, 341] width 10 height 10
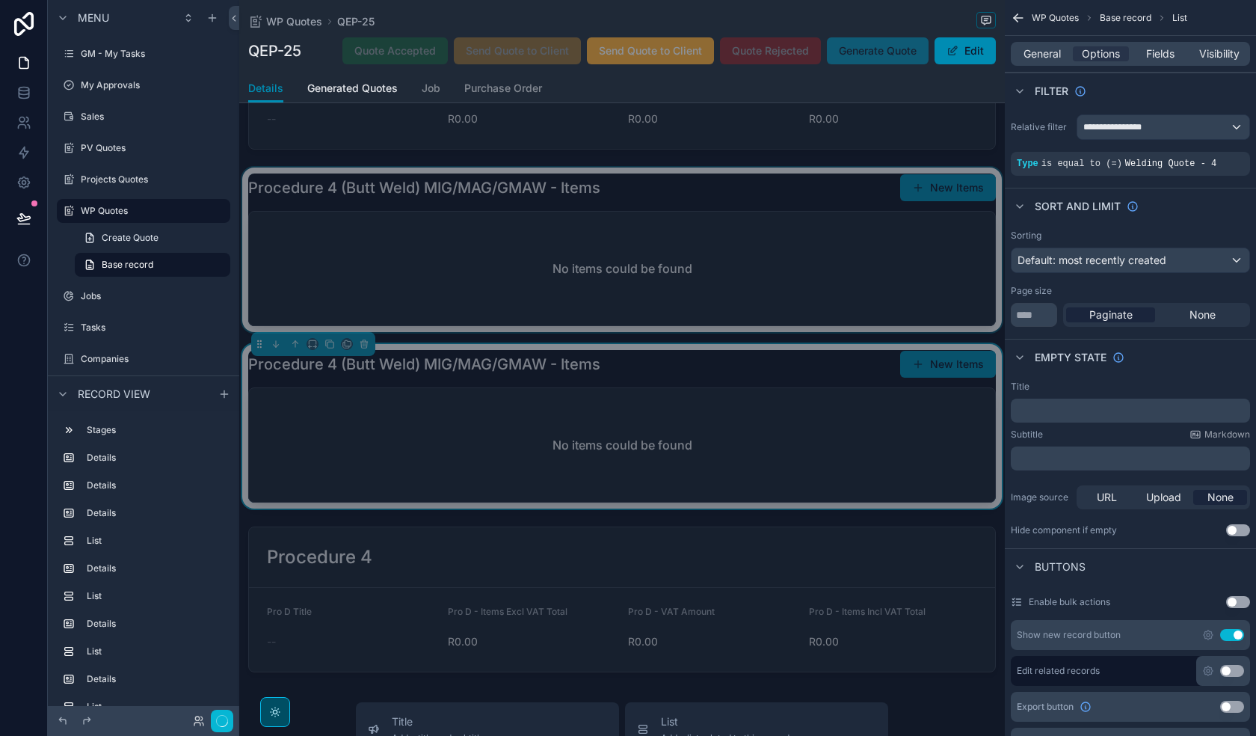
scroll to position [1795, 0]
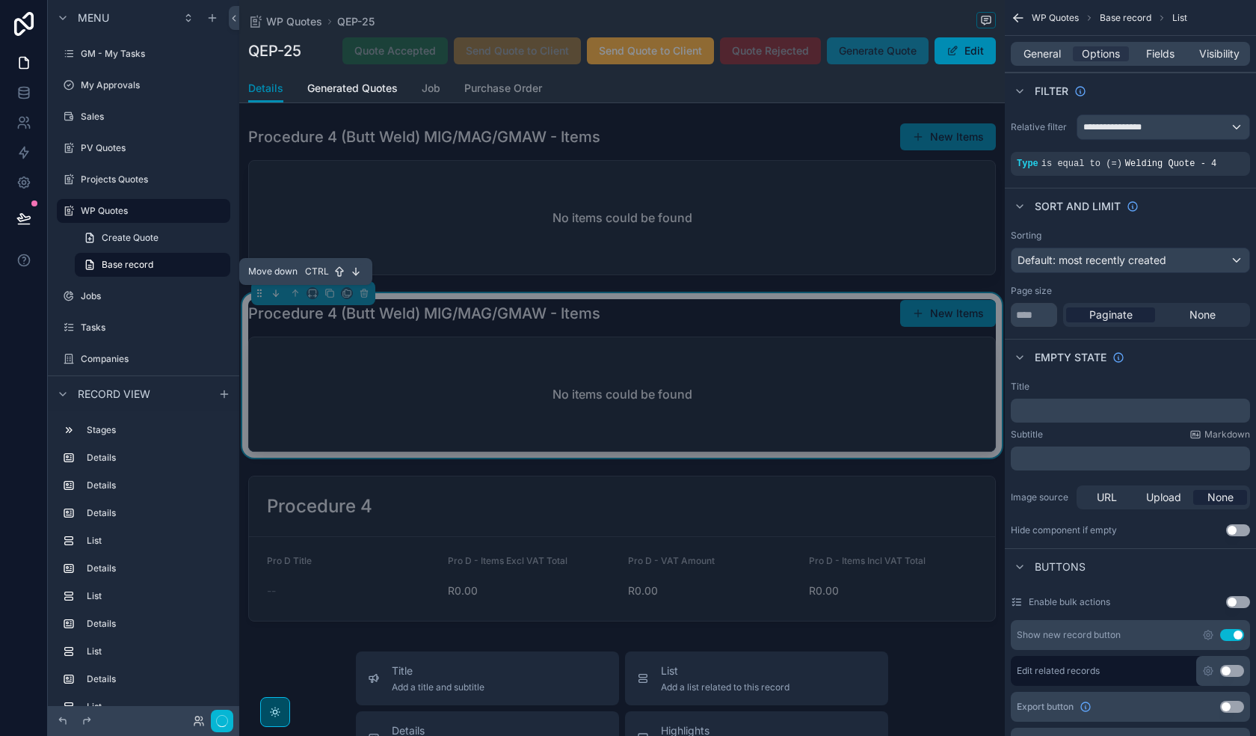
click at [275, 293] on icon "scrollable content" at bounding box center [276, 293] width 10 height 10
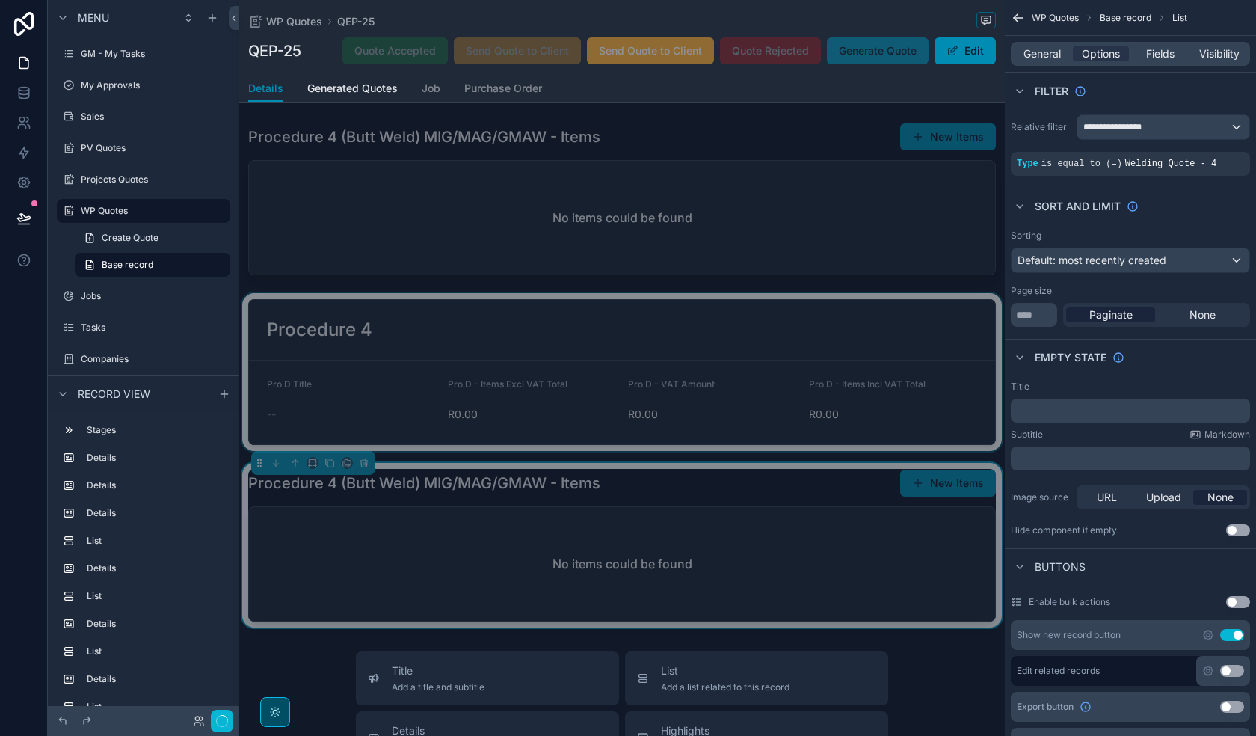
click at [553, 396] on div "scrollable content" at bounding box center [622, 372] width 766 height 158
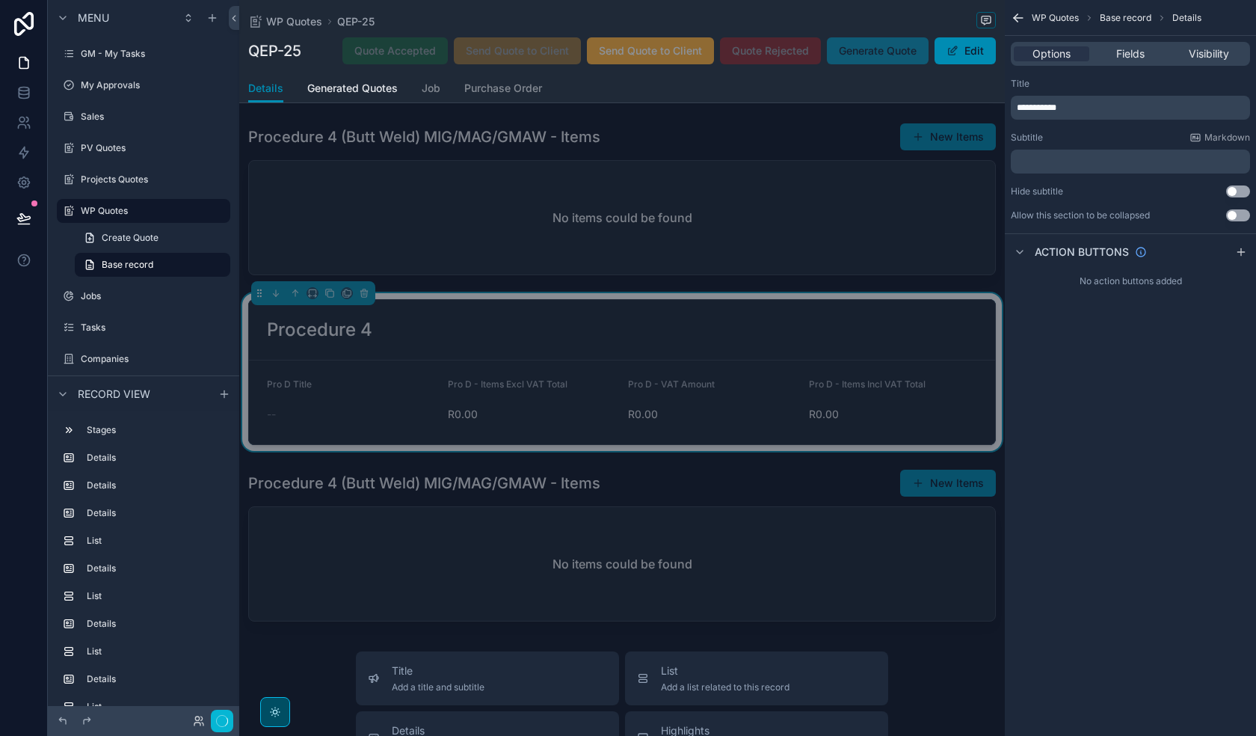
click at [1081, 108] on p "**********" at bounding box center [1132, 108] width 230 height 12
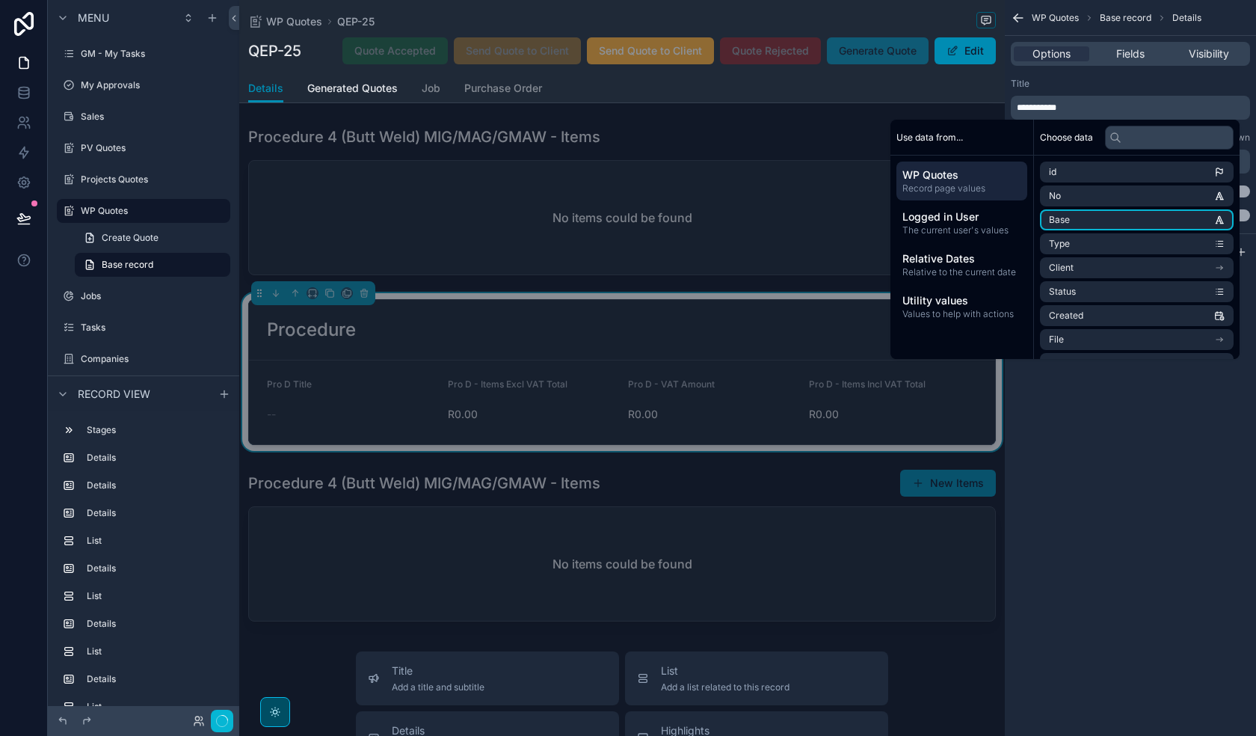
click at [1132, 465] on div "**********" at bounding box center [1130, 368] width 251 height 736
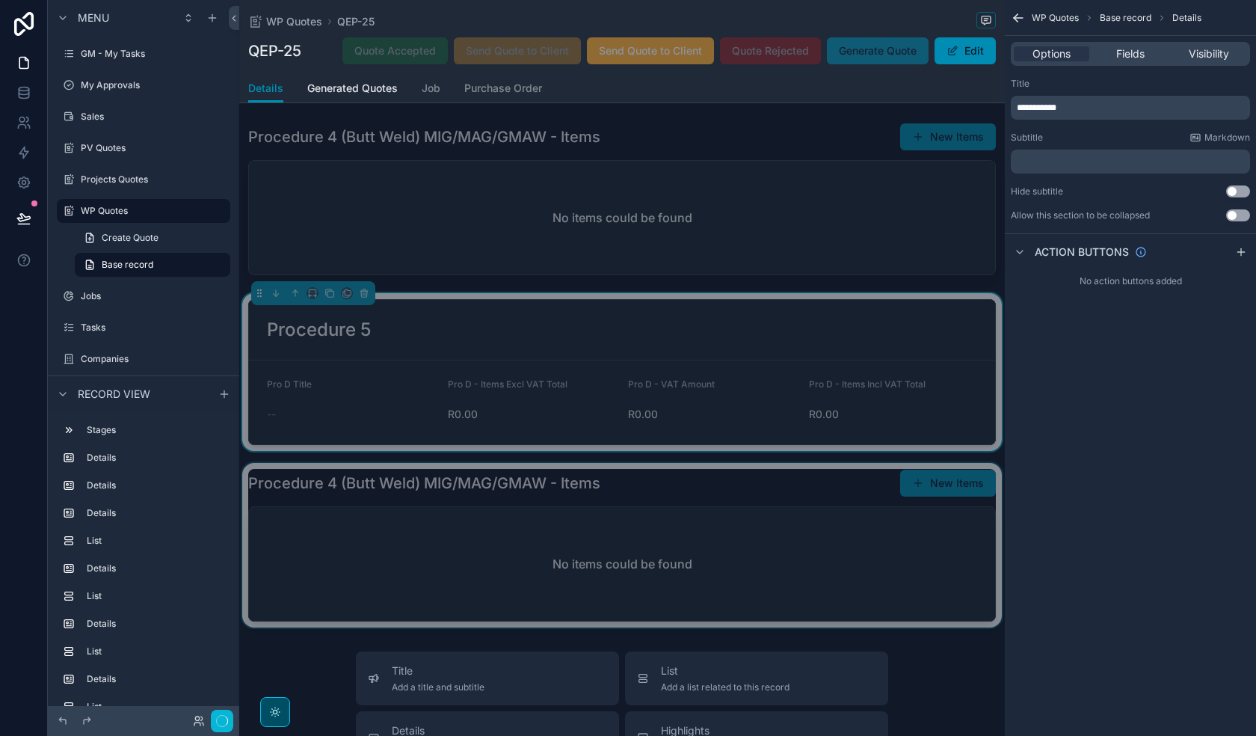
click at [434, 536] on div "scrollable content" at bounding box center [622, 545] width 766 height 165
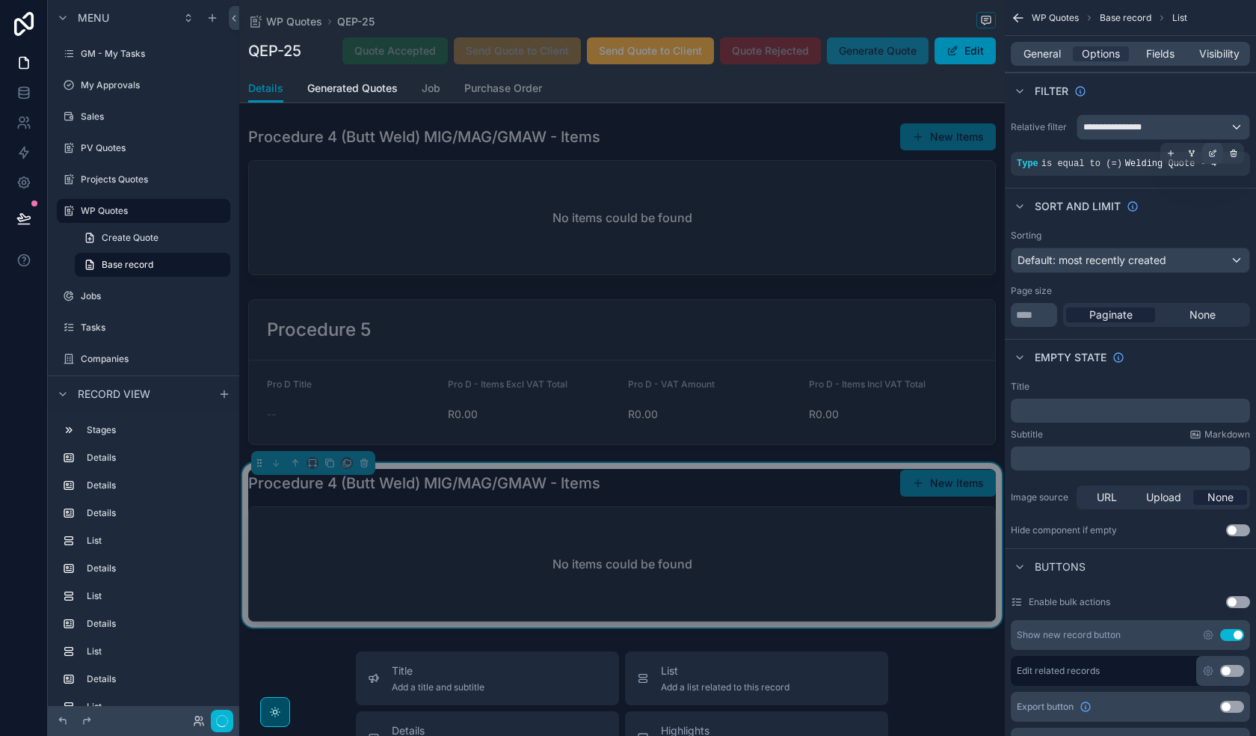
click at [1214, 153] on icon "scrollable content" at bounding box center [1214, 152] width 4 height 4
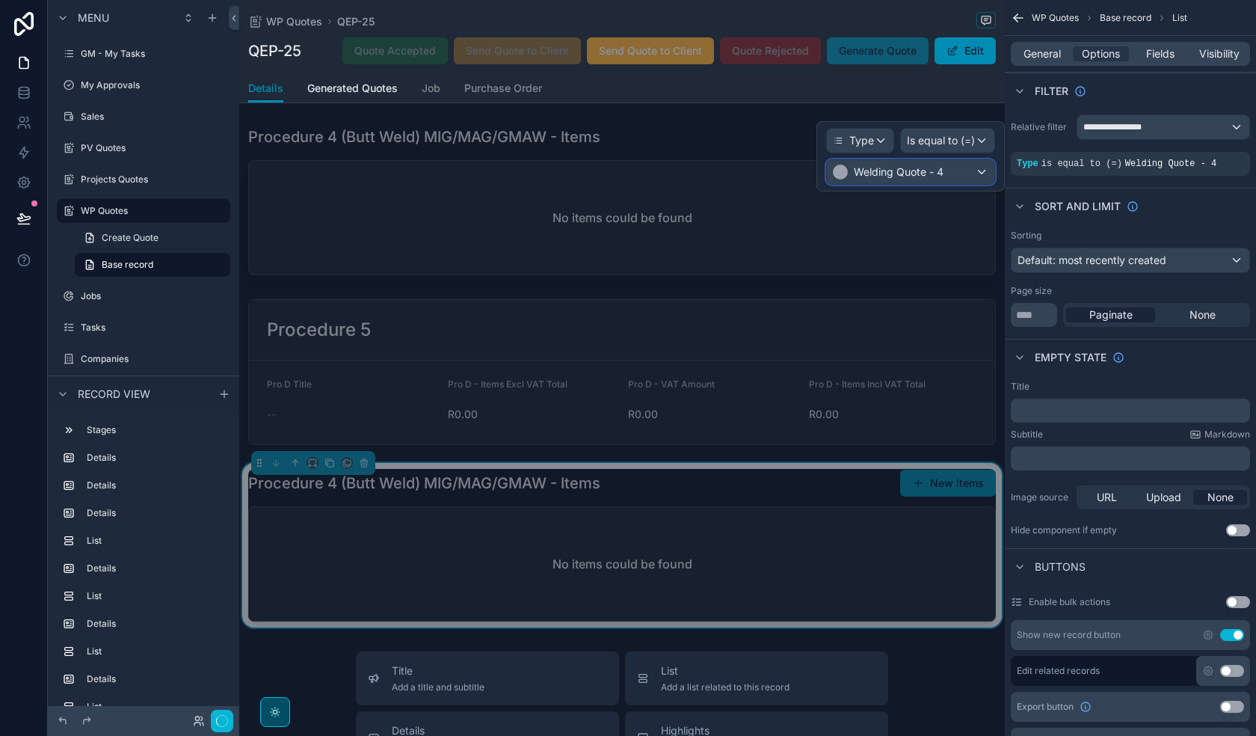
click at [944, 176] on span "Welding Quote - 4" at bounding box center [899, 172] width 90 height 15
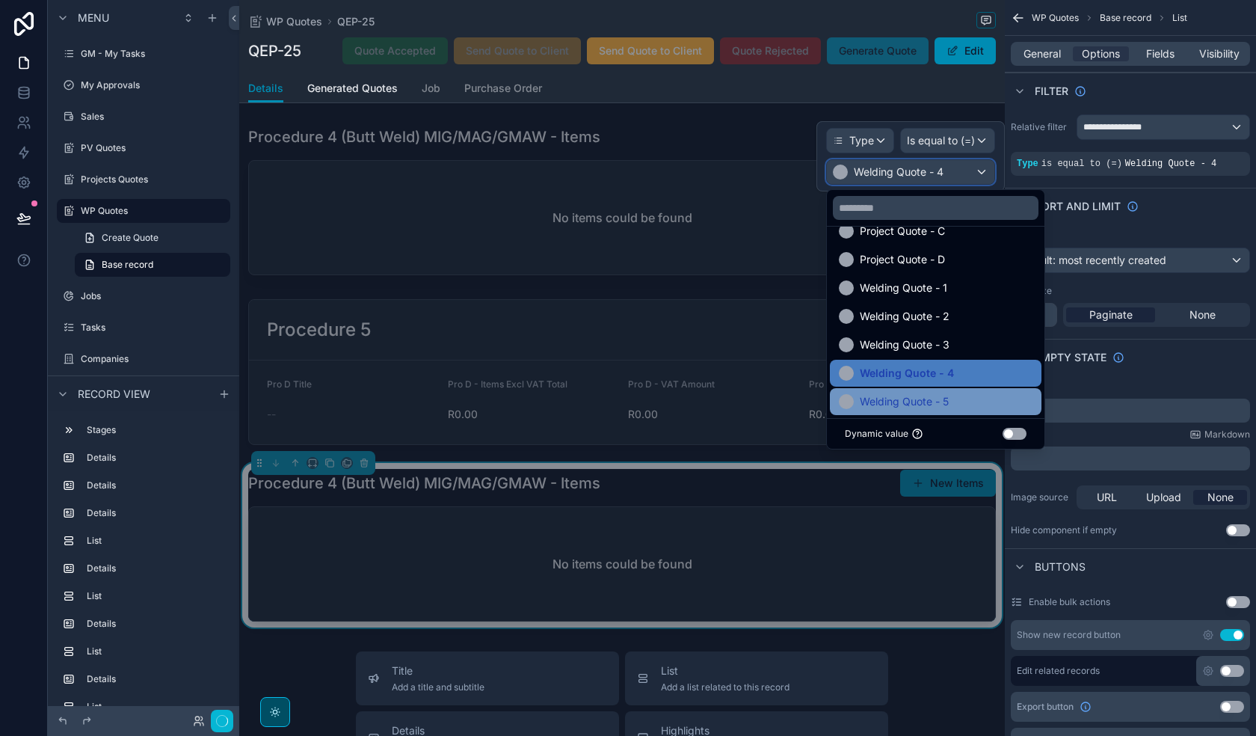
scroll to position [428, 0]
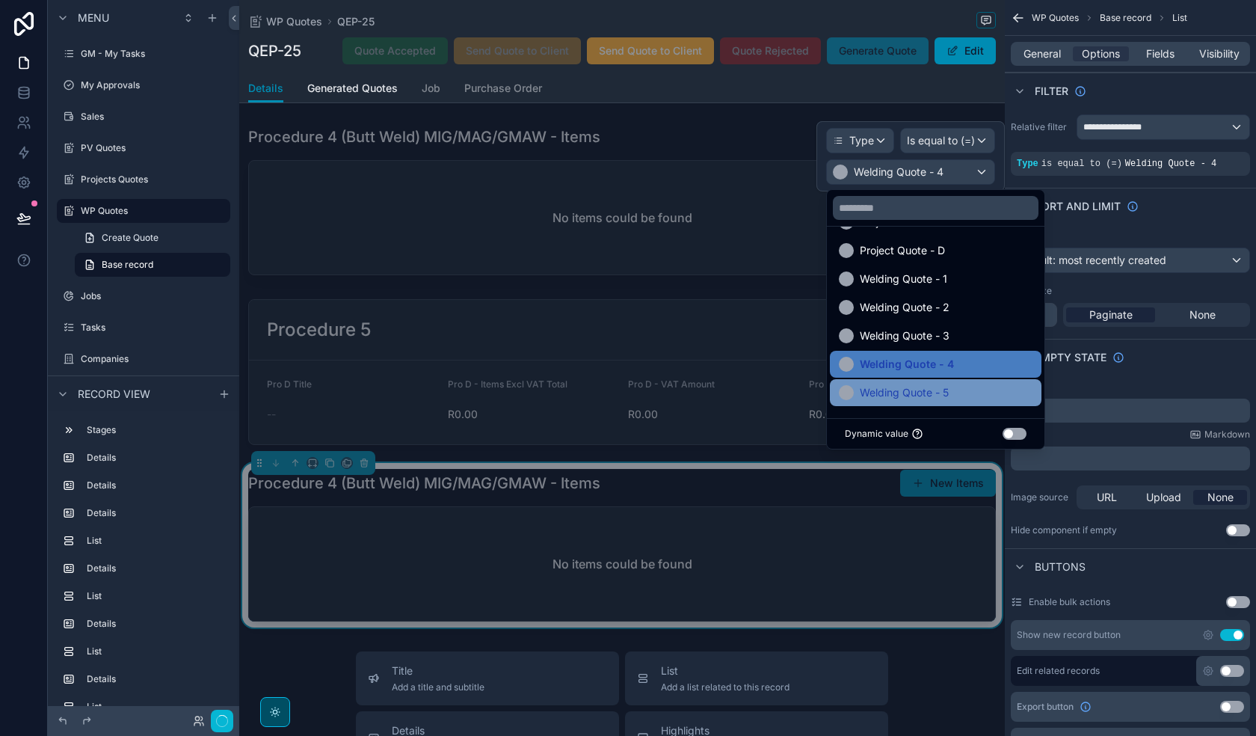
click at [955, 389] on div "Welding Quote - 5" at bounding box center [936, 393] width 194 height 18
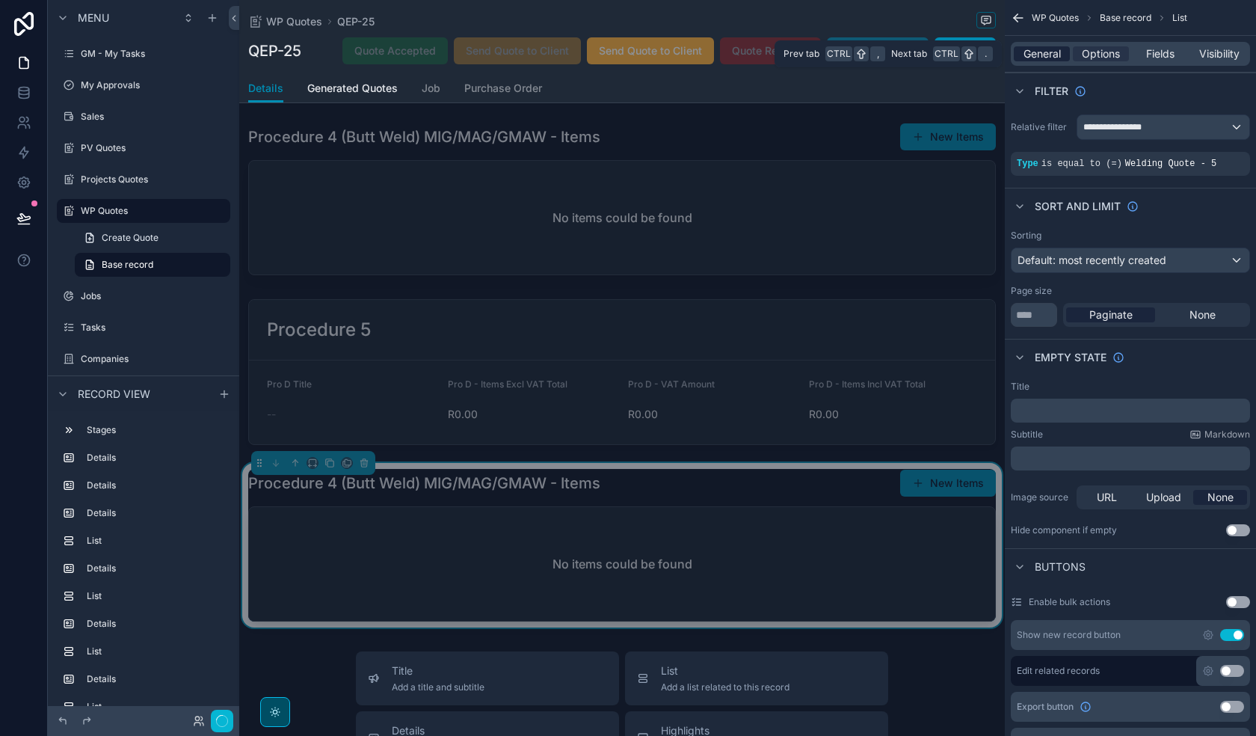
click at [1029, 57] on span "General" at bounding box center [1042, 53] width 37 height 15
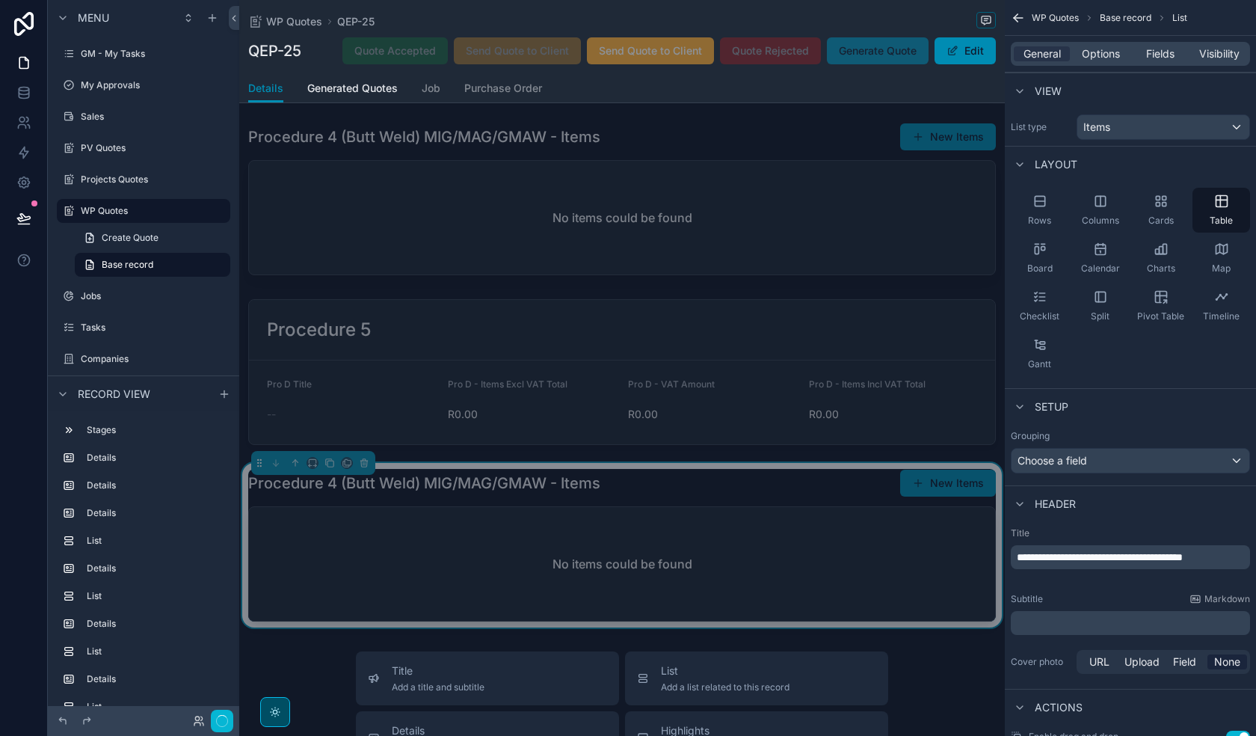
click at [1080, 554] on span "**********" at bounding box center [1100, 557] width 166 height 10
drag, startPoint x: 1226, startPoint y: 558, endPoint x: 1082, endPoint y: 559, distance: 143.6
click at [1082, 559] on span "**********" at bounding box center [1100, 557] width 166 height 10
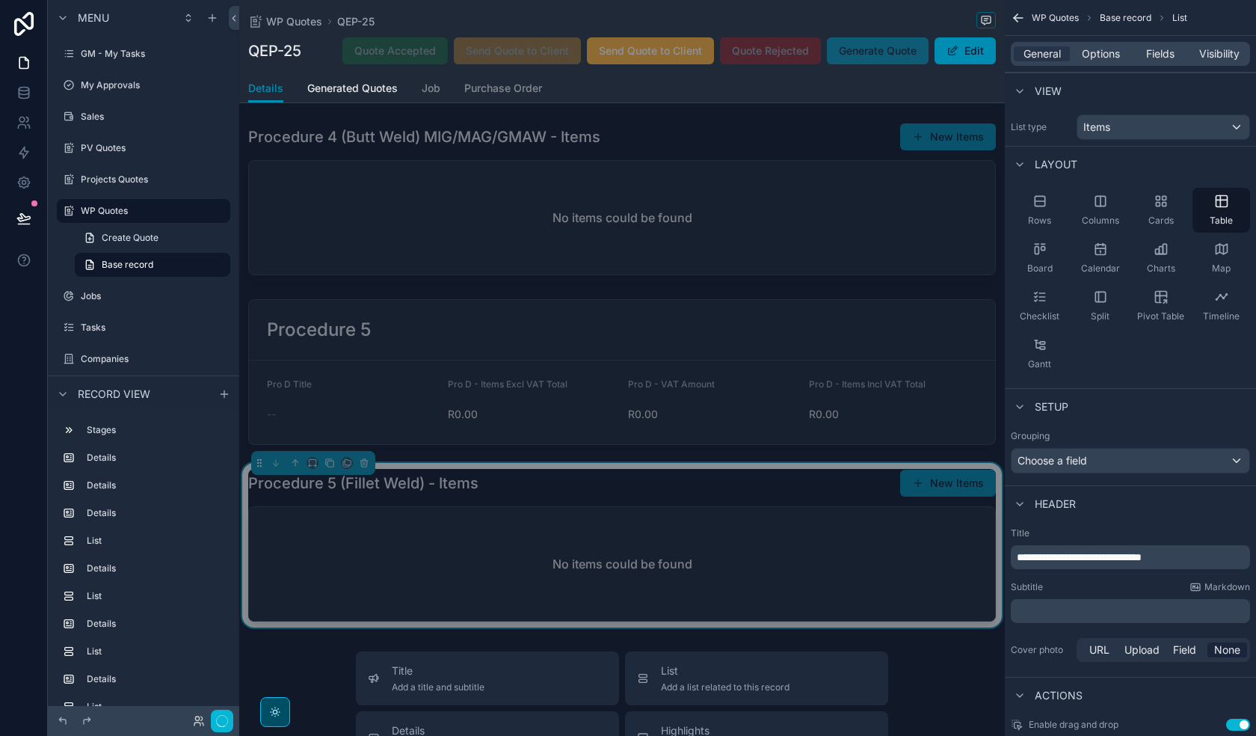
click at [1137, 582] on div "Subtitle Markdown" at bounding box center [1130, 587] width 239 height 12
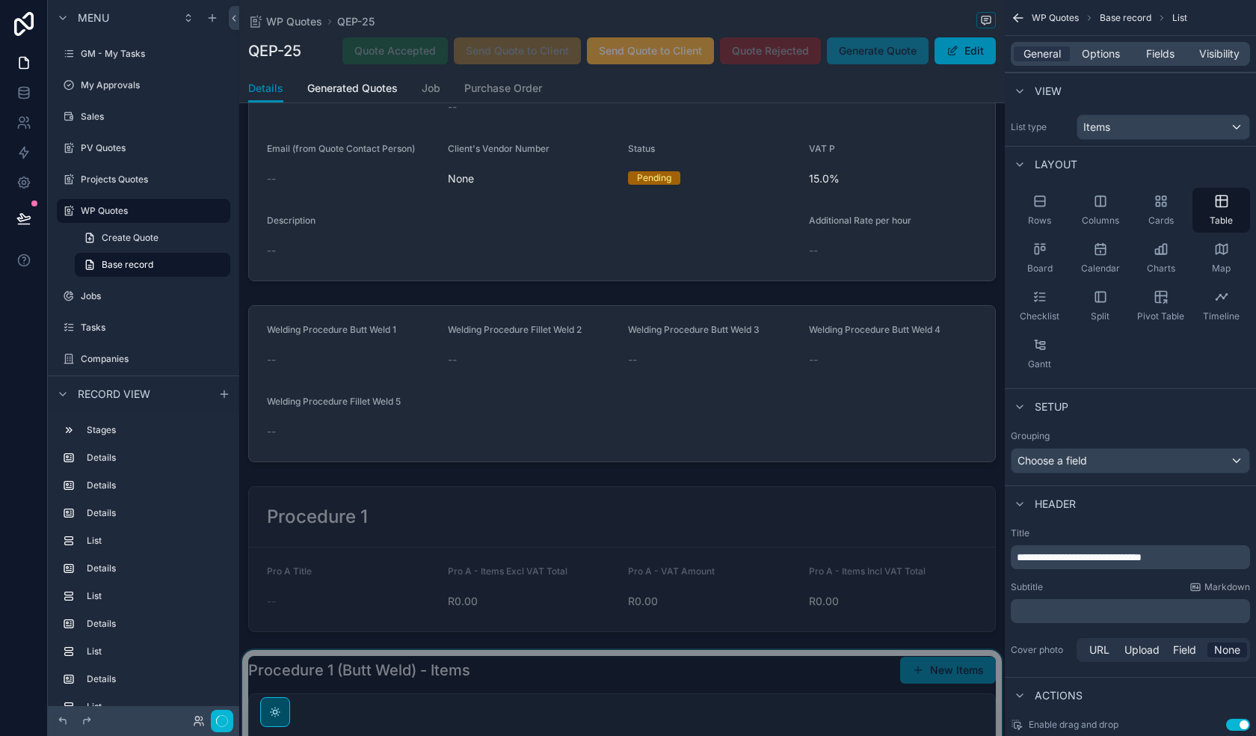
scroll to position [224, 0]
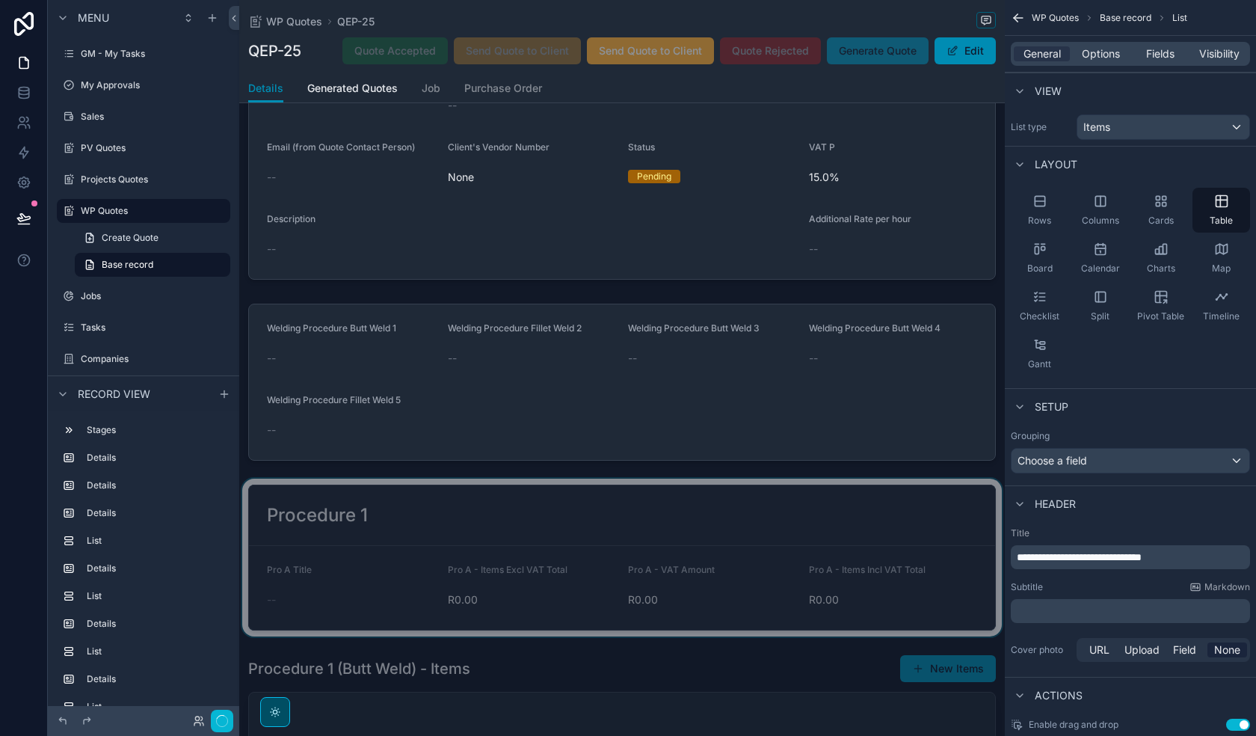
click at [594, 538] on div "scrollable content" at bounding box center [622, 558] width 766 height 158
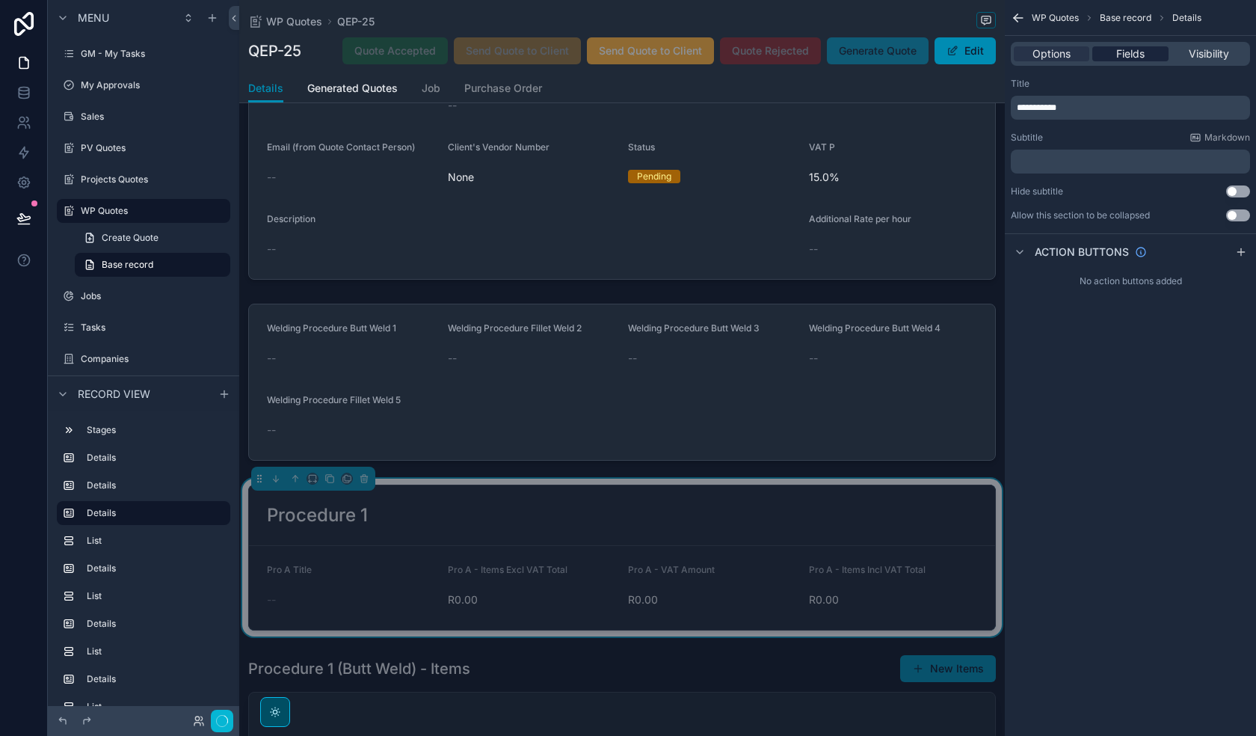
click at [1145, 55] on span "Fields" at bounding box center [1130, 53] width 28 height 15
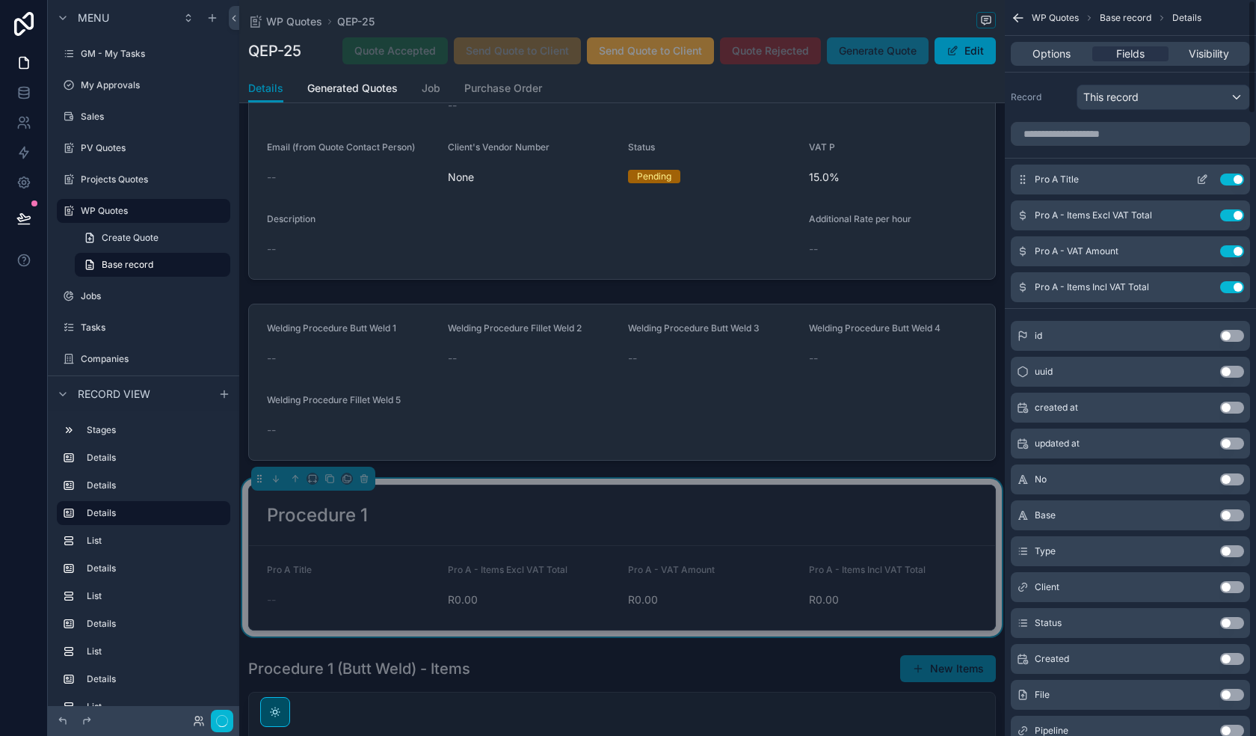
click at [1232, 177] on button "Use setting" at bounding box center [1232, 179] width 24 height 12
click at [1232, 209] on button "Use setting" at bounding box center [1232, 215] width 24 height 12
click at [1232, 245] on button "Use setting" at bounding box center [1232, 251] width 24 height 12
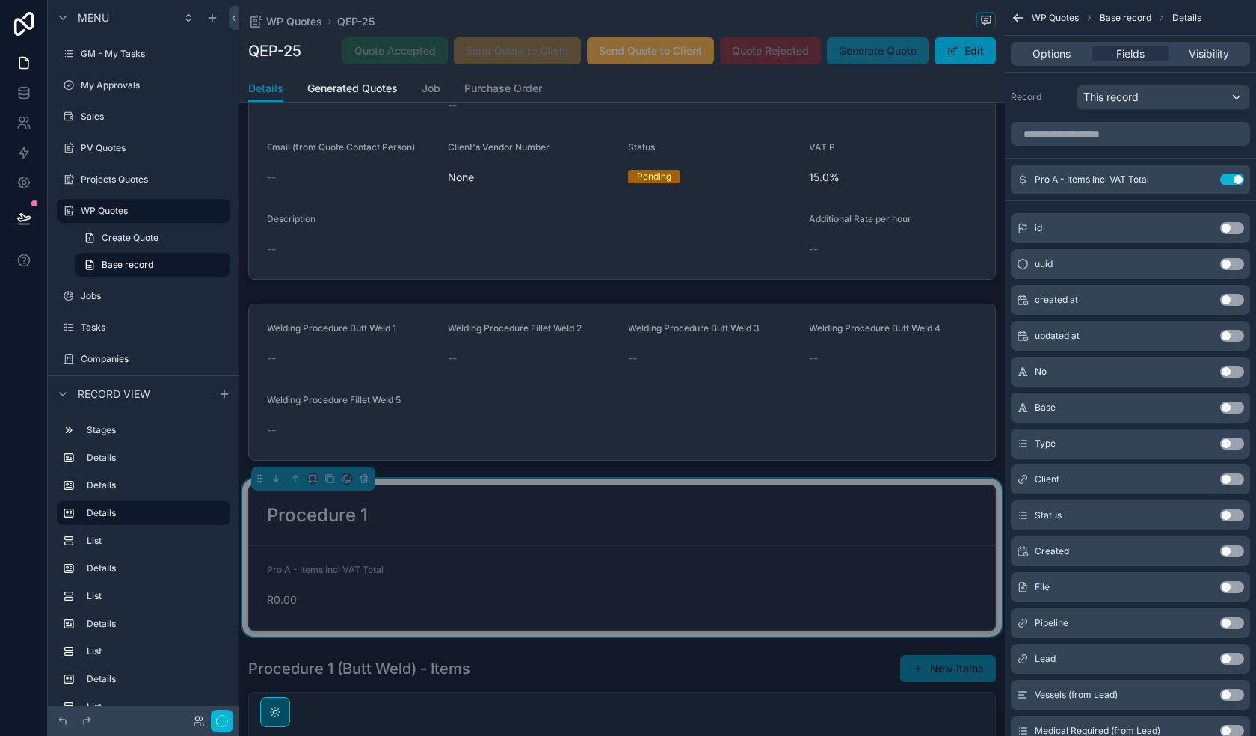
click at [1232, 177] on button "Use setting" at bounding box center [1232, 179] width 24 height 12
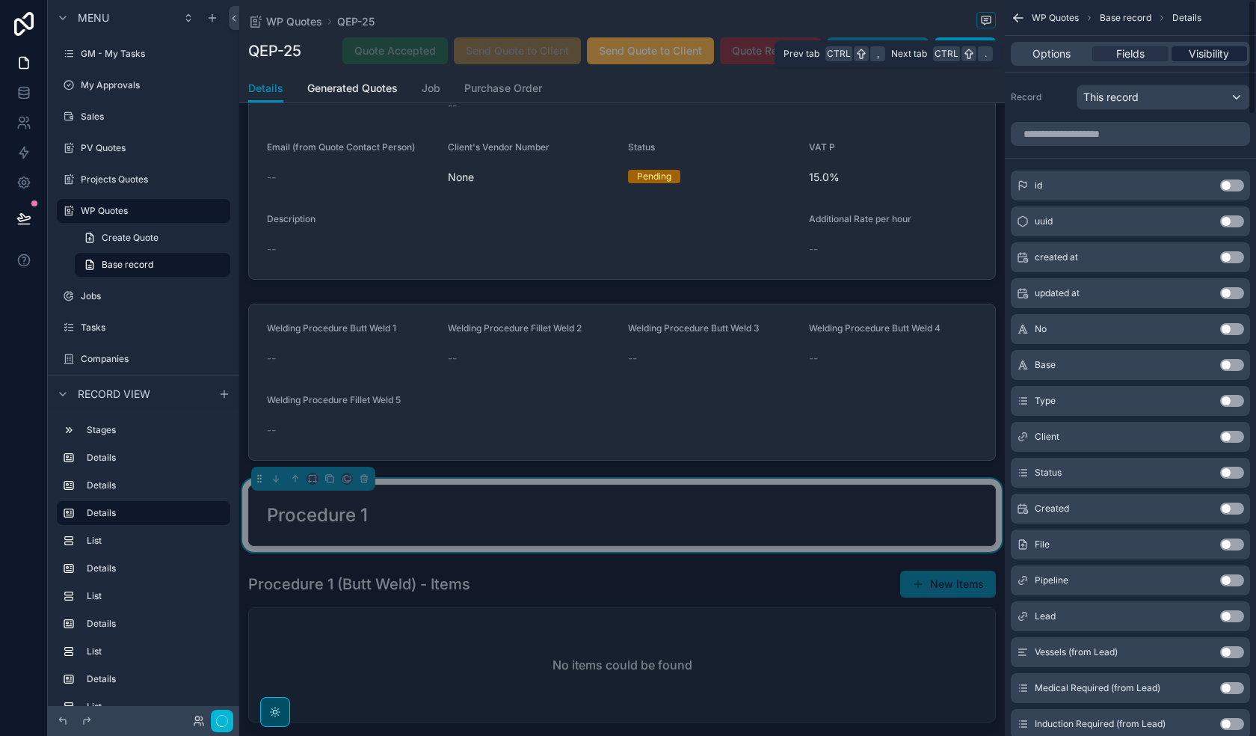
click at [1210, 48] on span "Visibility" at bounding box center [1209, 53] width 40 height 15
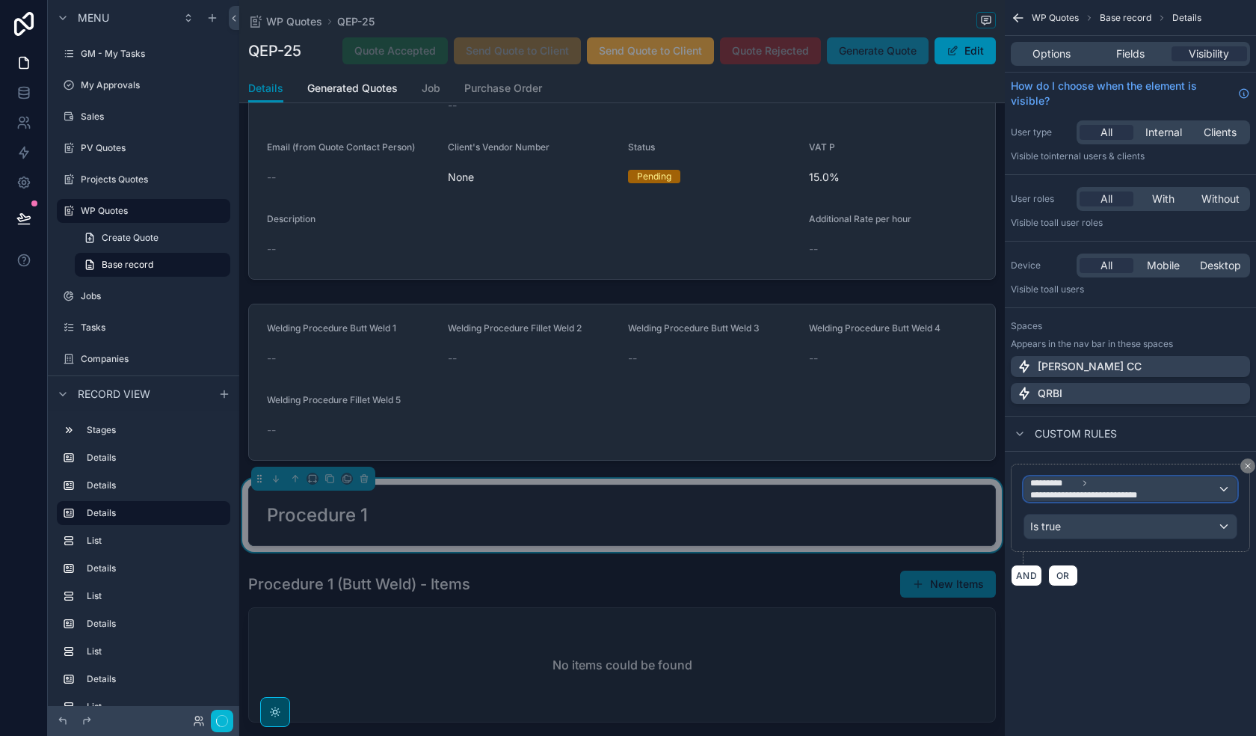
click at [1168, 485] on span "**********" at bounding box center [1123, 489] width 187 height 24
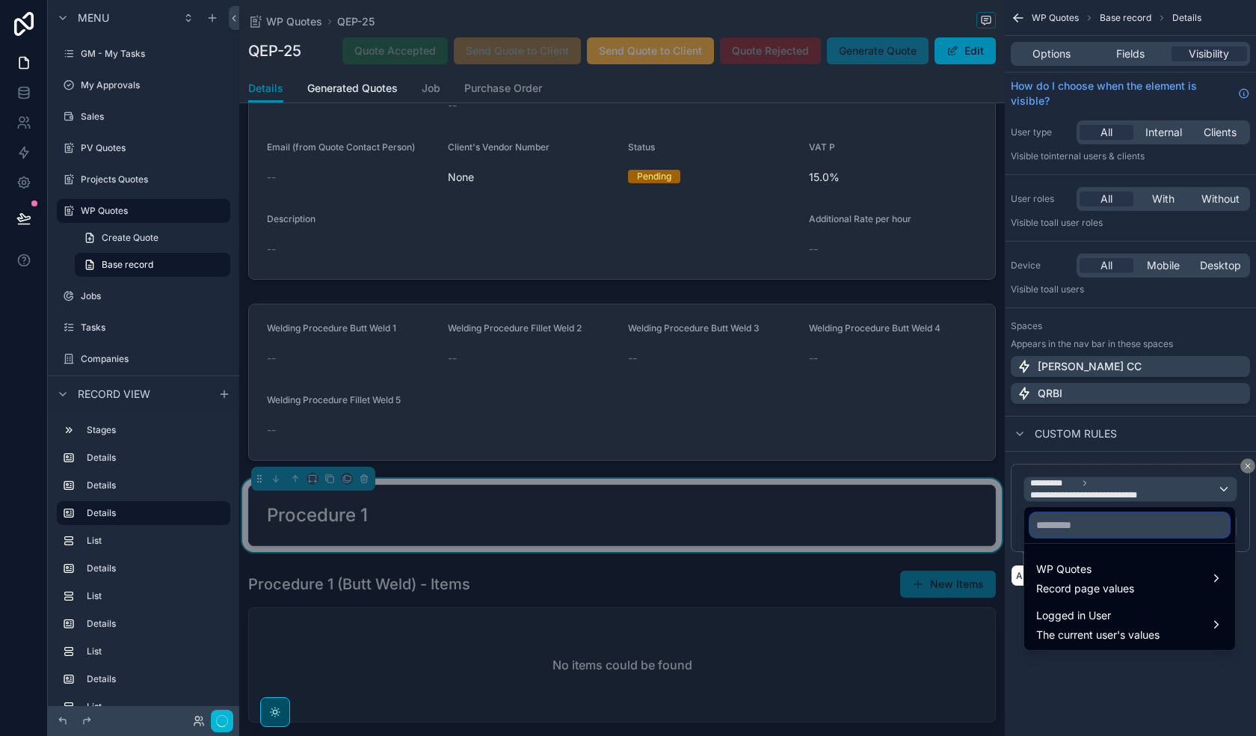
click at [1160, 530] on input "text" at bounding box center [1129, 525] width 199 height 24
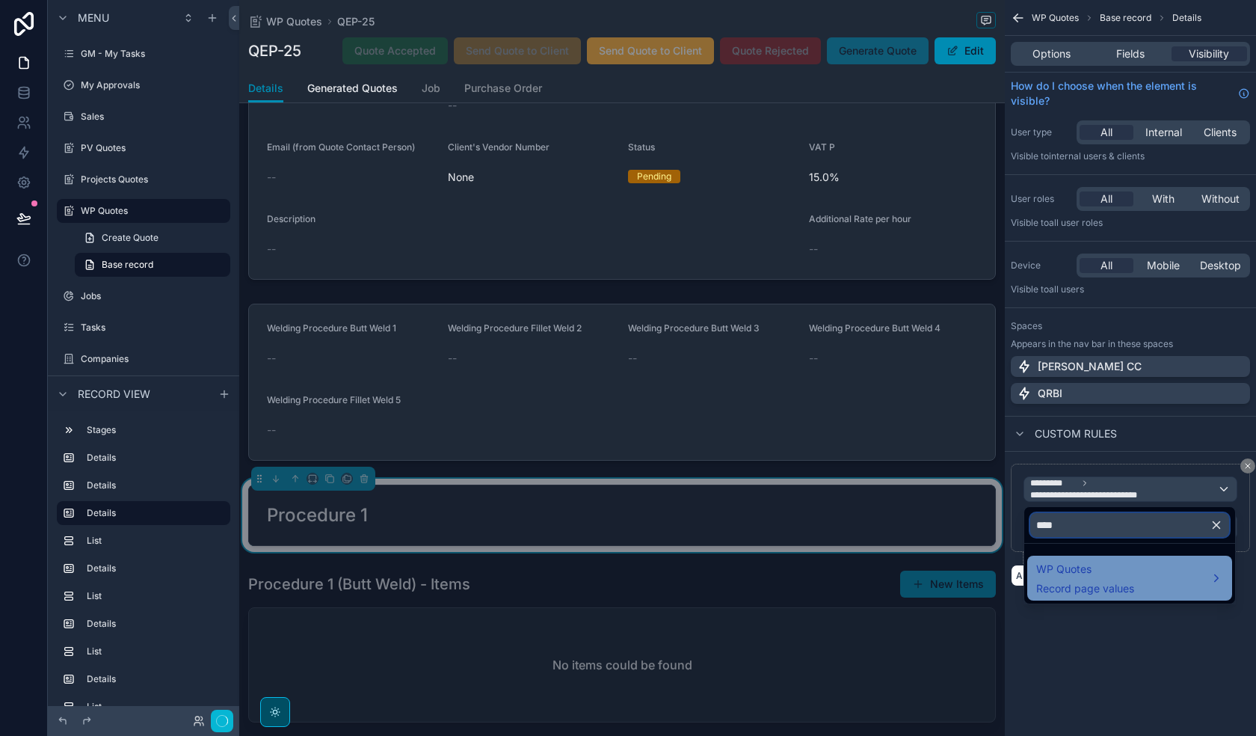
type input "****"
click at [1128, 573] on span "WP Quotes" at bounding box center [1085, 569] width 98 height 18
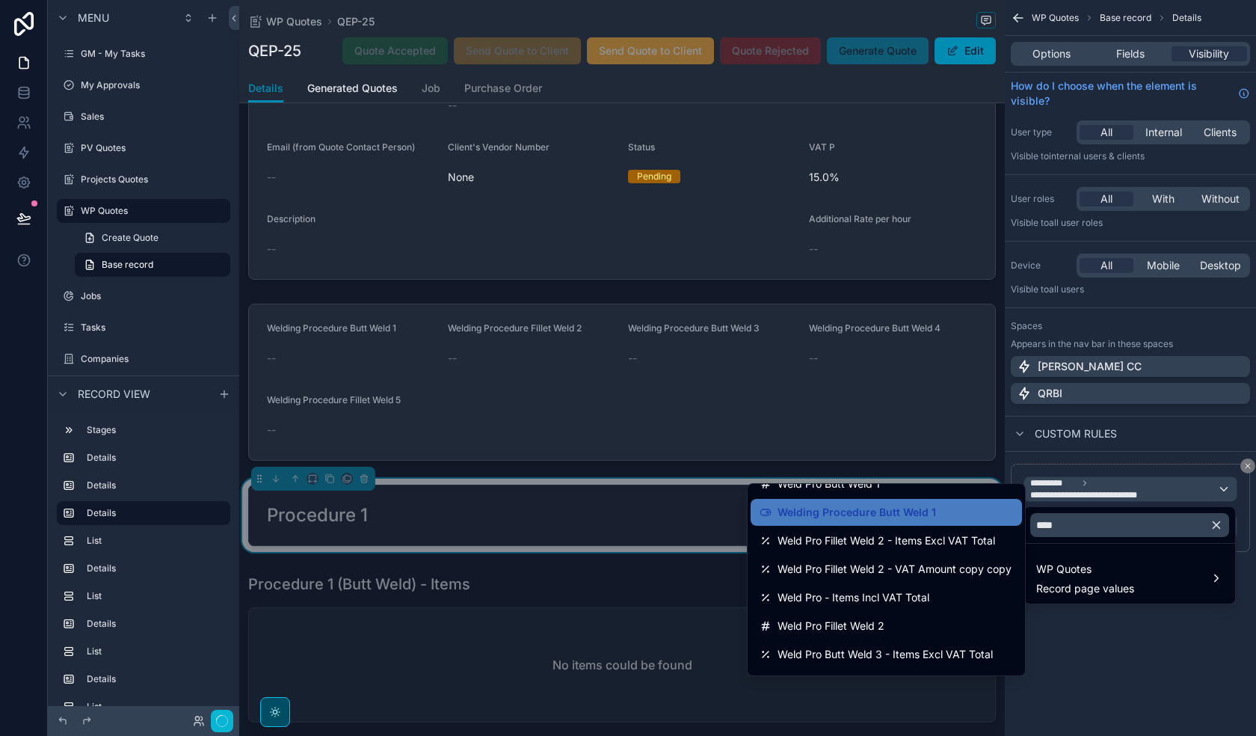
scroll to position [150, 0]
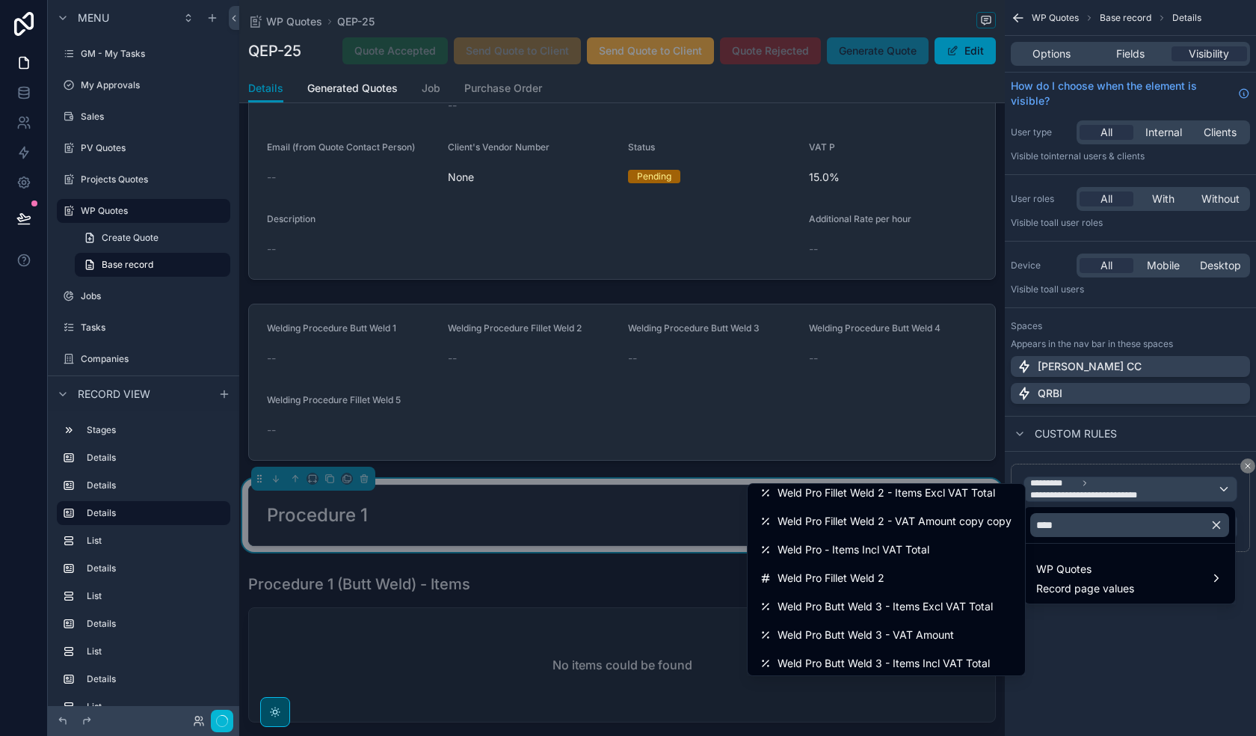
click at [1169, 669] on div "scrollable content" at bounding box center [628, 368] width 1256 height 736
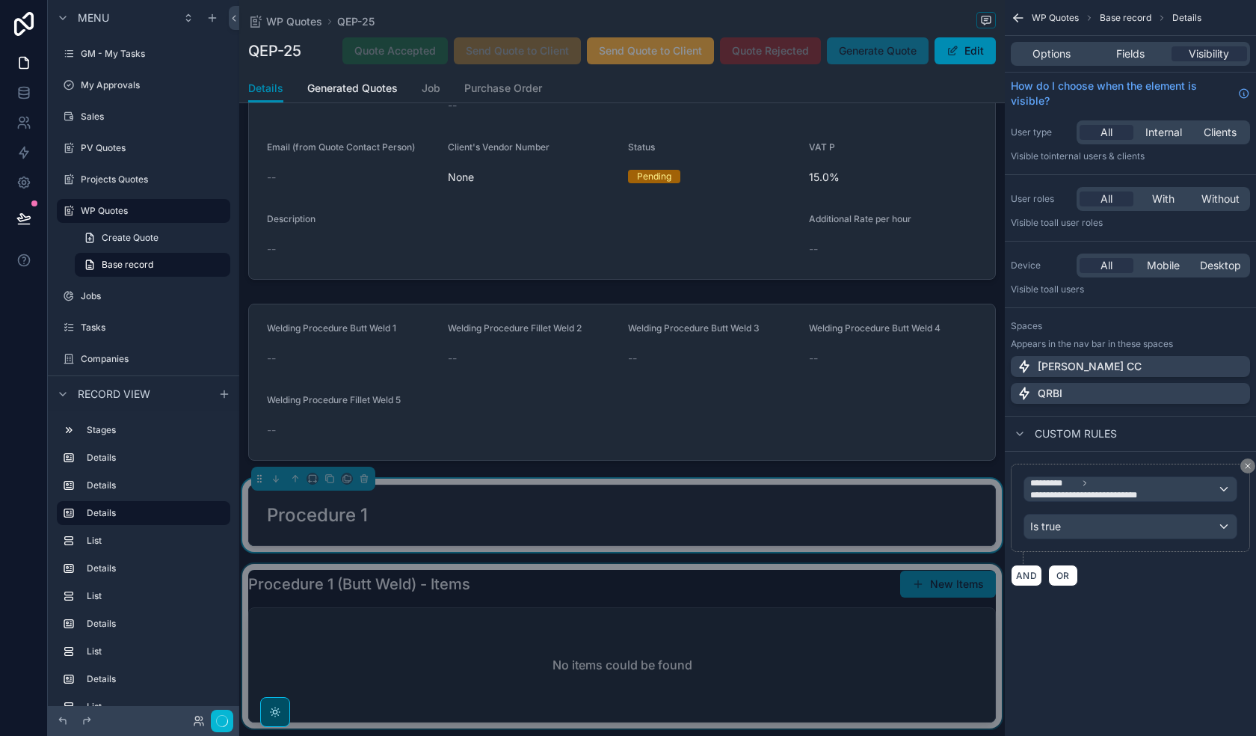
click at [728, 627] on div "scrollable content" at bounding box center [622, 646] width 766 height 165
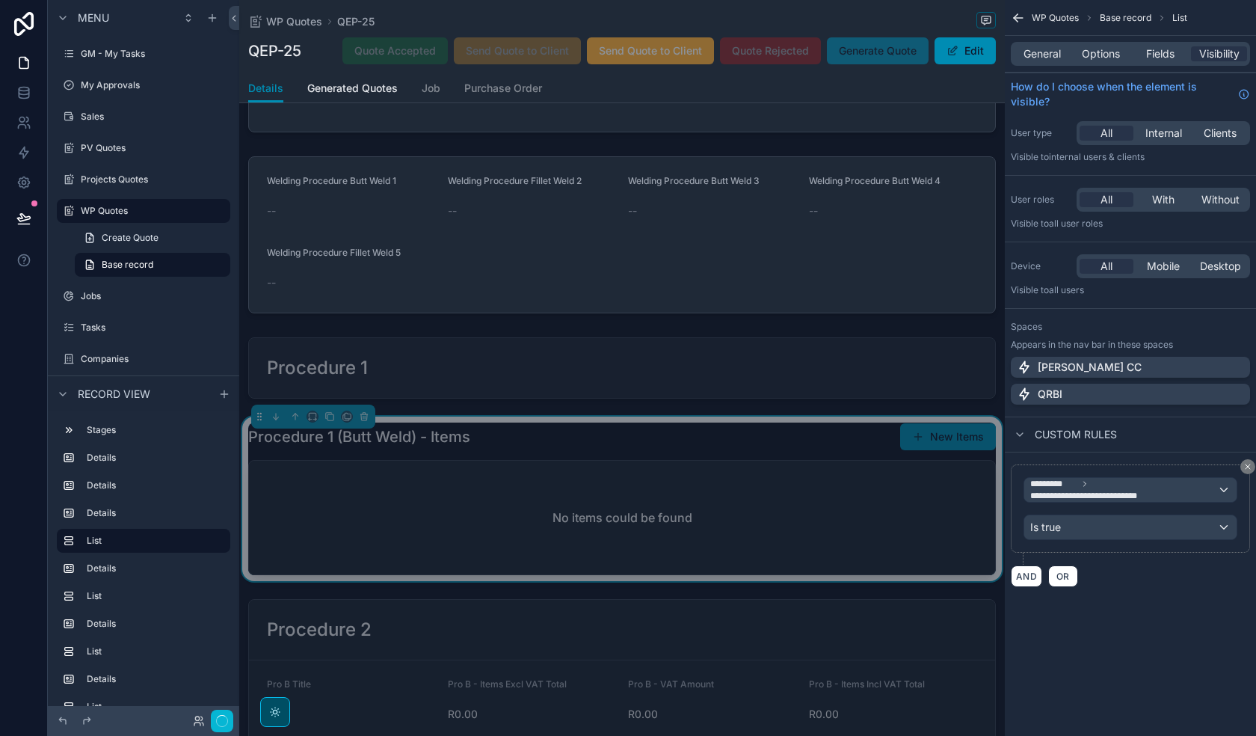
scroll to position [374, 0]
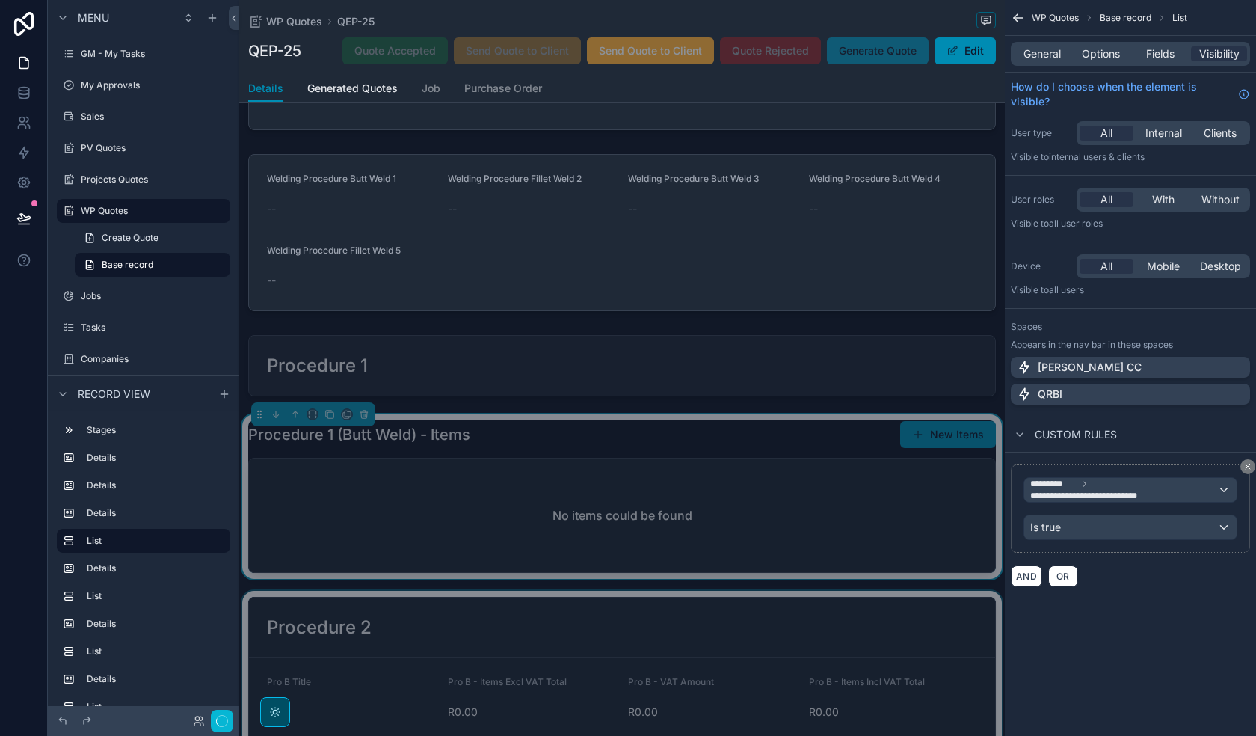
click at [663, 624] on div "scrollable content" at bounding box center [622, 670] width 766 height 158
